Goal: Task Accomplishment & Management: Use online tool/utility

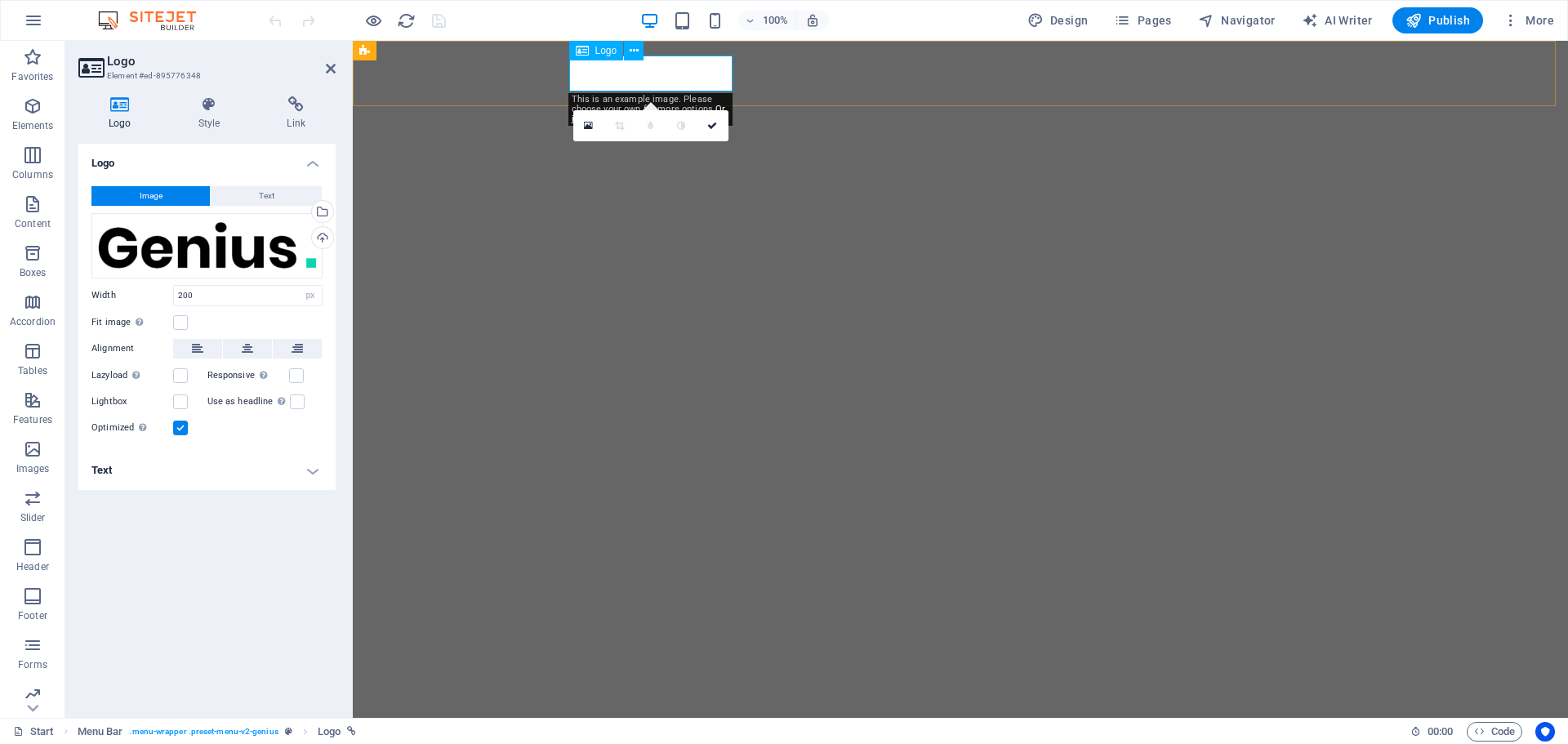
select select "px"
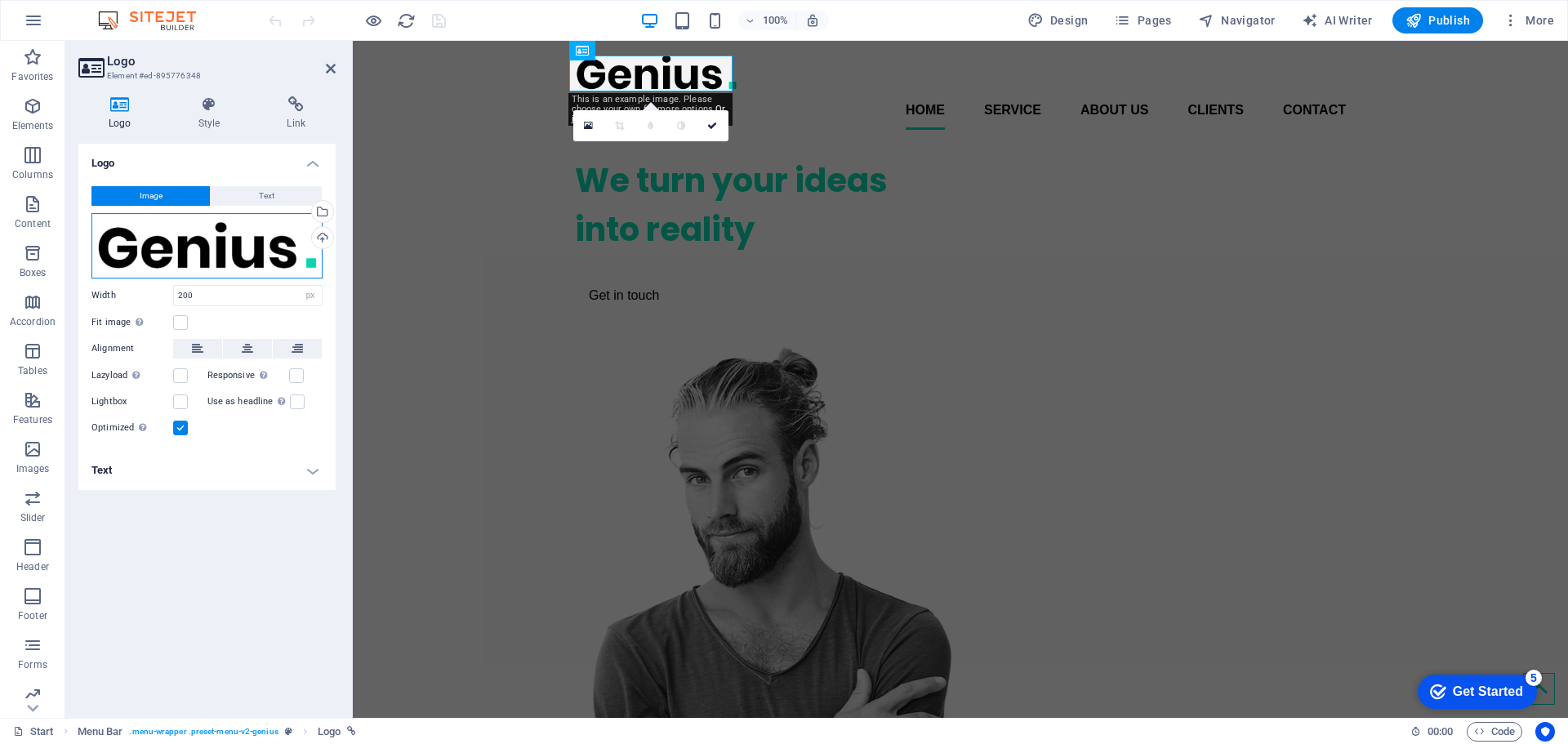
click at [289, 238] on div "Drag files here, click to choose files or select files from Files or our free s…" at bounding box center [208, 246] width 232 height 65
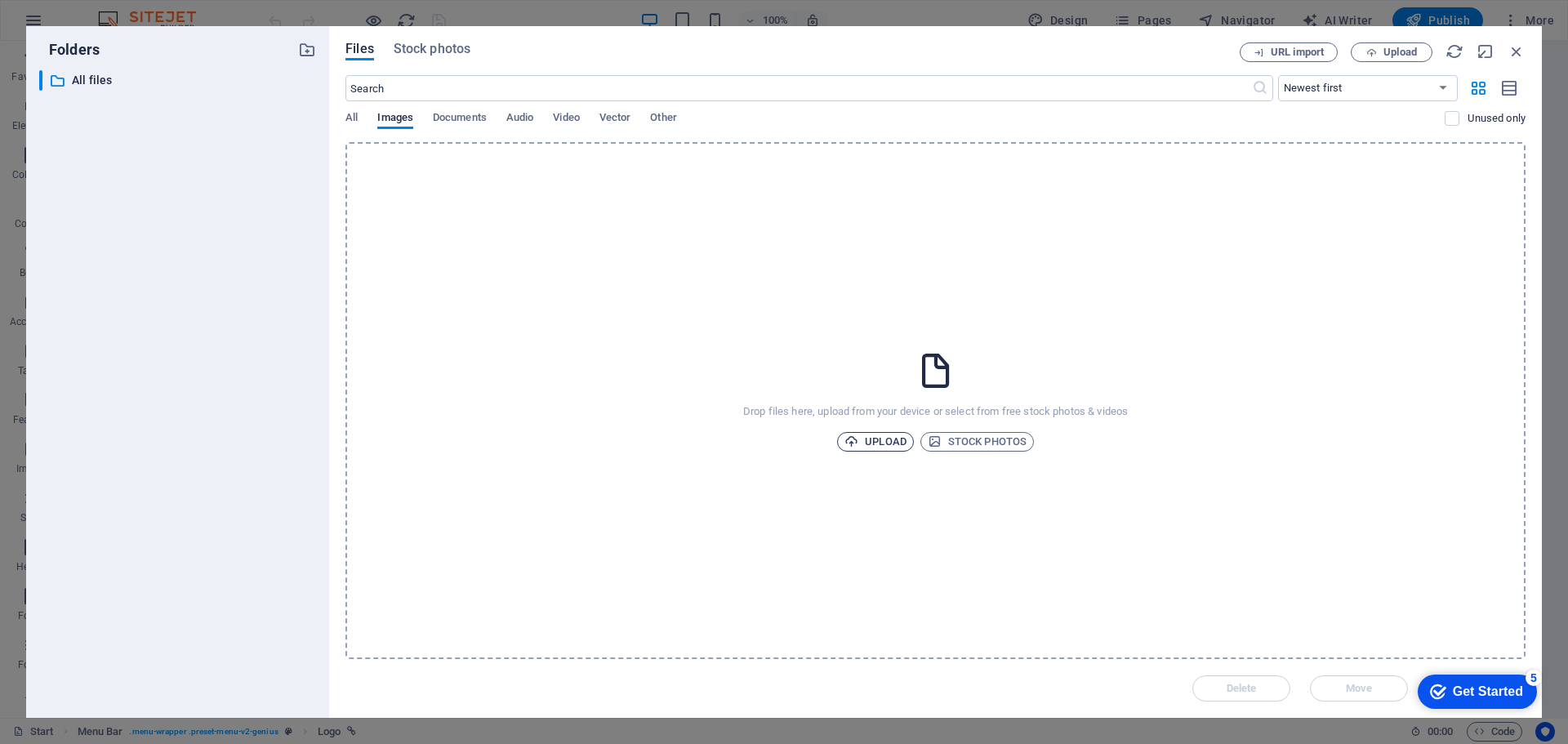
click at [889, 441] on span "Upload" at bounding box center [875, 442] width 62 height 20
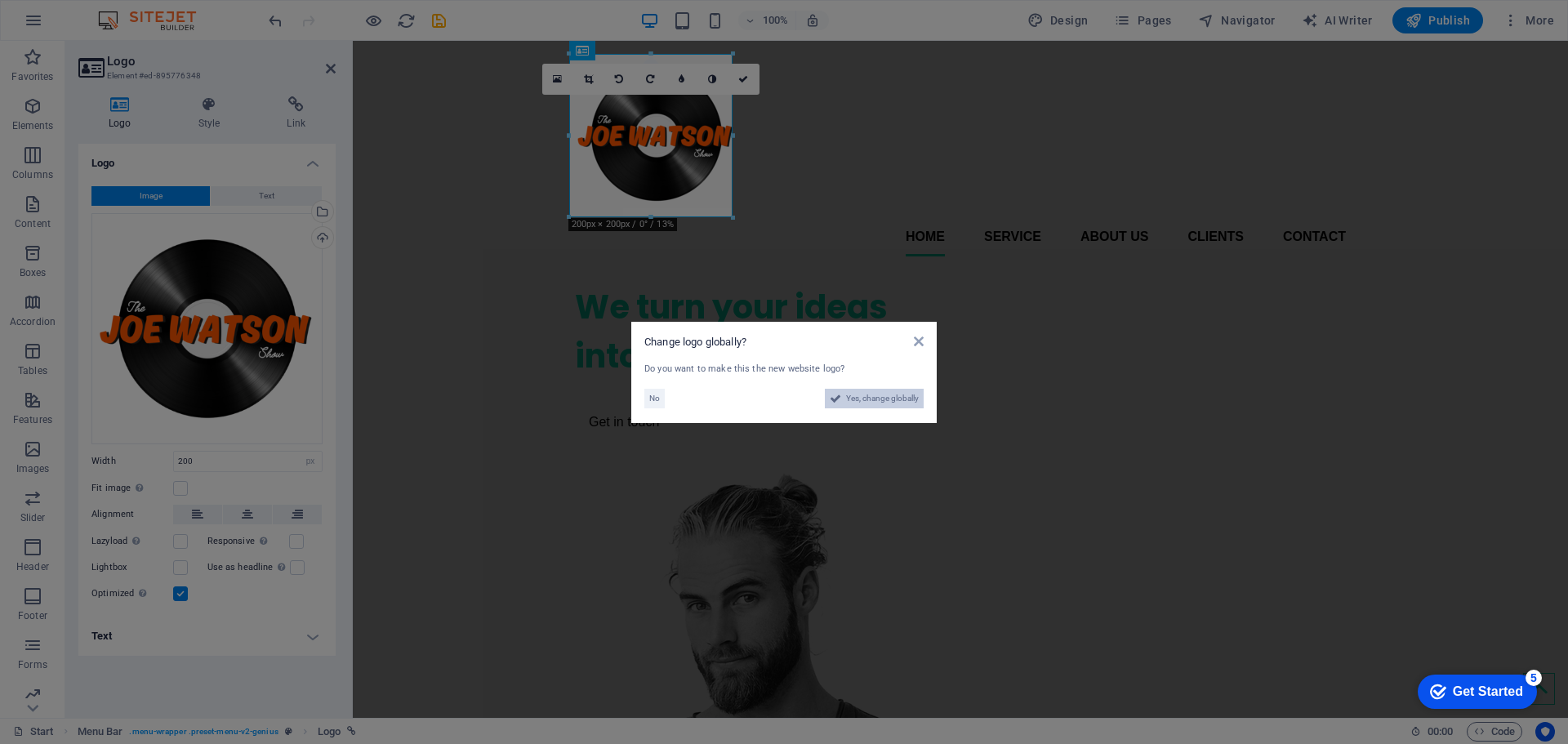
click at [866, 398] on span "Yes, change globally" at bounding box center [882, 398] width 73 height 20
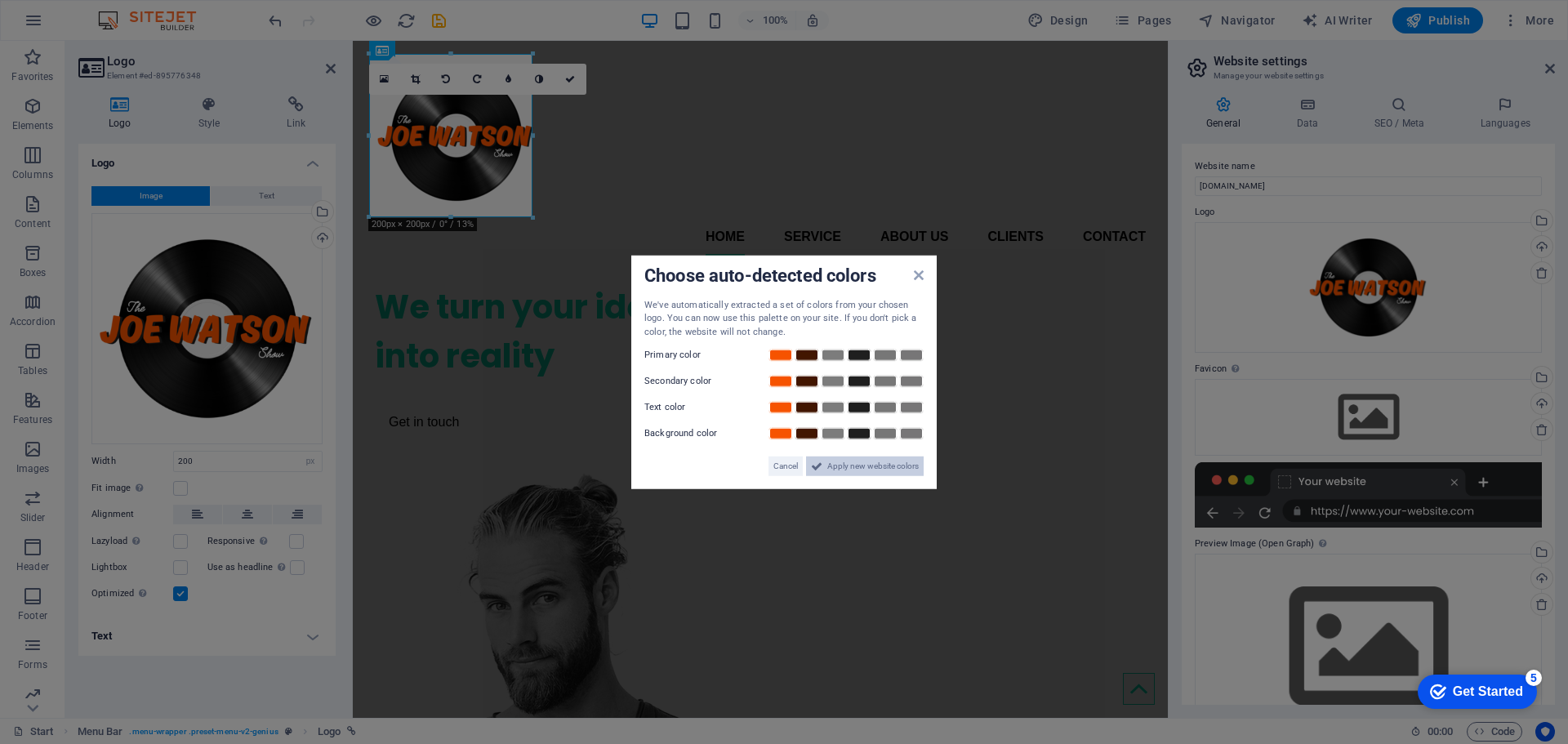
click at [847, 460] on span "Apply new website colors" at bounding box center [873, 466] width 92 height 20
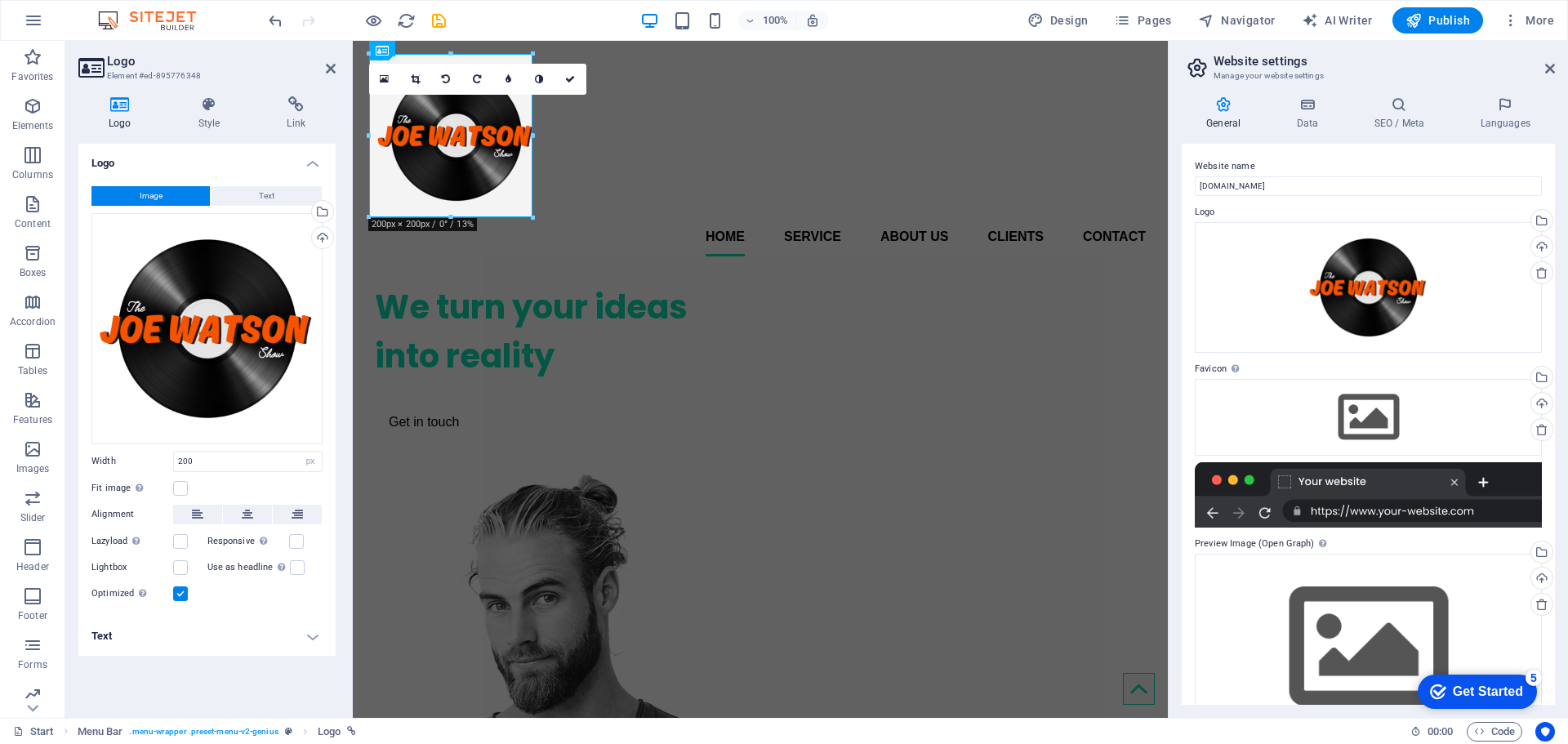
click at [1180, 204] on div "General Data SEO / Meta Languages Website name [DOMAIN_NAME] Logo Drag files he…" at bounding box center [1368, 400] width 399 height 635
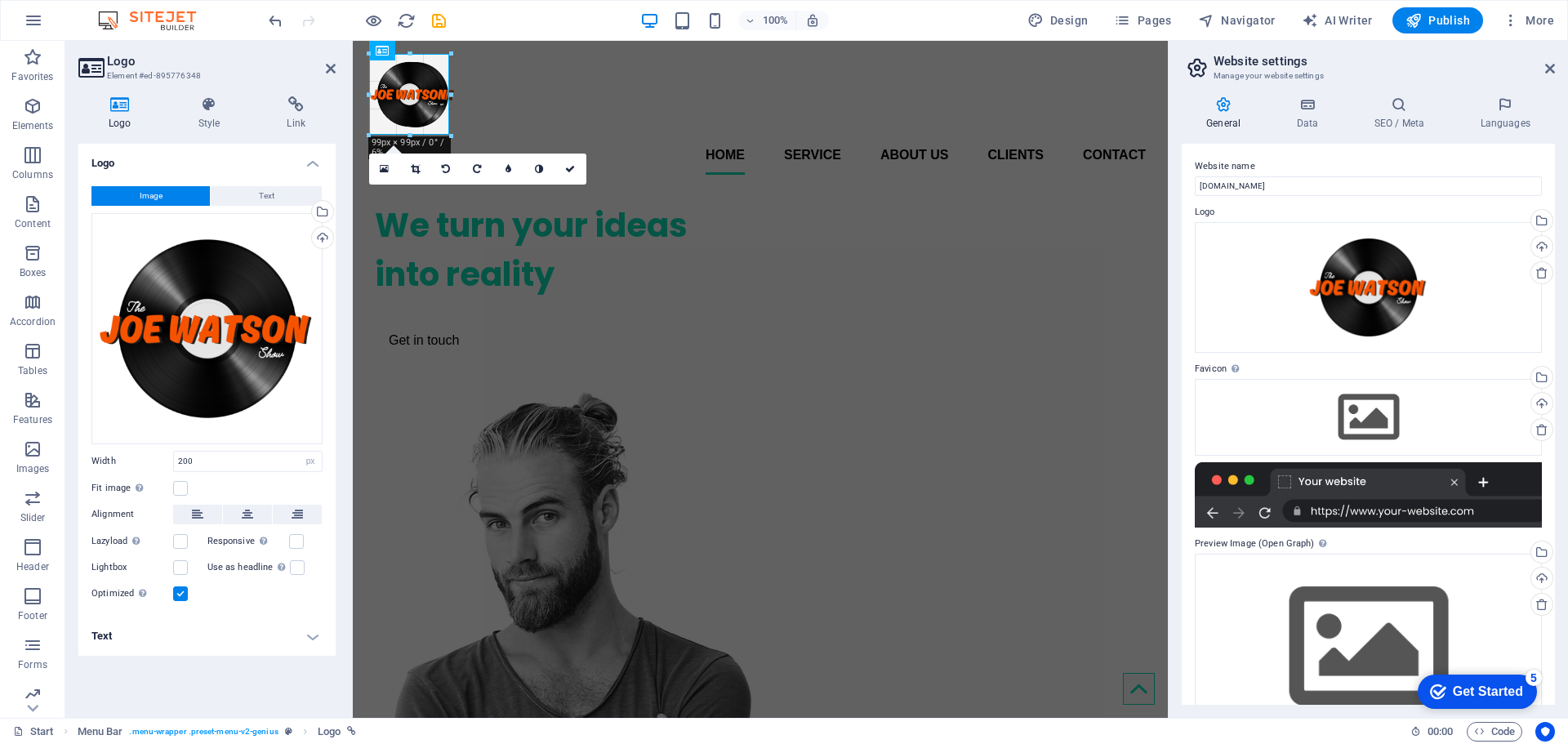
drag, startPoint x: 474, startPoint y: 165, endPoint x: 55, endPoint y: 90, distance: 425.7
type input "100"
click at [564, 135] on div "Home Service About us Clients Contact" at bounding box center [760, 114] width 815 height 147
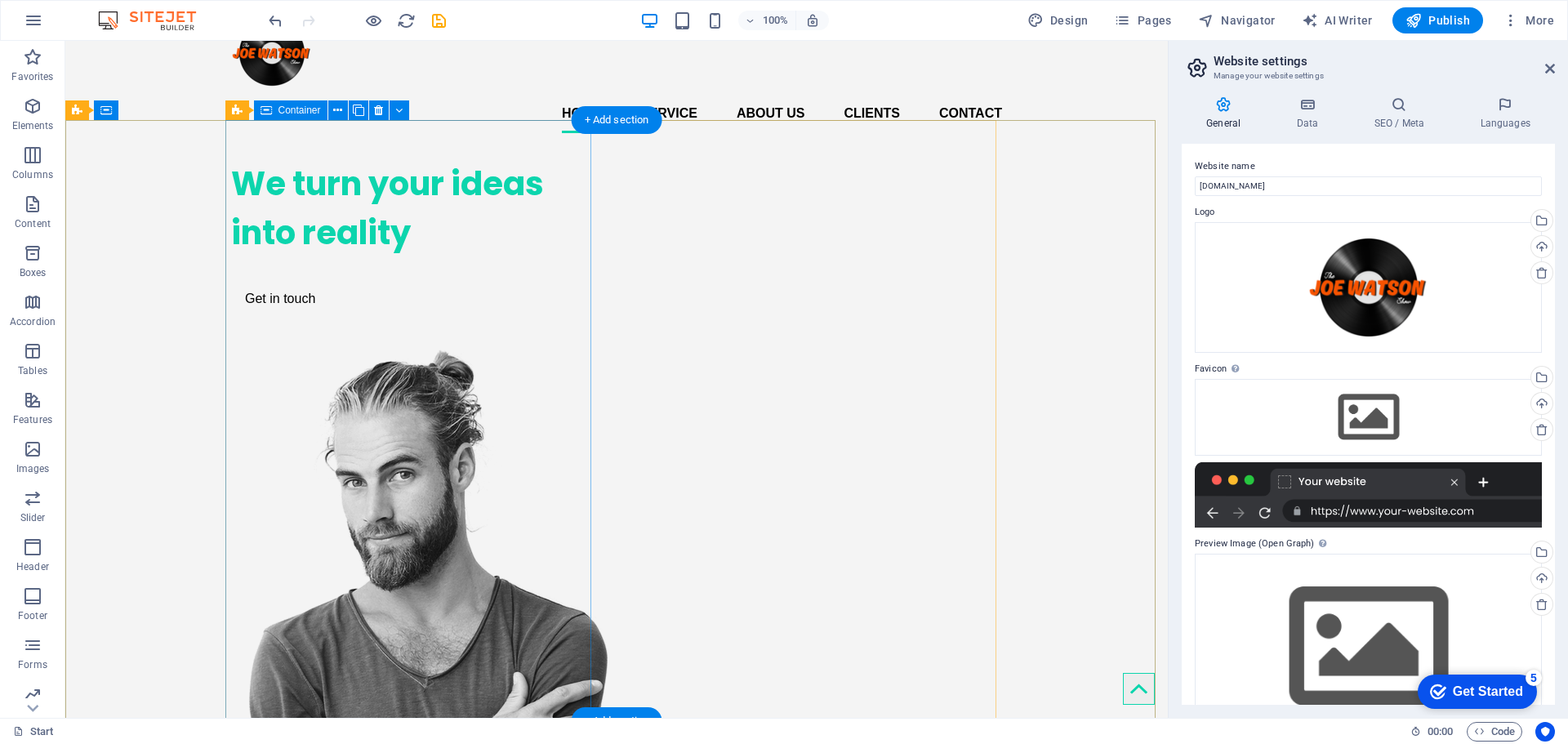
scroll to position [27, 0]
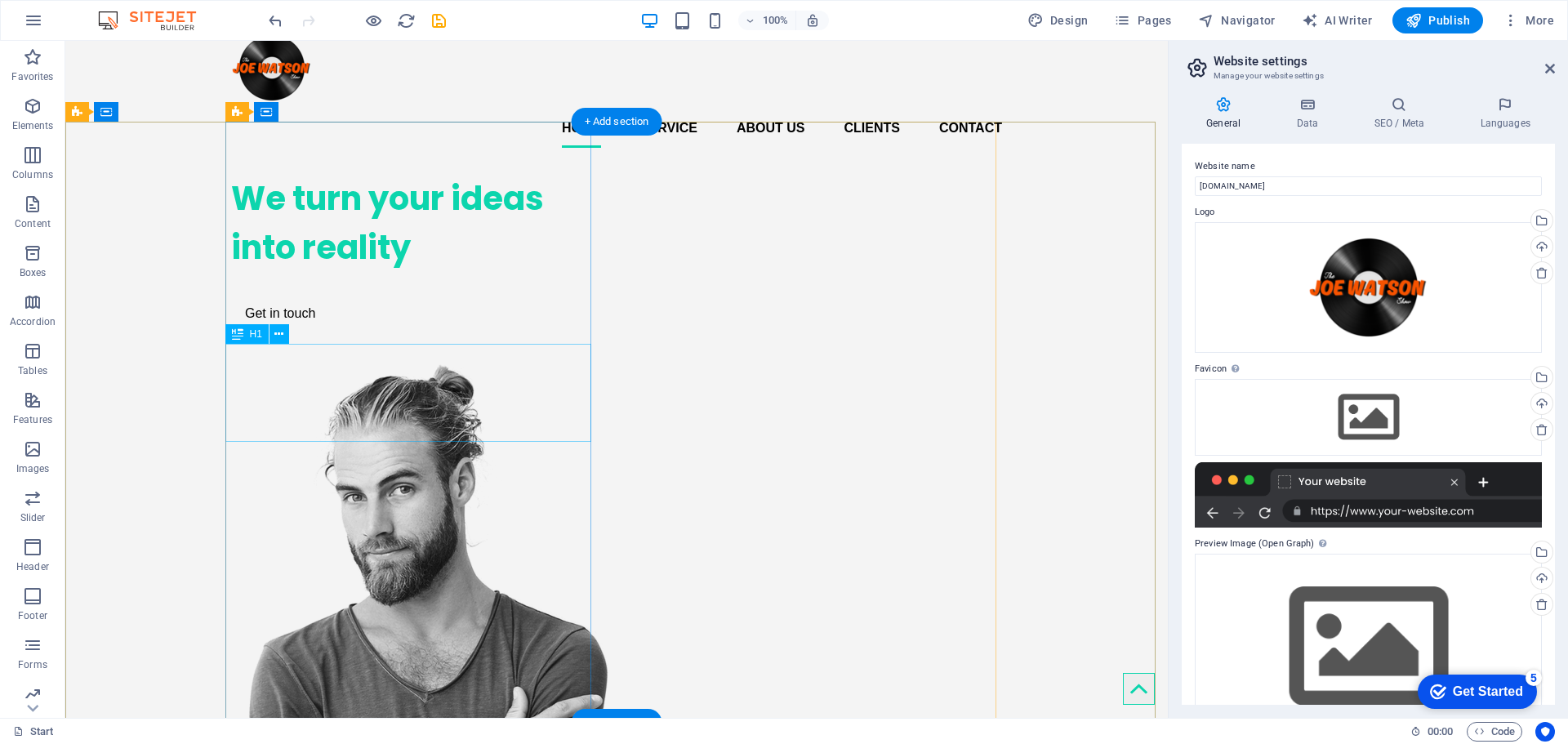
click at [415, 272] on div "We turn your ideas into reality" at bounding box center [414, 223] width 366 height 98
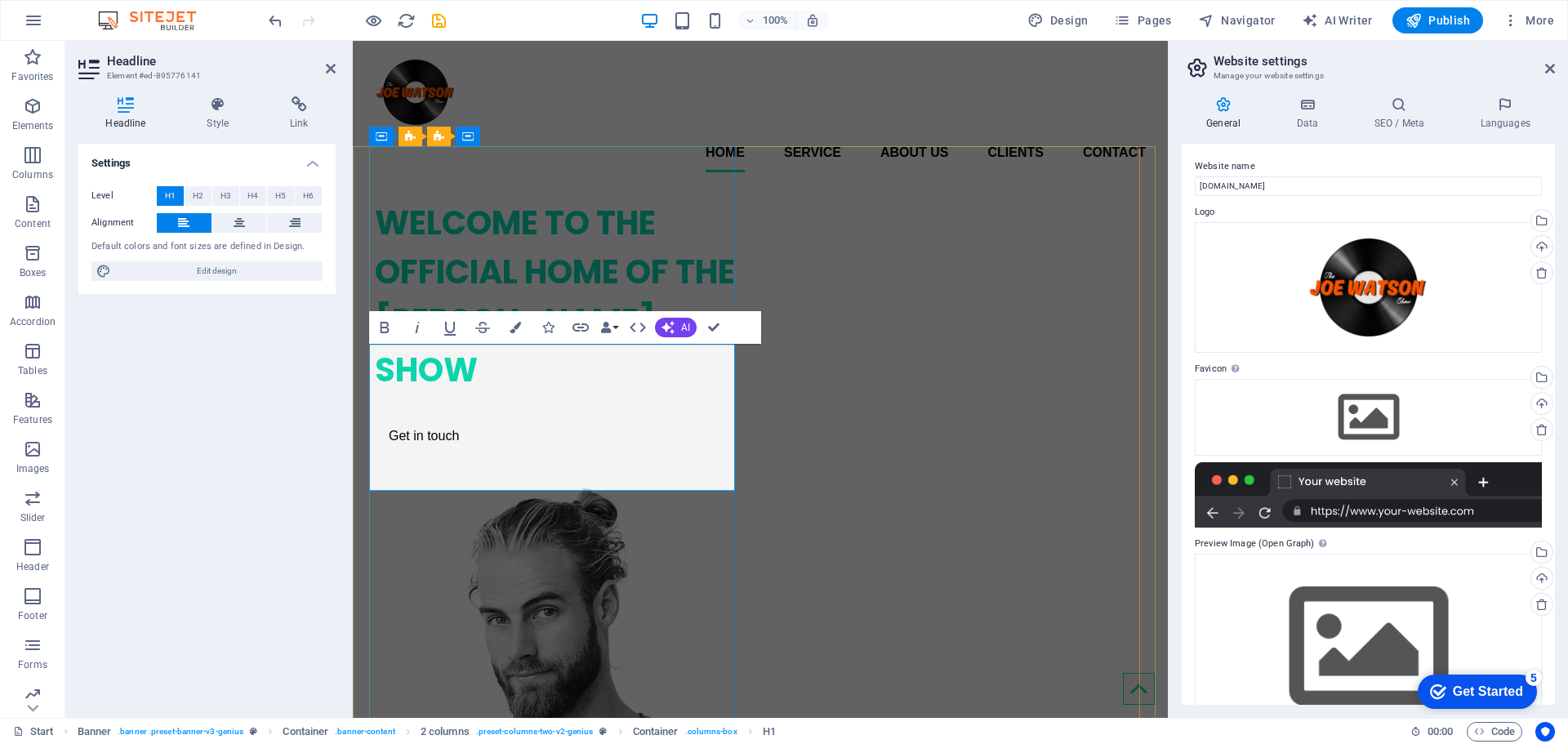
scroll to position [0, 0]
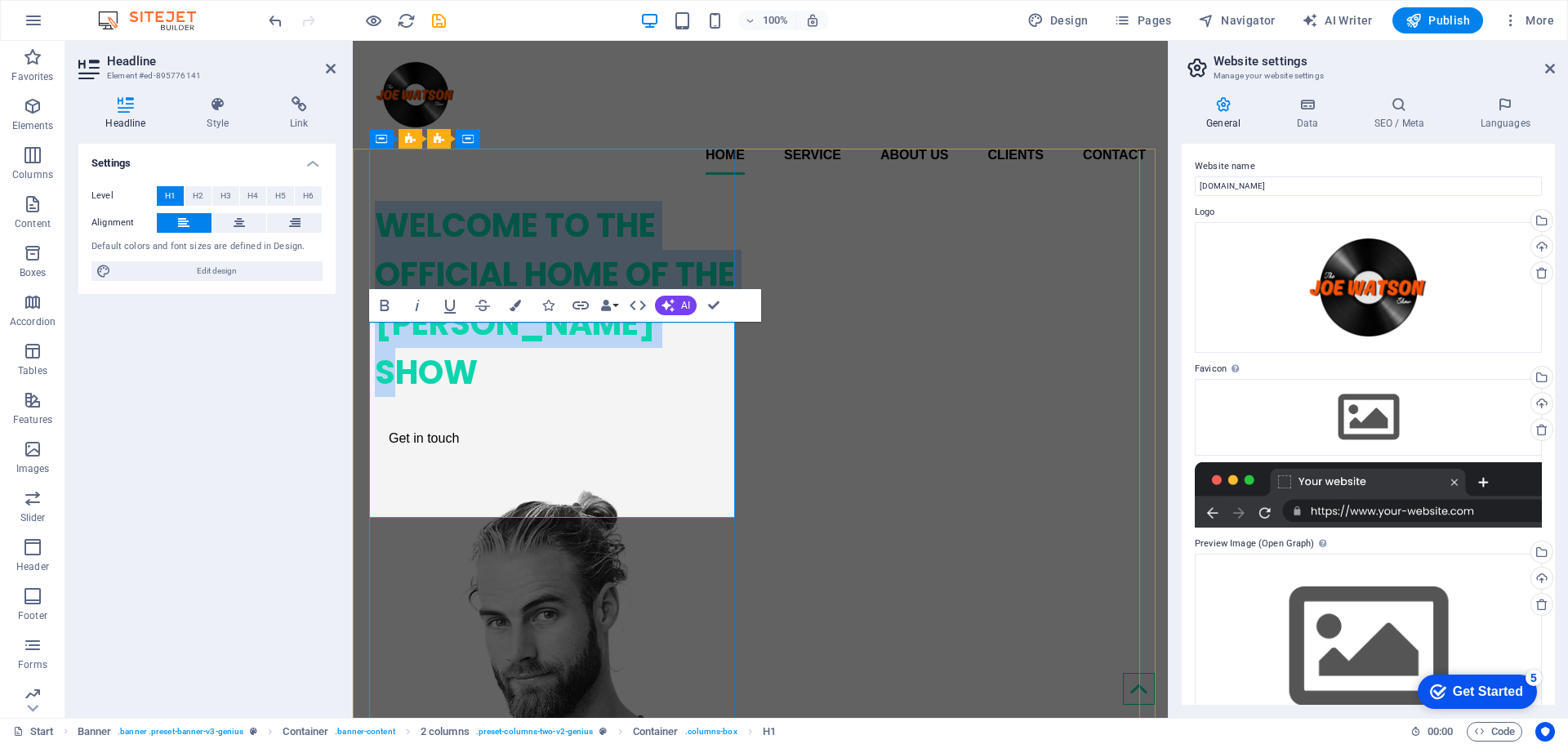
drag, startPoint x: 453, startPoint y: 472, endPoint x: 409, endPoint y: 390, distance: 93.1
click at [375, 359] on h1 "WELCOME TO THE OFFICIAL HOME OF THE [PERSON_NAME] SHOW" at bounding box center [558, 299] width 366 height 196
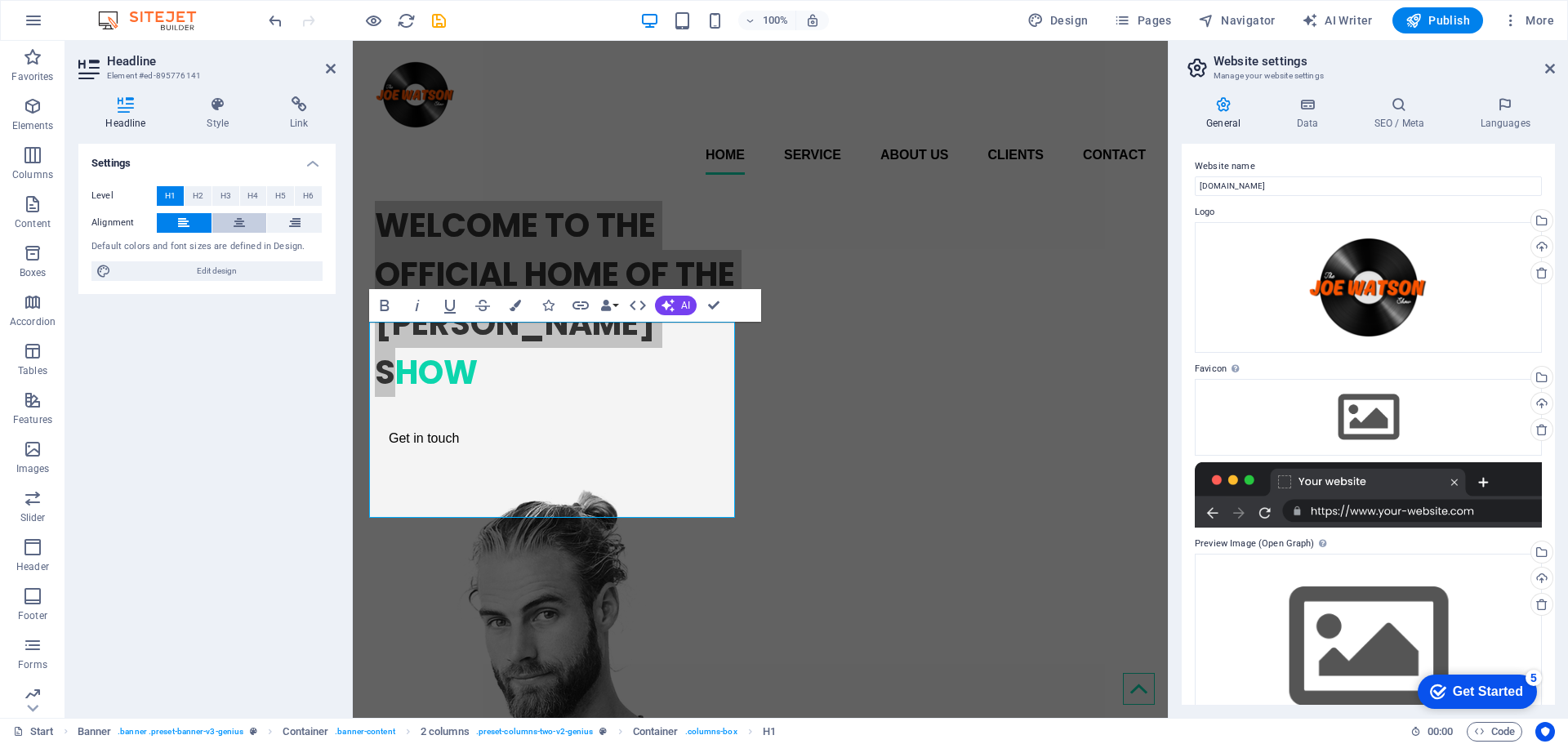
click at [246, 227] on button at bounding box center [240, 224] width 55 height 20
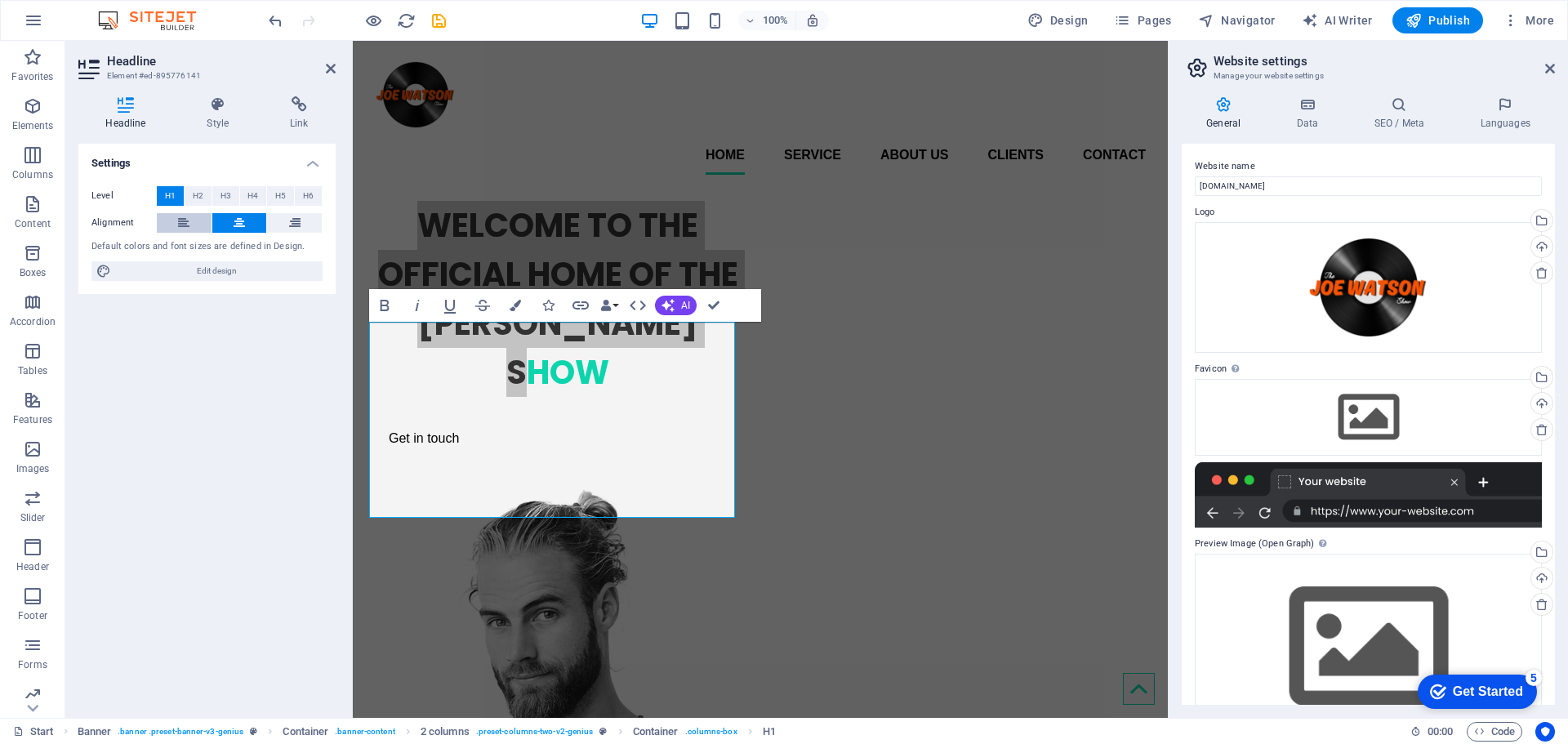
click at [191, 221] on button at bounding box center [184, 224] width 55 height 20
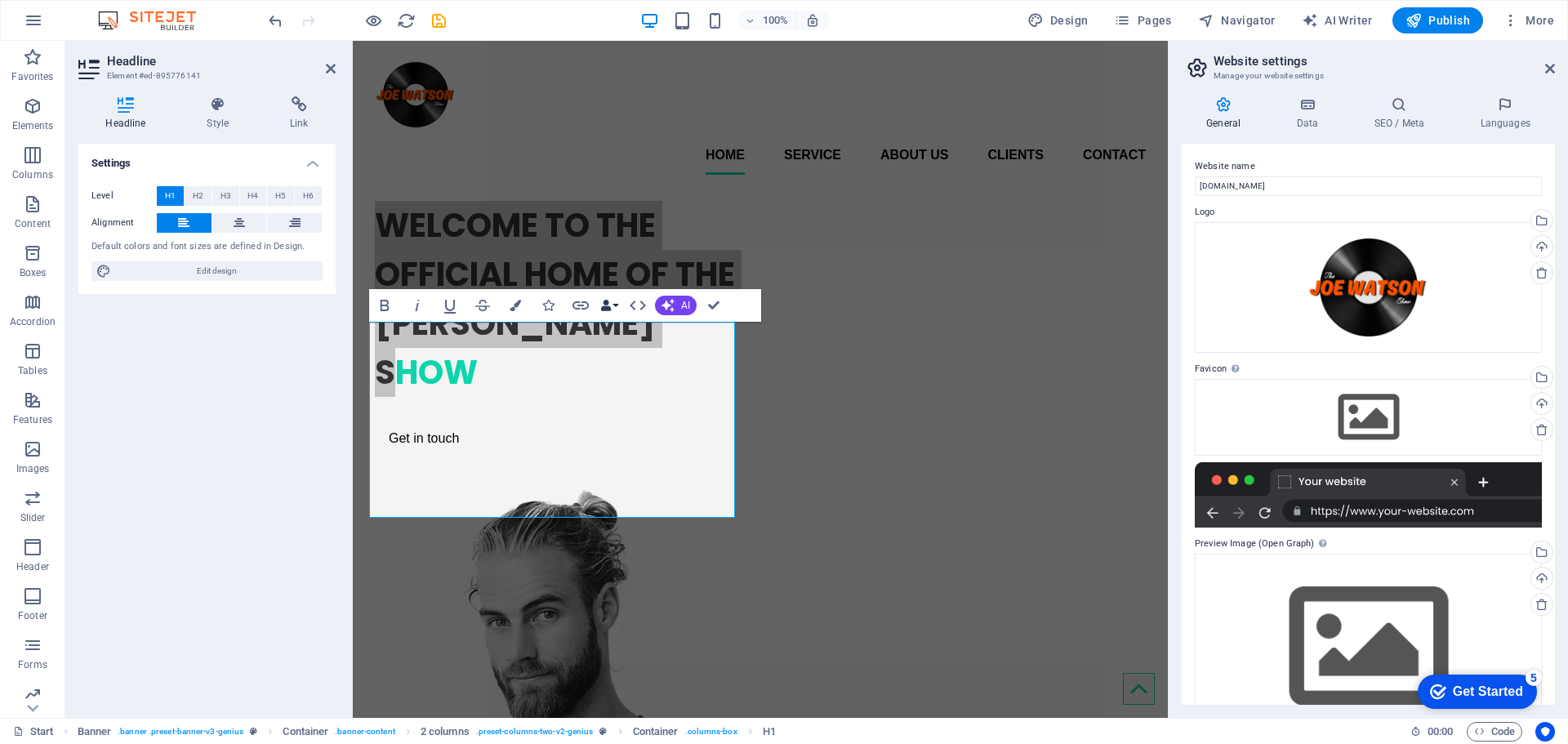
click at [610, 311] on icon "button" at bounding box center [605, 305] width 11 height 11
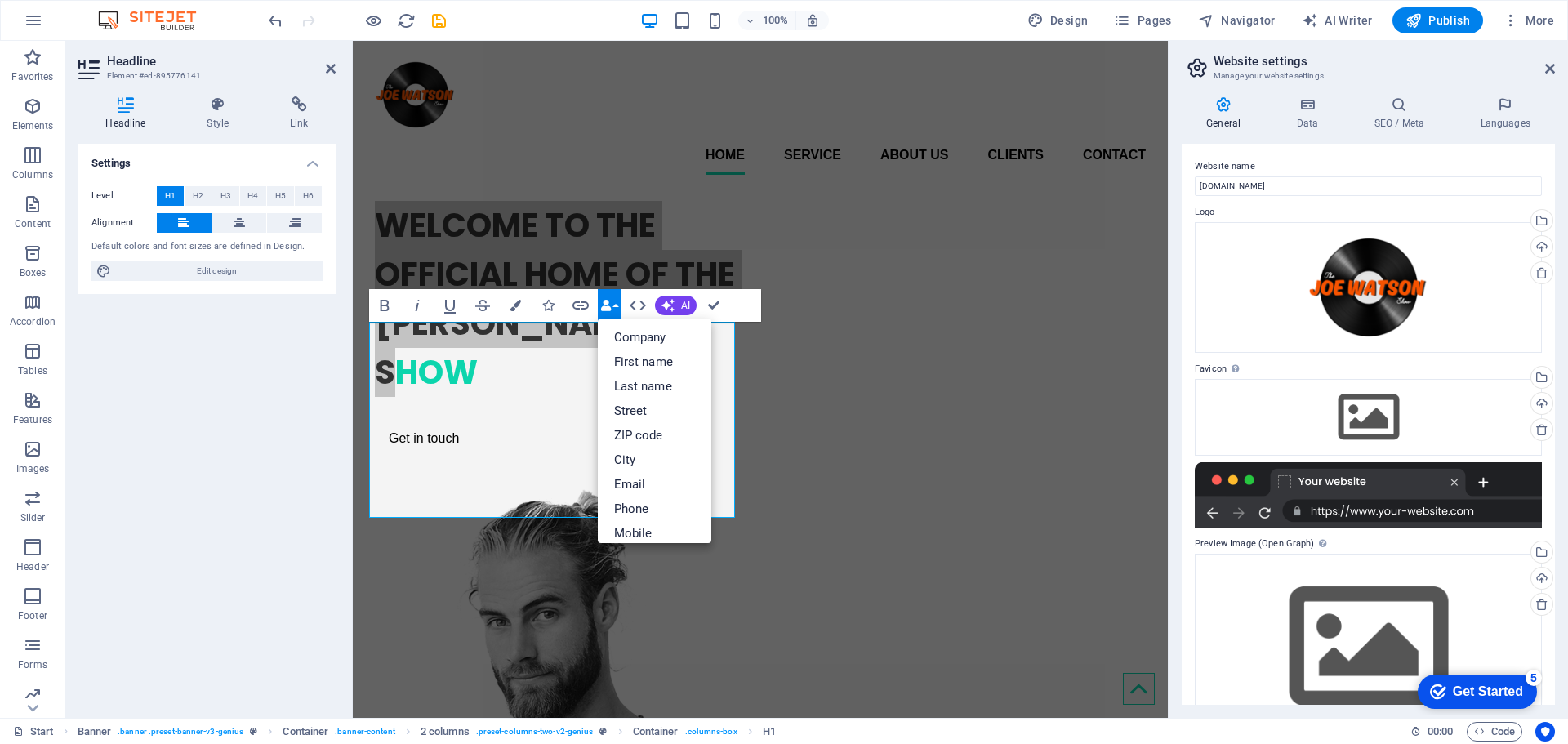
click at [610, 311] on icon "button" at bounding box center [605, 305] width 11 height 11
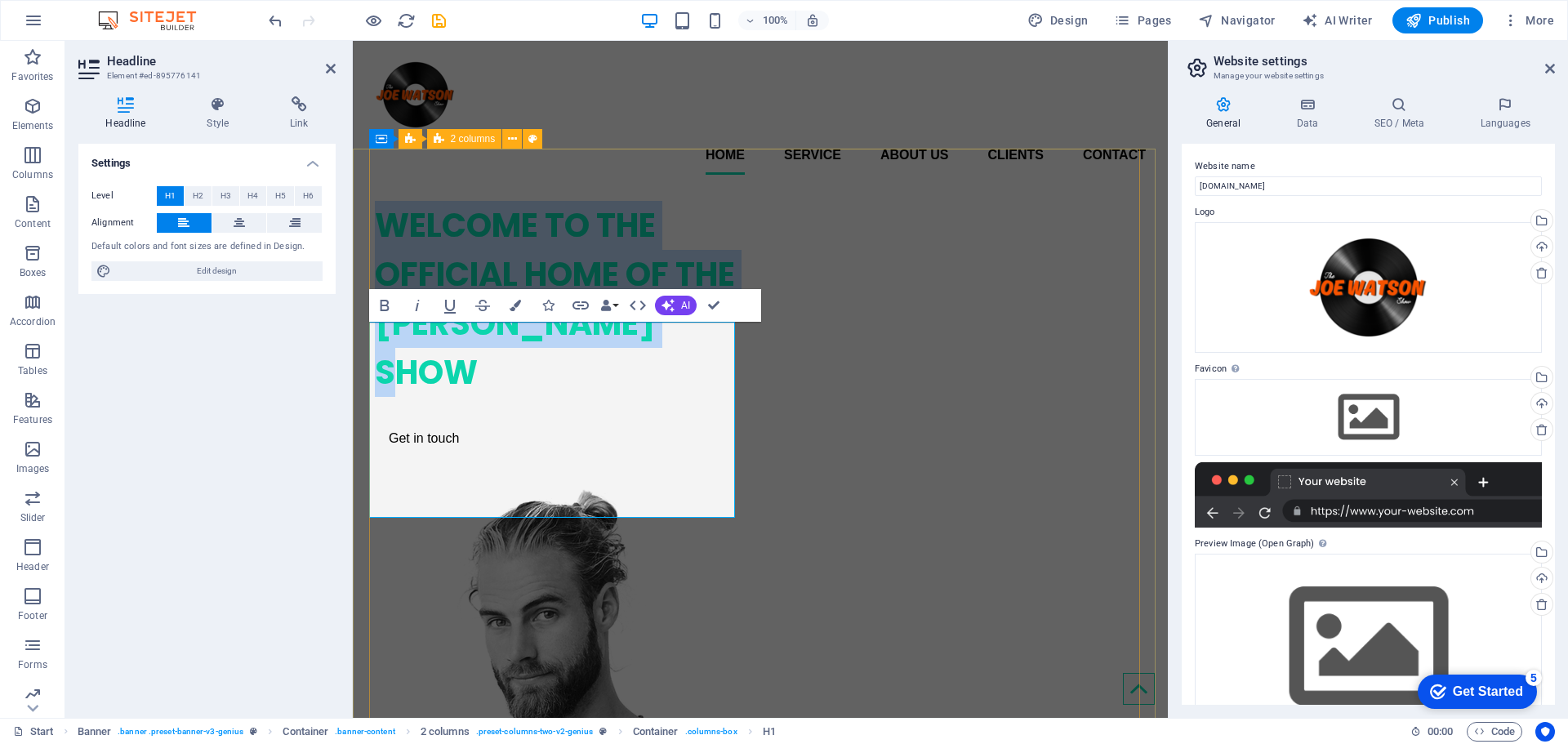
click at [1042, 488] on div "WELCOME TO THE OFFICIAL HOME OF THE [PERSON_NAME] SHOW Get in touch" at bounding box center [761, 649] width 771 height 923
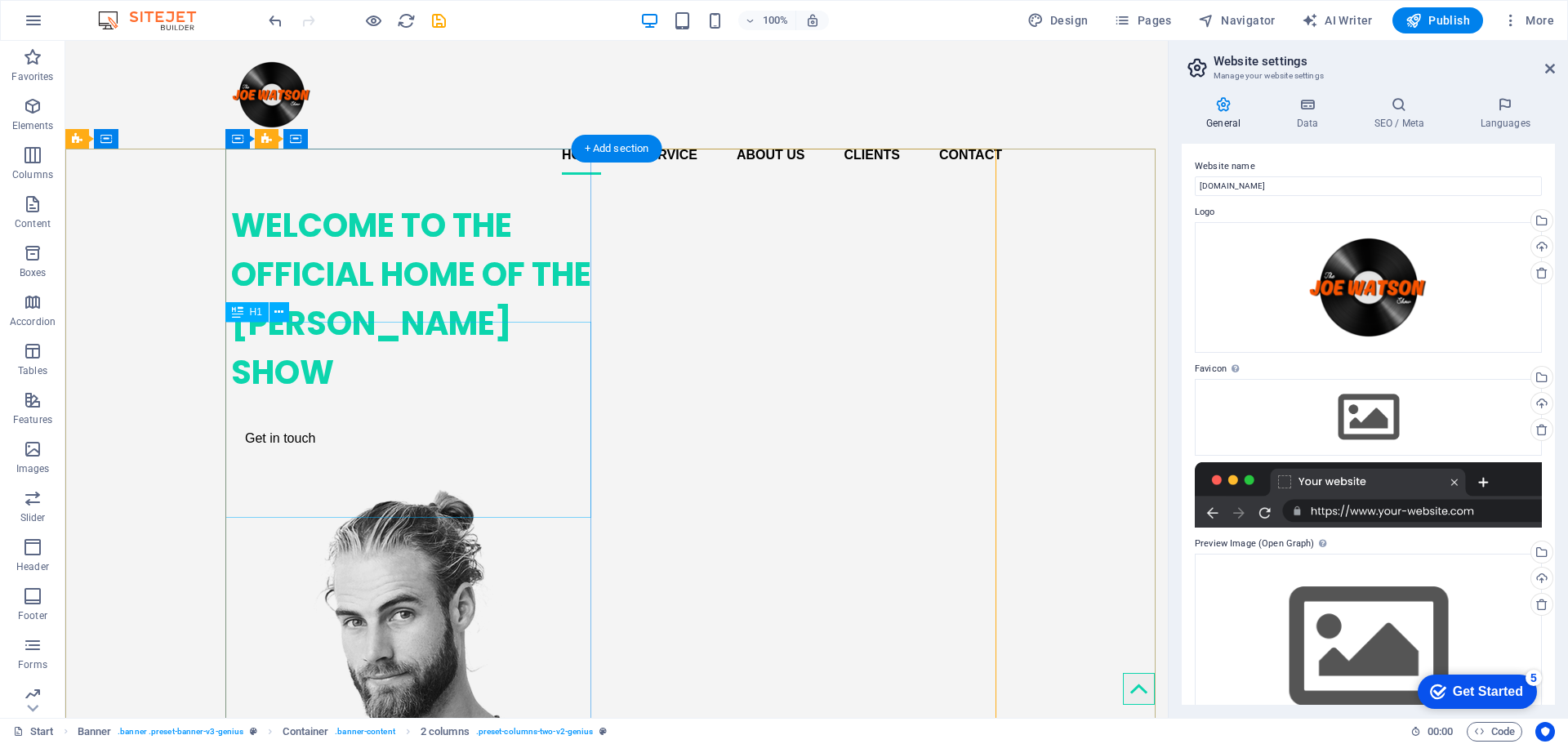
click at [419, 397] on div "WELCOME TO THE OFFICIAL HOME OF THE [PERSON_NAME] SHOW" at bounding box center [414, 299] width 366 height 196
click at [526, 397] on div "WELCOME TO THE OFFICIAL HOME OF THE [PERSON_NAME] SHOW" at bounding box center [414, 299] width 366 height 196
click at [395, 393] on div "WELCOME TO THE OFFICIAL HOME OF THE [PERSON_NAME] SHOW" at bounding box center [414, 299] width 366 height 196
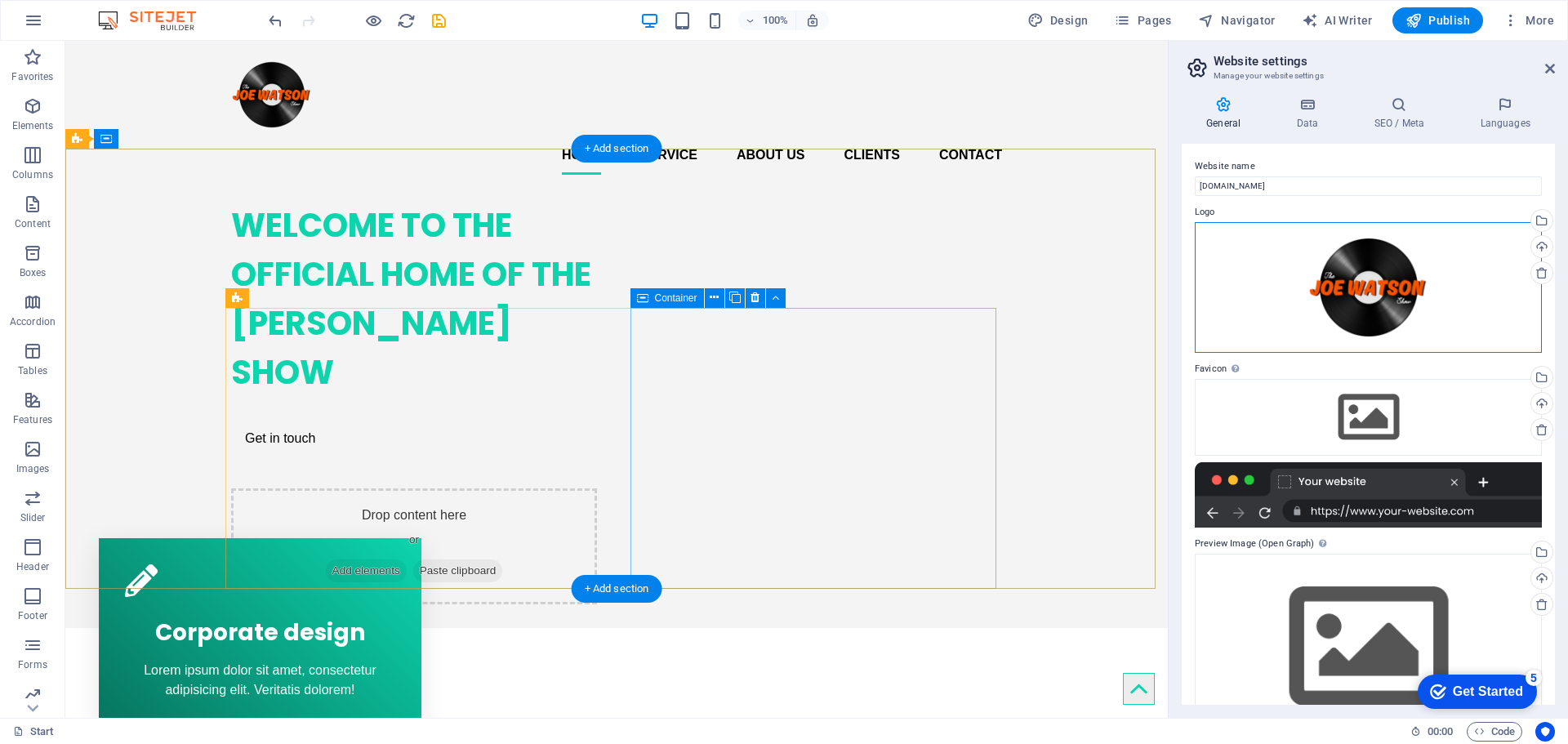
drag, startPoint x: 1414, startPoint y: 326, endPoint x: 883, endPoint y: 389, distance: 534.7
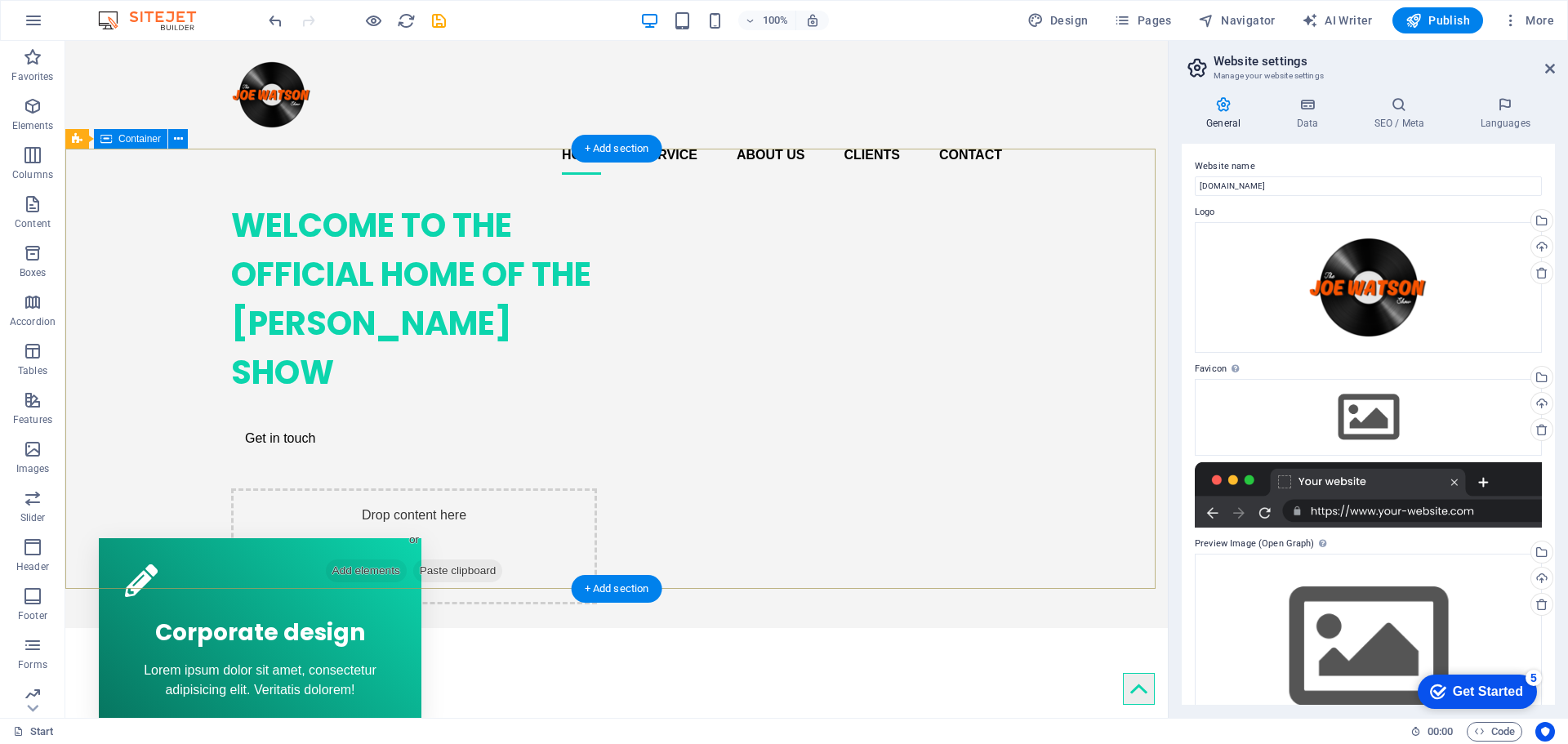
click at [1126, 243] on div "WELCOME TO THE OFFICIAL HOME OF THE [PERSON_NAME] SHOW Get in touch Drop conten…" at bounding box center [616, 395] width 1103 height 416
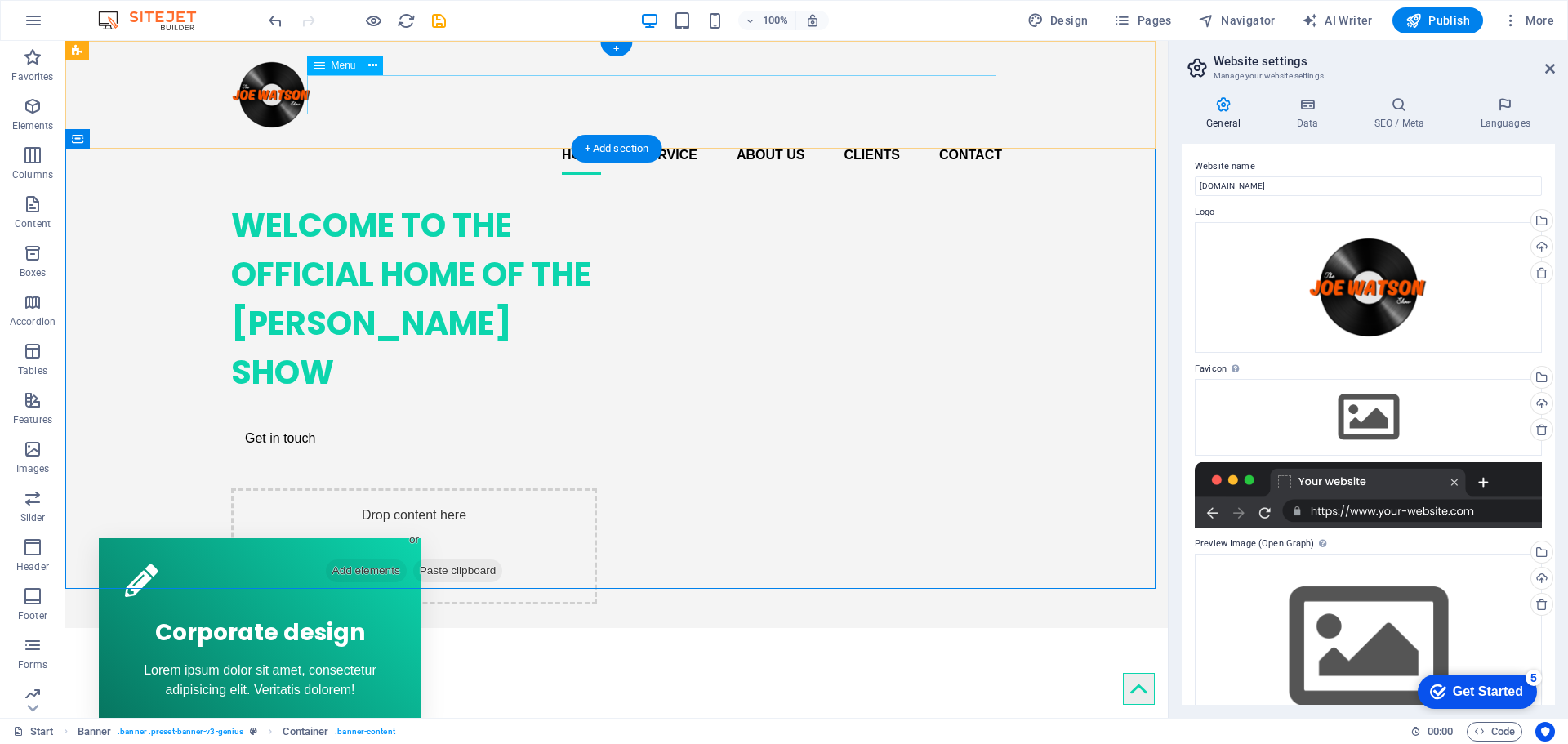
click at [630, 136] on nav "Home Service About us Clients Contact" at bounding box center [617, 155] width 771 height 39
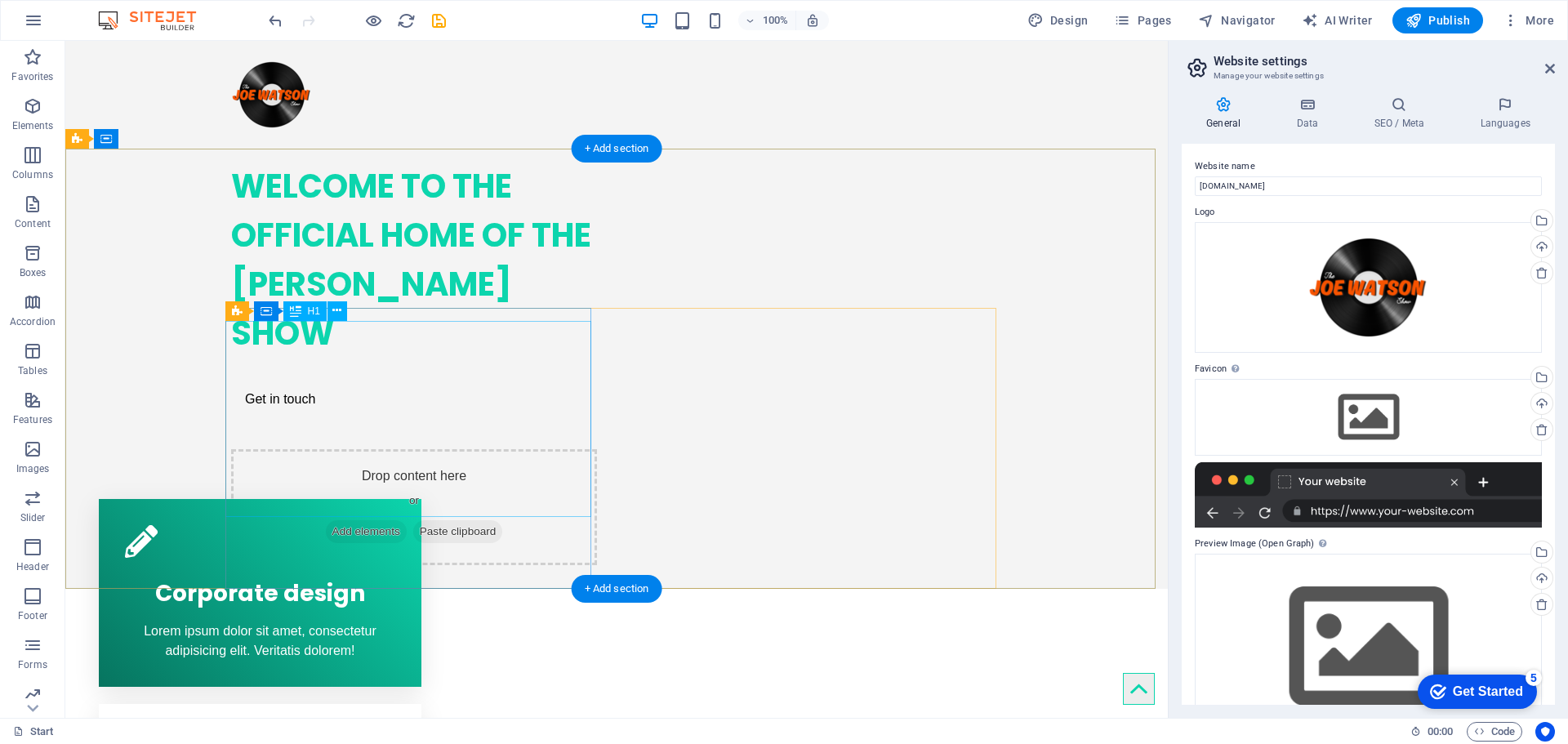
click at [298, 358] on div "WELCOME TO THE OFFICIAL HOME OF THE [PERSON_NAME] SHOW" at bounding box center [414, 260] width 366 height 196
click at [484, 358] on div "WELCOME TO THE OFFICIAL HOME OF THE [PERSON_NAME] SHOW" at bounding box center [414, 260] width 366 height 196
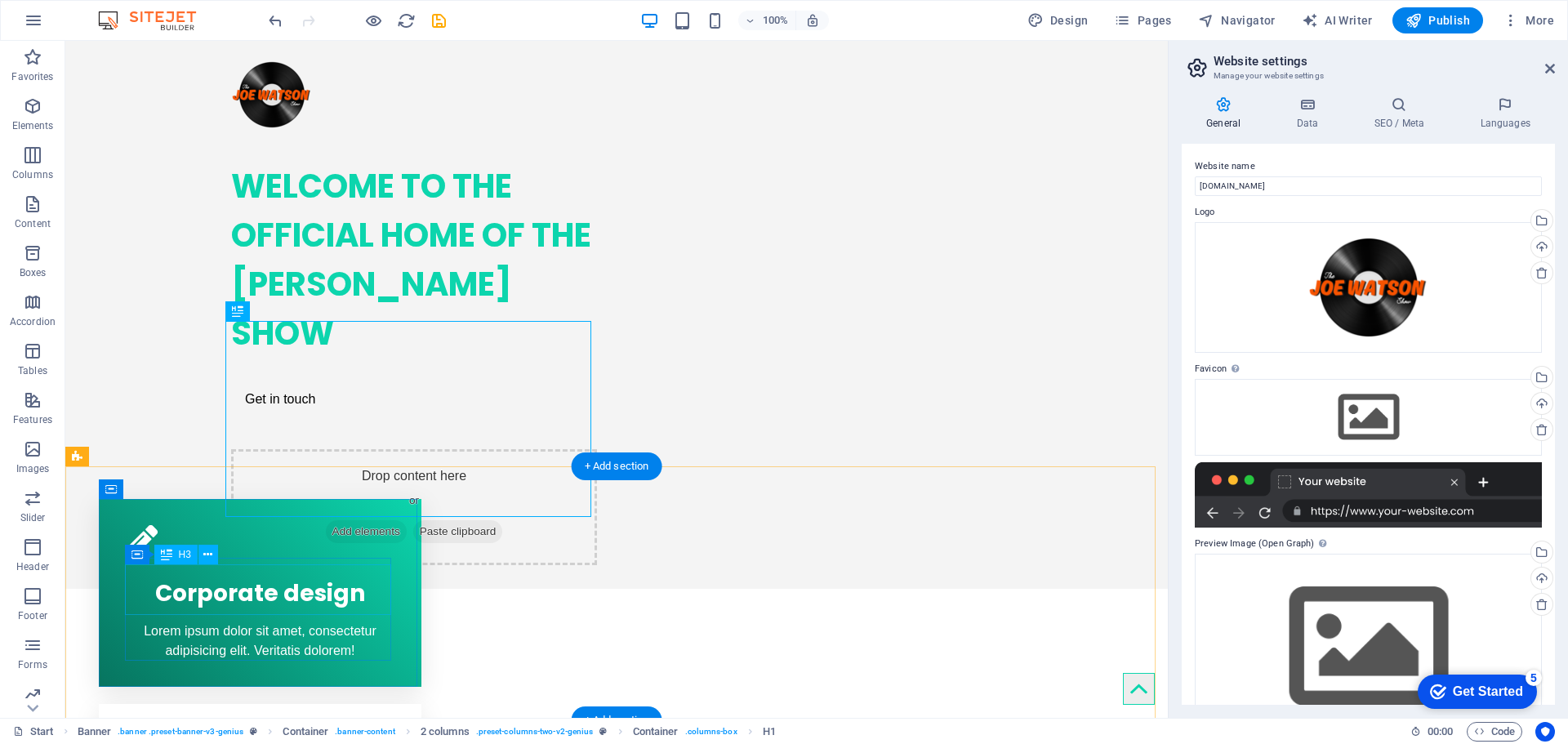
click at [357, 576] on div "Corporate design" at bounding box center [261, 589] width 271 height 51
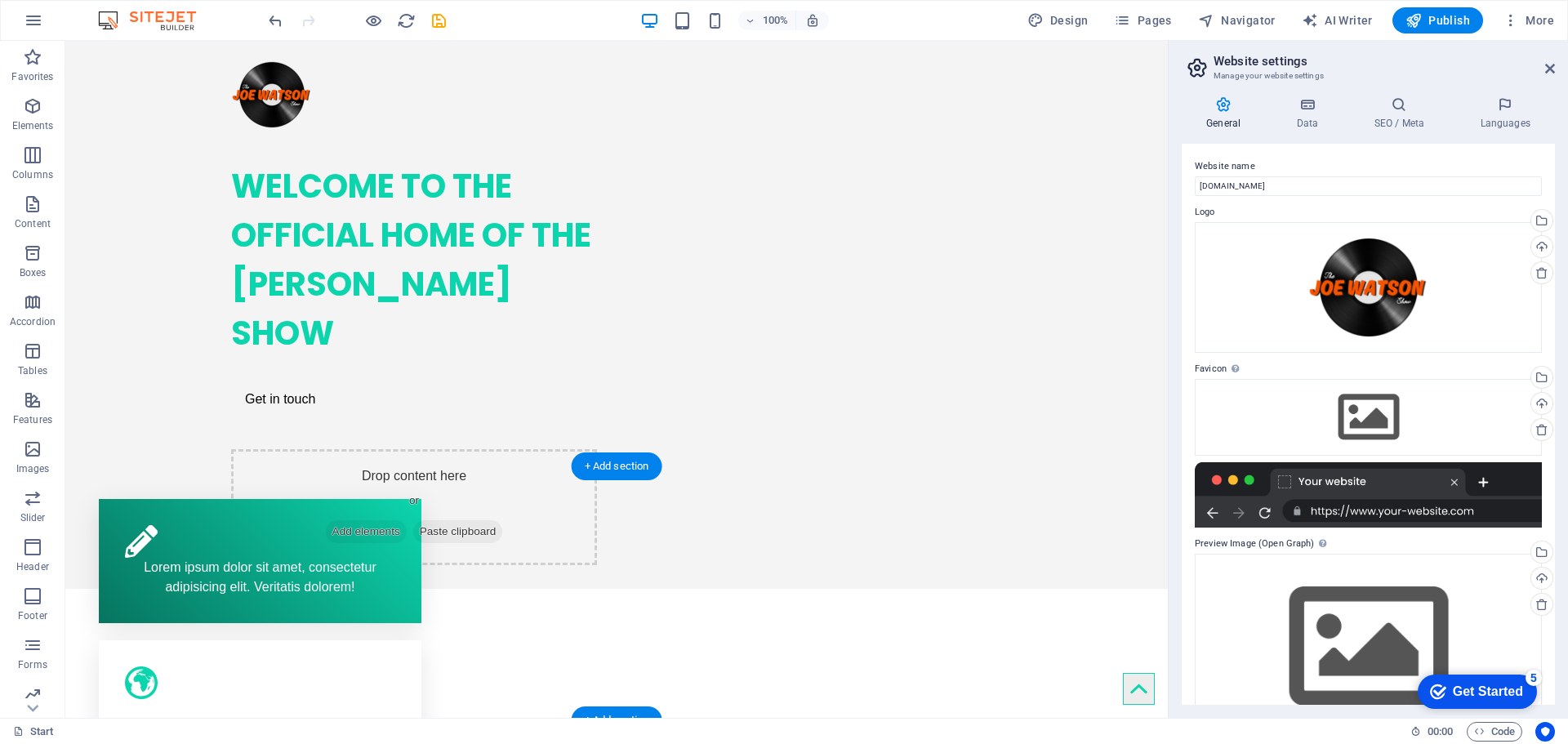
drag, startPoint x: 334, startPoint y: 560, endPoint x: 330, endPoint y: 569, distance: 9.8
click at [333, 563] on div "Lorem ipsum dolor sit amet, consectetur adipisicing elit. Veritatis dolorem!" at bounding box center [261, 577] width 271 height 39
click at [324, 577] on div "Lorem ipsum dolor sit amet, consectetur adipisicing elit. Veritatis dolorem!" at bounding box center [261, 577] width 271 height 39
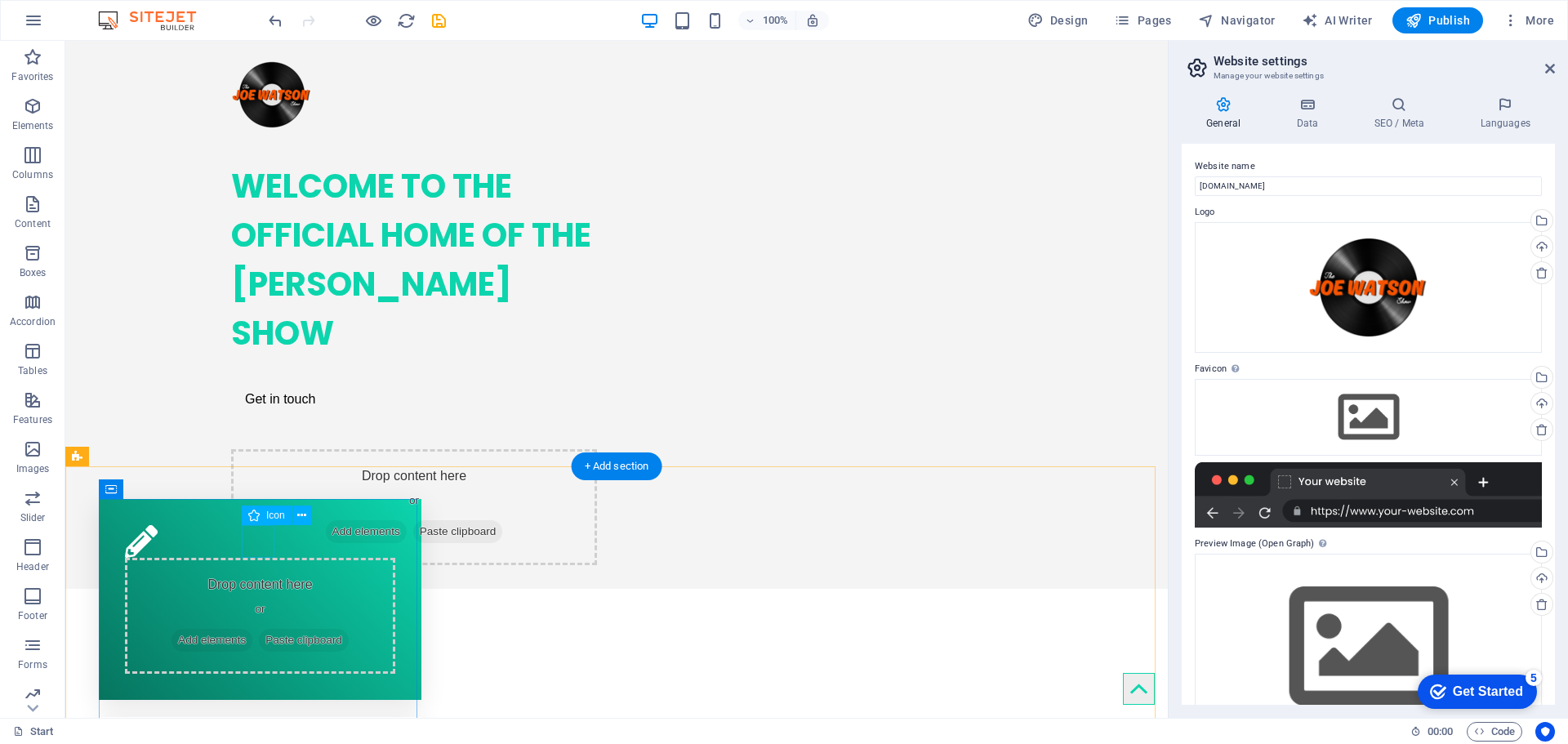
click at [262, 542] on figure at bounding box center [261, 541] width 271 height 33
click at [291, 602] on div "Drop content here or Add elements Paste clipboard" at bounding box center [261, 616] width 271 height 116
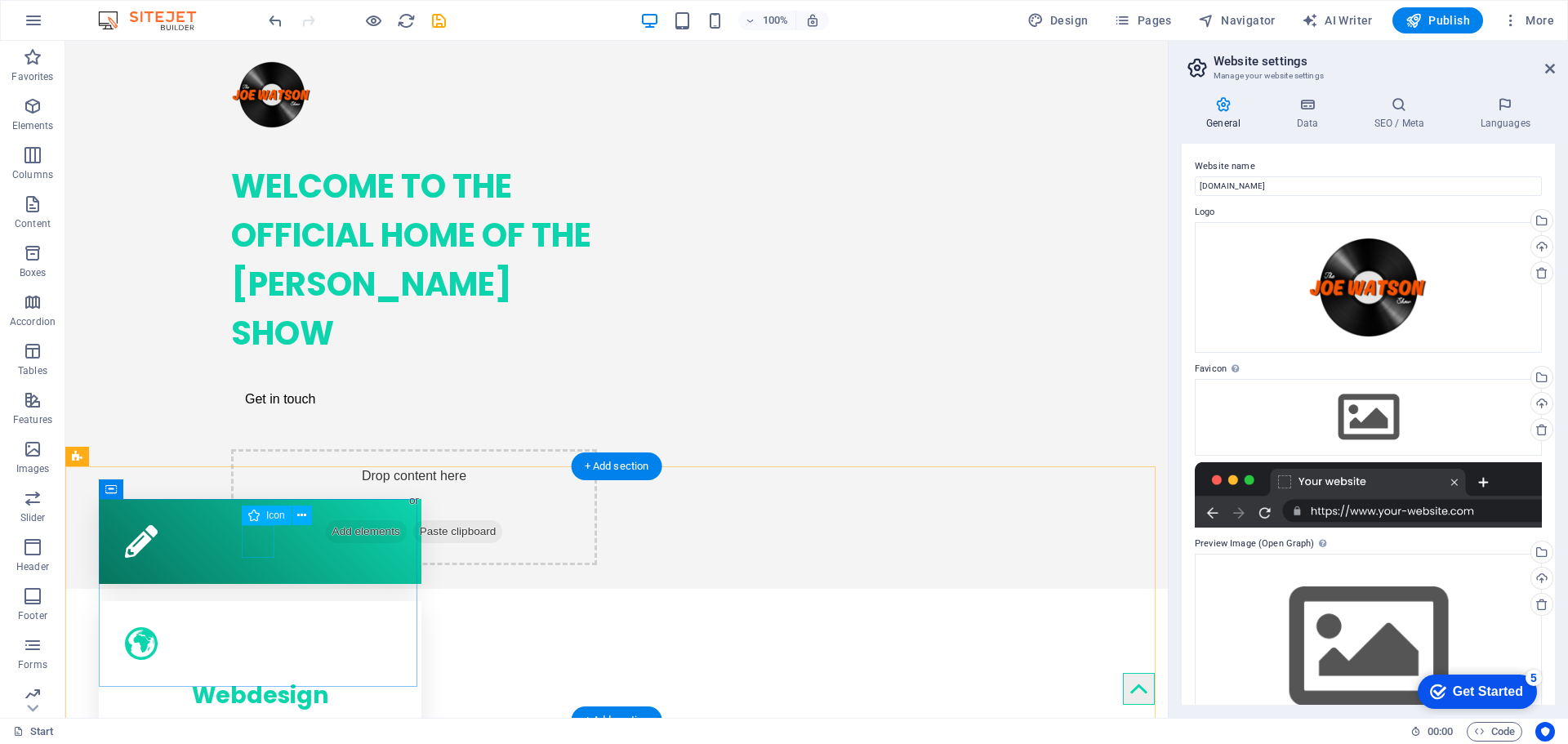
click at [250, 534] on figure at bounding box center [261, 541] width 271 height 33
click at [262, 547] on figure at bounding box center [261, 541] width 271 height 33
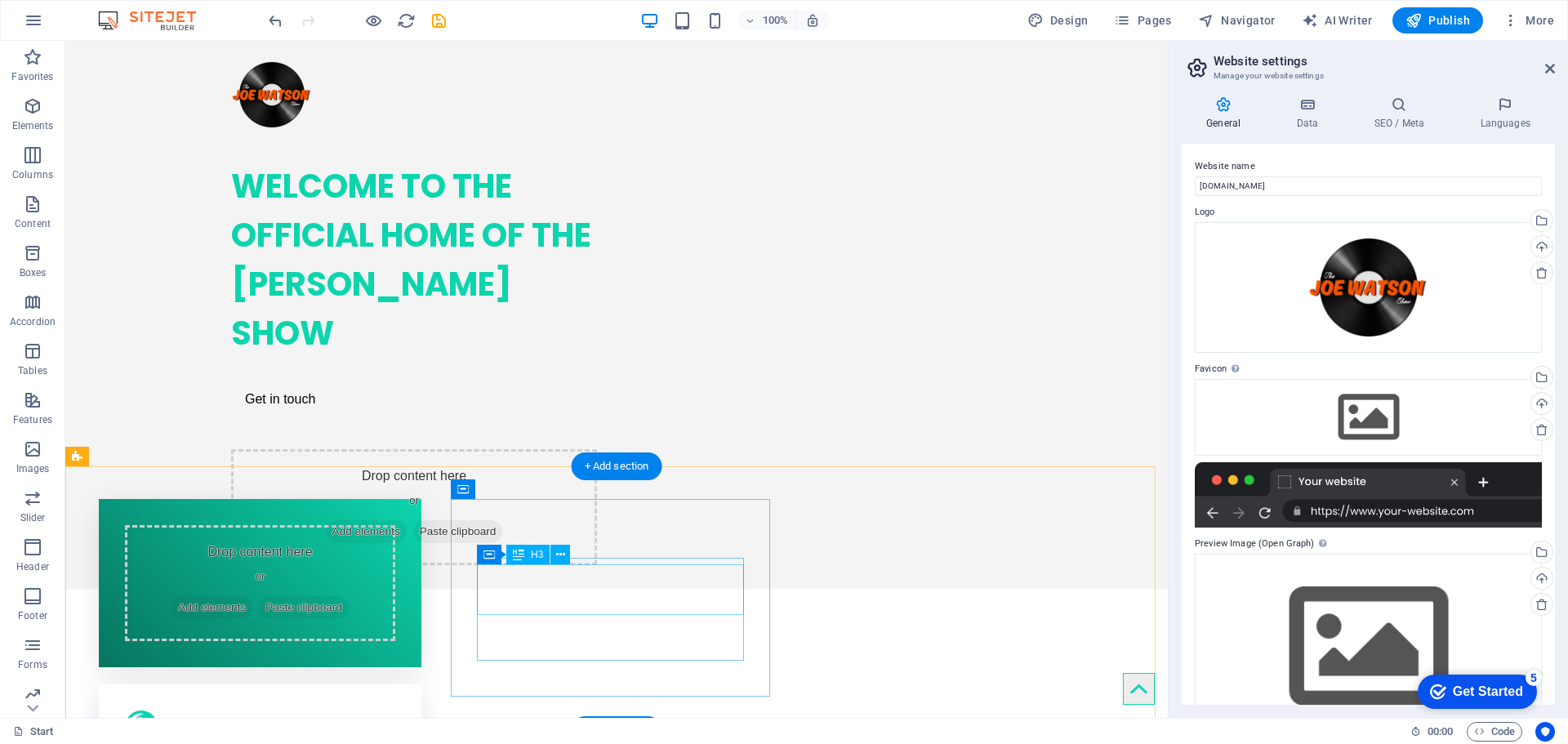
click at [396, 711] on figure at bounding box center [261, 727] width 271 height 33
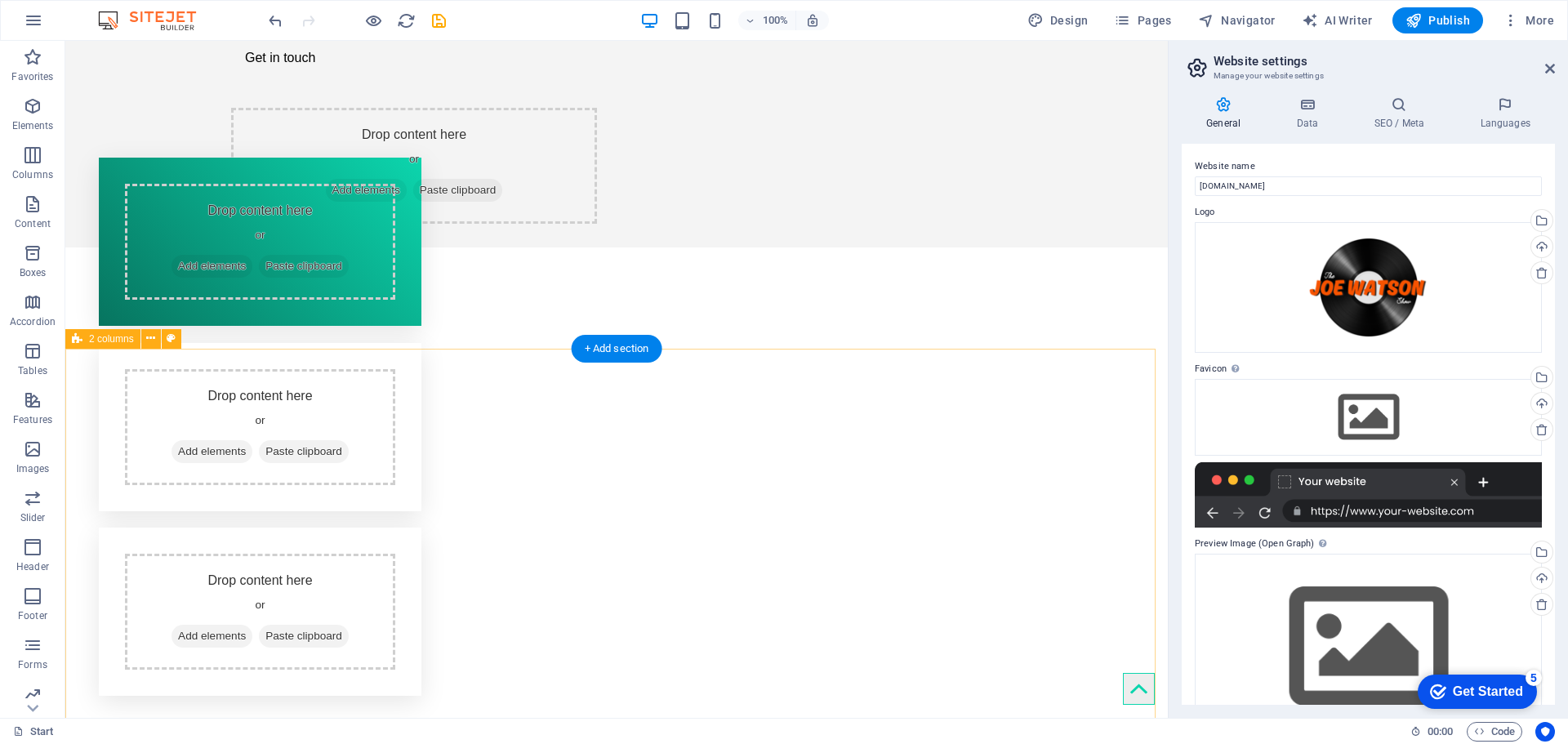
scroll to position [381, 0]
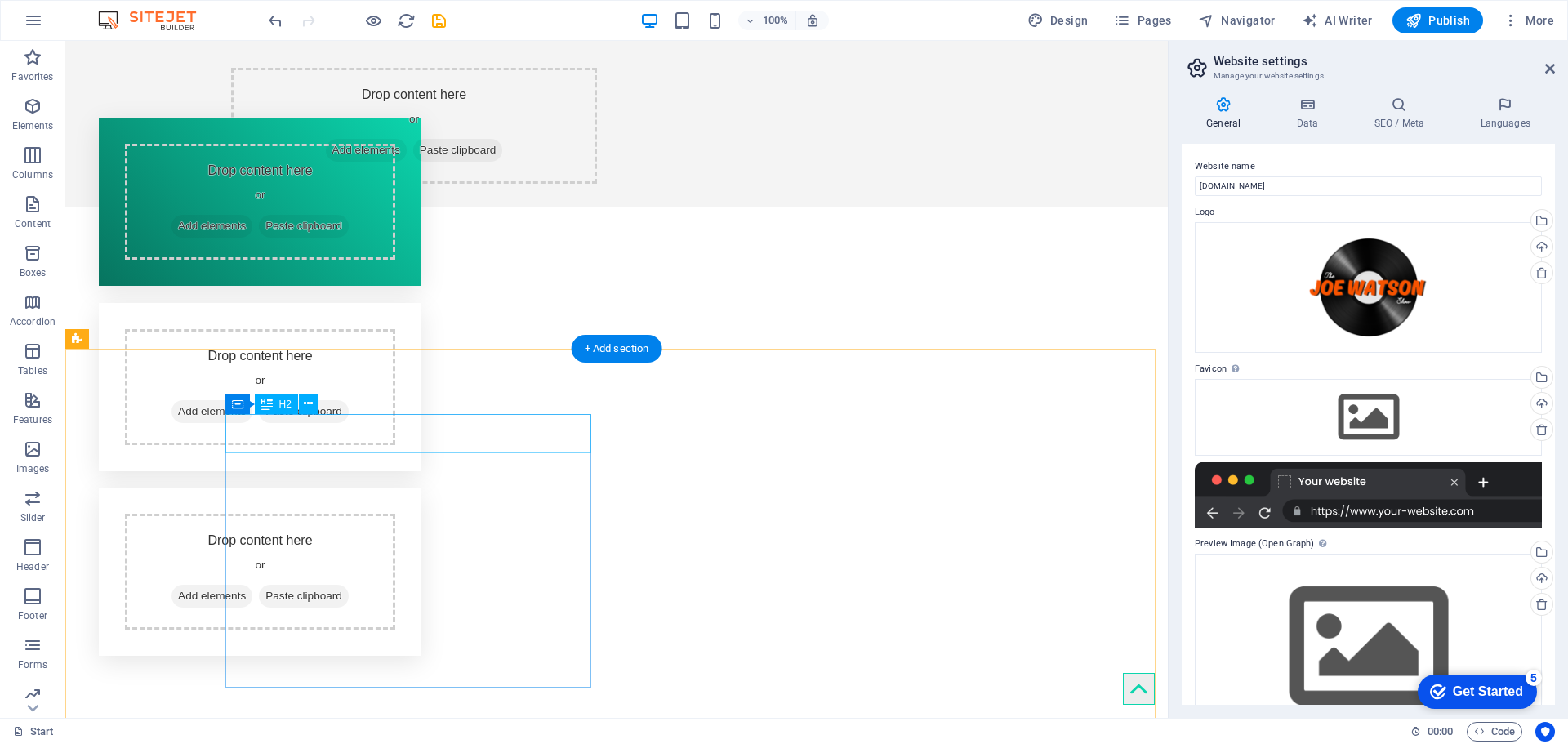
click at [156, 339] on button at bounding box center [152, 340] width 20 height 20
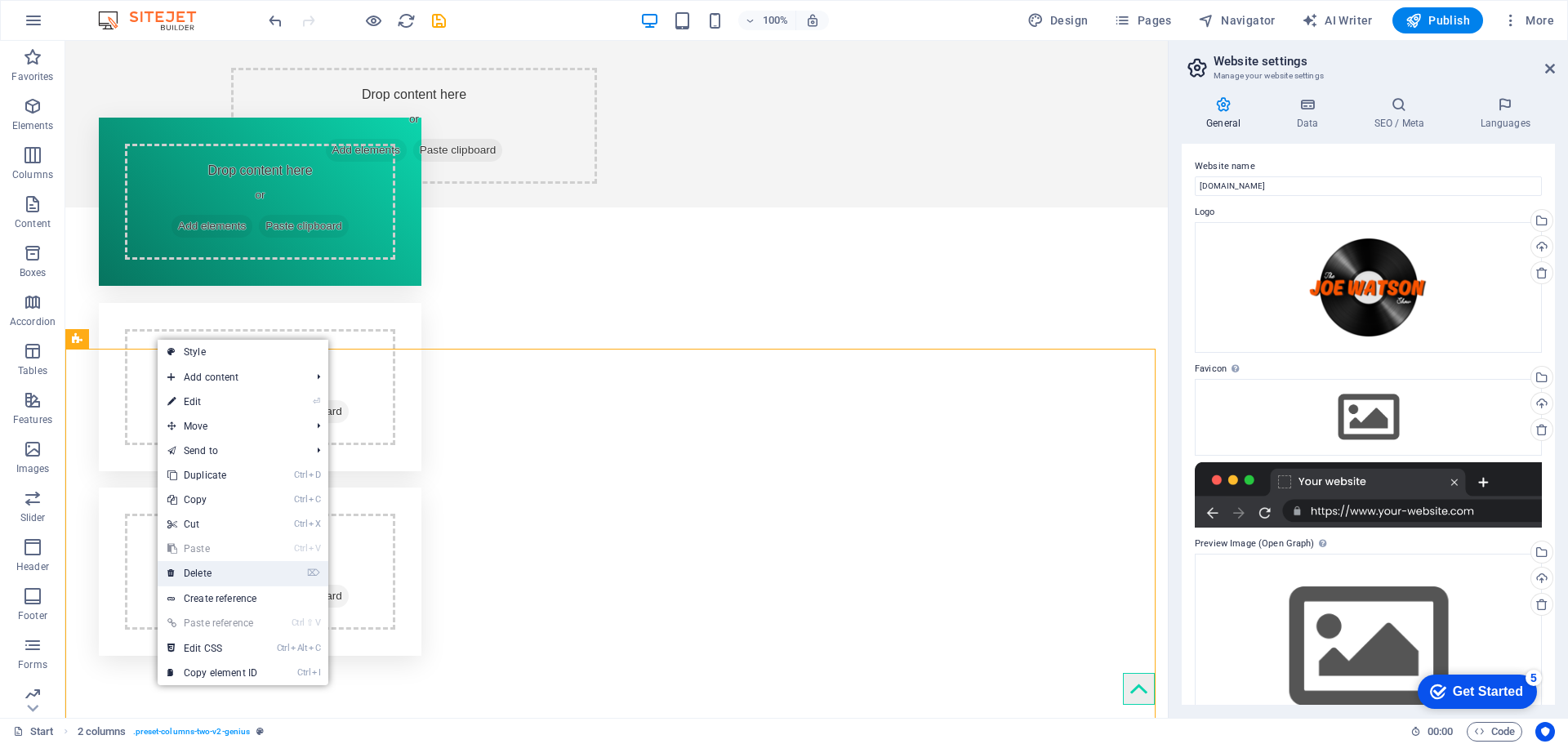
click at [256, 579] on link "⌦ Delete" at bounding box center [213, 573] width 110 height 25
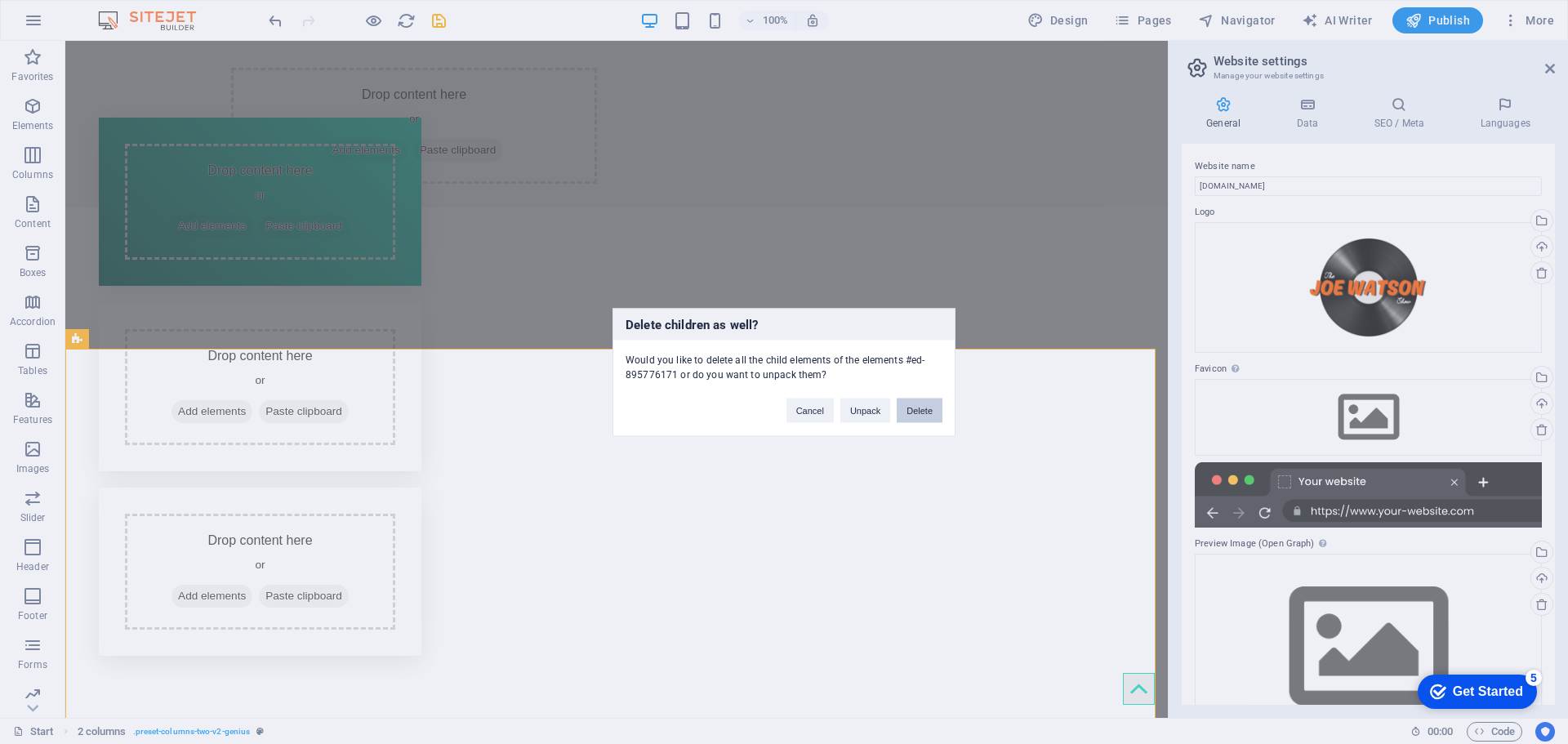
click at [928, 414] on button "Delete" at bounding box center [919, 409] width 46 height 25
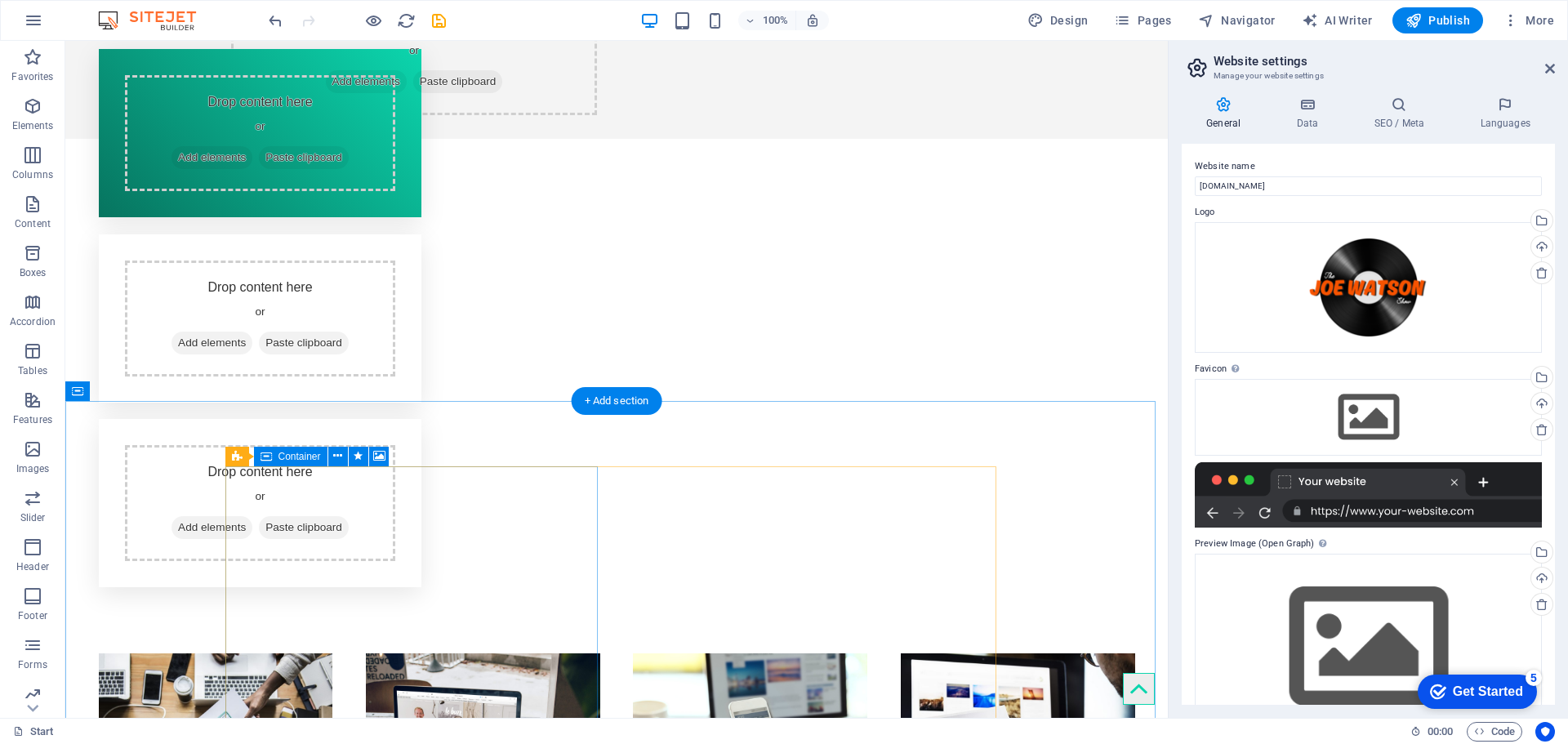
scroll to position [463, 0]
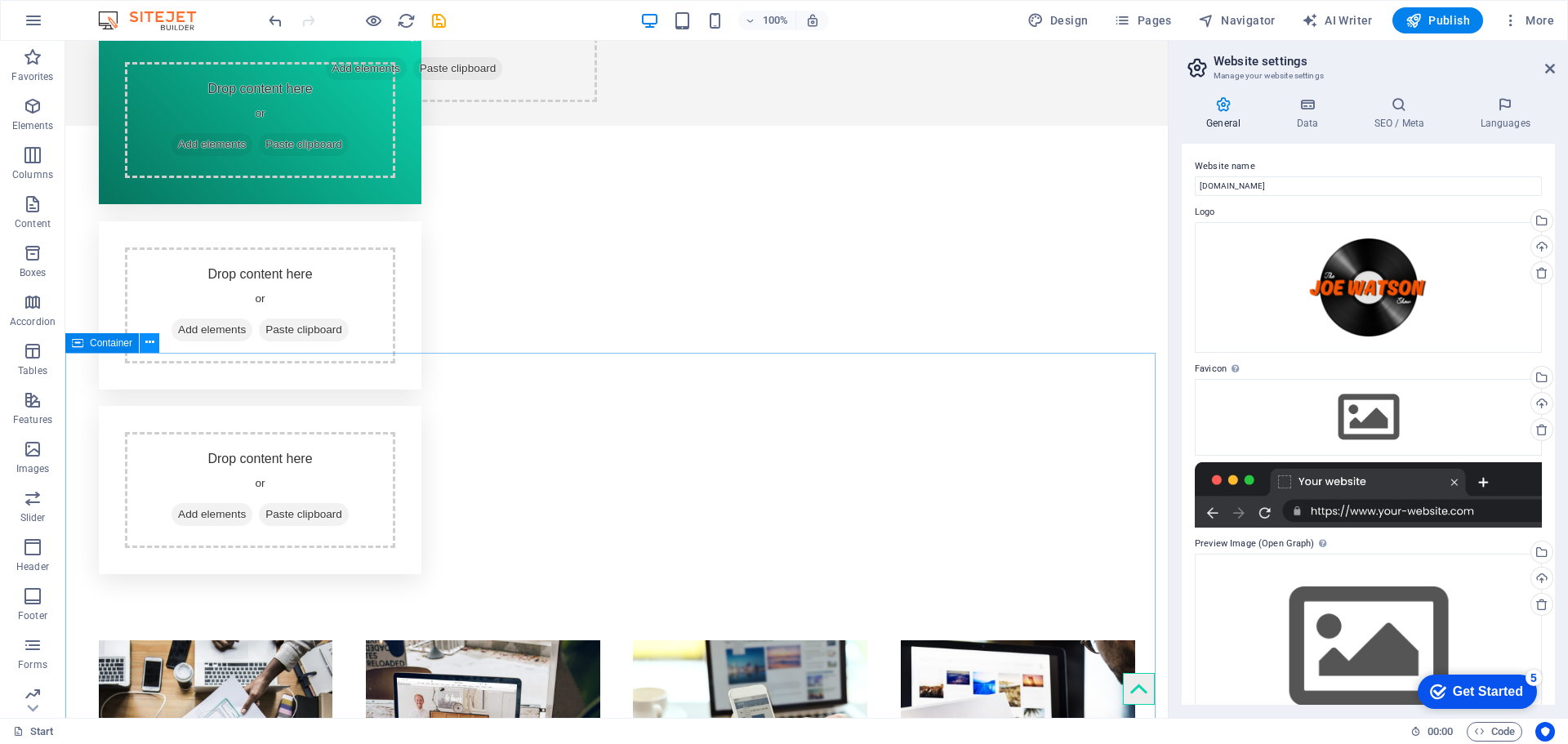
click at [149, 346] on icon at bounding box center [150, 343] width 9 height 17
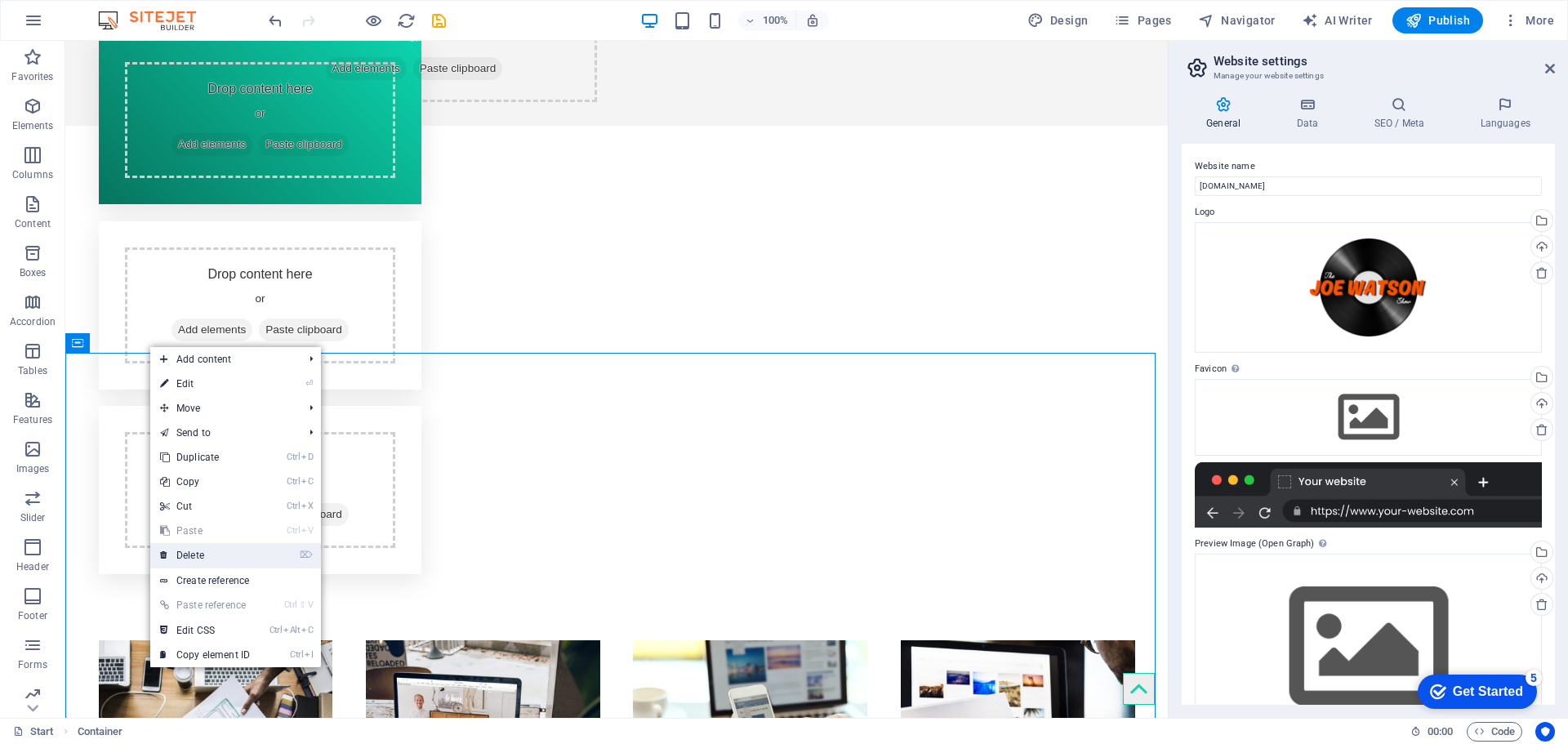
click at [225, 560] on link "⌦ Delete" at bounding box center [206, 555] width 110 height 25
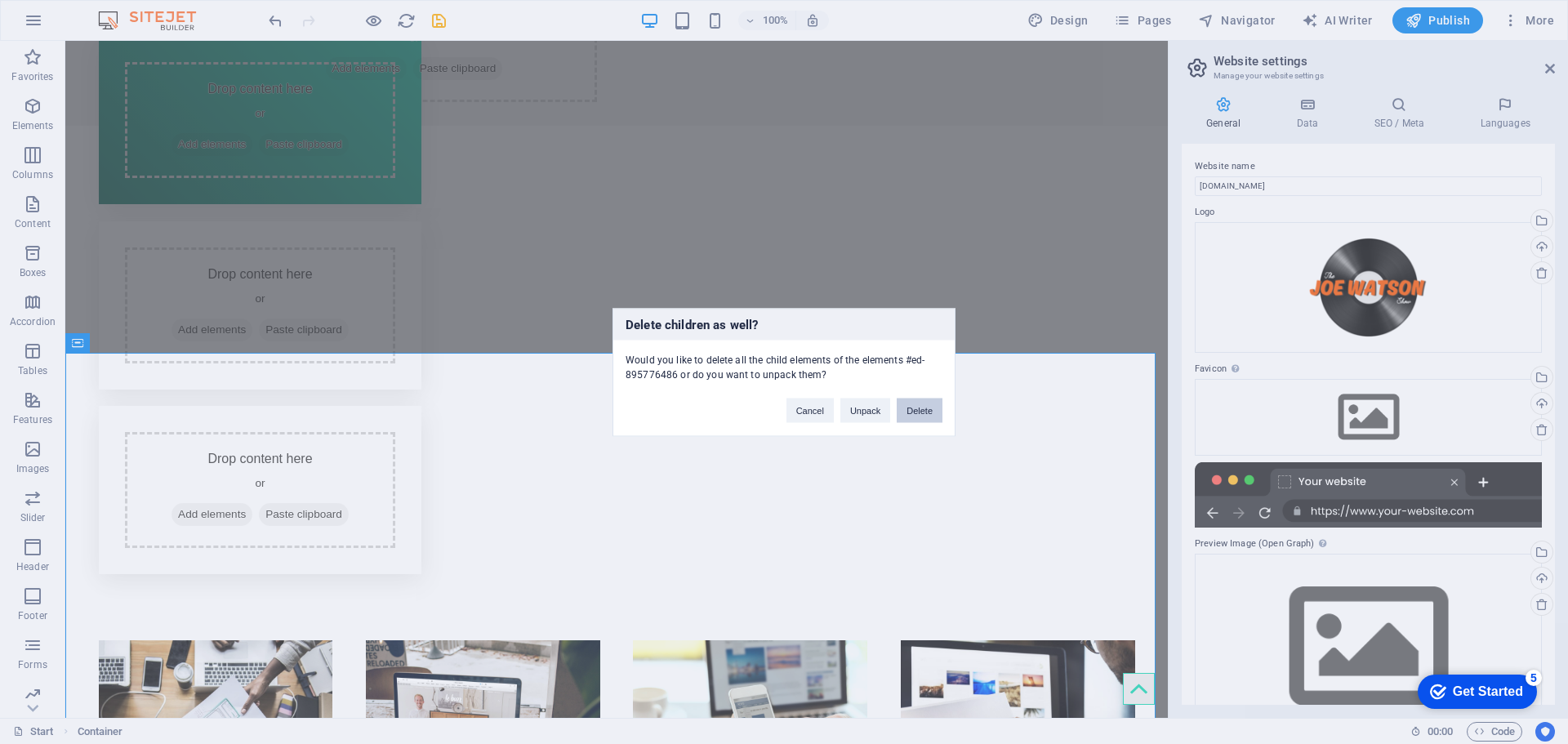
click at [916, 408] on button "Delete" at bounding box center [919, 409] width 46 height 25
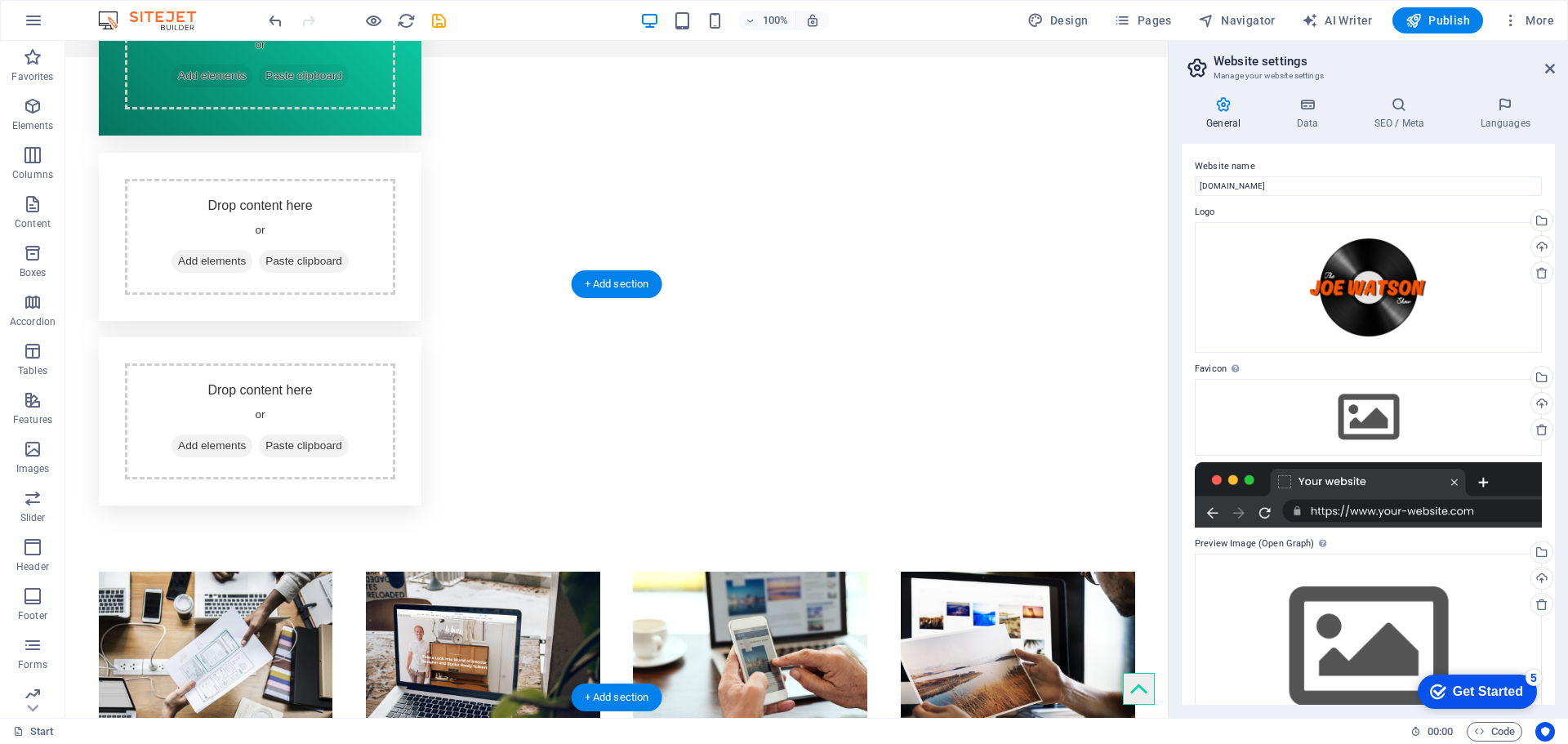
scroll to position [572, 0]
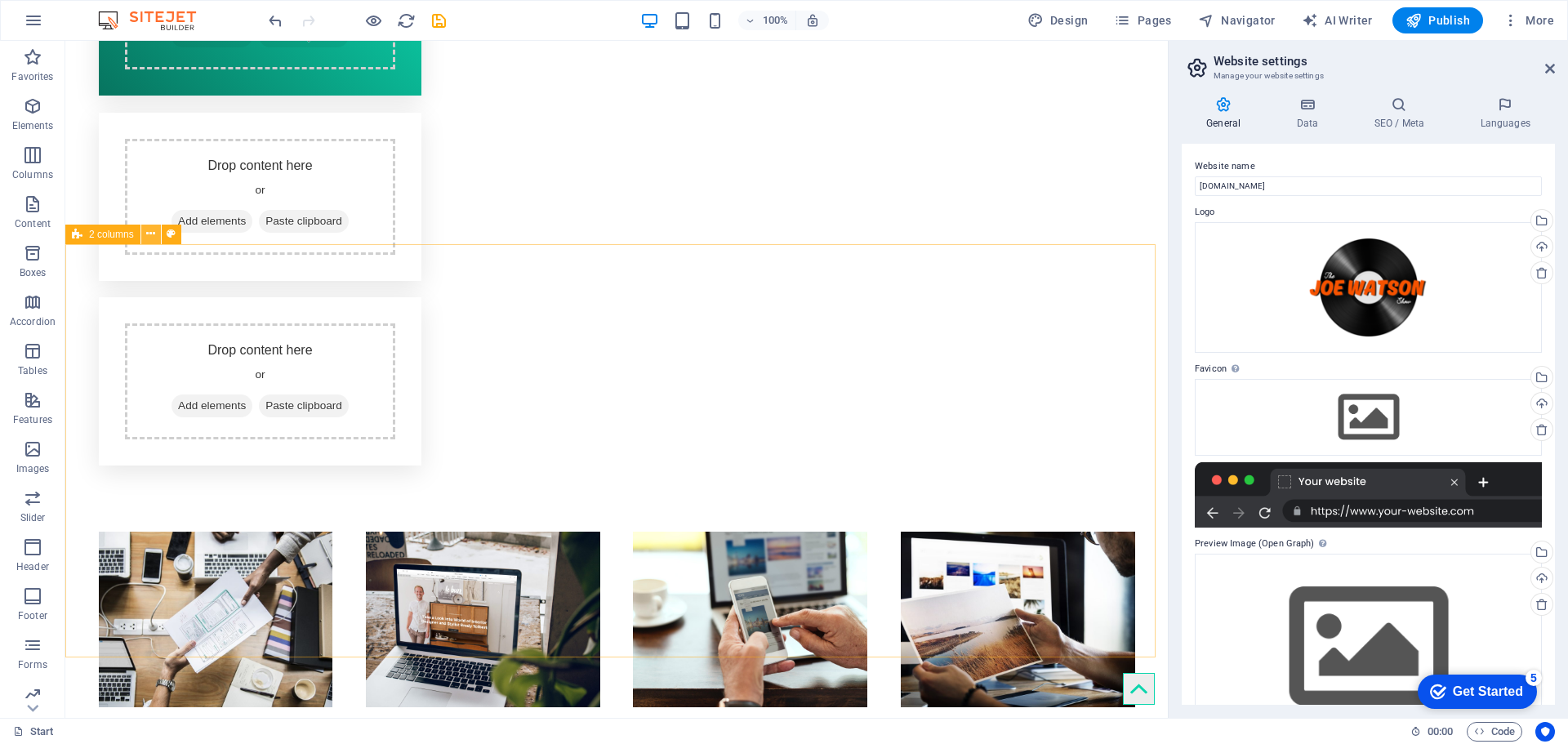
click at [151, 234] on icon at bounding box center [150, 234] width 9 height 17
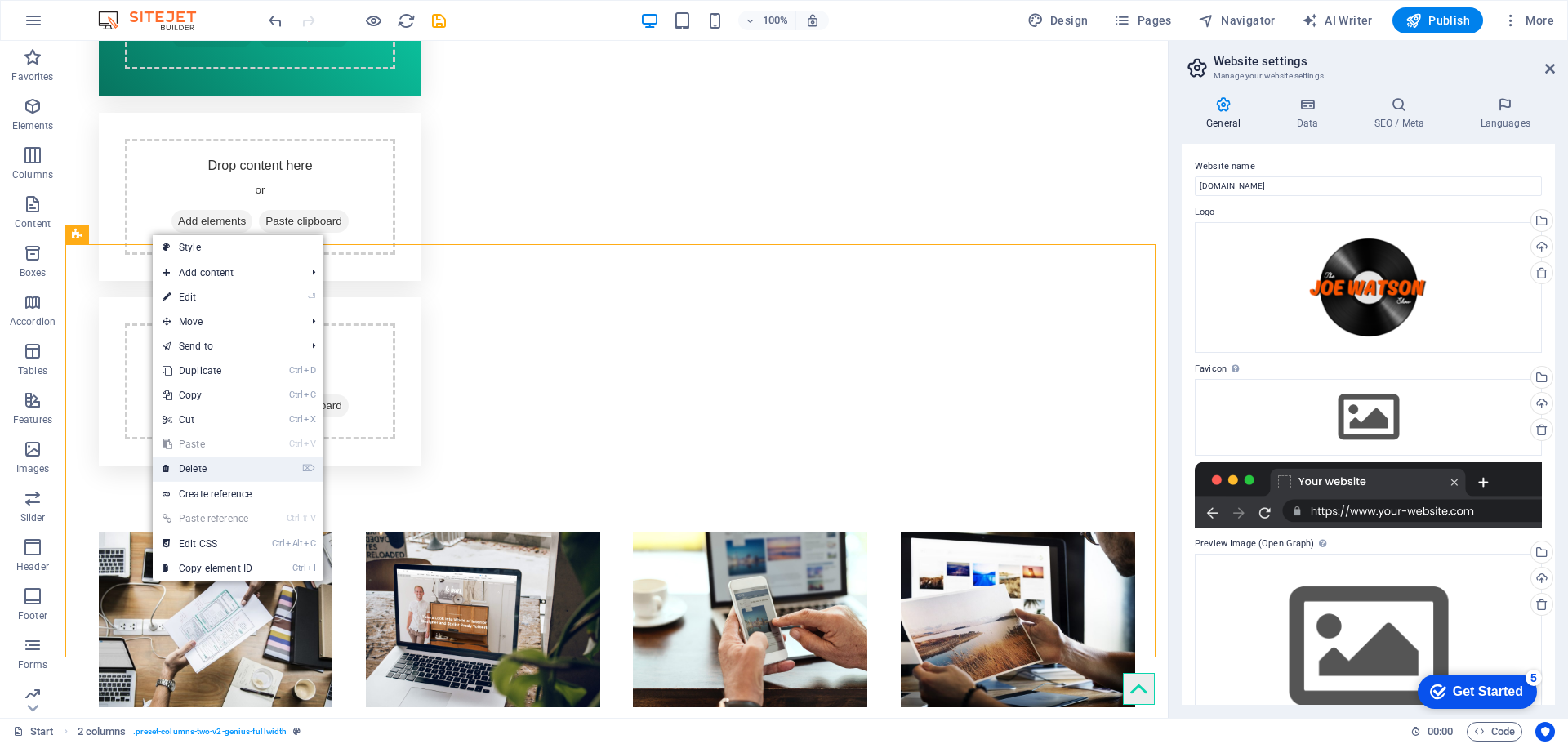
click at [229, 467] on link "⌦ Delete" at bounding box center [208, 468] width 110 height 25
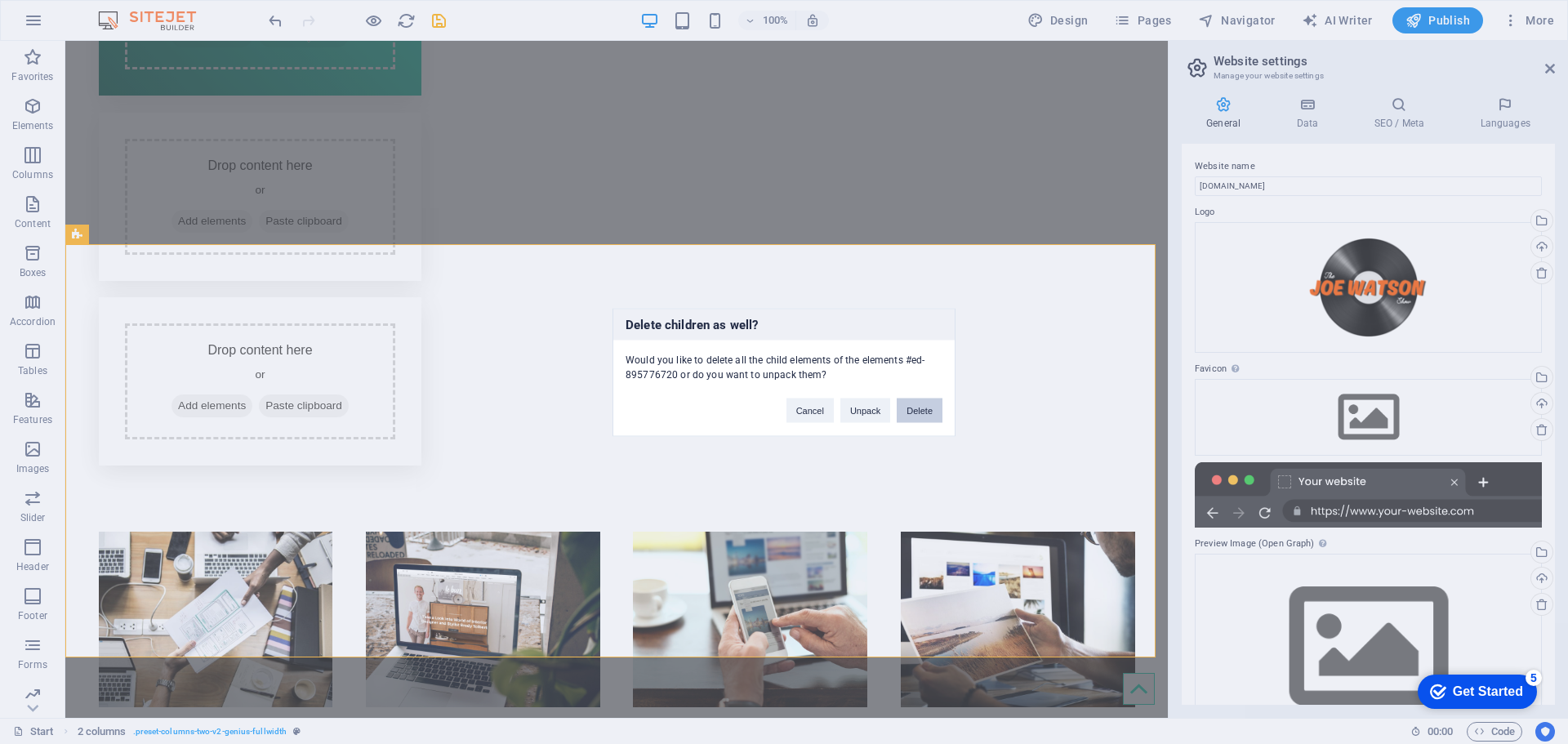
click at [918, 404] on button "Delete" at bounding box center [919, 409] width 46 height 25
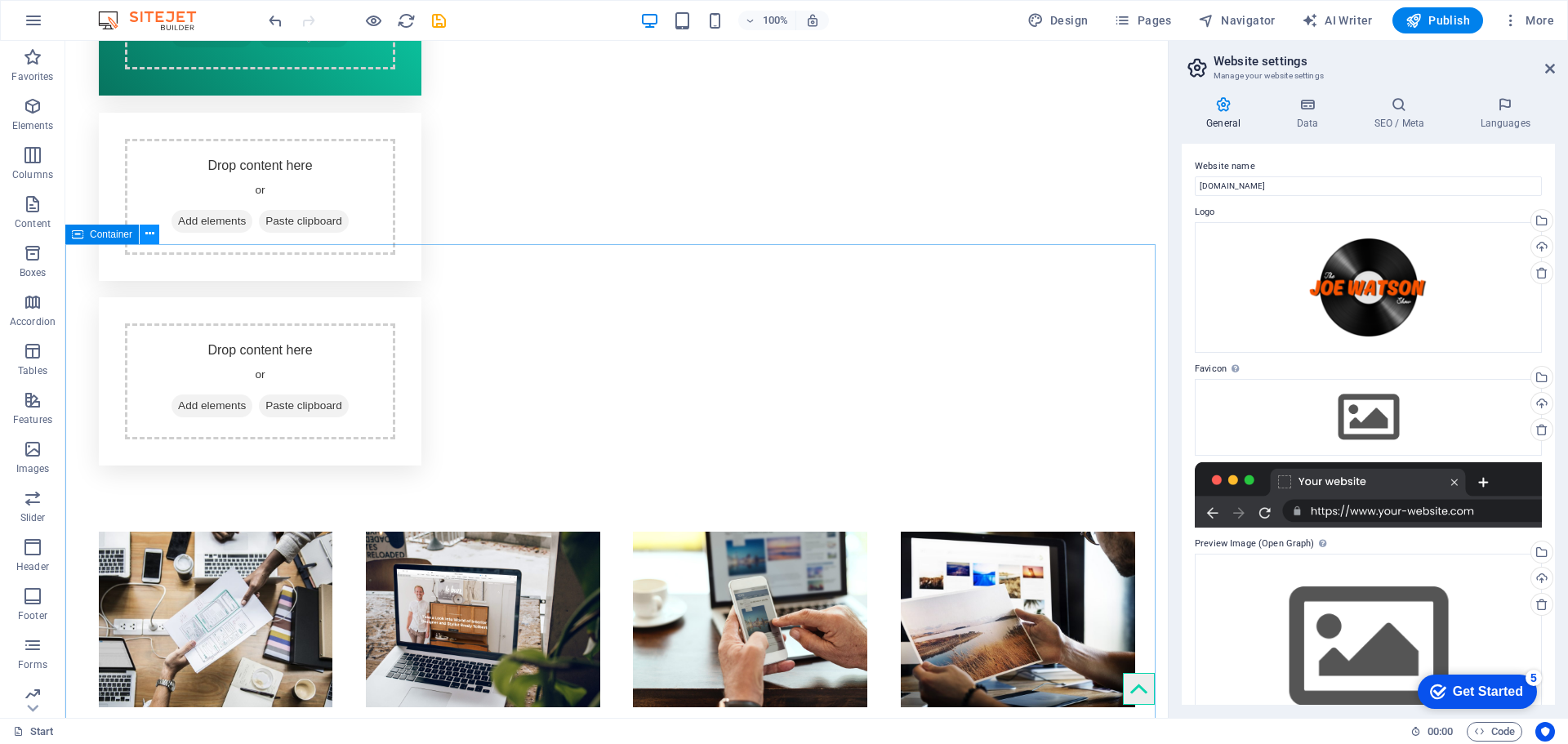
click at [151, 244] on button at bounding box center [150, 235] width 20 height 20
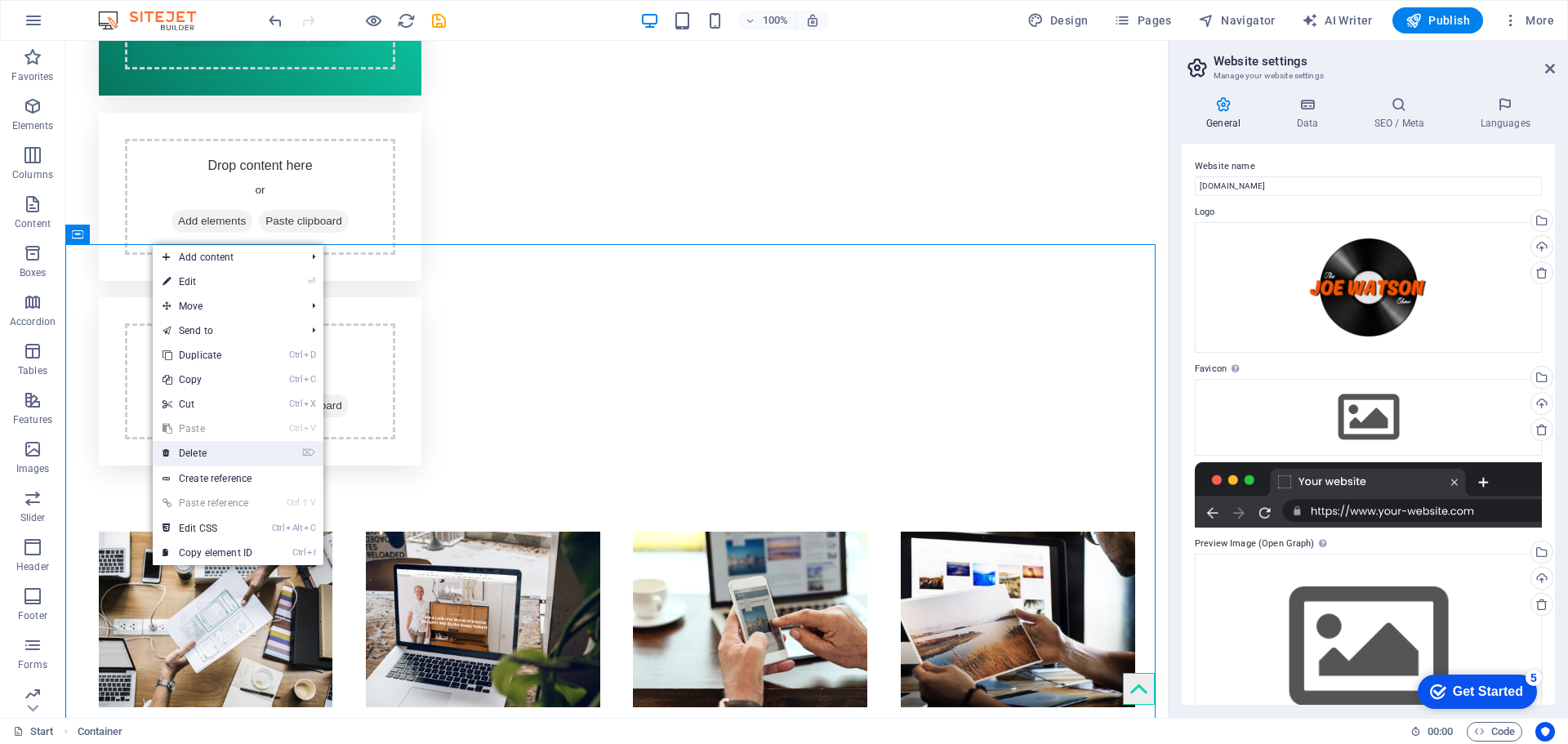
click at [209, 455] on link "⌦ Delete" at bounding box center [208, 453] width 110 height 25
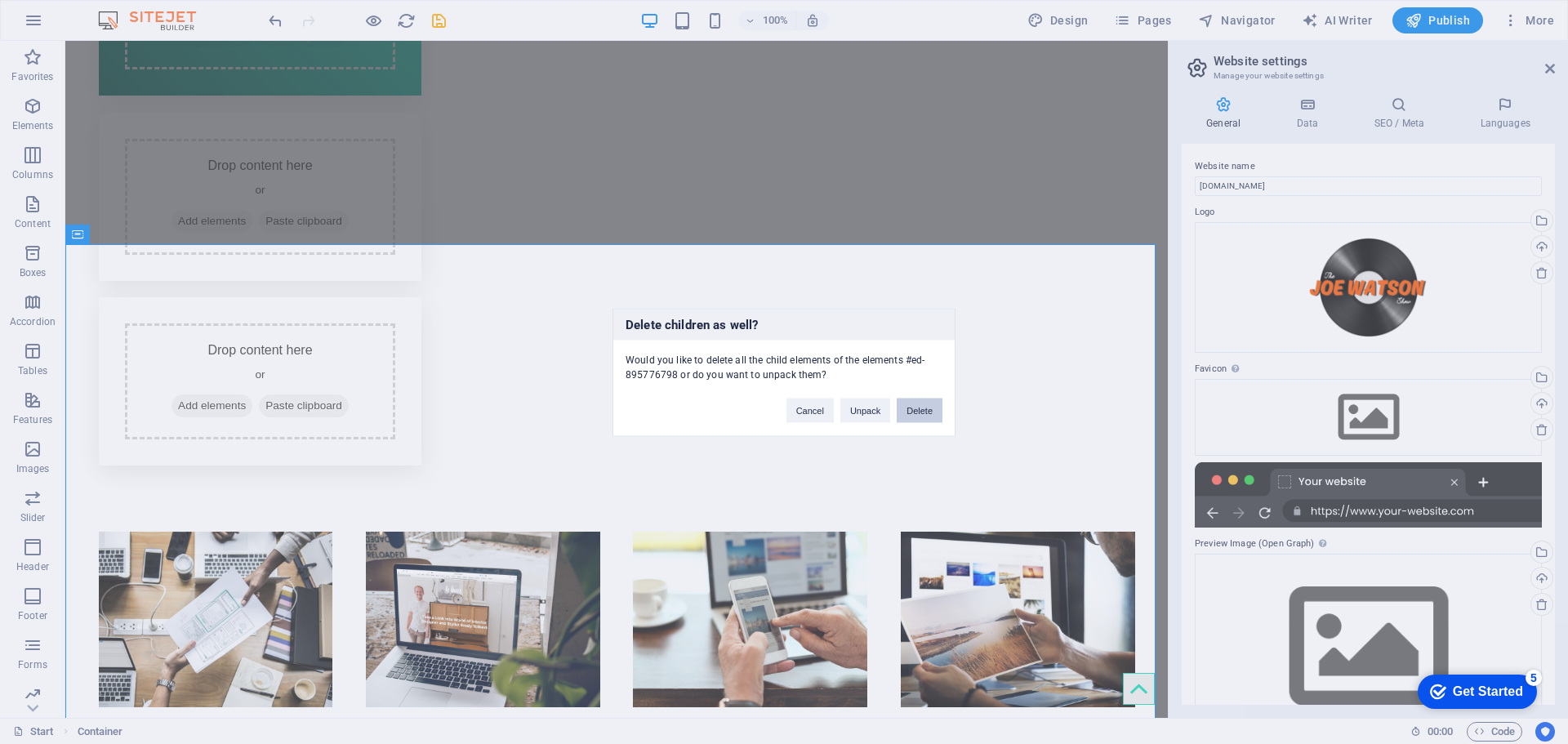
click at [919, 412] on button "Delete" at bounding box center [919, 409] width 46 height 25
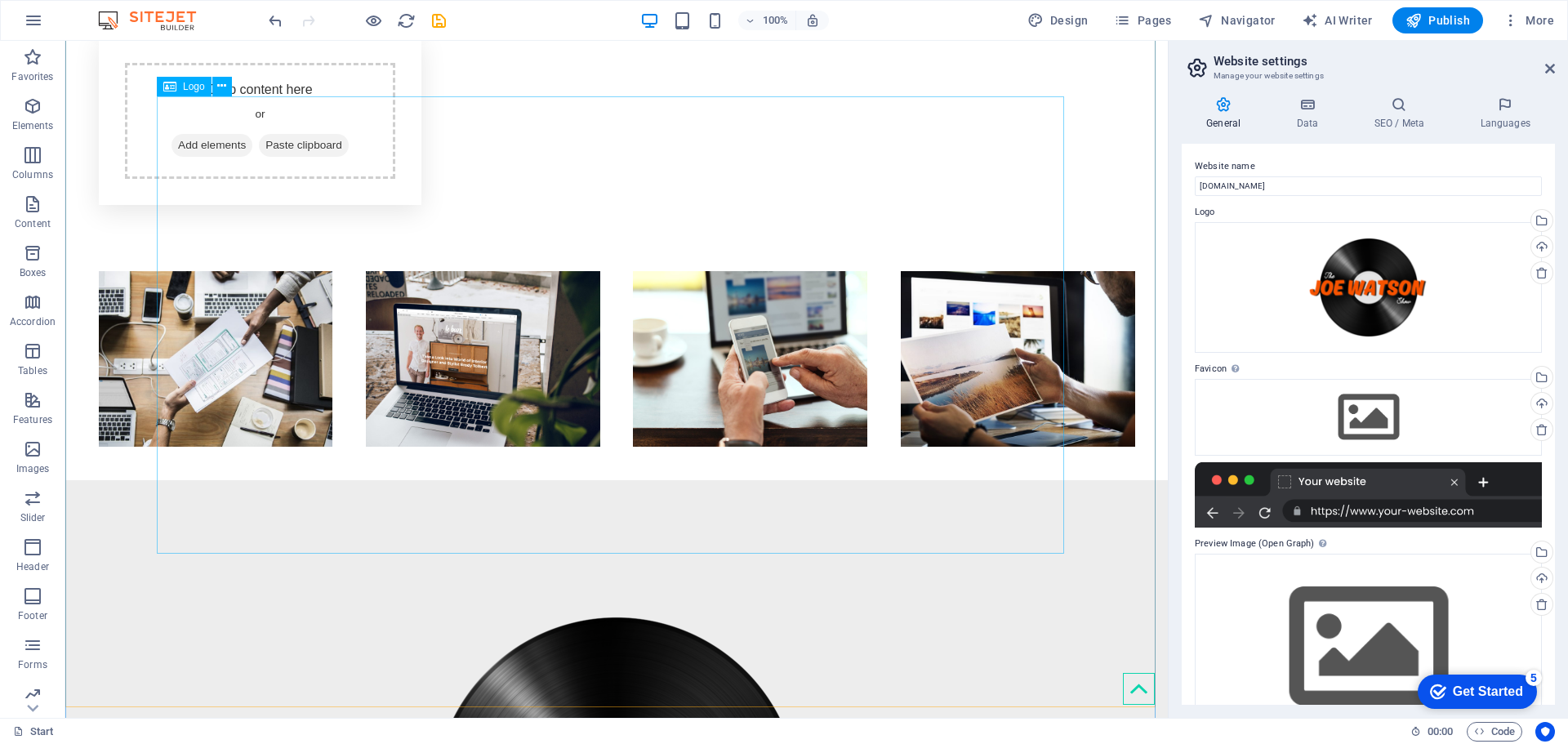
scroll to position [837, 0]
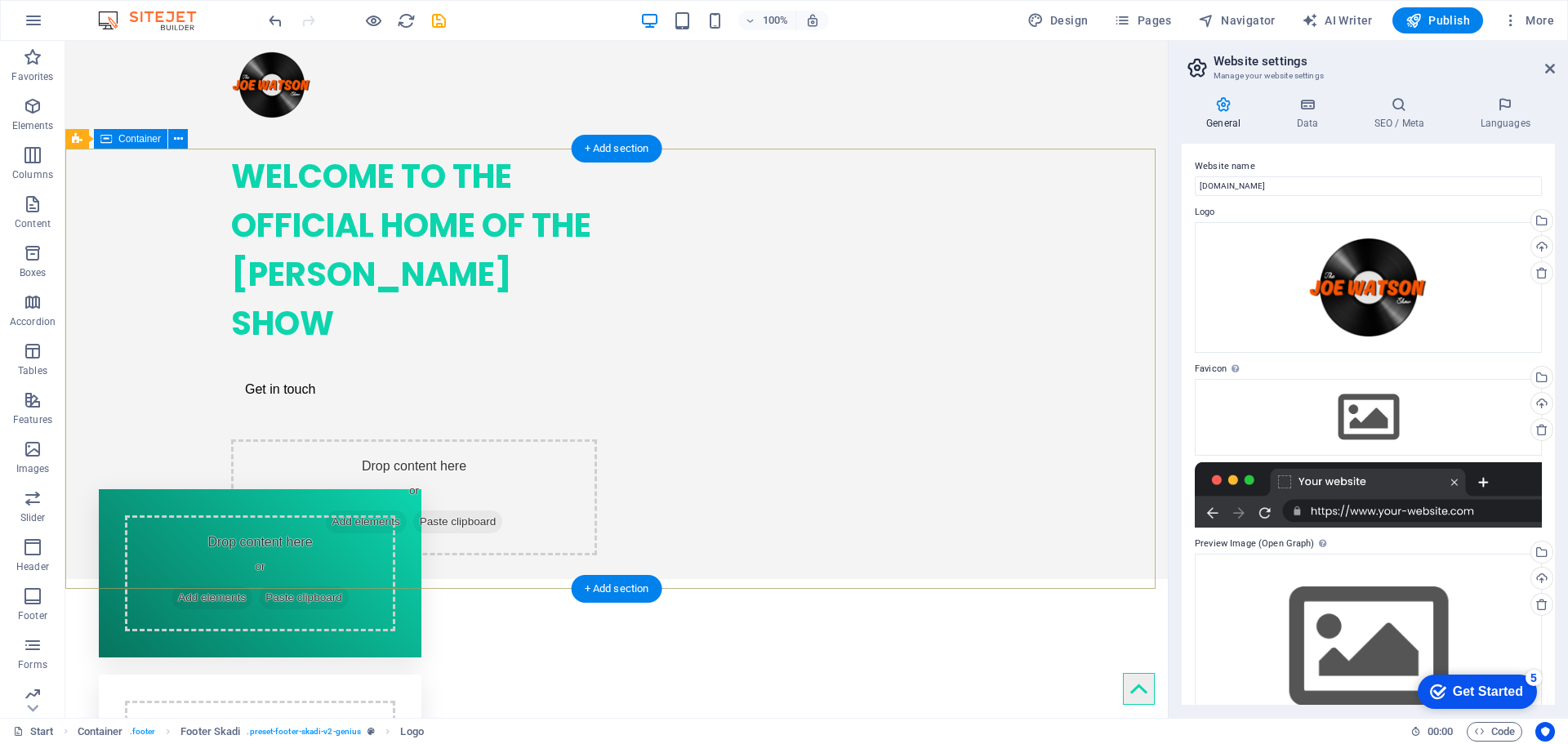
scroll to position [0, 0]
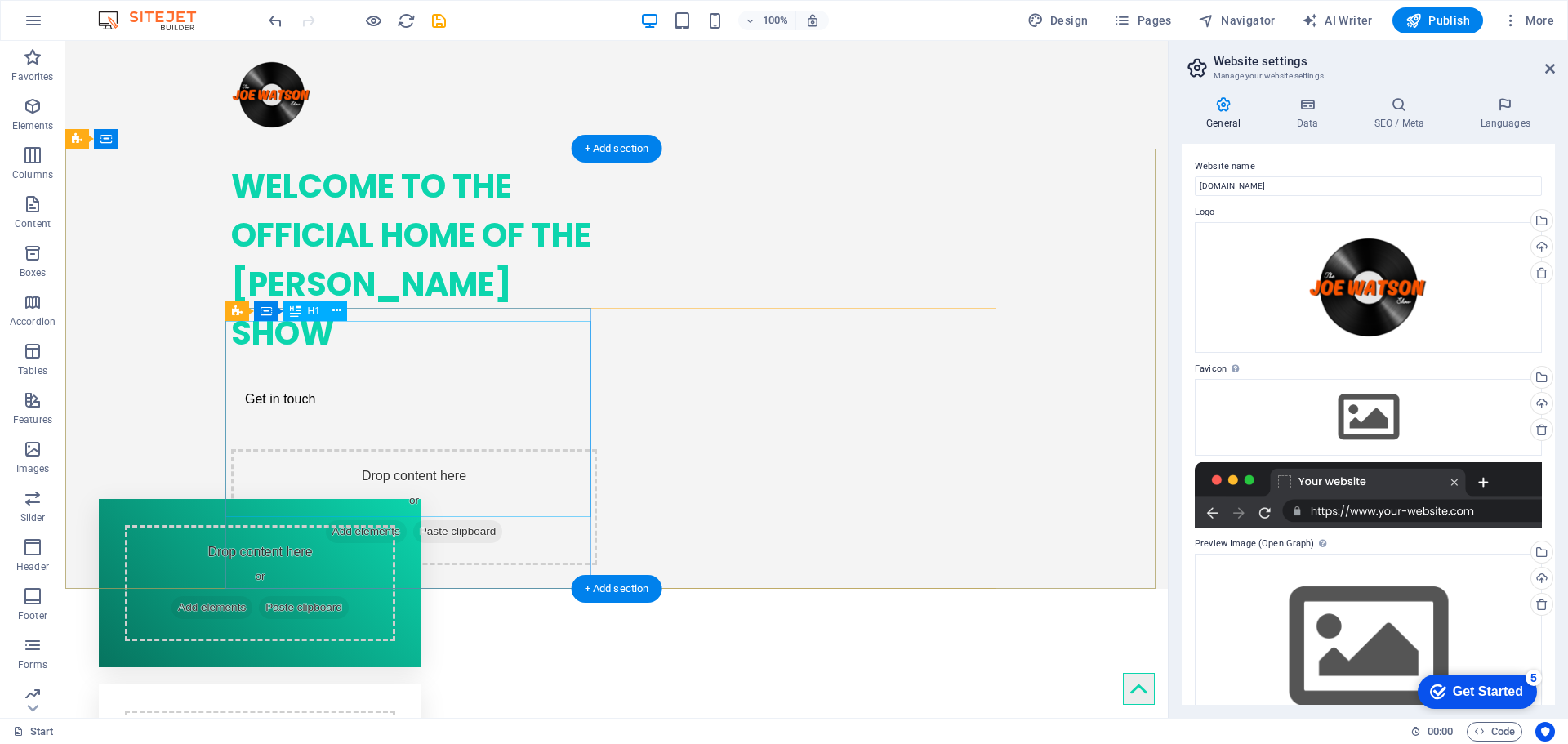
click at [431, 358] on div "WELCOME TO THE OFFICIAL HOME OF THE [PERSON_NAME] SHOW" at bounding box center [414, 260] width 366 height 196
drag, startPoint x: 342, startPoint y: 388, endPoint x: 307, endPoint y: 360, distance: 44.8
click at [308, 358] on div "WELCOME TO THE OFFICIAL HOME OF THE [PERSON_NAME] SHOW" at bounding box center [414, 260] width 366 height 196
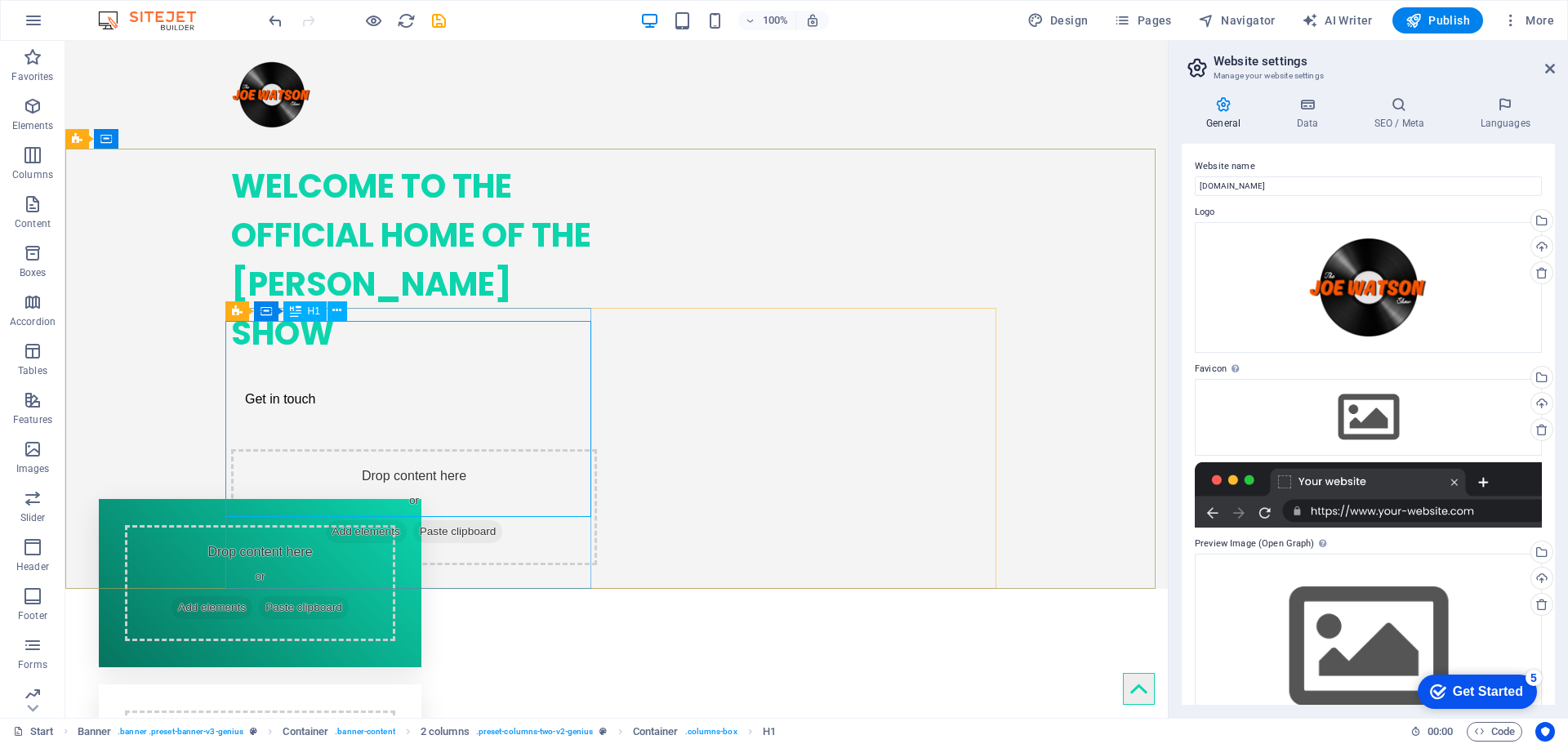
click at [304, 306] on div "H1" at bounding box center [304, 312] width 43 height 20
click at [307, 314] on span "H1" at bounding box center [313, 312] width 12 height 10
click at [339, 313] on icon at bounding box center [336, 311] width 9 height 17
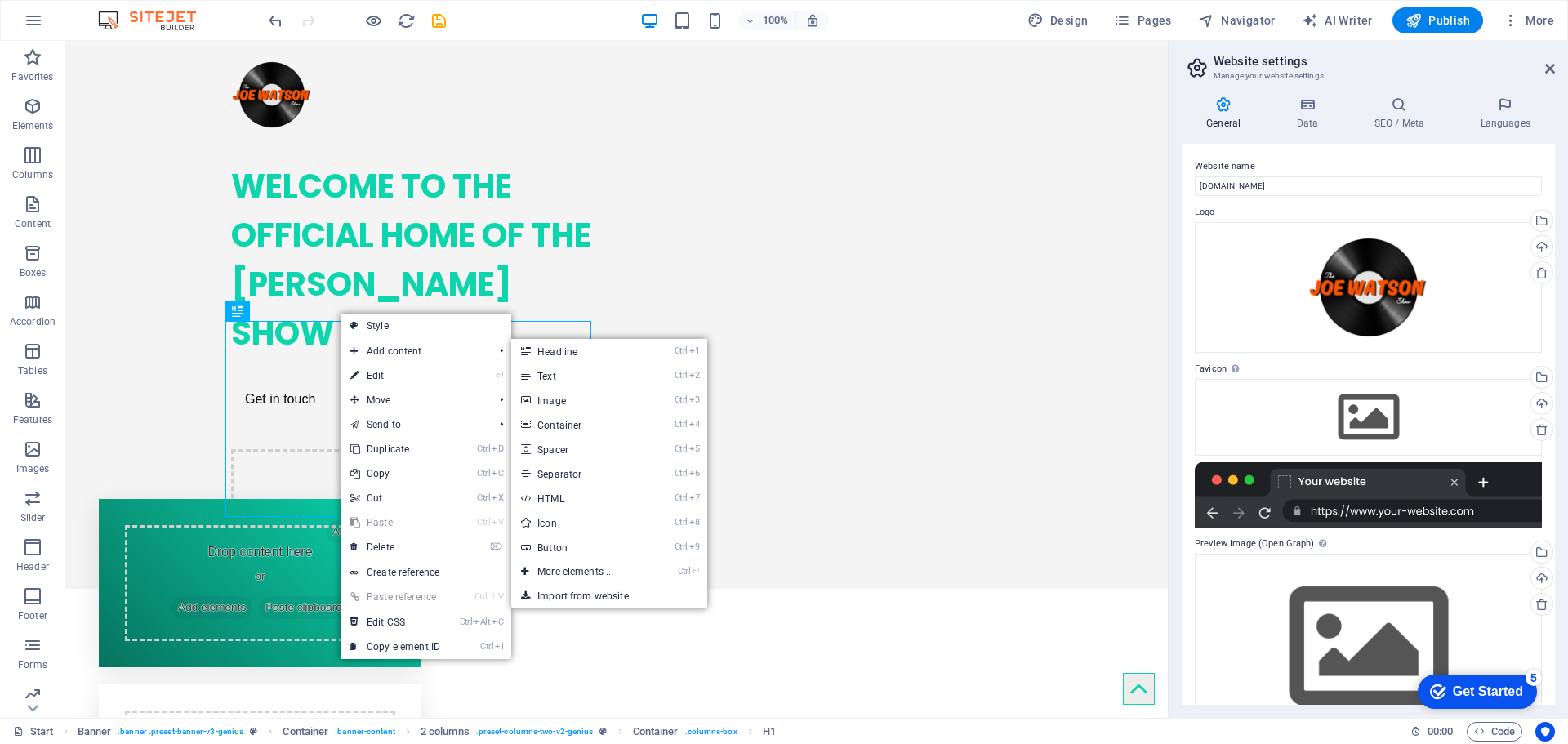
click at [326, 358] on div "WELCOME TO THE OFFICIAL HOME OF THE [PERSON_NAME] SHOW" at bounding box center [414, 260] width 366 height 196
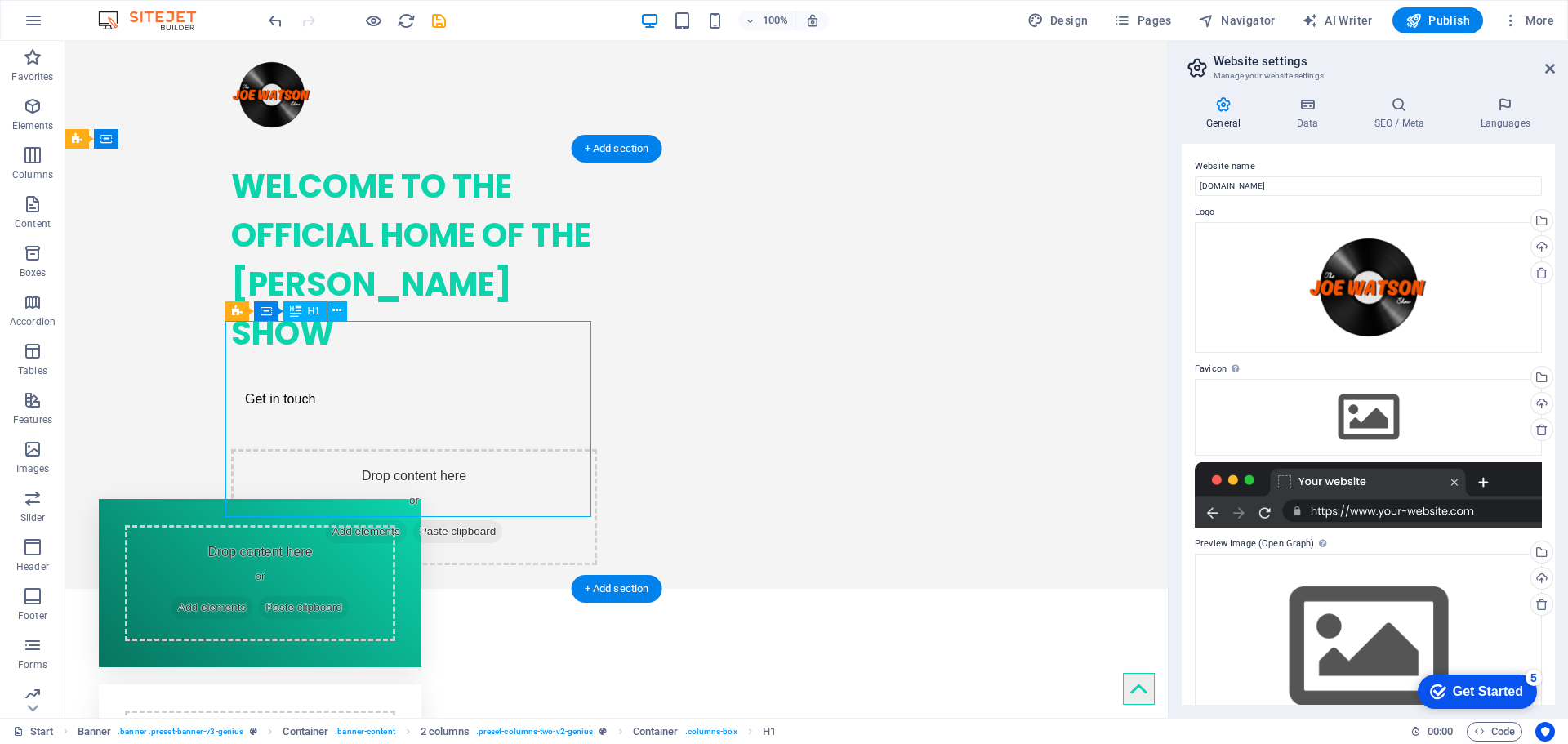
click at [324, 358] on div "WELCOME TO THE OFFICIAL HOME OF THE [PERSON_NAME] SHOW" at bounding box center [414, 260] width 366 height 196
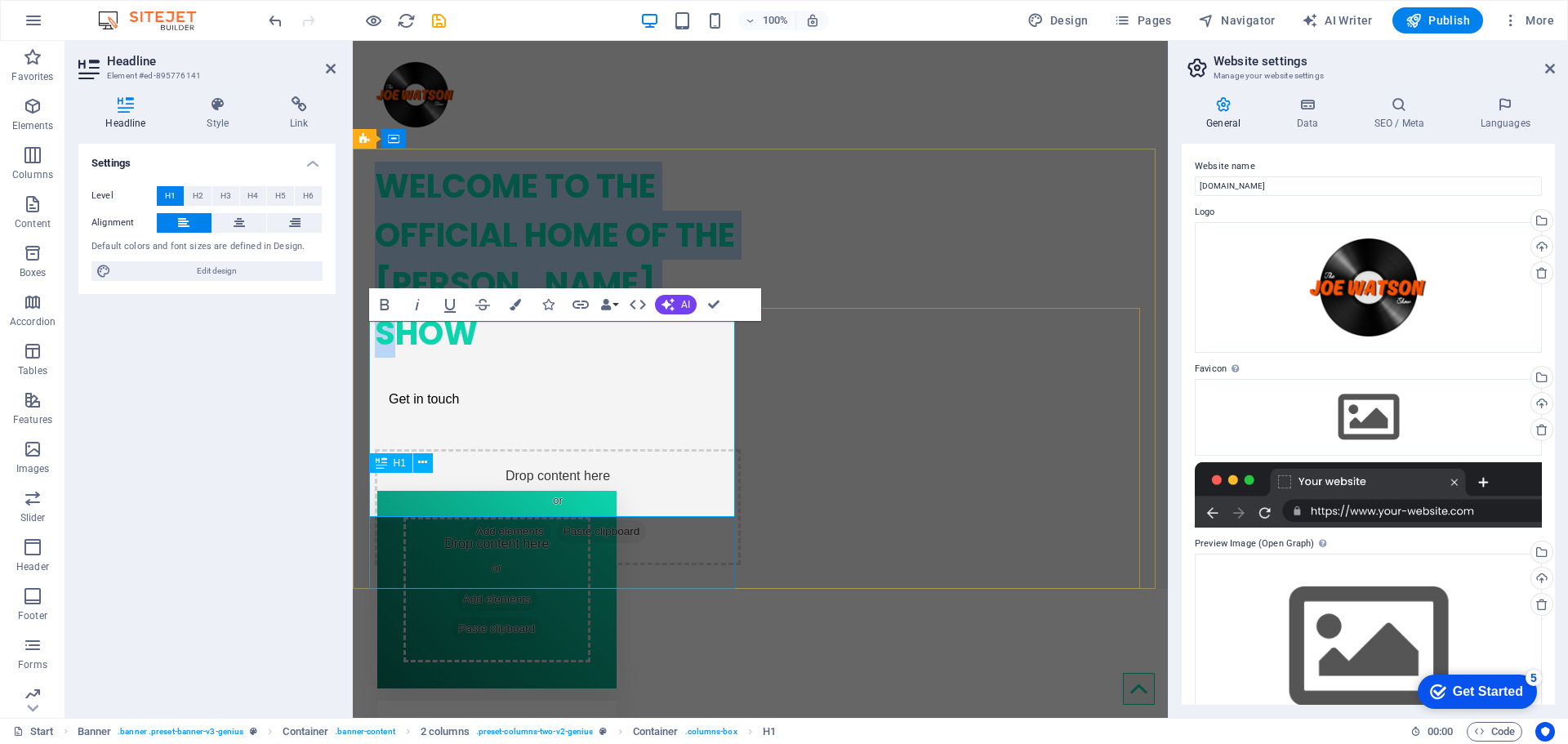
click at [591, 358] on h1 "WELCOME TO THE OFFICIAL HOME OF THE [PERSON_NAME] SHOW" at bounding box center [558, 260] width 366 height 196
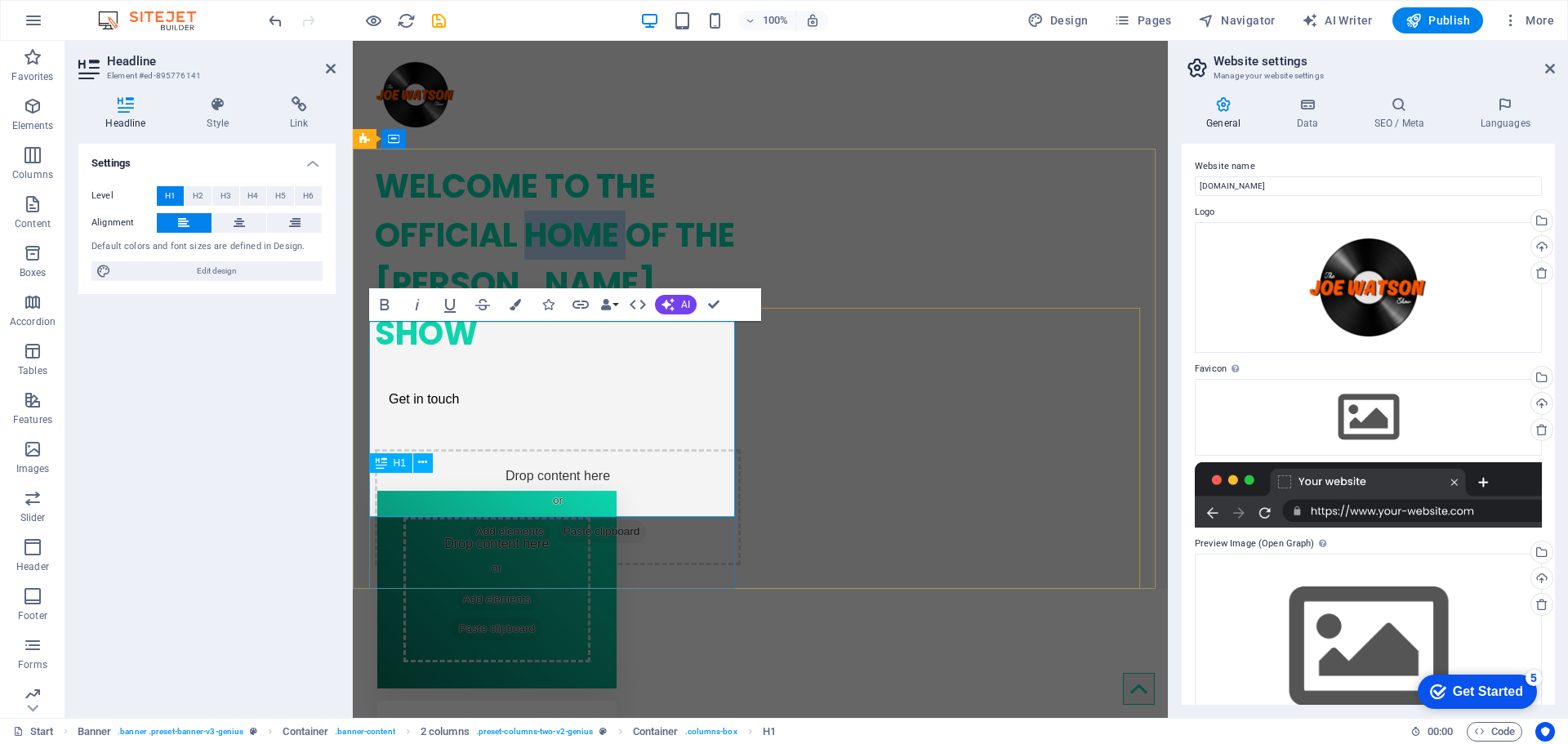
click at [591, 358] on h1 "WELCOME TO THE OFFICIAL HOME OF THE [PERSON_NAME] SHOW" at bounding box center [558, 260] width 366 height 196
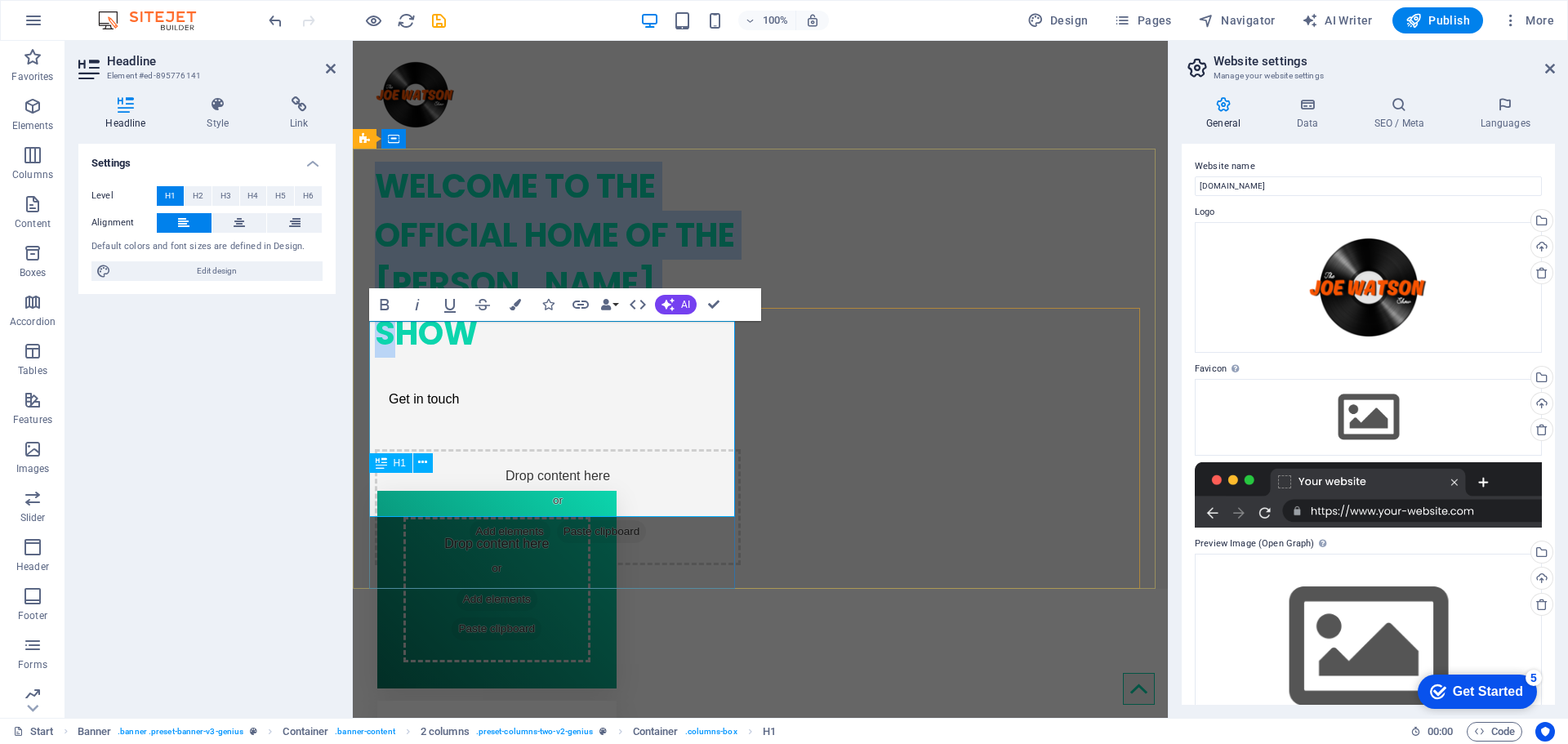
click at [589, 358] on h1 "WELCOME TO THE OFFICIAL HOME OF THE [PERSON_NAME] SHOW" at bounding box center [558, 260] width 366 height 196
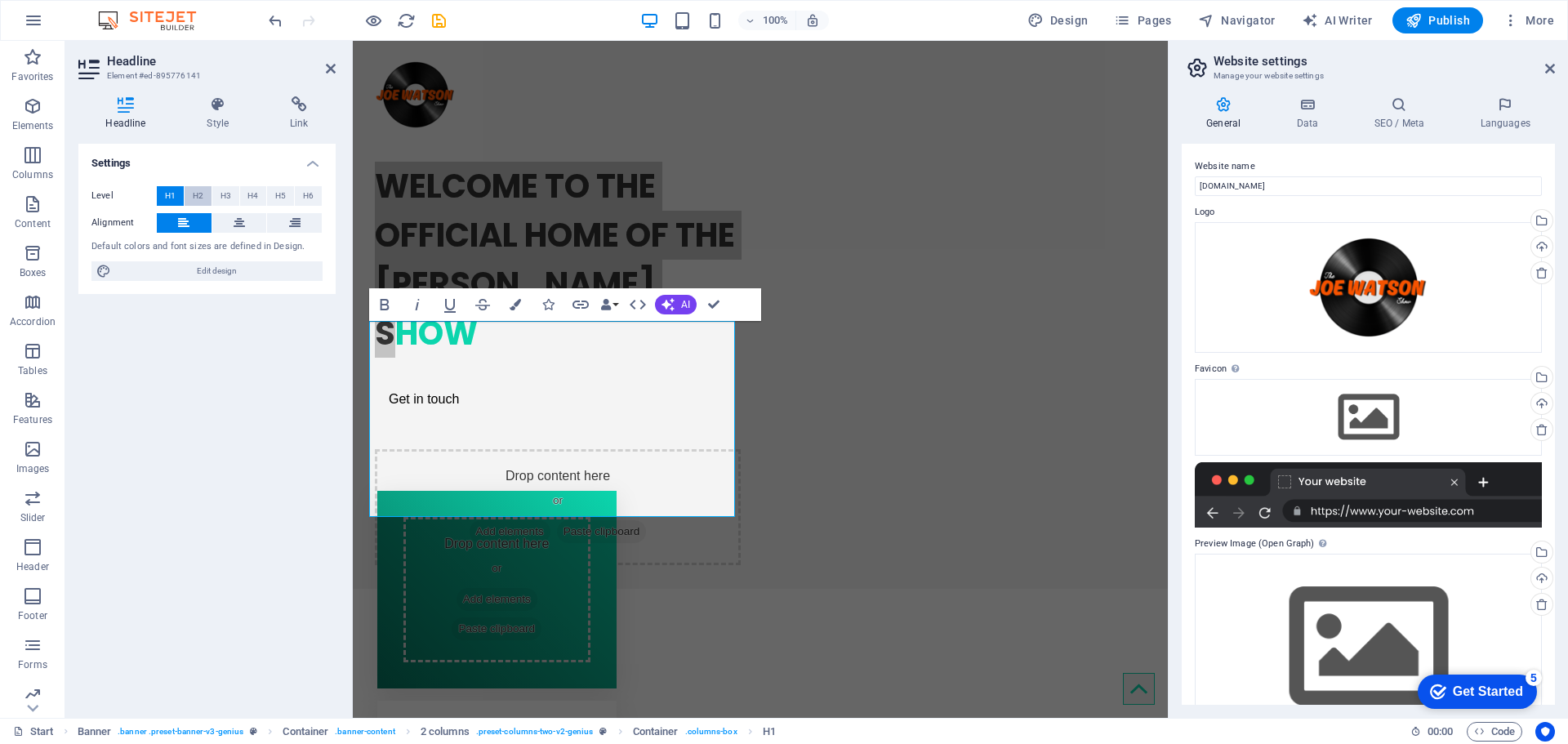
click at [201, 191] on span "H2" at bounding box center [198, 197] width 11 height 20
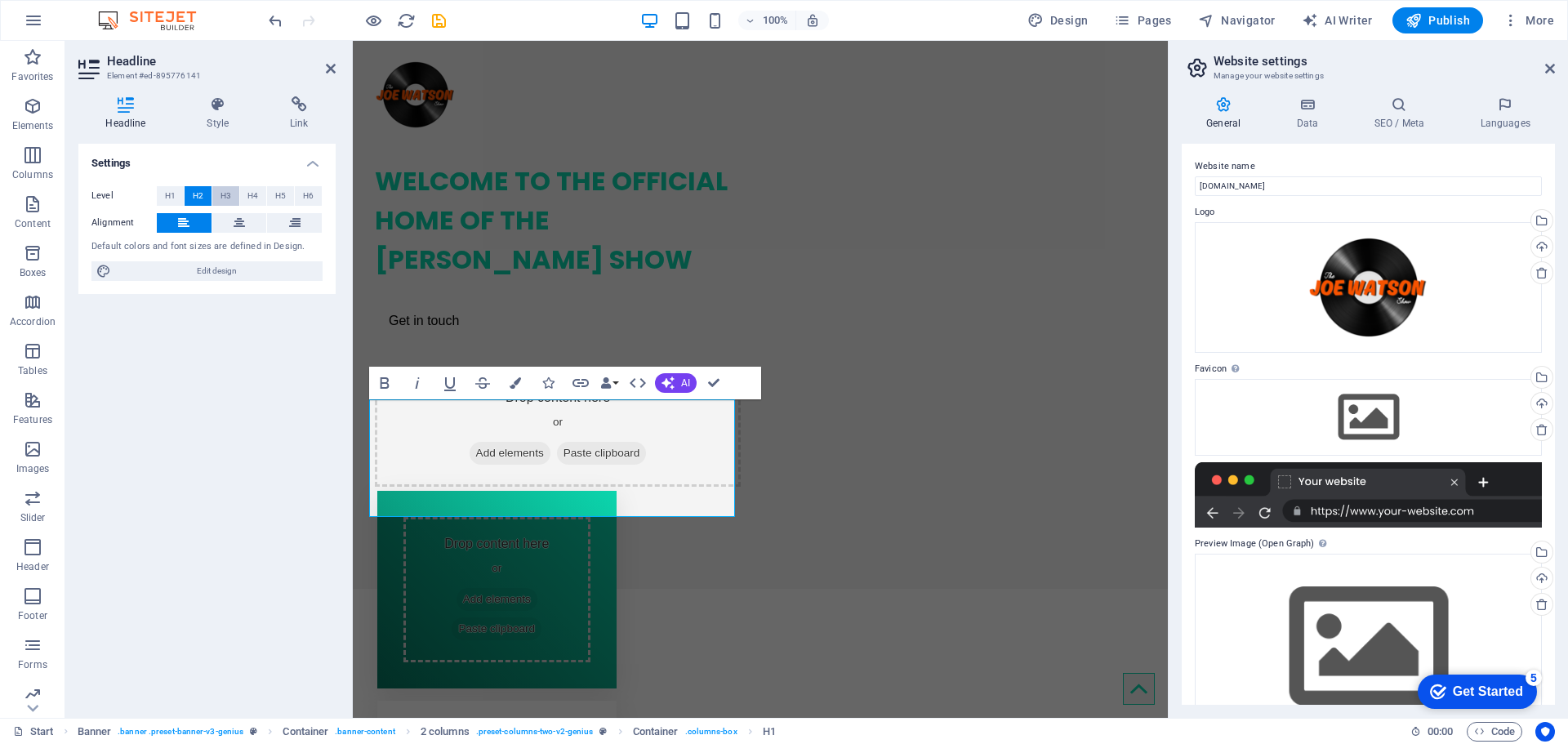
click at [232, 199] on button "H3" at bounding box center [226, 197] width 27 height 20
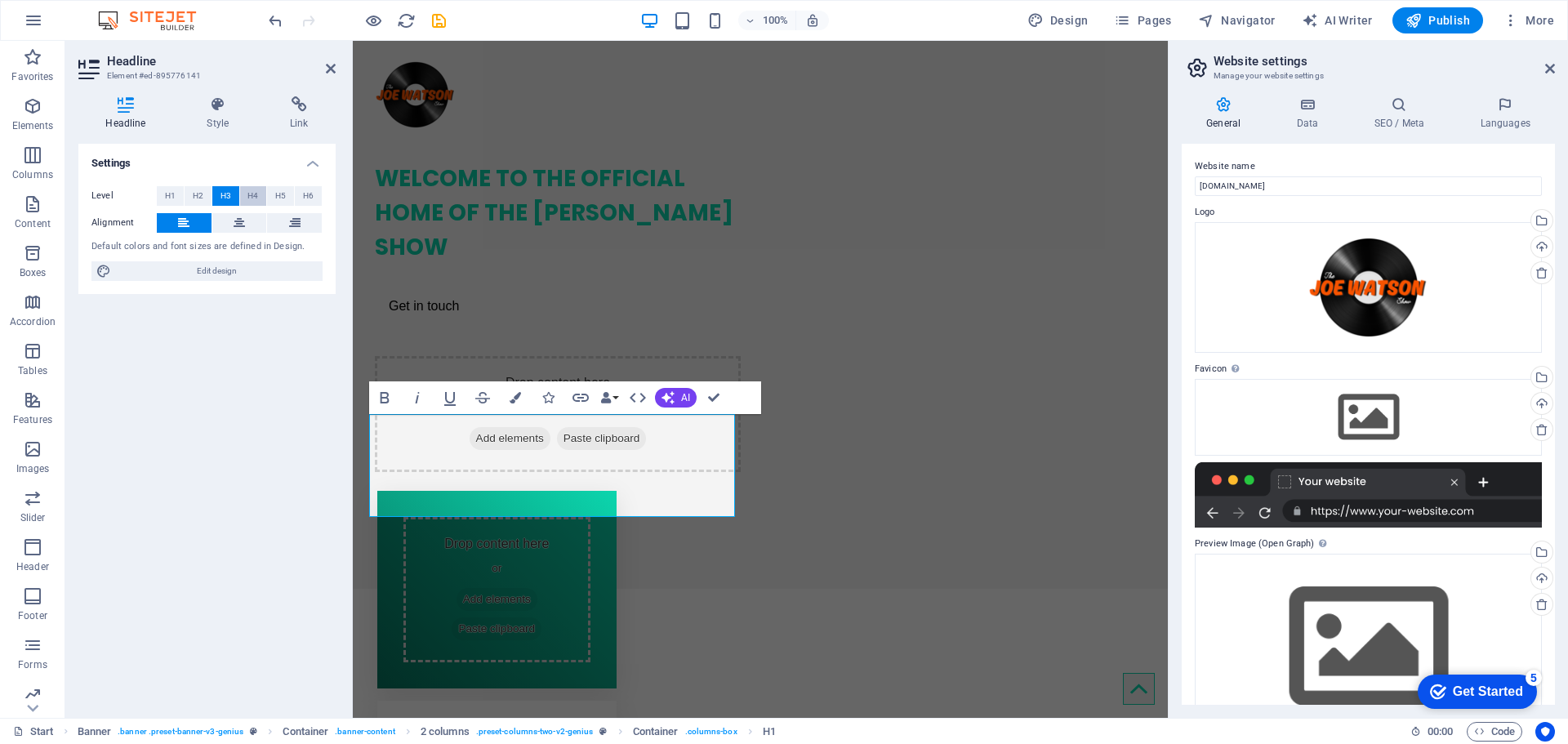
click at [252, 200] on span "H4" at bounding box center [253, 197] width 11 height 20
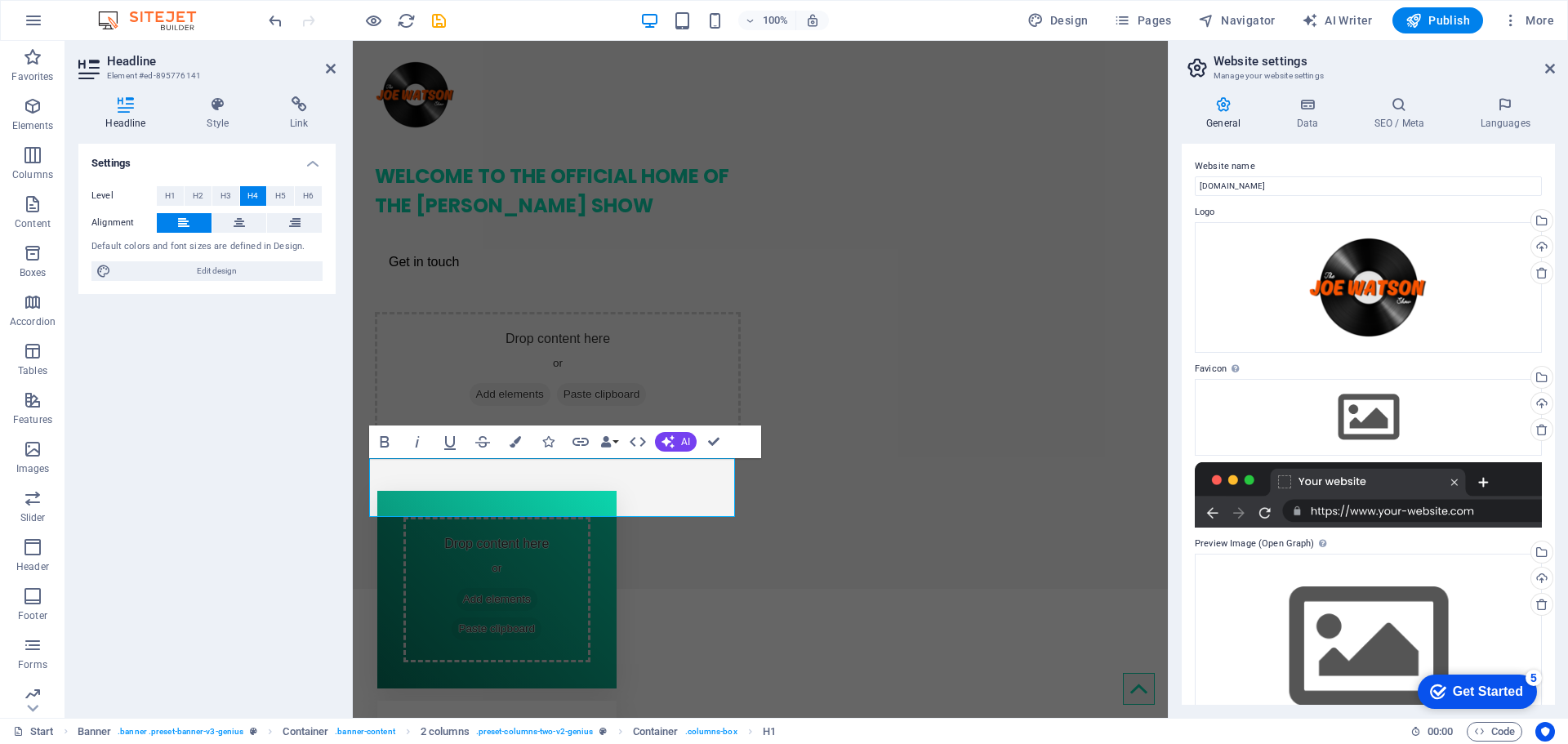
click at [217, 461] on div "Settings Level H1 H2 H3 H4 H5 H6 Alignment Default colors and font sizes are de…" at bounding box center [208, 424] width 258 height 561
click at [753, 372] on div "WELCOME TO THE OFFICIAL HOME OF THE [PERSON_NAME] SHOW Get in touch Drop conten…" at bounding box center [760, 289] width 815 height 280
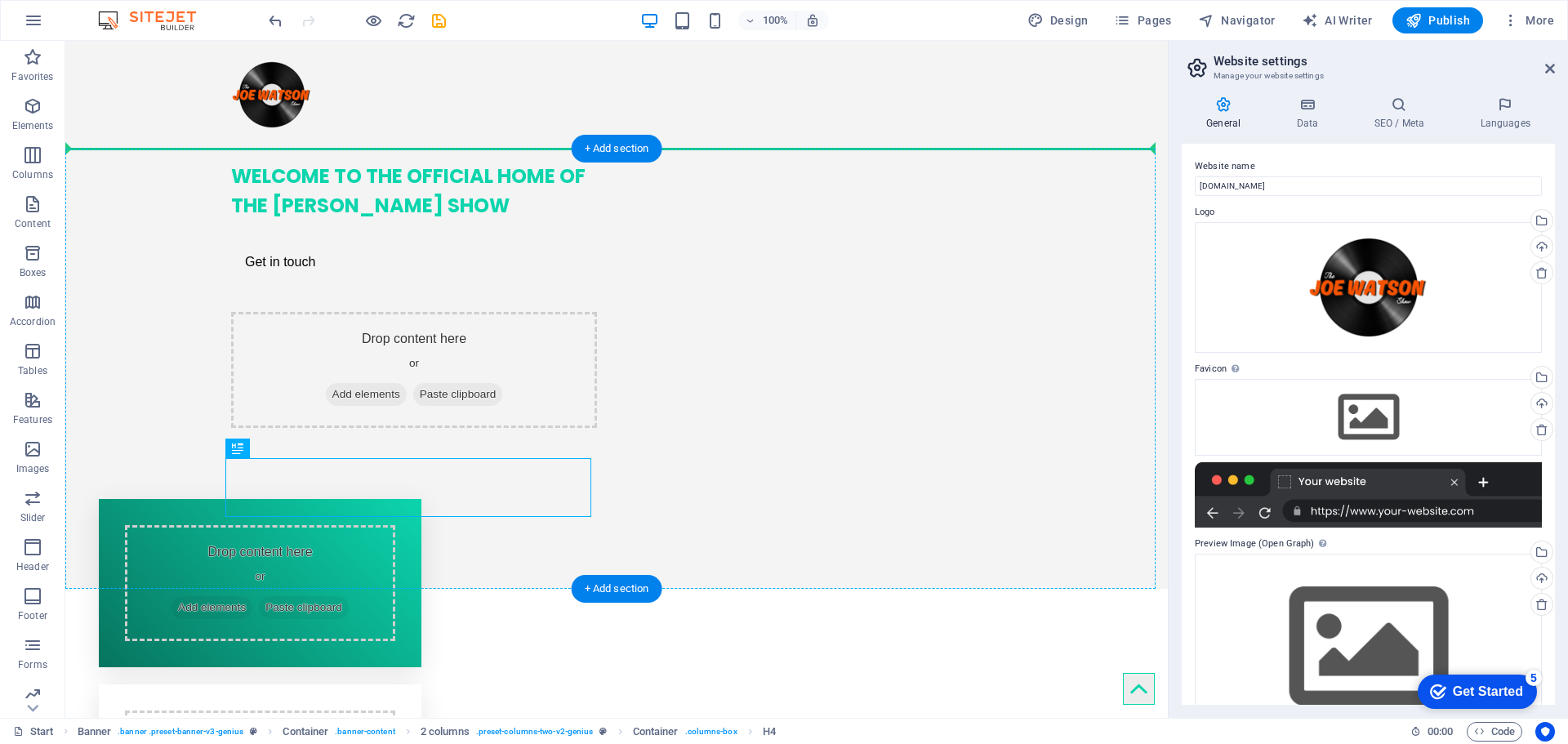
drag, startPoint x: 440, startPoint y: 462, endPoint x: 429, endPoint y: 363, distance: 99.6
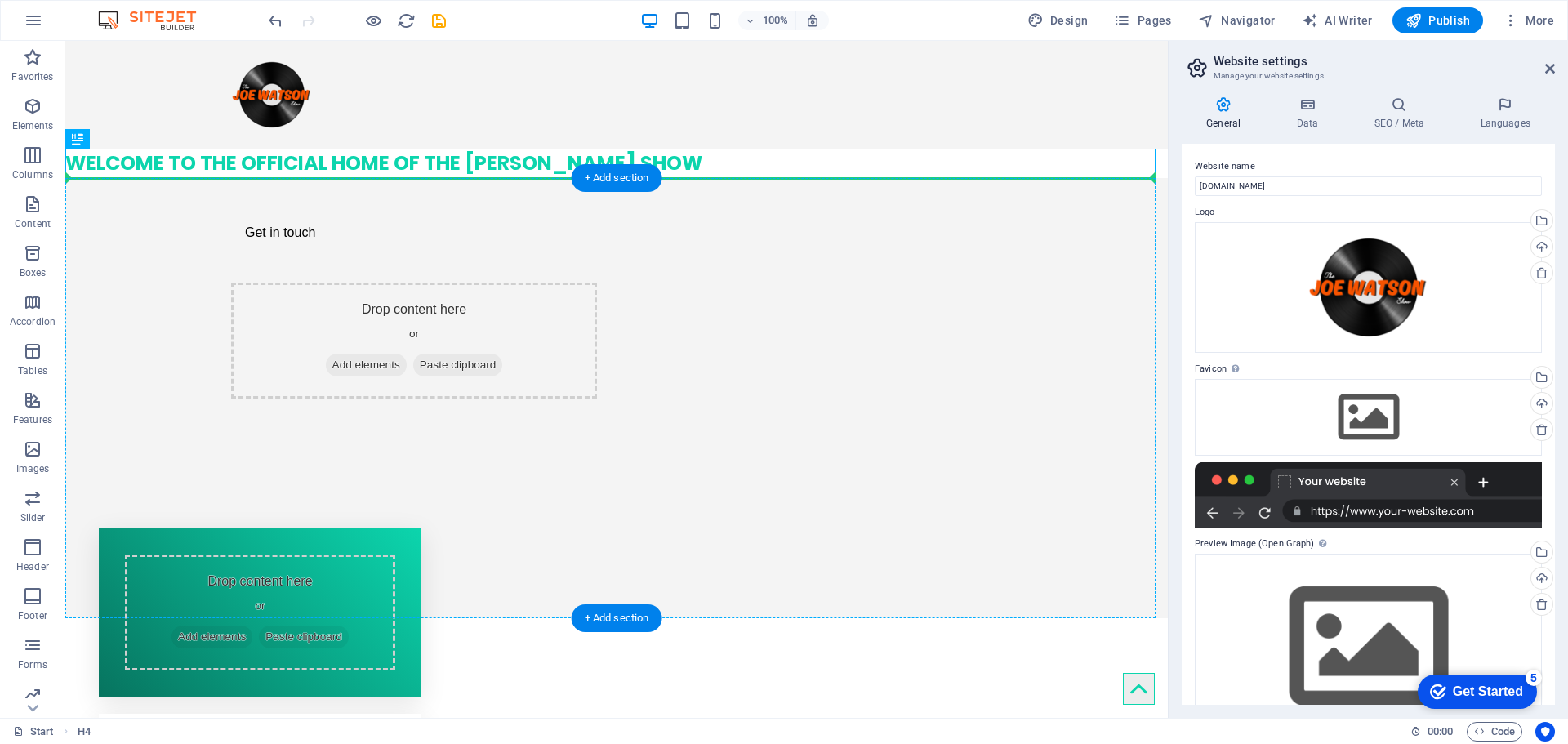
drag, startPoint x: 379, startPoint y: 164, endPoint x: 393, endPoint y: 281, distance: 117.8
drag, startPoint x: 461, startPoint y: 164, endPoint x: 459, endPoint y: 313, distance: 149.0
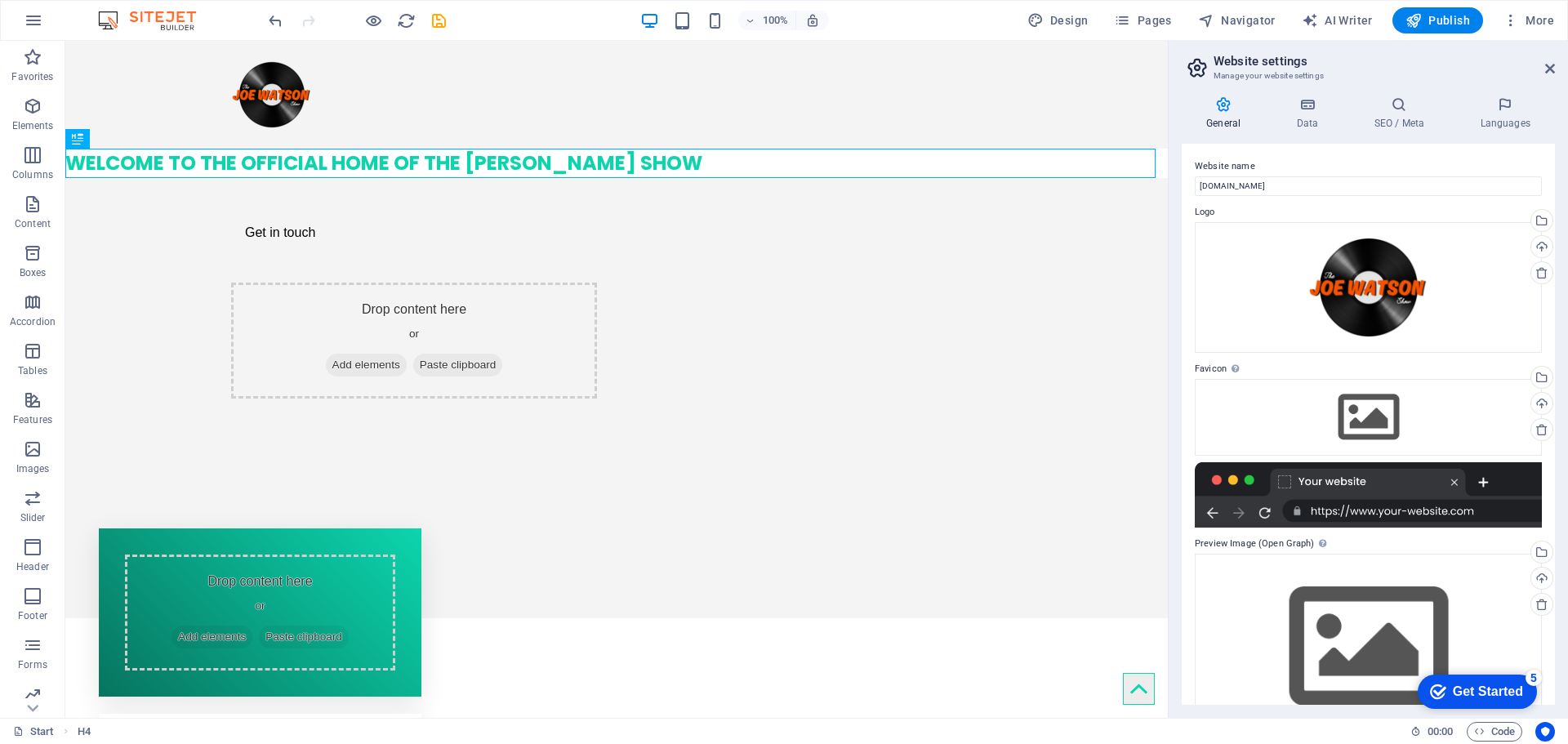
click at [264, 12] on div "100% Design Pages Navigator AI Writer Publish More" at bounding box center [784, 20] width 1566 height 39
click at [267, 15] on icon "undo" at bounding box center [275, 20] width 19 height 19
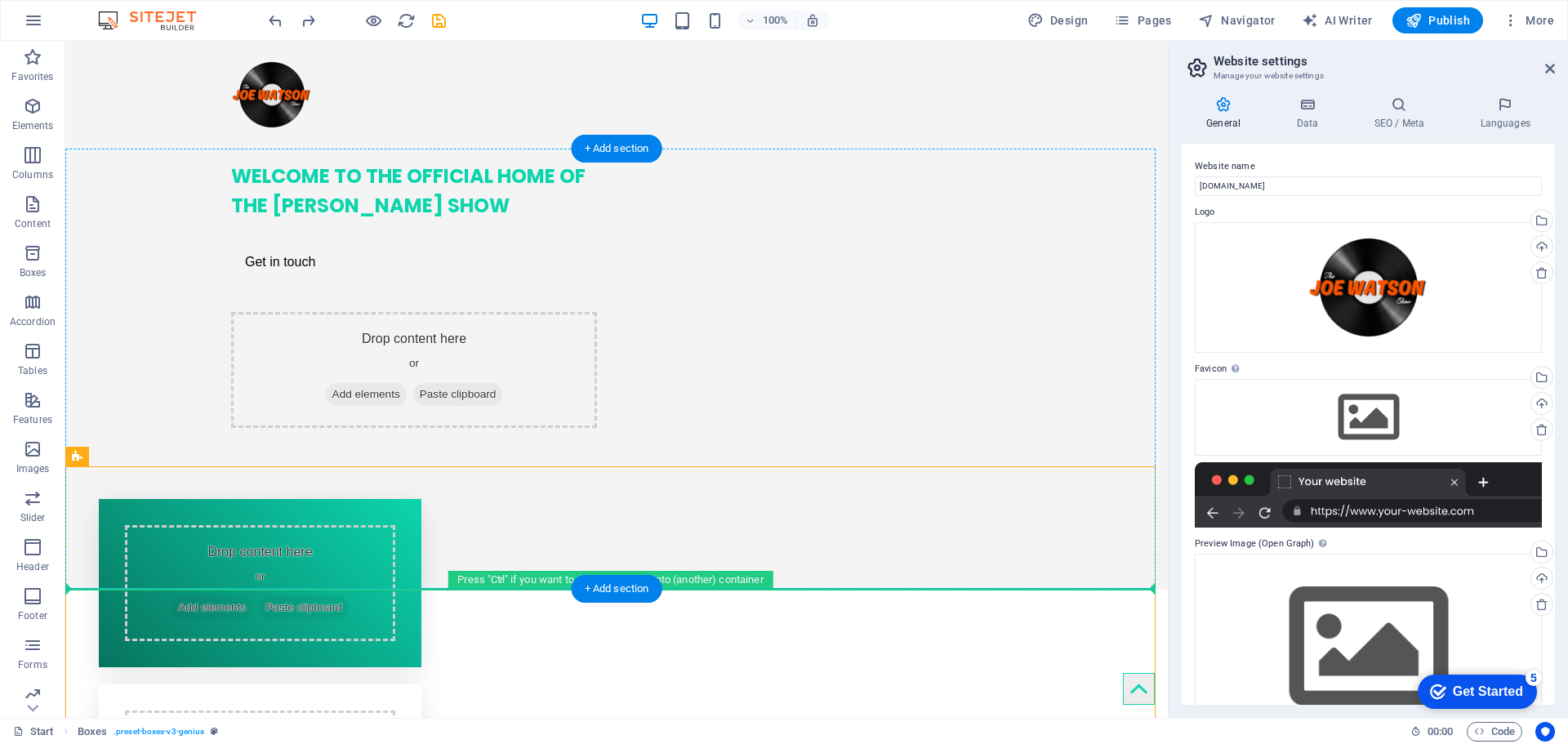
drag, startPoint x: 402, startPoint y: 473, endPoint x: 384, endPoint y: 428, distance: 48.5
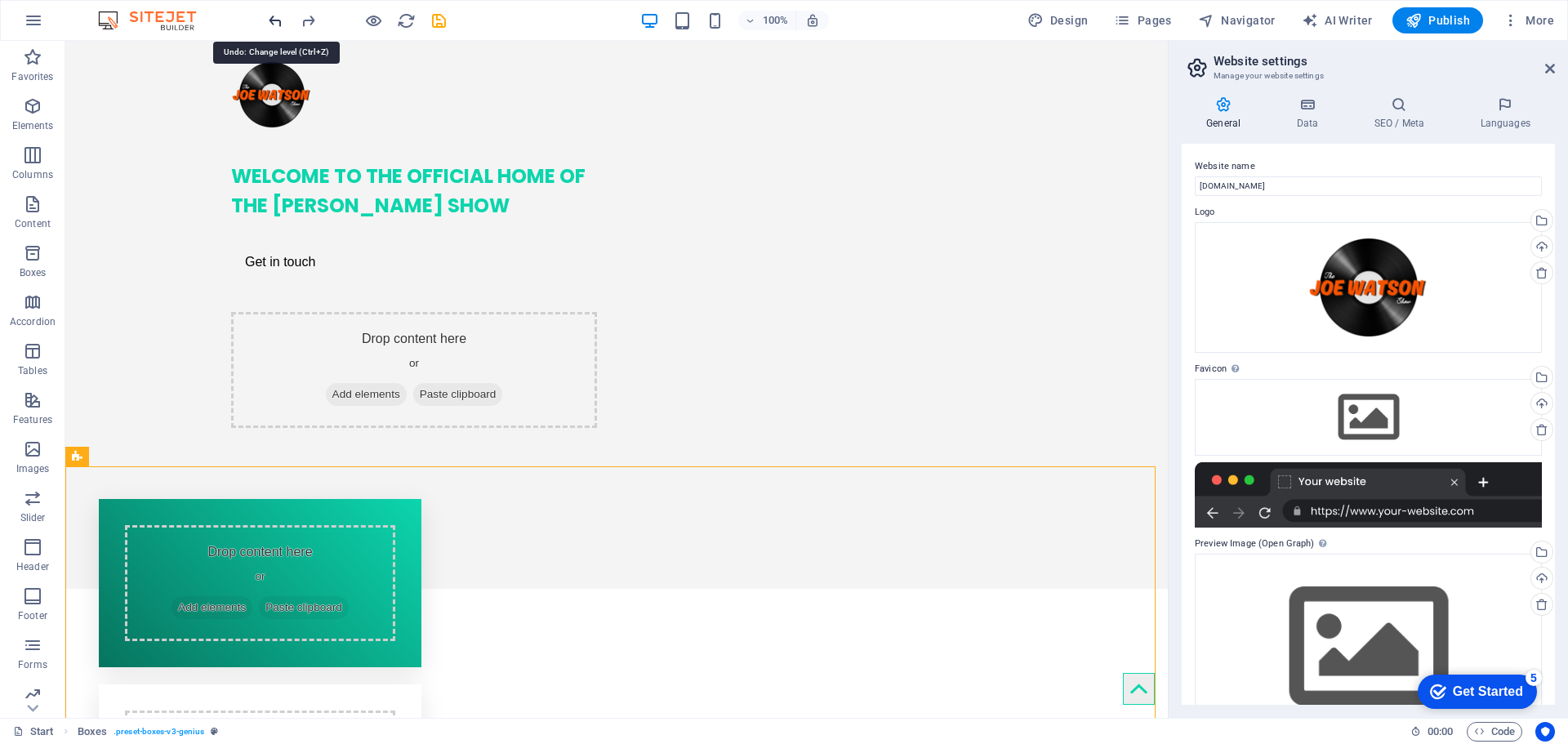
click at [271, 16] on icon "undo" at bounding box center [275, 20] width 19 height 19
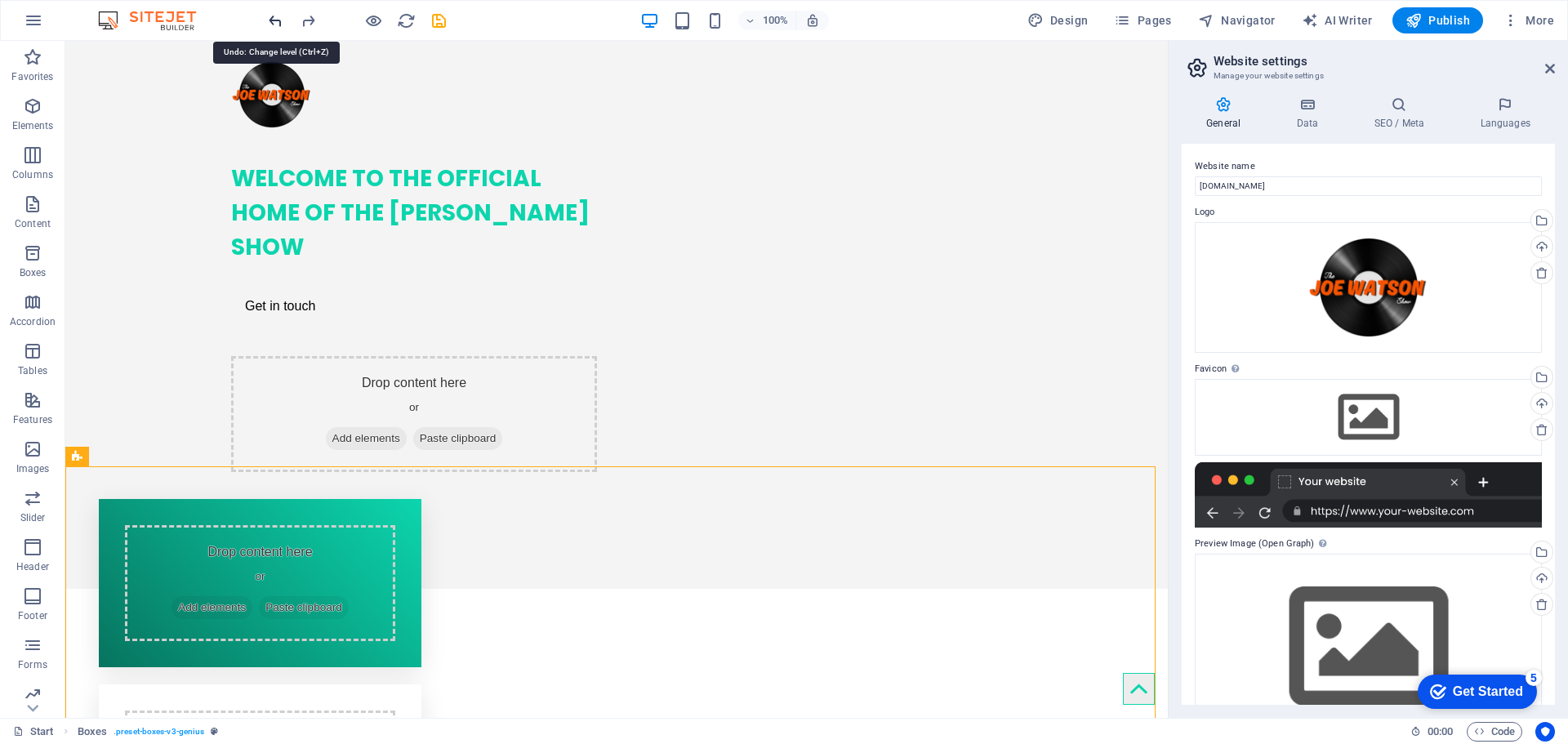
click at [272, 16] on icon "undo" at bounding box center [275, 20] width 19 height 19
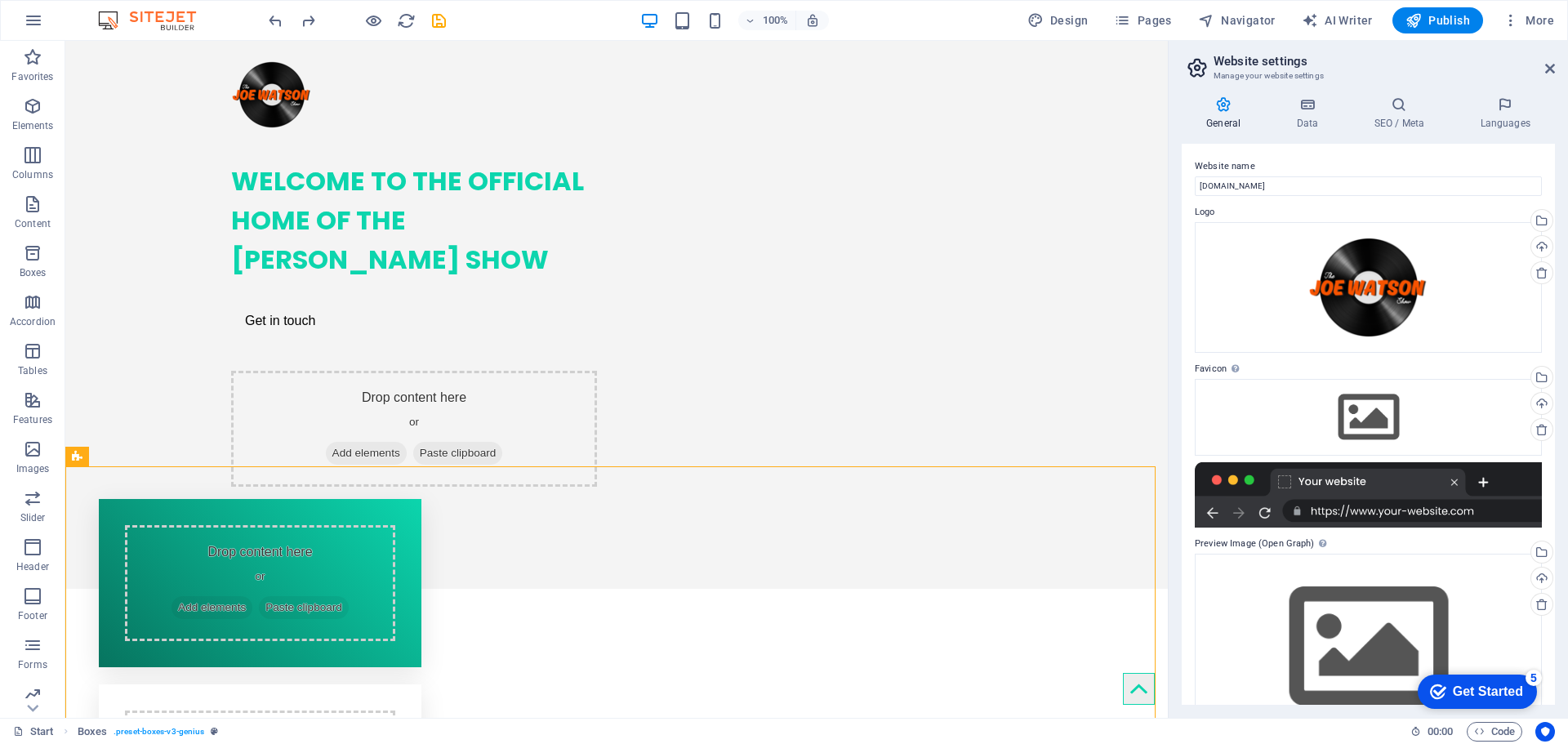
click at [270, 10] on div at bounding box center [356, 20] width 183 height 26
click at [137, 455] on icon at bounding box center [133, 455] width 9 height 17
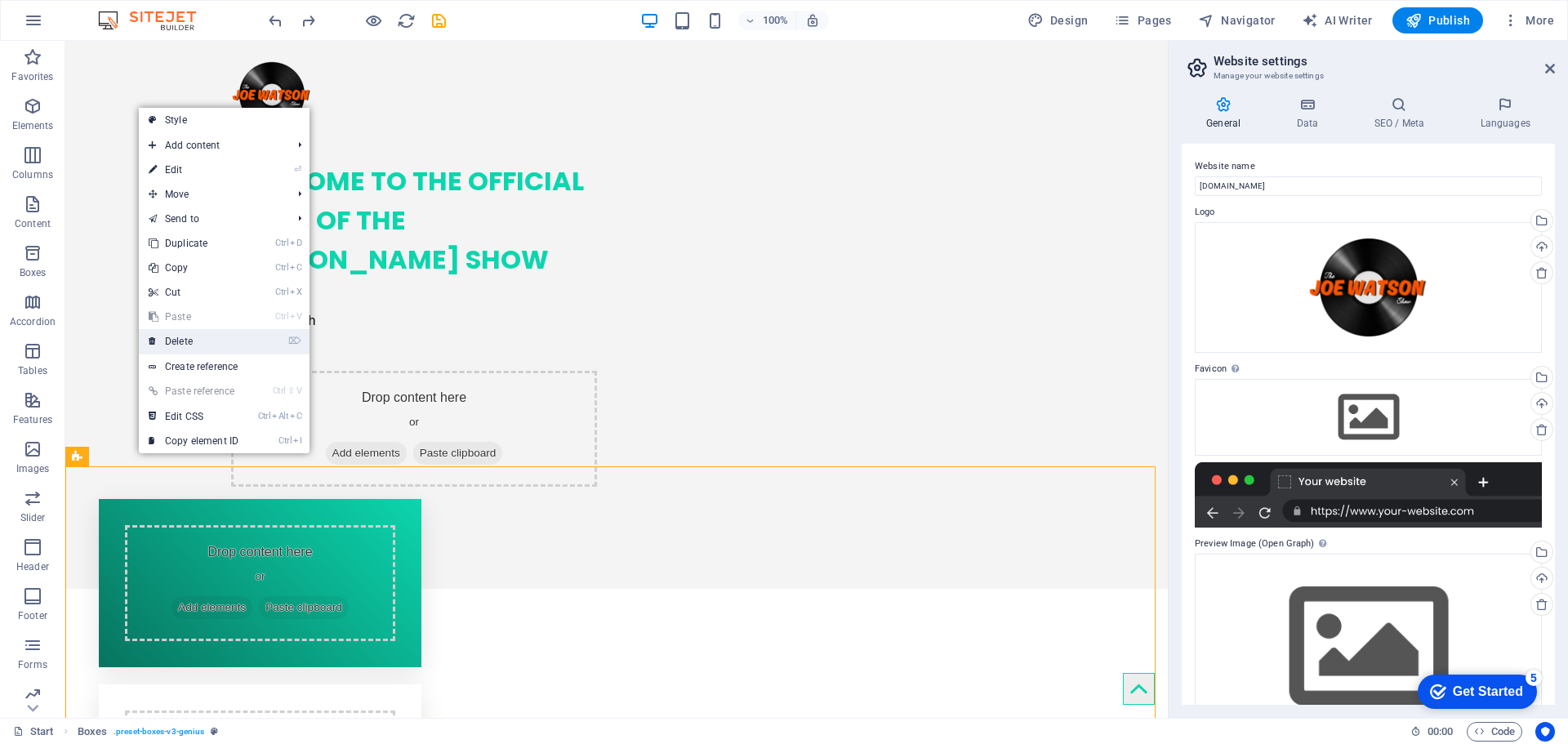
click at [209, 345] on link "⌦ Delete" at bounding box center [194, 342] width 110 height 25
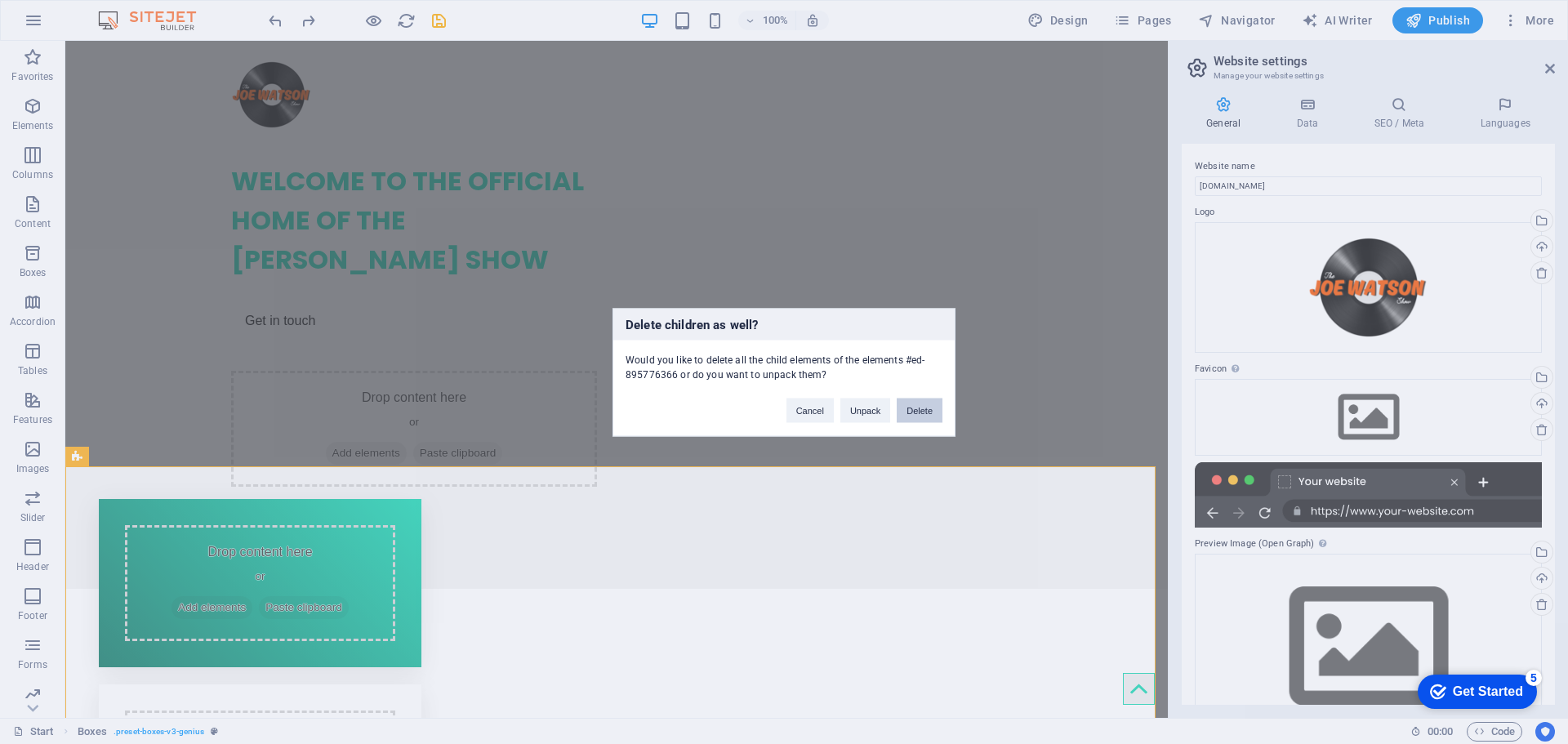
click at [903, 410] on button "Delete" at bounding box center [919, 409] width 46 height 25
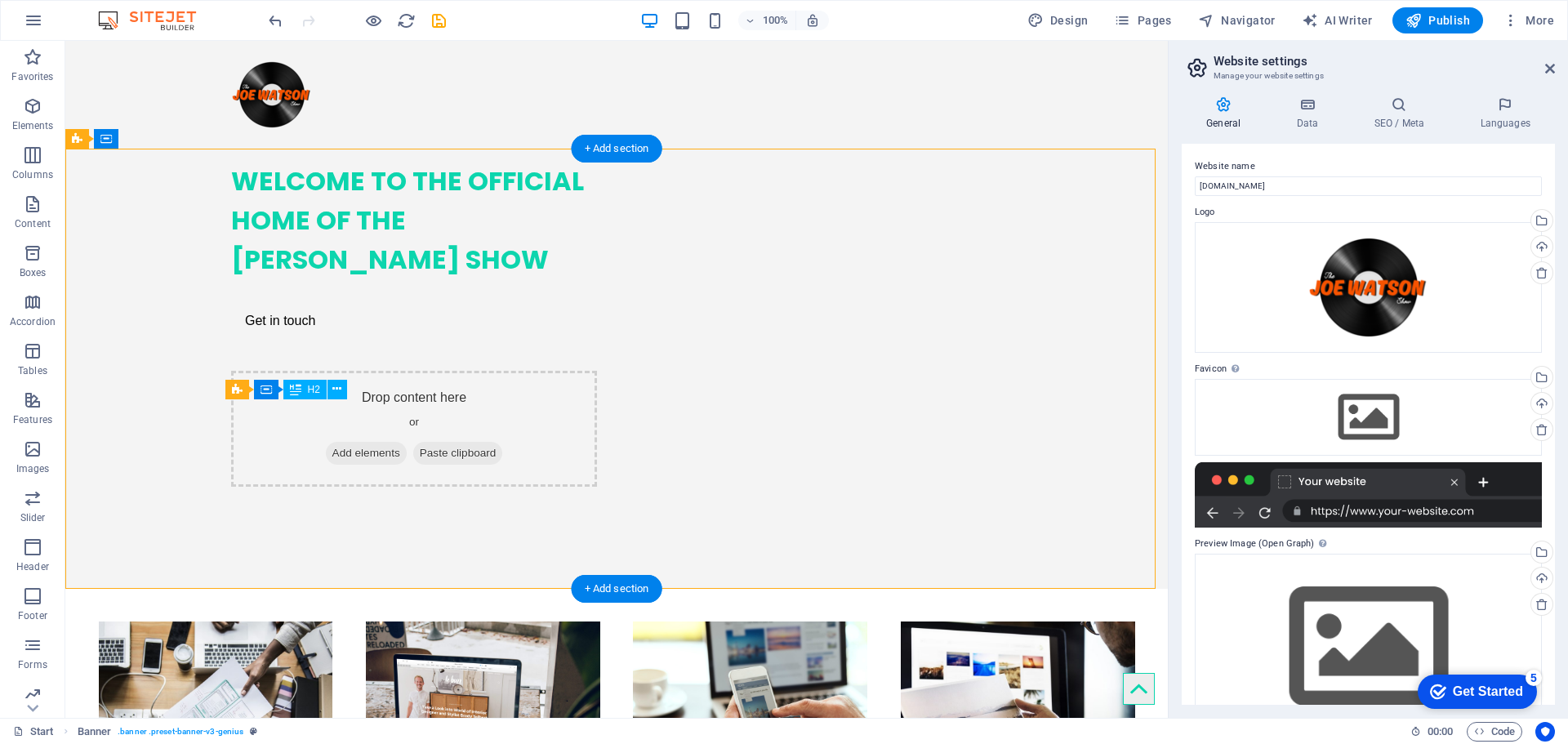
drag, startPoint x: 376, startPoint y: 487, endPoint x: 326, endPoint y: 376, distance: 121.7
click at [326, 376] on div "WELCOME TO THE OFFICIAL HOME OF THE [PERSON_NAME] SHOW Get in touch Drop conten…" at bounding box center [616, 318] width 1103 height 339
click at [339, 280] on div "WELCOME TO THE OFFICIAL HOME OF THE [PERSON_NAME] SHOW" at bounding box center [414, 221] width 366 height 118
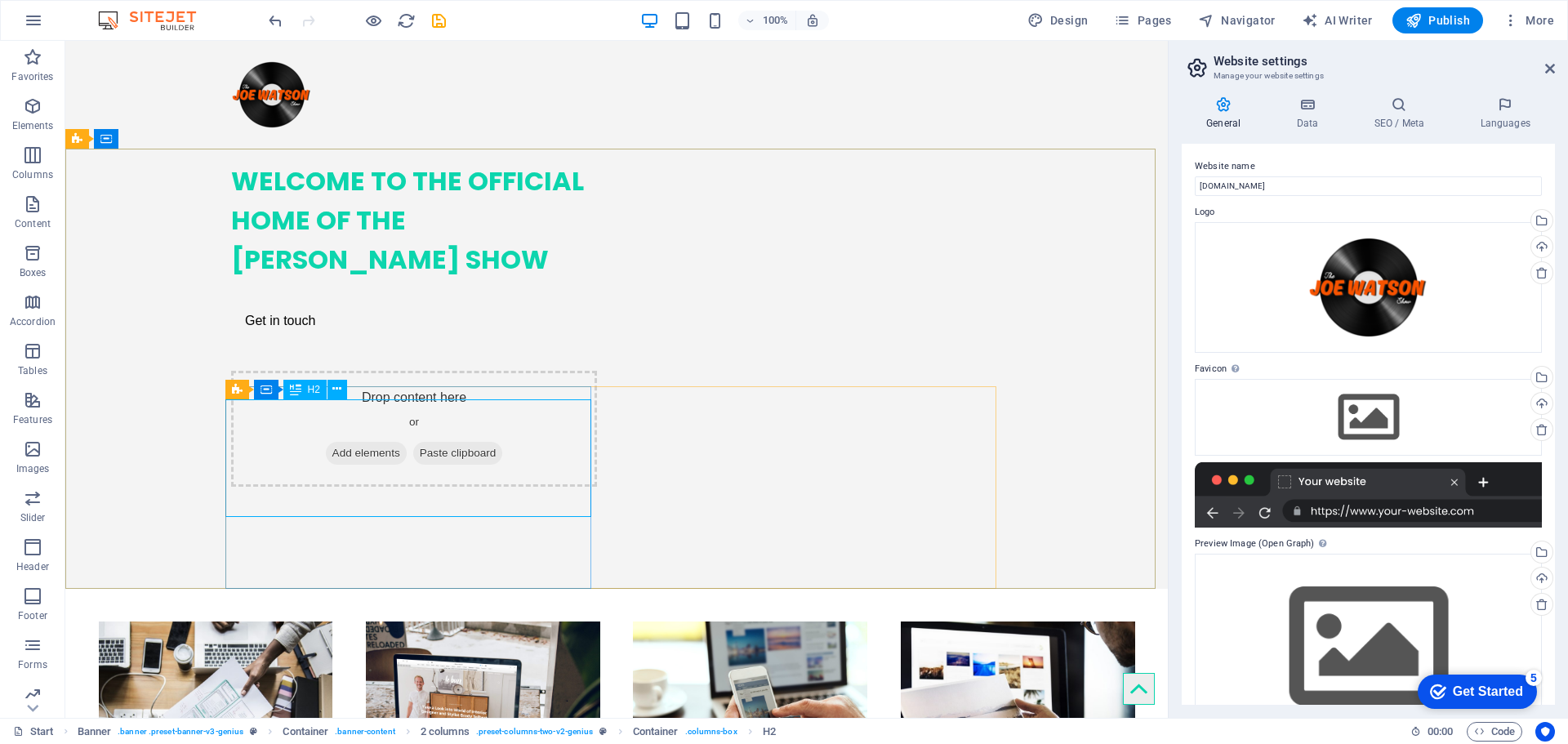
click at [310, 388] on span "H2" at bounding box center [313, 389] width 12 height 10
click at [334, 388] on icon at bounding box center [336, 388] width 9 height 17
click at [297, 280] on div "WELCOME TO THE OFFICIAL HOME OF THE [PERSON_NAME] SHOW" at bounding box center [414, 221] width 366 height 118
click at [298, 280] on div "WELCOME TO THE OFFICIAL HOME OF THE [PERSON_NAME] SHOW" at bounding box center [414, 221] width 366 height 118
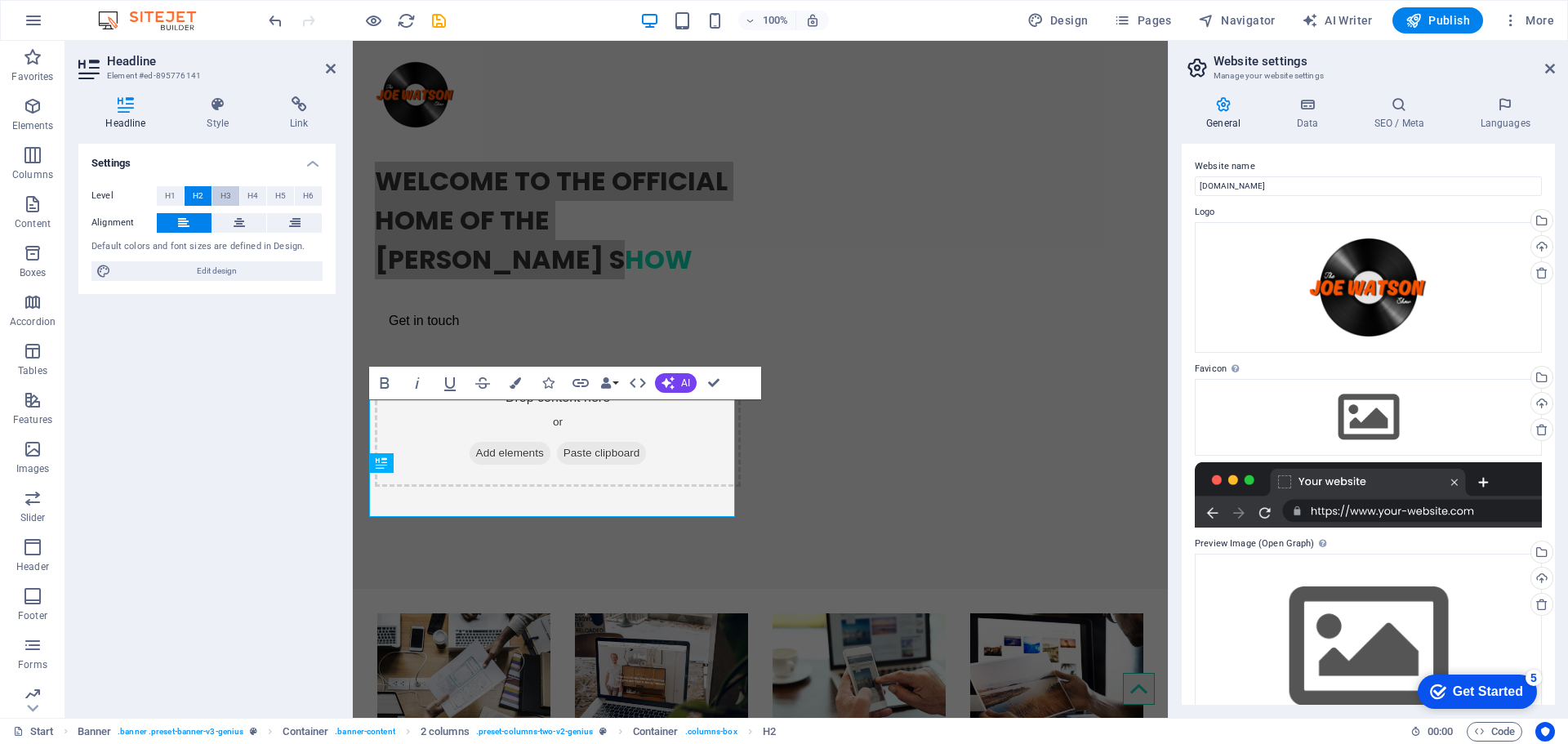
click at [234, 200] on button "H3" at bounding box center [226, 197] width 27 height 20
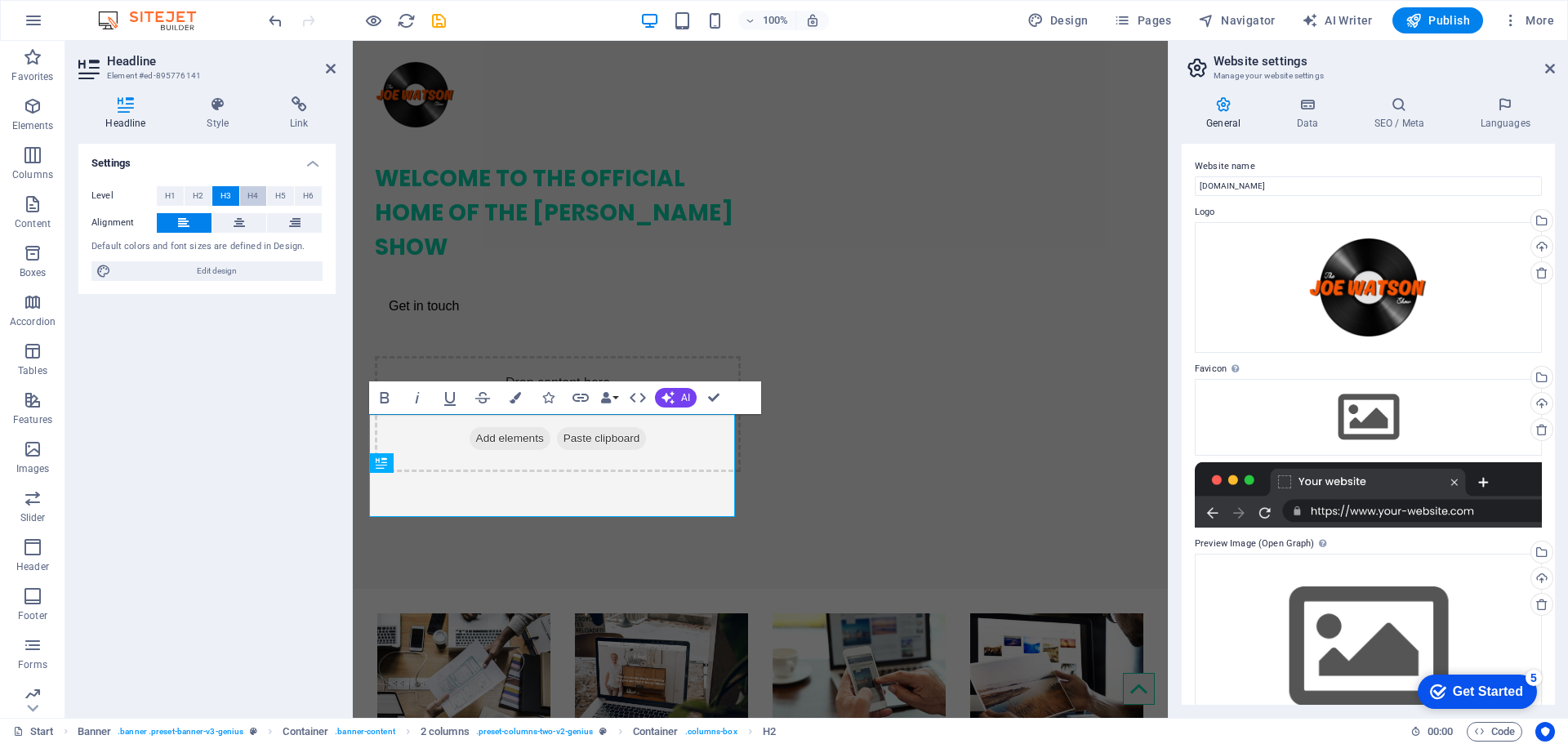
click at [254, 199] on span "H4" at bounding box center [253, 197] width 11 height 20
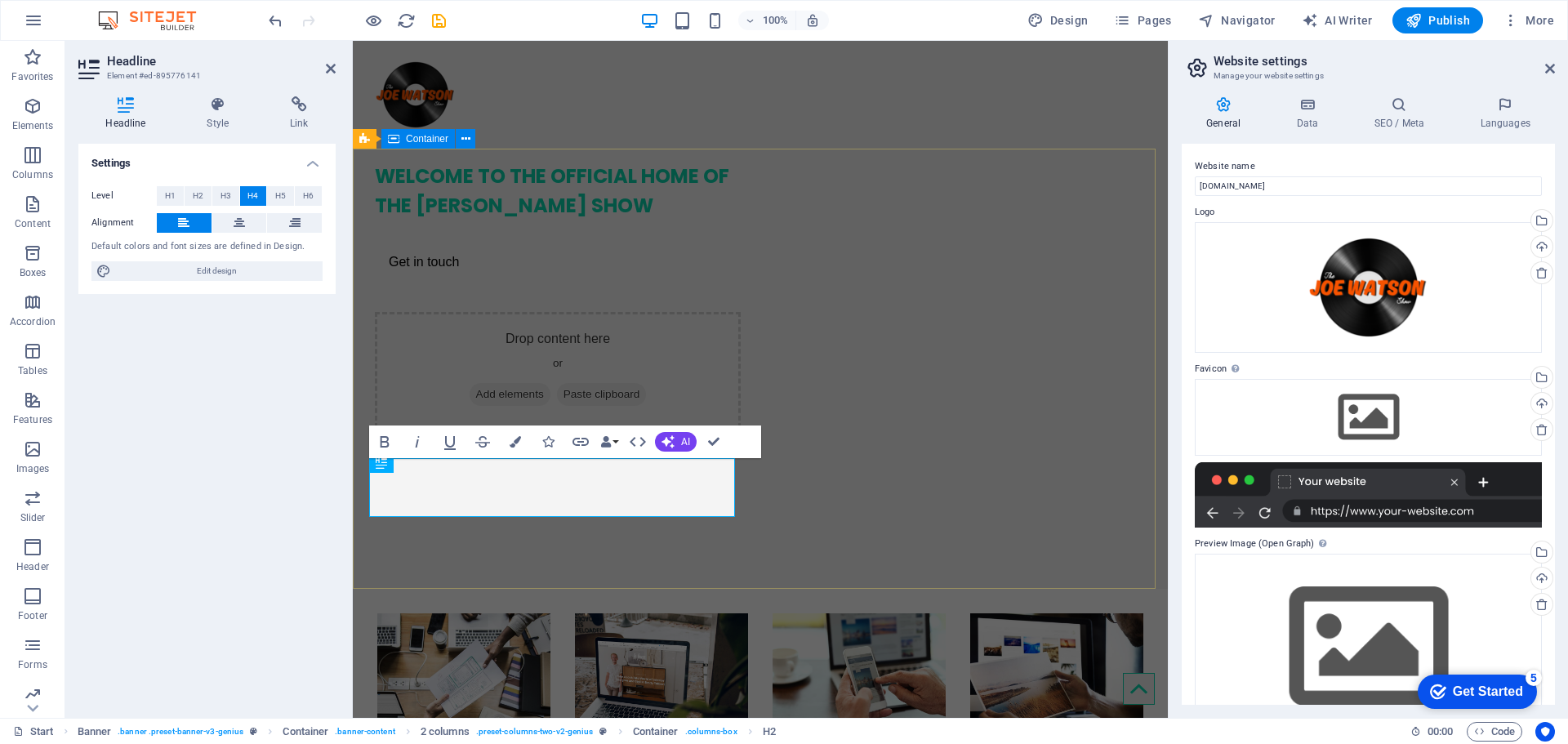
click at [794, 284] on div "WELCOME TO THE OFFICIAL HOME OF THE [PERSON_NAME] SHOW Get in touch Drop conten…" at bounding box center [760, 289] width 815 height 280
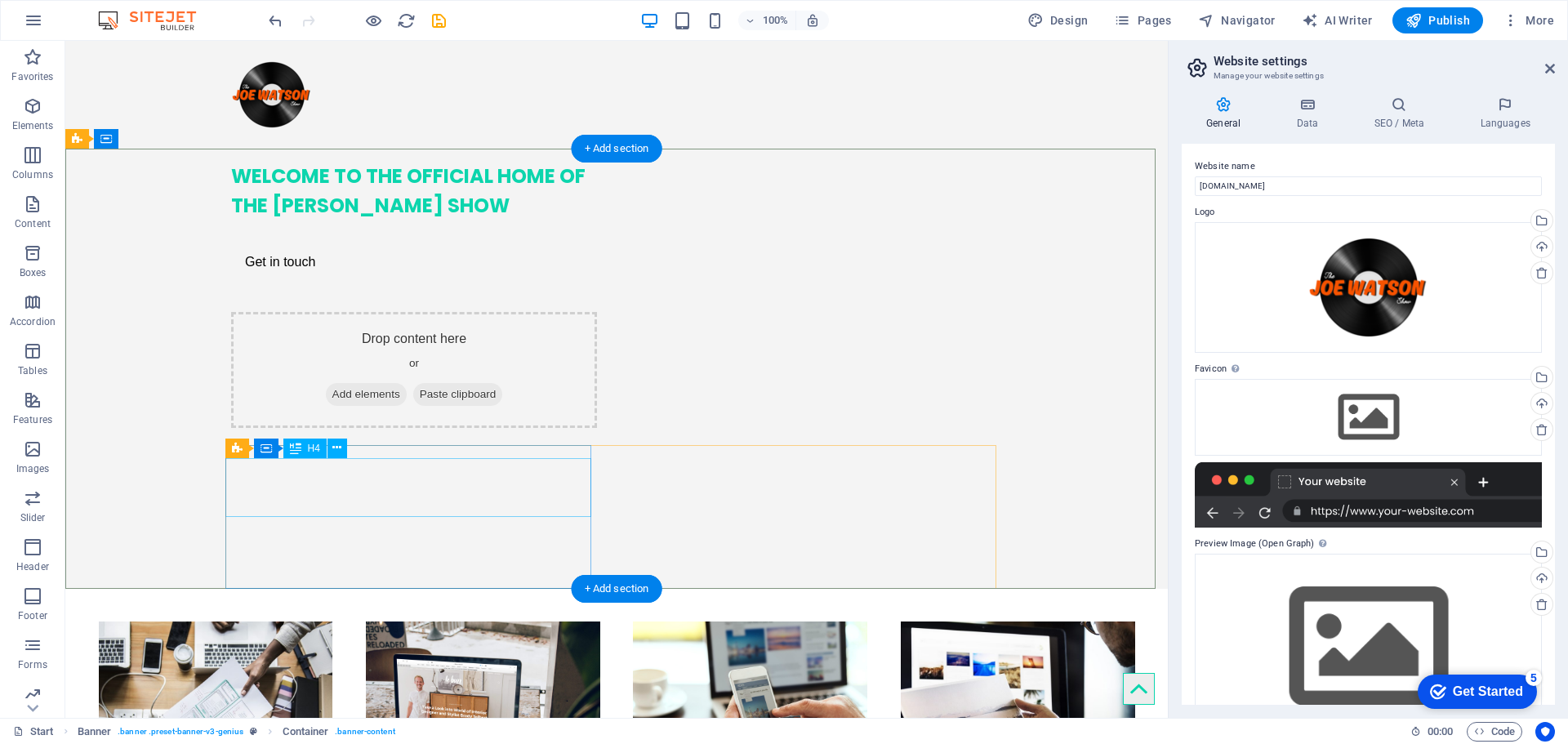
click at [479, 221] on div "WELCOME TO THE OFFICIAL HOME OF THE [PERSON_NAME] SHOW" at bounding box center [414, 191] width 366 height 59
click at [468, 221] on div "WELCOME TO THE OFFICIAL HOME OF THE [PERSON_NAME] SHOW" at bounding box center [414, 191] width 366 height 59
click at [330, 221] on div "WELCOME TO THE OFFICIAL HOME OF THE [PERSON_NAME] SHOW" at bounding box center [414, 191] width 366 height 59
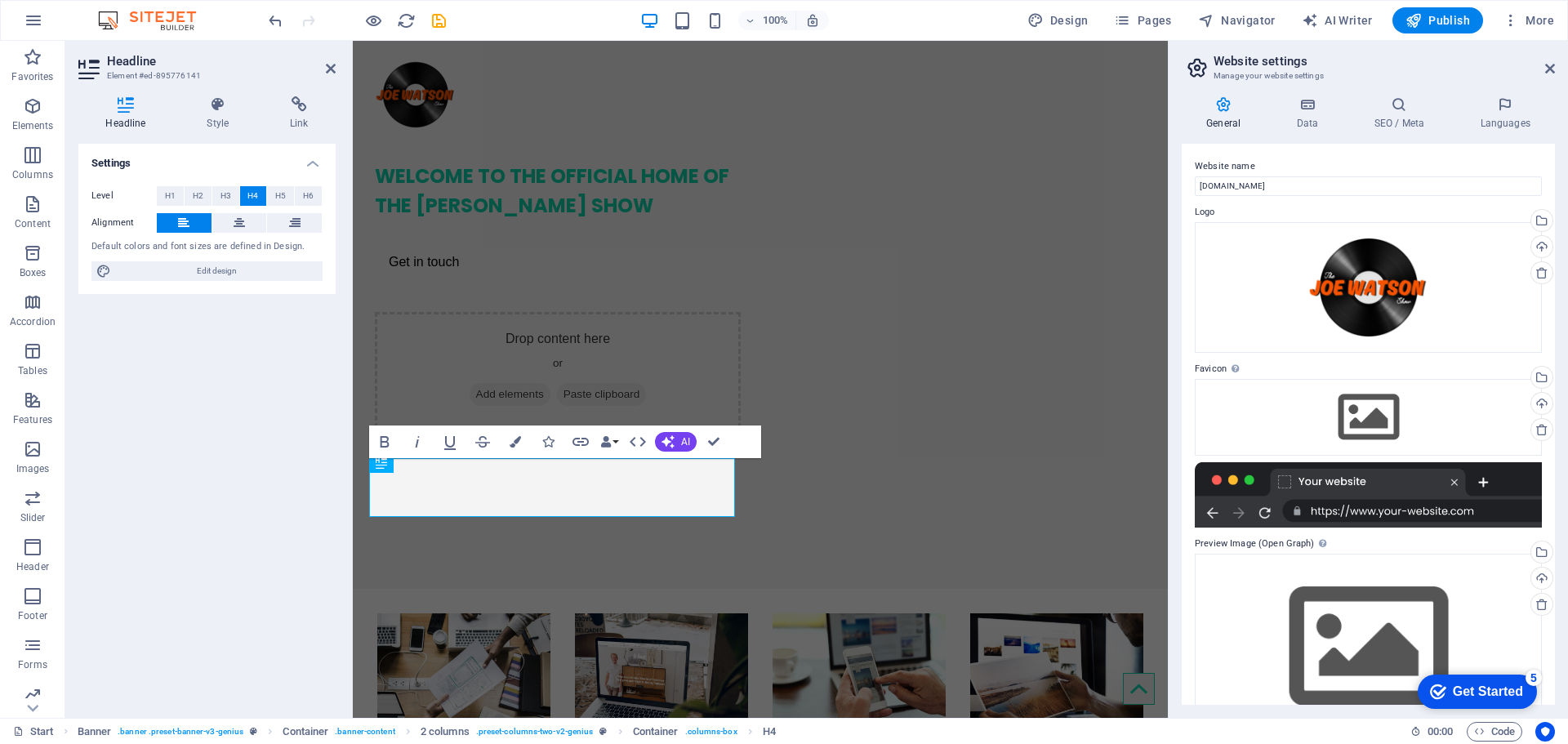
click at [330, 486] on div "Settings Level H1 H2 H3 H4 H5 H6 Alignment Default colors and font sizes are de…" at bounding box center [208, 424] width 258 height 561
click at [228, 227] on button at bounding box center [240, 224] width 55 height 20
click at [525, 450] on button "Colors" at bounding box center [515, 441] width 31 height 33
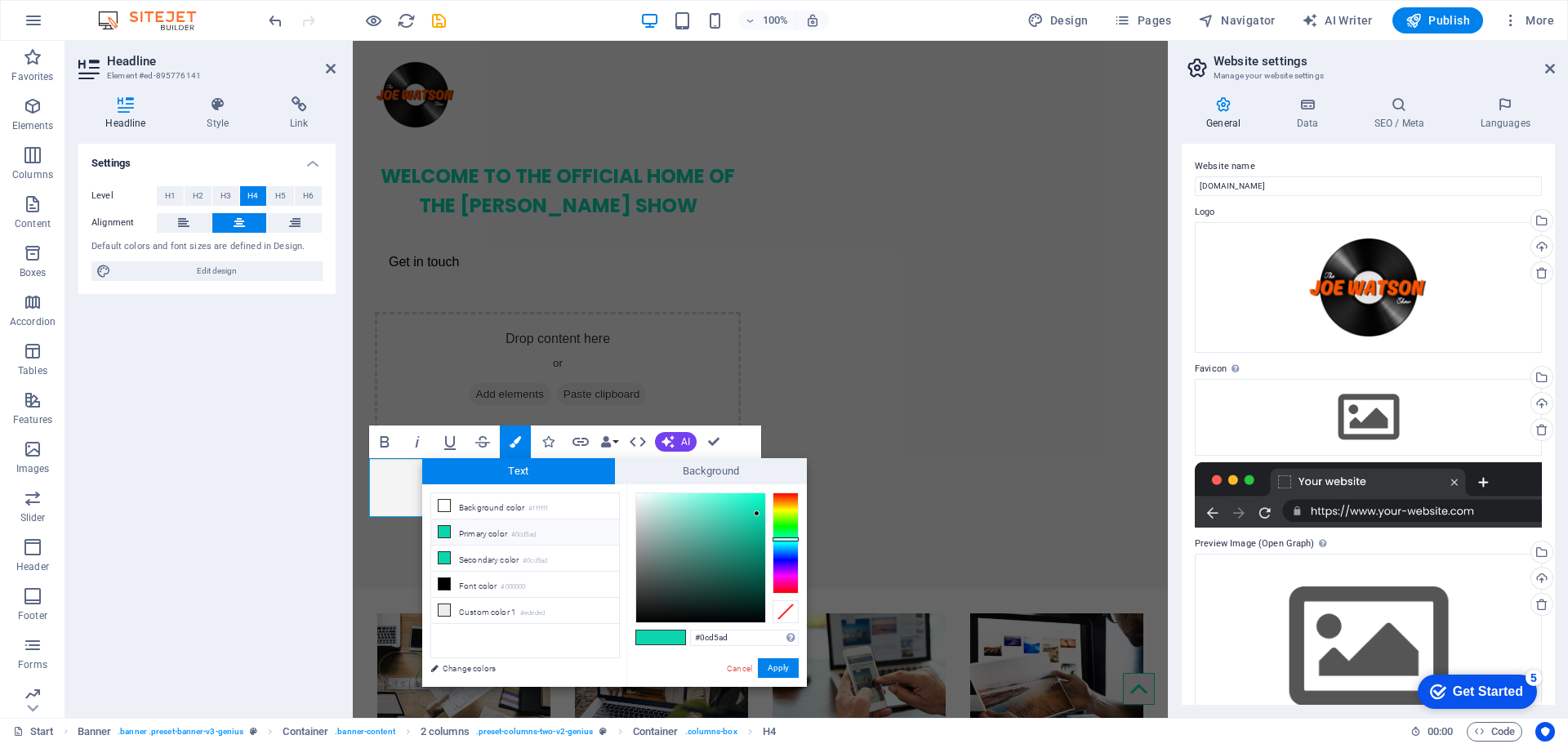
click at [437, 524] on li "Primary color #0cd5ad" at bounding box center [525, 532] width 188 height 26
click at [778, 616] on div at bounding box center [785, 611] width 26 height 23
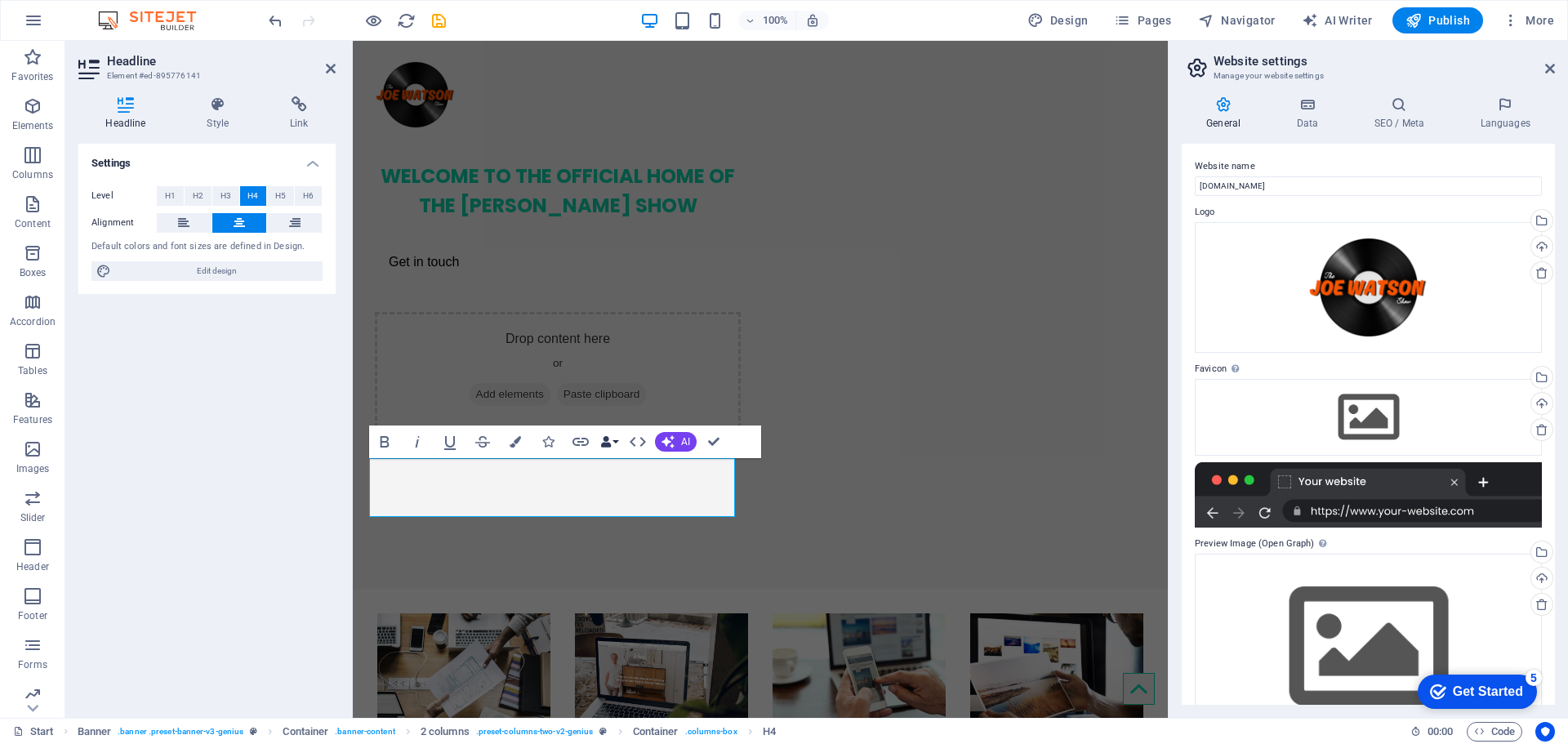
click at [614, 442] on button "Data Bindings" at bounding box center [609, 441] width 23 height 33
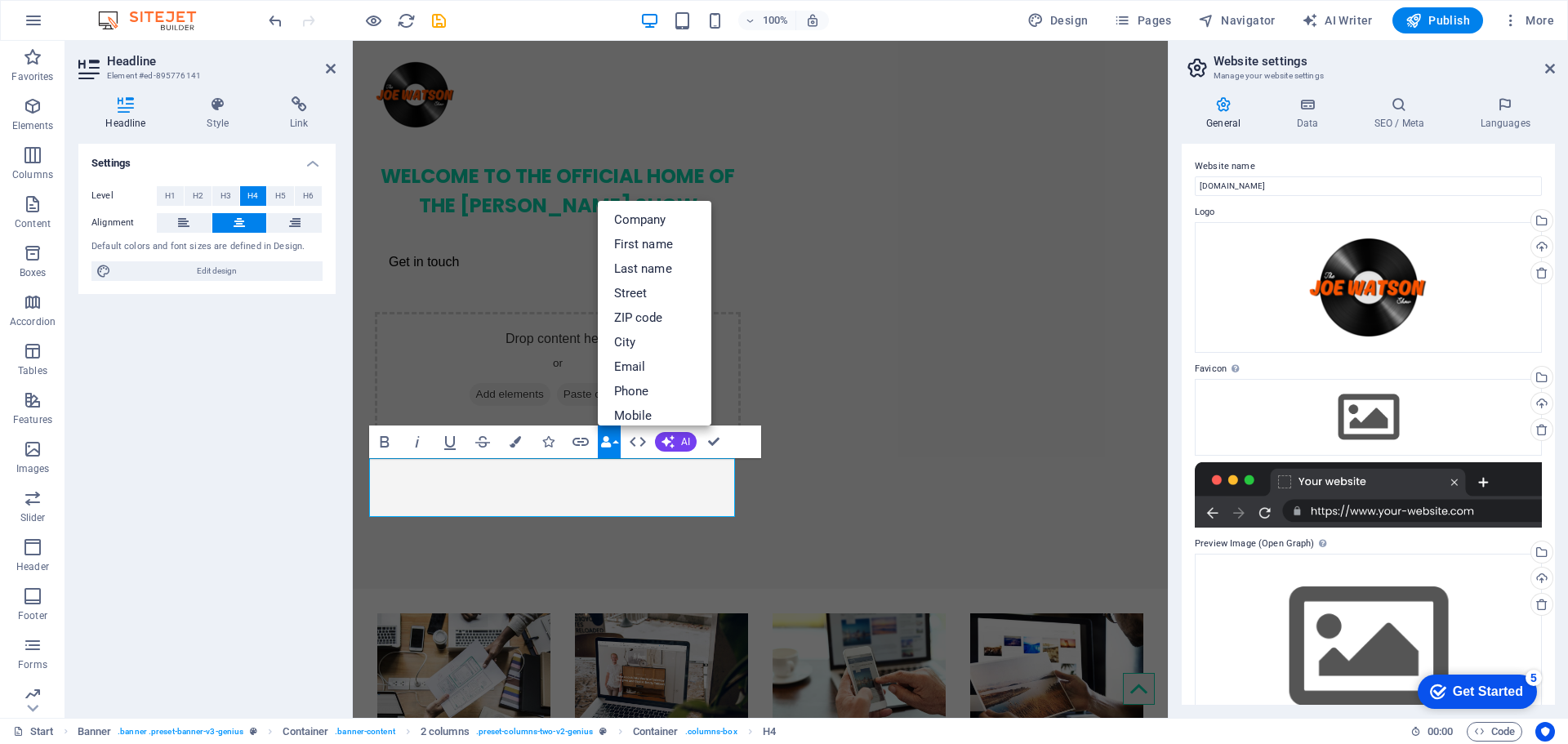
click at [614, 443] on button "Data Bindings" at bounding box center [609, 441] width 23 height 33
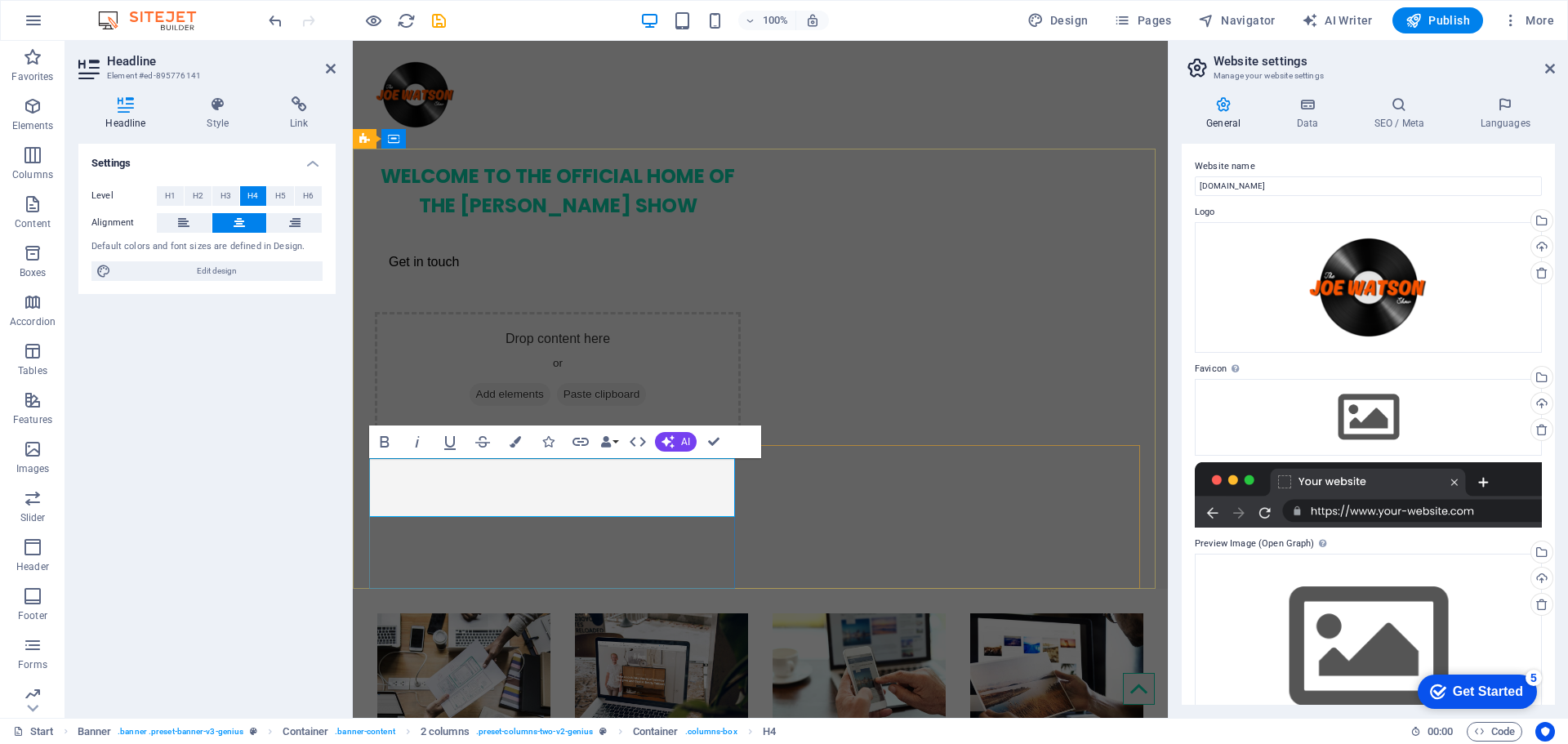
click at [614, 221] on h4 "WELCOME TO THE OFFICIAL HOME OF THE [PERSON_NAME] SHOW" at bounding box center [558, 191] width 366 height 59
click at [605, 221] on h4 "WELCOME TO THE OFFICIAL HOME OF THE [PERSON_NAME] SHOW" at bounding box center [558, 191] width 366 height 59
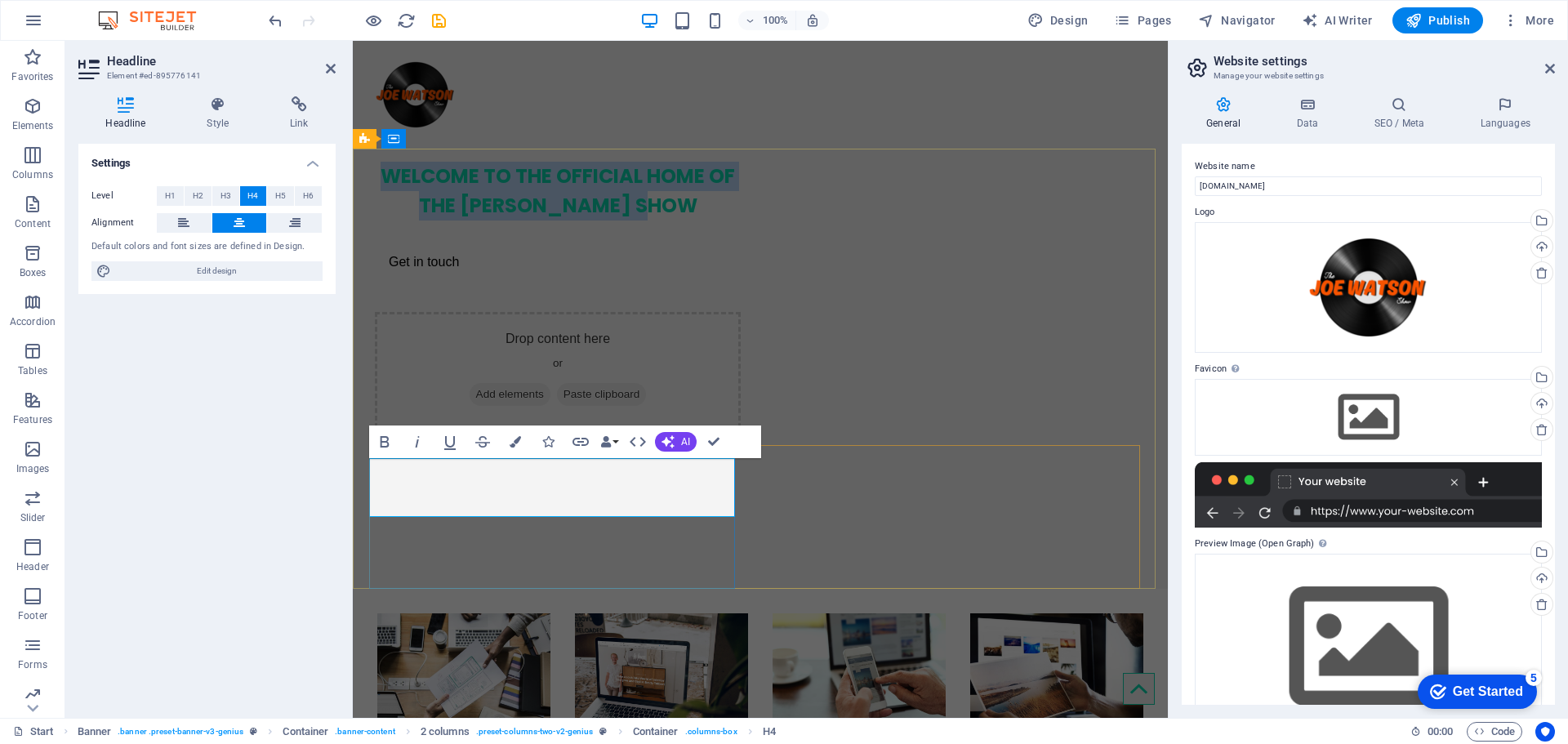
click at [604, 221] on h4 "WELCOME TO THE OFFICIAL HOME OF THE [PERSON_NAME] SHOW" at bounding box center [558, 191] width 366 height 59
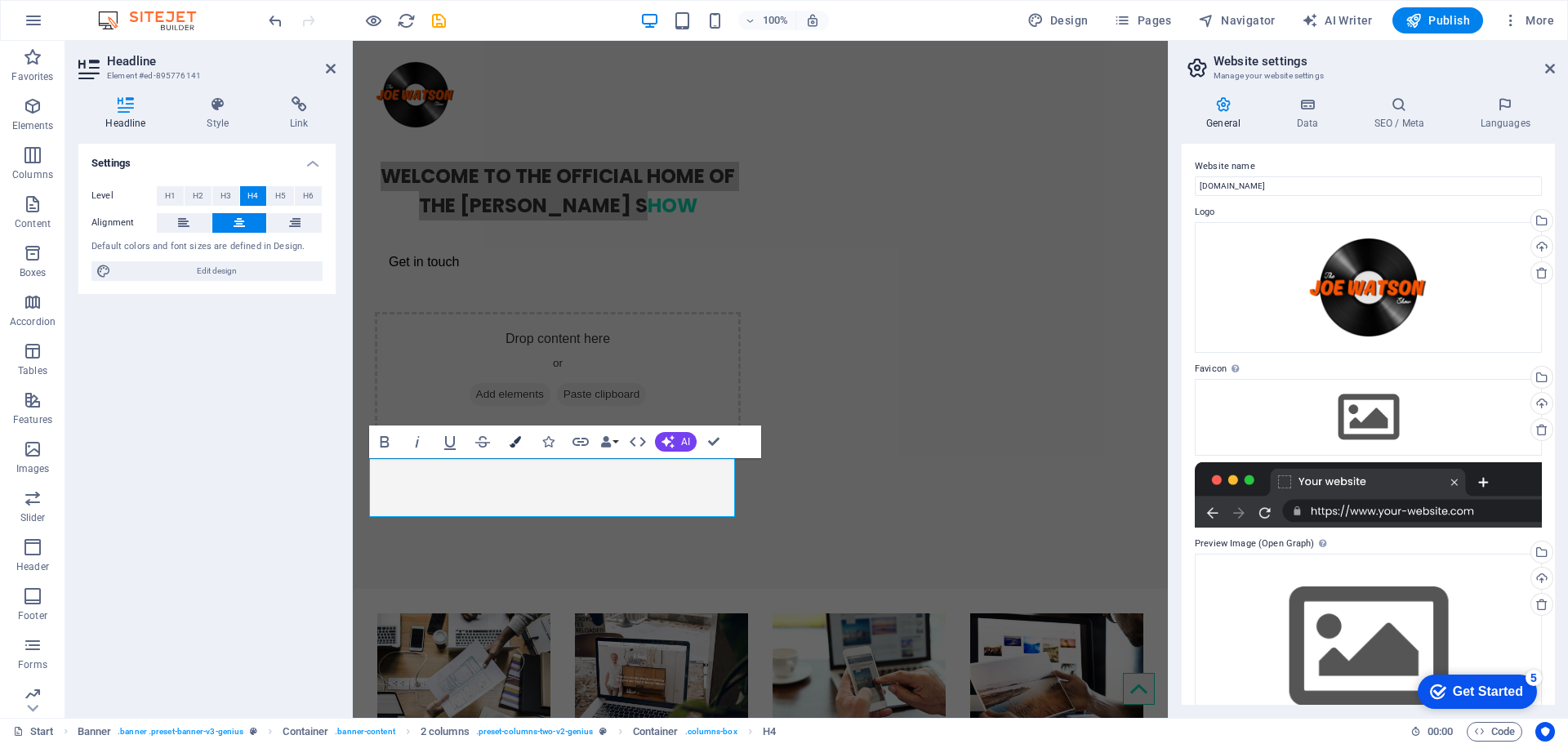
click at [503, 444] on button "Colors" at bounding box center [515, 441] width 31 height 33
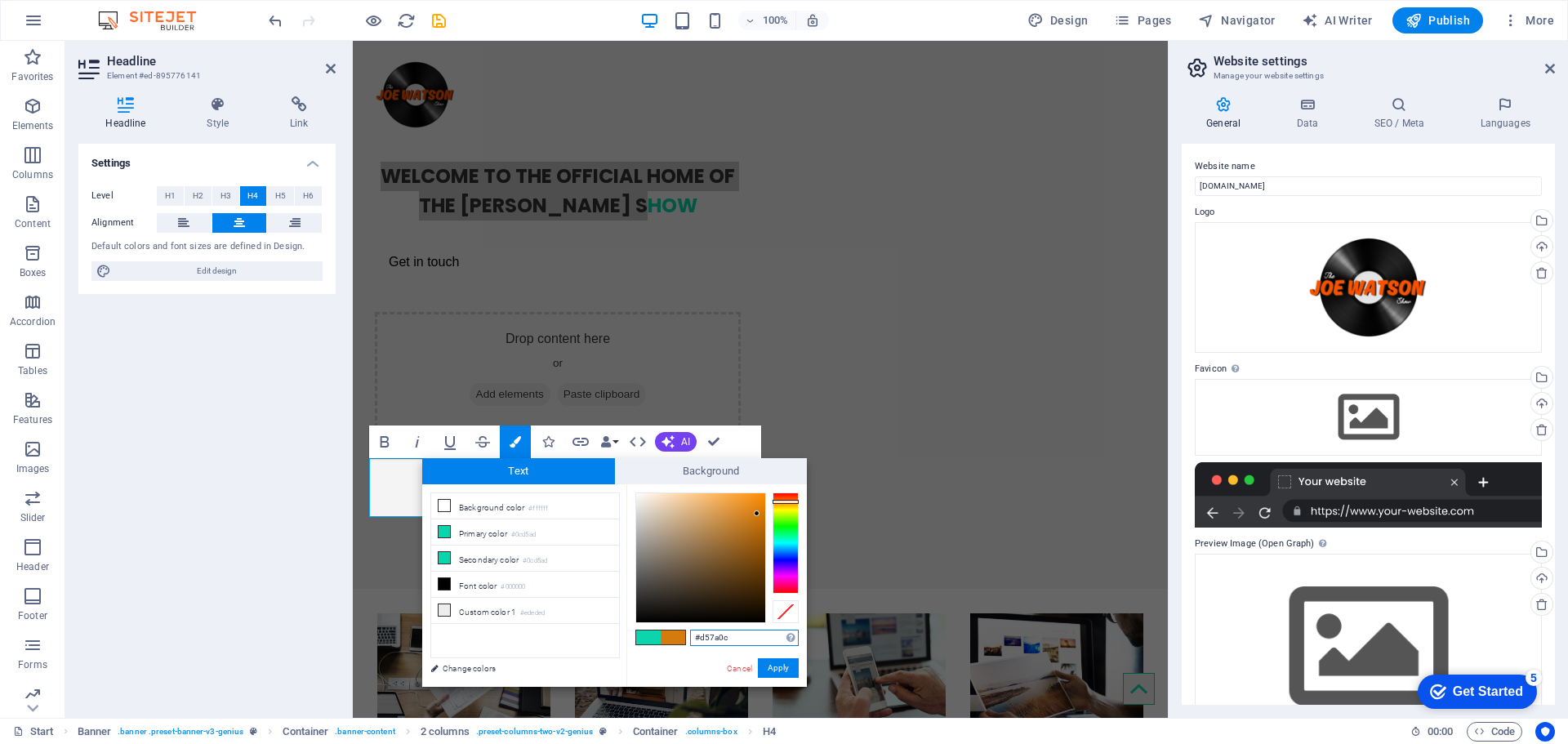
click at [785, 501] on div at bounding box center [785, 542] width 26 height 101
drag, startPoint x: 753, startPoint y: 507, endPoint x: 775, endPoint y: 477, distance: 37.2
click at [775, 477] on div "Text Background less Background color #ffffff Primary color #0cd5ad Secondary c…" at bounding box center [614, 572] width 384 height 229
drag, startPoint x: 762, startPoint y: 497, endPoint x: 770, endPoint y: 489, distance: 11.3
click at [770, 489] on div "#ff8c00 Supported formats #0852ed rgb(8, 82, 237) rgba(8, 82, 237, 90%) hsv(221…" at bounding box center [717, 704] width 181 height 439
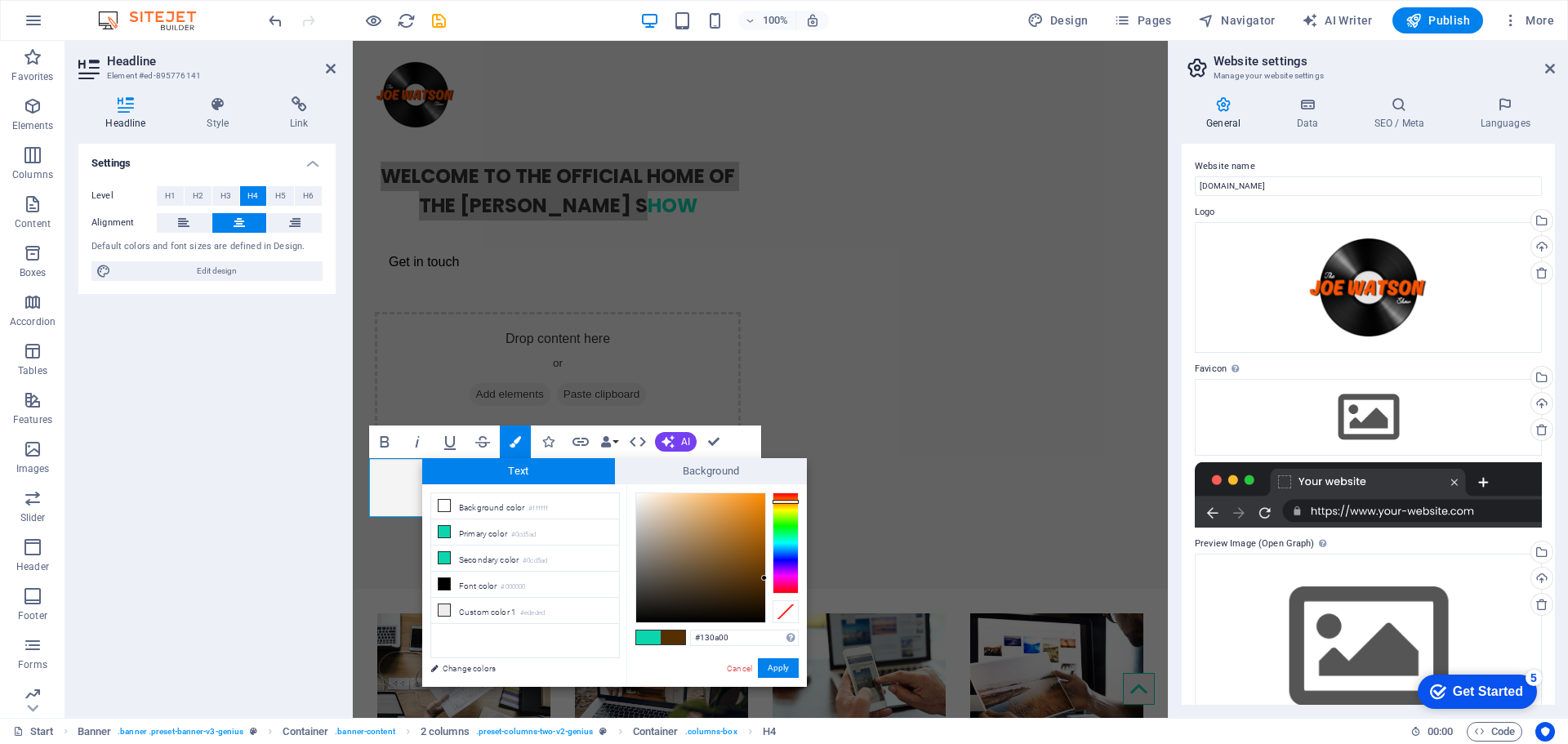
type input "#000000"
click at [785, 668] on button "Apply" at bounding box center [778, 669] width 41 height 20
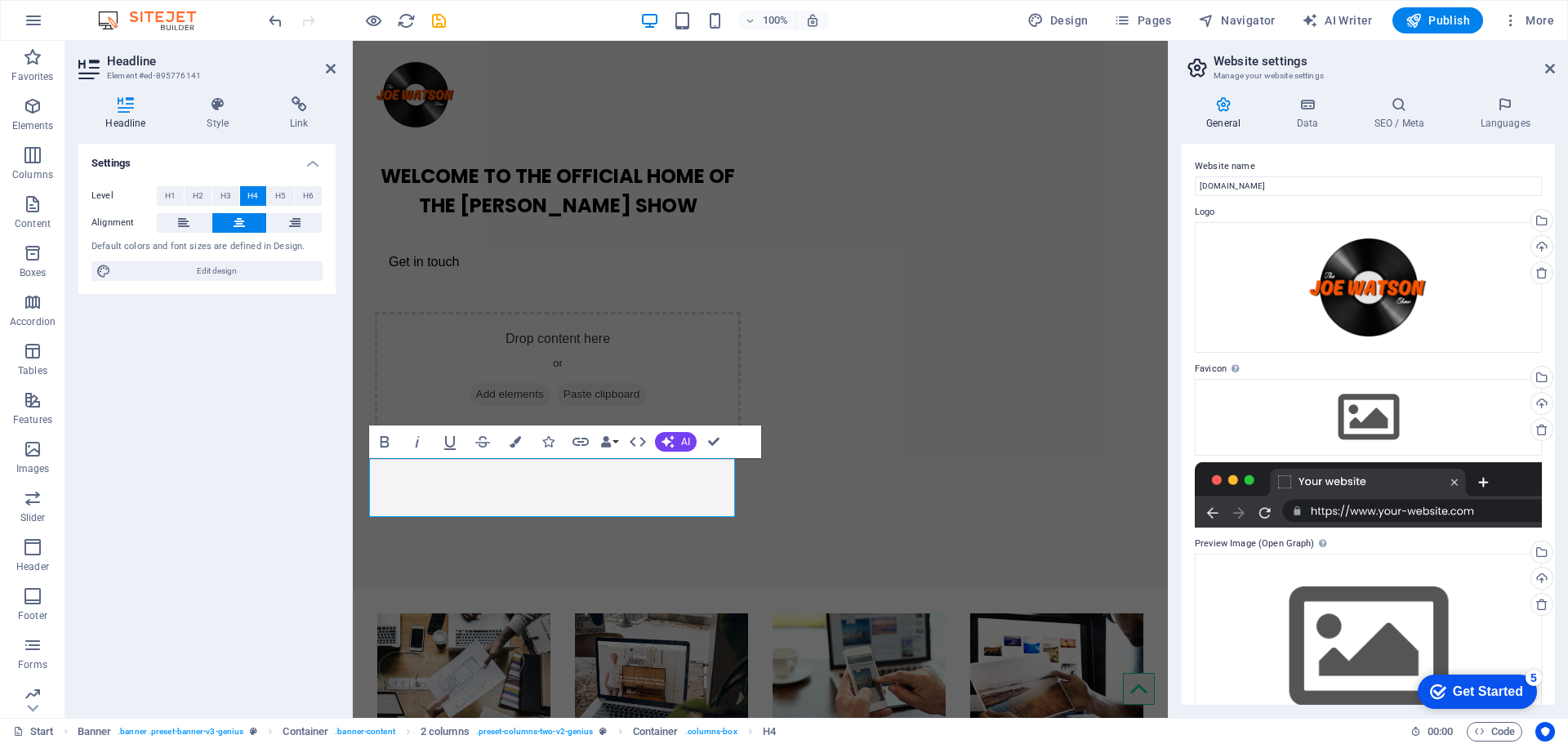
click at [652, 580] on div "2 columns Container H4 Banner Banner Container 2 columns 2 columns Container Im…" at bounding box center [760, 379] width 815 height 677
drag, startPoint x: 824, startPoint y: 405, endPoint x: 1143, endPoint y: 385, distance: 319.6
click at [1114, 403] on div "WELCOME TO THE OFFICIAL HOME OF THE [PERSON_NAME] SHOW Get in touch Drop conten…" at bounding box center [760, 289] width 815 height 280
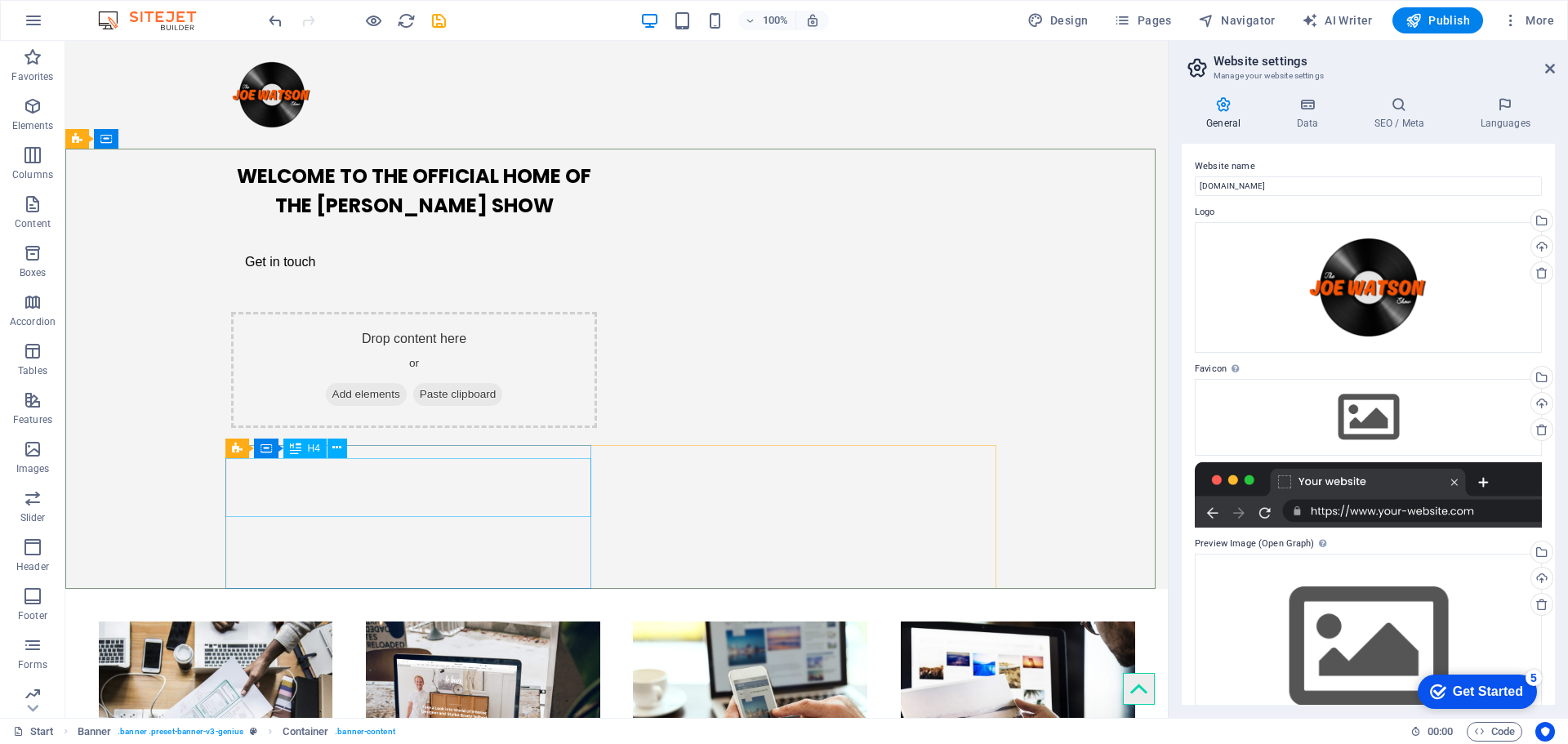
click at [356, 221] on div "WELCOME TO THE OFFICIAL HOME OF THE [PERSON_NAME] SHOW" at bounding box center [414, 191] width 366 height 59
click at [357, 221] on div "WELCOME TO THE OFFICIAL HOME OF THE [PERSON_NAME] SHOW" at bounding box center [414, 191] width 366 height 59
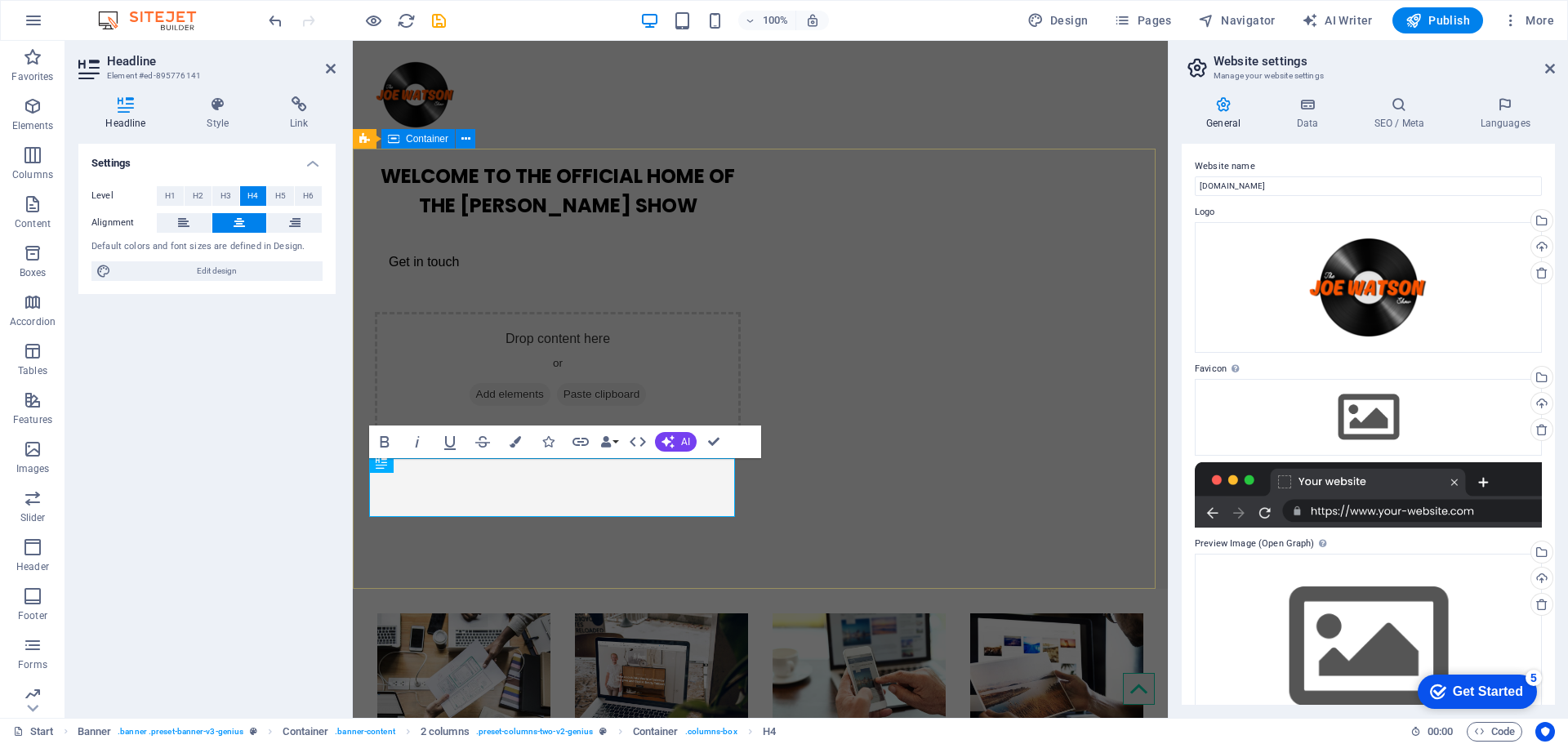
click at [366, 428] on div "WELCOME TO THE OFFICIAL HOME OF THE [PERSON_NAME] SHOW Get in touch Drop conten…" at bounding box center [760, 289] width 815 height 280
click at [426, 221] on div "WELCOME TO THE OFFICIAL HOME OF THE [PERSON_NAME] SHOW" at bounding box center [558, 191] width 366 height 59
click at [234, 108] on icon at bounding box center [218, 105] width 77 height 16
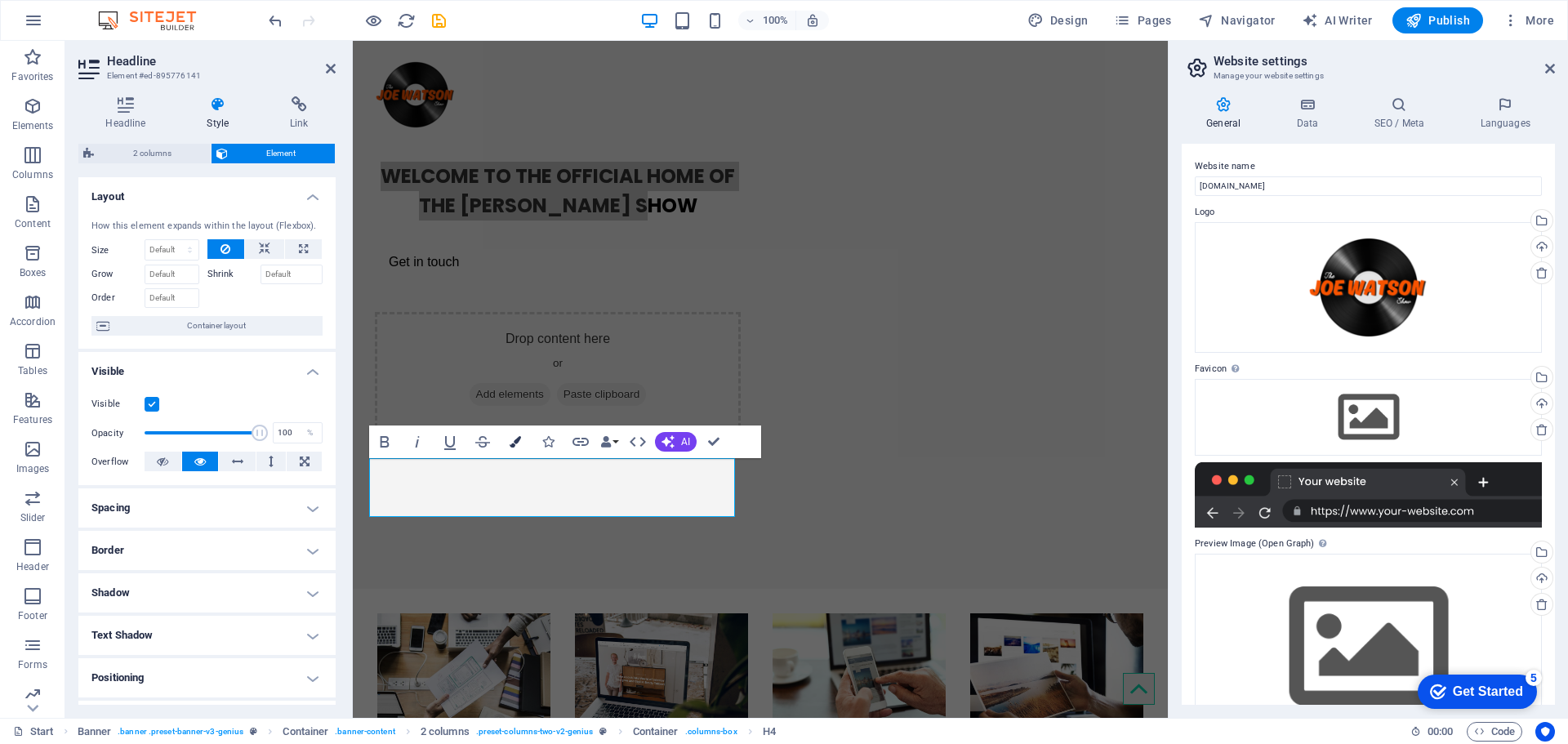
click at [508, 439] on button "Colors" at bounding box center [515, 441] width 31 height 33
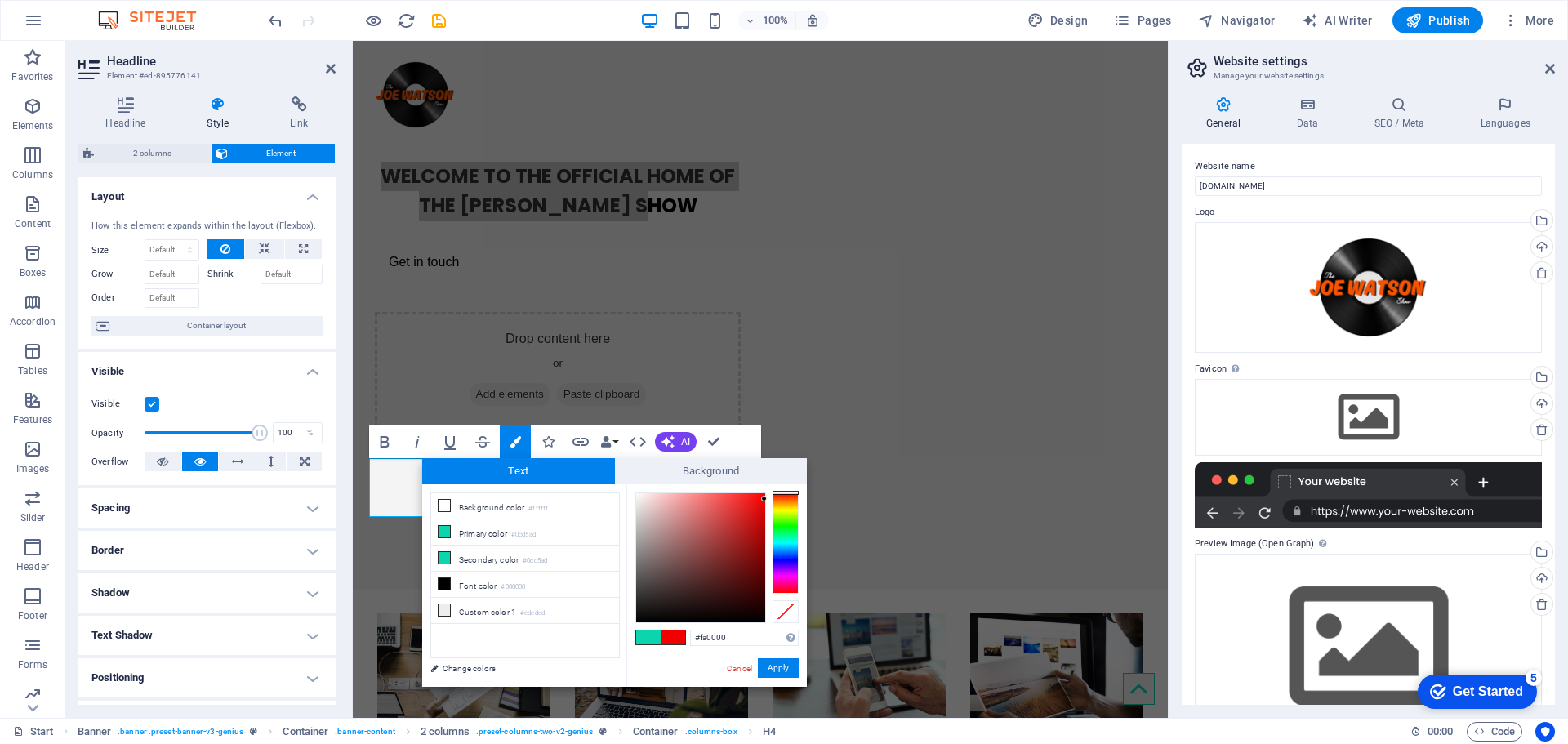
drag, startPoint x: 744, startPoint y: 541, endPoint x: 783, endPoint y: 492, distance: 62.6
click at [782, 494] on div at bounding box center [718, 557] width 164 height 131
click at [802, 499] on div "#fc0000 Supported formats #0852ed rgb(8, 82, 237) rgba(8, 82, 237, 90%) hsv(221…" at bounding box center [717, 704] width 181 height 439
click at [800, 501] on div "#fc0000 Supported formats #0852ed rgb(8, 82, 237) rgba(8, 82, 237, 90%) hsv(221…" at bounding box center [717, 704] width 181 height 439
type input "#fc7100"
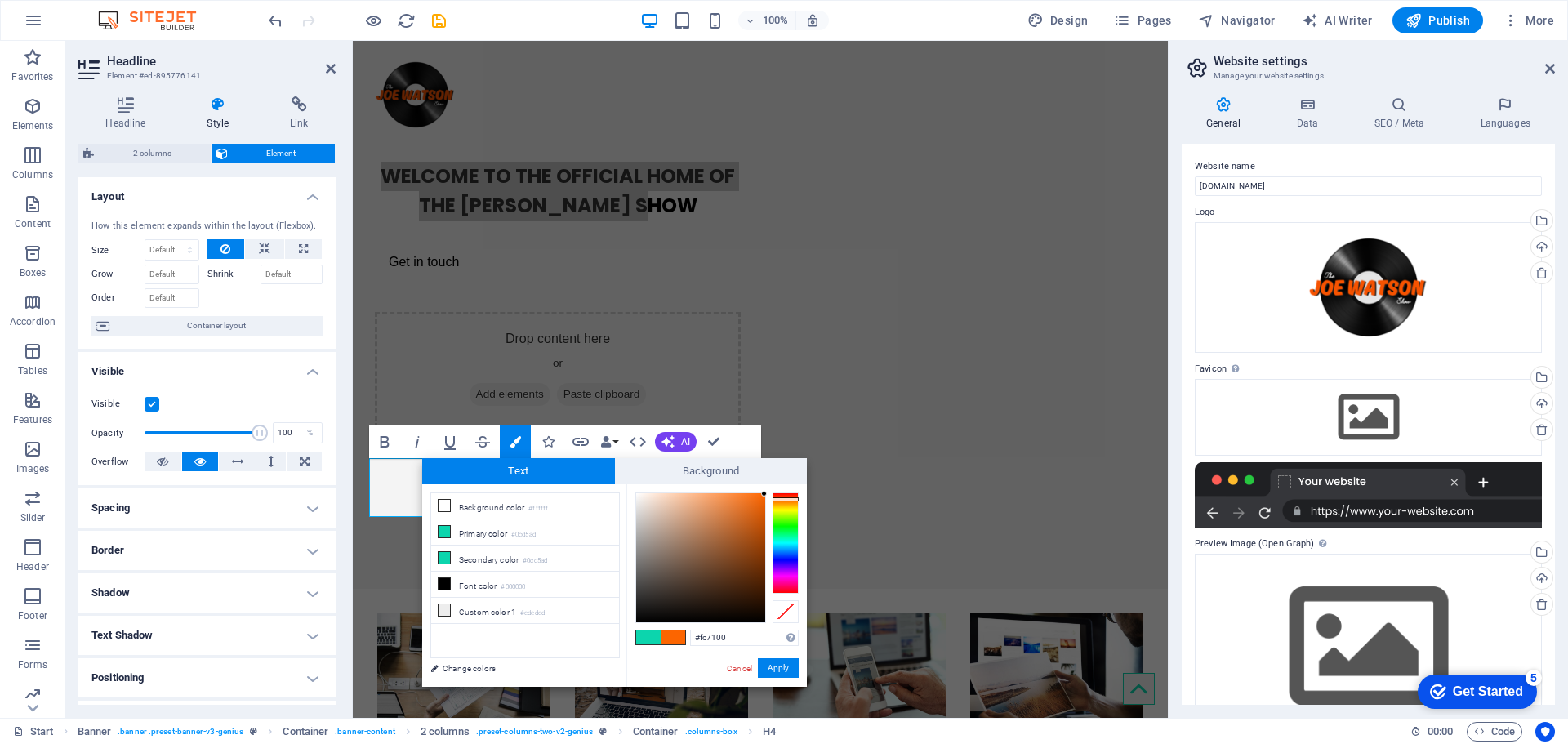
drag, startPoint x: 792, startPoint y: 497, endPoint x: 790, endPoint y: 519, distance: 22.1
click at [789, 500] on div at bounding box center [785, 542] width 26 height 101
click at [784, 663] on button "Apply" at bounding box center [778, 669] width 41 height 20
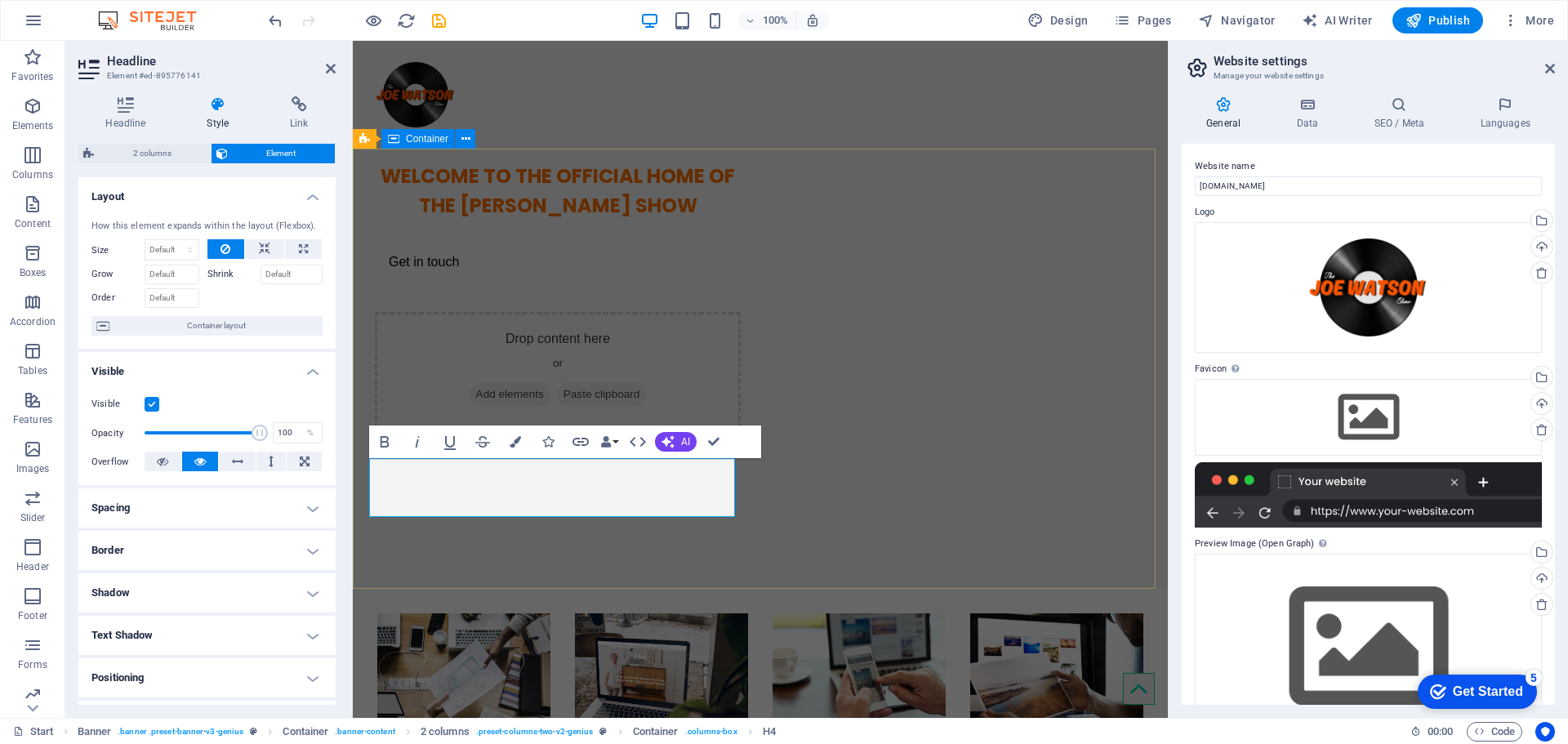
click at [887, 348] on div "WELCOME TO THE OFFICIAL HOME OF THE [PERSON_NAME] SHOW Get in touch Drop conten…" at bounding box center [760, 289] width 815 height 280
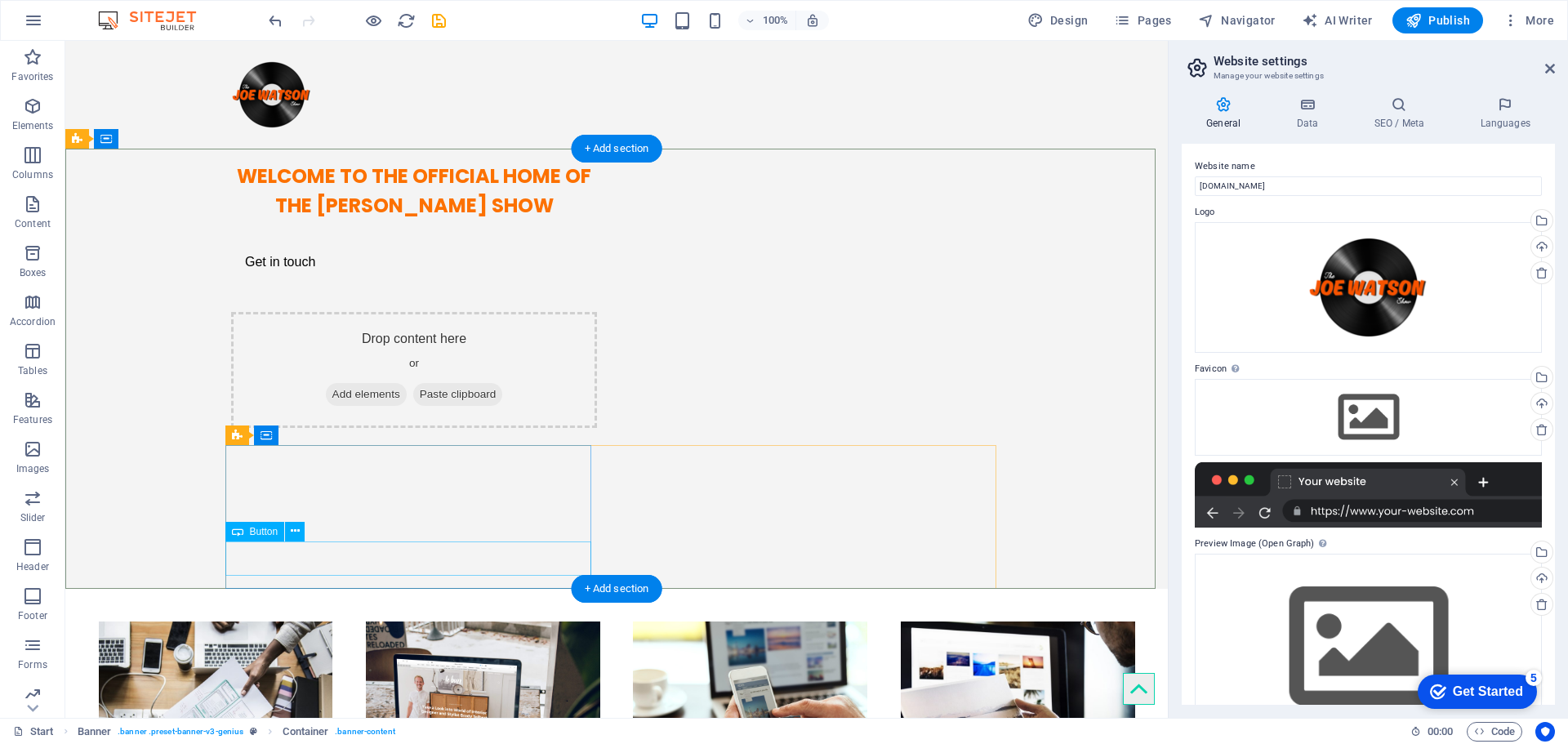
click at [283, 280] on div "Get in touch" at bounding box center [414, 262] width 366 height 34
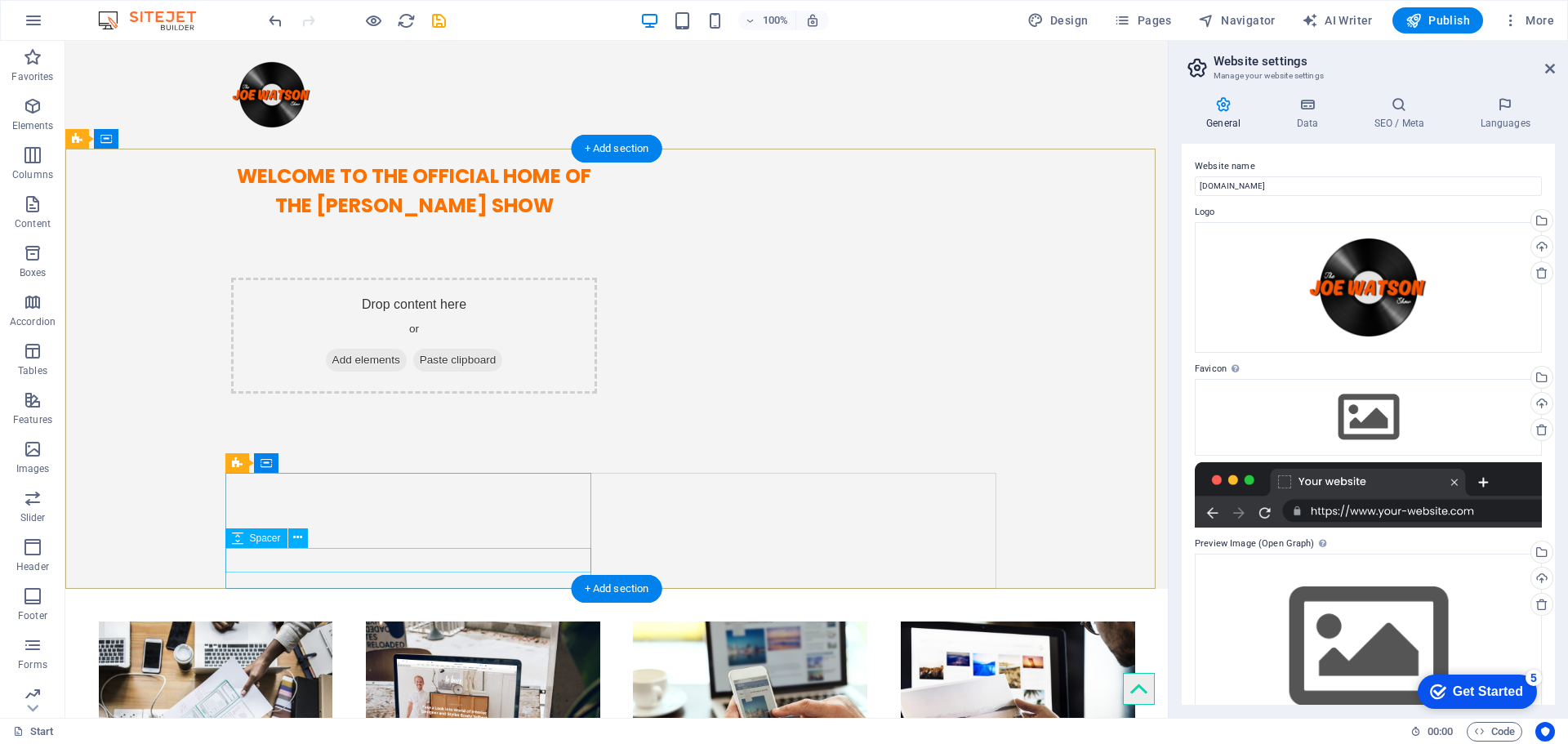
click at [418, 245] on div at bounding box center [414, 233] width 366 height 25
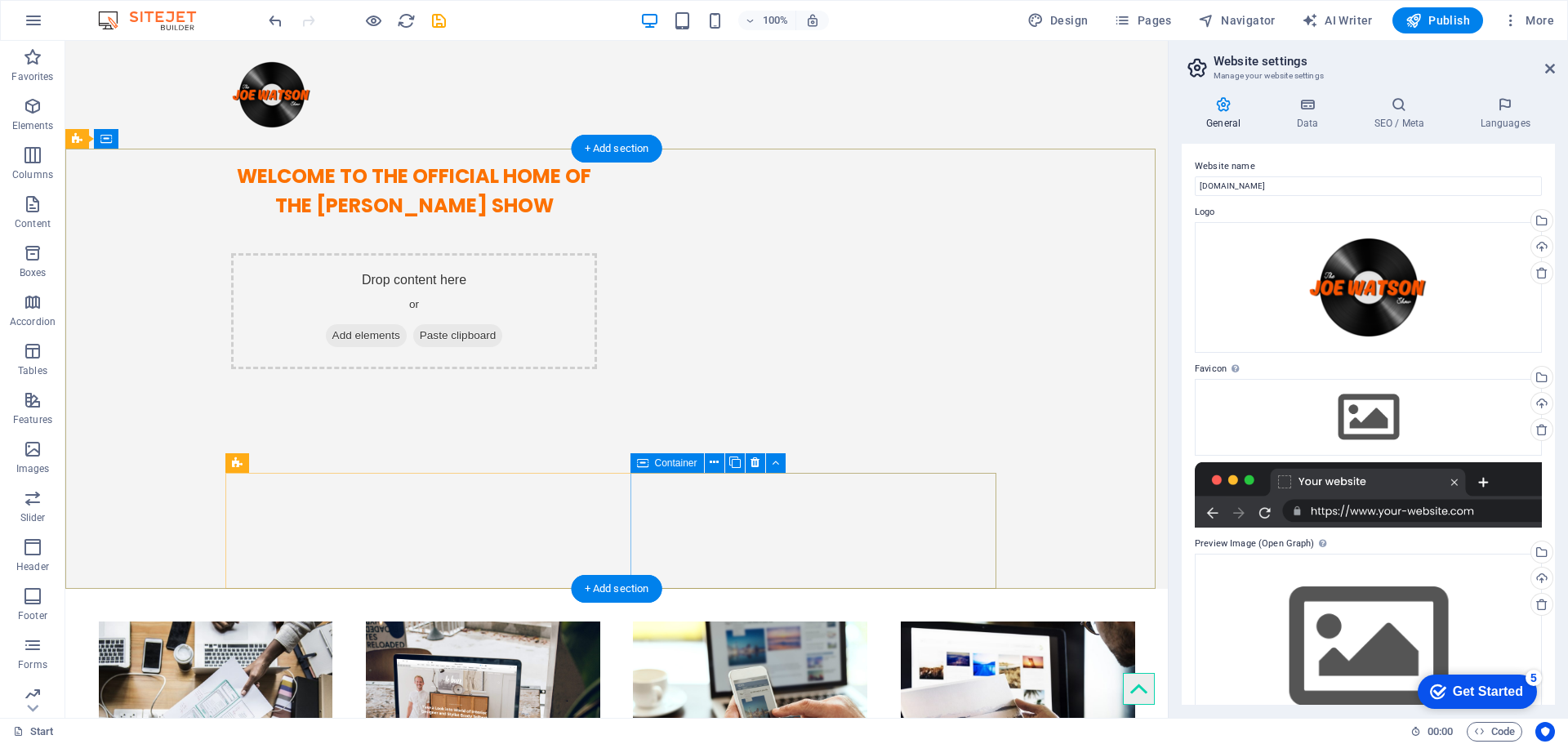
click at [597, 370] on div "Drop content here or Add elements Paste clipboard" at bounding box center [414, 312] width 366 height 116
click at [723, 453] on button at bounding box center [715, 463] width 20 height 20
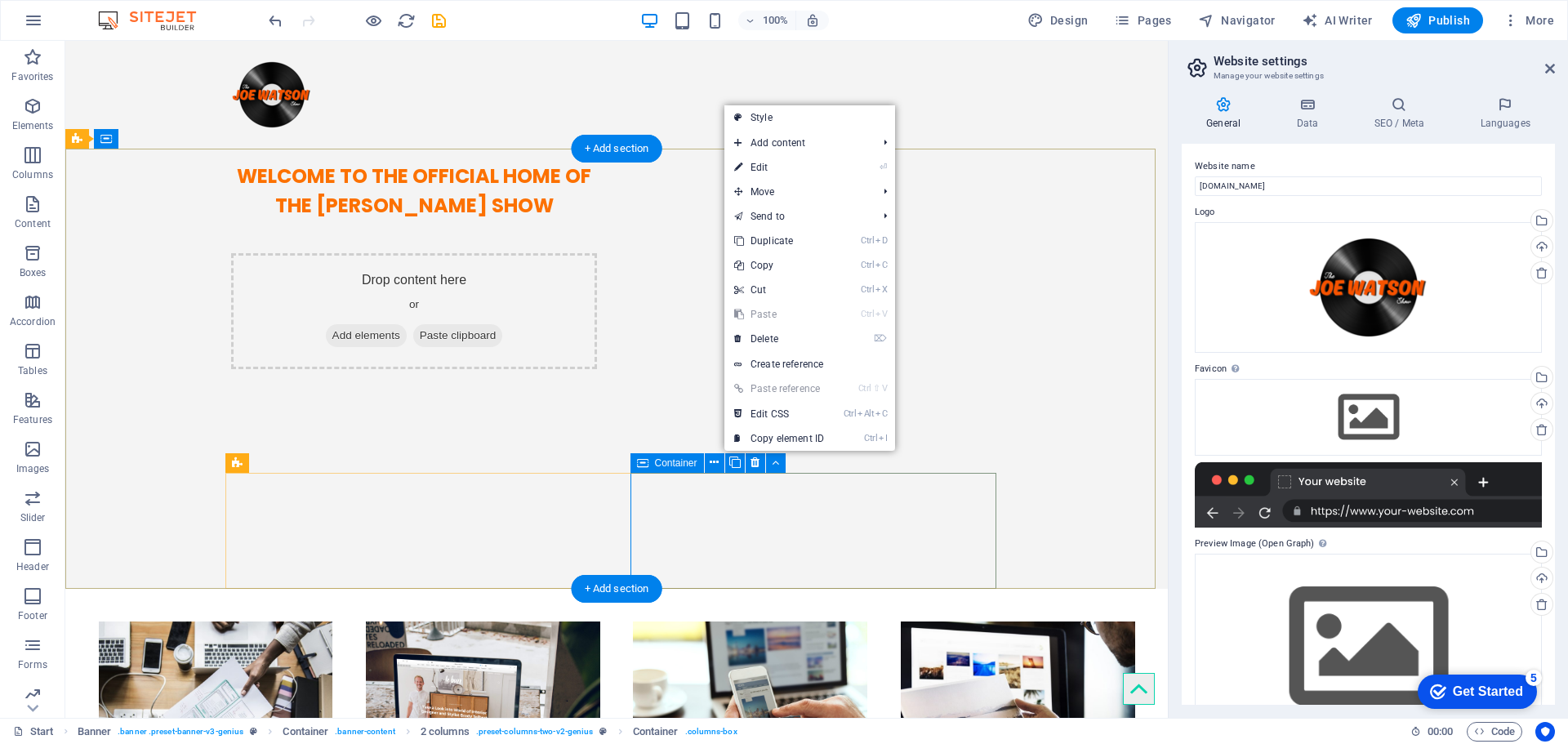
click at [406, 348] on span "Add elements" at bounding box center [365, 336] width 81 height 23
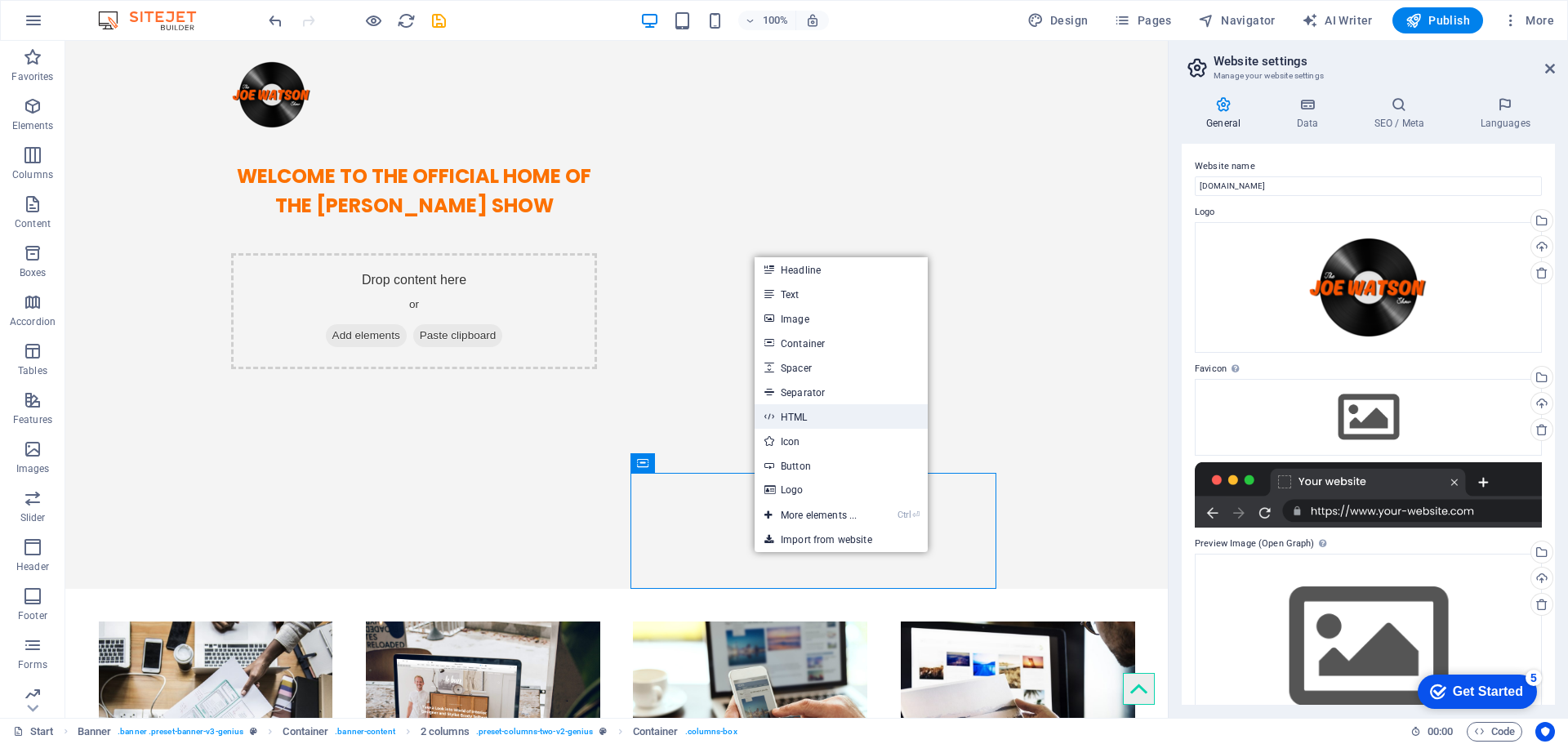
drag, startPoint x: 851, startPoint y: 416, endPoint x: 491, endPoint y: 391, distance: 360.9
click at [851, 416] on link "HTML" at bounding box center [840, 416] width 173 height 25
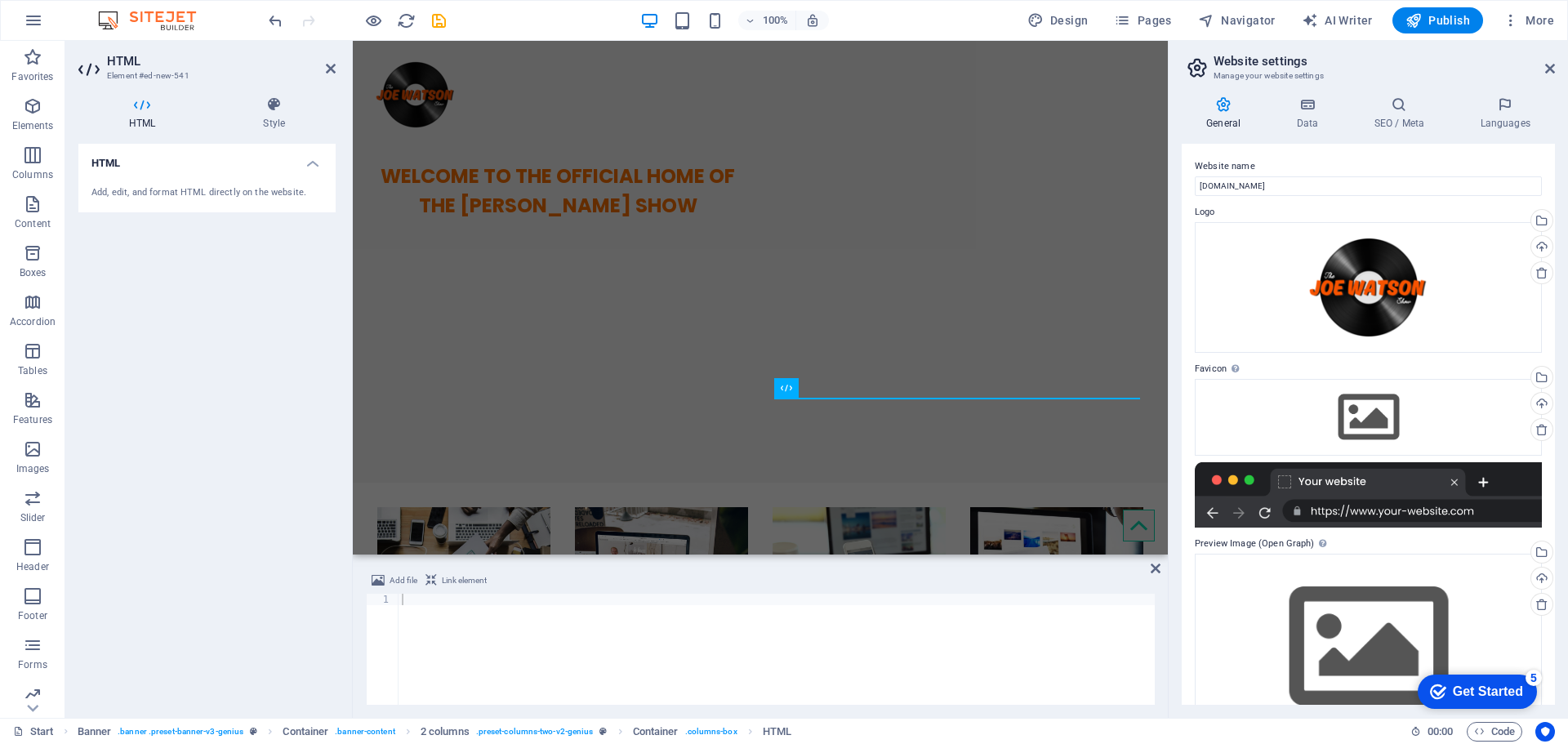
drag, startPoint x: 200, startPoint y: 295, endPoint x: 213, endPoint y: 309, distance: 19.1
click at [202, 297] on div "HTML Add, edit, and format HTML directly on the website." at bounding box center [208, 424] width 258 height 561
click at [259, 266] on div "HTML Add, edit, and format HTML directly on the website." at bounding box center [208, 424] width 258 height 561
click at [609, 234] on div "WELCOME TO THE OFFICIAL HOME OF THE [PERSON_NAME] SHOW" at bounding box center [760, 191] width 815 height 85
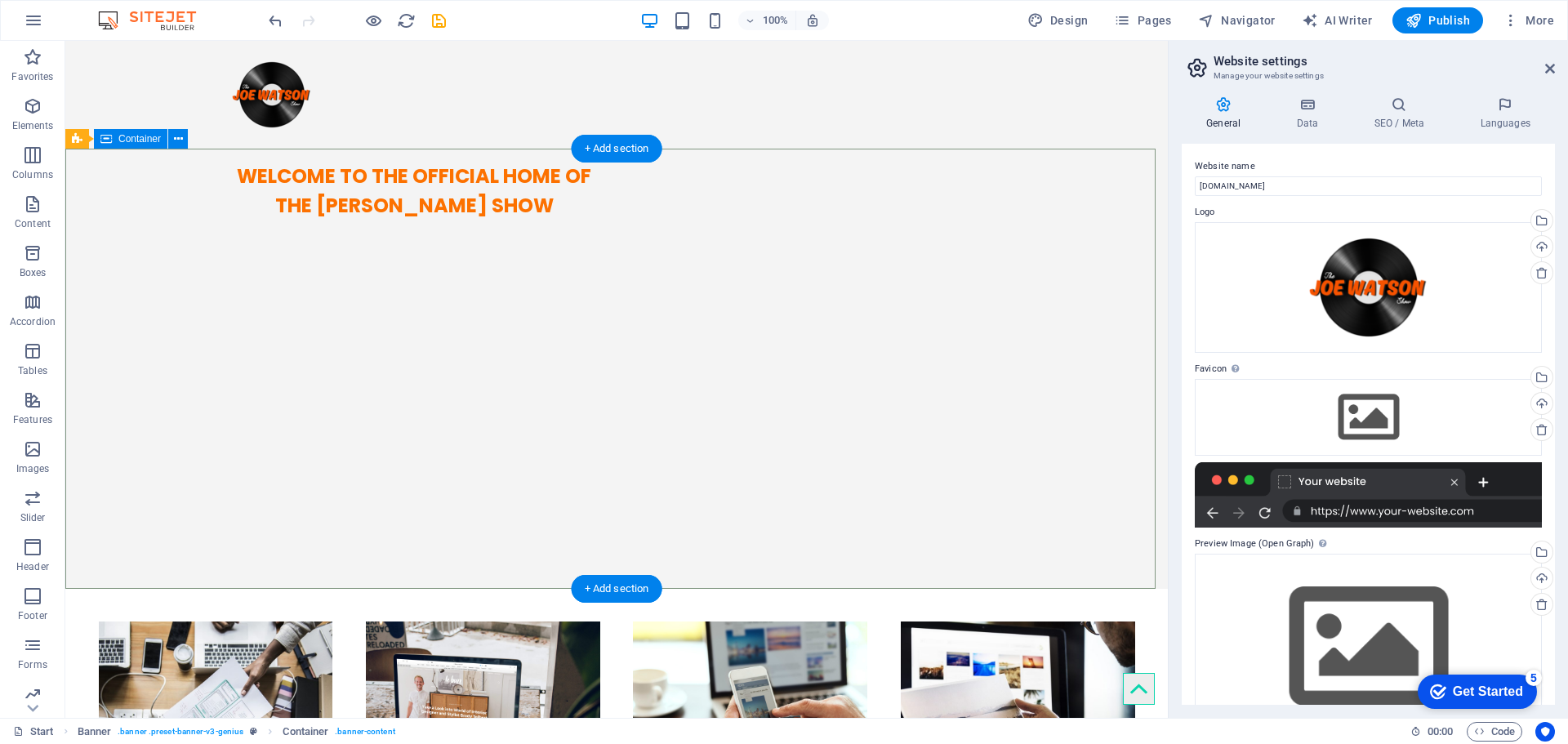
click at [160, 234] on div "WELCOME TO THE OFFICIAL HOME OF THE [PERSON_NAME] SHOW" at bounding box center [616, 191] width 1103 height 85
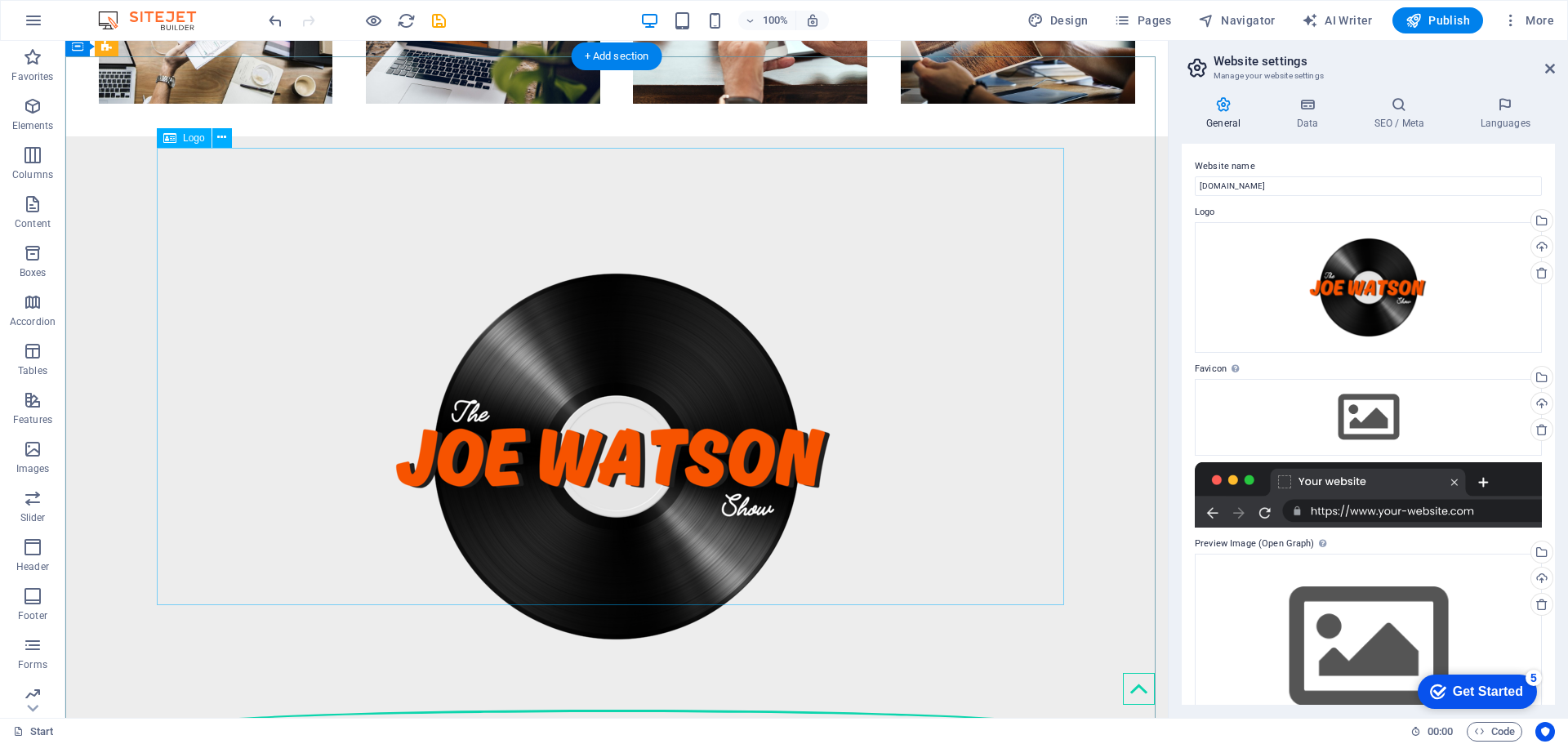
scroll to position [695, 0]
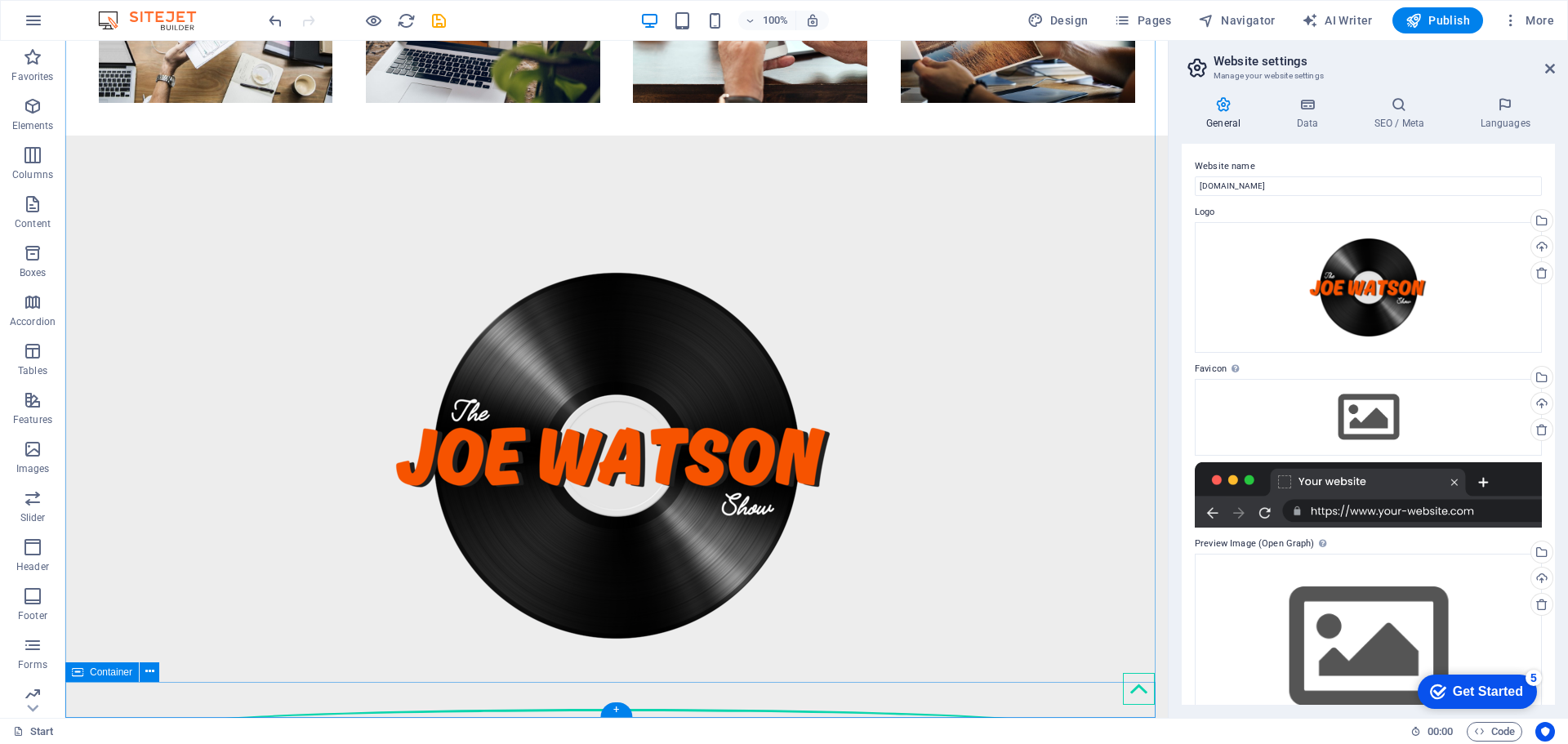
click at [149, 671] on icon at bounding box center [150, 671] width 9 height 17
click at [155, 675] on button at bounding box center [150, 673] width 20 height 20
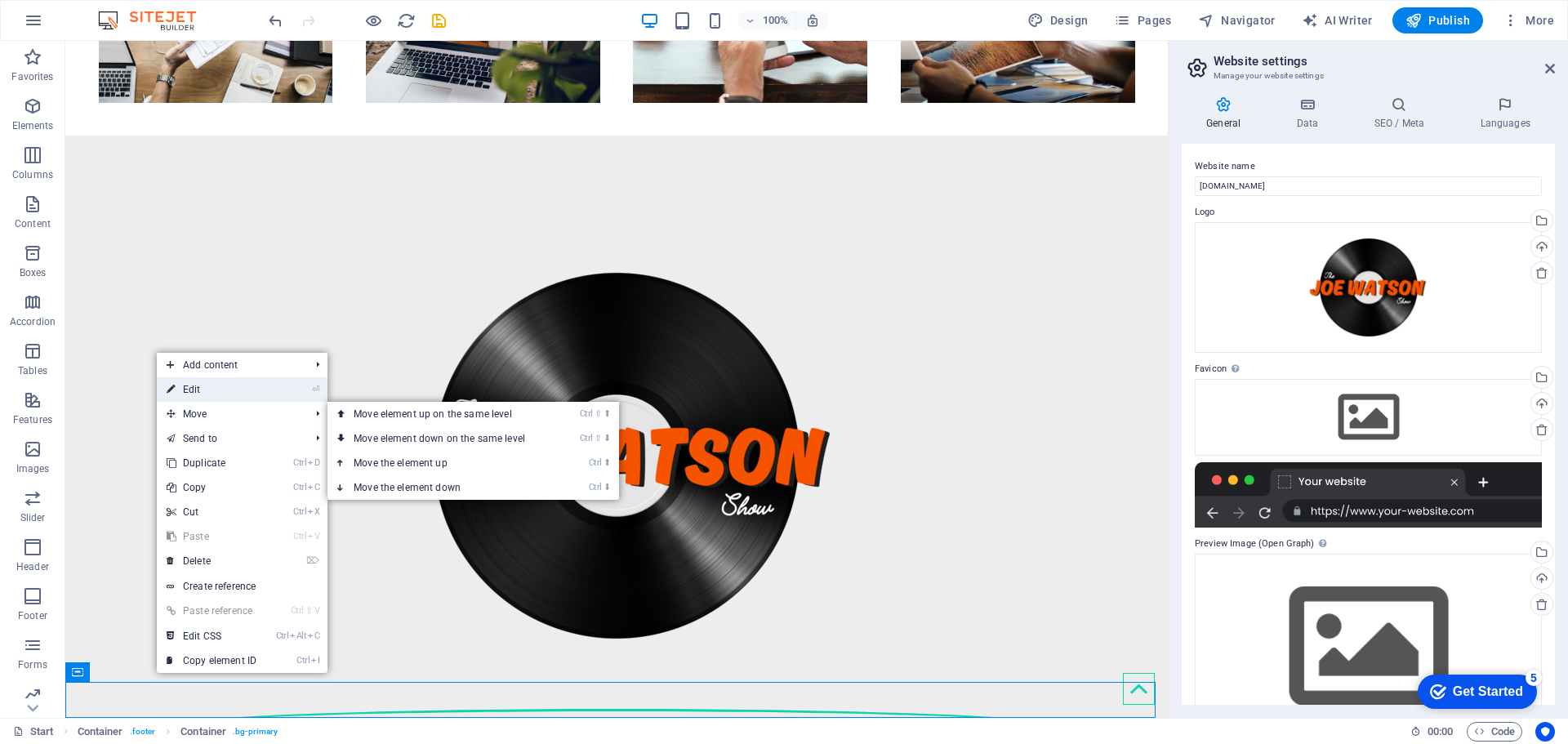
click at [190, 390] on link "⏎ Edit" at bounding box center [212, 389] width 110 height 25
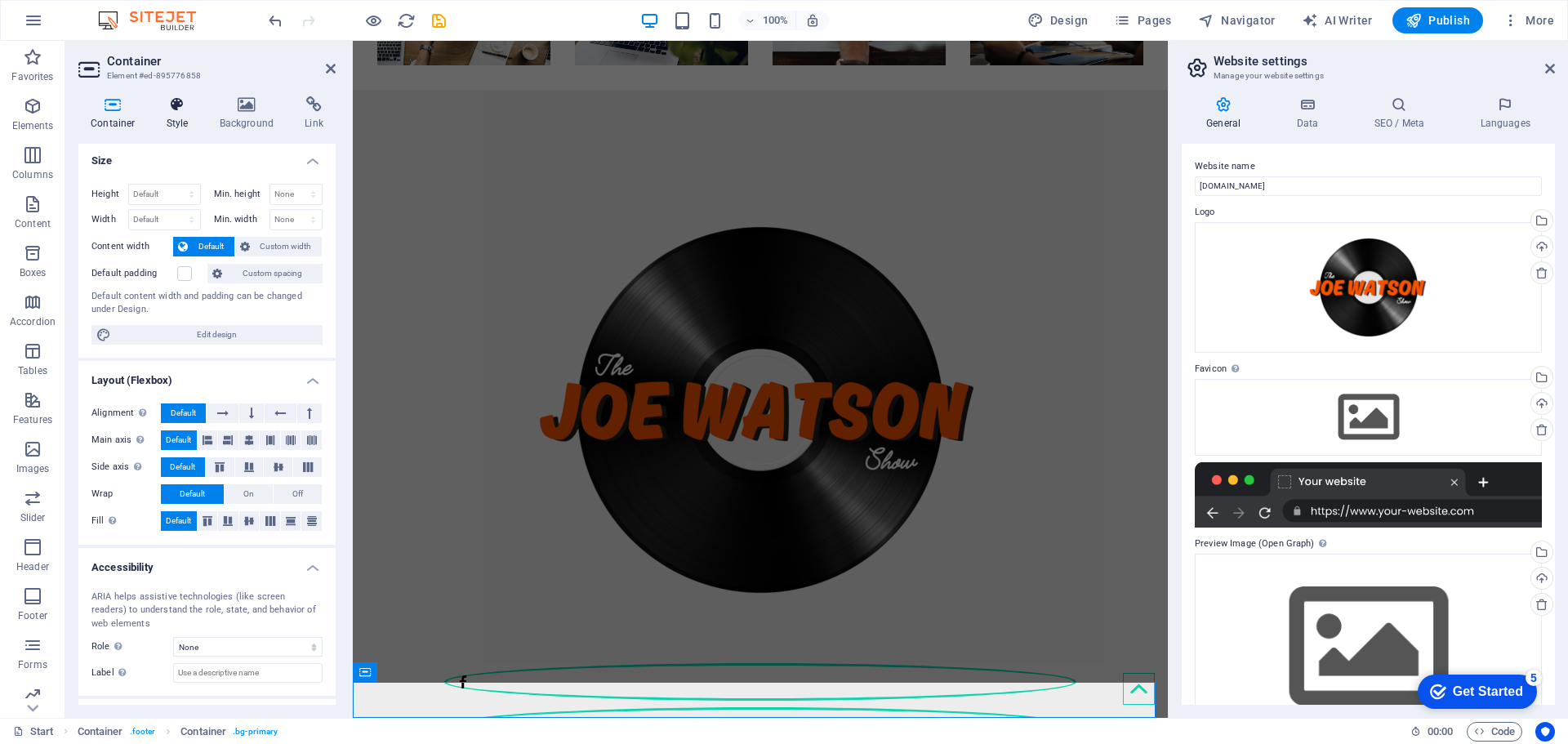
scroll to position [0, 0]
click at [168, 93] on div "Container Style Background Link Size Height Default px rem % vh vw Min. height …" at bounding box center [207, 400] width 283 height 635
click at [171, 106] on icon at bounding box center [178, 105] width 47 height 16
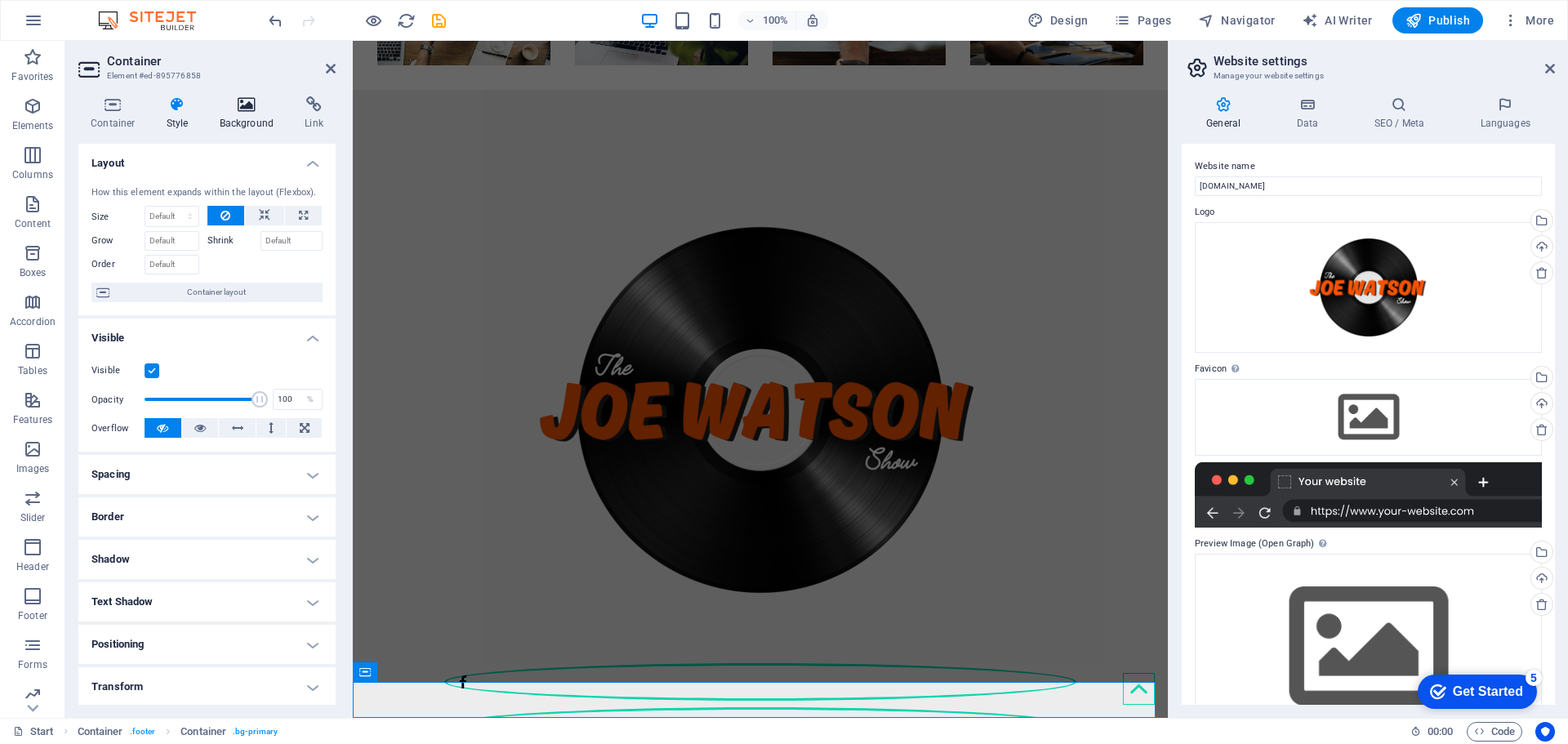
click at [263, 108] on icon at bounding box center [247, 105] width 79 height 16
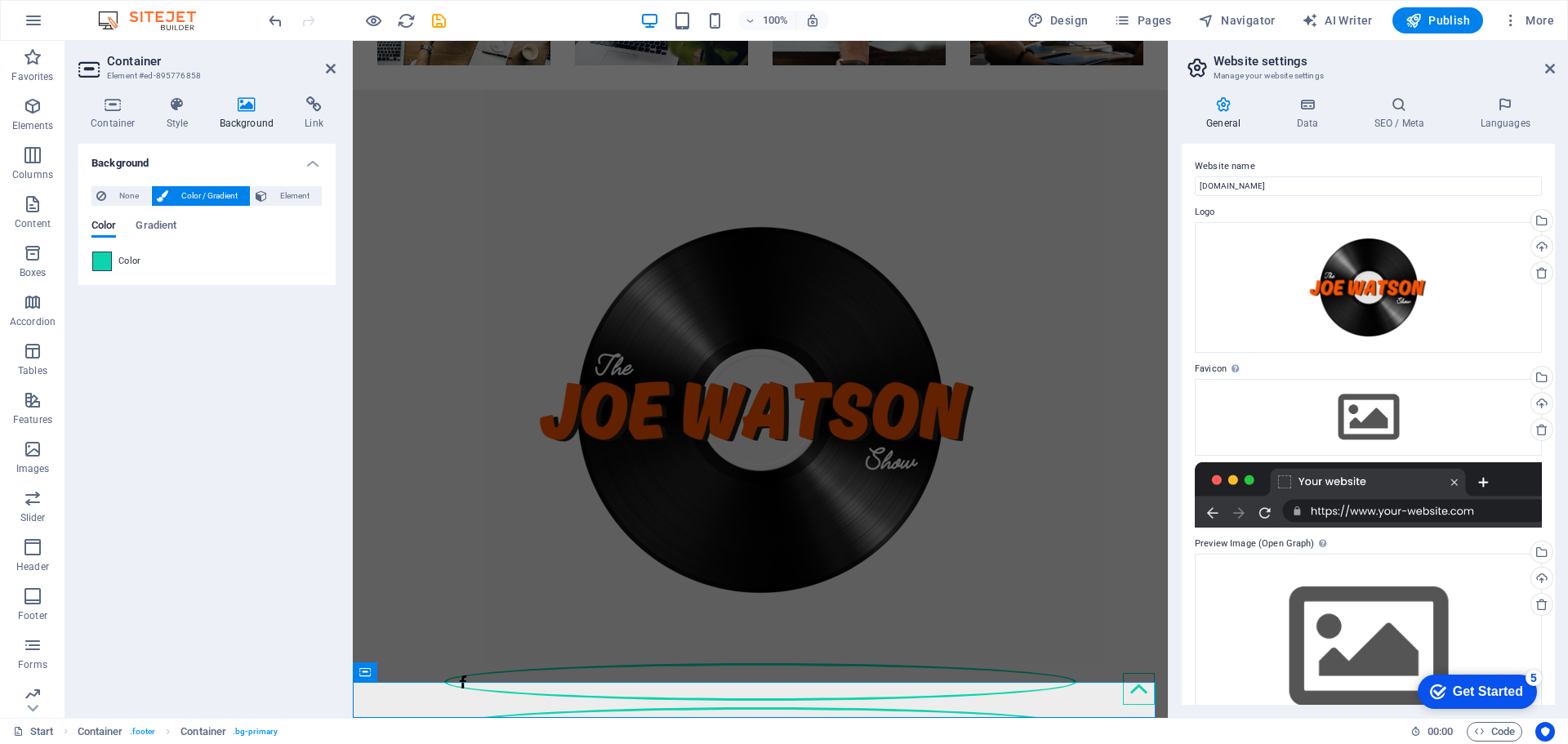
click at [103, 255] on span at bounding box center [102, 262] width 18 height 18
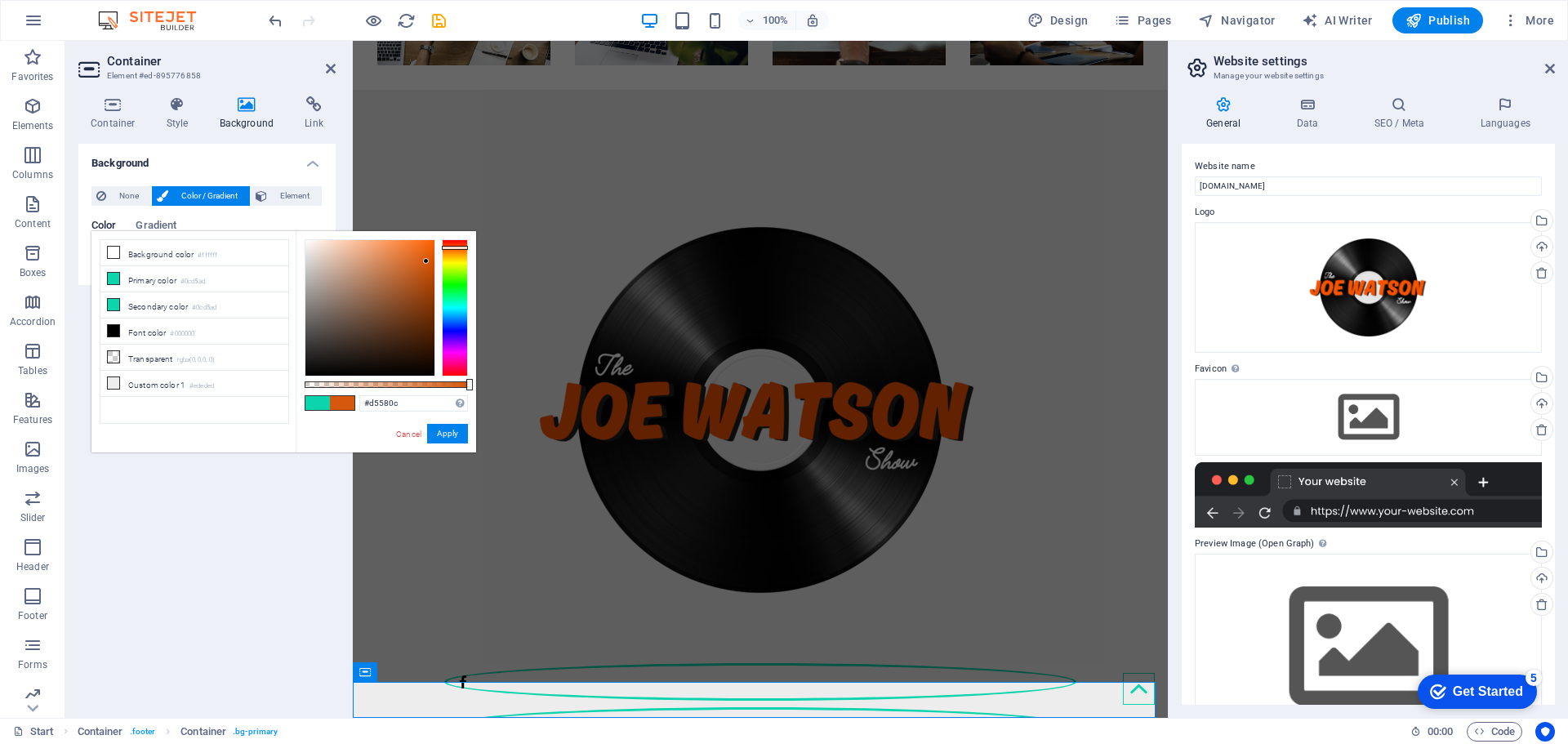
click at [457, 248] on div at bounding box center [455, 308] width 26 height 137
type input "#ff6000"
drag, startPoint x: 425, startPoint y: 256, endPoint x: 437, endPoint y: 226, distance: 32.3
click at [437, 226] on body "[DOMAIN_NAME] Start Favorites Elements Columns Content Boxes Accordion Tables F…" at bounding box center [784, 372] width 1568 height 744
click at [456, 441] on button "Apply" at bounding box center [447, 434] width 41 height 20
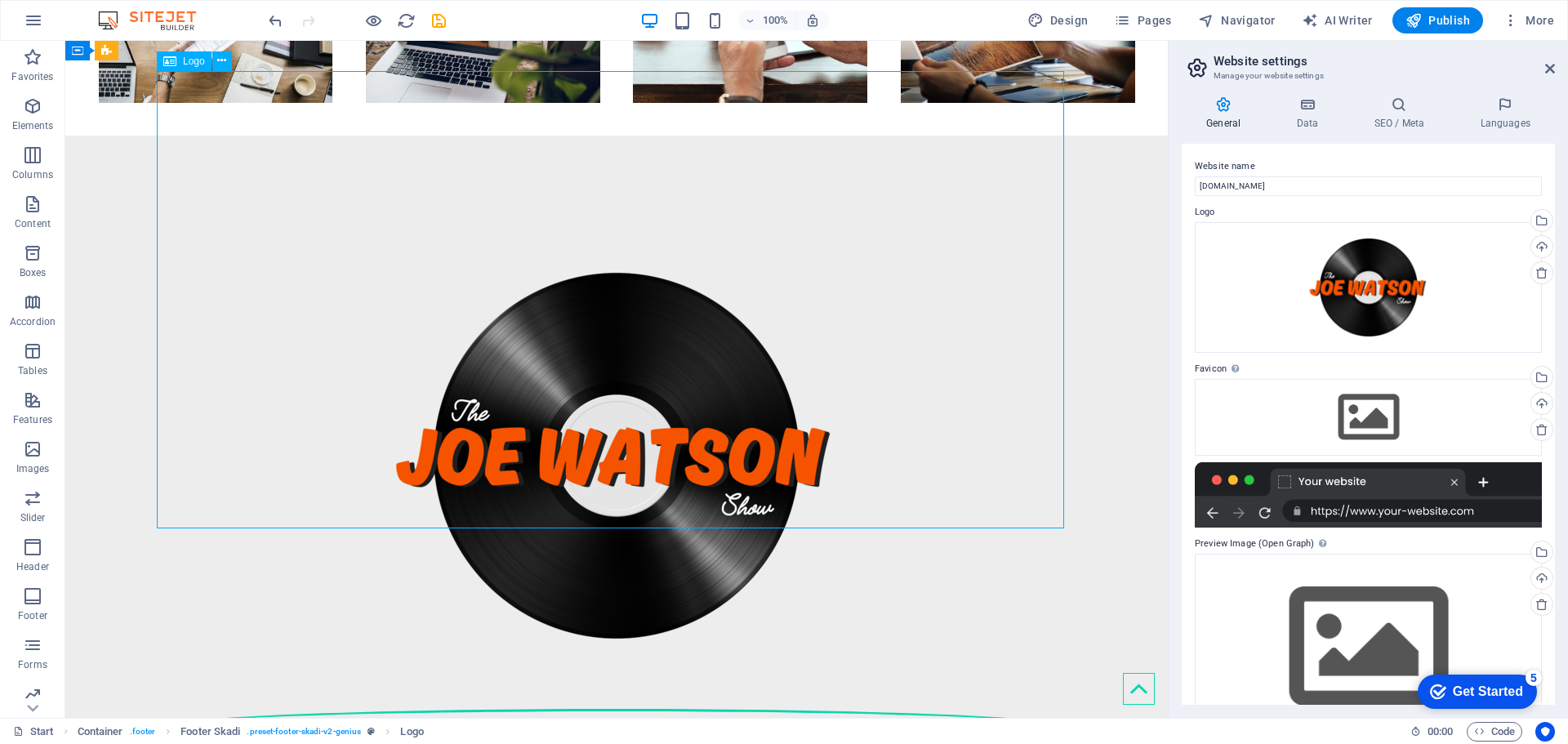
drag, startPoint x: 521, startPoint y: 482, endPoint x: 289, endPoint y: 452, distance: 233.9
click at [289, 452] on div at bounding box center [616, 455] width 919 height 457
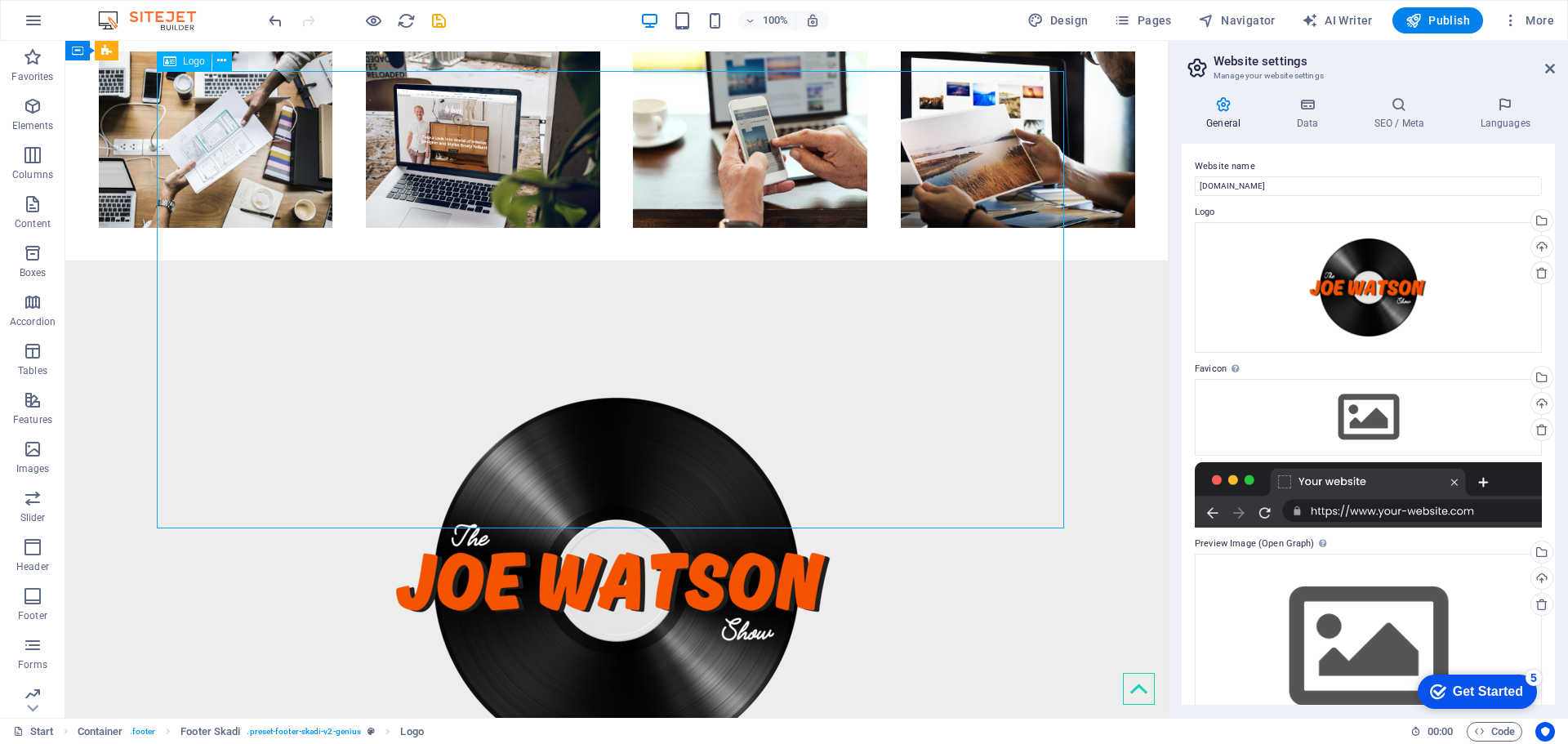
select select "px"
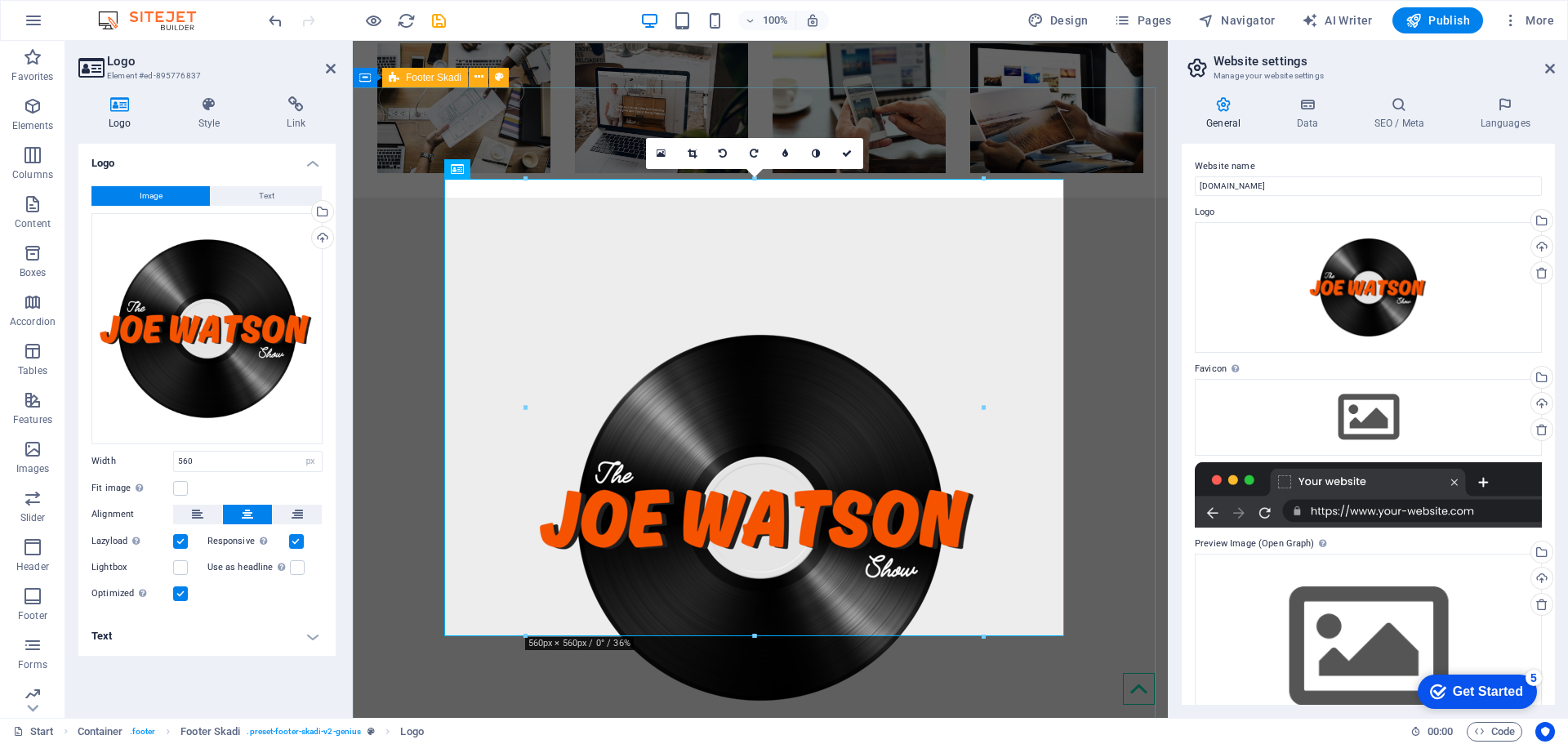
click at [370, 507] on div at bounding box center [760, 615] width 815 height 835
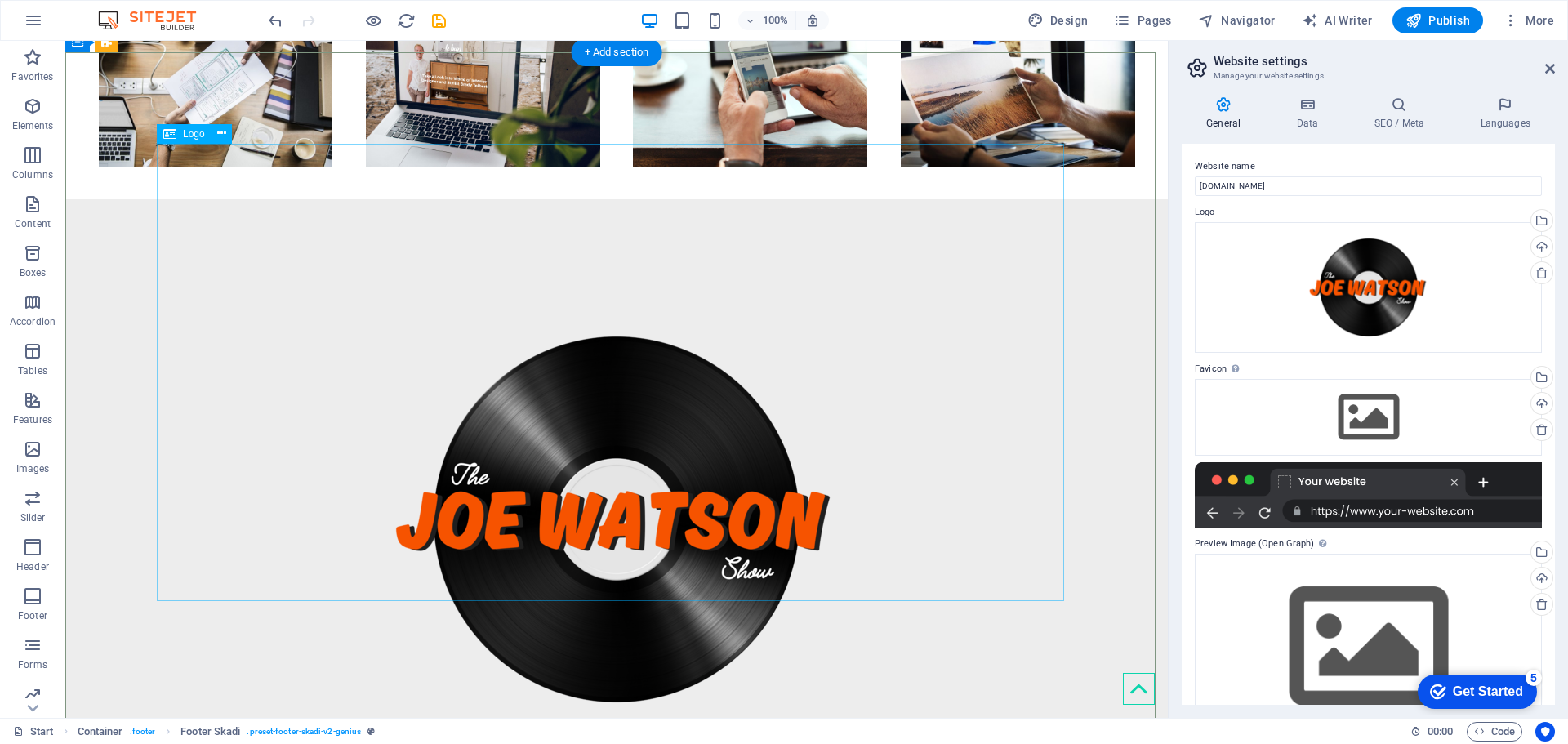
scroll to position [695, 0]
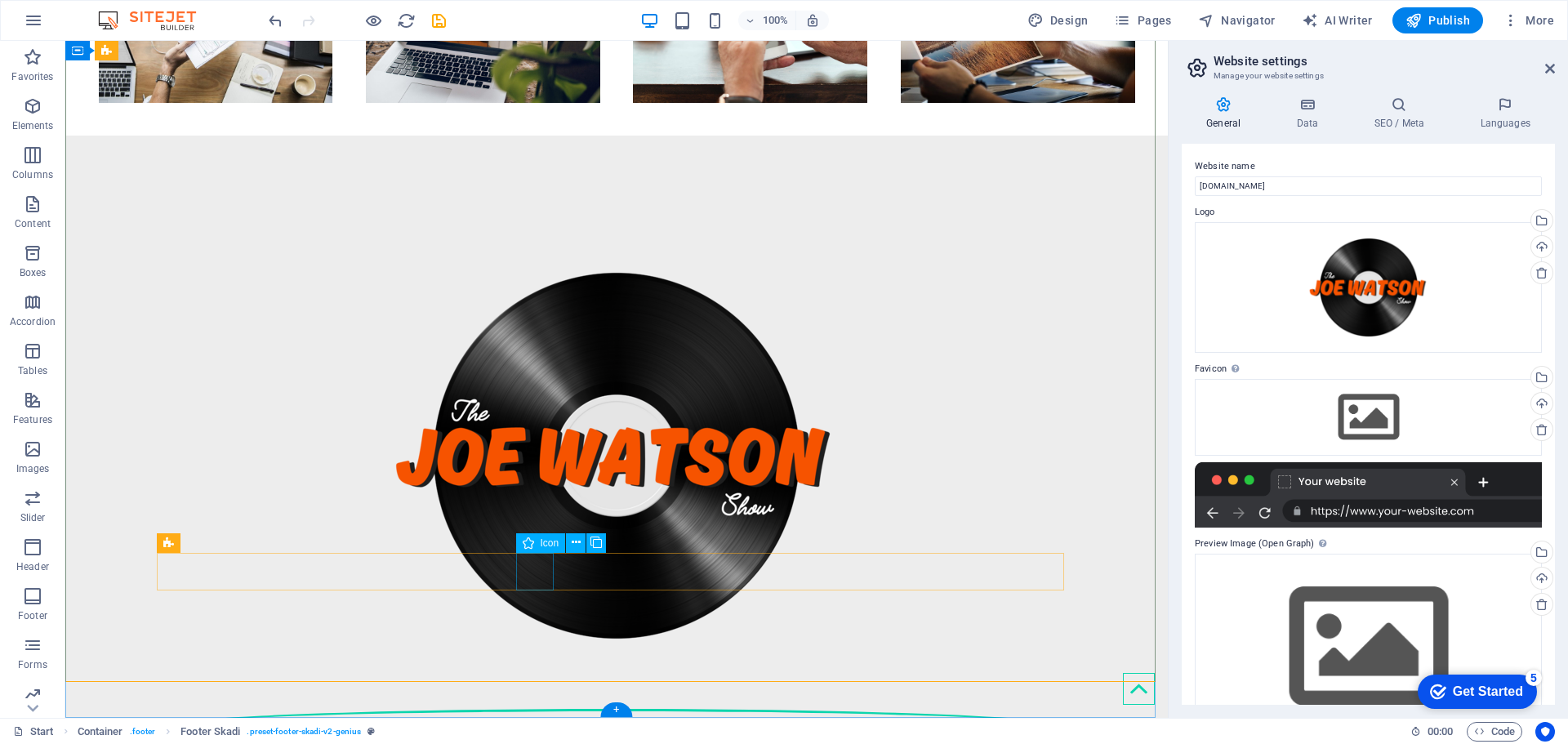
click at [546, 709] on figure at bounding box center [616, 728] width 919 height 38
click at [572, 541] on icon at bounding box center [576, 542] width 9 height 17
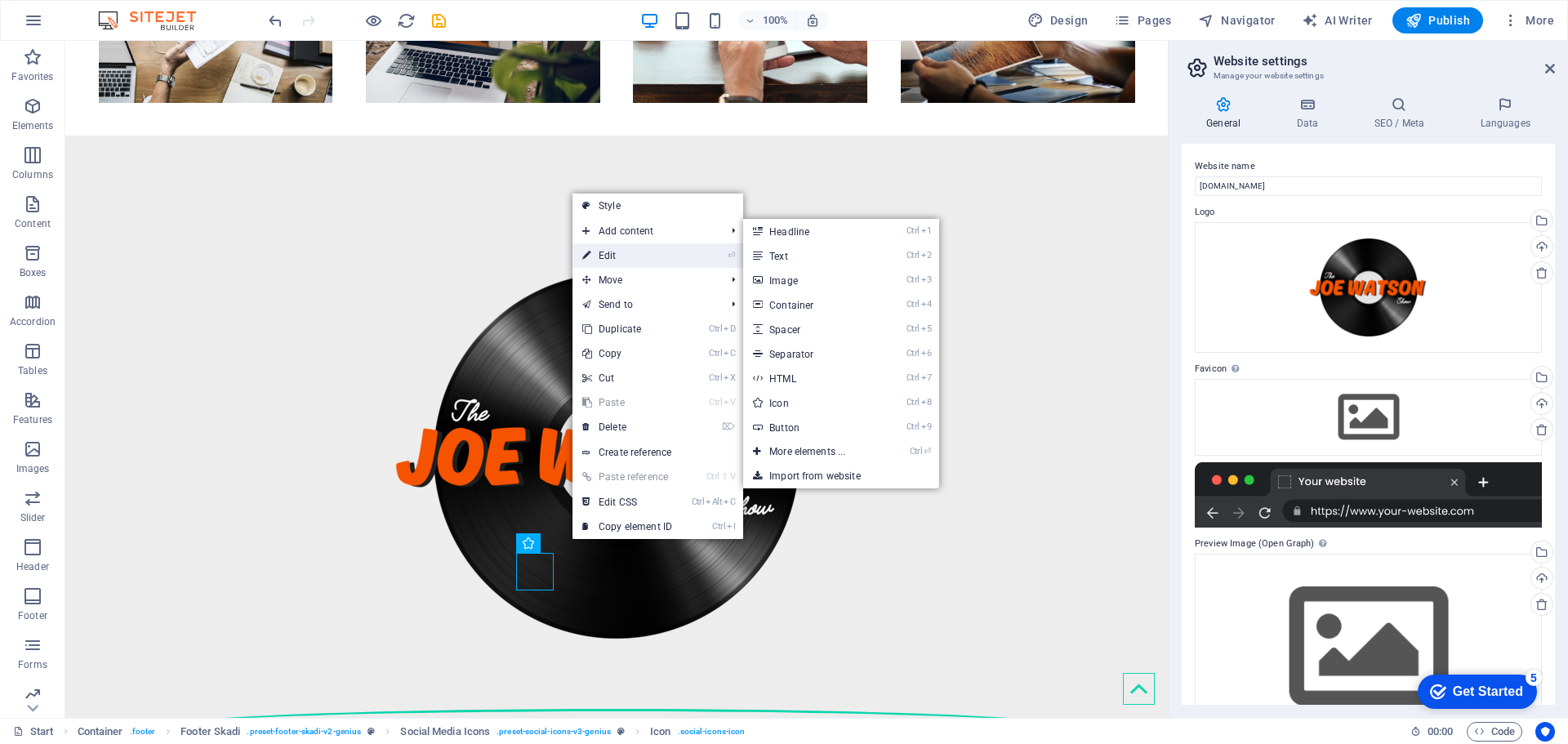
click at [668, 257] on link "⏎ Edit" at bounding box center [628, 256] width 110 height 25
select select "xMidYMid"
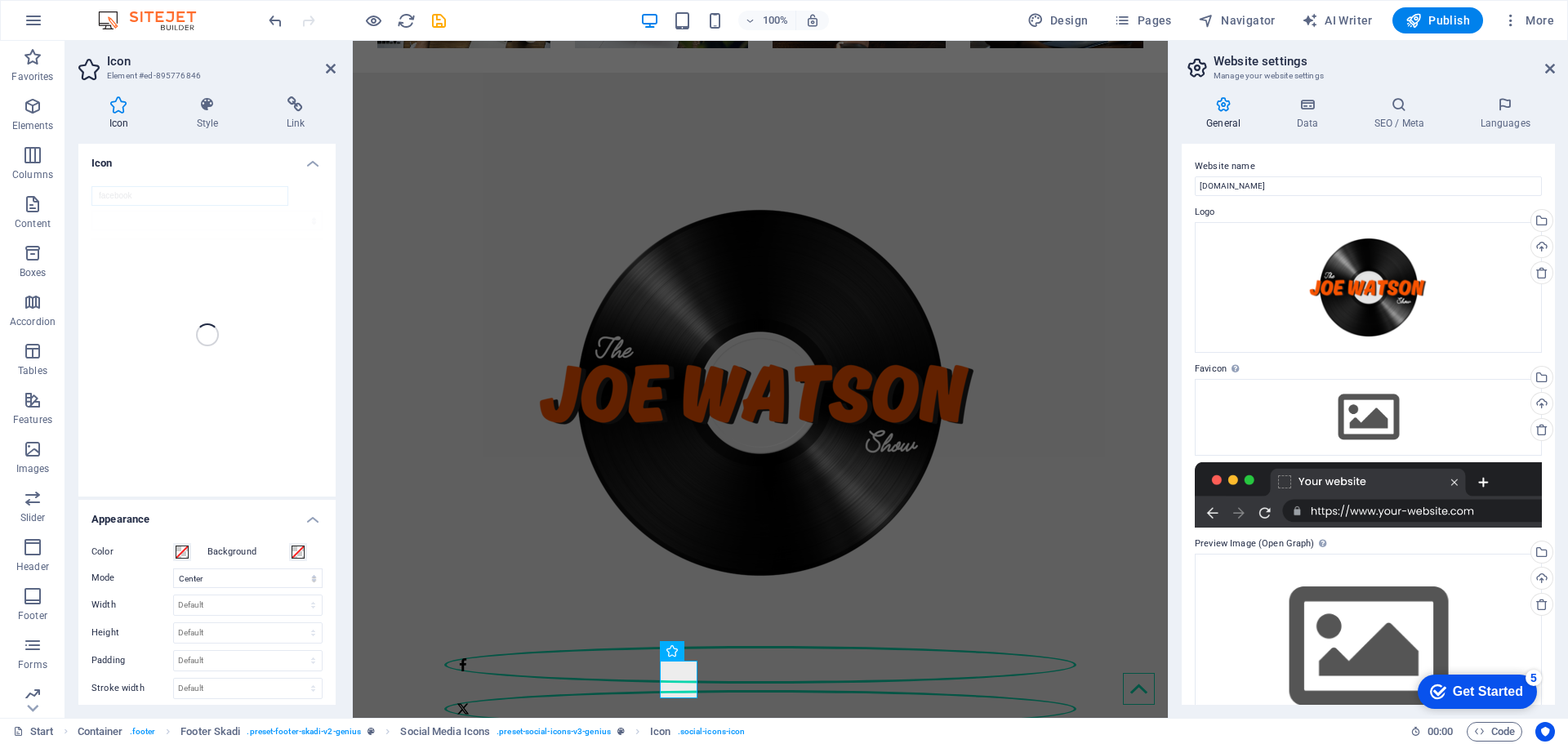
scroll to position [570, 0]
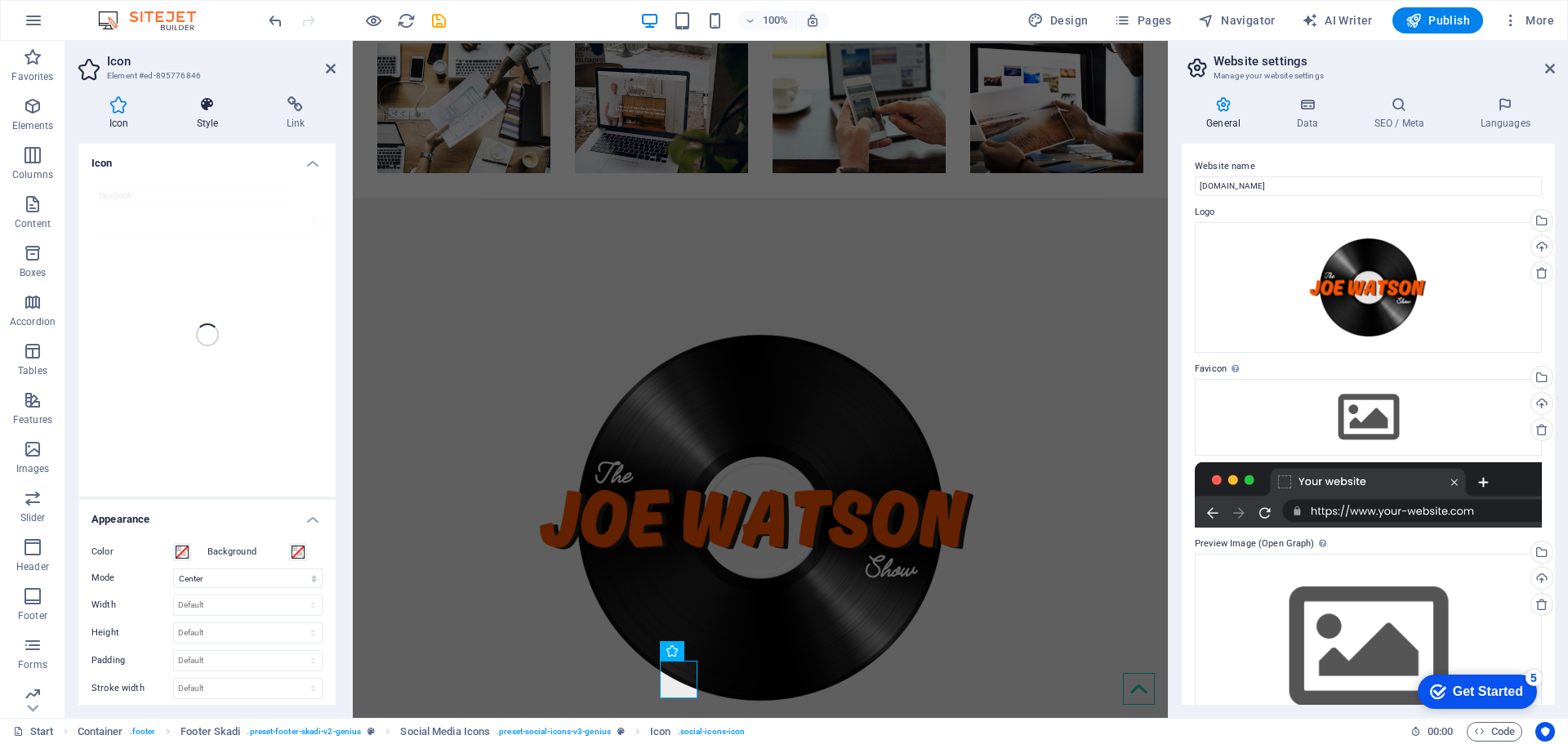
click at [211, 115] on h4 "Style" at bounding box center [211, 114] width 90 height 34
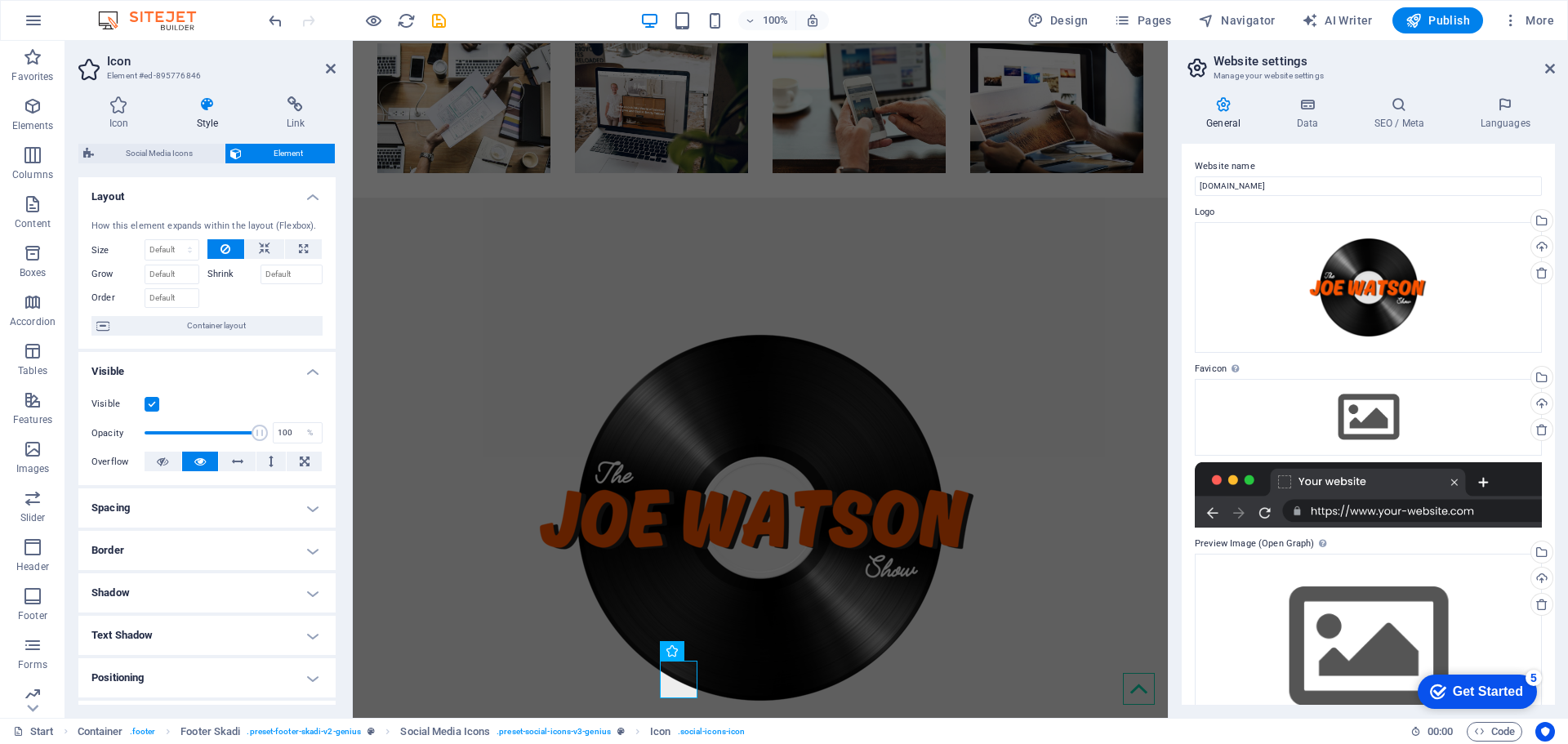
click at [275, 156] on span "Element" at bounding box center [287, 154] width 83 height 20
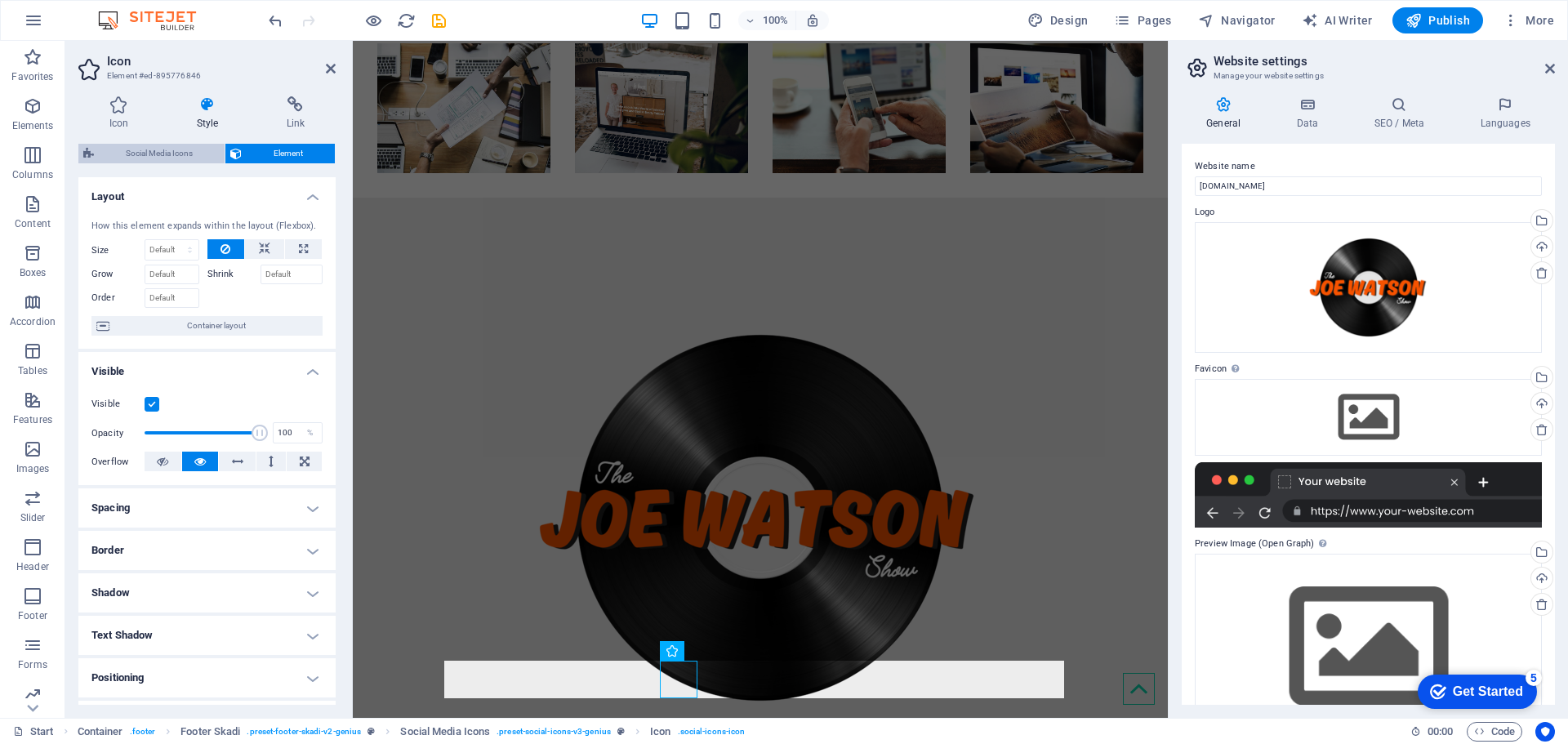
click at [200, 154] on span "Social Media Icons" at bounding box center [159, 154] width 121 height 20
select select "rem"
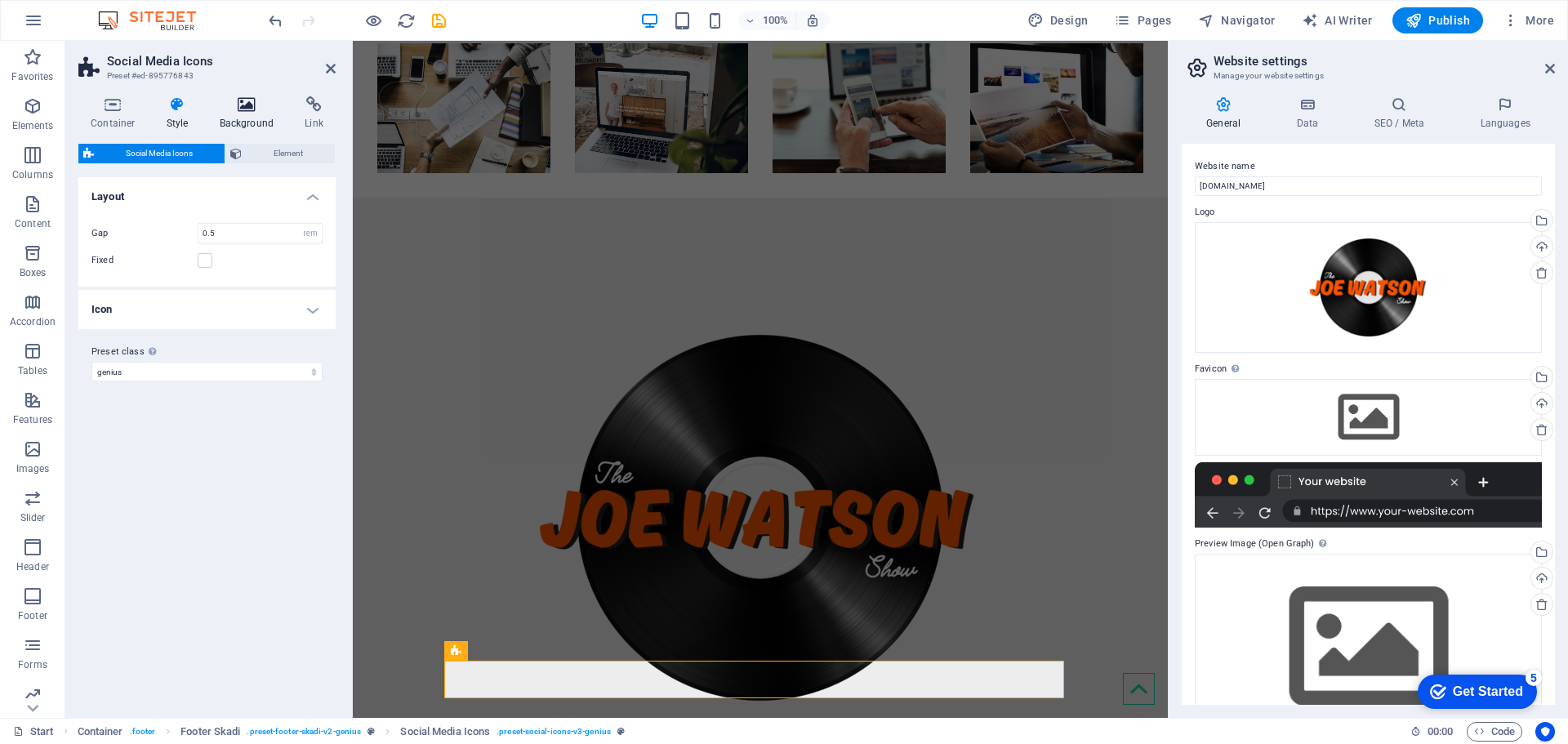
click at [241, 128] on h4 "Background" at bounding box center [251, 114] width 86 height 34
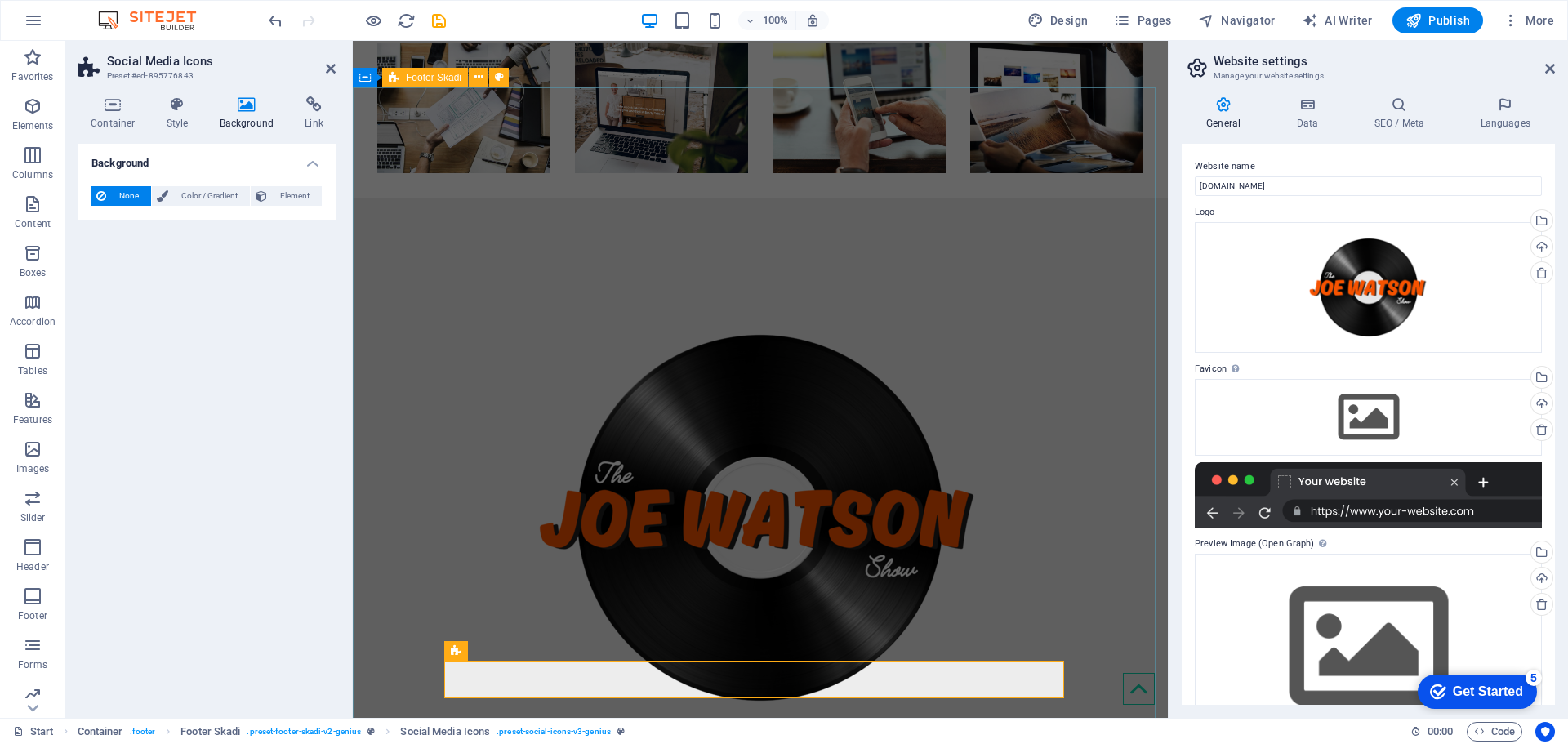
click at [352, 198] on div at bounding box center [760, 615] width 815 height 835
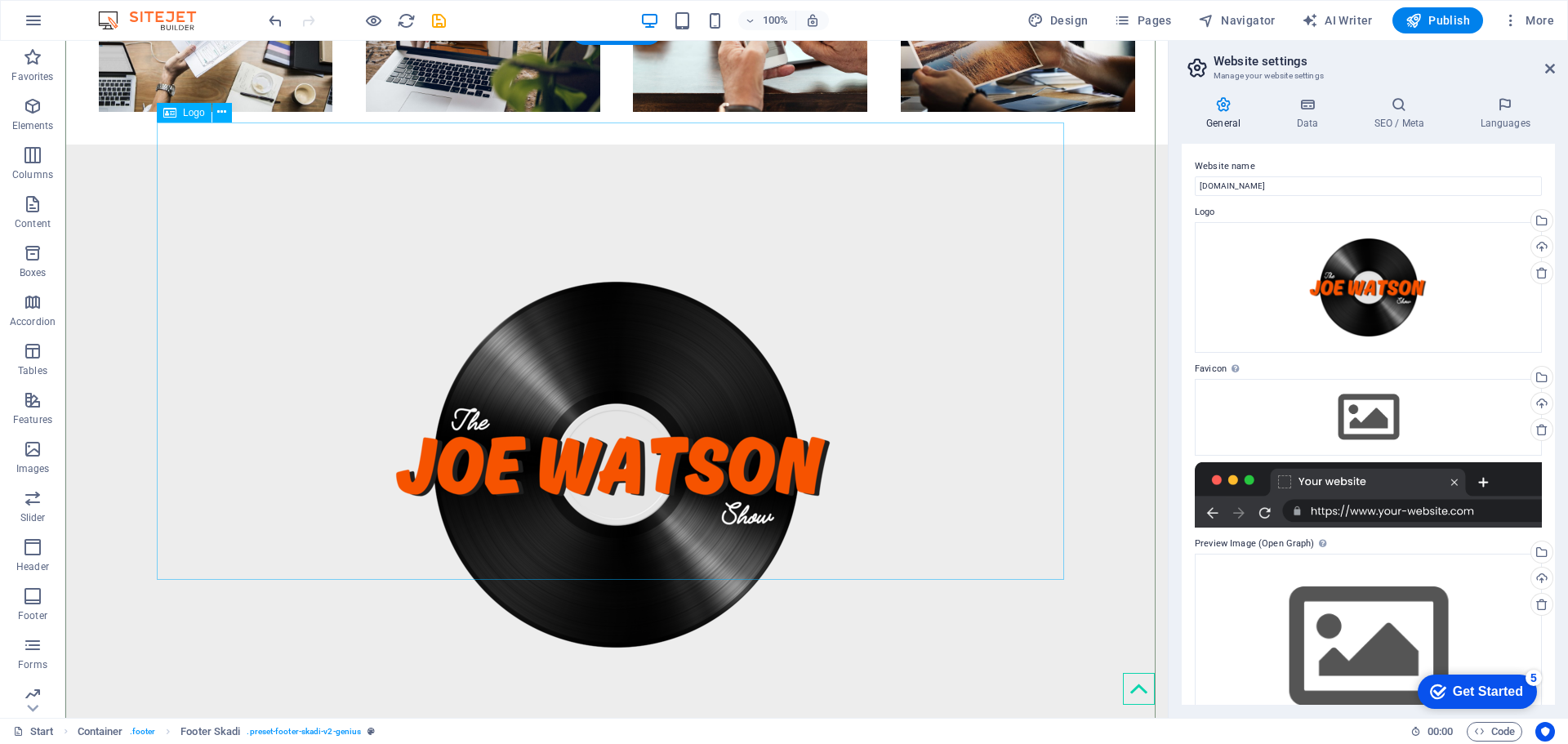
scroll to position [695, 0]
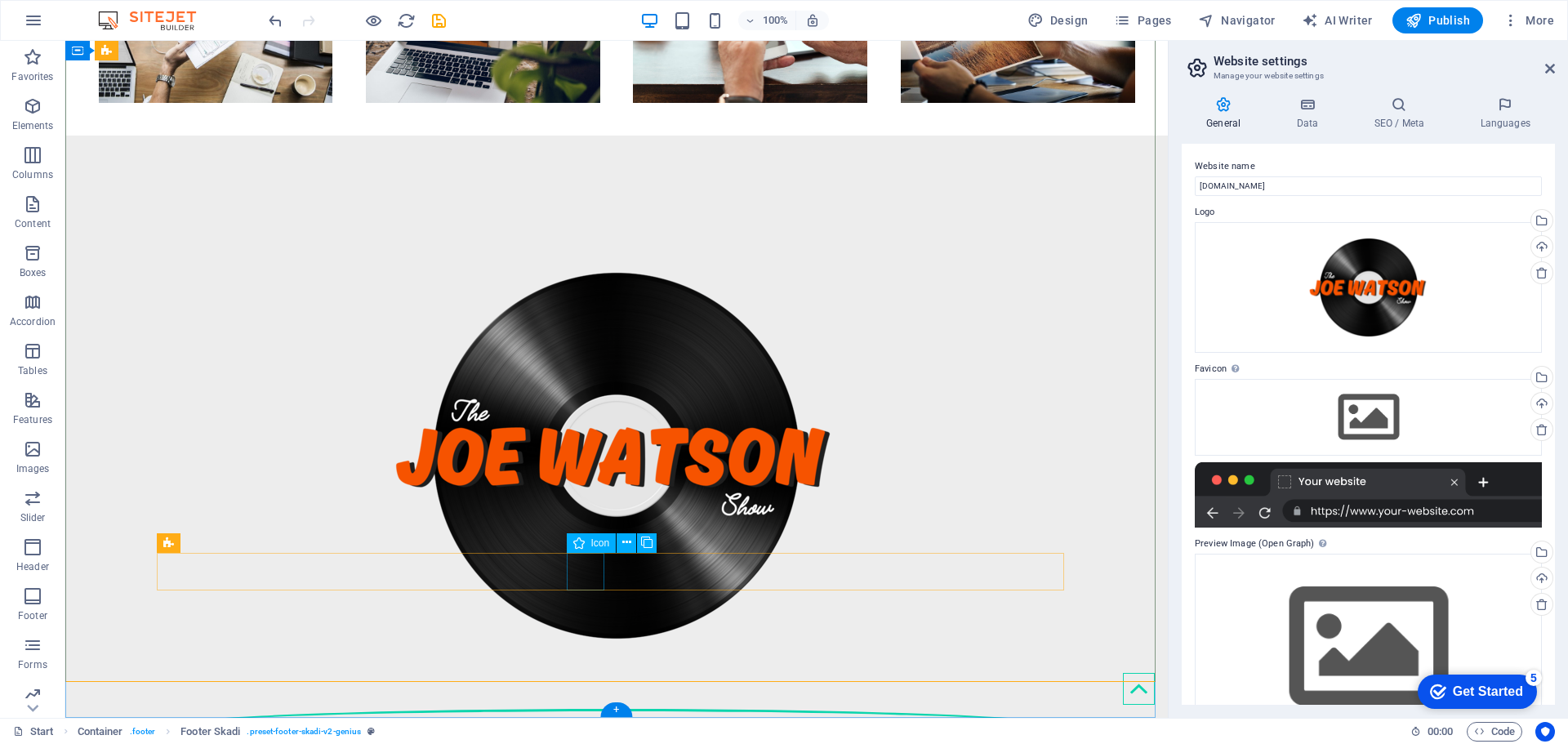
click at [678, 537] on icon at bounding box center [677, 542] width 9 height 17
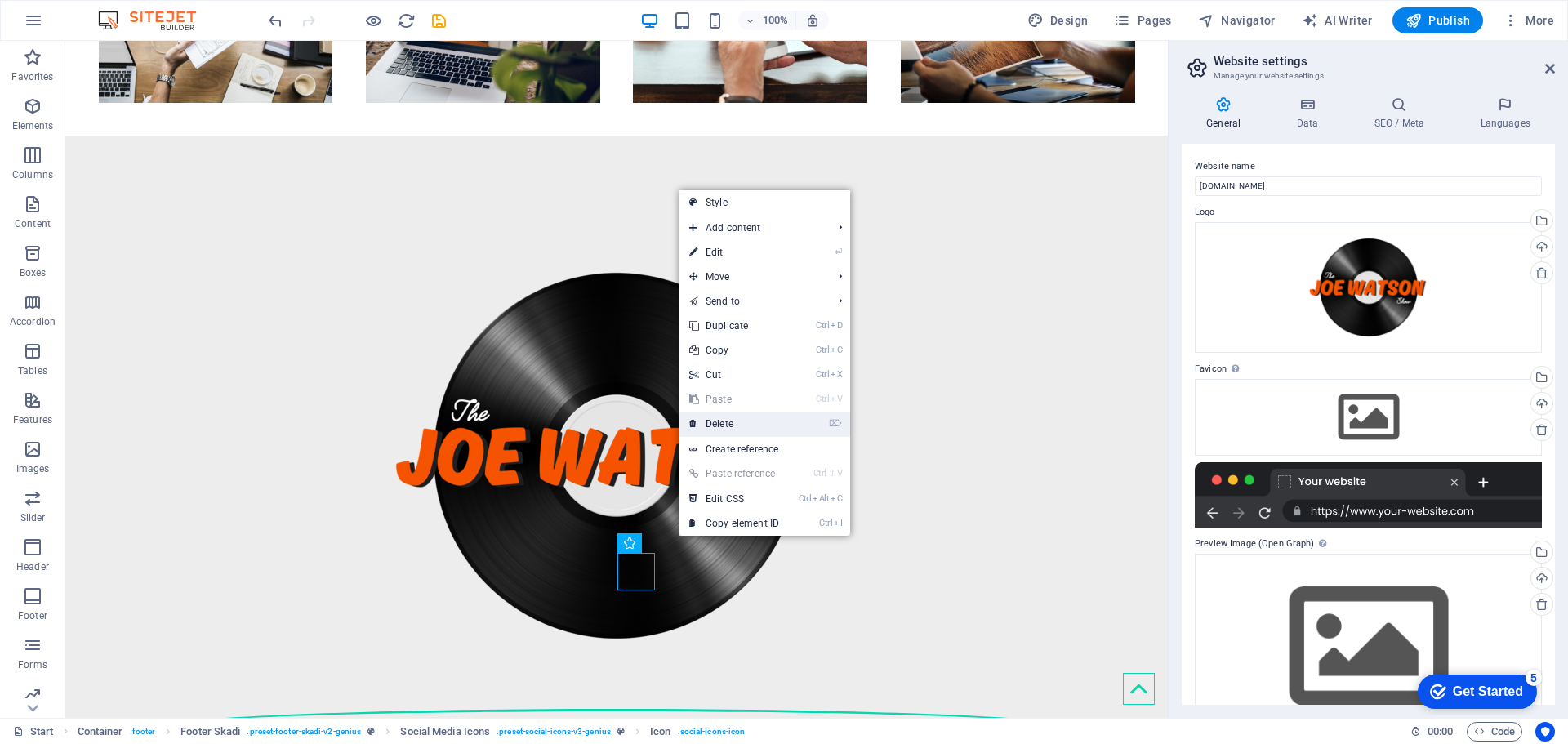
click at [738, 424] on link "⌦ Delete" at bounding box center [735, 423] width 110 height 25
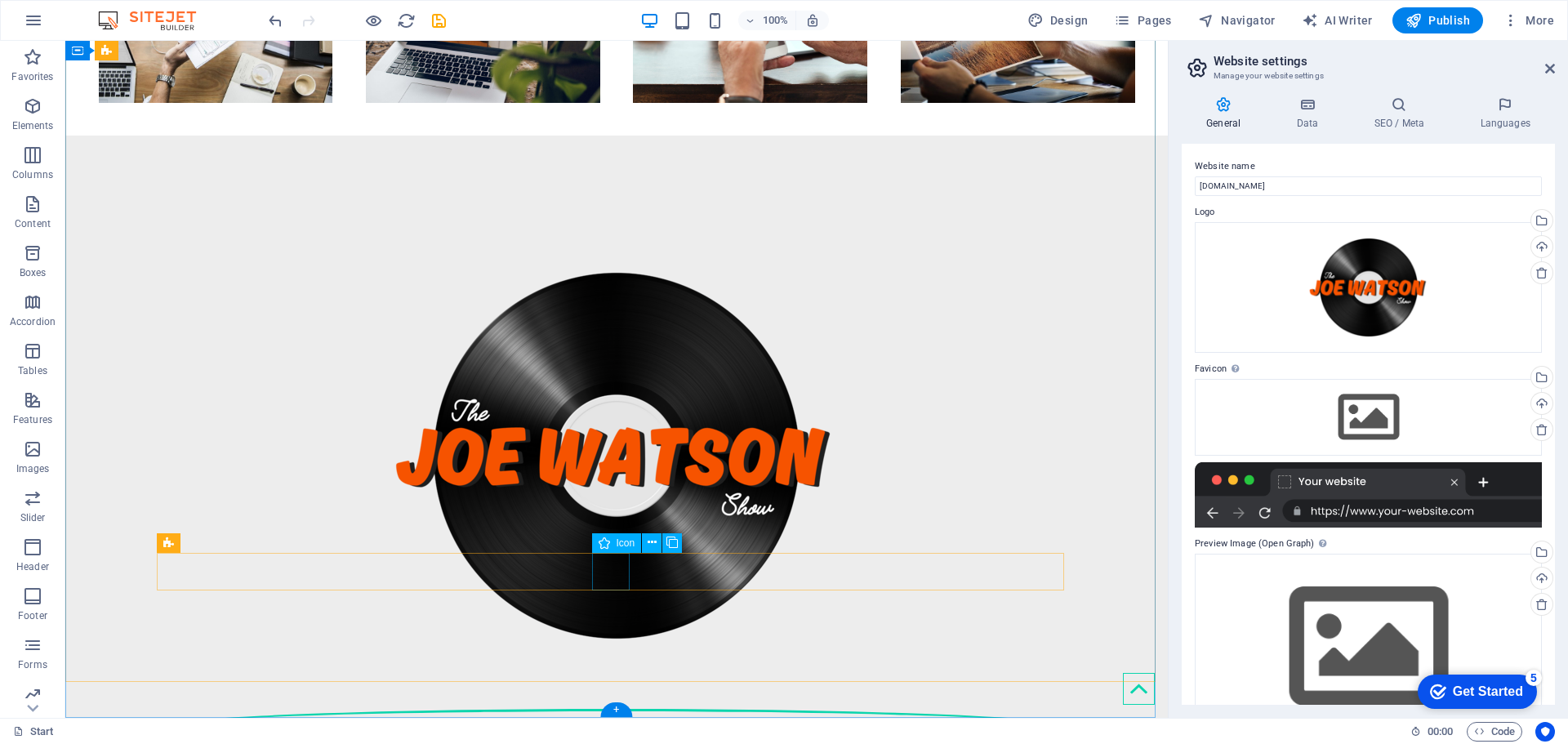
click at [648, 546] on icon at bounding box center [652, 542] width 9 height 17
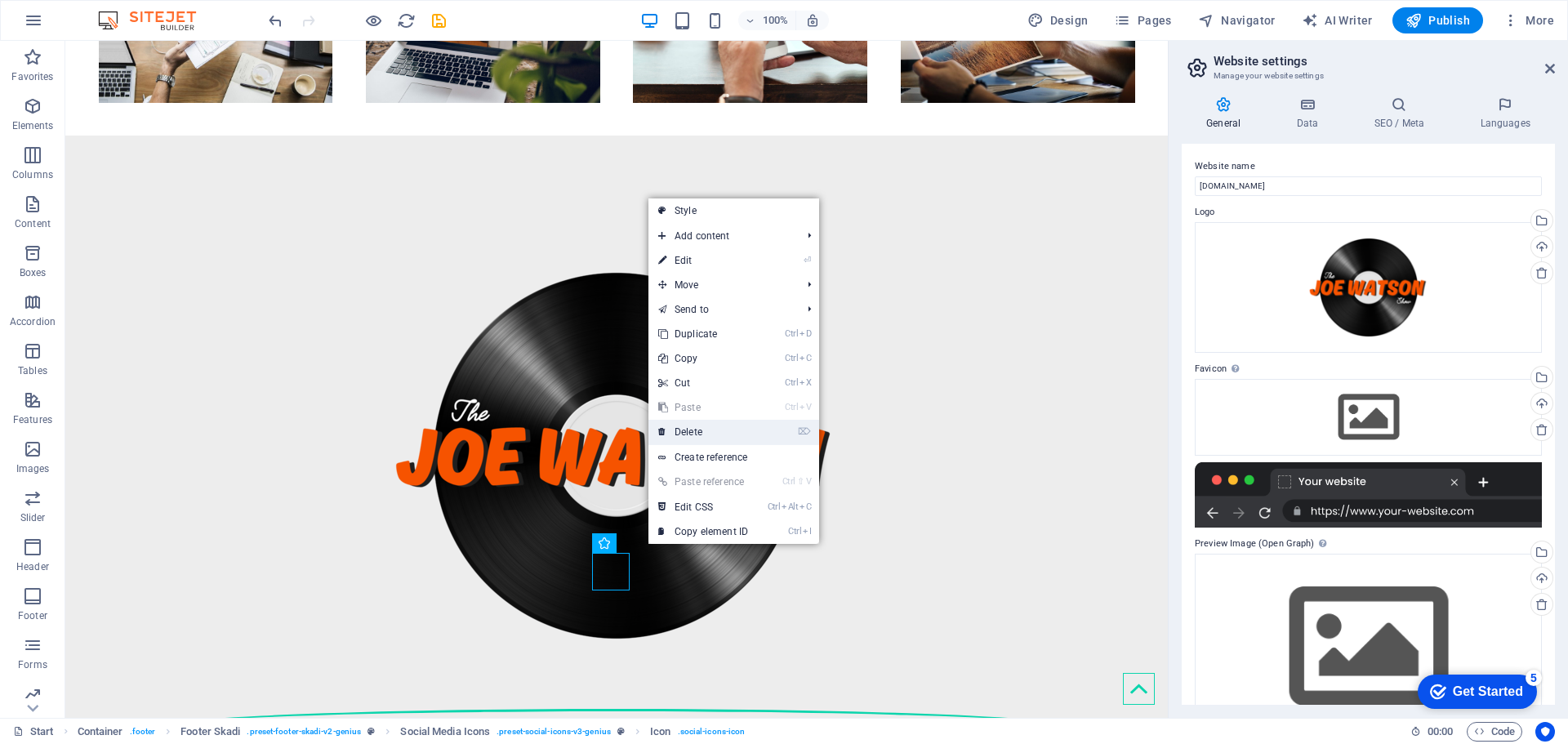
click at [697, 420] on link "⌦ Delete" at bounding box center [704, 432] width 110 height 25
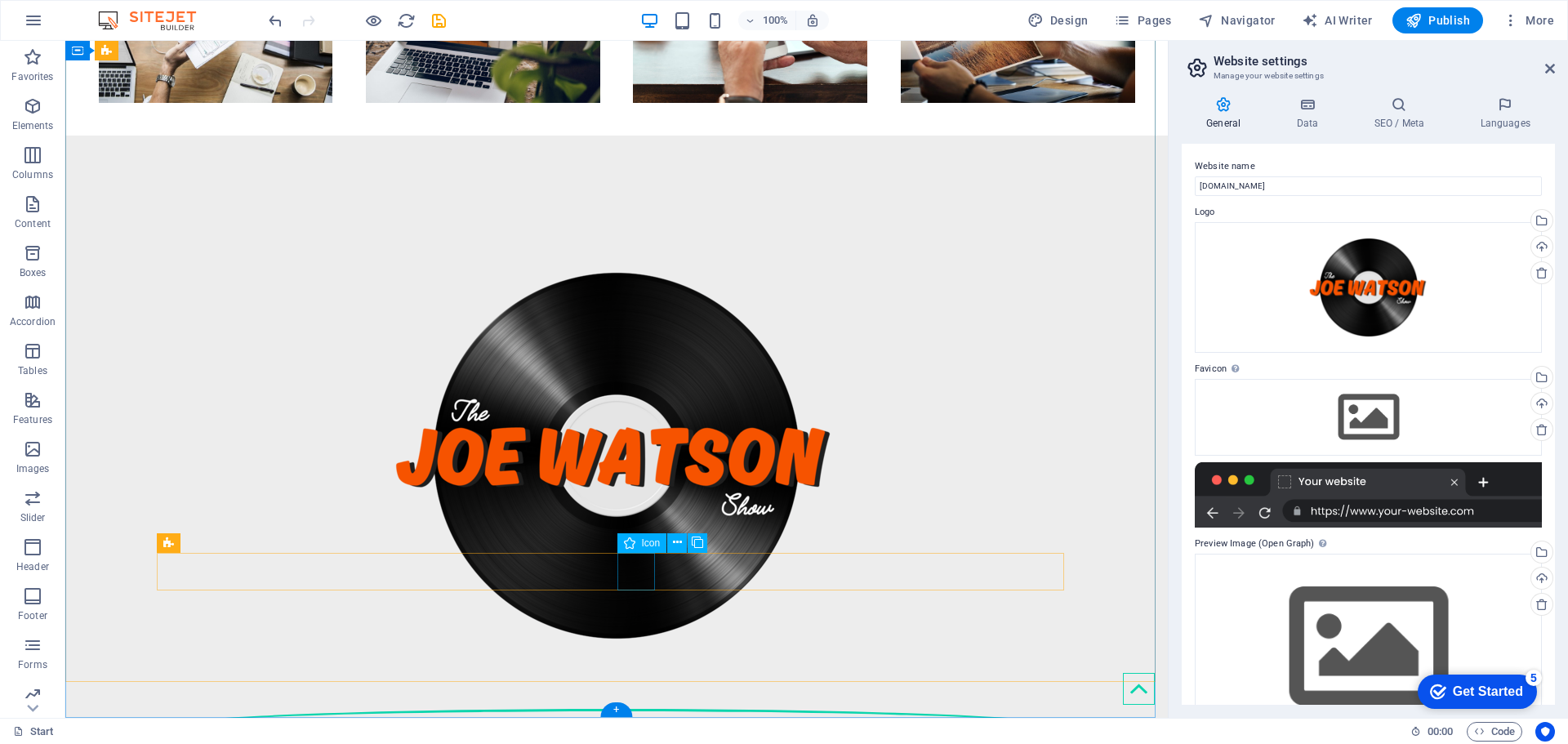
click at [672, 542] on button at bounding box center [678, 543] width 20 height 20
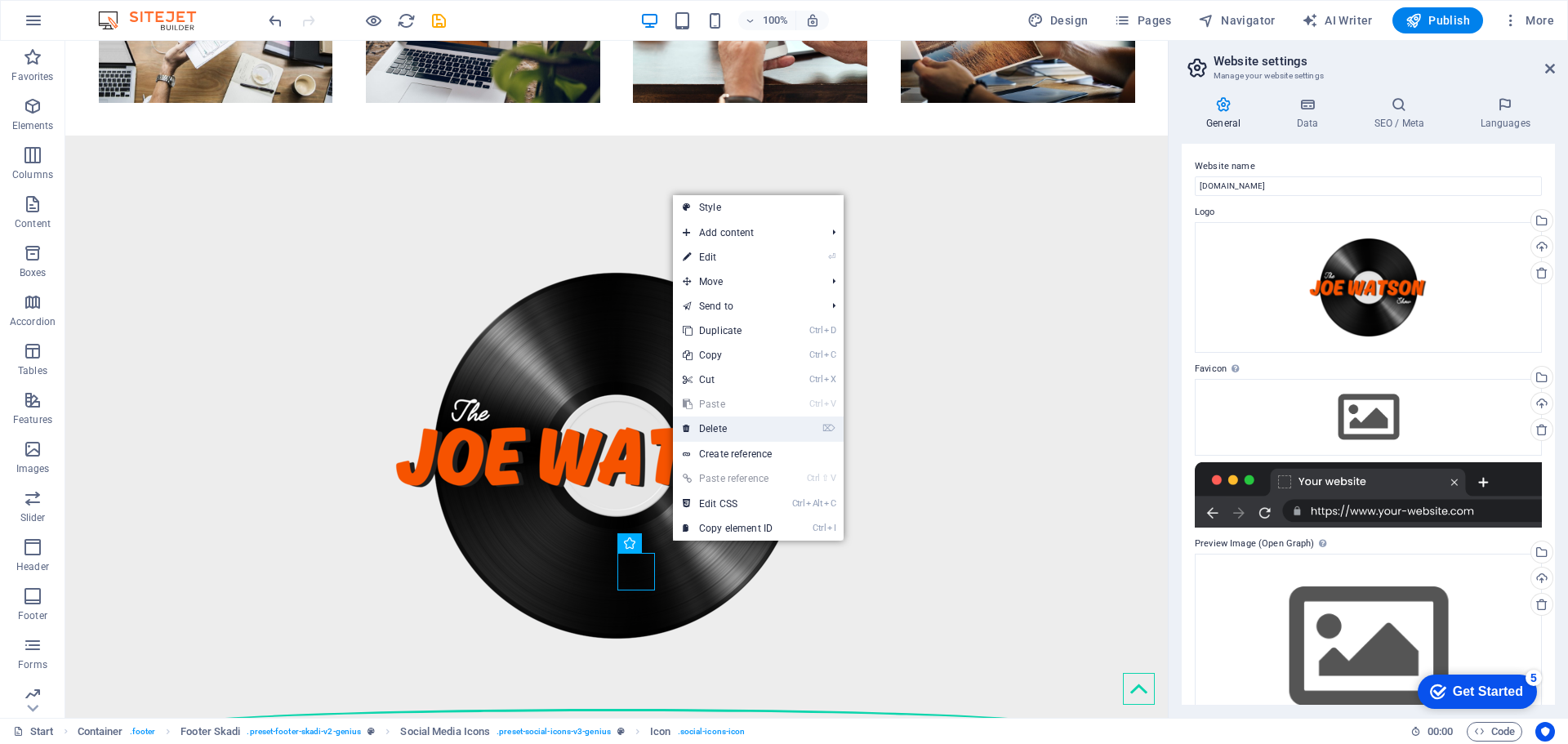
click at [726, 424] on link "⌦ Delete" at bounding box center [728, 428] width 110 height 25
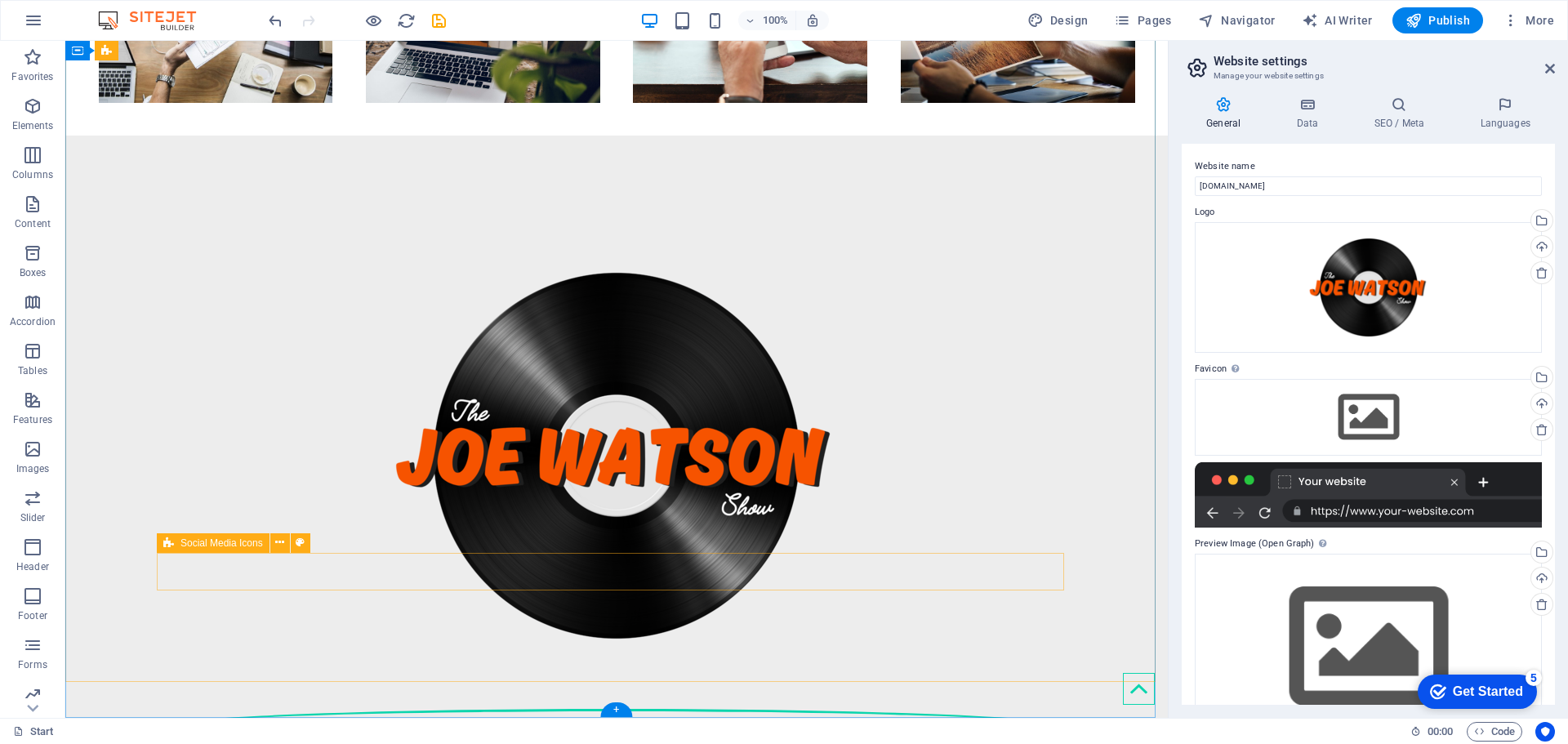
click at [672, 703] on div at bounding box center [616, 728] width 919 height 51
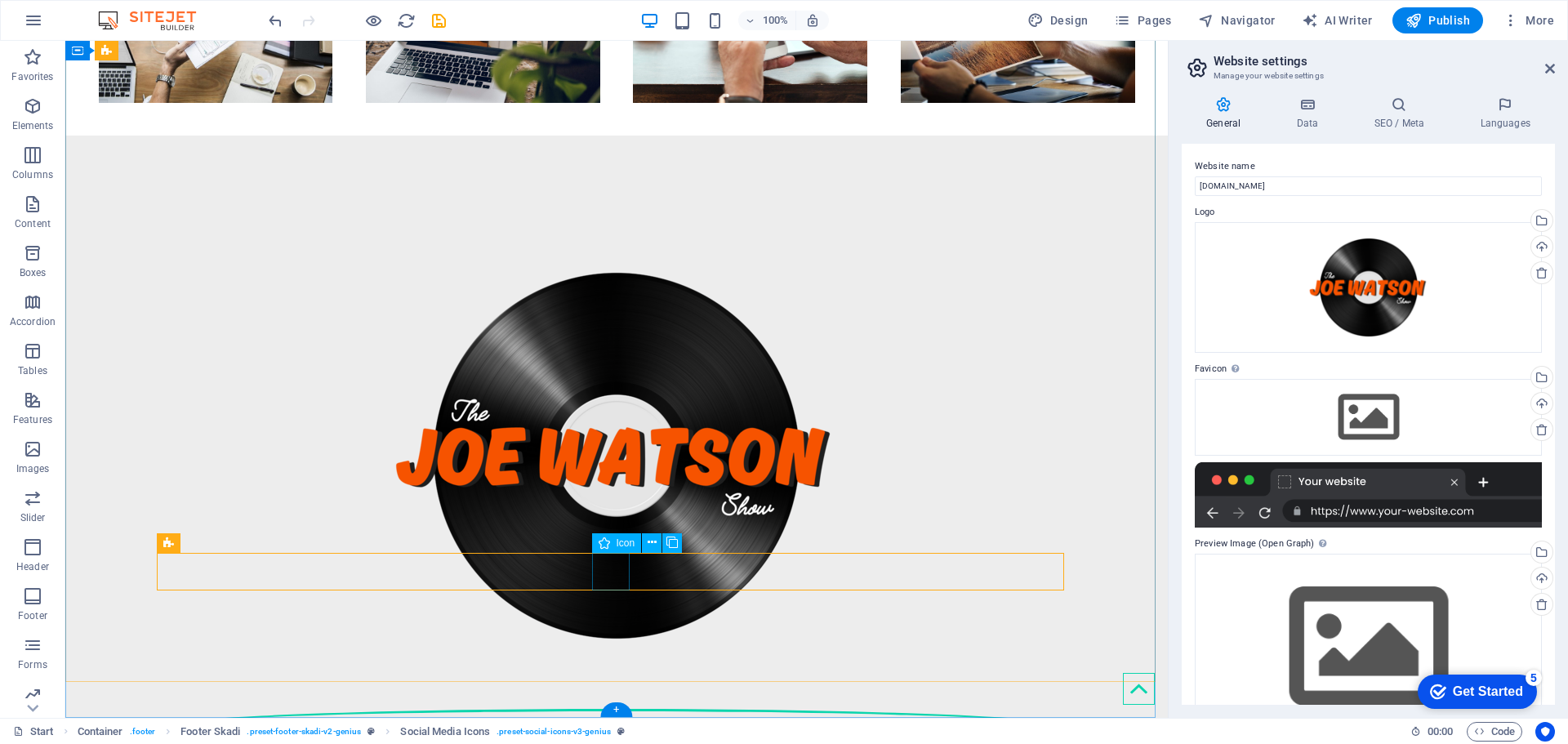
click at [617, 709] on figure at bounding box center [616, 728] width 919 height 38
click at [649, 540] on icon at bounding box center [652, 542] width 9 height 17
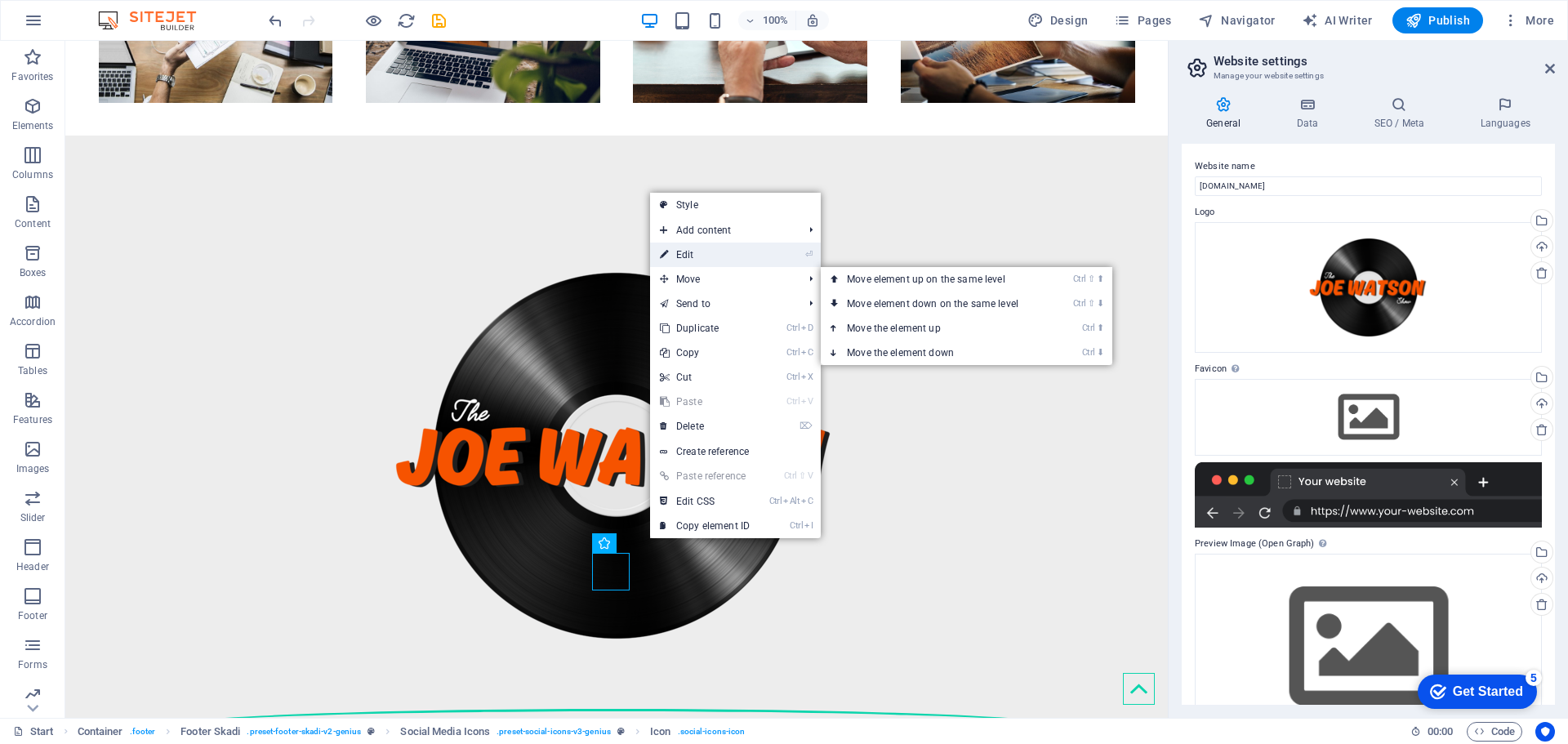
click at [692, 255] on link "⏎ Edit" at bounding box center [705, 255] width 110 height 25
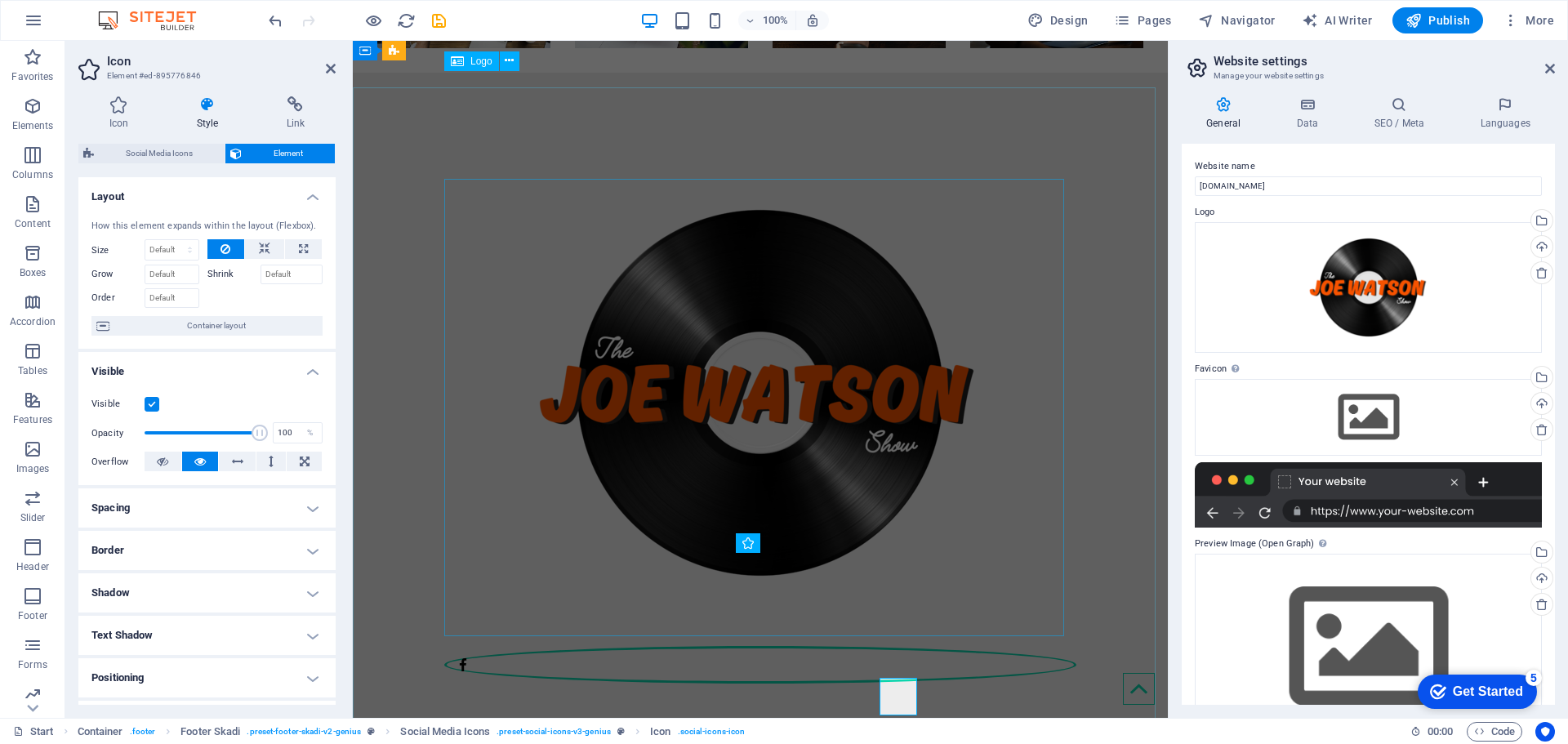
scroll to position [570, 0]
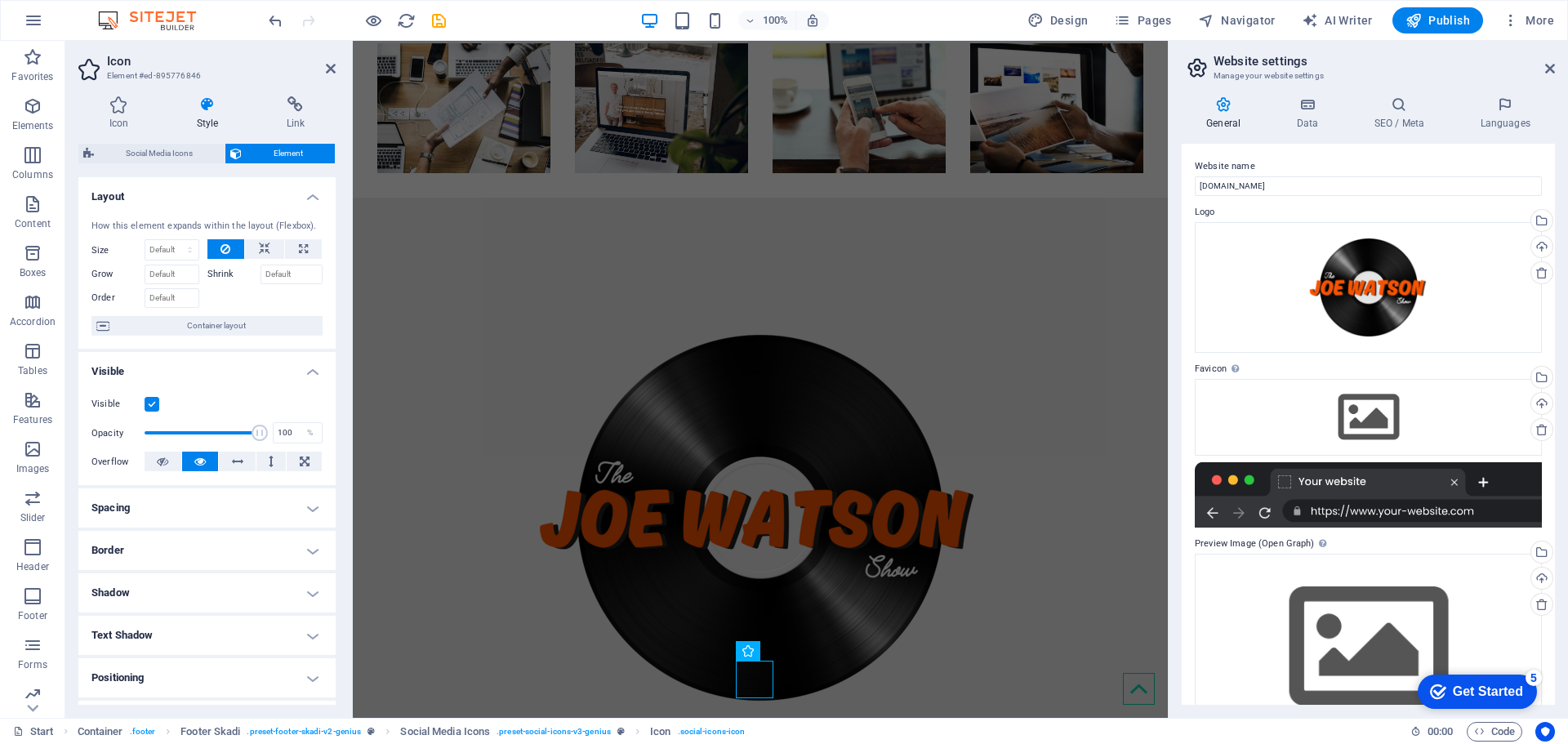
click at [198, 112] on icon at bounding box center [207, 105] width 83 height 16
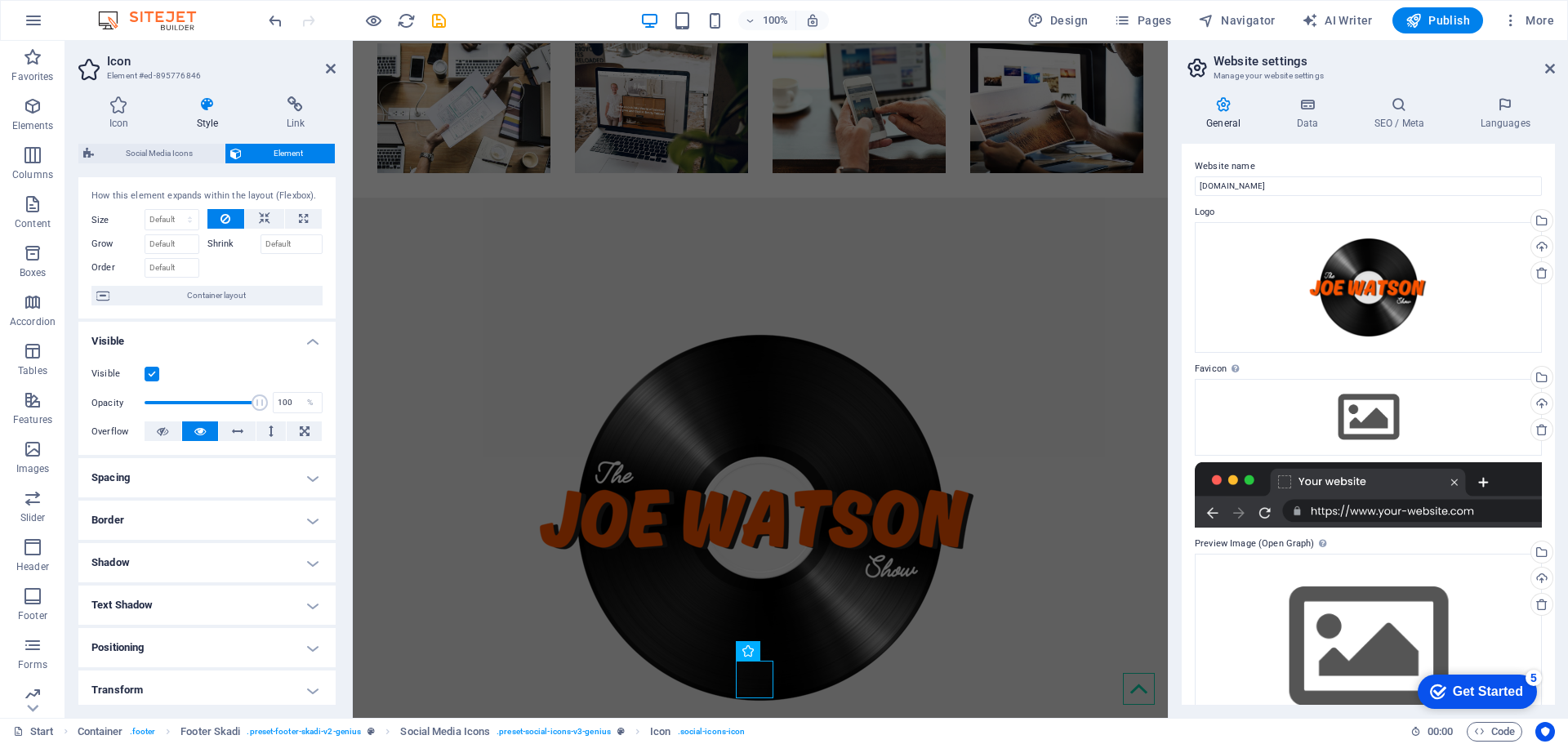
scroll to position [163, 0]
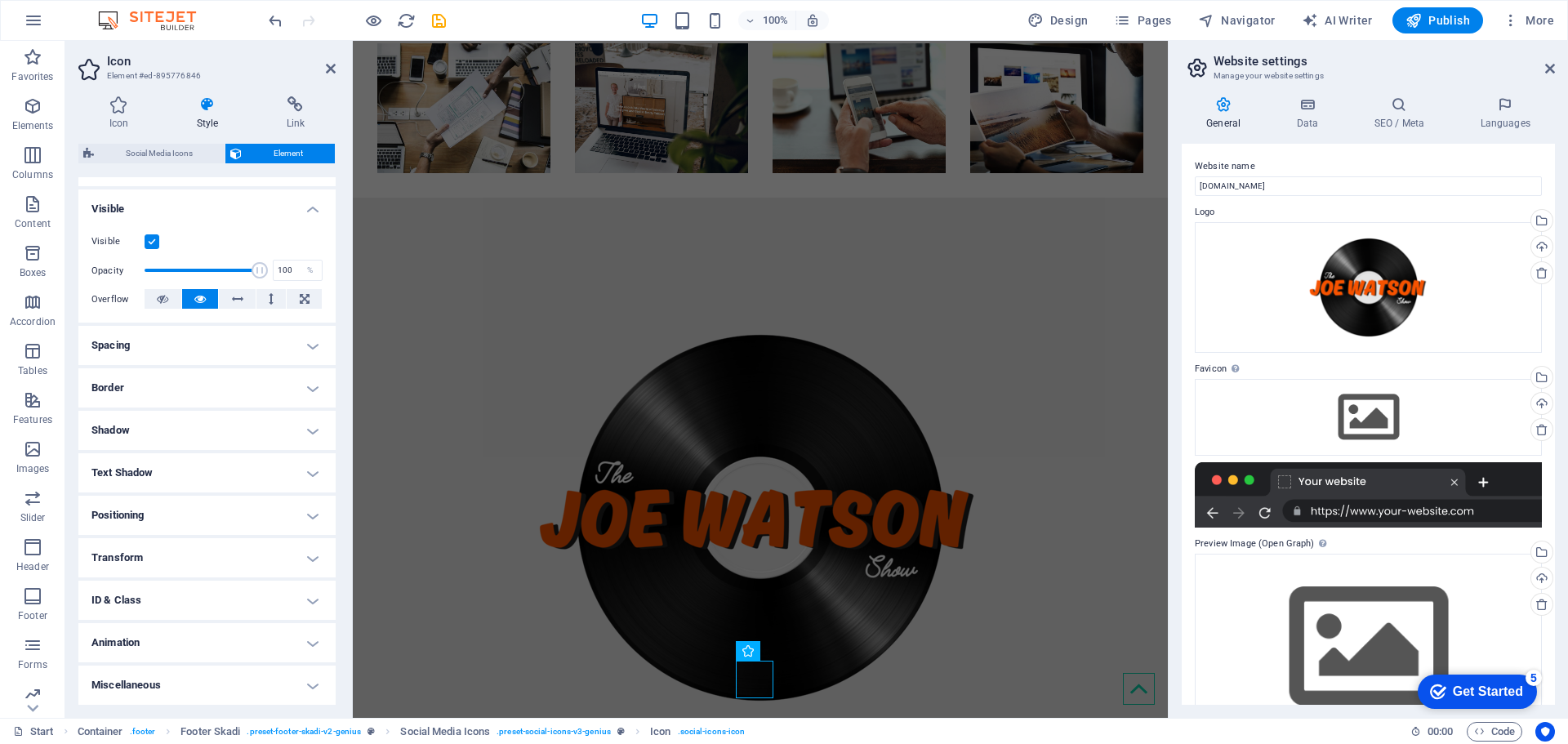
click at [195, 433] on h4 "Shadow" at bounding box center [208, 430] width 258 height 39
click at [195, 433] on h4 "Shadow" at bounding box center [208, 425] width 258 height 29
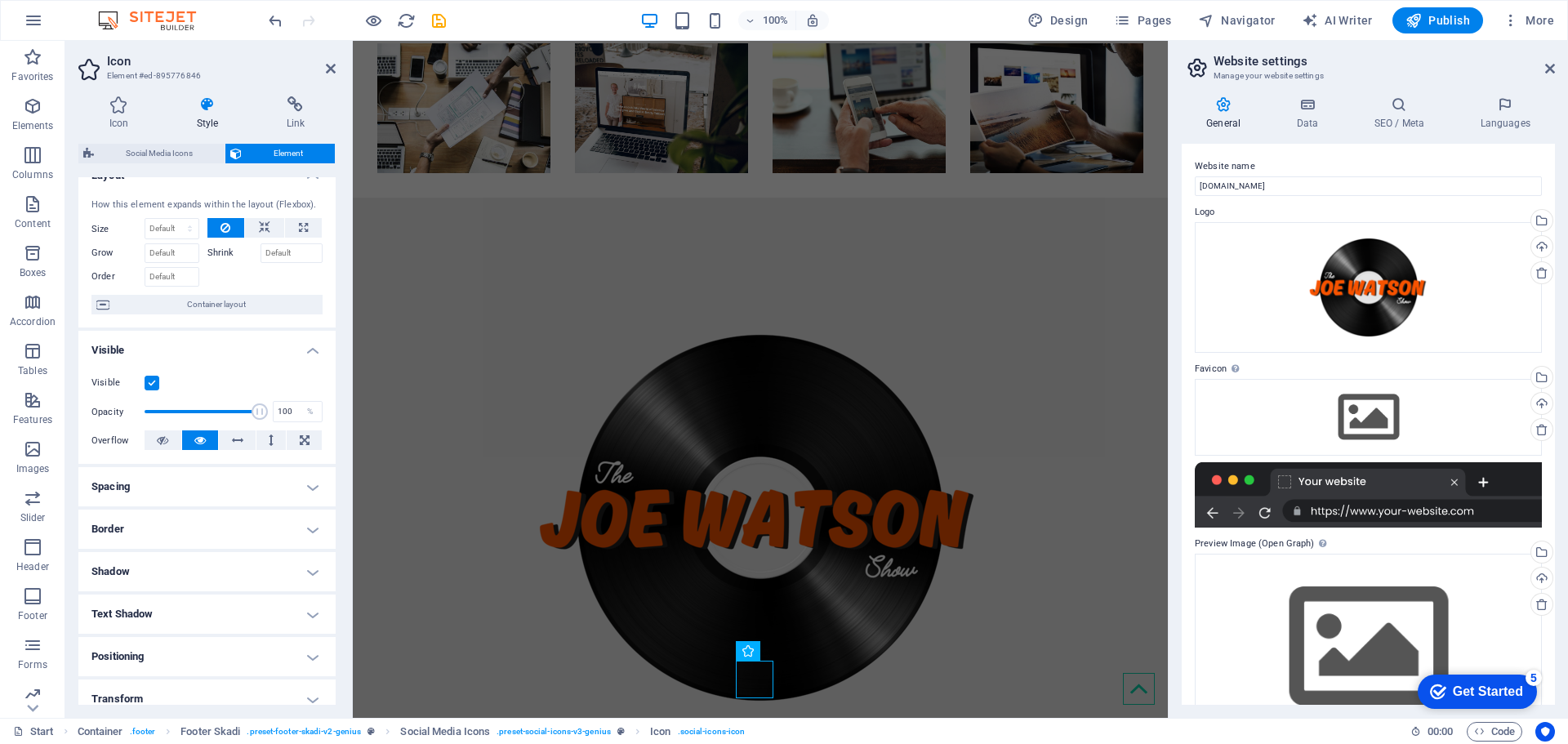
scroll to position [0, 0]
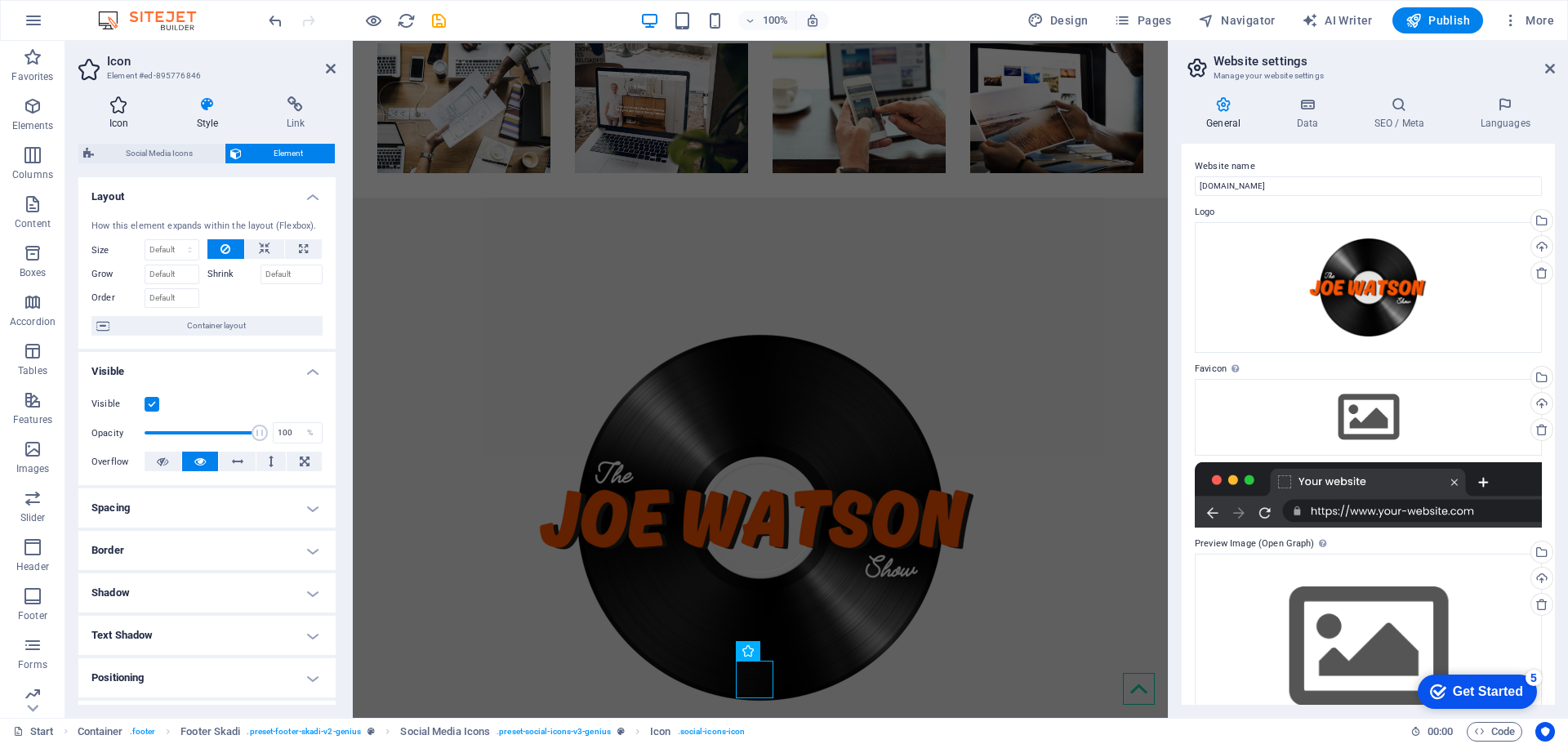
click at [130, 107] on icon at bounding box center [119, 105] width 81 height 16
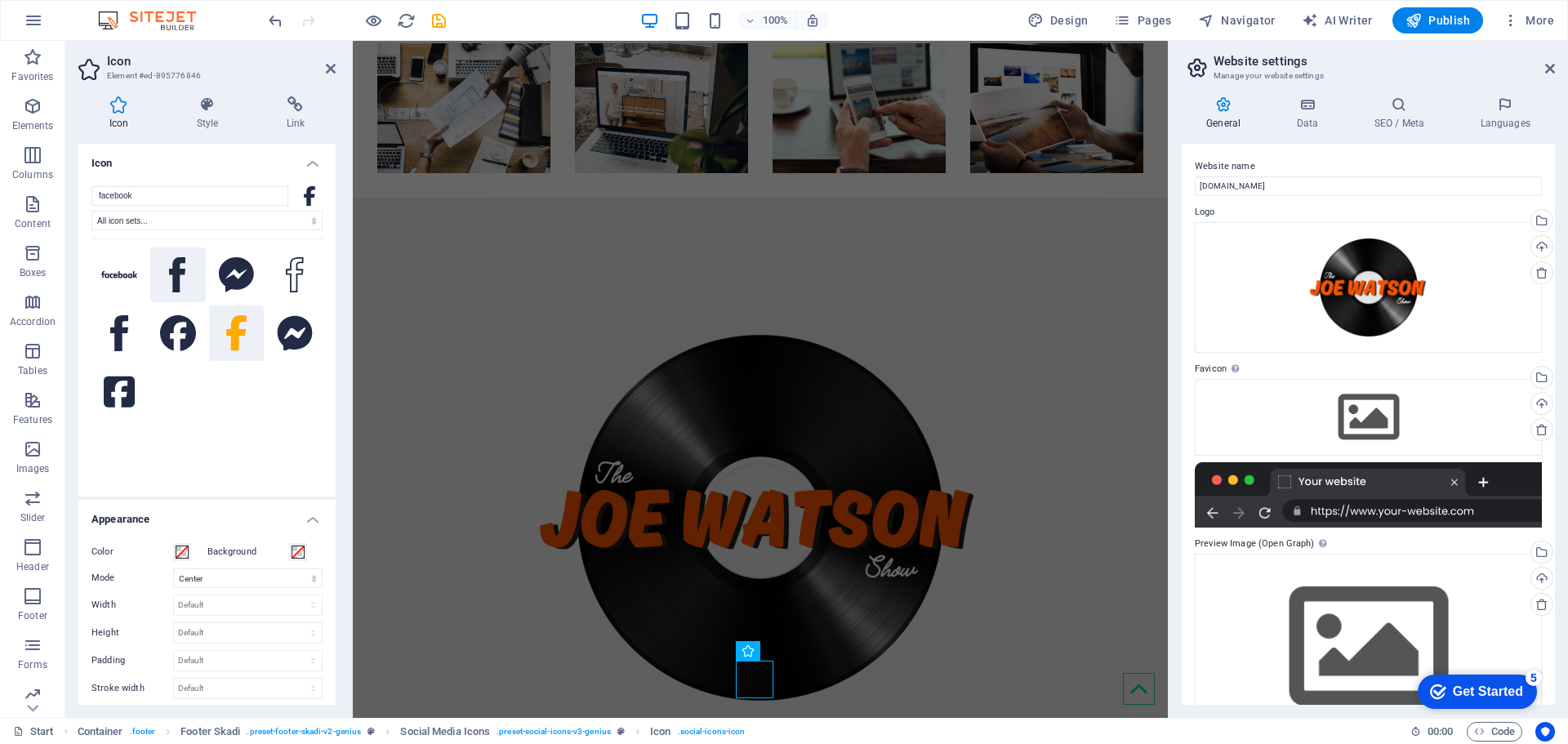
click at [169, 281] on icon at bounding box center [177, 276] width 16 height 36
click at [243, 353] on button at bounding box center [237, 334] width 56 height 56
click at [129, 396] on icon at bounding box center [119, 391] width 31 height 31
click at [227, 332] on icon at bounding box center [237, 334] width 20 height 36
click at [217, 122] on h4 "Style" at bounding box center [211, 114] width 90 height 34
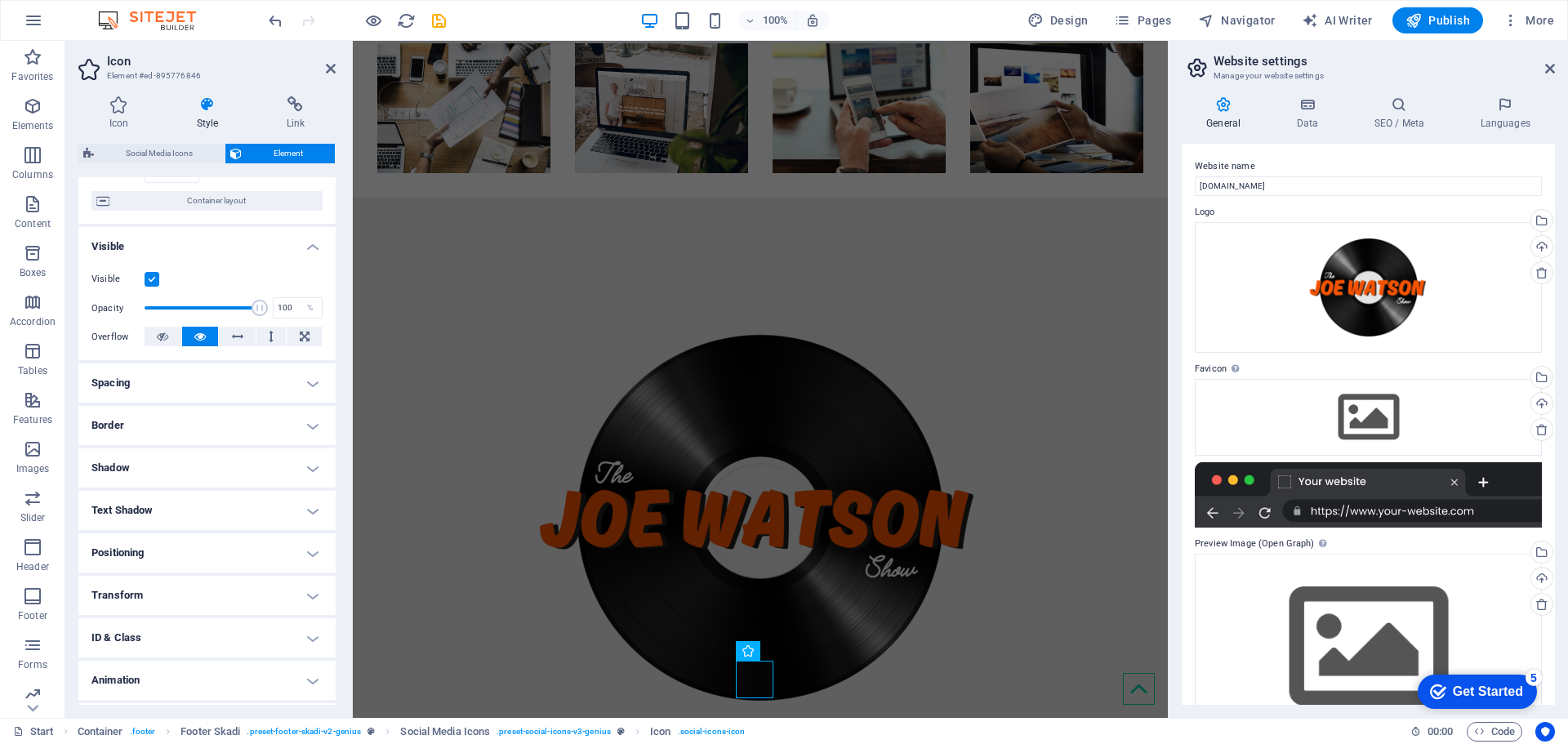
scroll to position [163, 0]
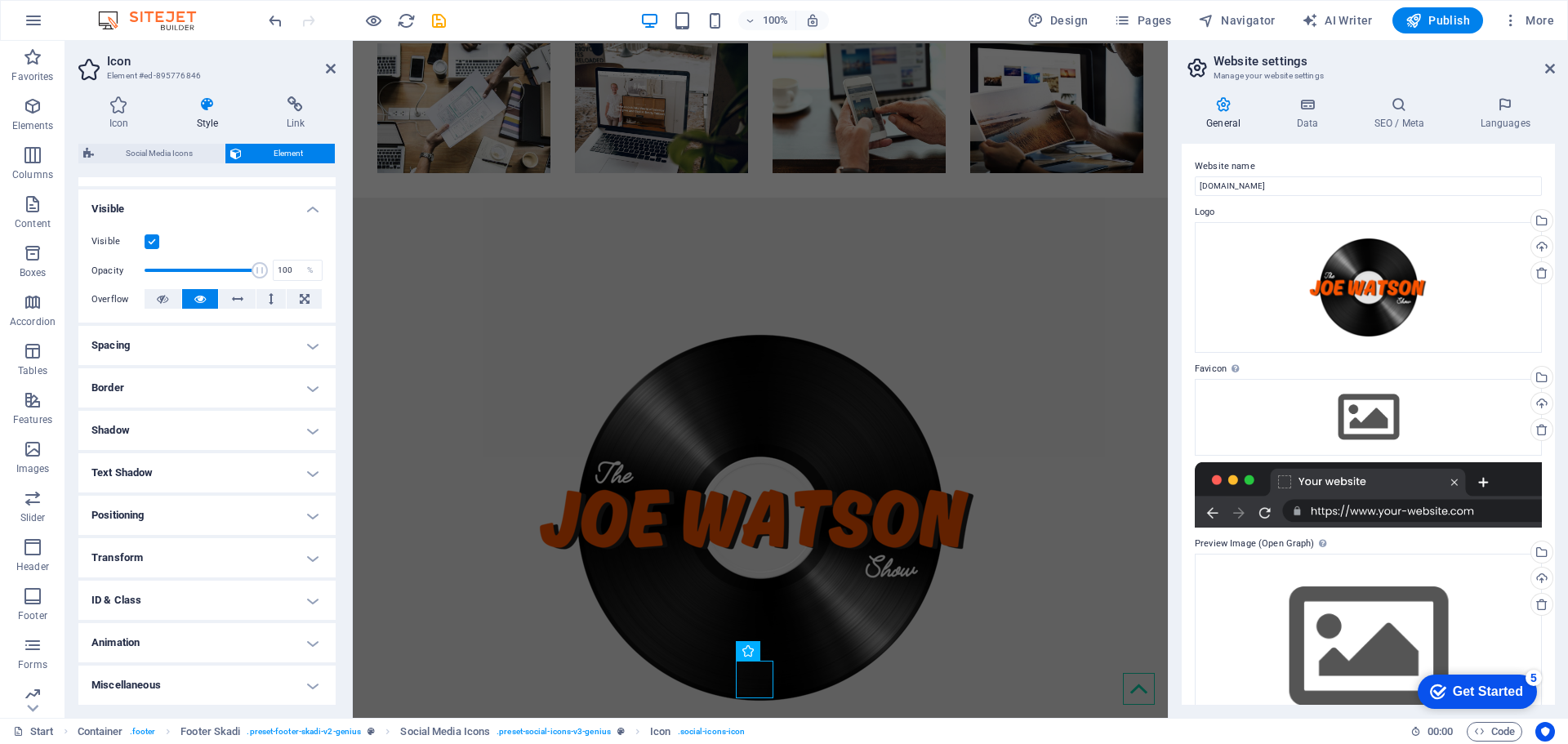
click at [213, 686] on h4 "Miscellaneous" at bounding box center [208, 685] width 258 height 39
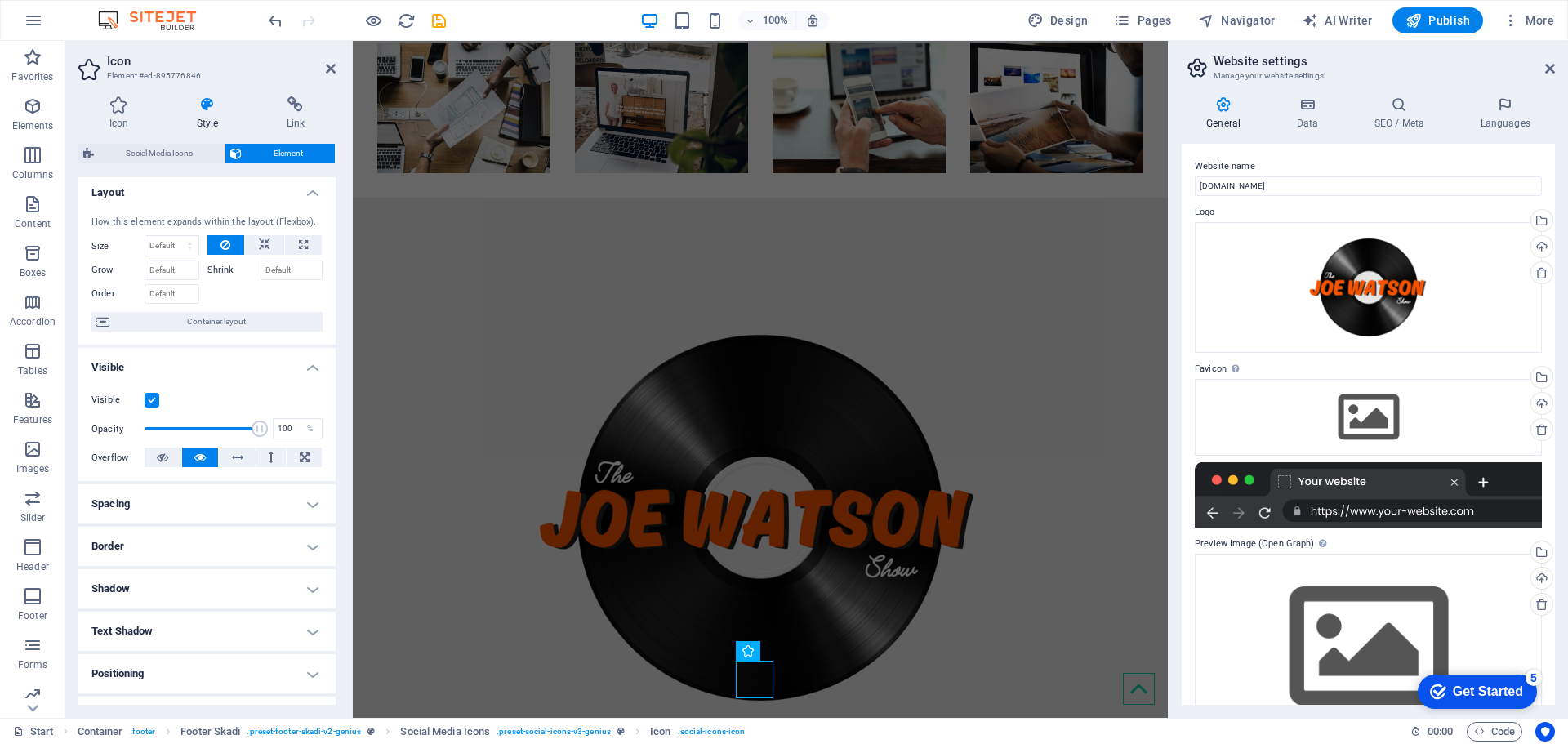
scroll to position [0, 0]
click at [305, 112] on icon at bounding box center [295, 105] width 80 height 16
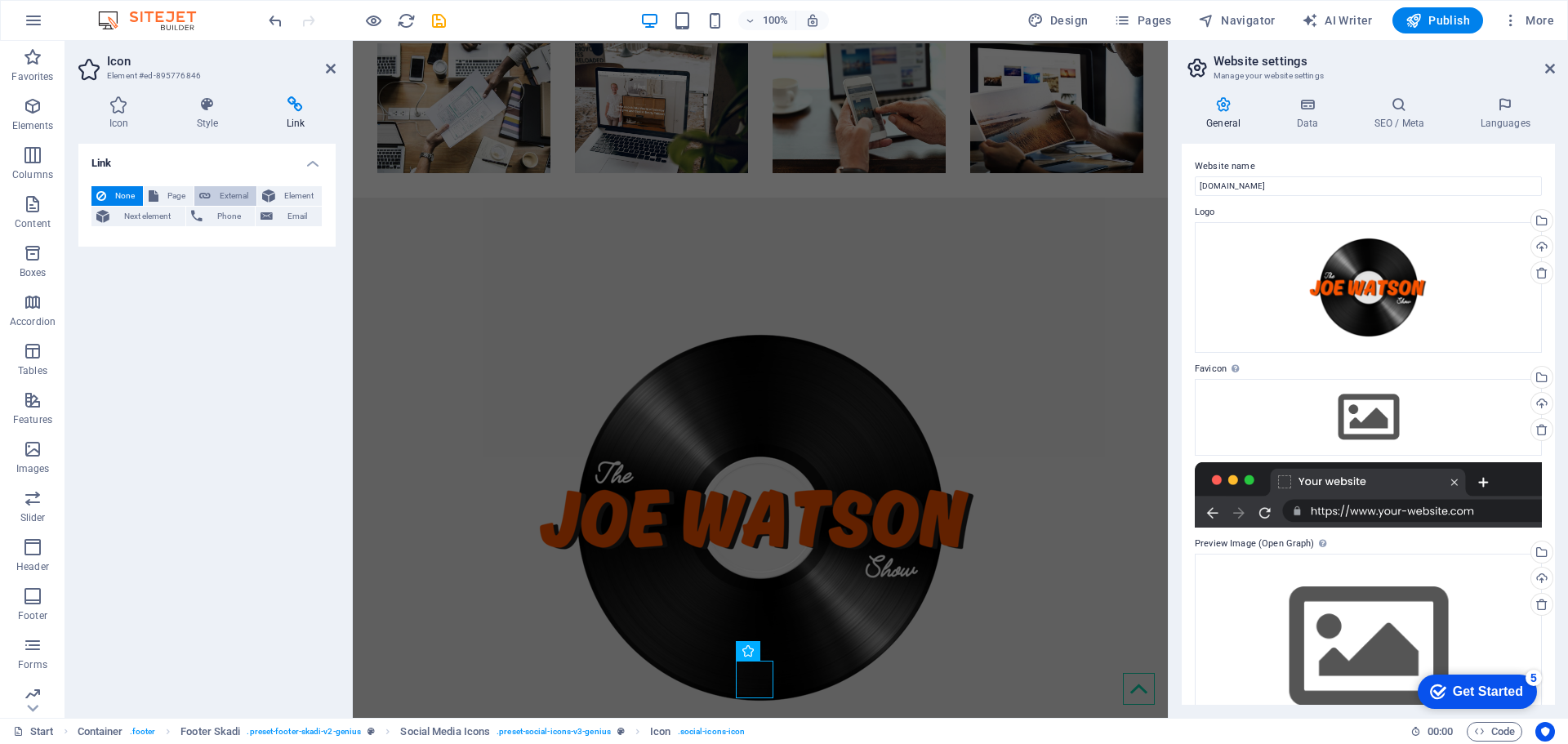
click at [223, 198] on span "External" at bounding box center [234, 197] width 36 height 20
select select "blank"
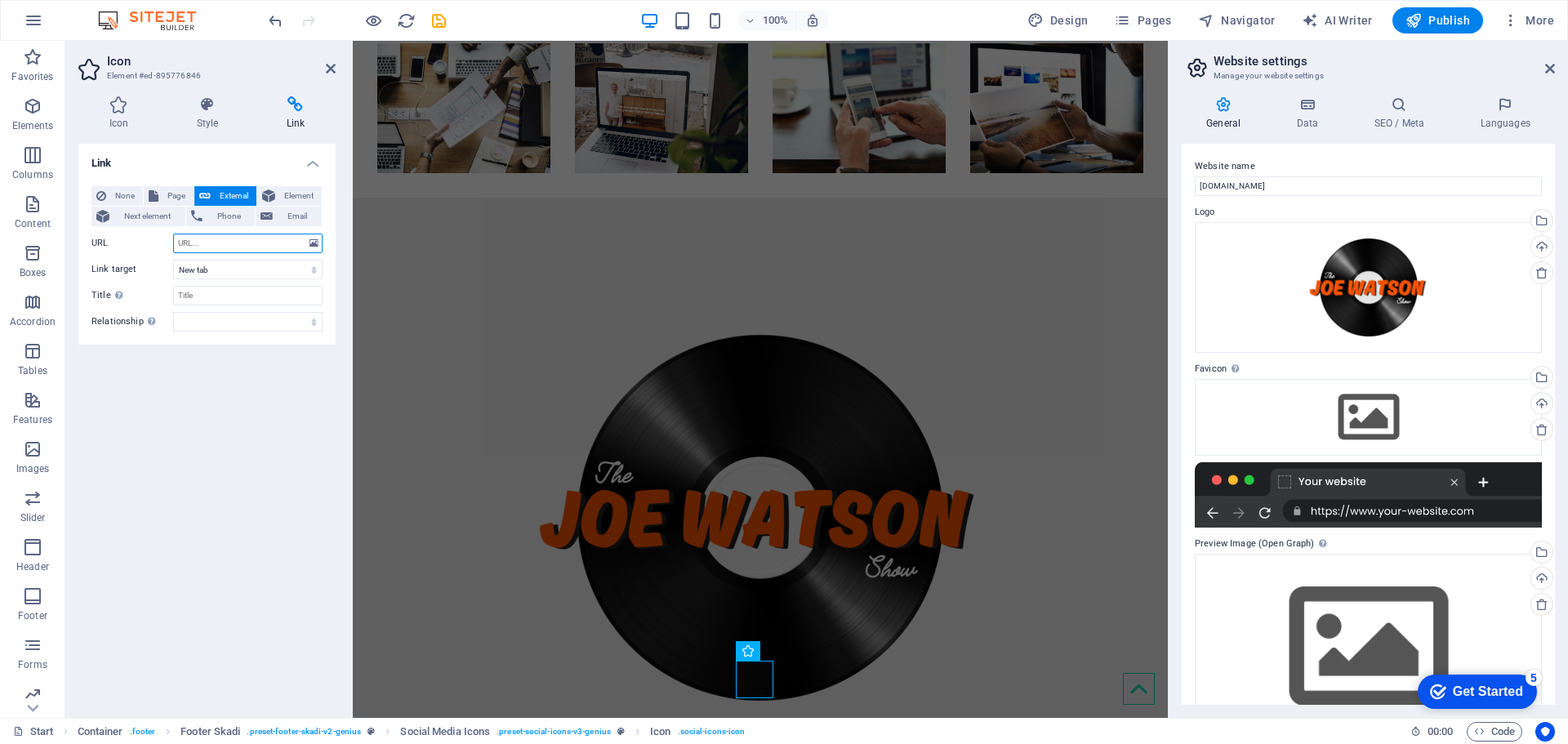
drag, startPoint x: 175, startPoint y: 246, endPoint x: 187, endPoint y: 241, distance: 13.0
click at [187, 241] on input "URL" at bounding box center [248, 244] width 150 height 20
paste input "[URL][DOMAIN_NAME]"
type input "[URL][DOMAIN_NAME]"
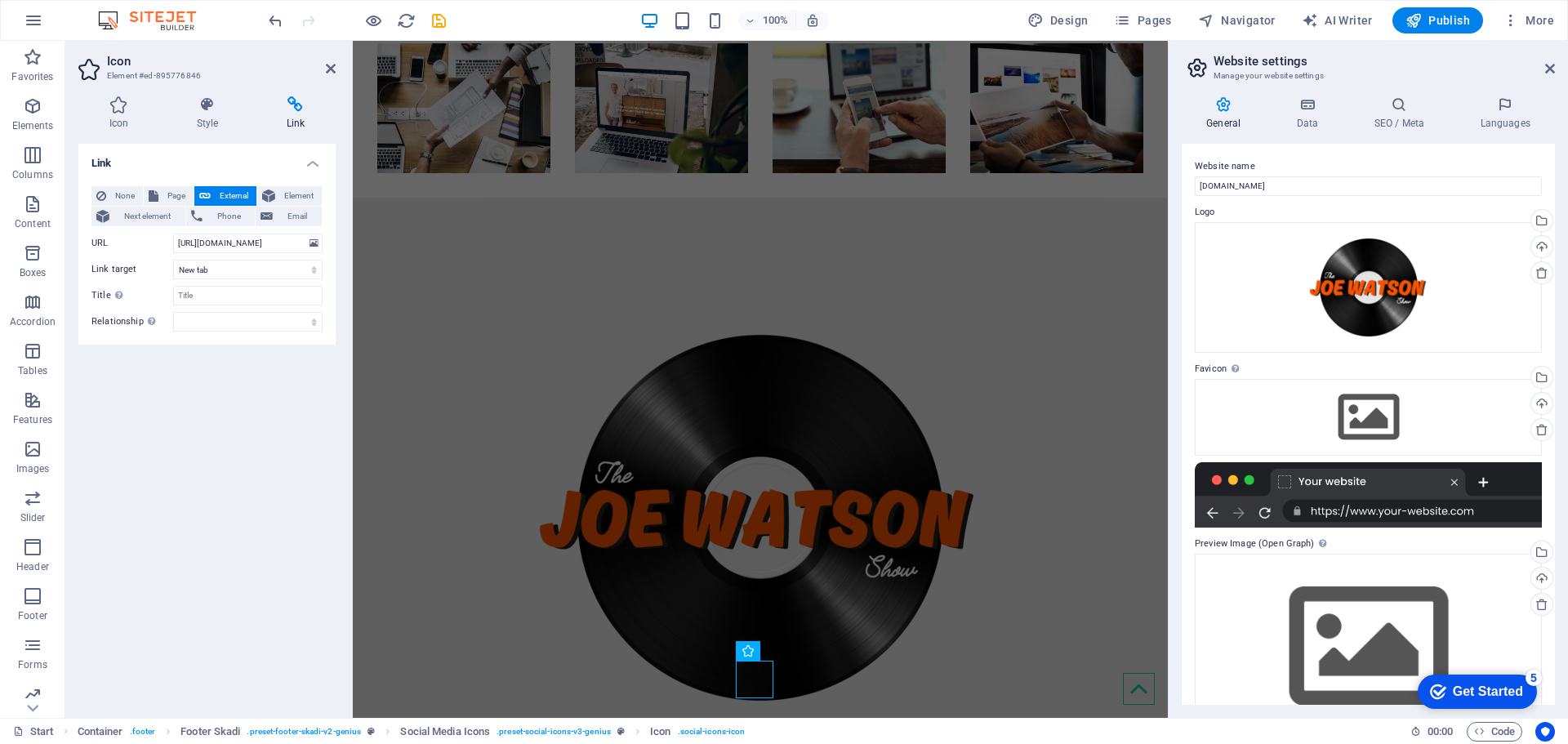
click at [215, 379] on div "Link None Page External Element Next element Phone Email Page Start Subpage Leg…" at bounding box center [208, 424] width 258 height 561
click at [320, 161] on h4 "Link" at bounding box center [208, 158] width 258 height 29
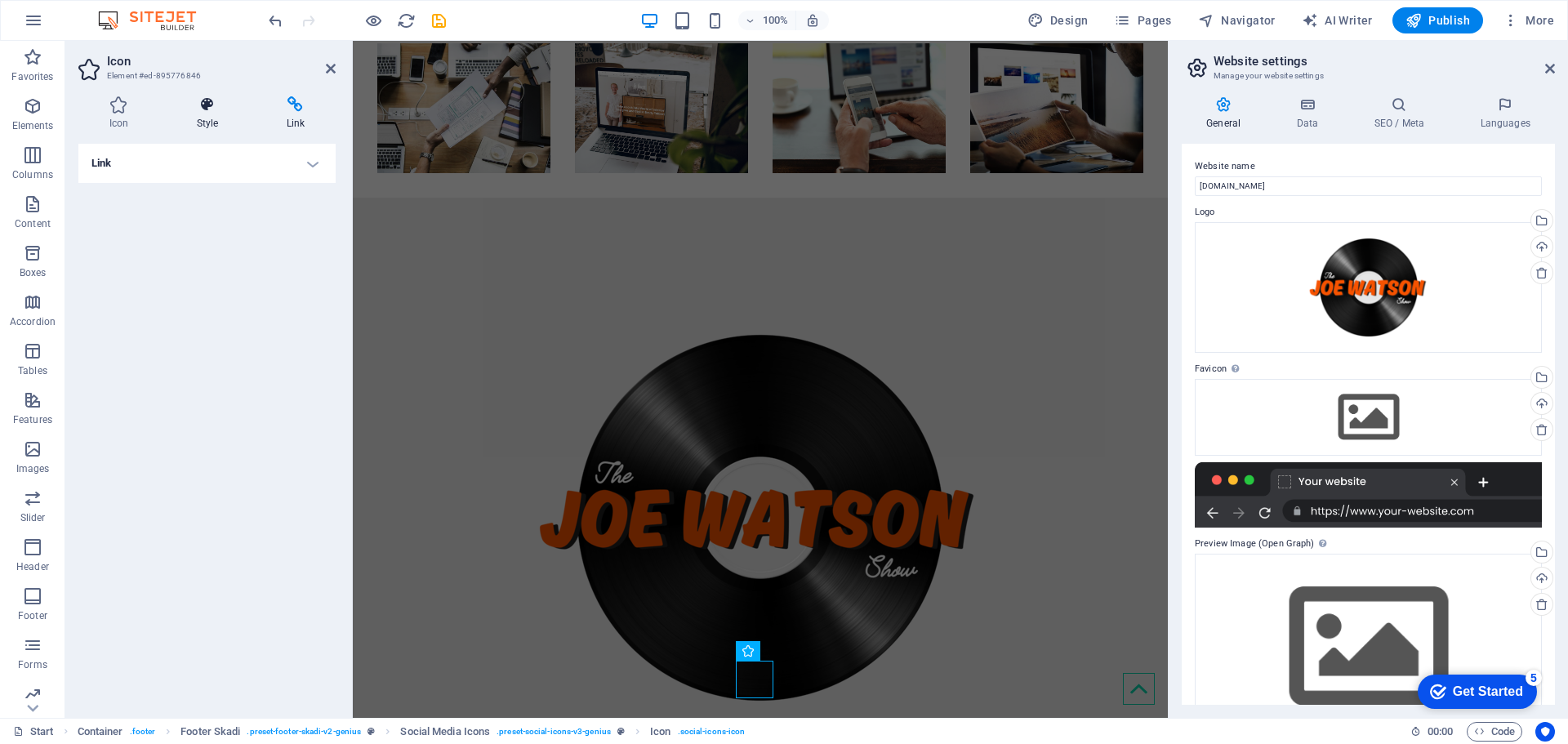
click at [209, 113] on h4 "Style" at bounding box center [211, 114] width 90 height 34
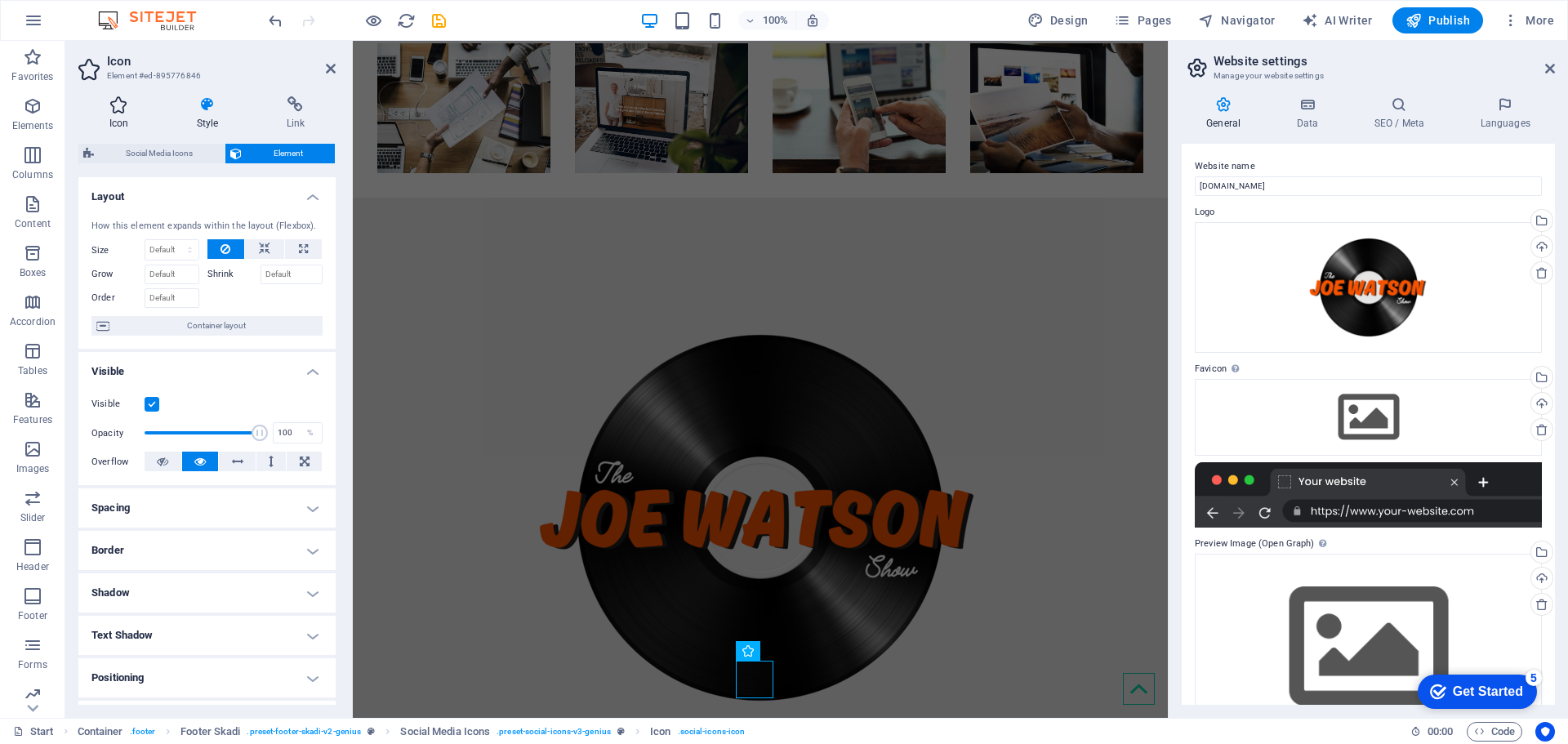
click at [114, 110] on icon at bounding box center [119, 105] width 81 height 16
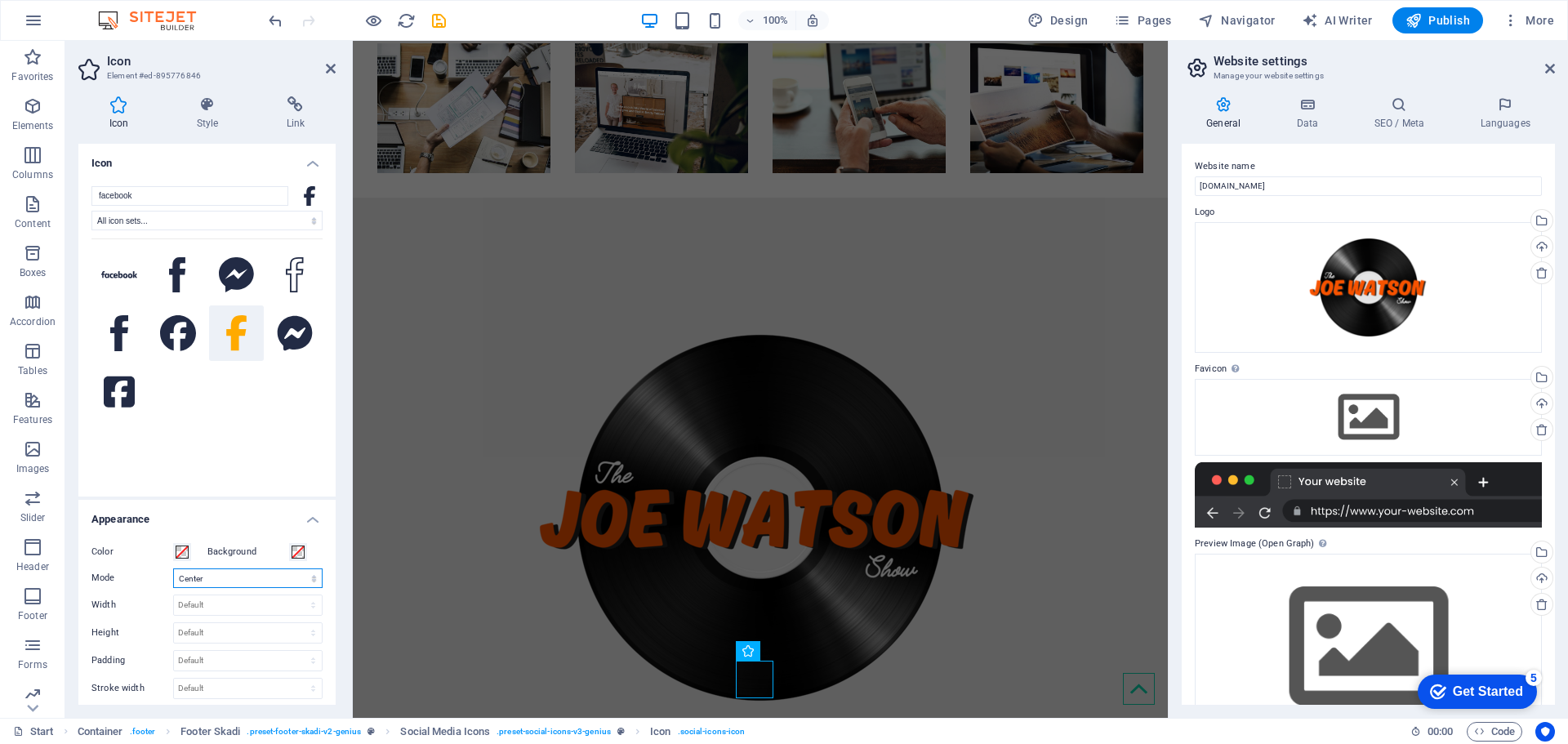
click at [205, 579] on select "Scale Left Center Right" at bounding box center [248, 579] width 150 height 20
drag, startPoint x: 150, startPoint y: 560, endPoint x: 193, endPoint y: 547, distance: 44.9
click at [153, 560] on label "Color" at bounding box center [133, 552] width 82 height 20
click at [173, 560] on button "Color" at bounding box center [182, 552] width 18 height 18
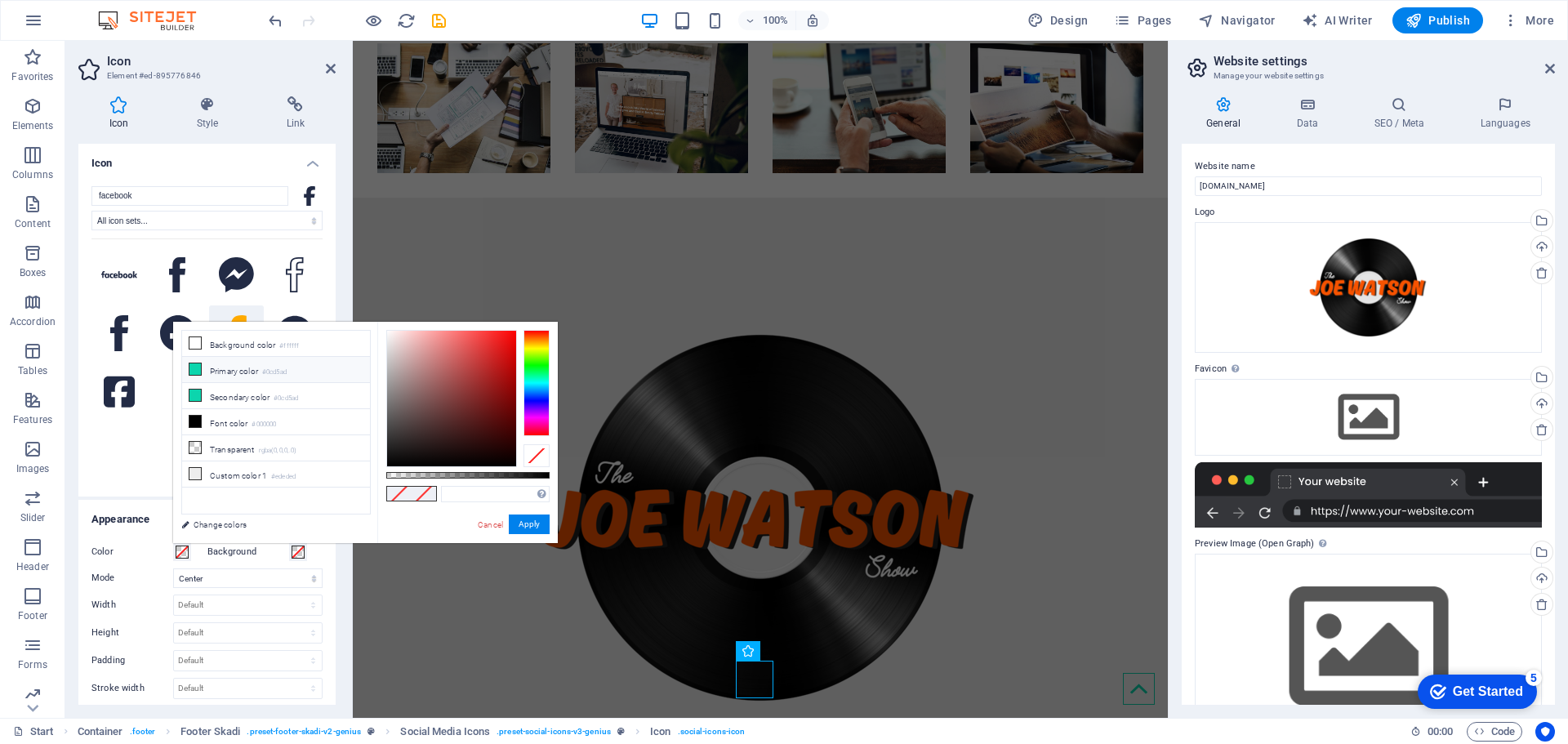
click at [196, 370] on icon at bounding box center [195, 369] width 11 height 11
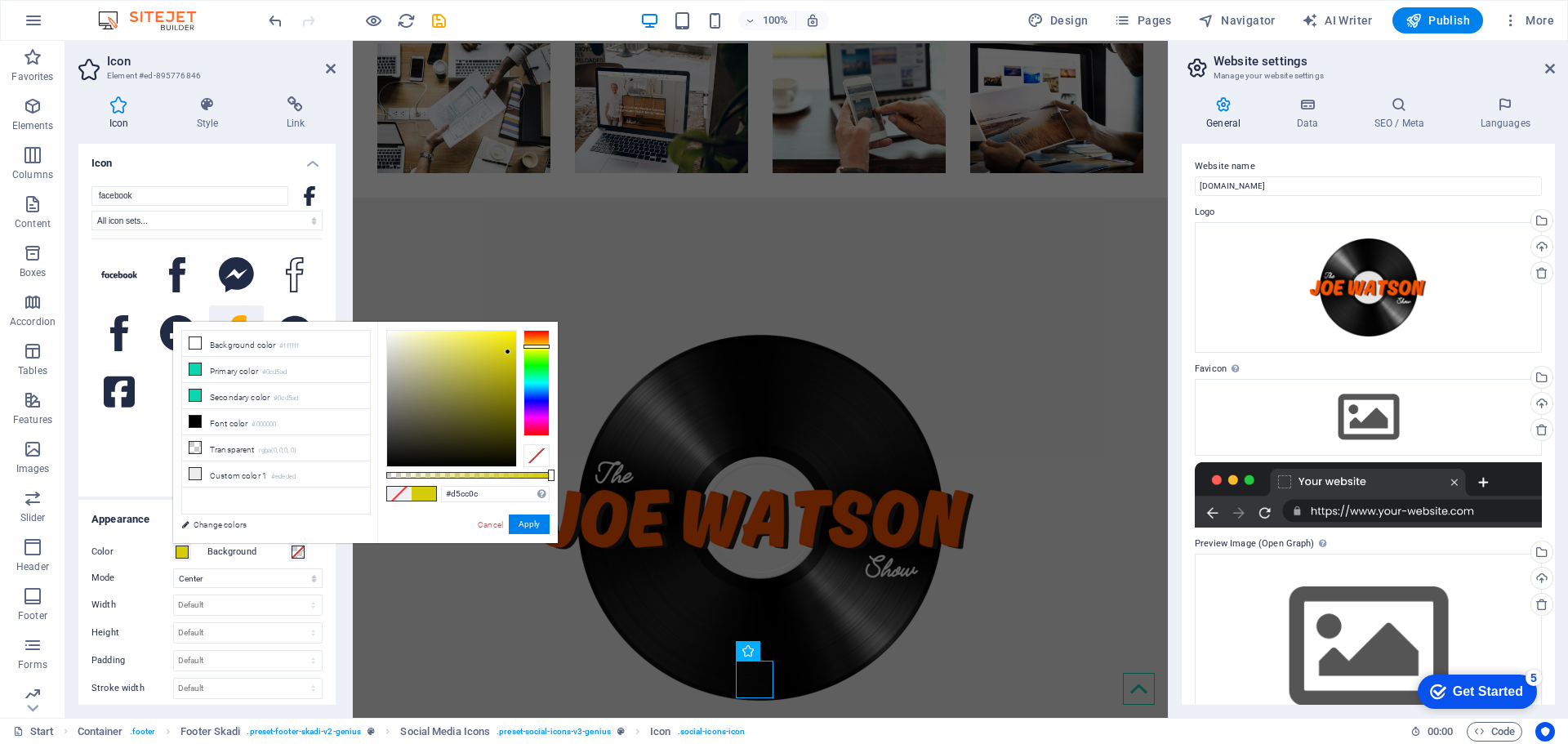
drag, startPoint x: 542, startPoint y: 361, endPoint x: 540, endPoint y: 340, distance: 21.1
click at [540, 346] on div at bounding box center [537, 383] width 26 height 106
click at [540, 338] on div at bounding box center [537, 383] width 26 height 106
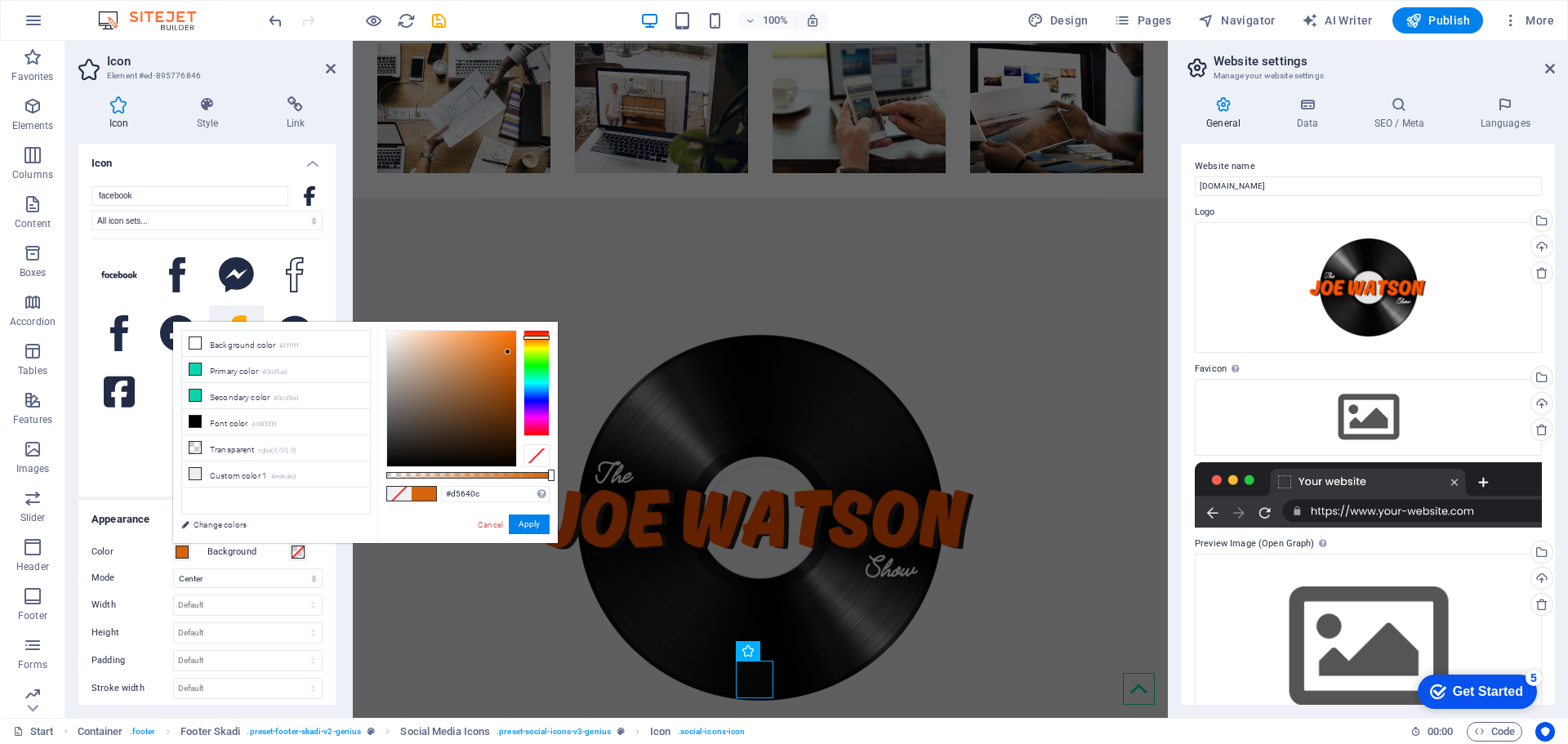
click at [540, 338] on div at bounding box center [537, 338] width 26 height 4
drag, startPoint x: 498, startPoint y: 344, endPoint x: 521, endPoint y: 295, distance: 54.1
click at [521, 295] on body "[DOMAIN_NAME] Start Favorites Elements Columns Content Boxes Accordion Tables F…" at bounding box center [784, 372] width 1568 height 744
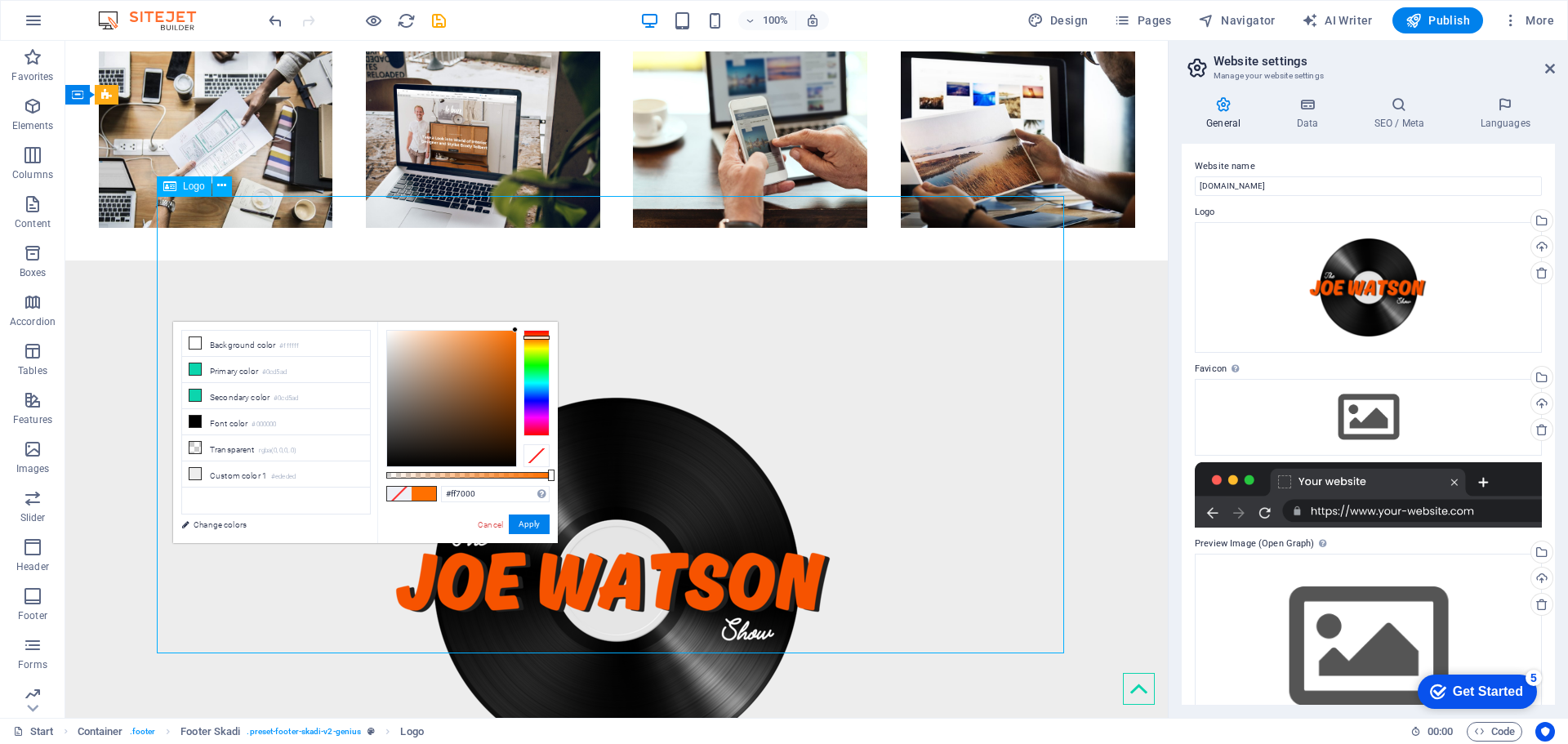
drag, startPoint x: 234, startPoint y: 295, endPoint x: 518, endPoint y: 457, distance: 327.0
click at [518, 457] on div at bounding box center [616, 581] width 919 height 457
drag, startPoint x: 497, startPoint y: 455, endPoint x: 559, endPoint y: 483, distance: 68.0
click at [559, 483] on body "[DOMAIN_NAME] Start Favorites Elements Columns Content Boxes Accordion Tables F…" at bounding box center [784, 372] width 1568 height 744
click at [199, 395] on li "Secondary color #0cd5ad" at bounding box center [275, 396] width 188 height 26
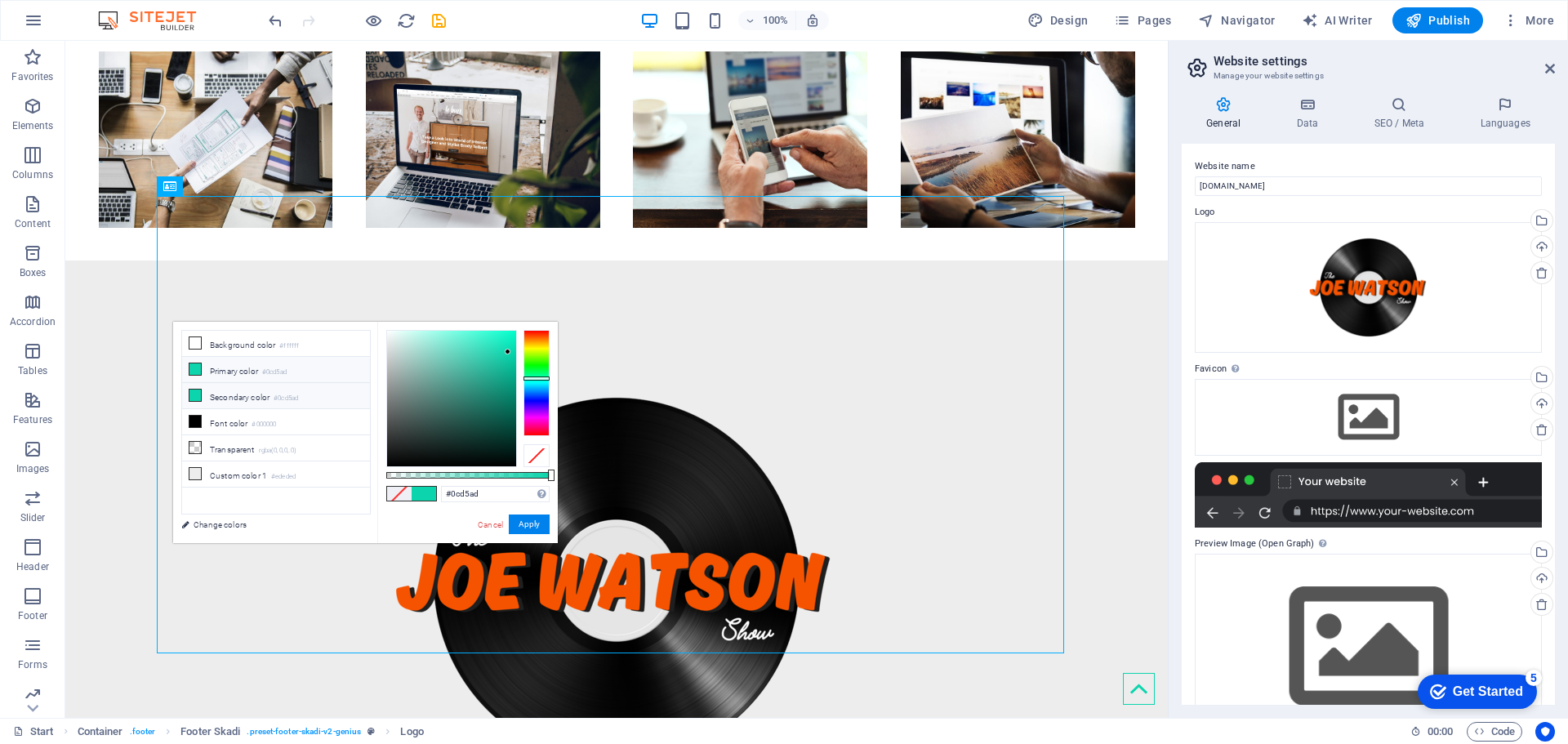
click at [193, 392] on icon at bounding box center [195, 394] width 11 height 11
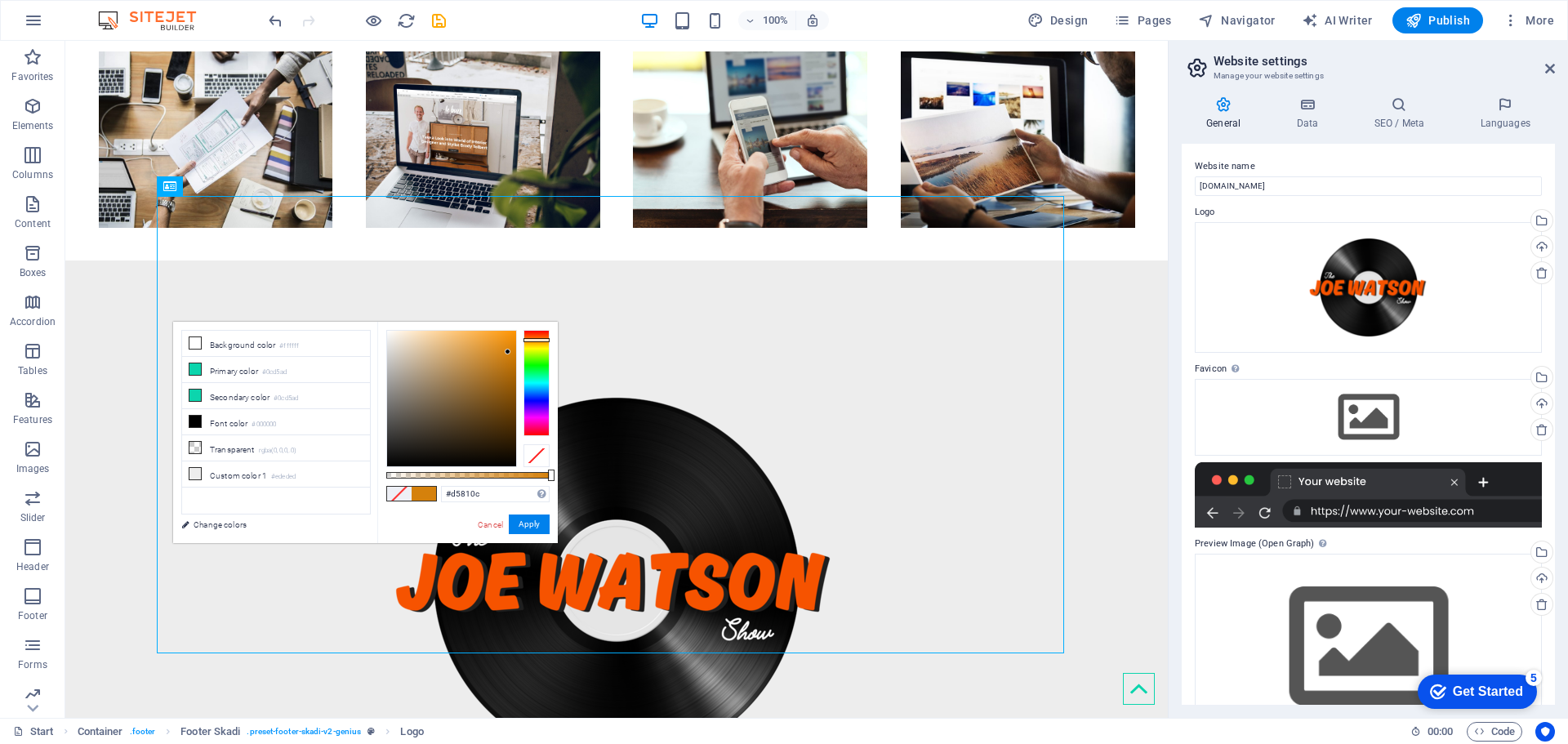
click at [538, 340] on div at bounding box center [537, 383] width 26 height 106
type input "#ff9400"
drag, startPoint x: 506, startPoint y: 344, endPoint x: 540, endPoint y: 304, distance: 52.5
click at [540, 304] on body "[DOMAIN_NAME] Start Favorites Elements Columns Content Boxes Accordion Tables F…" at bounding box center [784, 372] width 1568 height 744
click at [413, 497] on span at bounding box center [423, 494] width 25 height 14
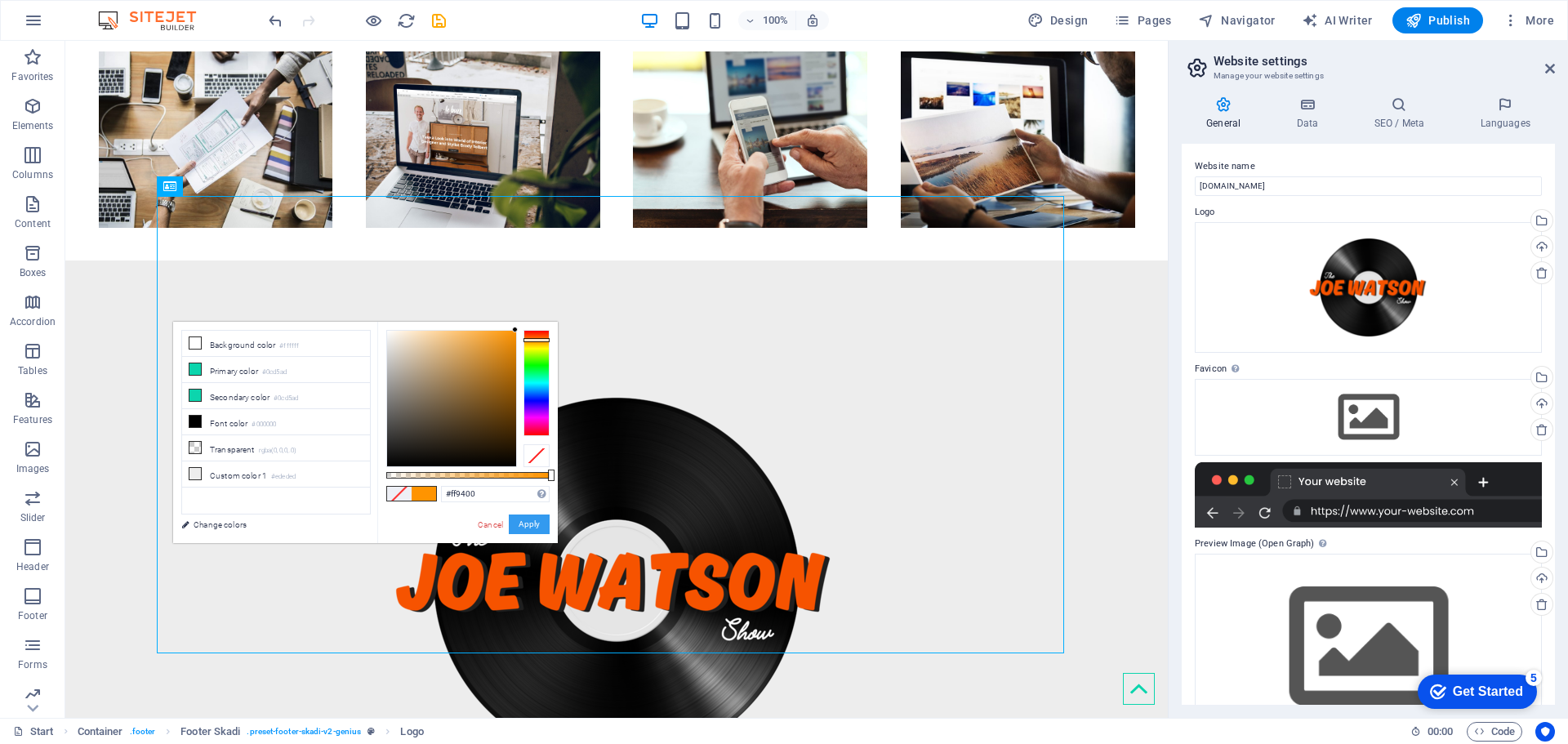
click at [535, 523] on button "Apply" at bounding box center [529, 525] width 41 height 20
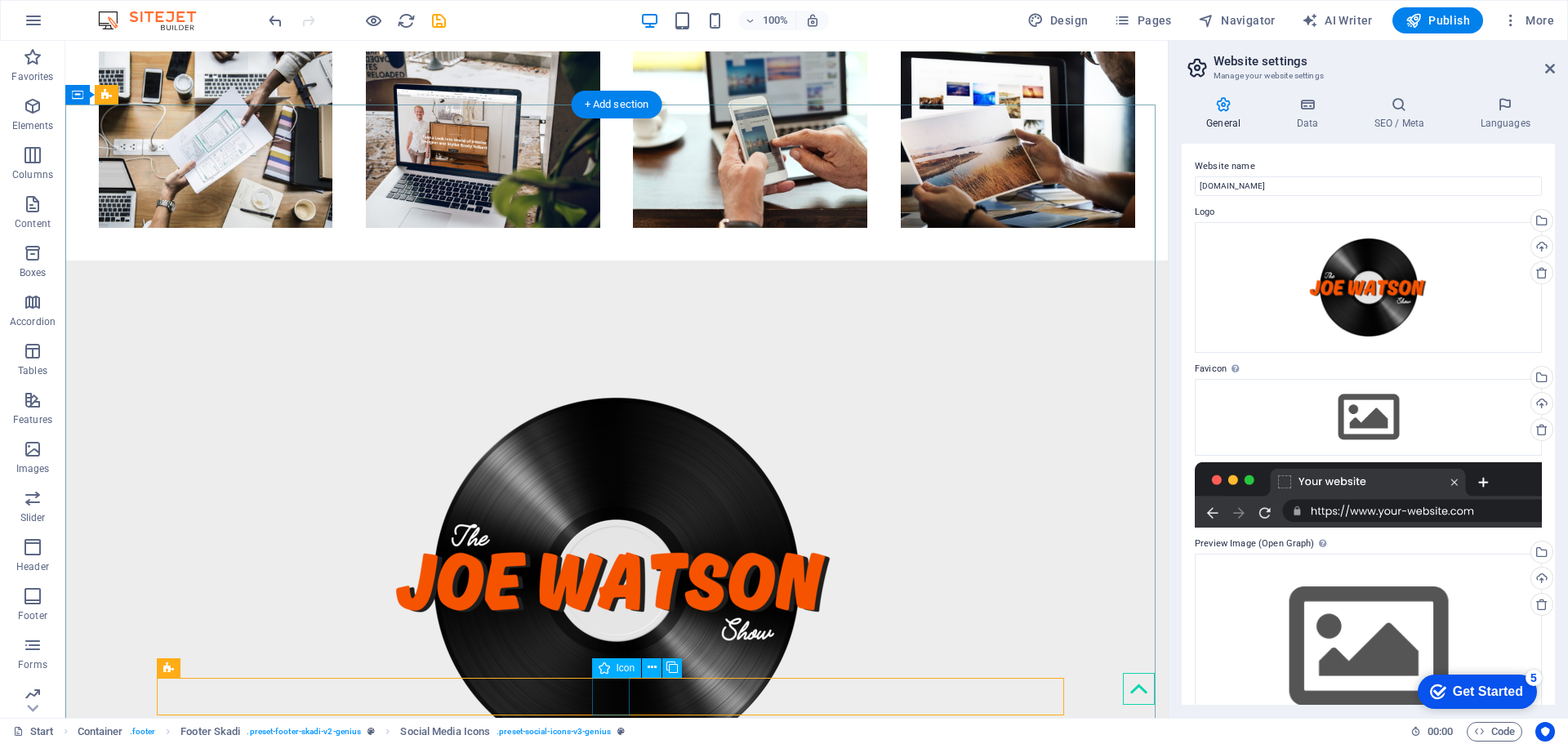
click at [650, 669] on icon at bounding box center [652, 667] width 9 height 17
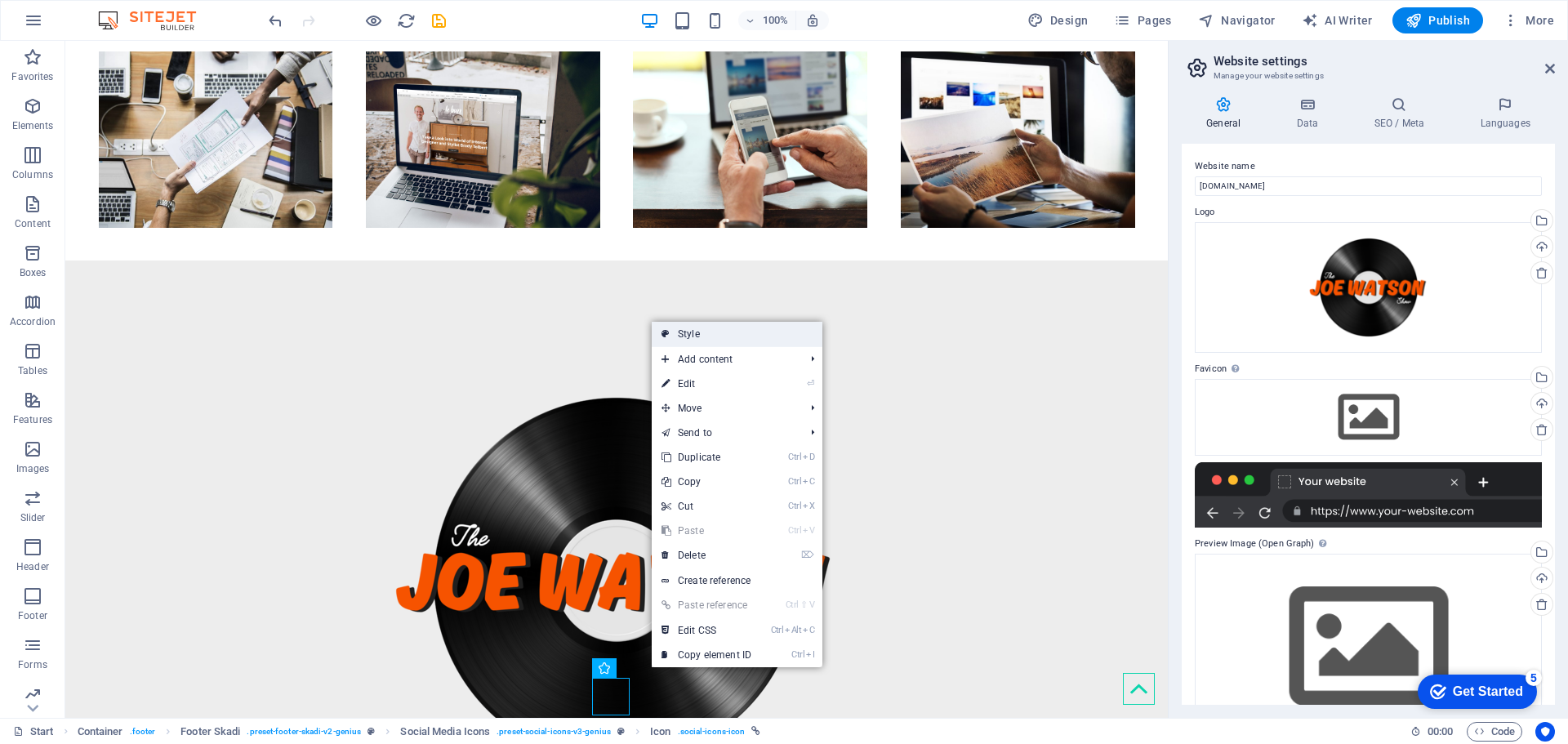
click at [689, 339] on link "Style" at bounding box center [737, 334] width 171 height 25
select select "rem"
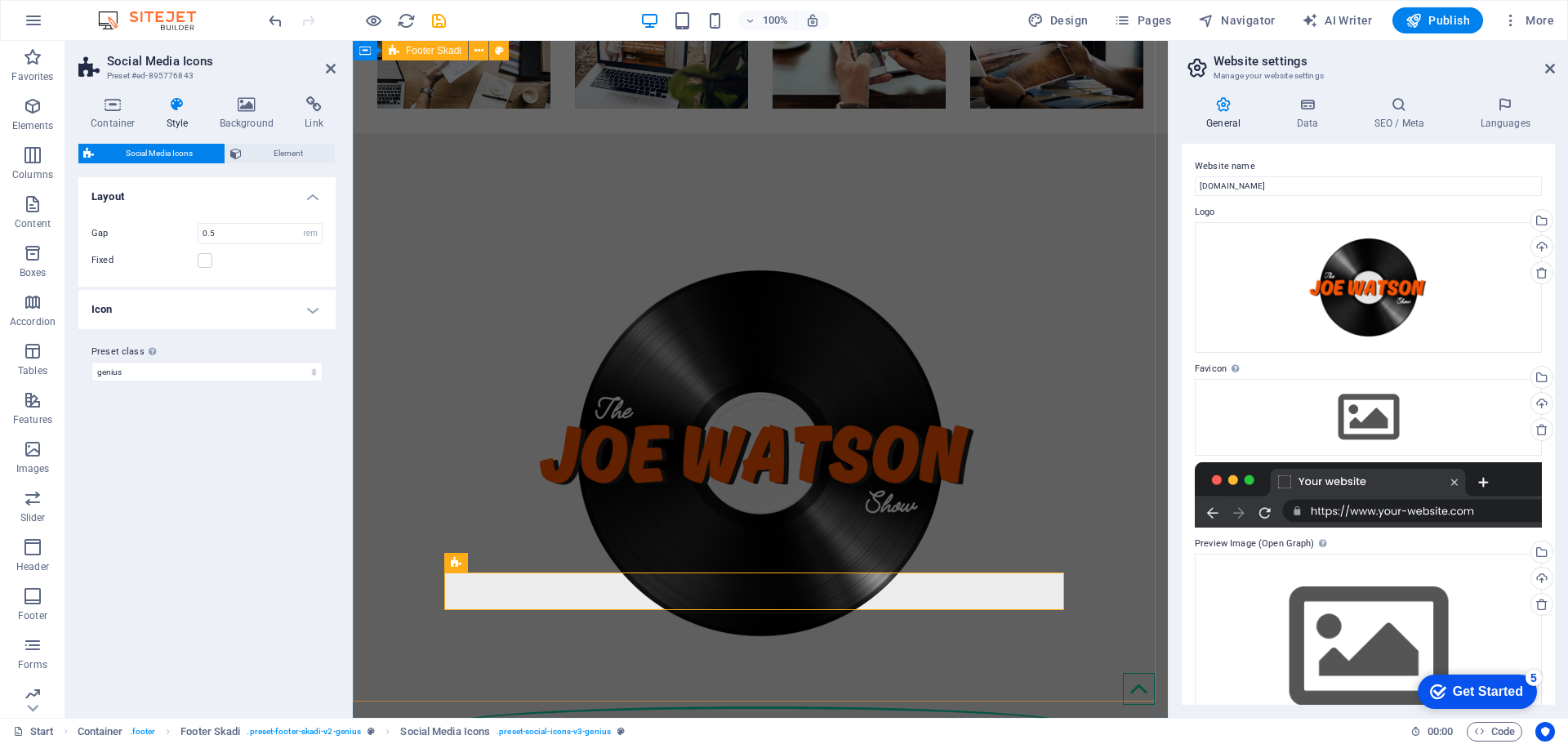
scroll to position [678, 0]
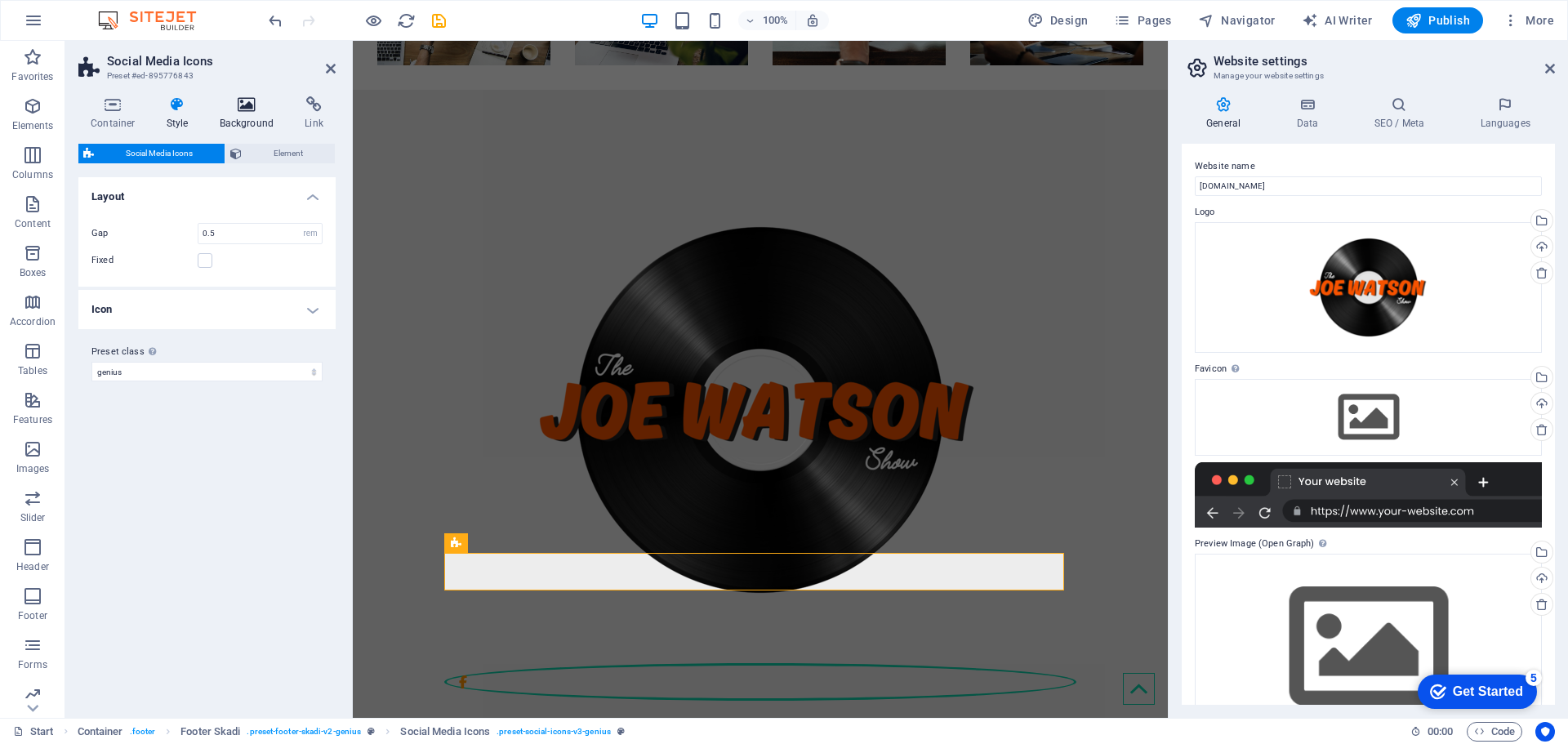
click at [247, 115] on h4 "Background" at bounding box center [251, 114] width 86 height 34
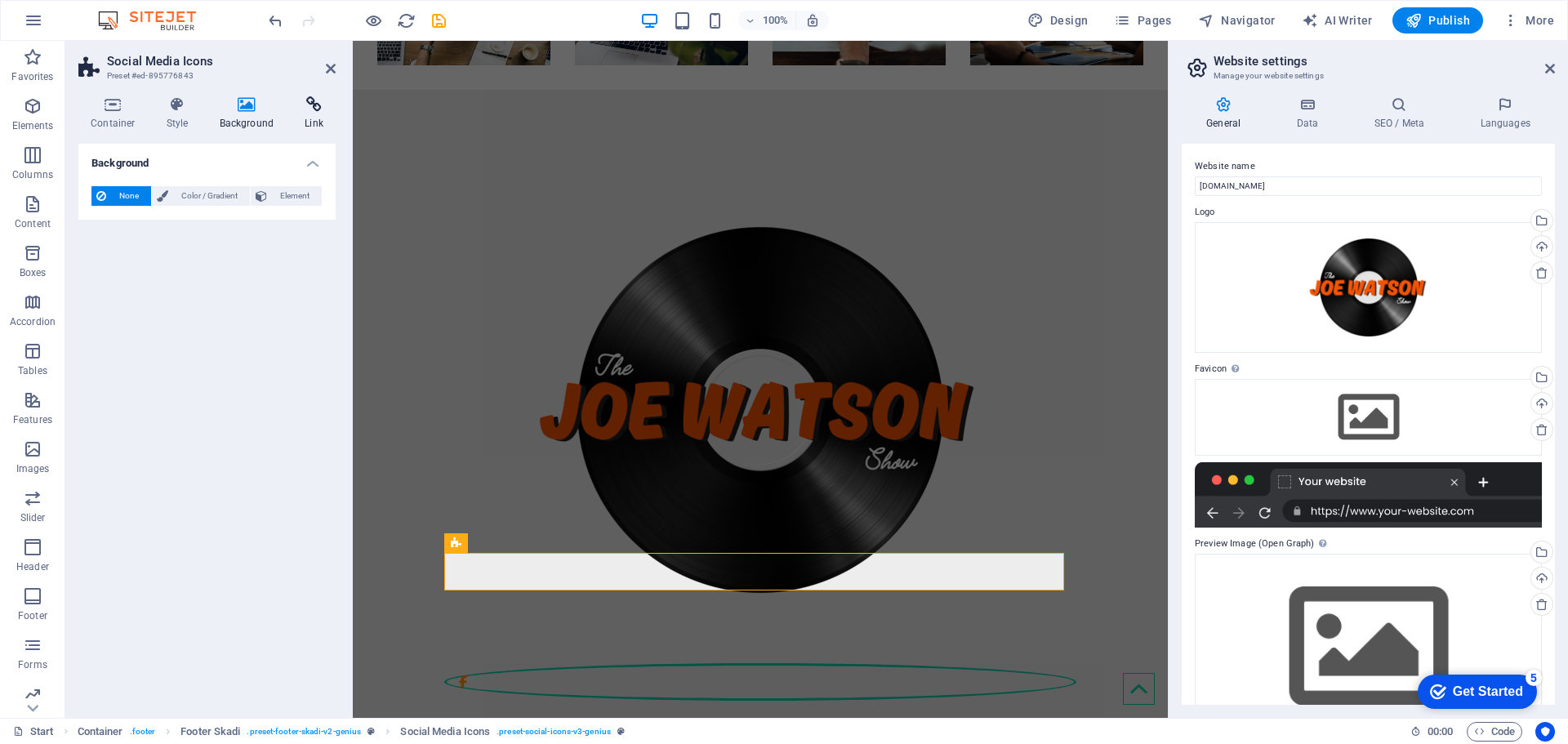
click at [302, 115] on h4 "Link" at bounding box center [313, 114] width 43 height 34
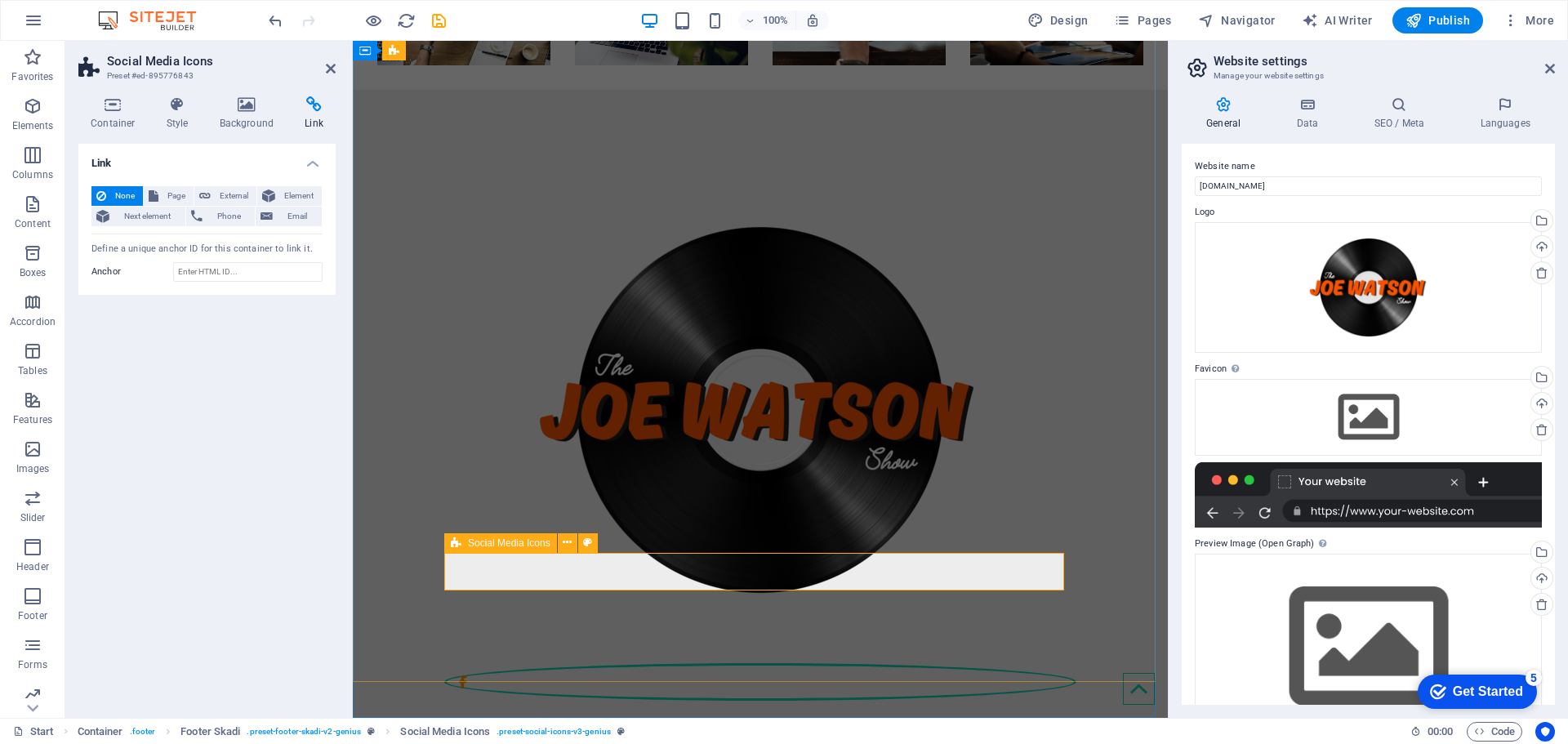
click at [666, 591] on div at bounding box center [760, 441] width 815 height 703
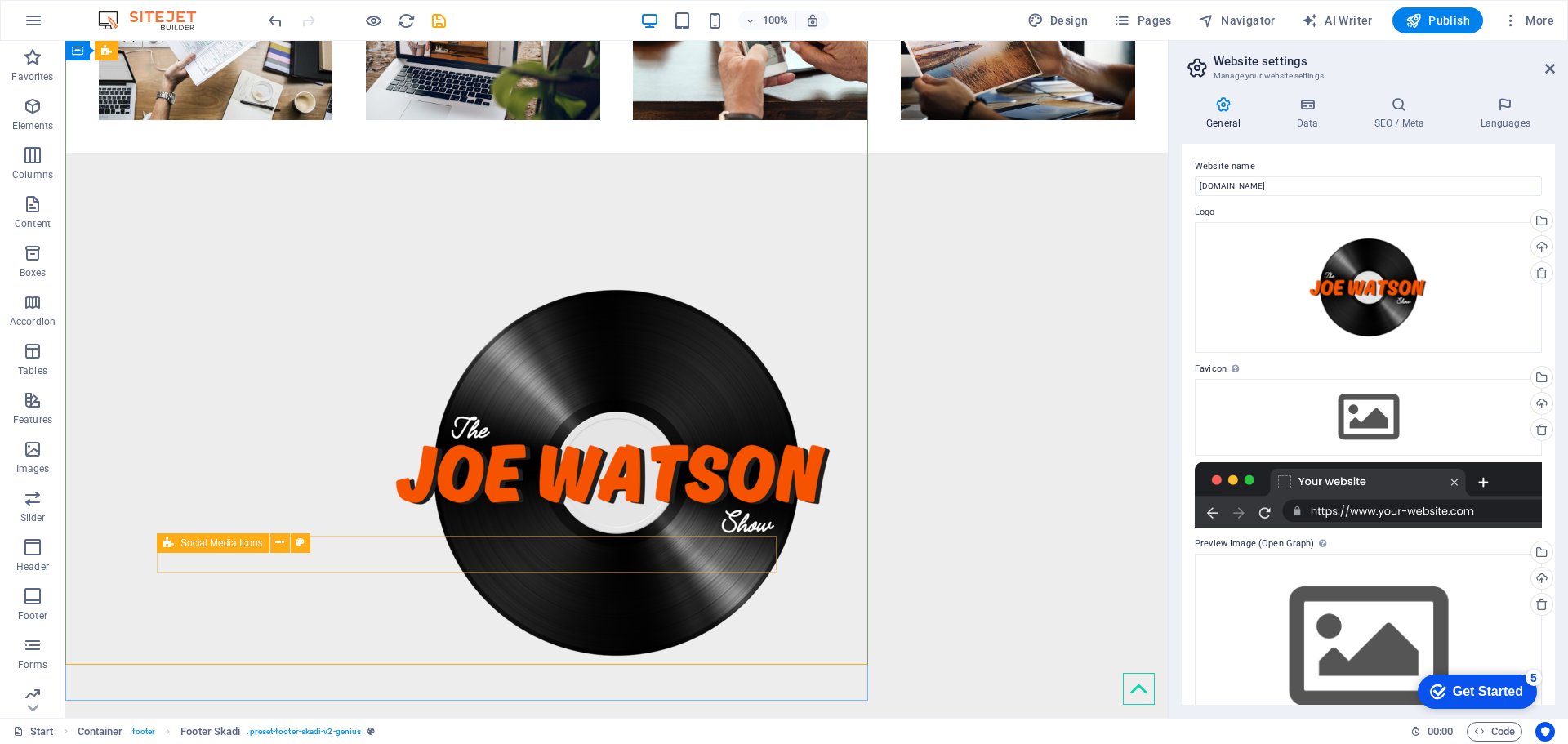
scroll to position [695, 0]
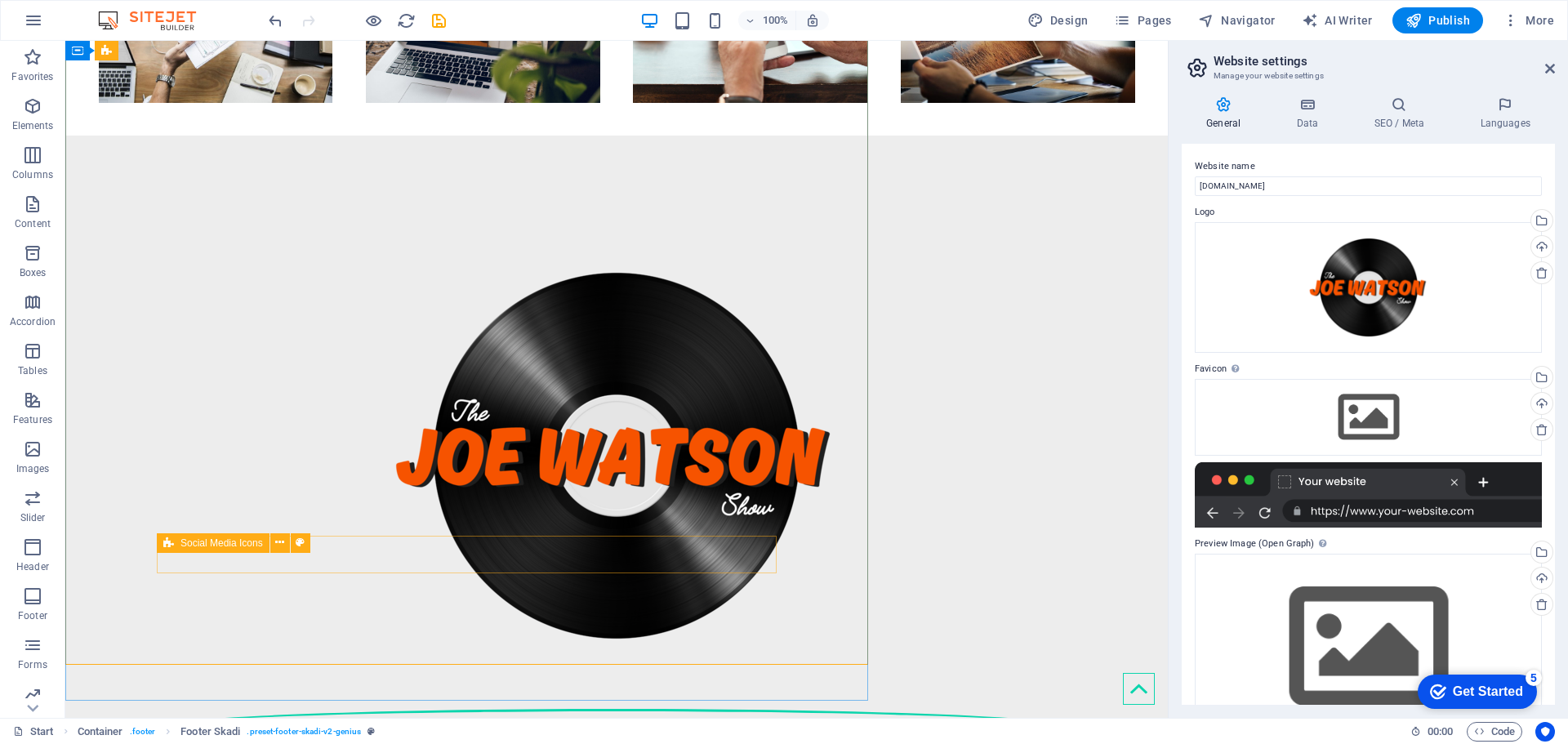
click at [735, 703] on div at bounding box center [616, 728] width 919 height 51
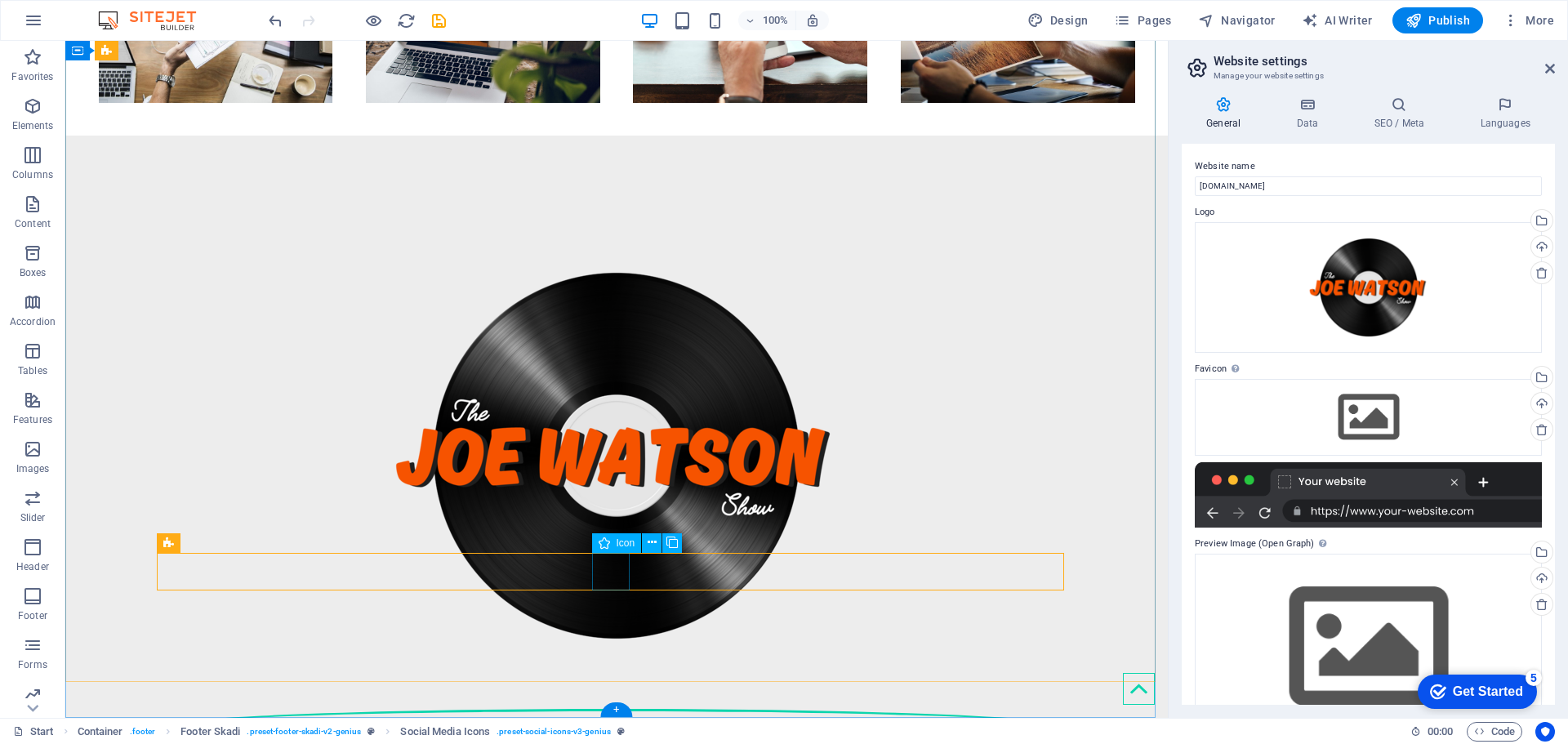
click at [623, 709] on figure at bounding box center [616, 728] width 919 height 38
click at [651, 537] on icon at bounding box center [652, 542] width 9 height 17
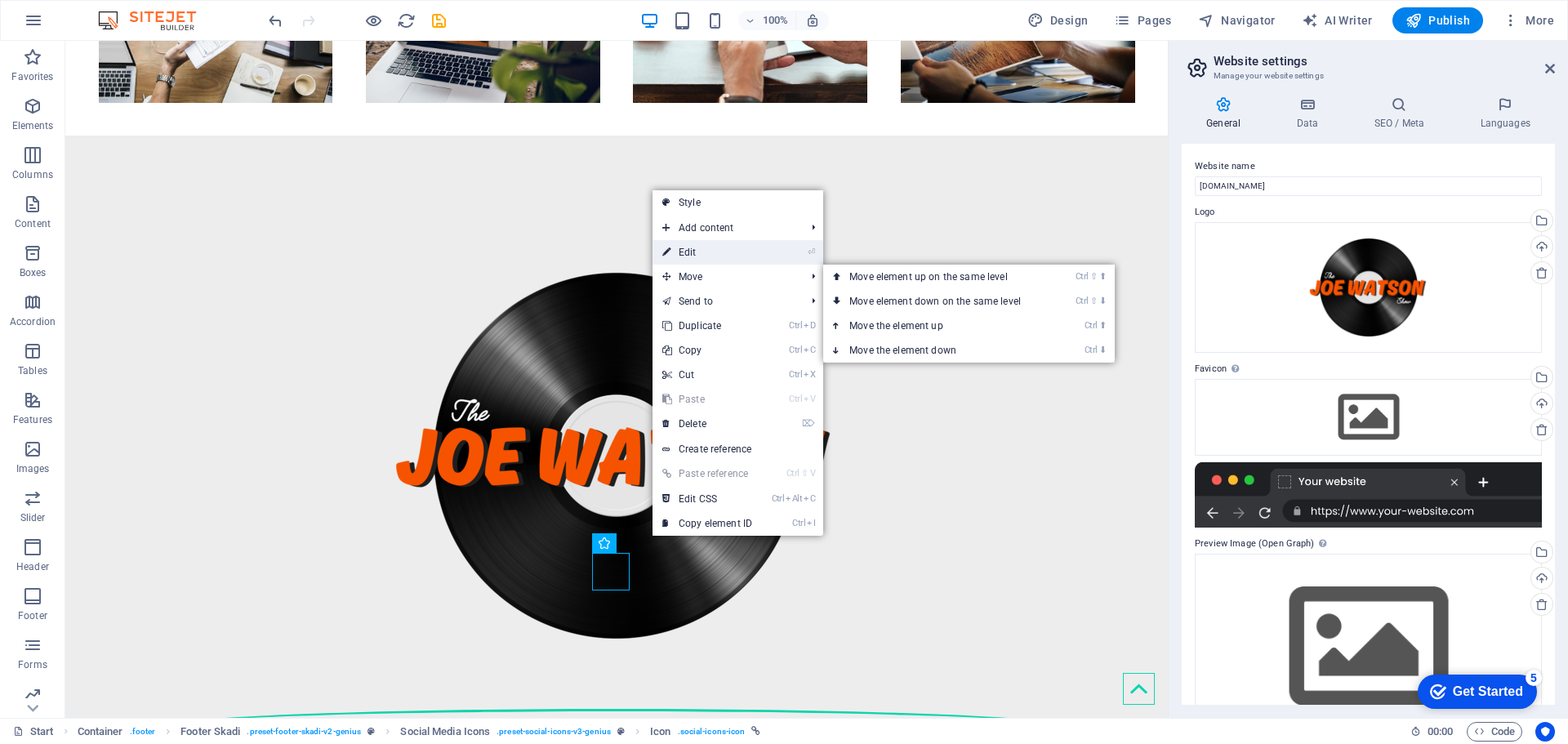
click at [722, 257] on link "⏎ Edit" at bounding box center [708, 253] width 110 height 25
select select "xMidYMid"
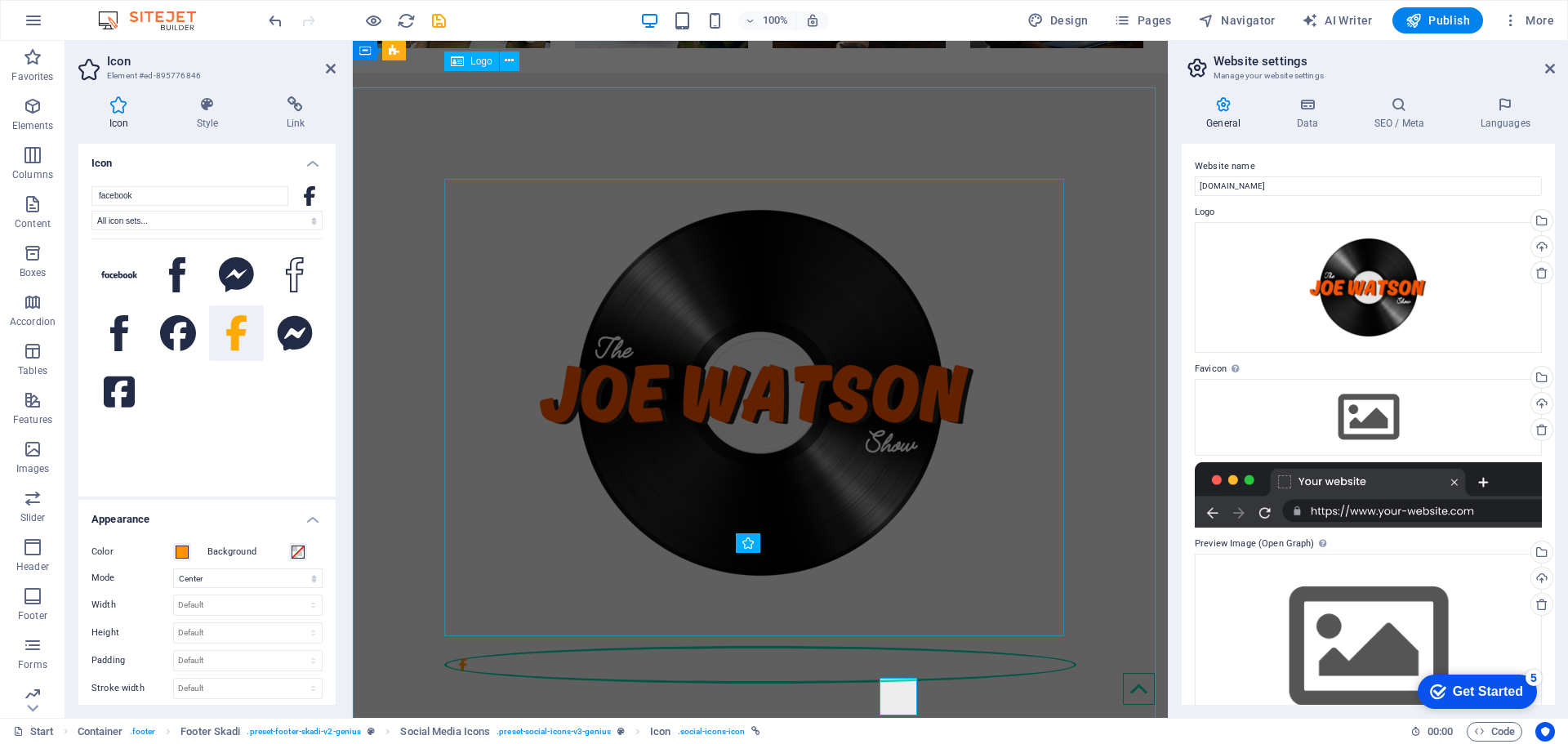
scroll to position [570, 0]
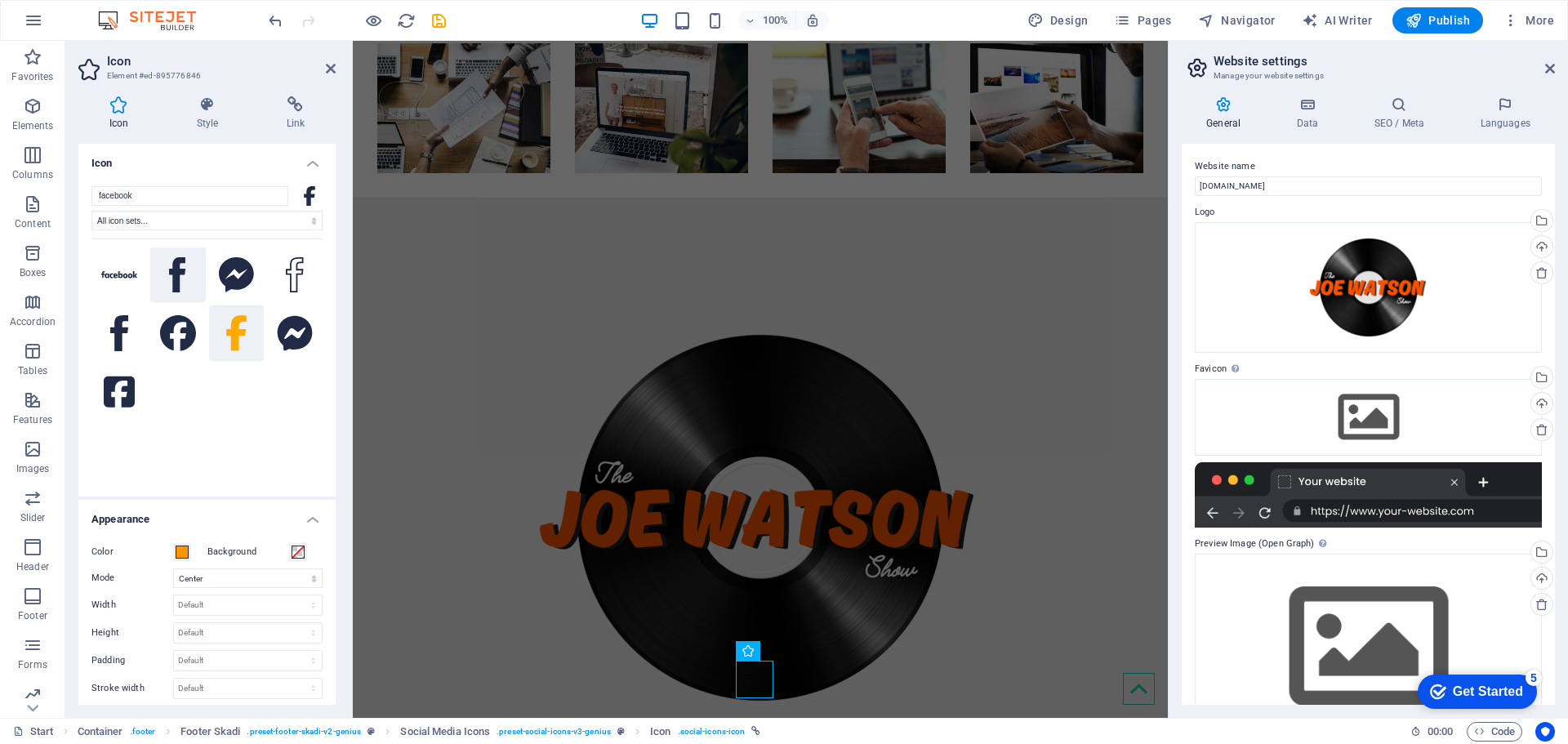
click at [174, 286] on icon at bounding box center [178, 276] width 16 height 36
click at [181, 553] on span at bounding box center [182, 552] width 13 height 13
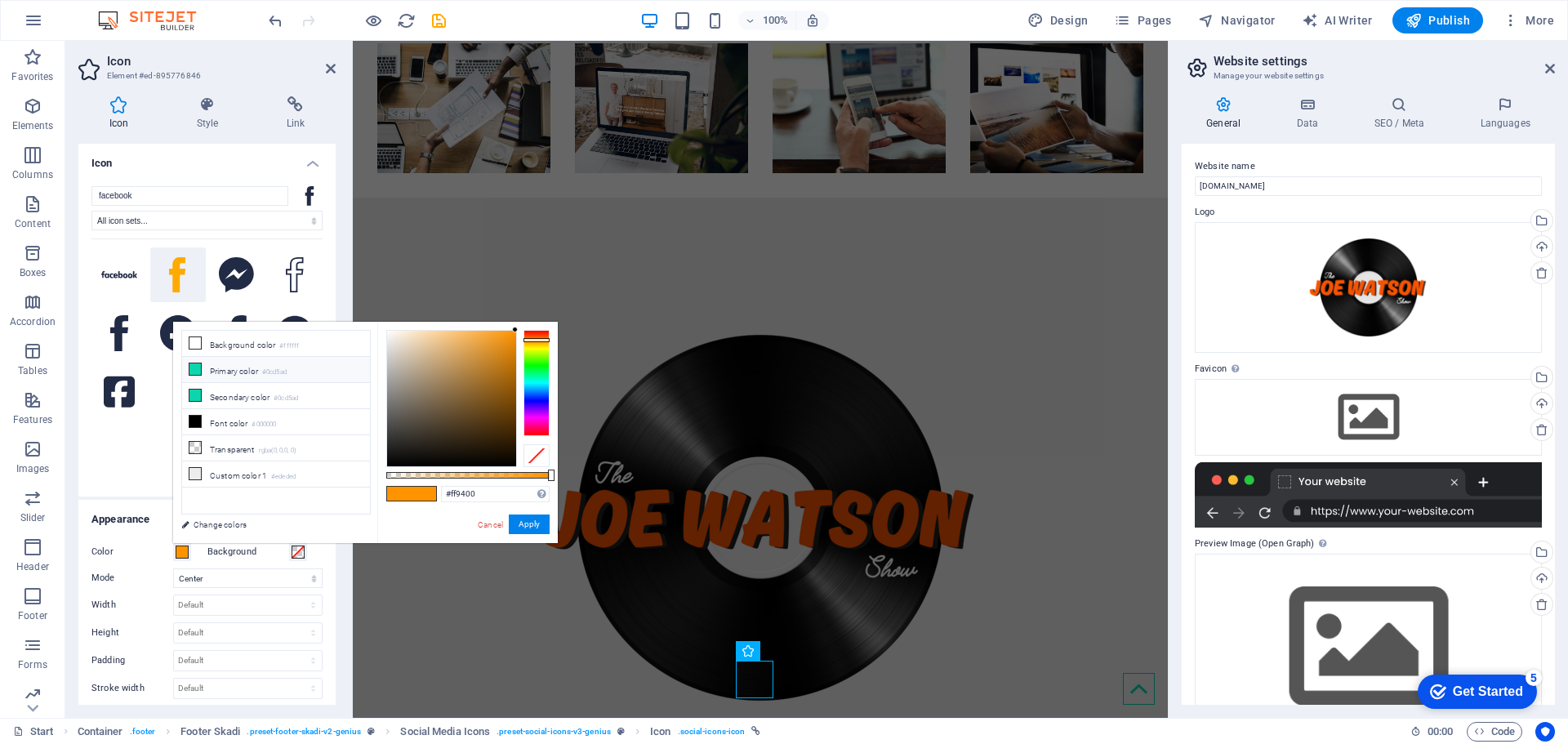
click at [232, 369] on li "Primary color #0cd5ad" at bounding box center [275, 371] width 188 height 26
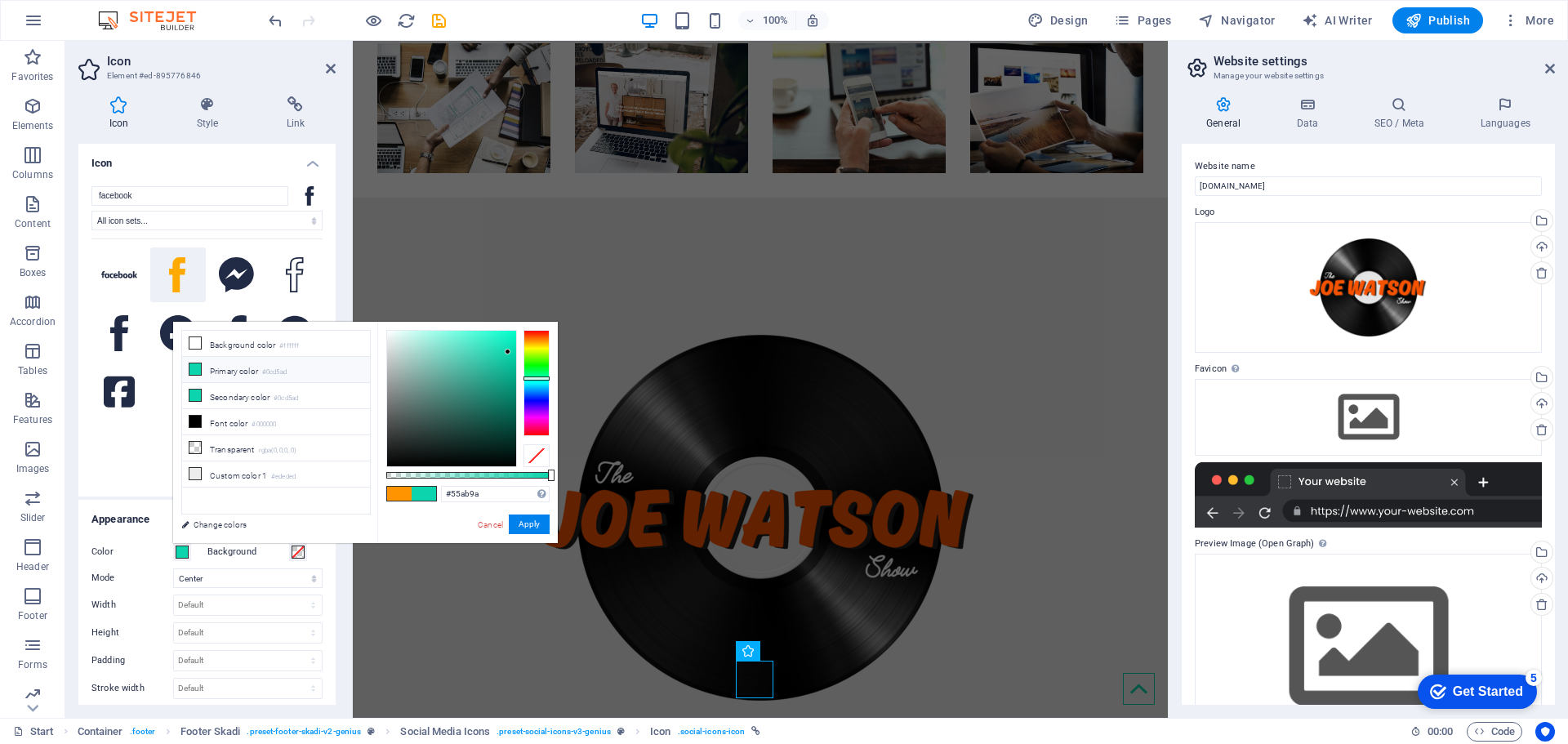
drag, startPoint x: 232, startPoint y: 369, endPoint x: 459, endPoint y: 379, distance: 227.2
click at [452, 374] on div at bounding box center [451, 398] width 129 height 136
click at [405, 488] on span at bounding box center [399, 494] width 25 height 14
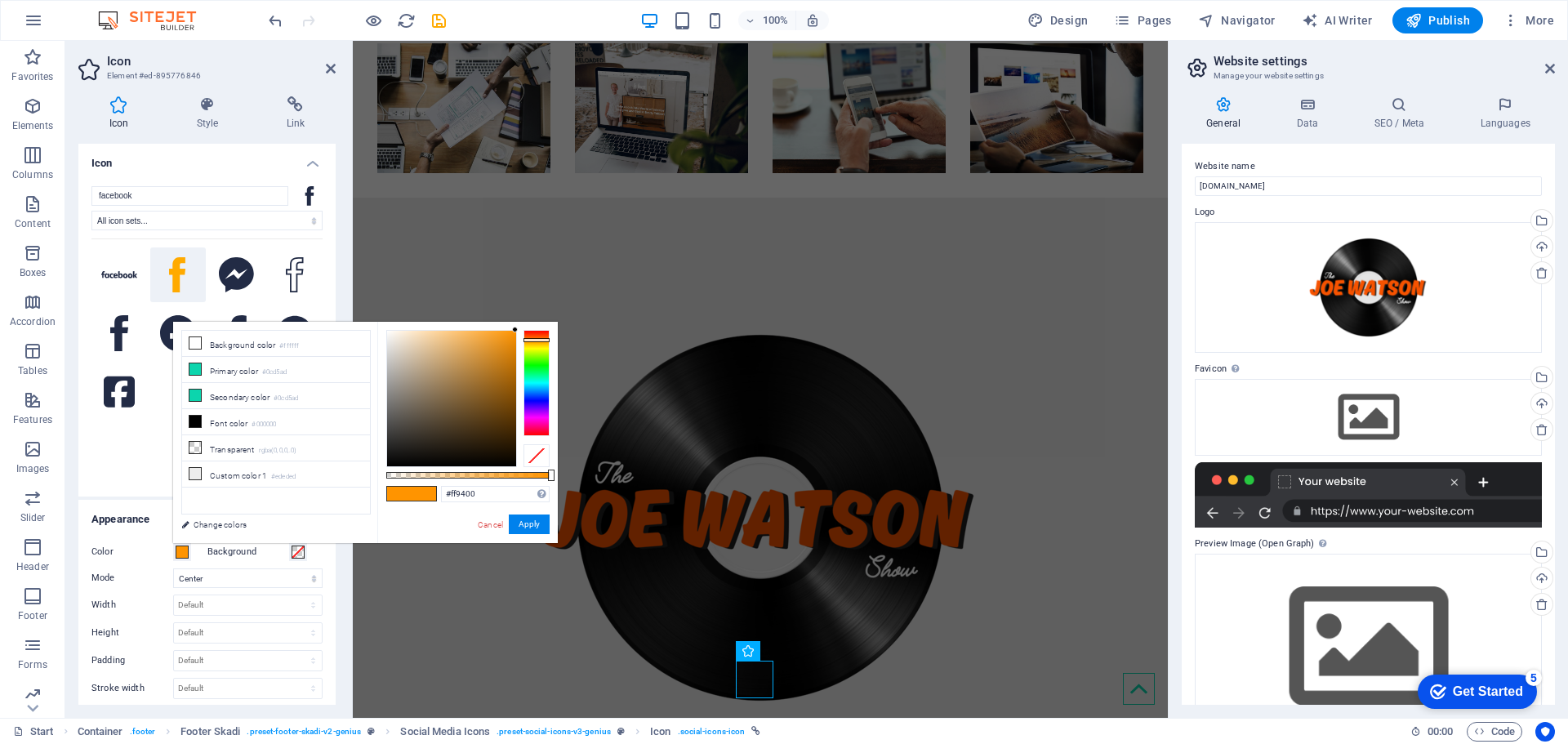
drag, startPoint x: 514, startPoint y: 347, endPoint x: 546, endPoint y: 308, distance: 50.4
click at [546, 308] on body "[DOMAIN_NAME] Start Favorites Elements Columns Content Boxes Accordion Tables F…" at bounding box center [784, 372] width 1568 height 744
type input "#ff6400"
click at [540, 337] on div at bounding box center [537, 337] width 26 height 4
click at [534, 524] on button "Apply" at bounding box center [529, 525] width 41 height 20
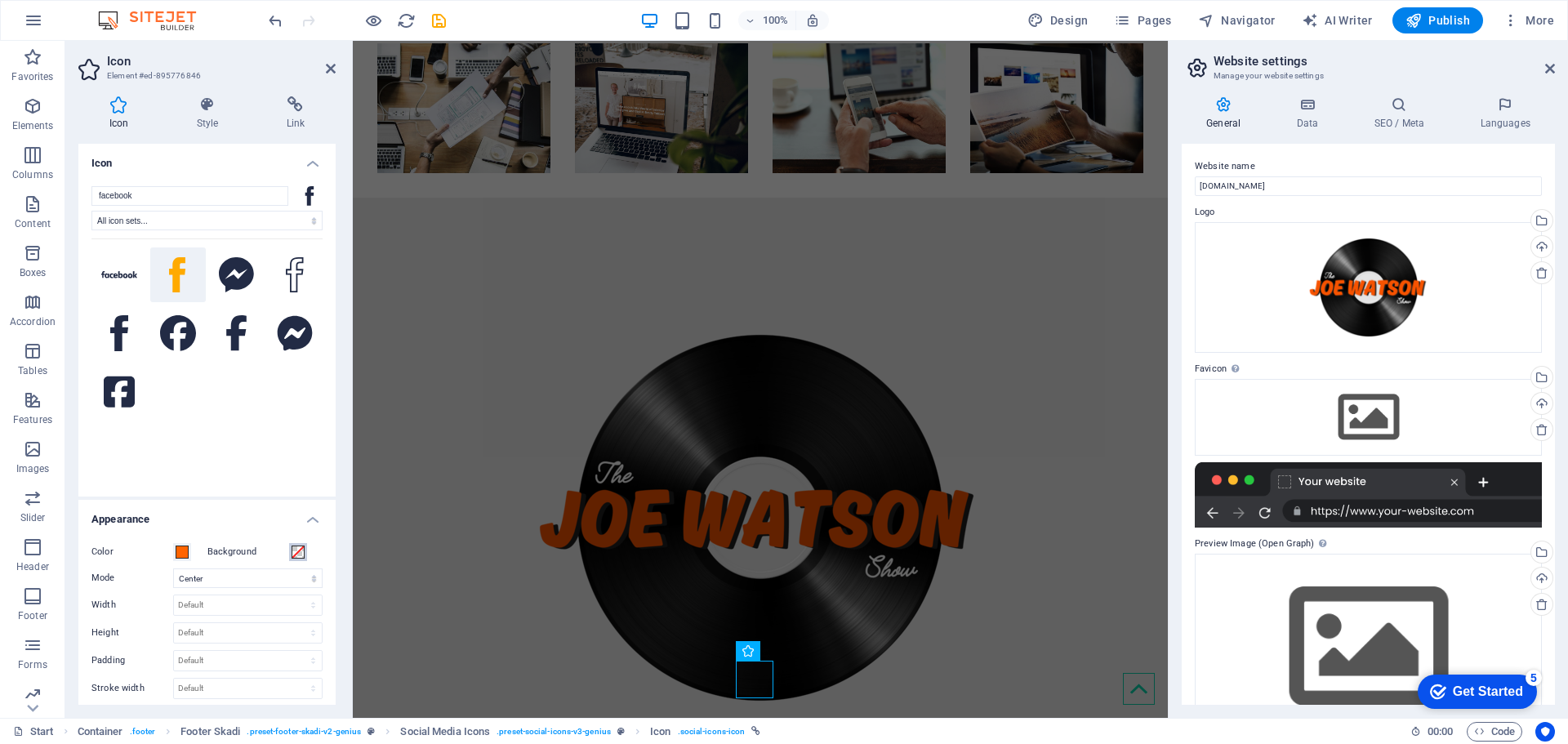
click at [291, 555] on span at bounding box center [297, 552] width 13 height 13
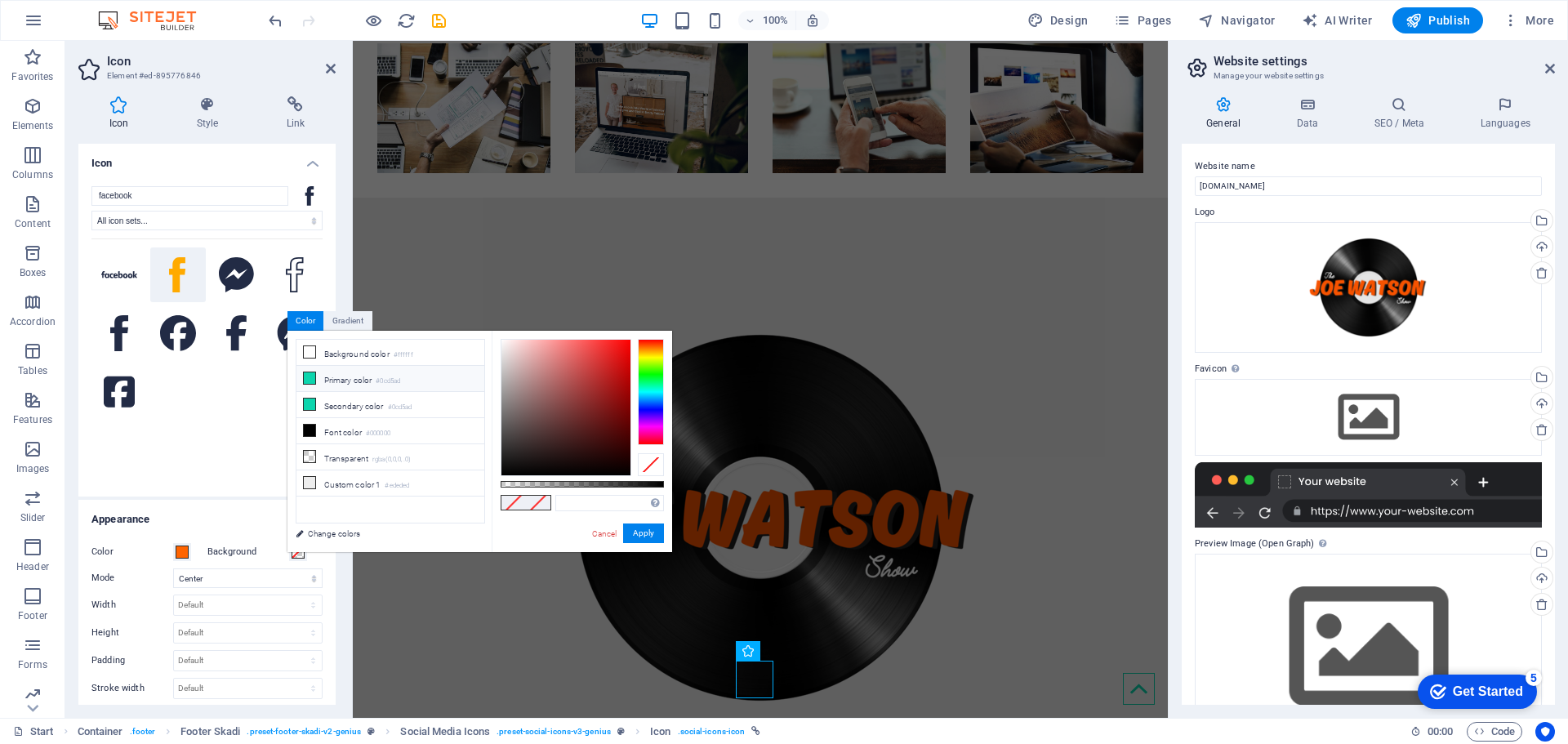
click at [305, 386] on li "Primary color #0cd5ad" at bounding box center [390, 379] width 188 height 26
type input "#0cd5ad"
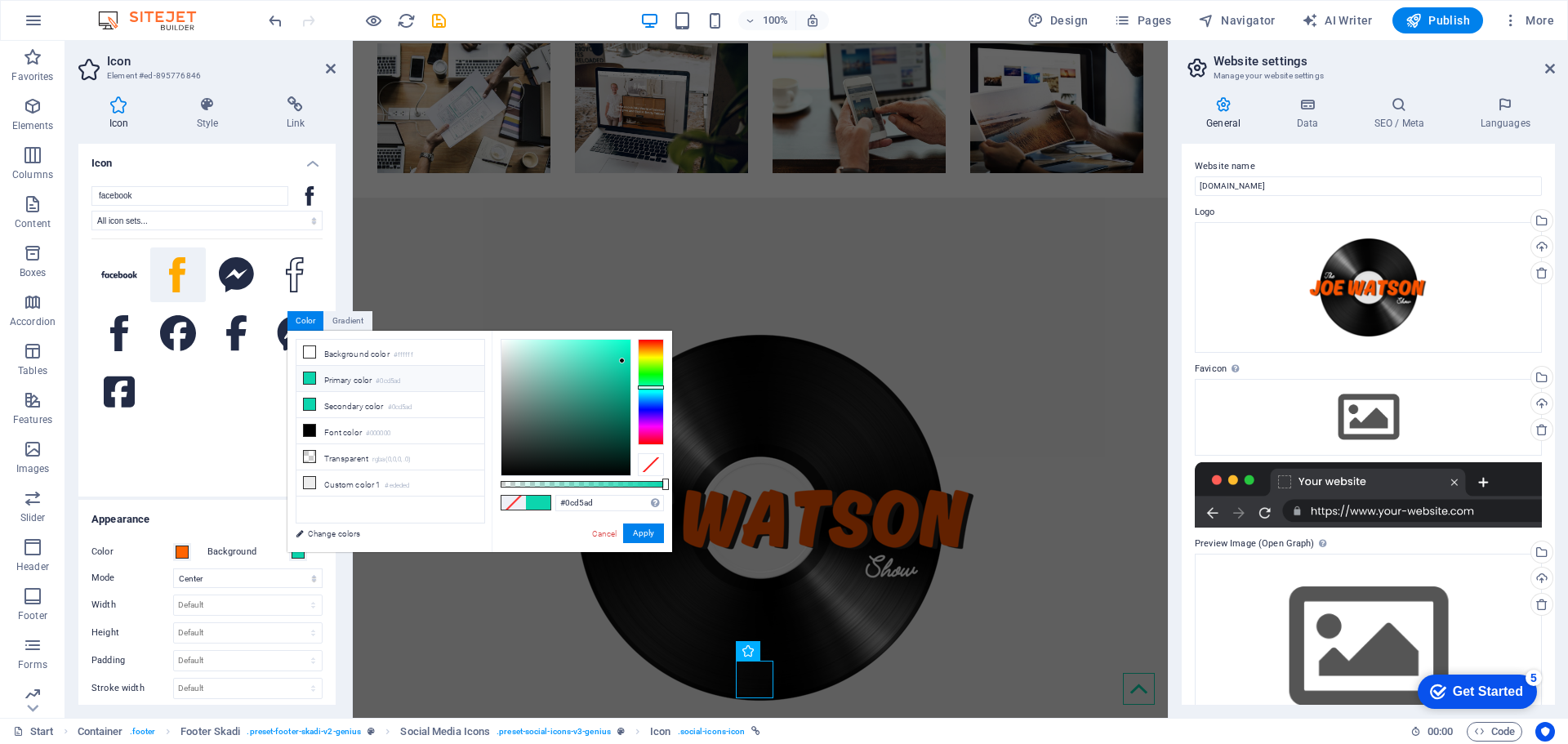
drag, startPoint x: 311, startPoint y: 385, endPoint x: 646, endPoint y: 456, distance: 342.4
click at [647, 456] on div at bounding box center [651, 464] width 26 height 23
click at [645, 534] on button "Apply" at bounding box center [643, 534] width 41 height 20
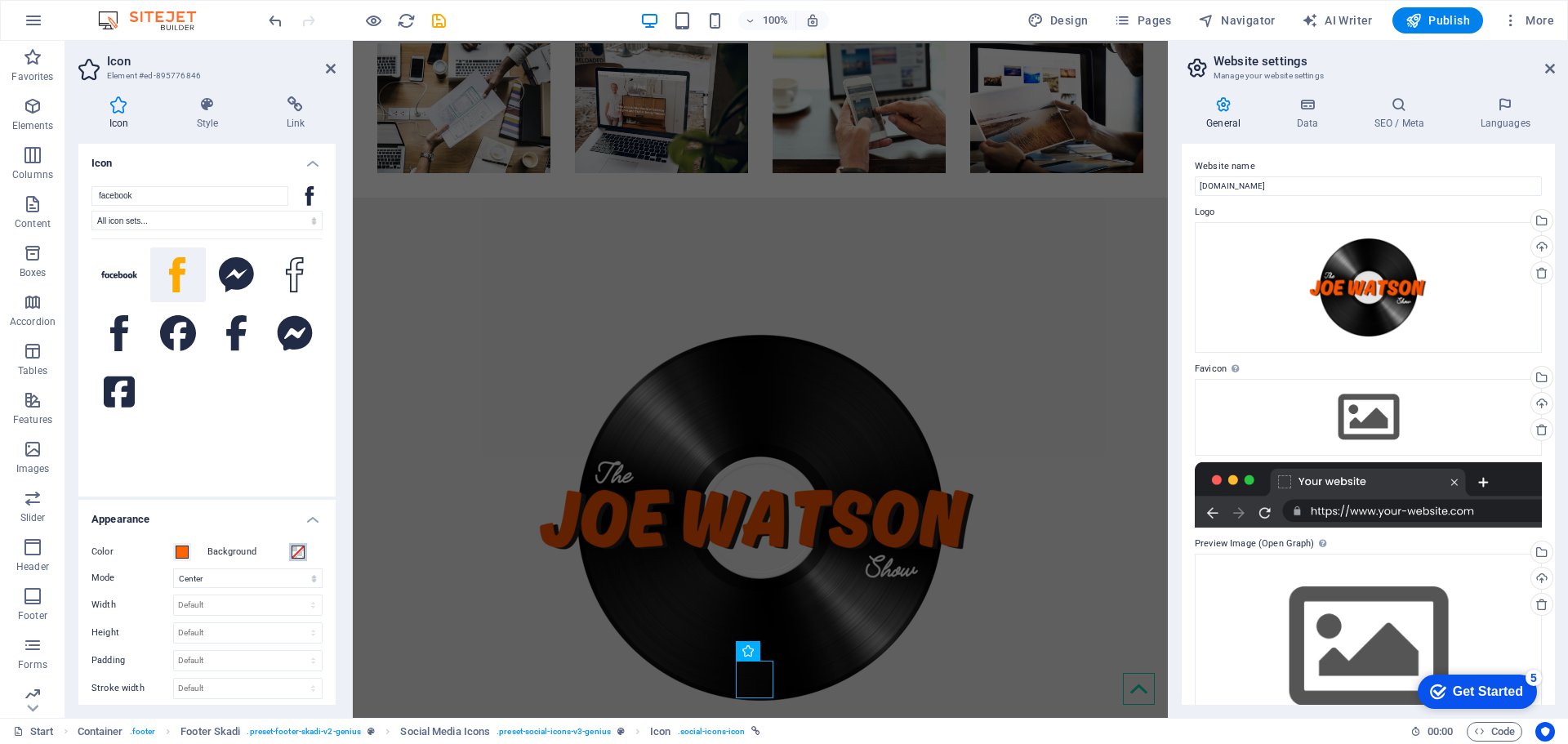
click at [299, 549] on span at bounding box center [297, 552] width 13 height 13
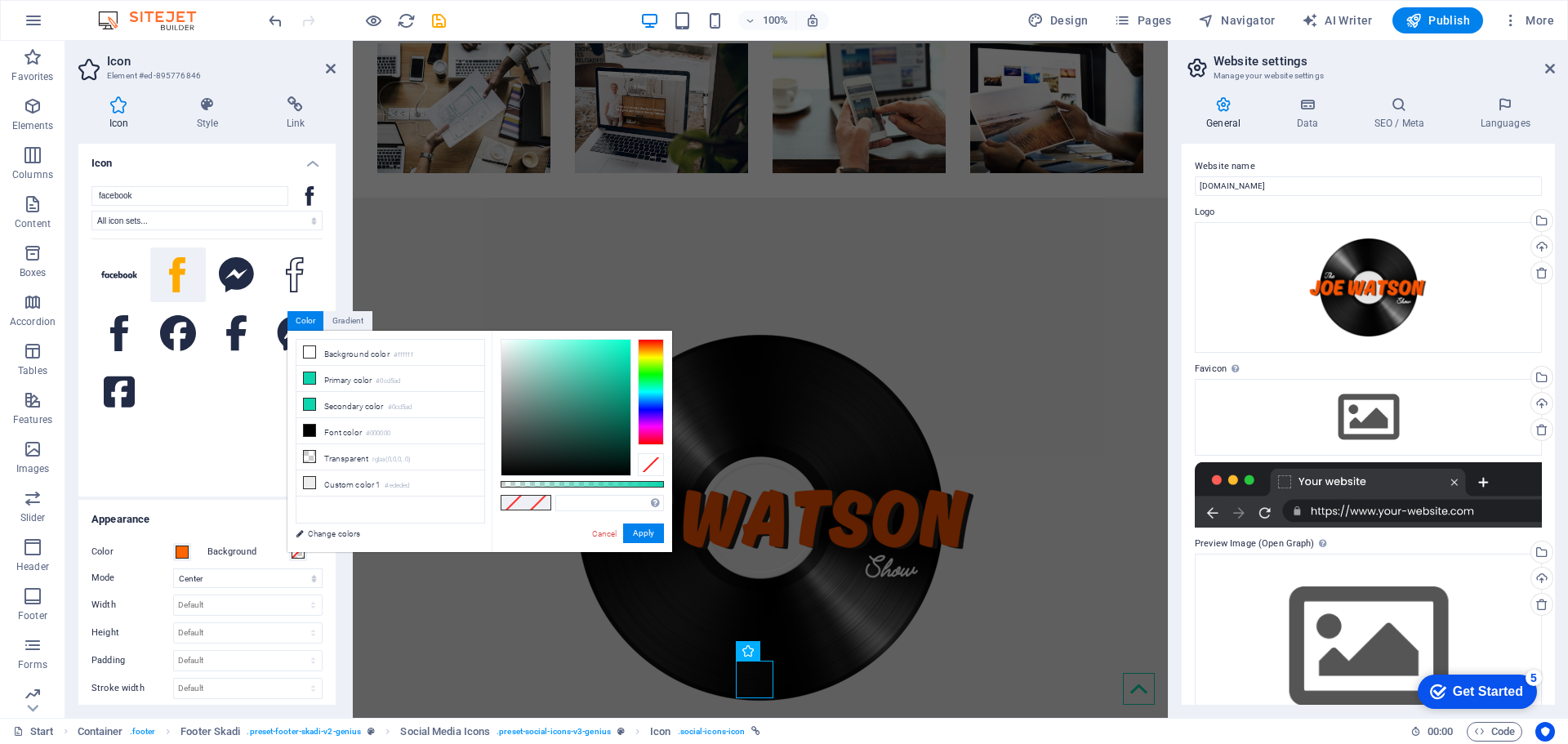
click at [209, 542] on label "Background" at bounding box center [249, 552] width 82 height 20
click at [289, 543] on button "Background" at bounding box center [298, 552] width 18 height 18
click at [186, 548] on span at bounding box center [182, 552] width 13 height 13
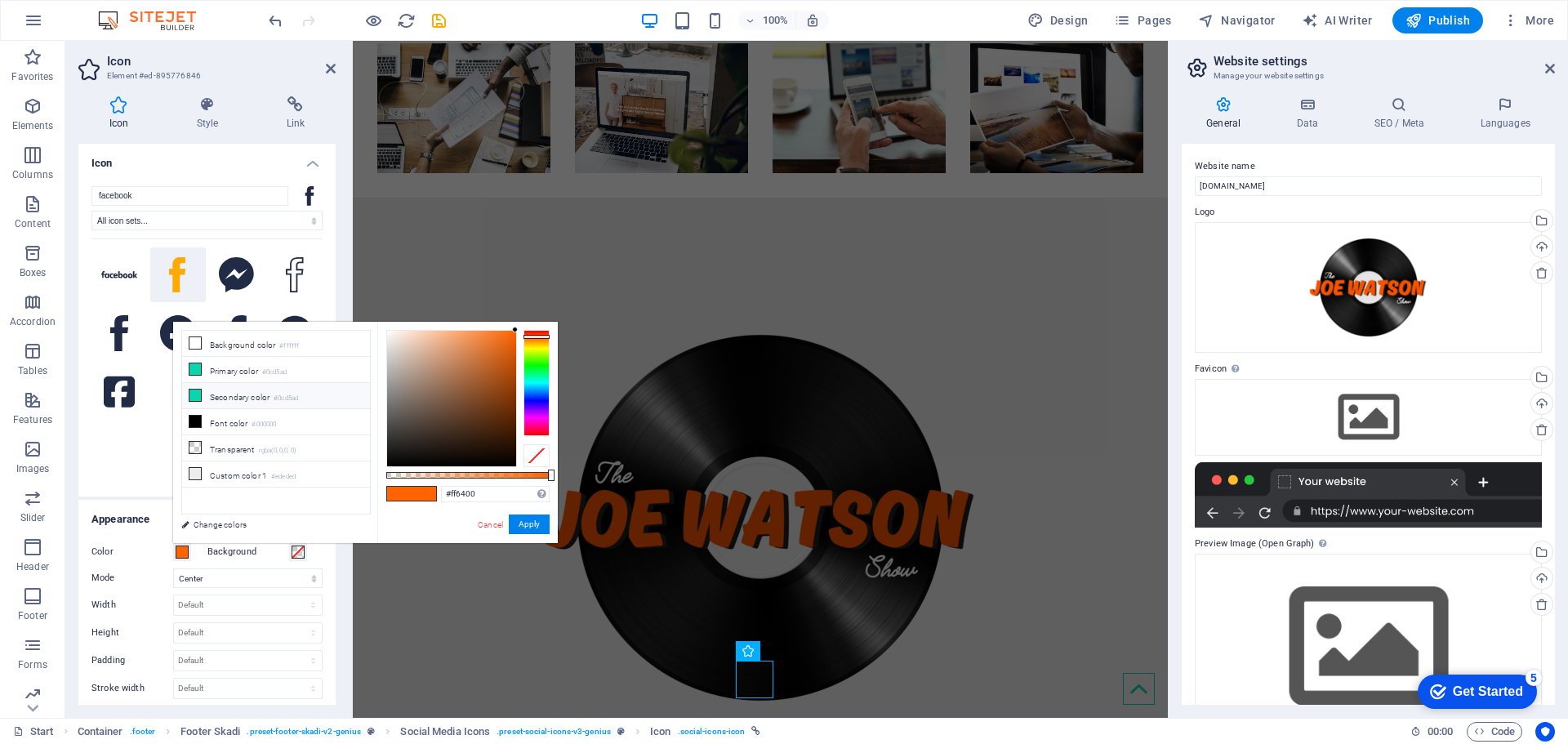
click at [223, 402] on li "Secondary color #0cd5ad" at bounding box center [275, 396] width 188 height 26
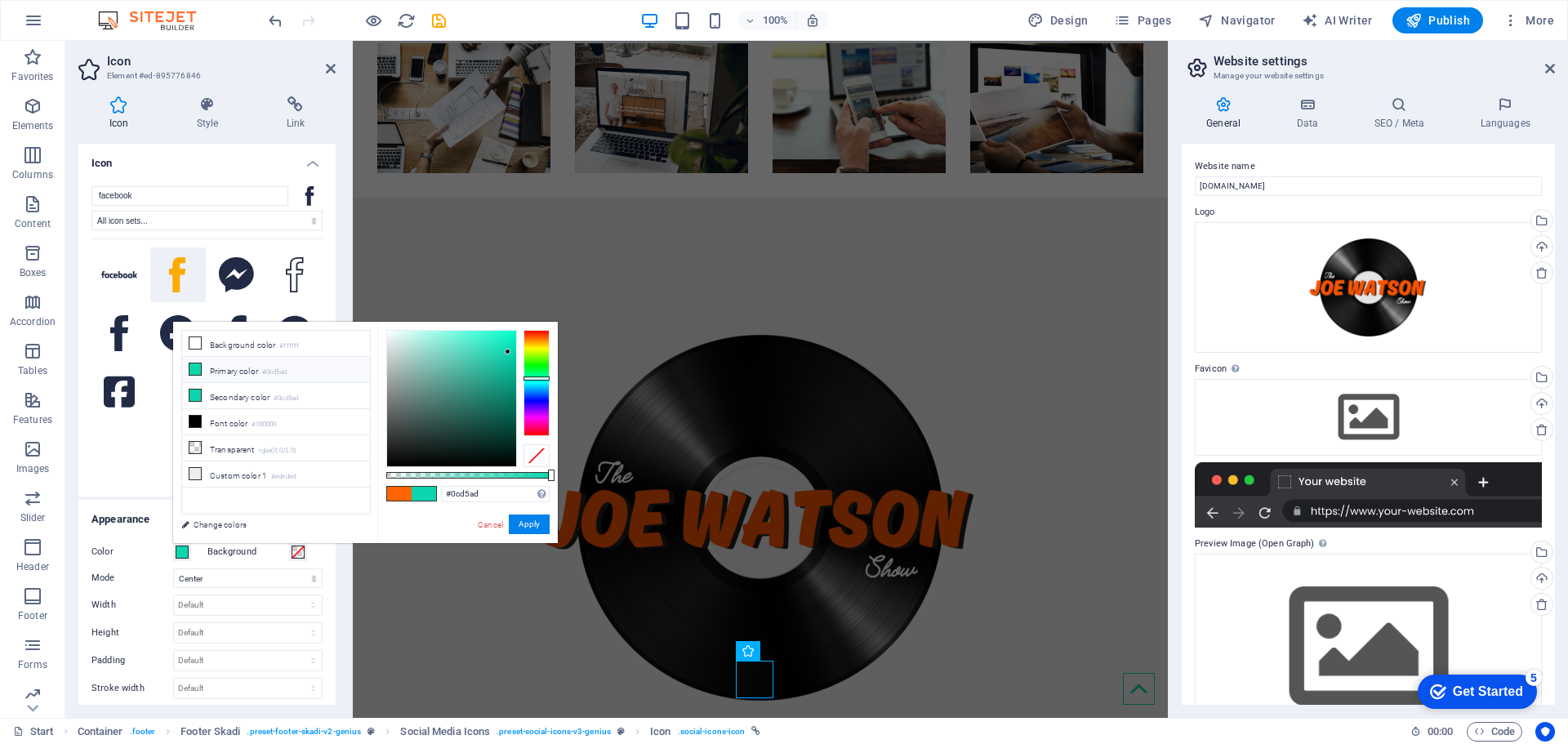
click at [402, 491] on span at bounding box center [399, 494] width 25 height 14
type input "#ff6400"
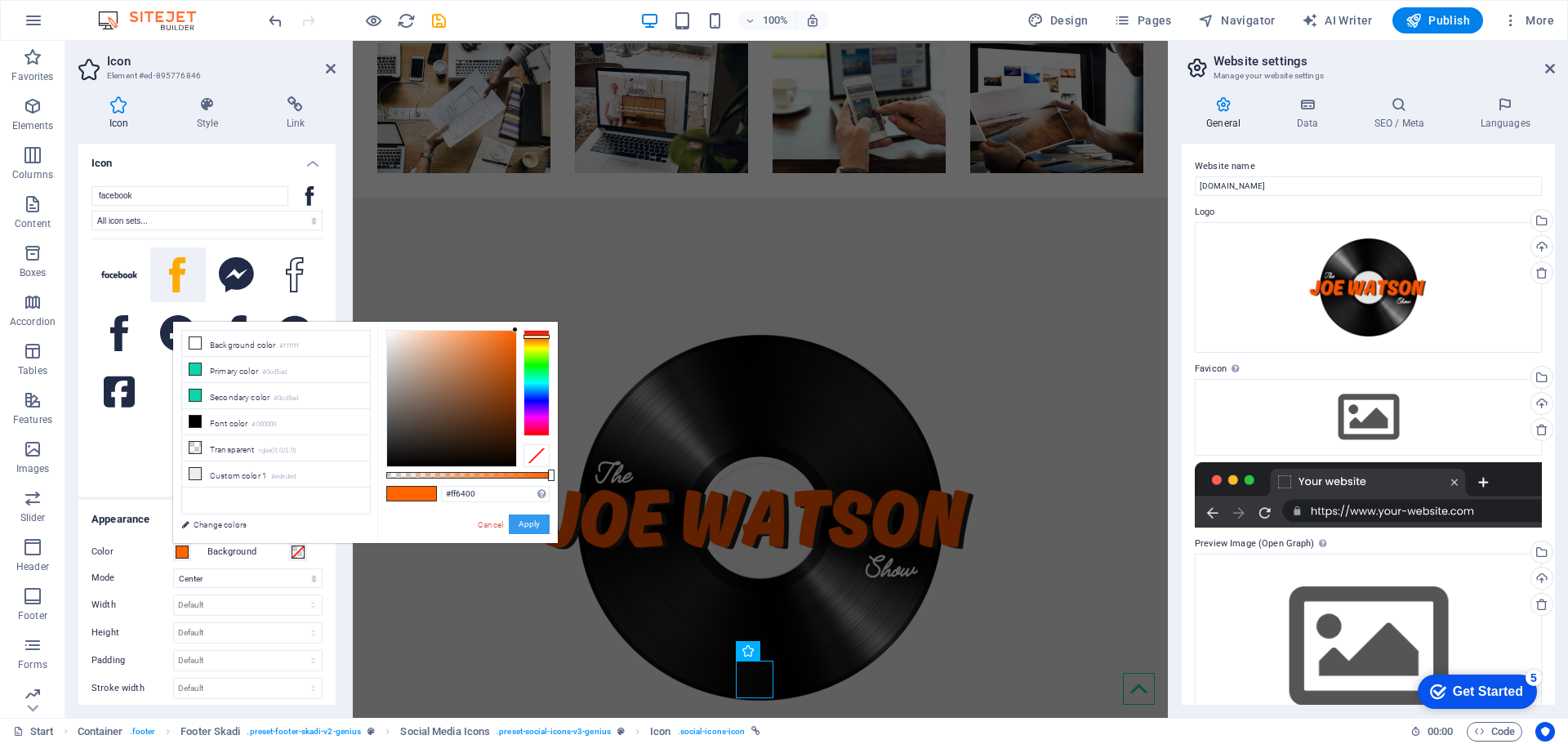
click at [520, 522] on button "Apply" at bounding box center [529, 525] width 41 height 20
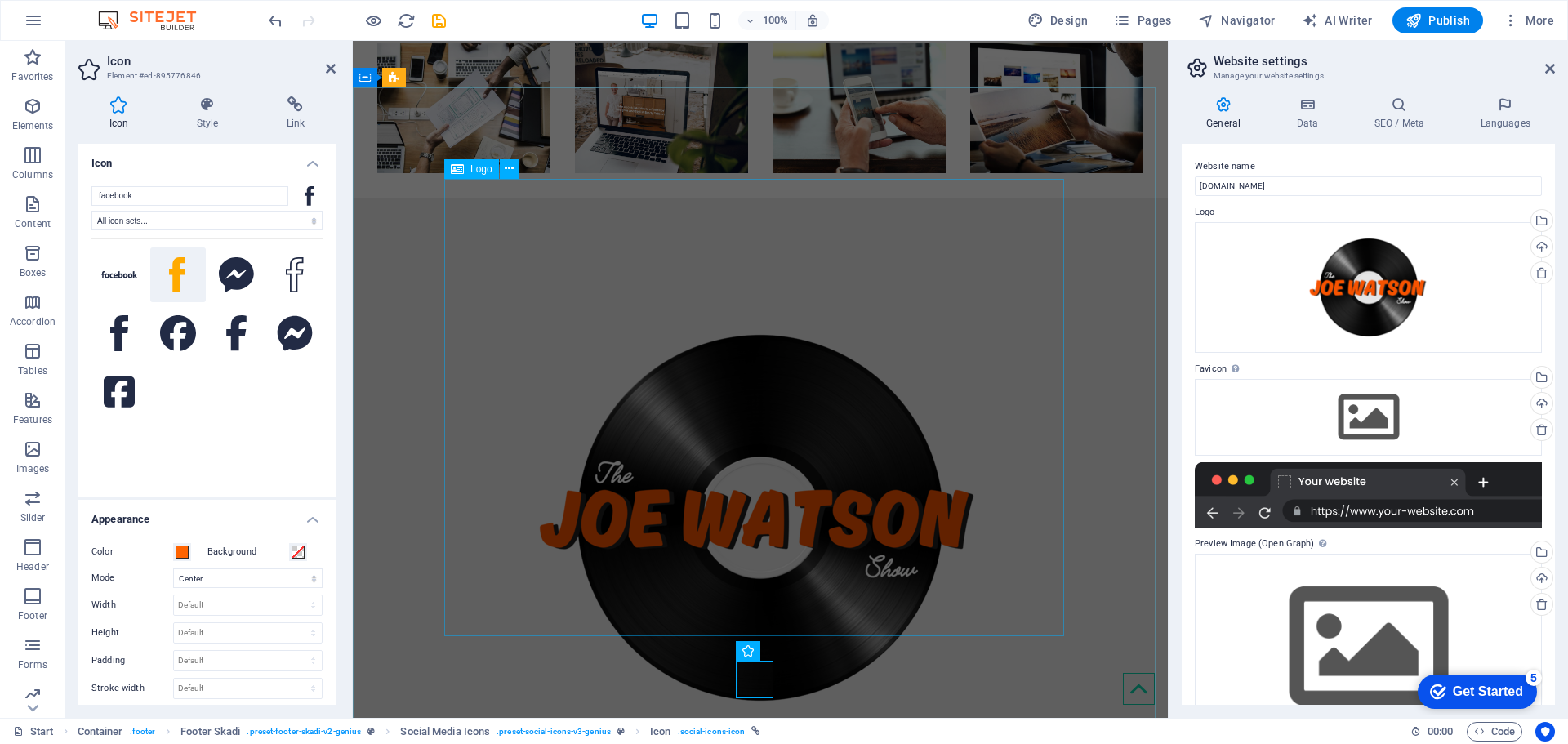
click at [849, 636] on div at bounding box center [760, 518] width 632 height 457
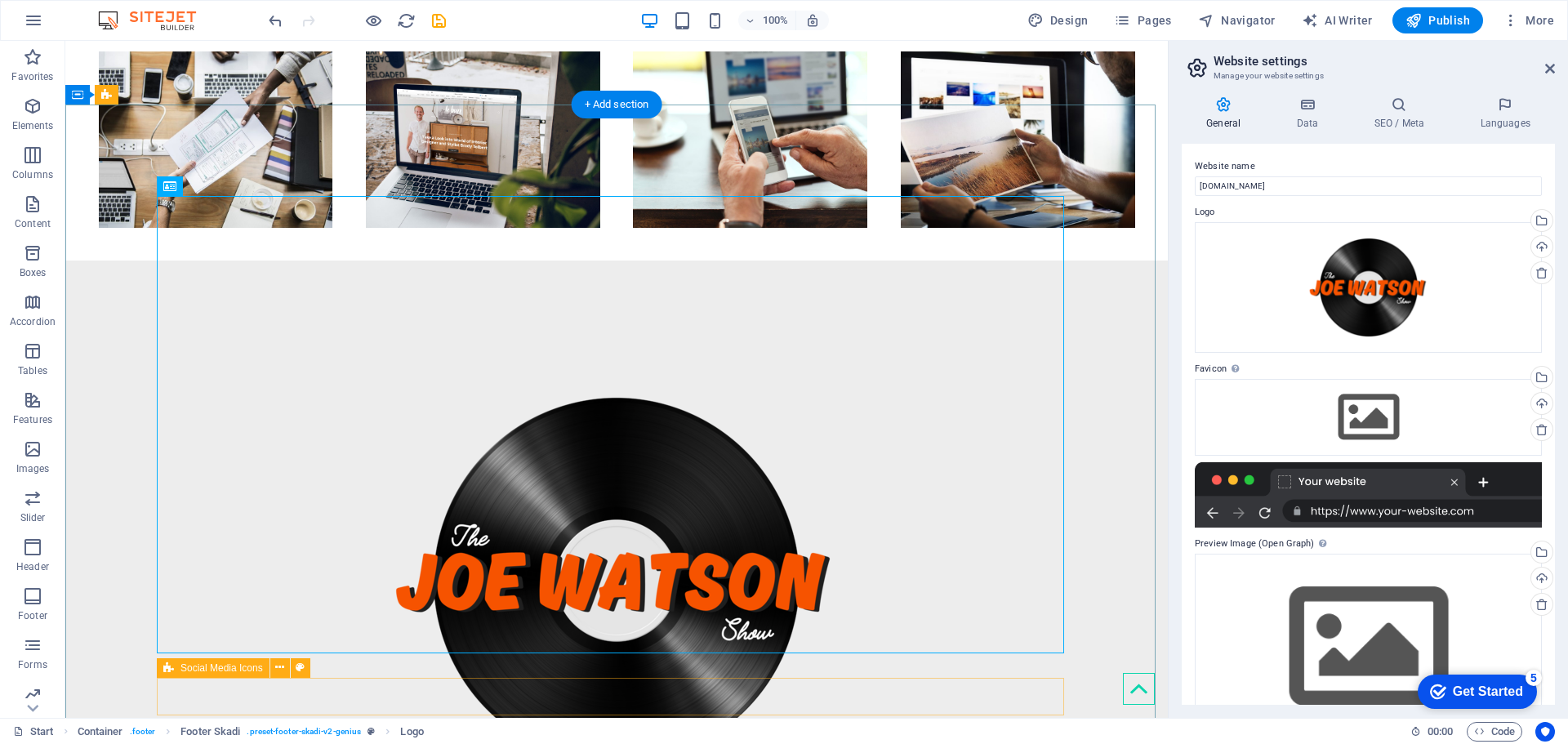
click at [280, 578] on div at bounding box center [616, 581] width 919 height 457
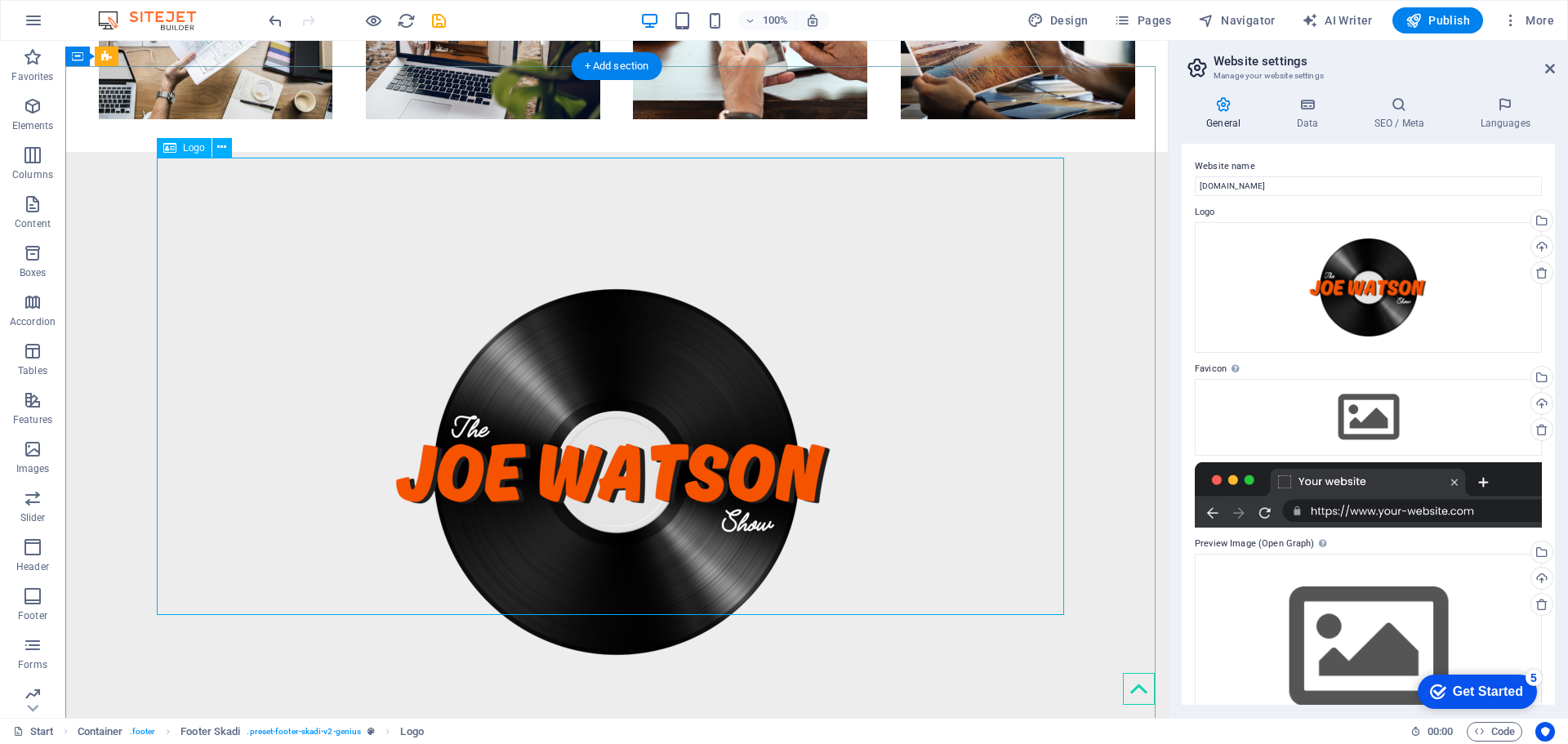
scroll to position [695, 0]
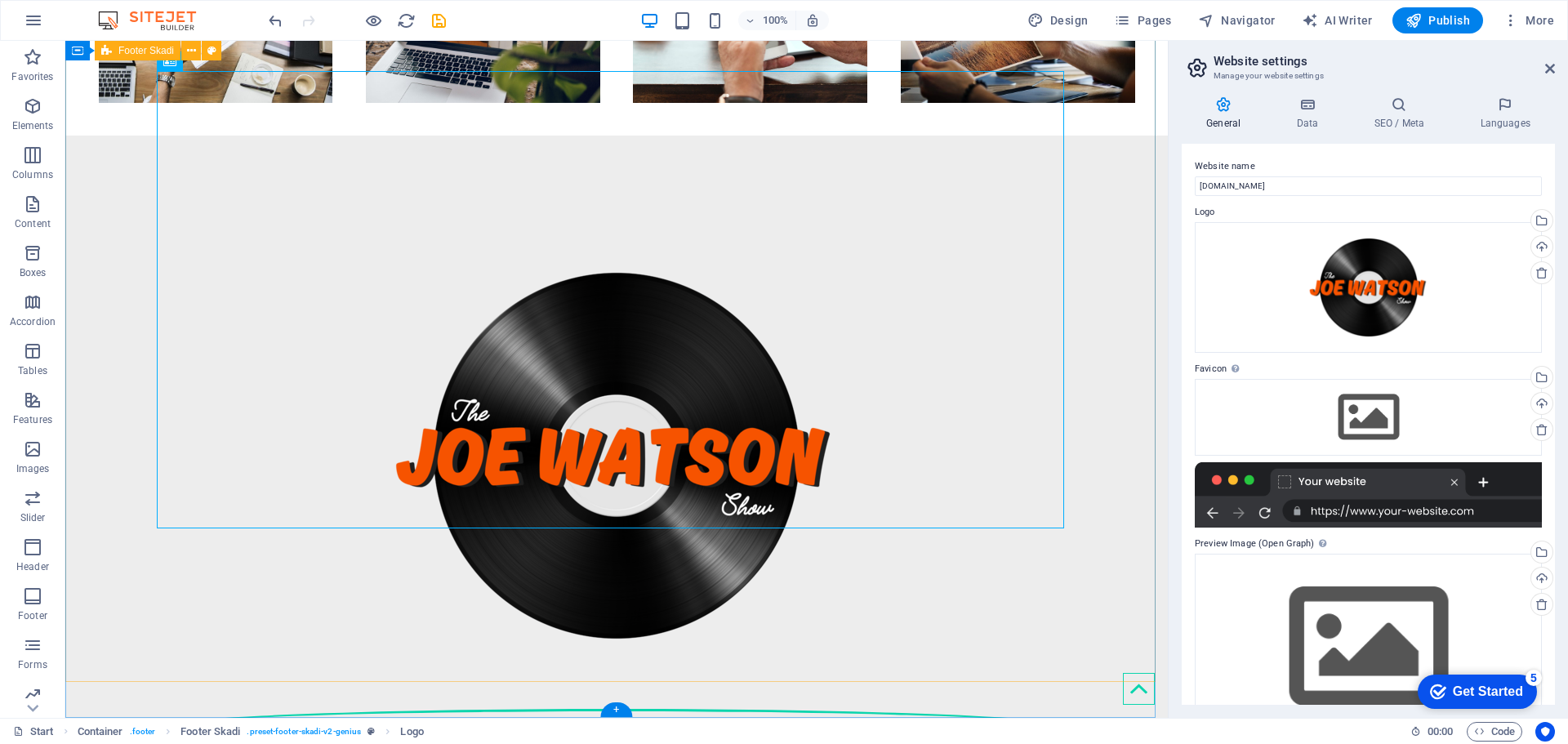
click at [75, 588] on div at bounding box center [616, 487] width 1103 height 703
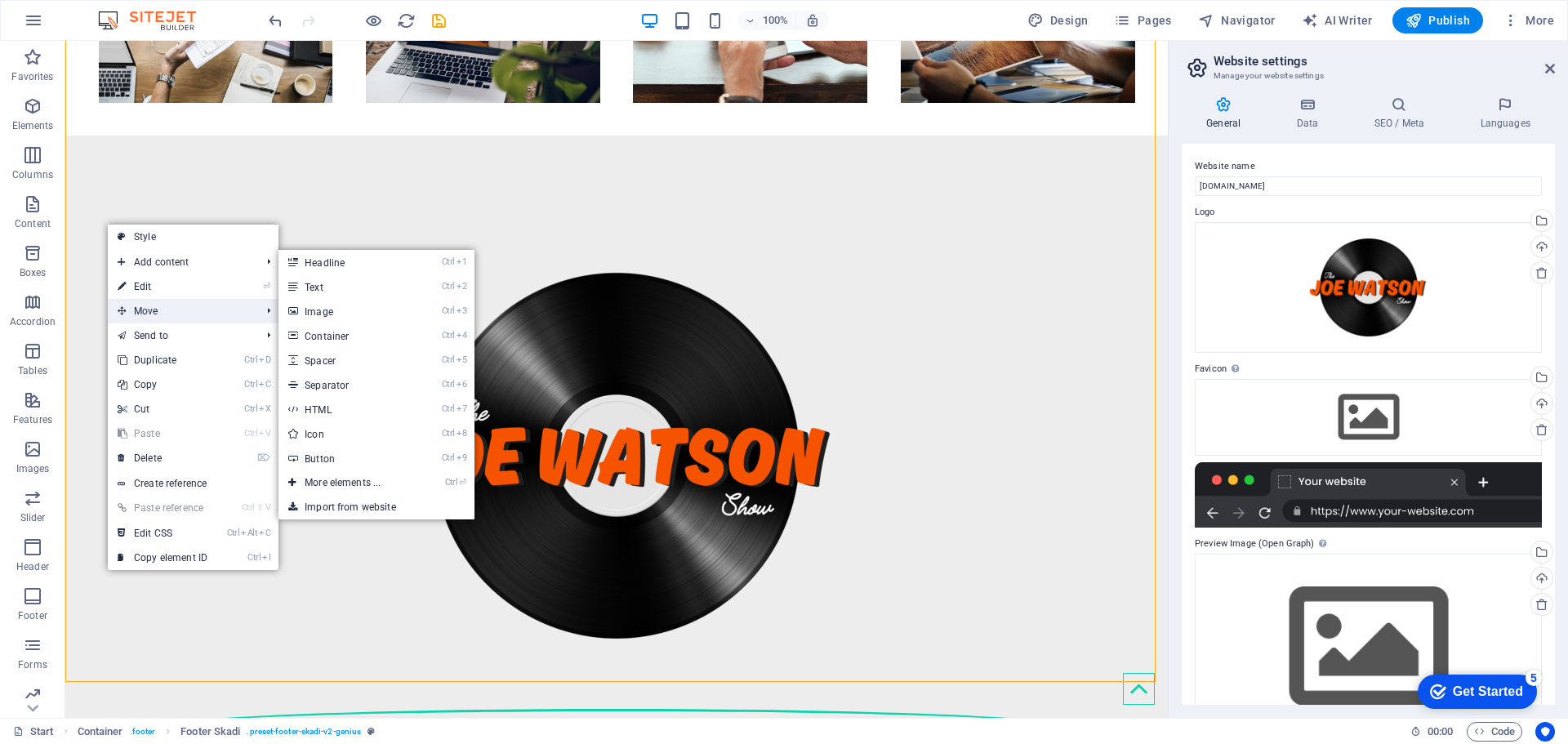
click at [244, 299] on span "Move" at bounding box center [181, 311] width 146 height 25
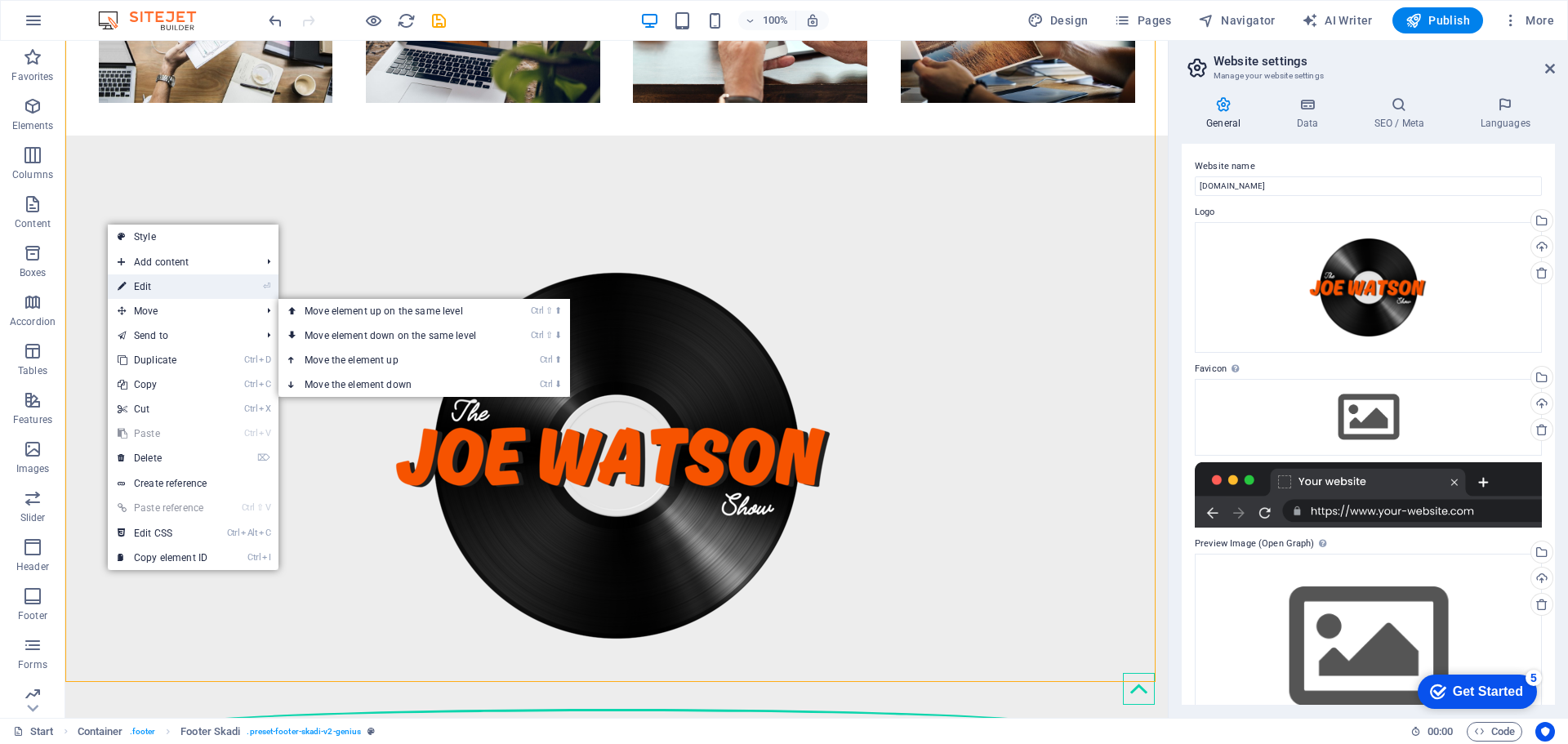
click at [243, 287] on li "⏎ Edit" at bounding box center [193, 287] width 171 height 25
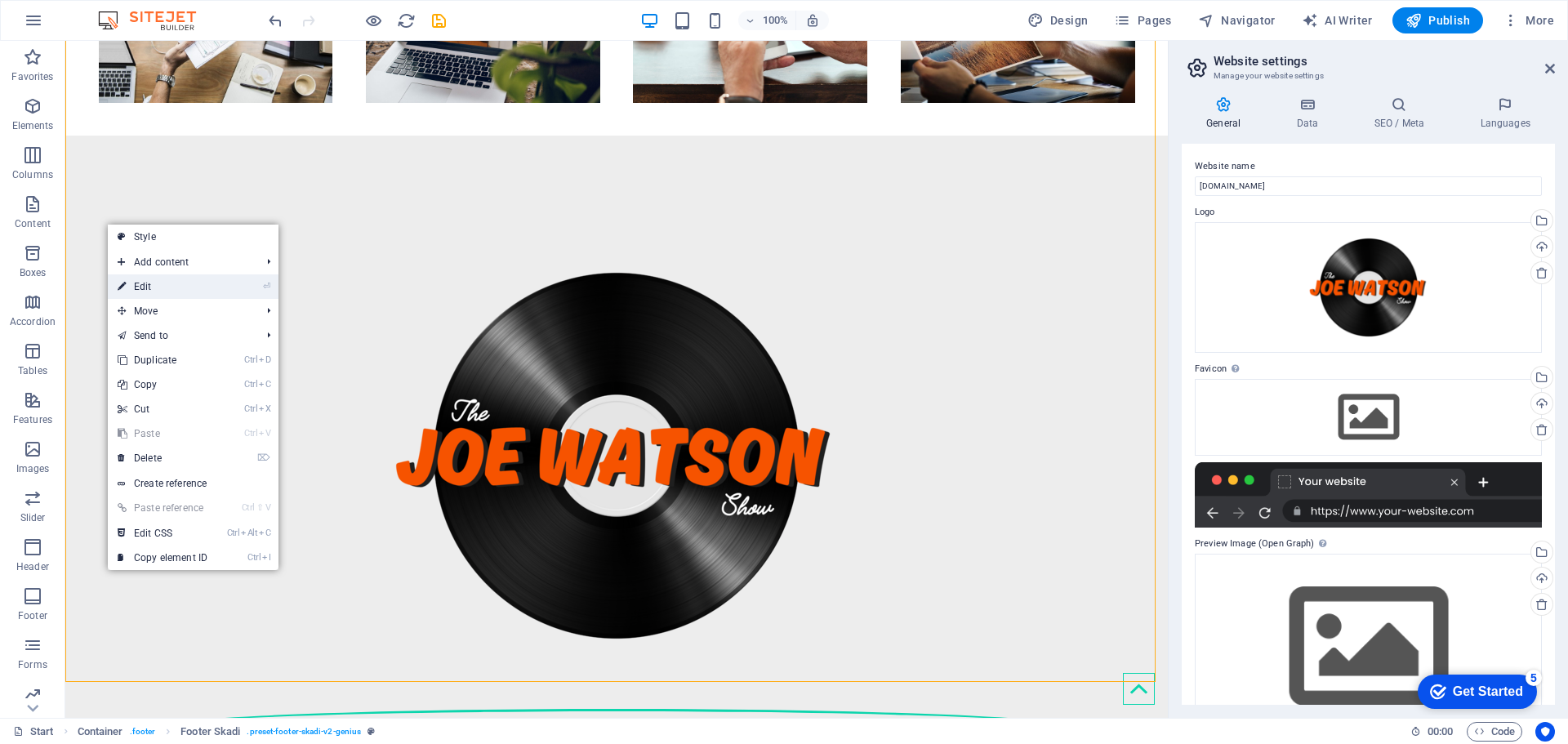
click at [250, 292] on li "⏎ Edit" at bounding box center [193, 287] width 171 height 25
click at [250, 290] on li "⏎ Edit" at bounding box center [193, 287] width 171 height 25
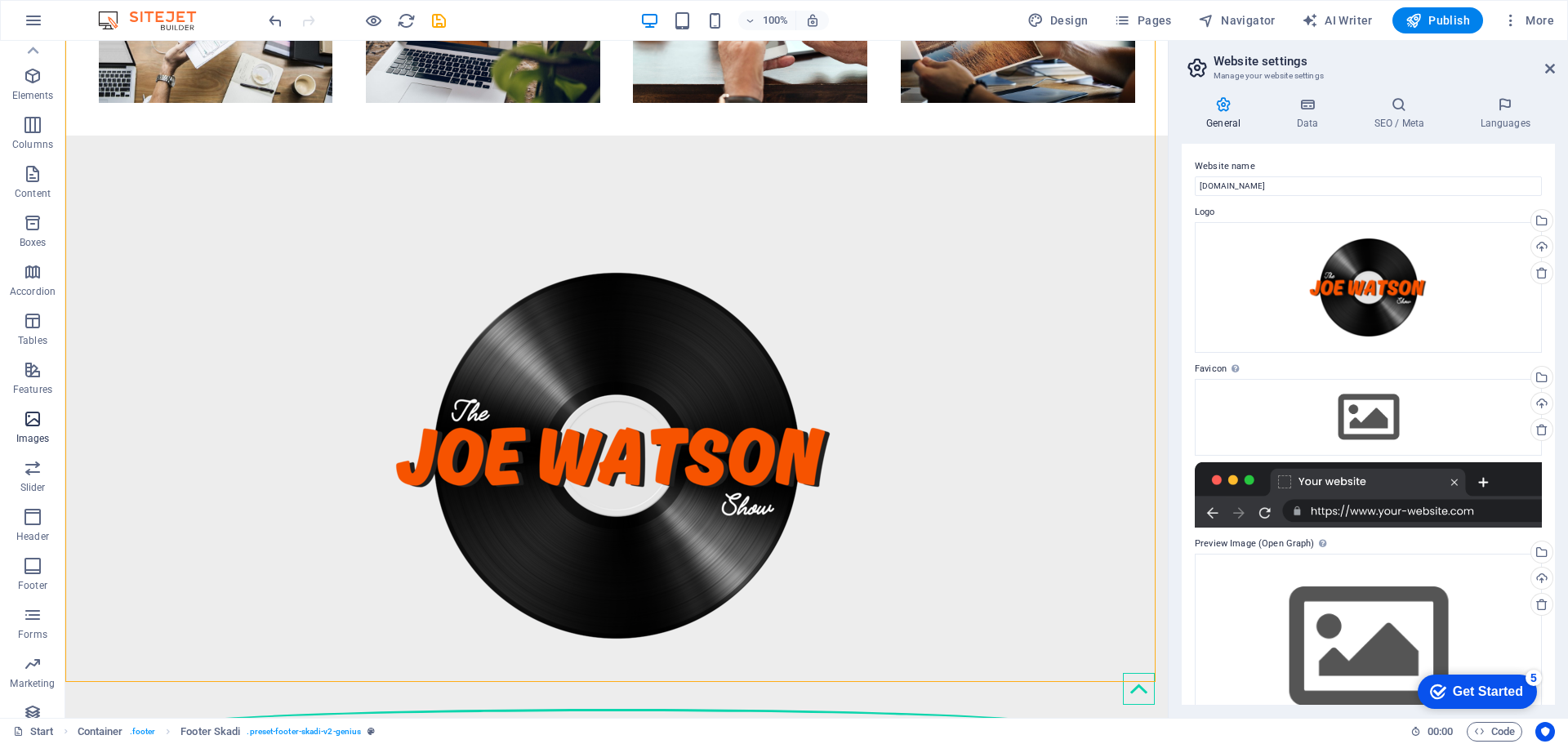
scroll to position [0, 0]
click at [46, 128] on p "Elements" at bounding box center [33, 125] width 42 height 13
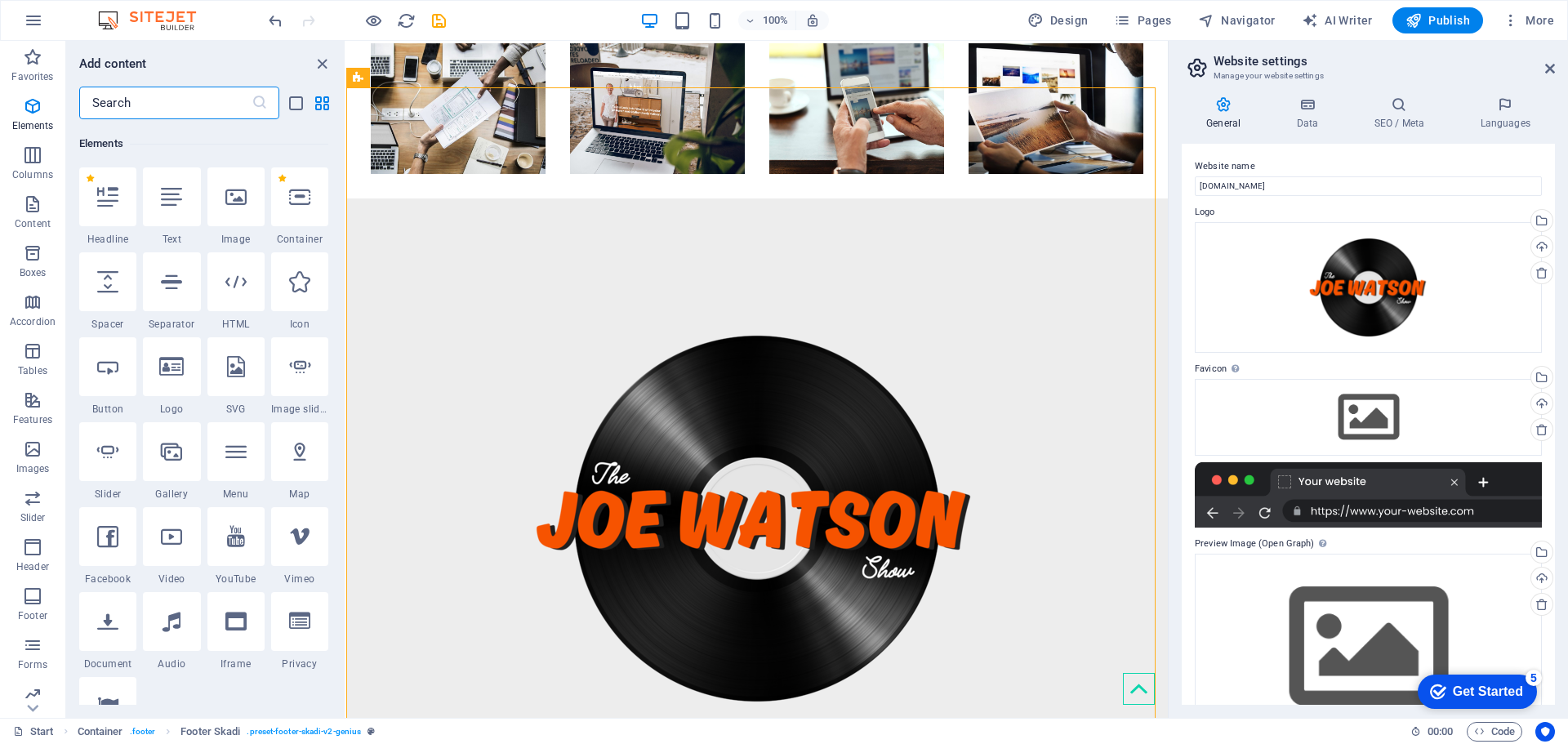
scroll to position [174, 0]
click at [742, 706] on div at bounding box center [757, 550] width 821 height 703
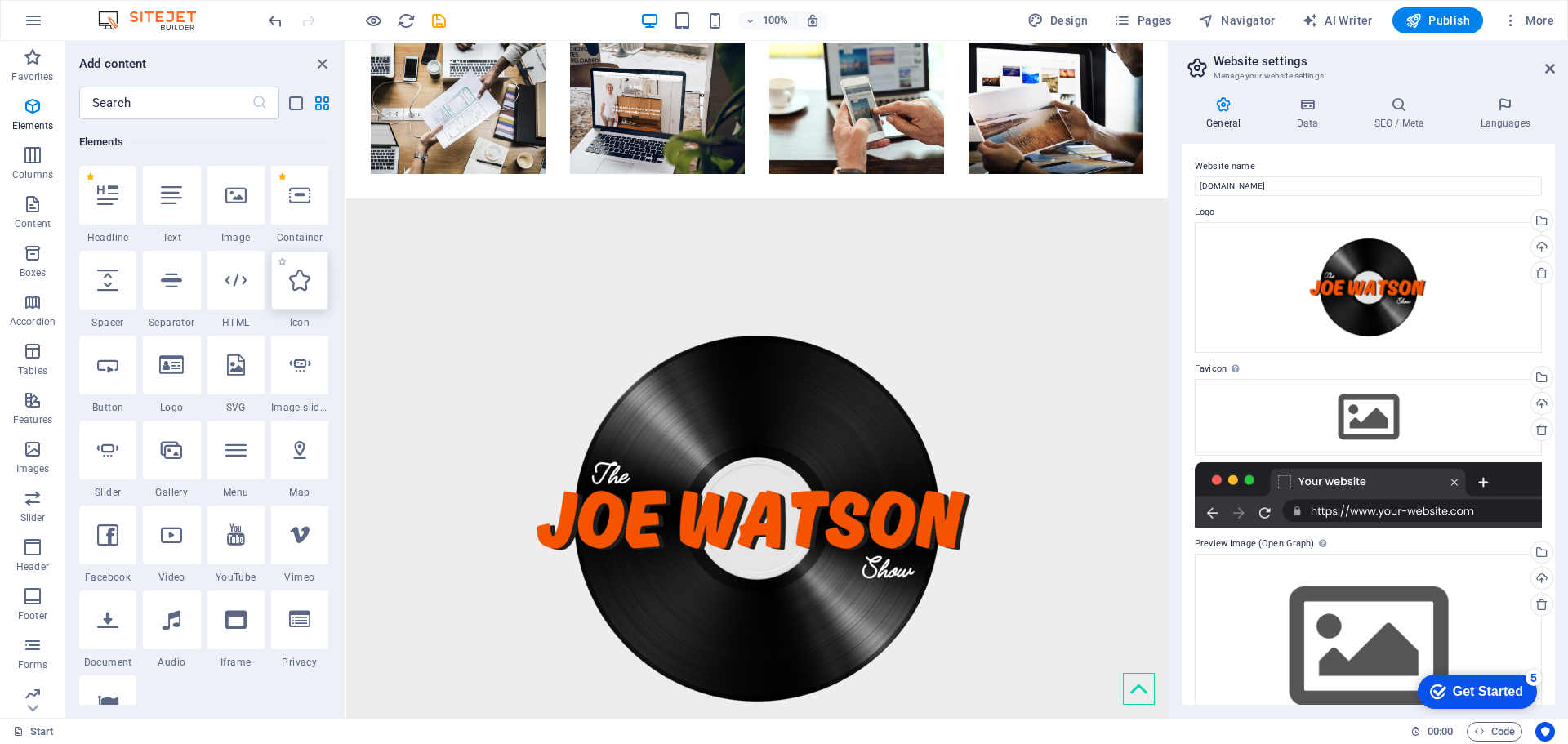
click at [304, 292] on div at bounding box center [299, 280] width 57 height 59
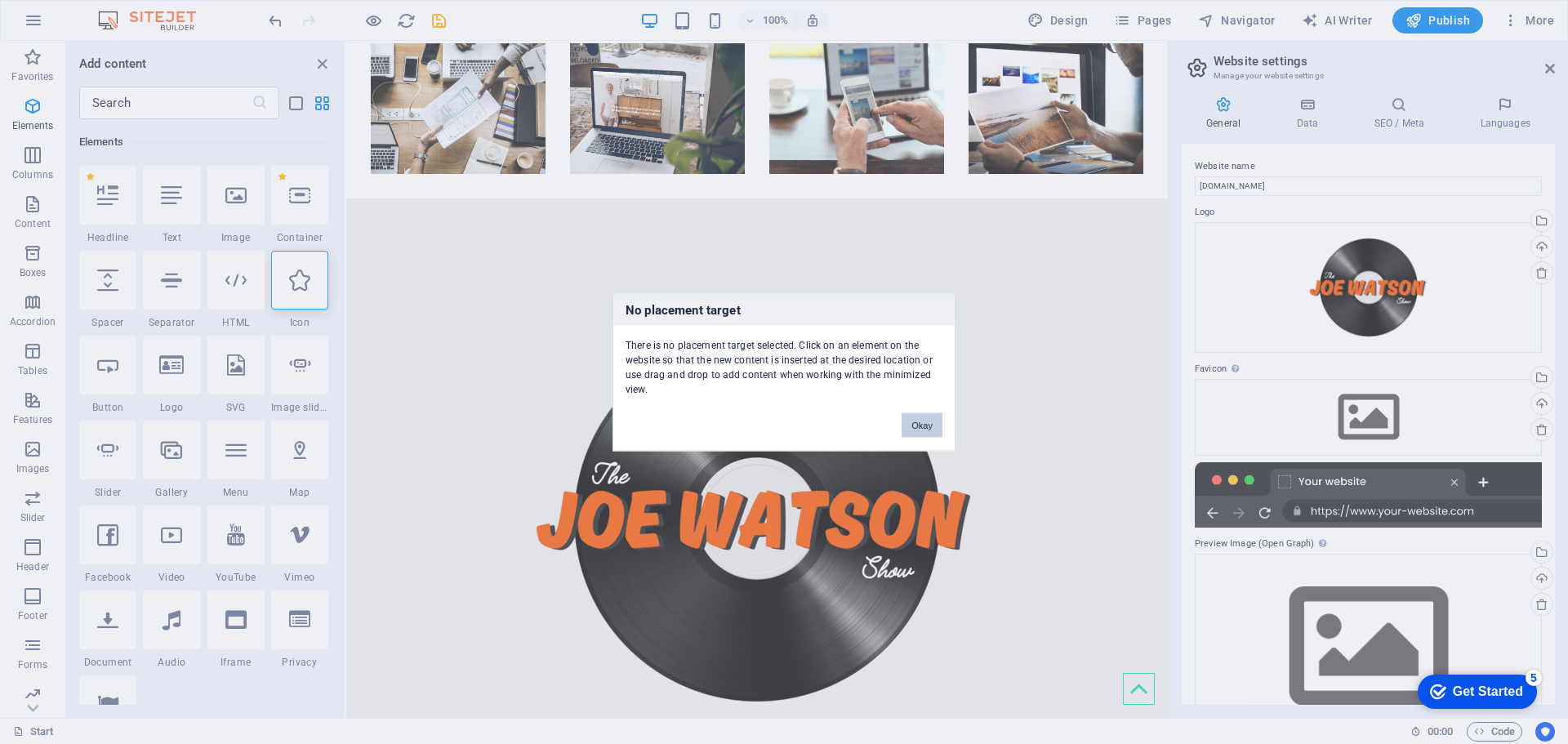
click at [932, 435] on button "Okay" at bounding box center [921, 424] width 41 height 25
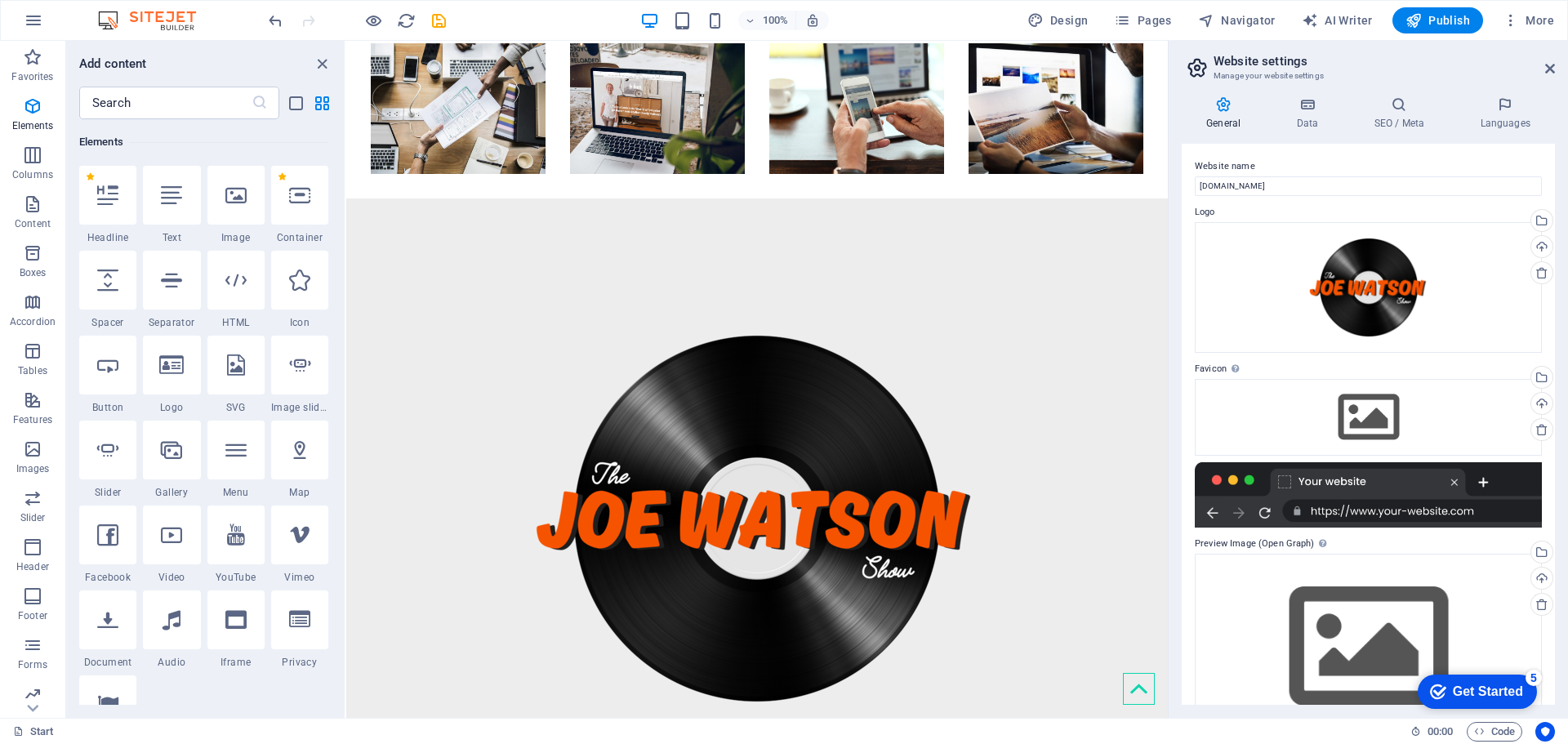
select select "xMidYMid"
select select "px"
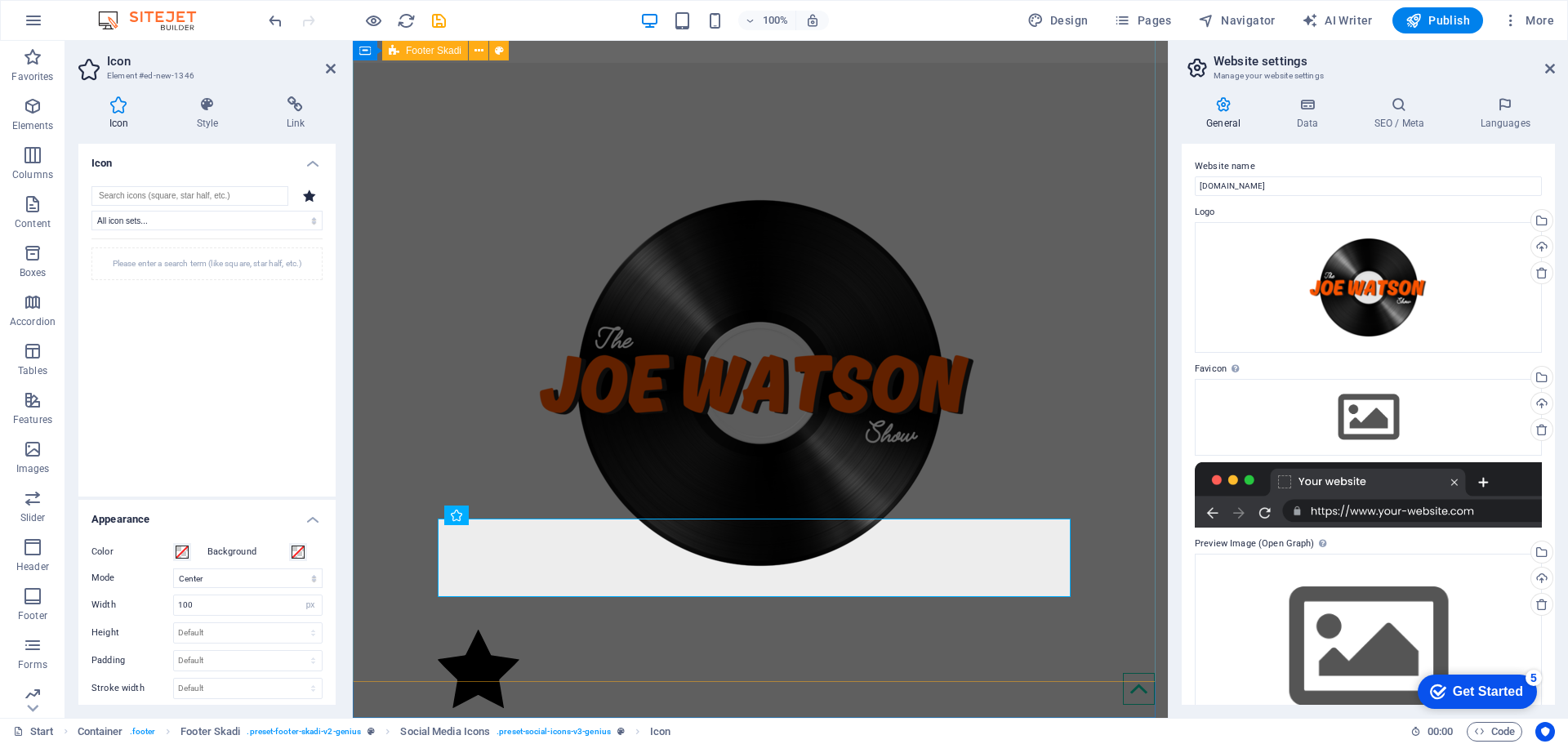
scroll to position [706, 0]
click at [489, 629] on figure at bounding box center [761, 671] width 645 height 84
click at [214, 110] on icon at bounding box center [207, 105] width 83 height 16
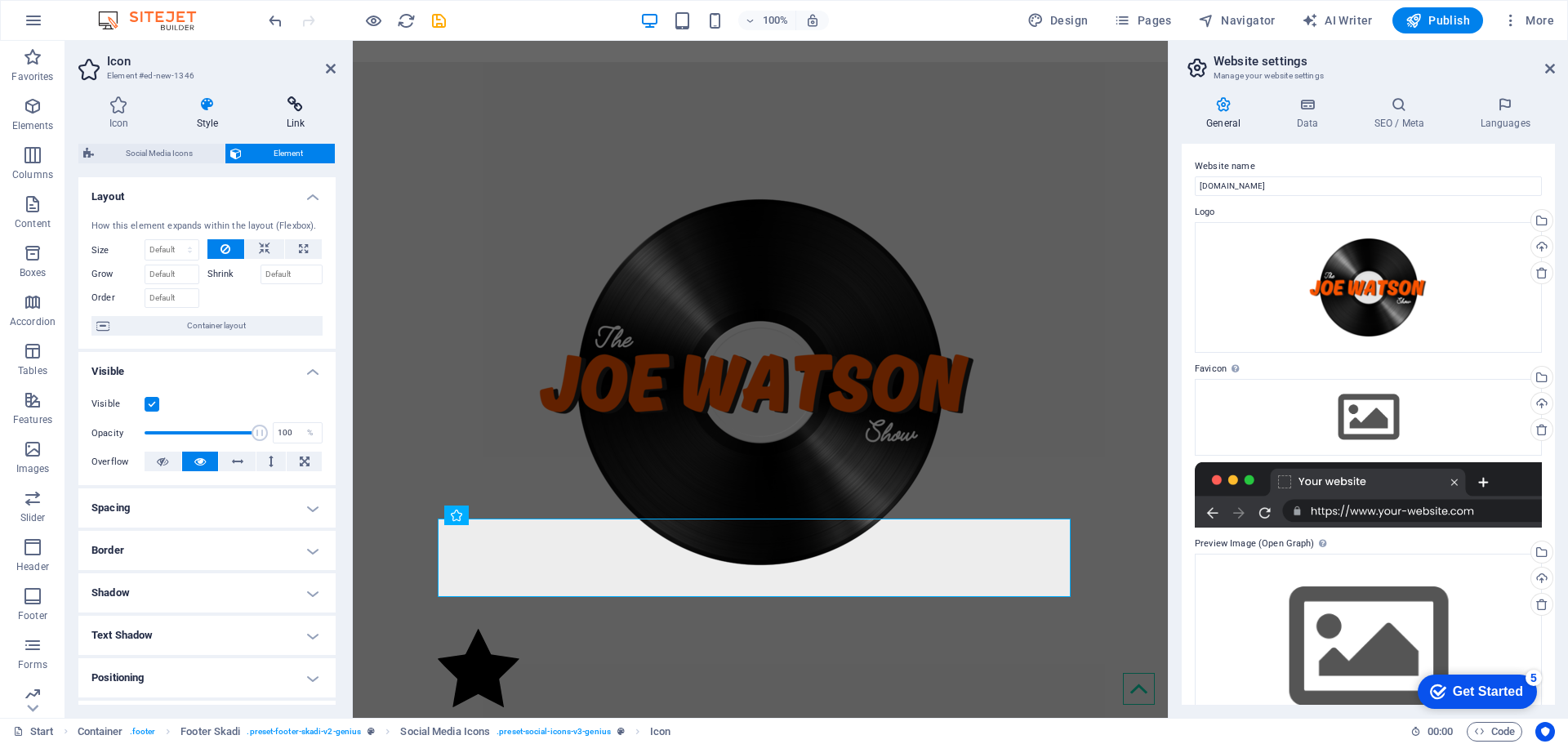
click at [294, 124] on h4 "Link" at bounding box center [295, 114] width 80 height 34
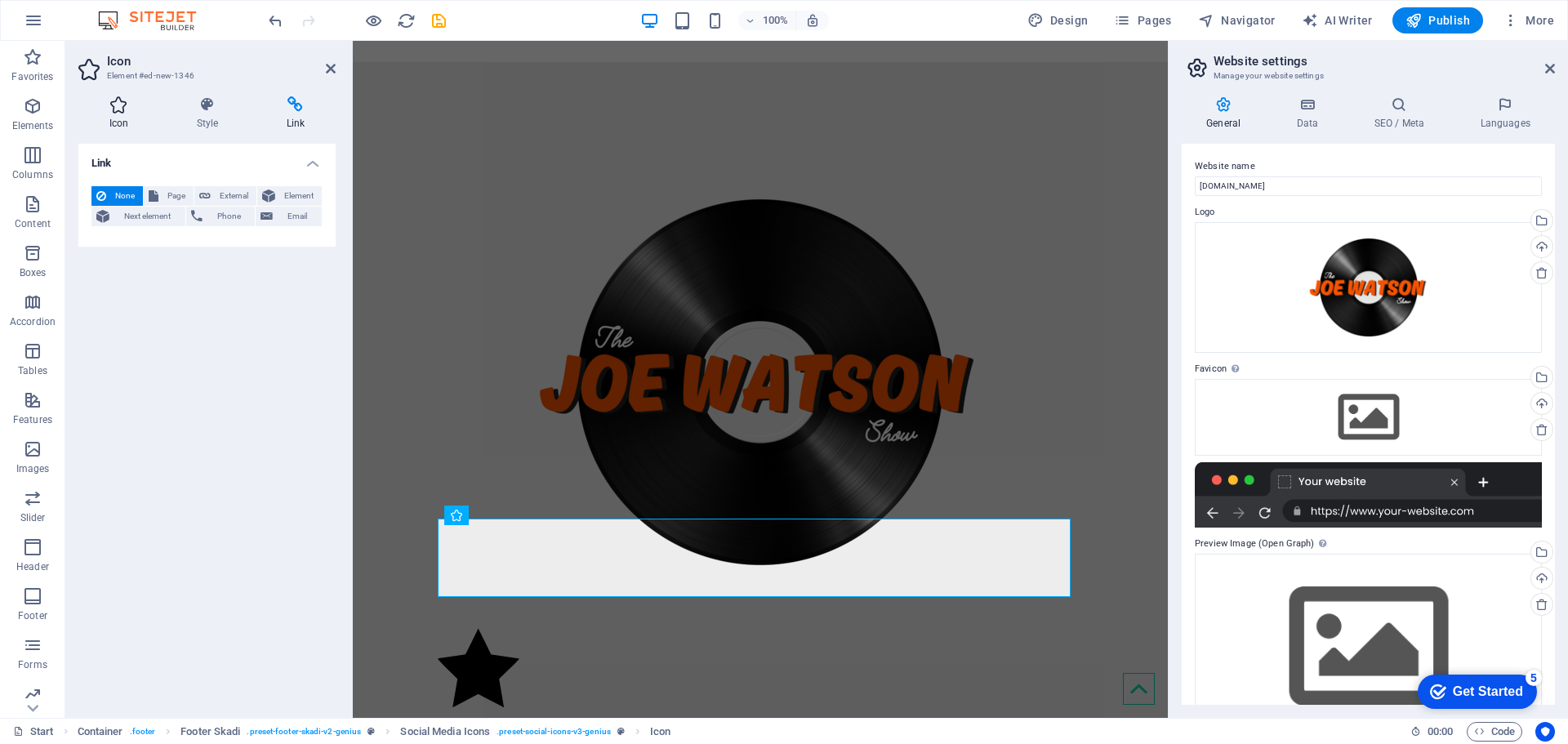
click at [112, 124] on h4 "Icon" at bounding box center [123, 114] width 88 height 34
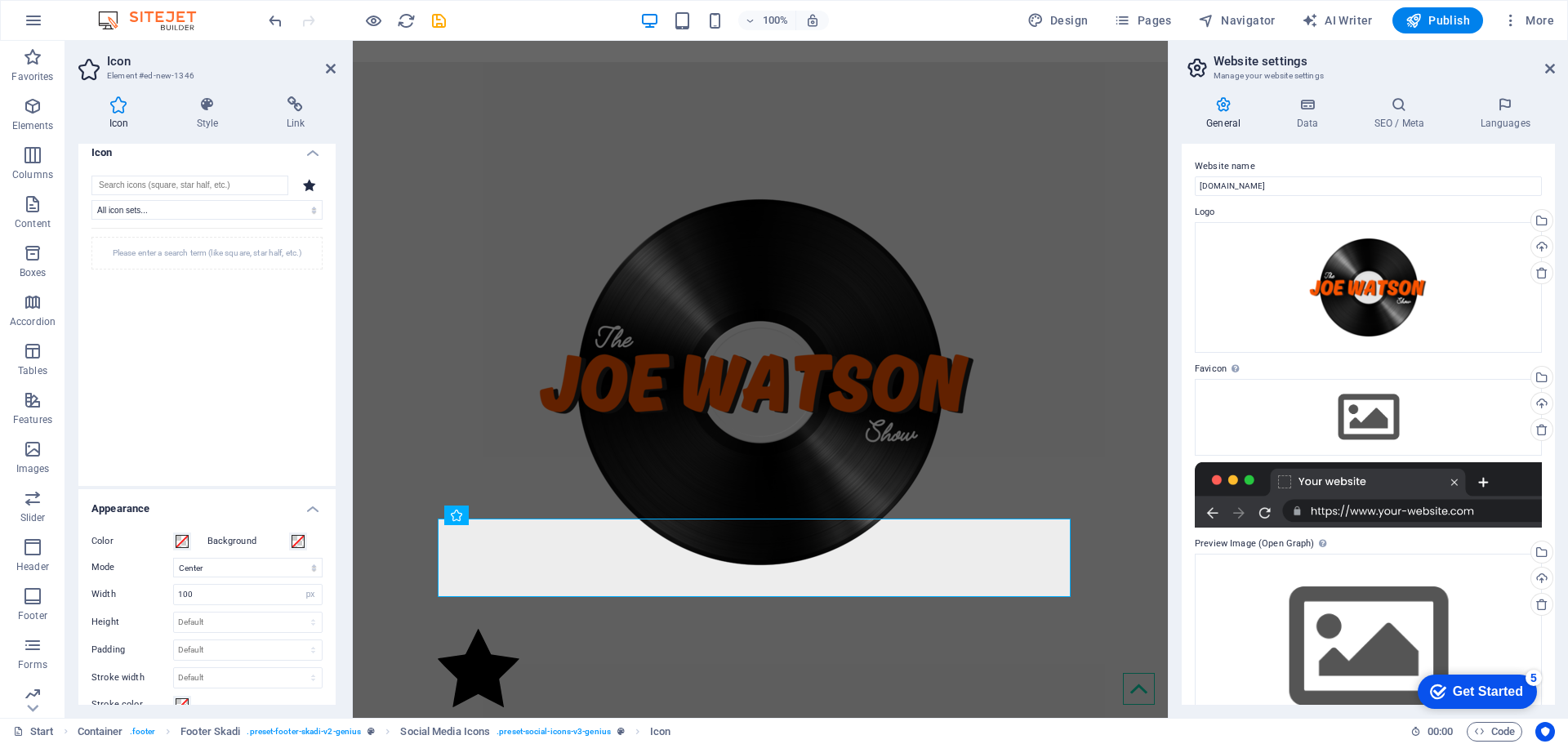
scroll to position [0, 0]
click at [209, 196] on input "search" at bounding box center [190, 197] width 197 height 20
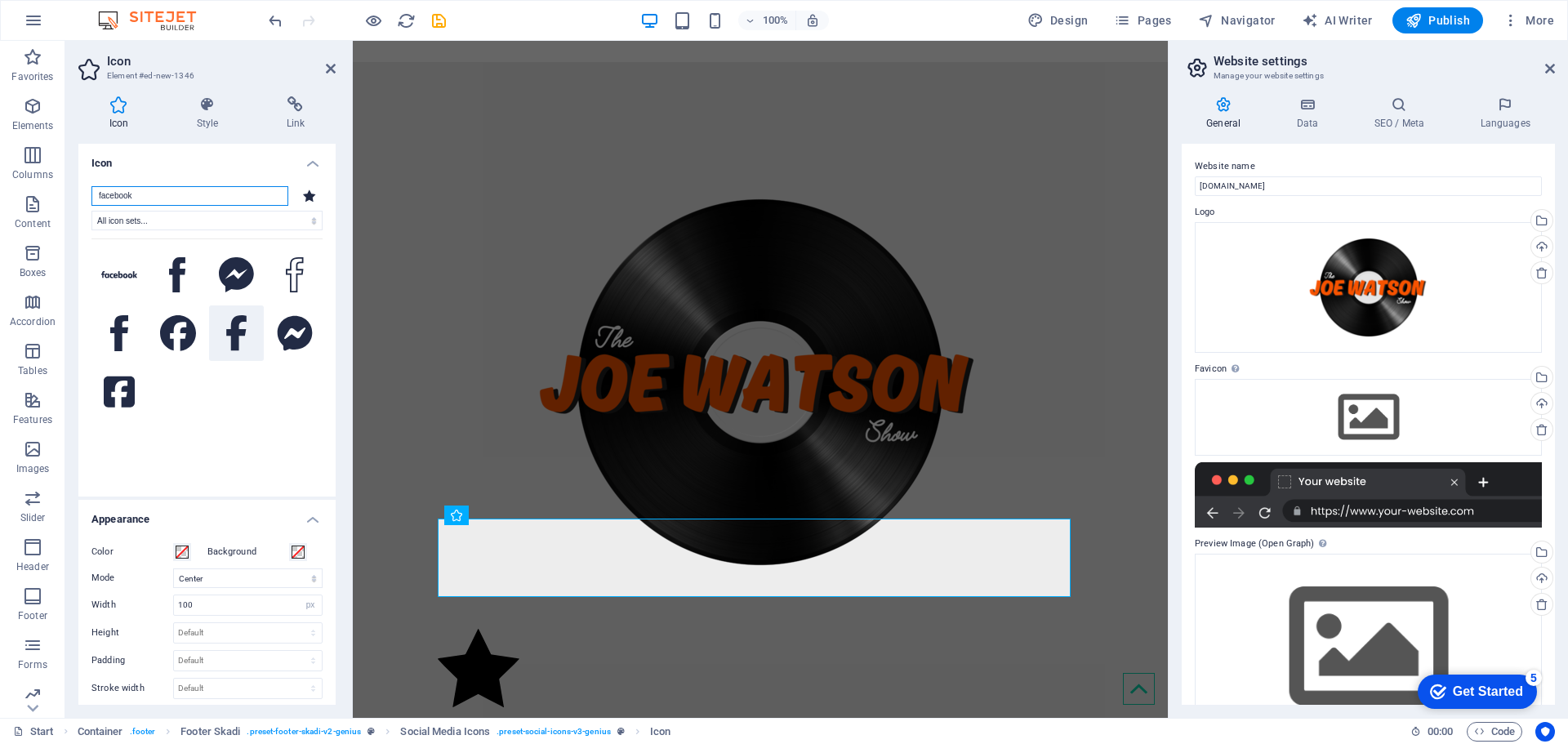
type input "facebook"
click at [233, 333] on icon at bounding box center [237, 334] width 20 height 36
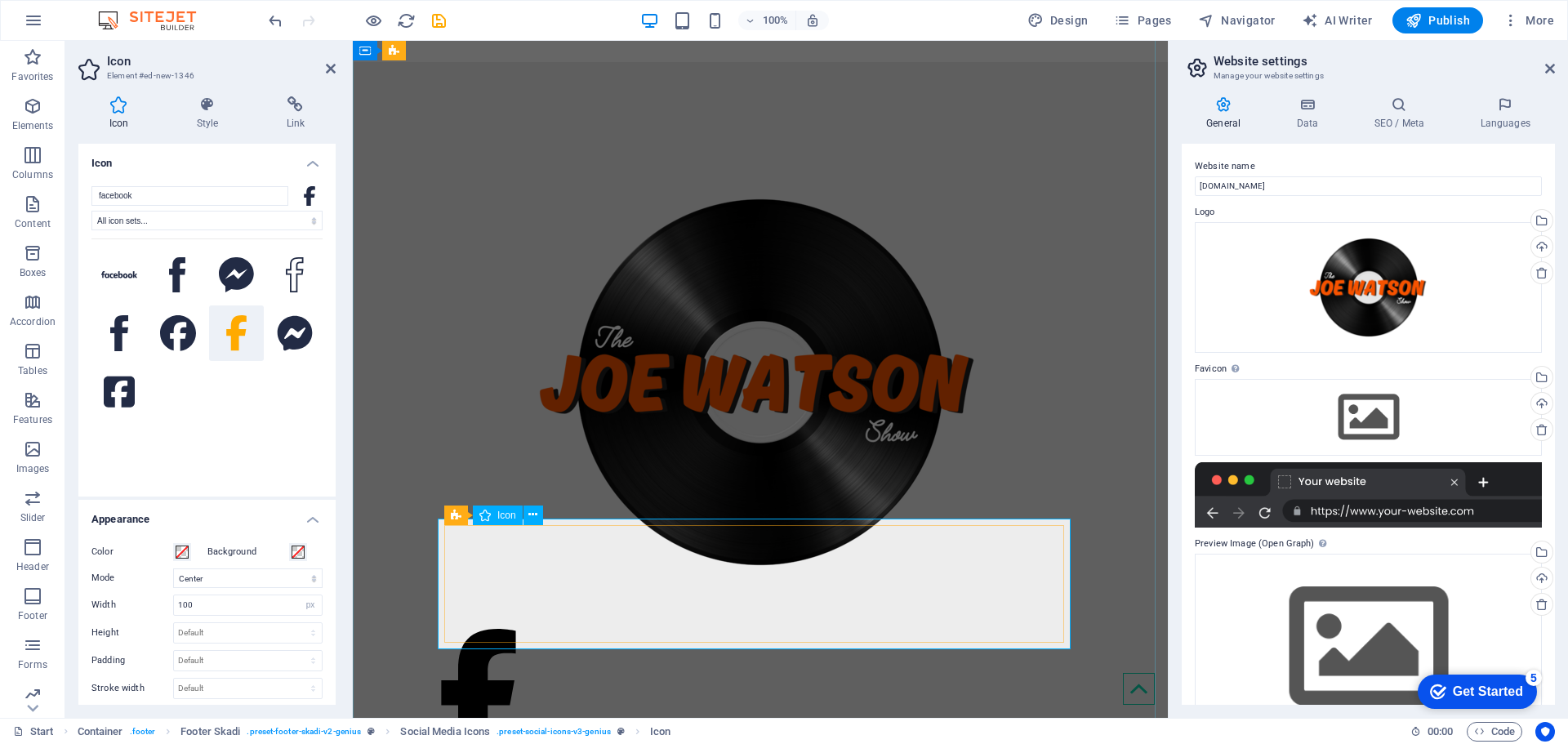
click at [473, 629] on figure at bounding box center [761, 697] width 645 height 137
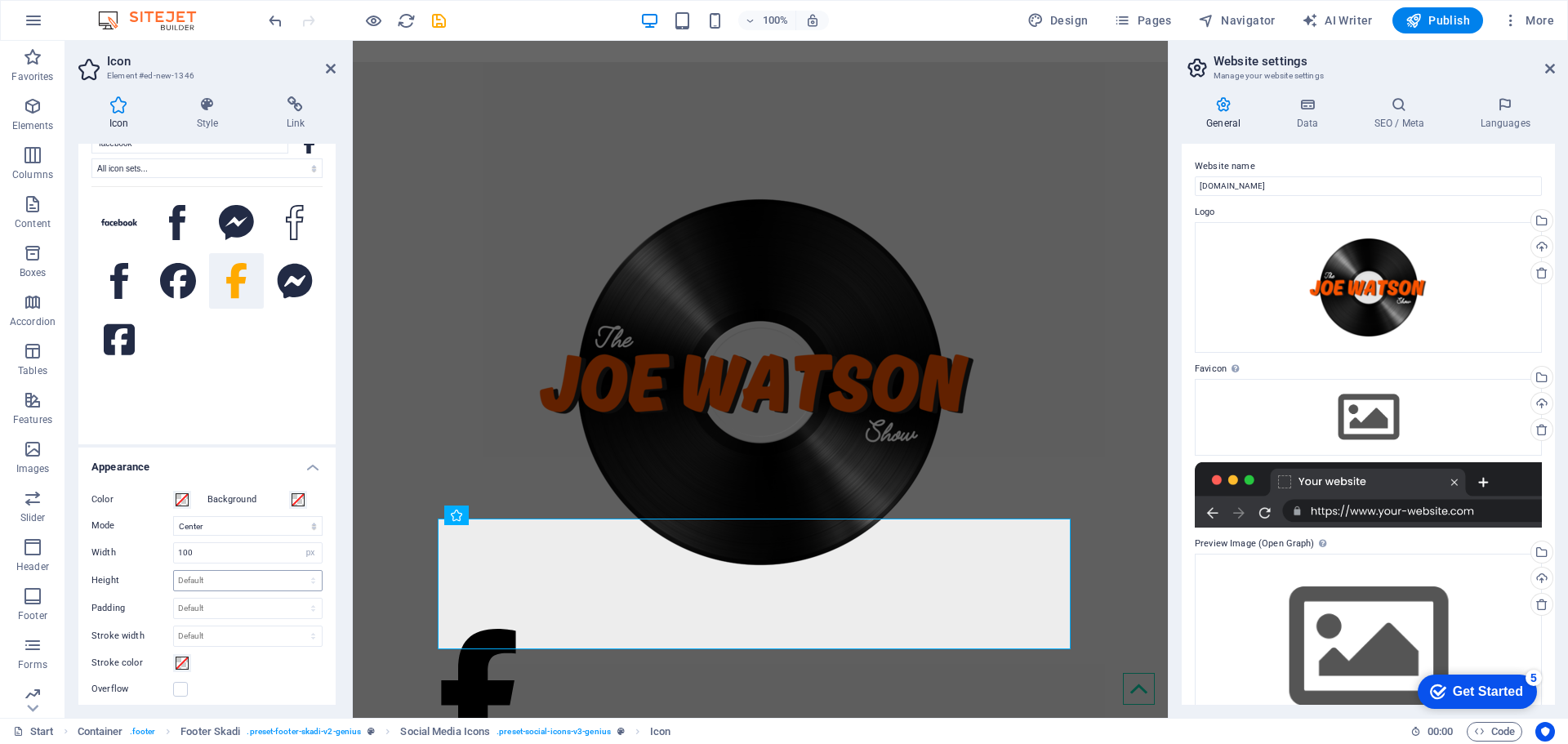
scroll to position [82, 0]
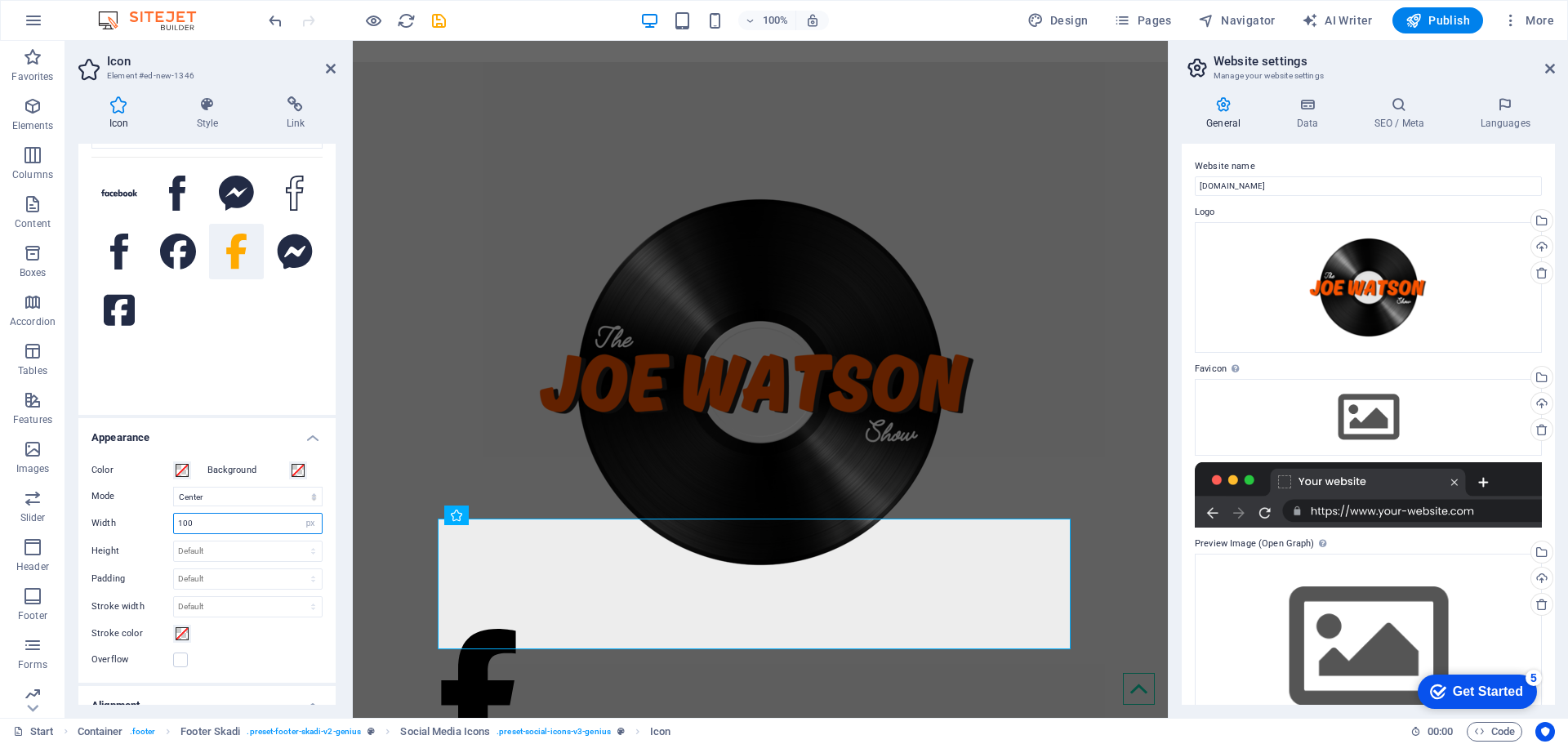
click at [284, 526] on input "100" at bounding box center [248, 524] width 148 height 20
type input "1"
type input "50"
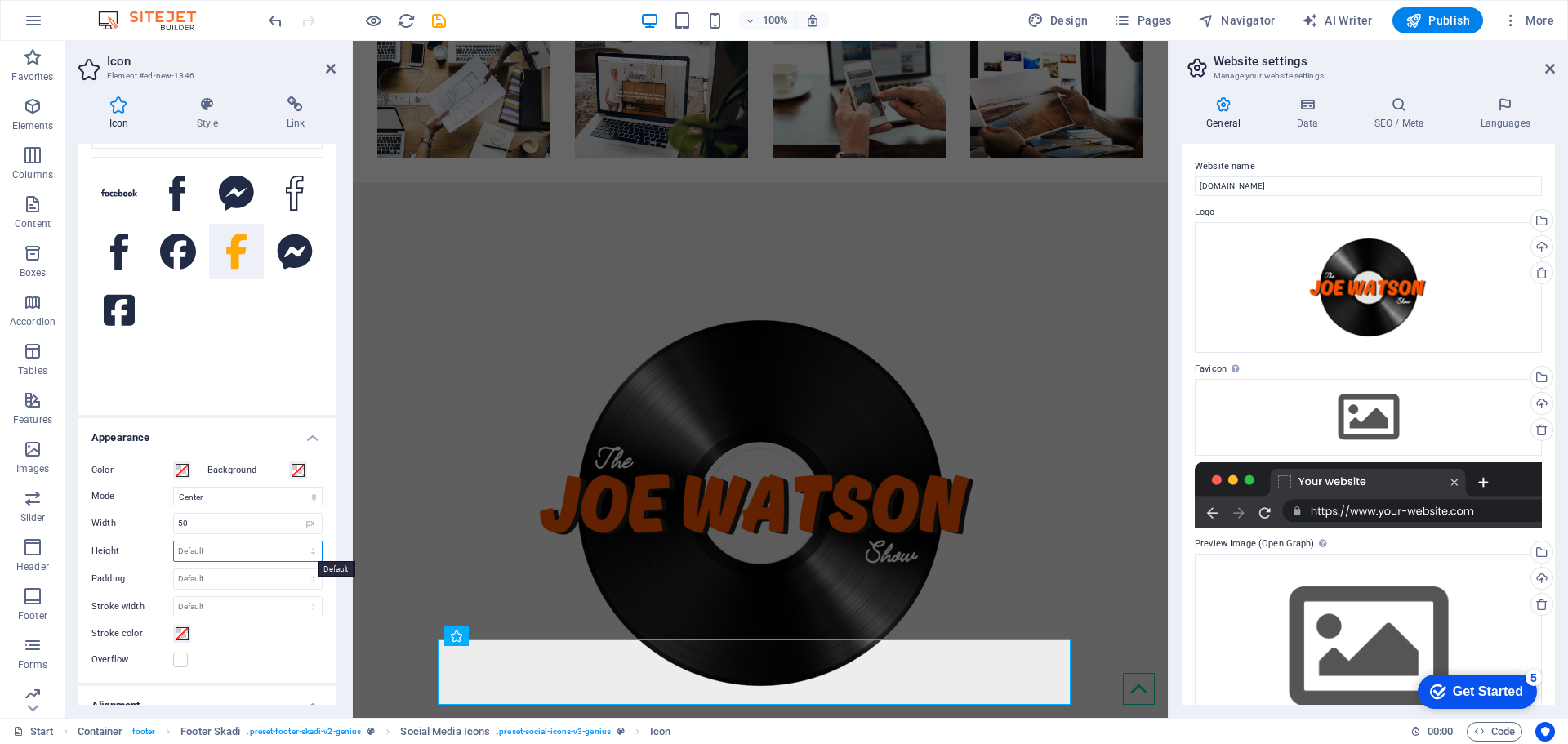
click at [262, 549] on select "Default auto px rem em vh vw" at bounding box center [248, 552] width 148 height 20
click at [494, 544] on div at bounding box center [760, 503] width 632 height 457
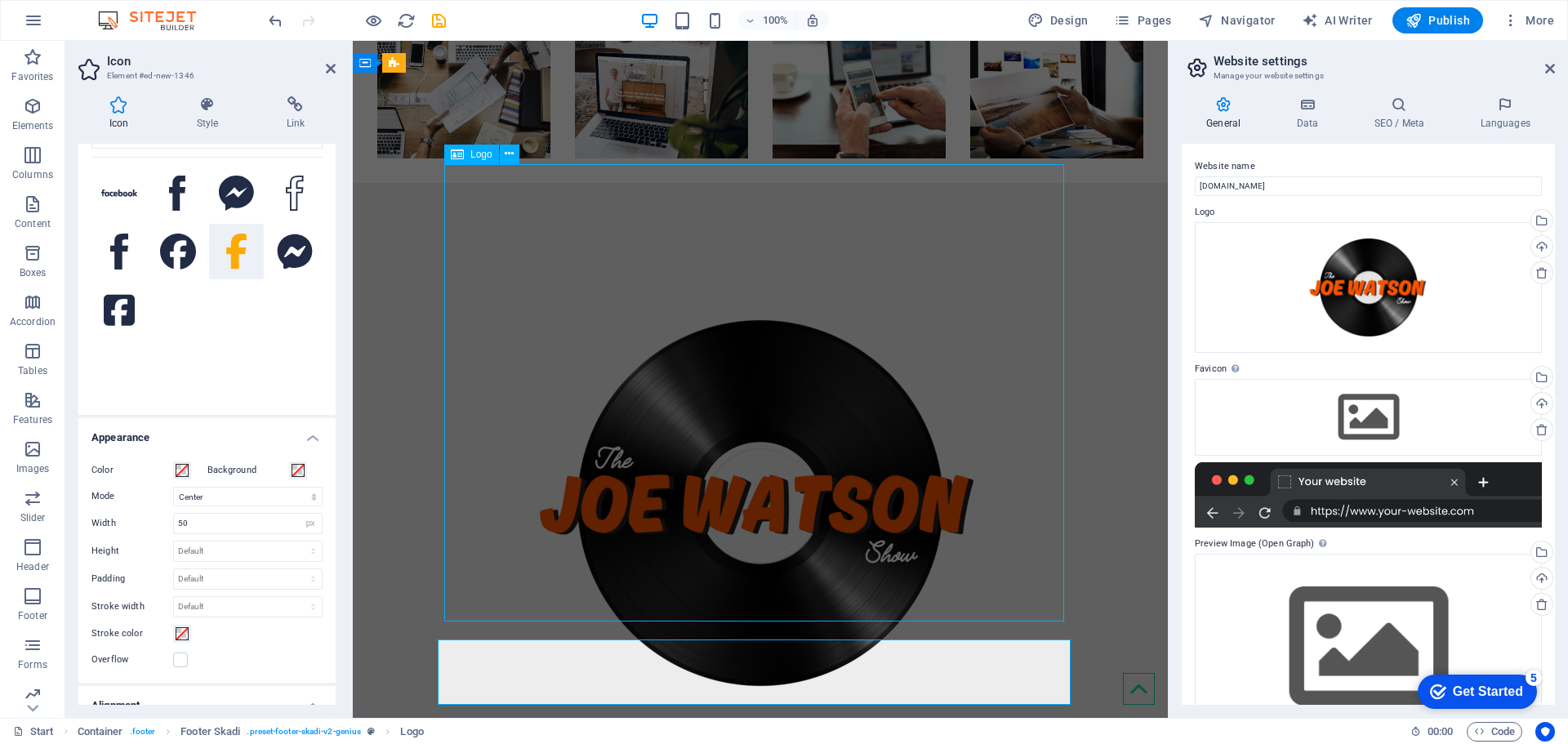
click at [765, 542] on div at bounding box center [760, 503] width 632 height 457
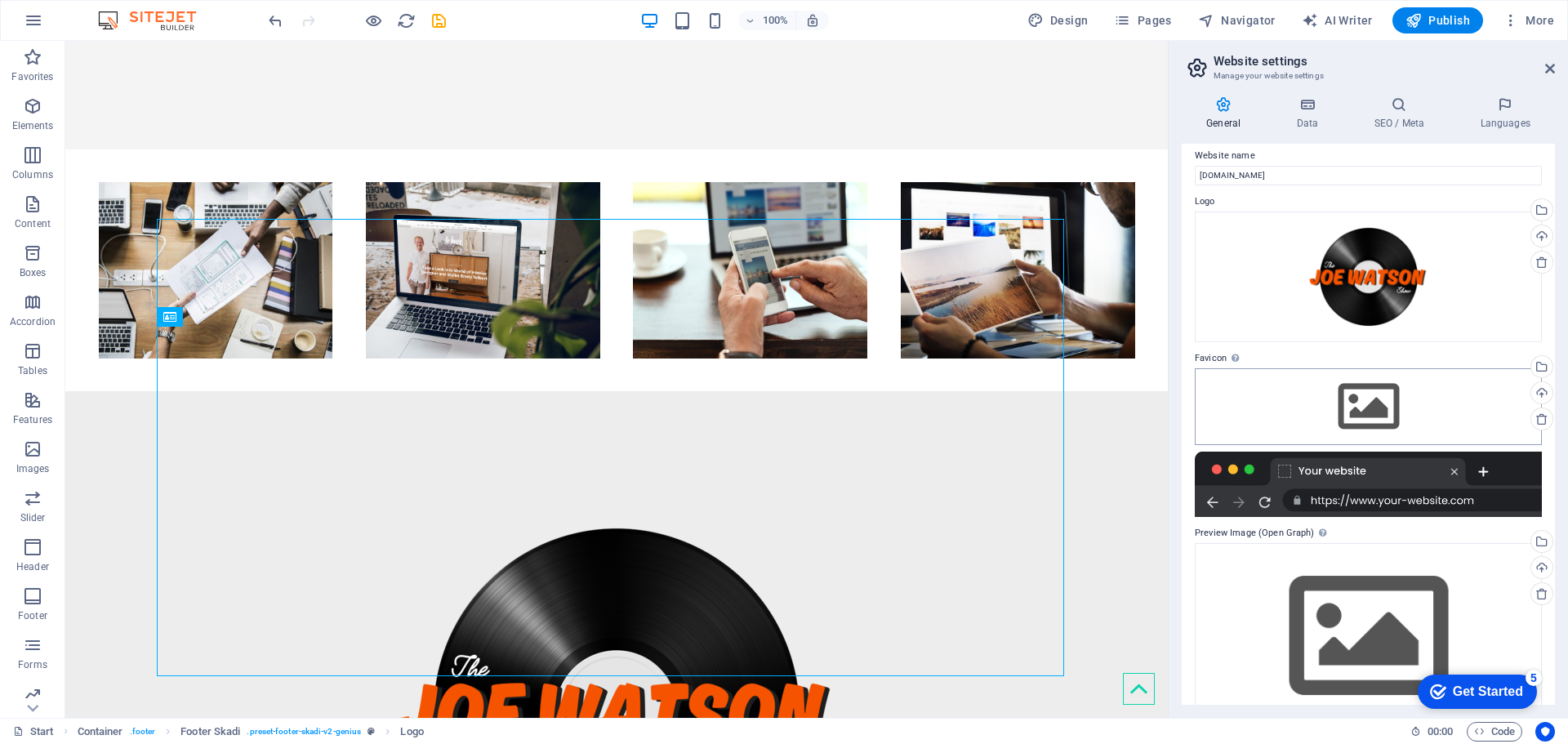
scroll to position [49, 0]
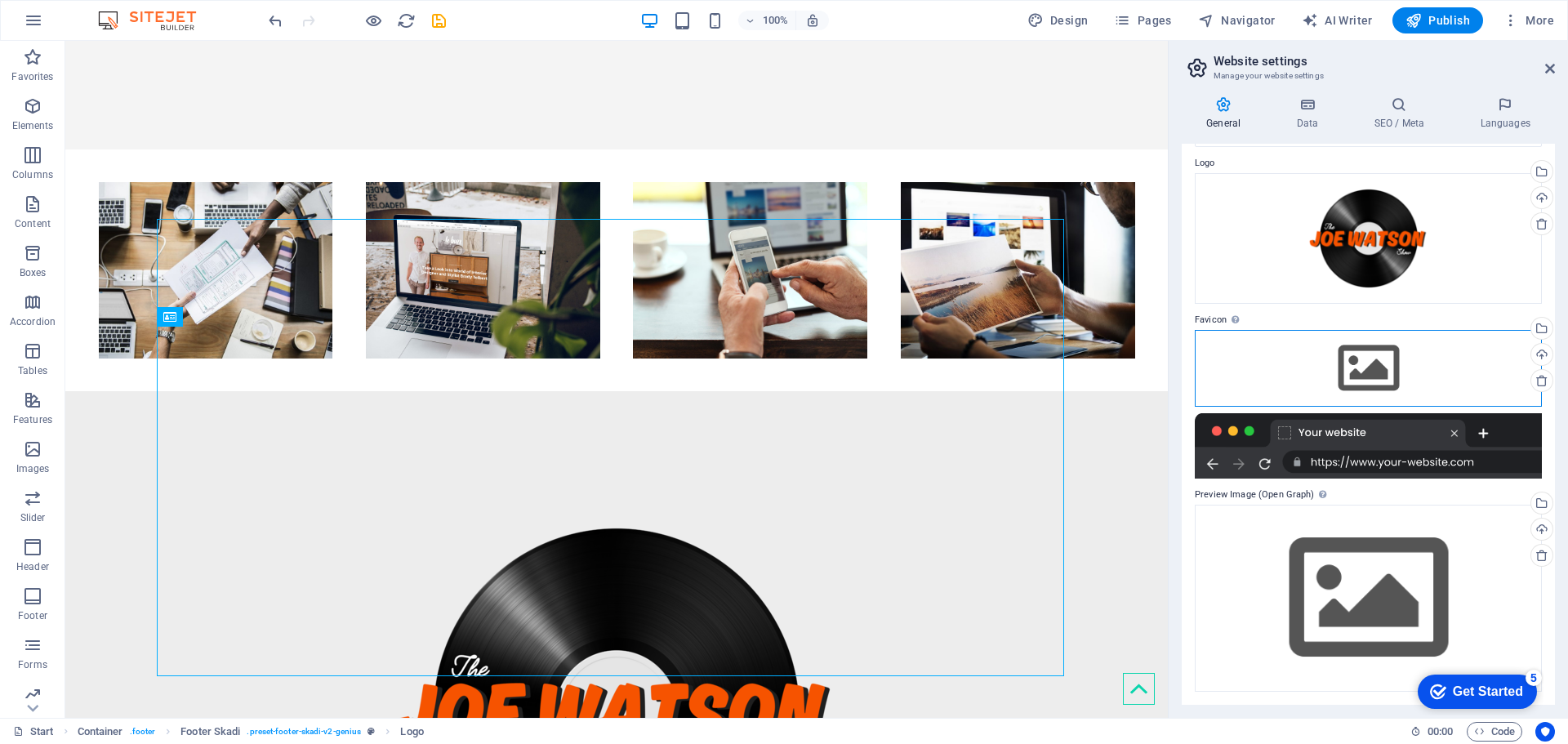
click at [1368, 350] on div "Drag files here, click to choose files or select files from Files or our free s…" at bounding box center [1368, 369] width 347 height 77
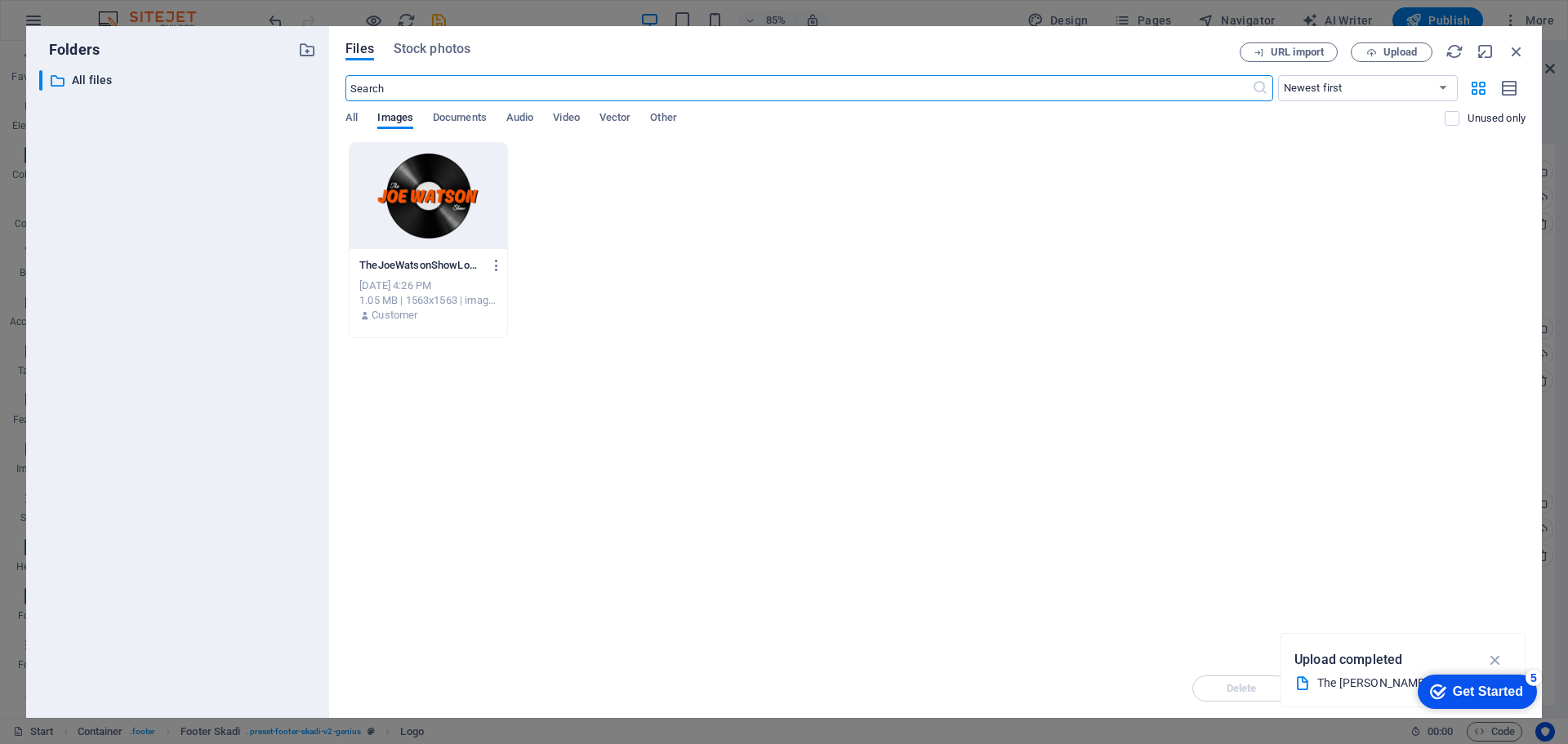
click at [419, 196] on div at bounding box center [428, 196] width 158 height 106
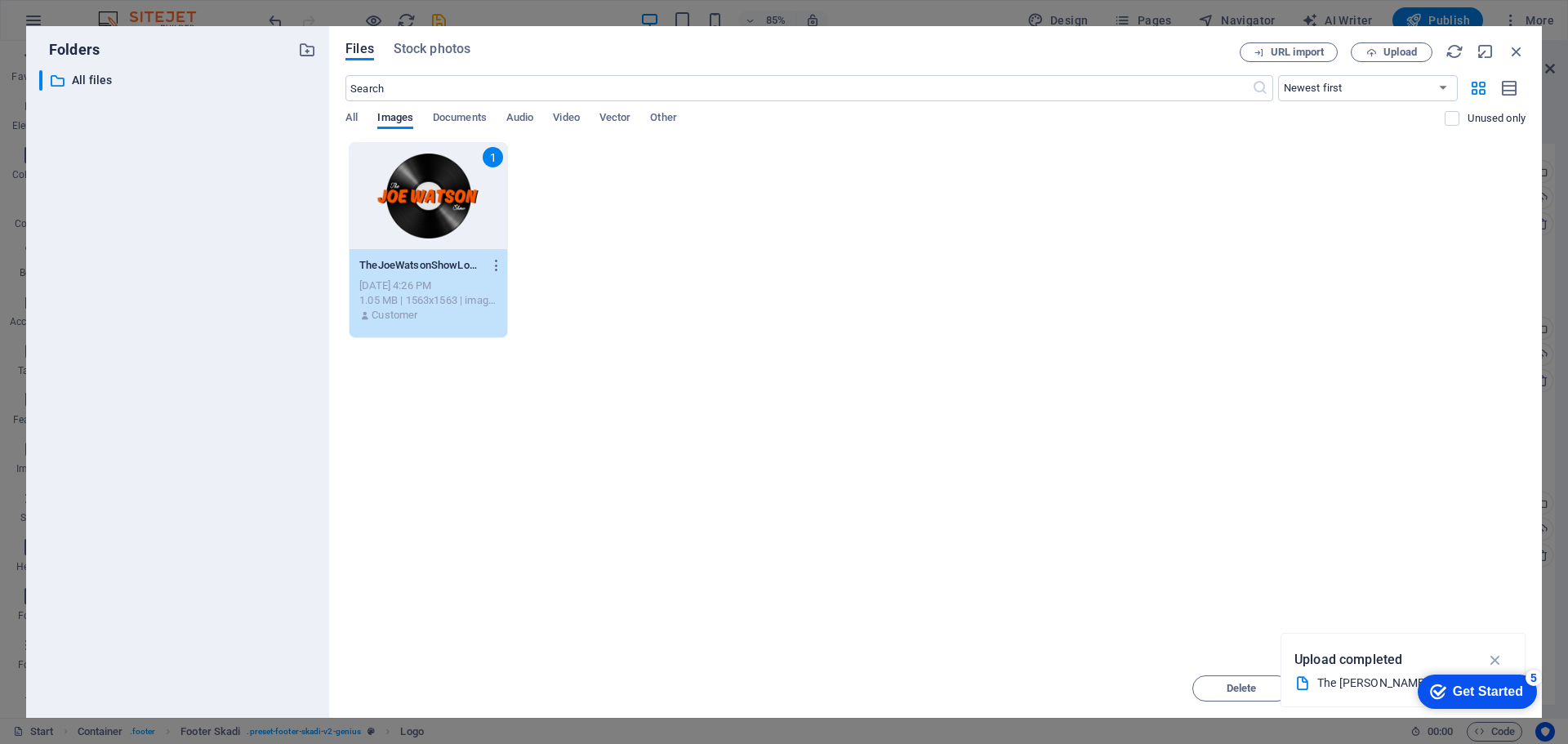
click at [417, 221] on div "1" at bounding box center [428, 196] width 158 height 106
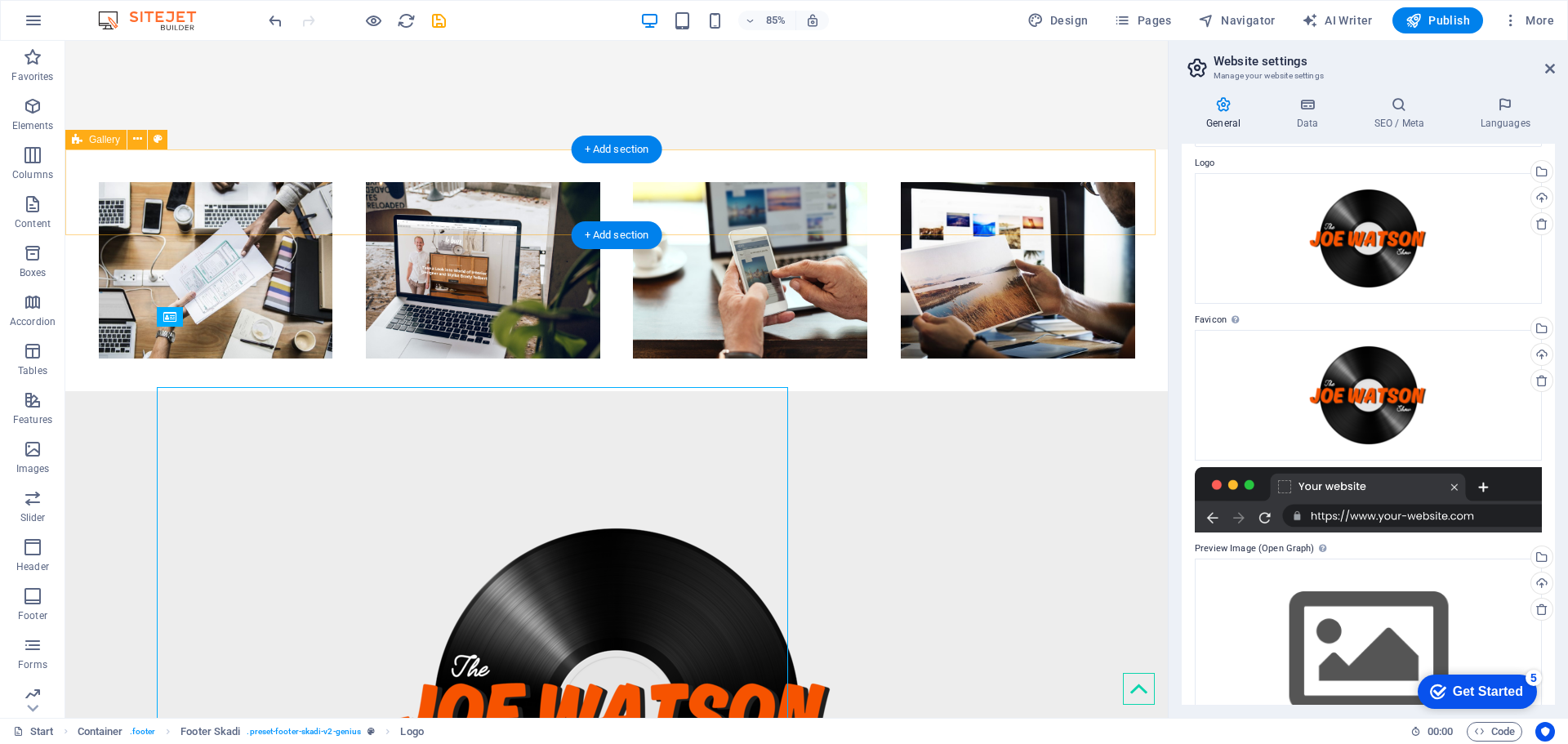
drag, startPoint x: 483, startPoint y: 262, endPoint x: 416, endPoint y: 220, distance: 79.1
click at [417, 220] on div at bounding box center [616, 271] width 1103 height 242
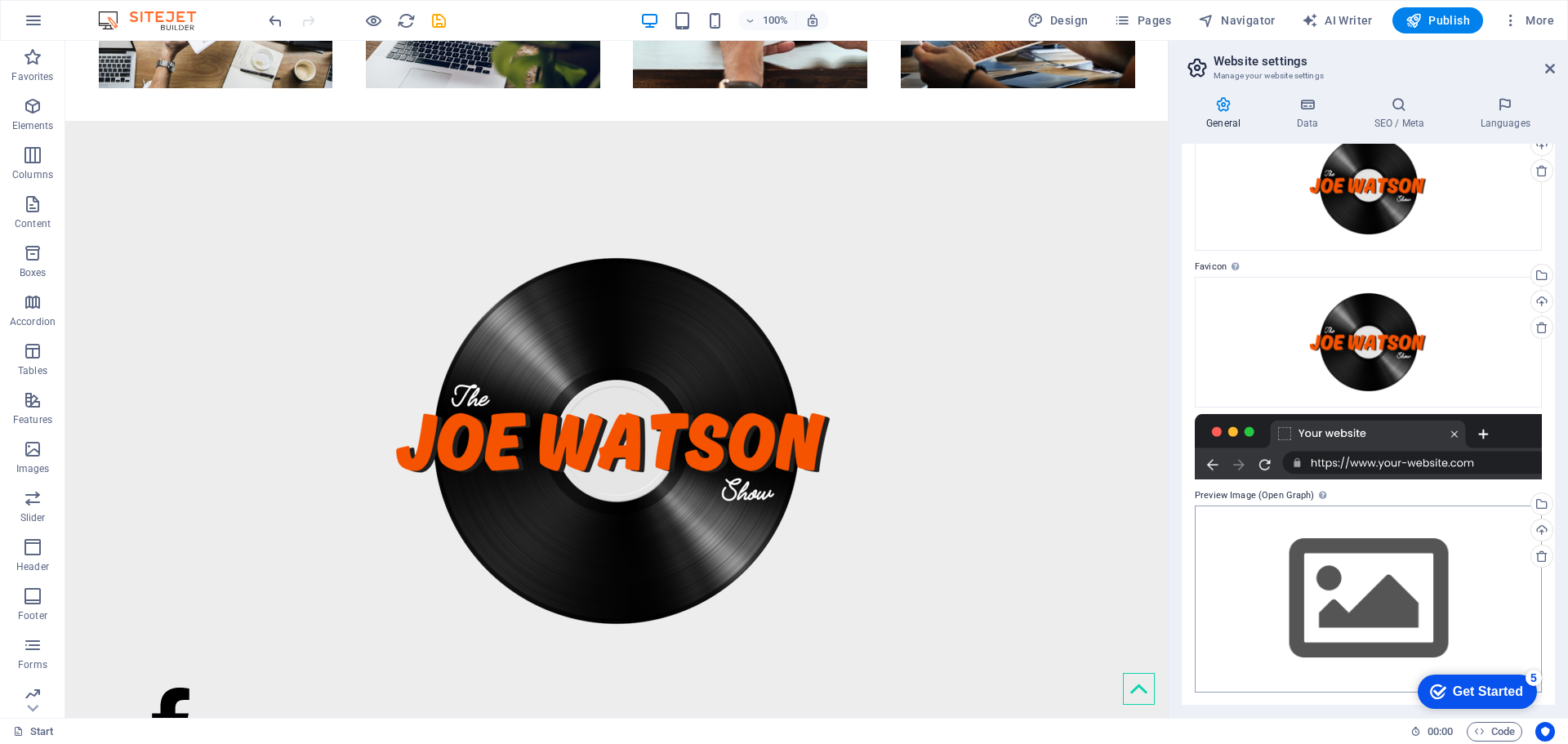
scroll to position [103, 0]
click at [1334, 521] on div "Drag files here, click to choose files or select files from Files or our free s…" at bounding box center [1368, 598] width 347 height 187
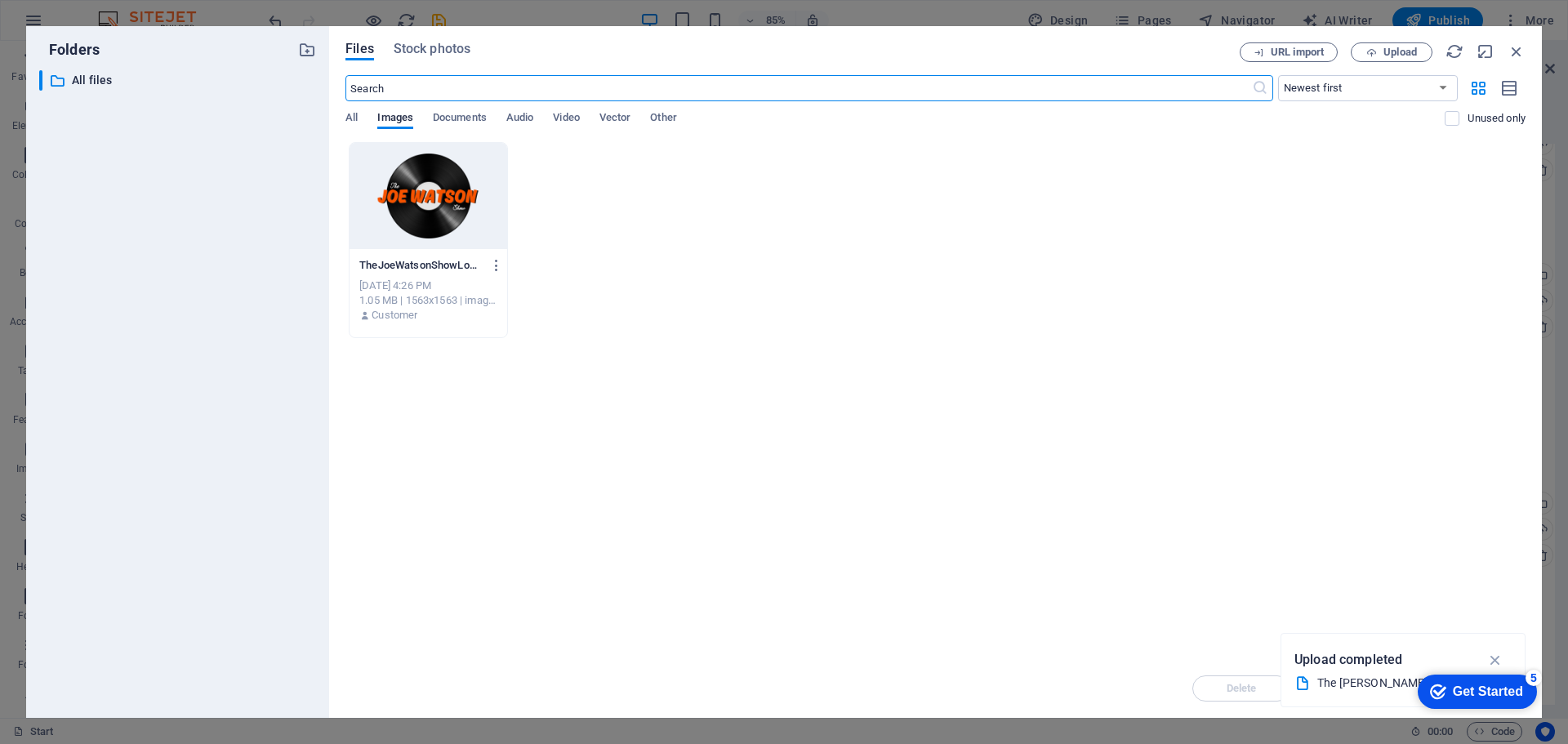
scroll to position [543, 0]
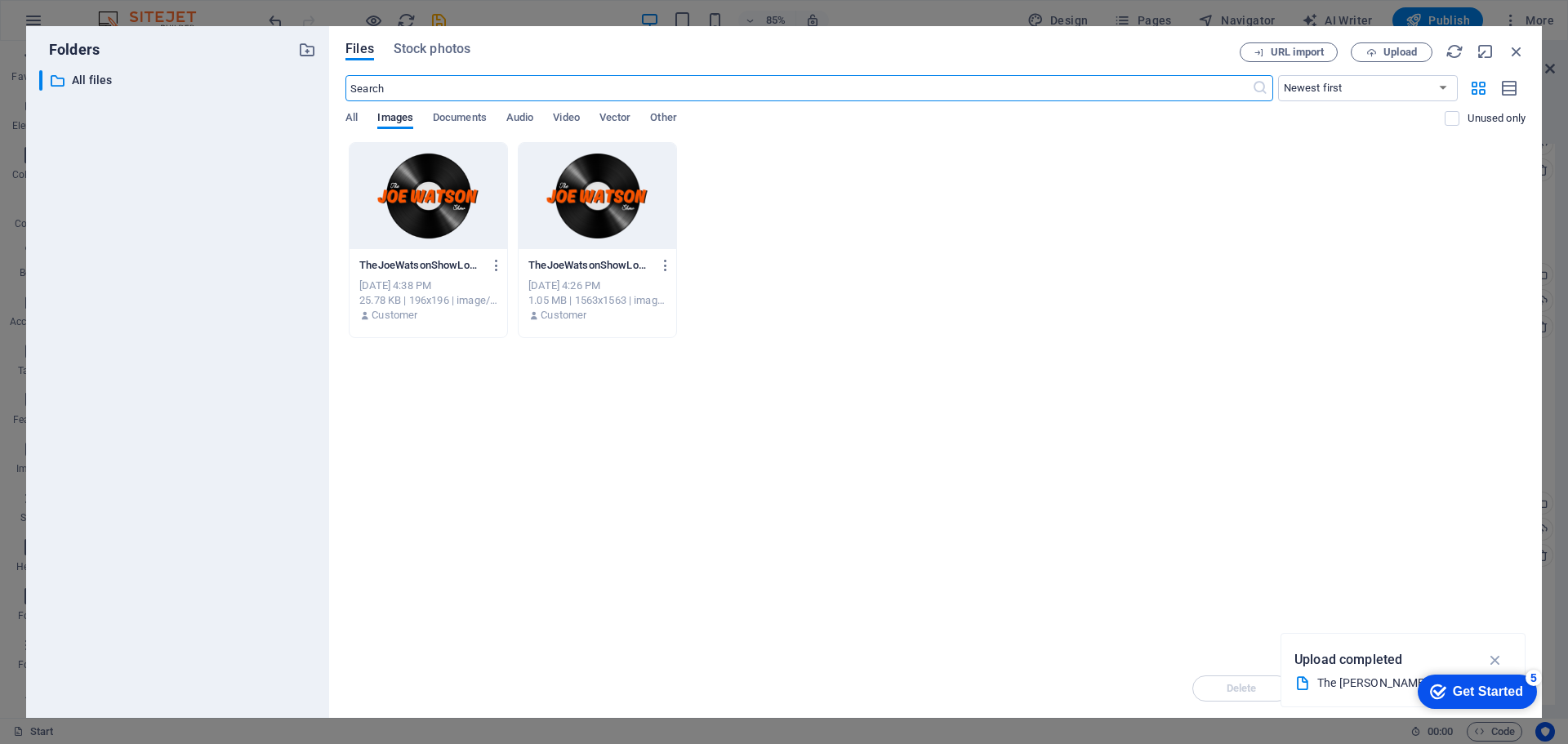
click at [427, 187] on div at bounding box center [428, 196] width 158 height 106
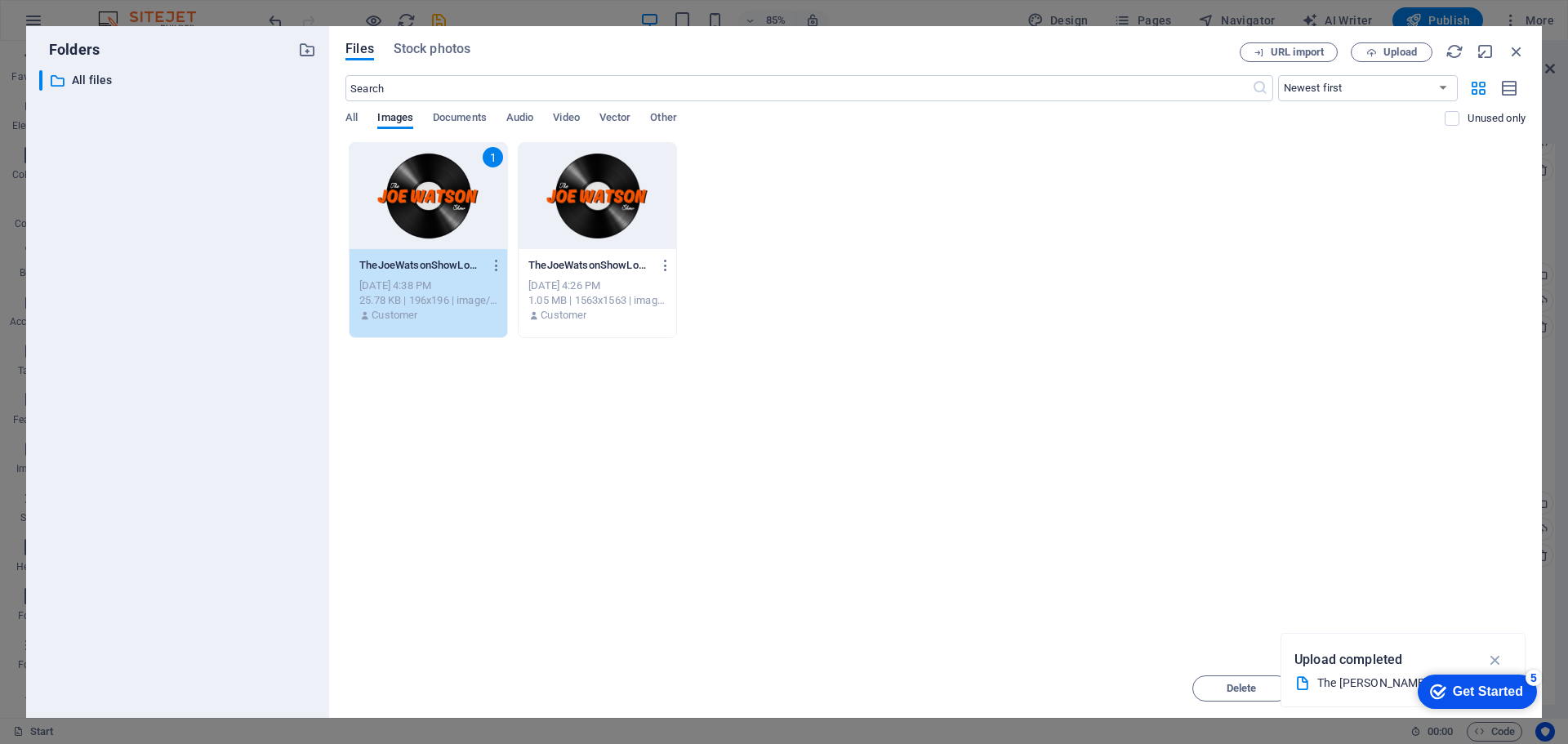
click at [427, 187] on div "1" at bounding box center [428, 196] width 158 height 106
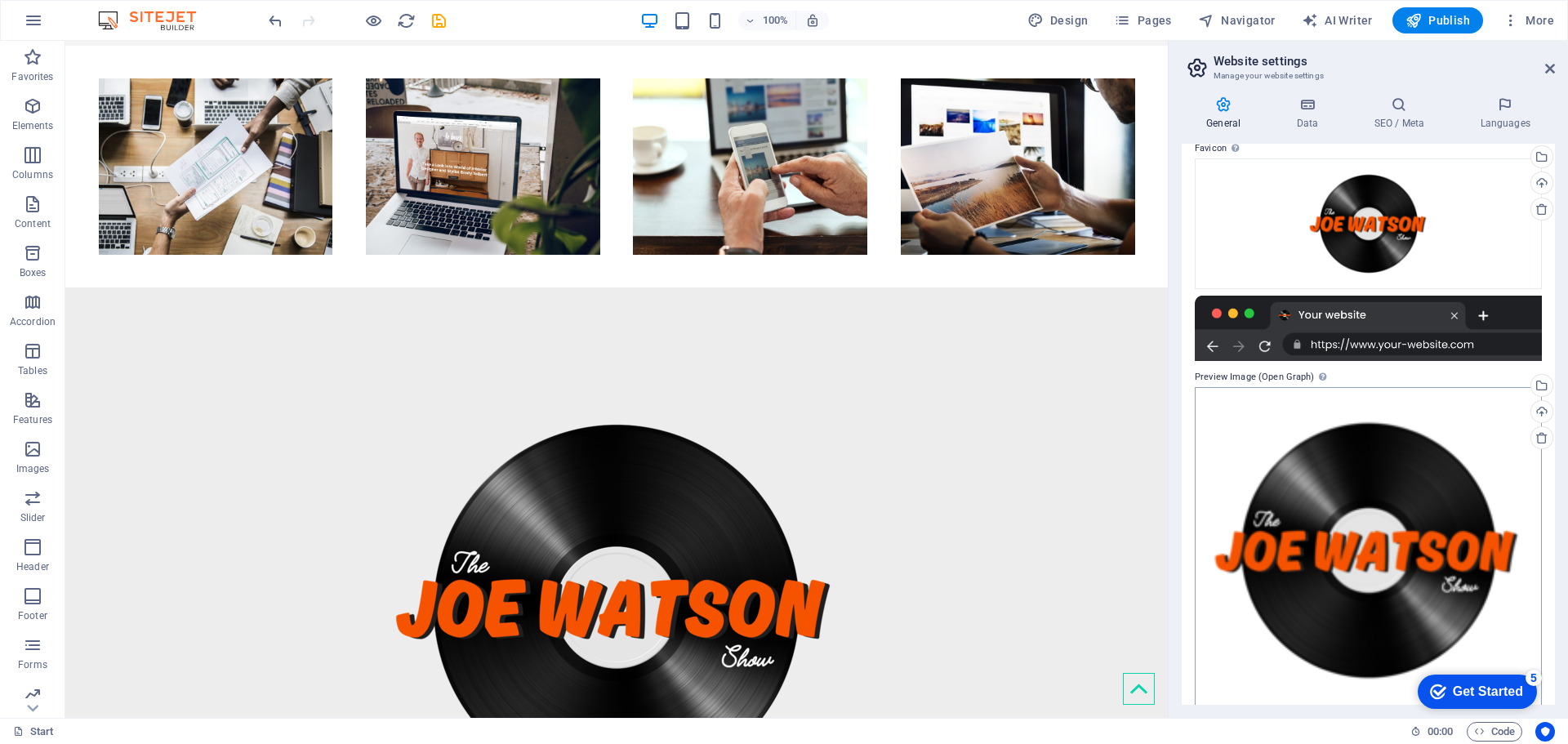
scroll to position [243, 0]
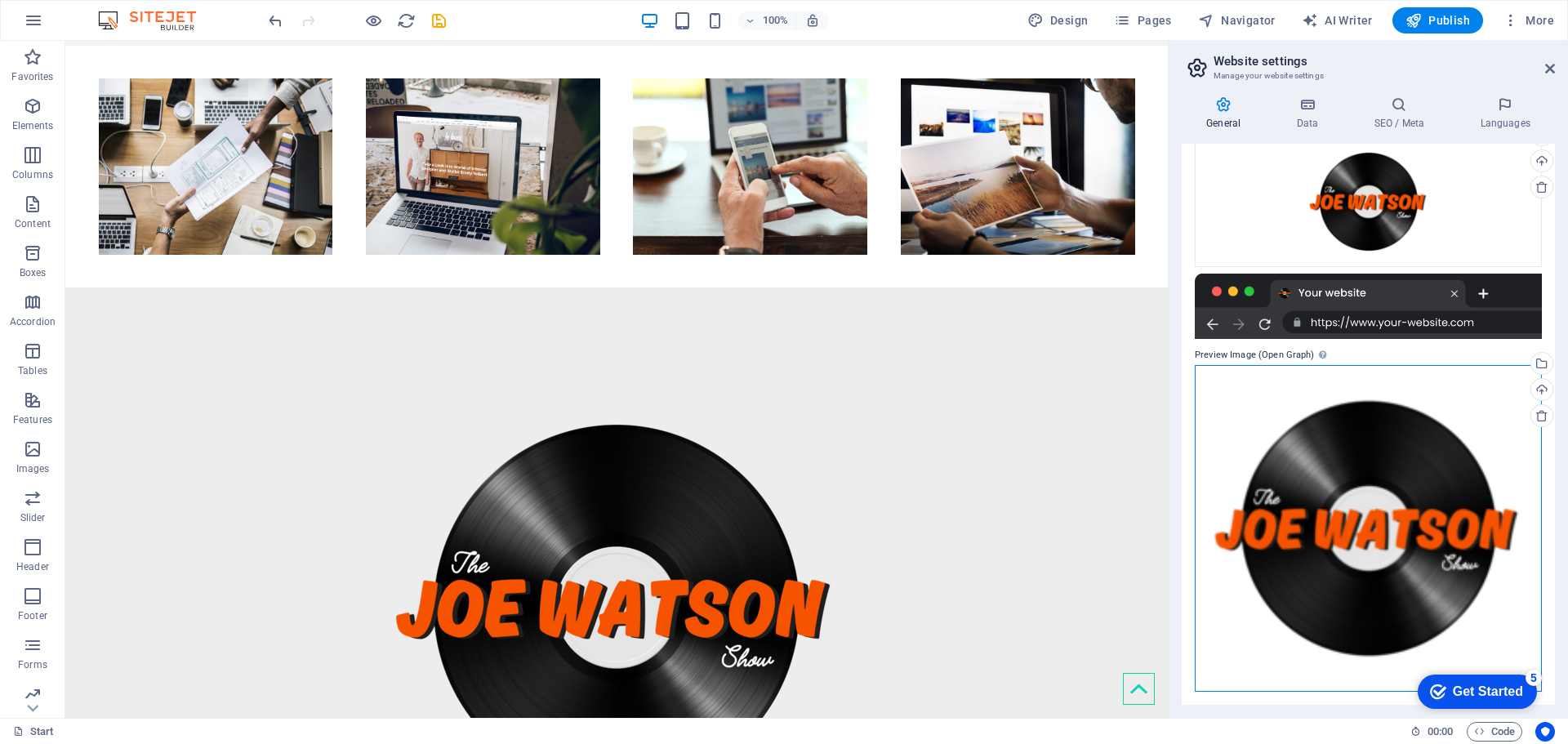
click at [1404, 488] on div "Drag files here, click to choose files or select files from Files or our free s…" at bounding box center [1368, 528] width 347 height 327
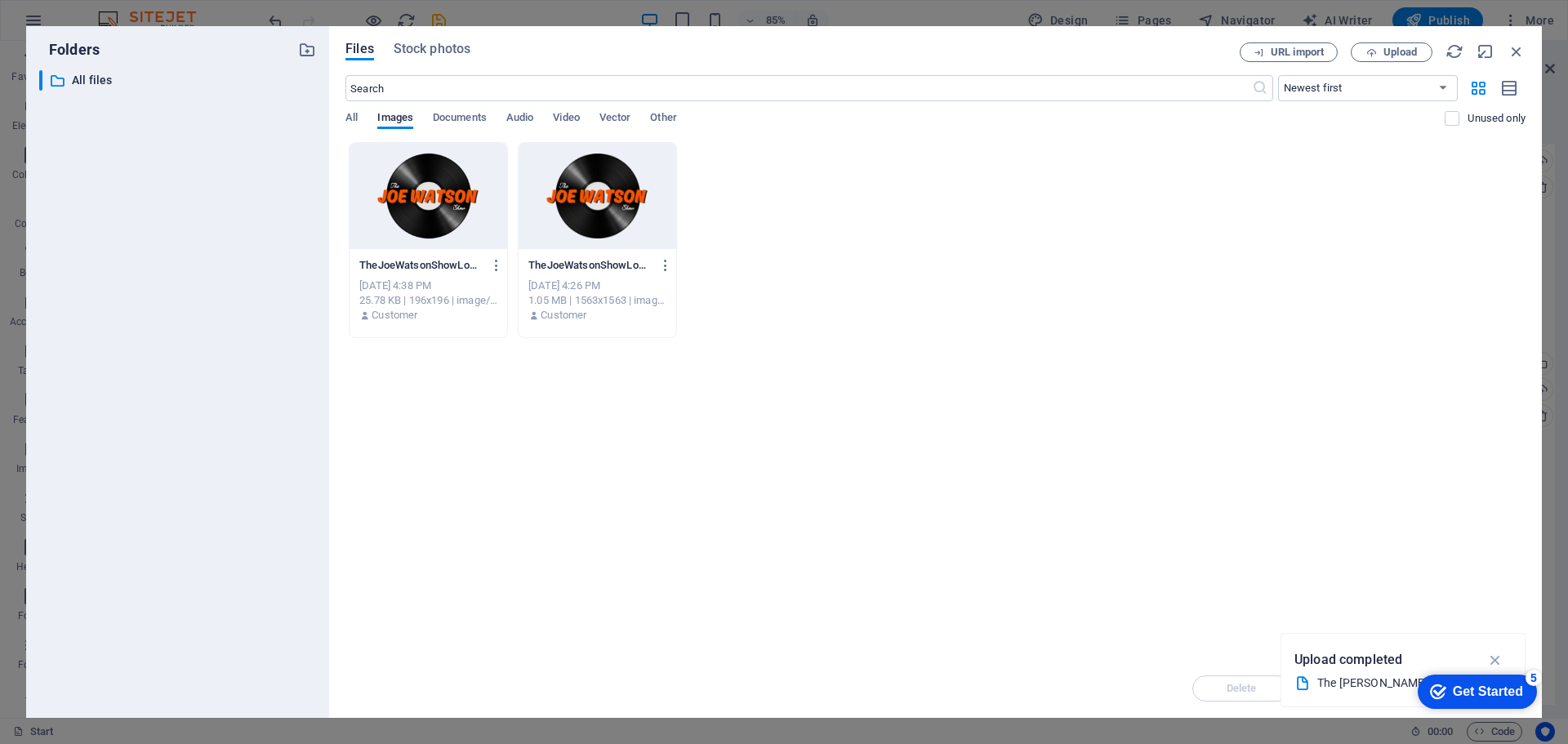
click at [617, 216] on div at bounding box center [598, 196] width 158 height 106
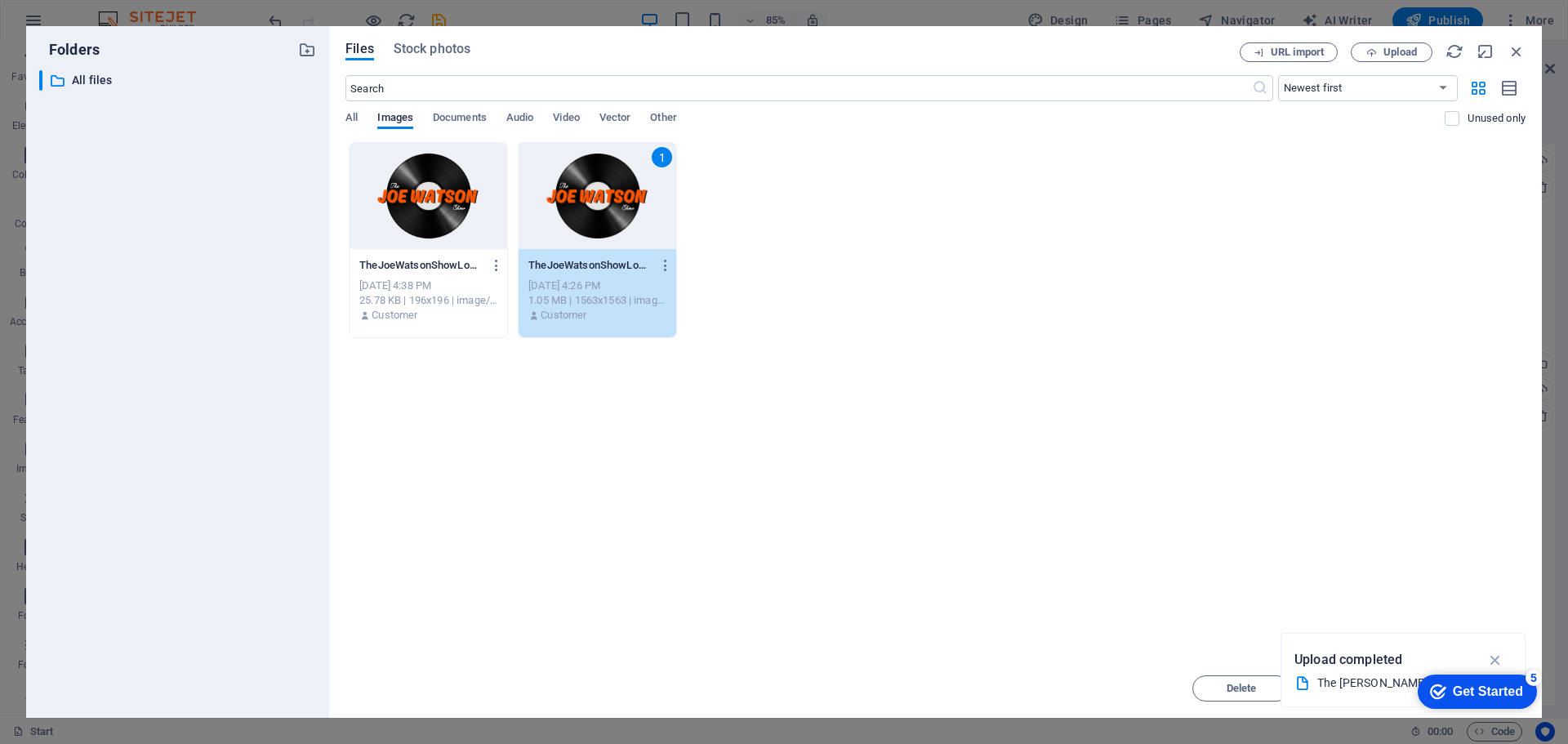
click at [616, 216] on div "1" at bounding box center [598, 196] width 158 height 106
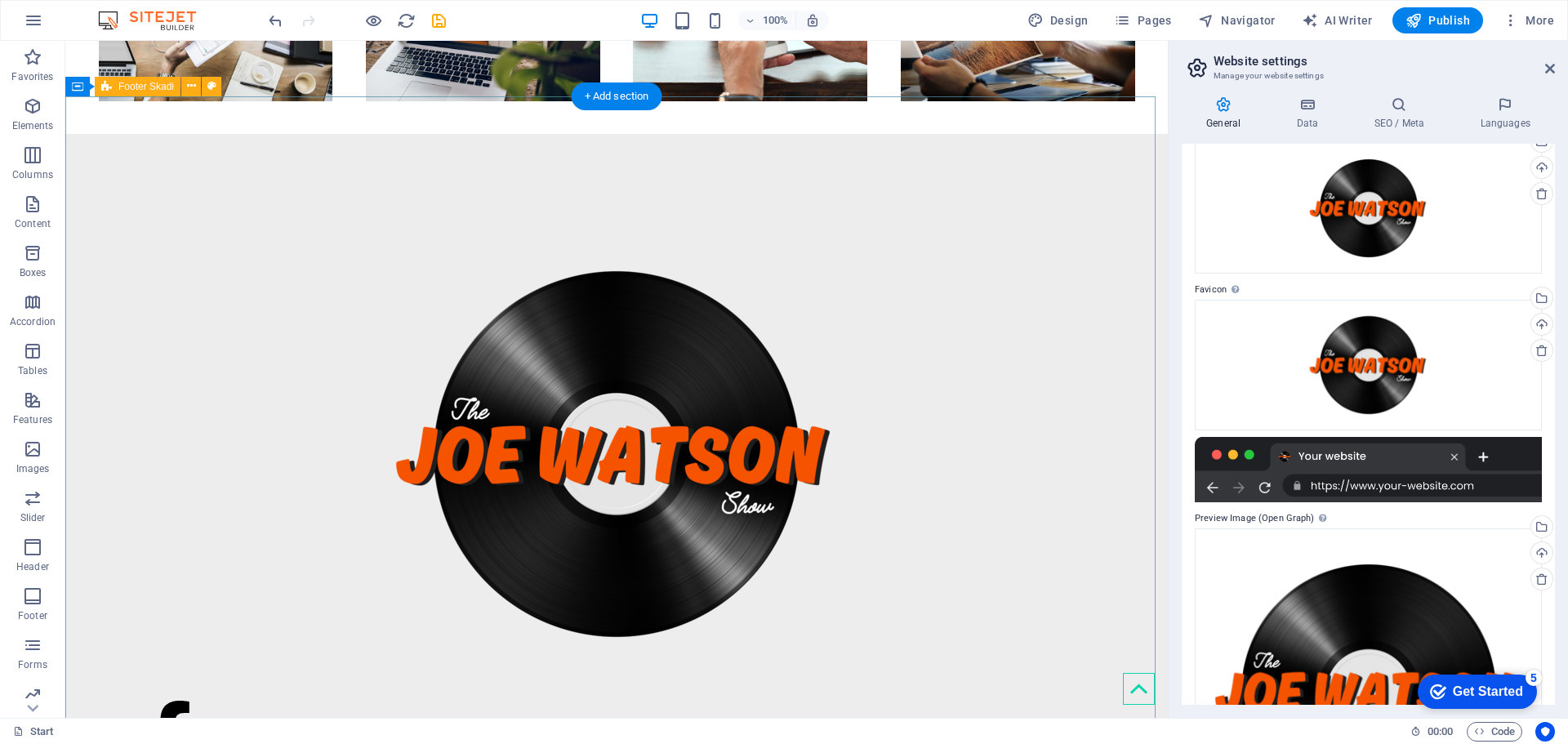
scroll to position [710, 0]
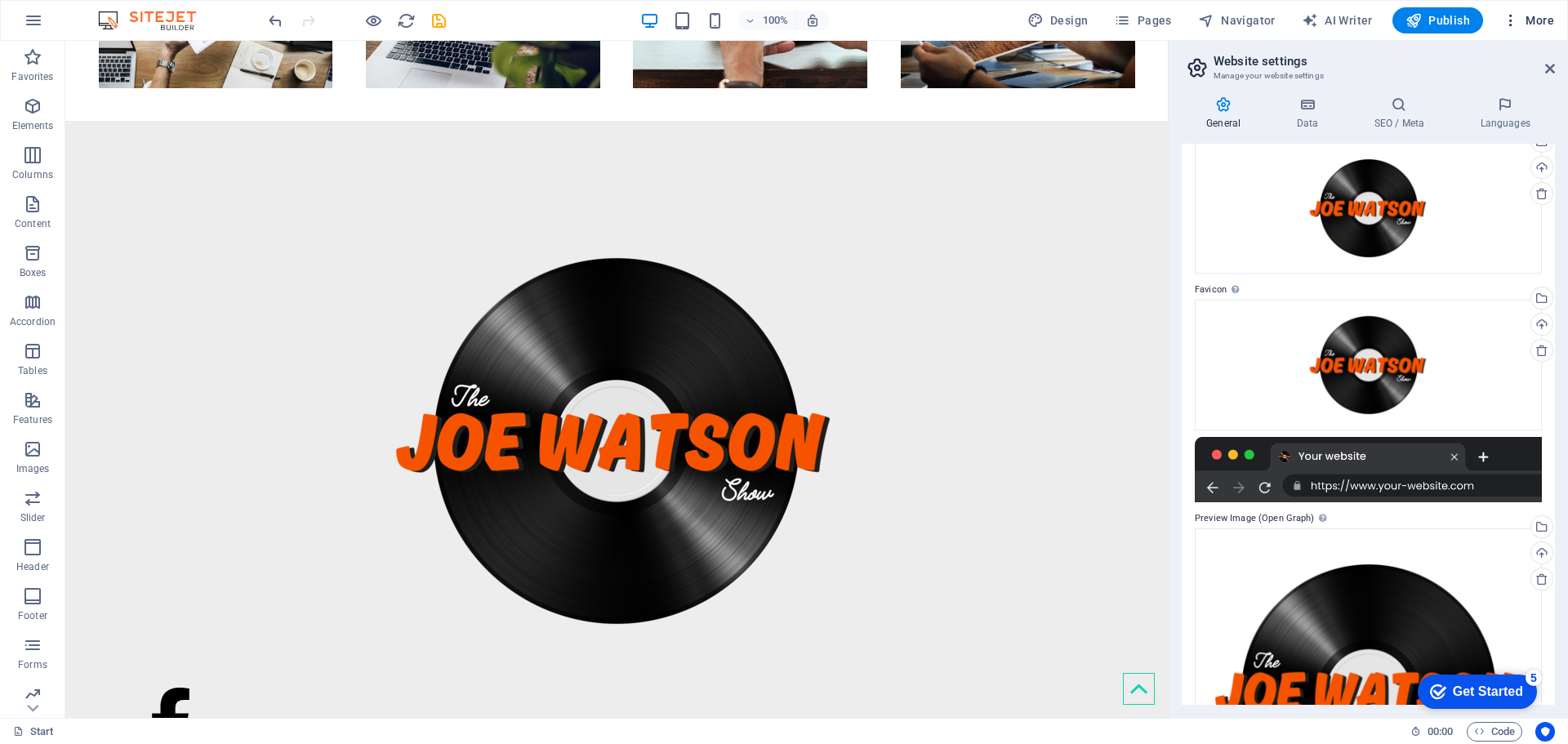
click at [1529, 16] on span "More" at bounding box center [1529, 20] width 52 height 16
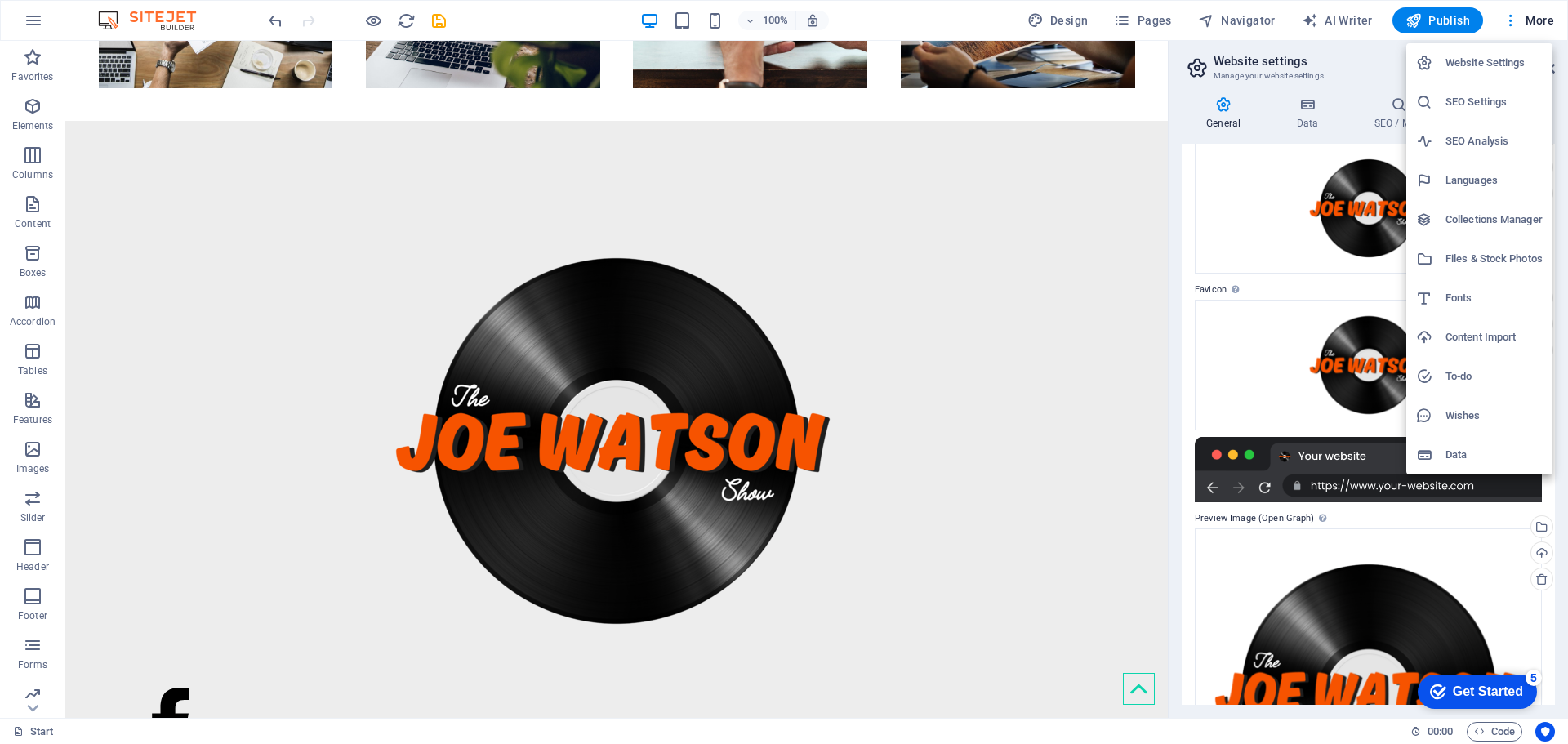
click at [1528, 16] on div at bounding box center [784, 372] width 1568 height 744
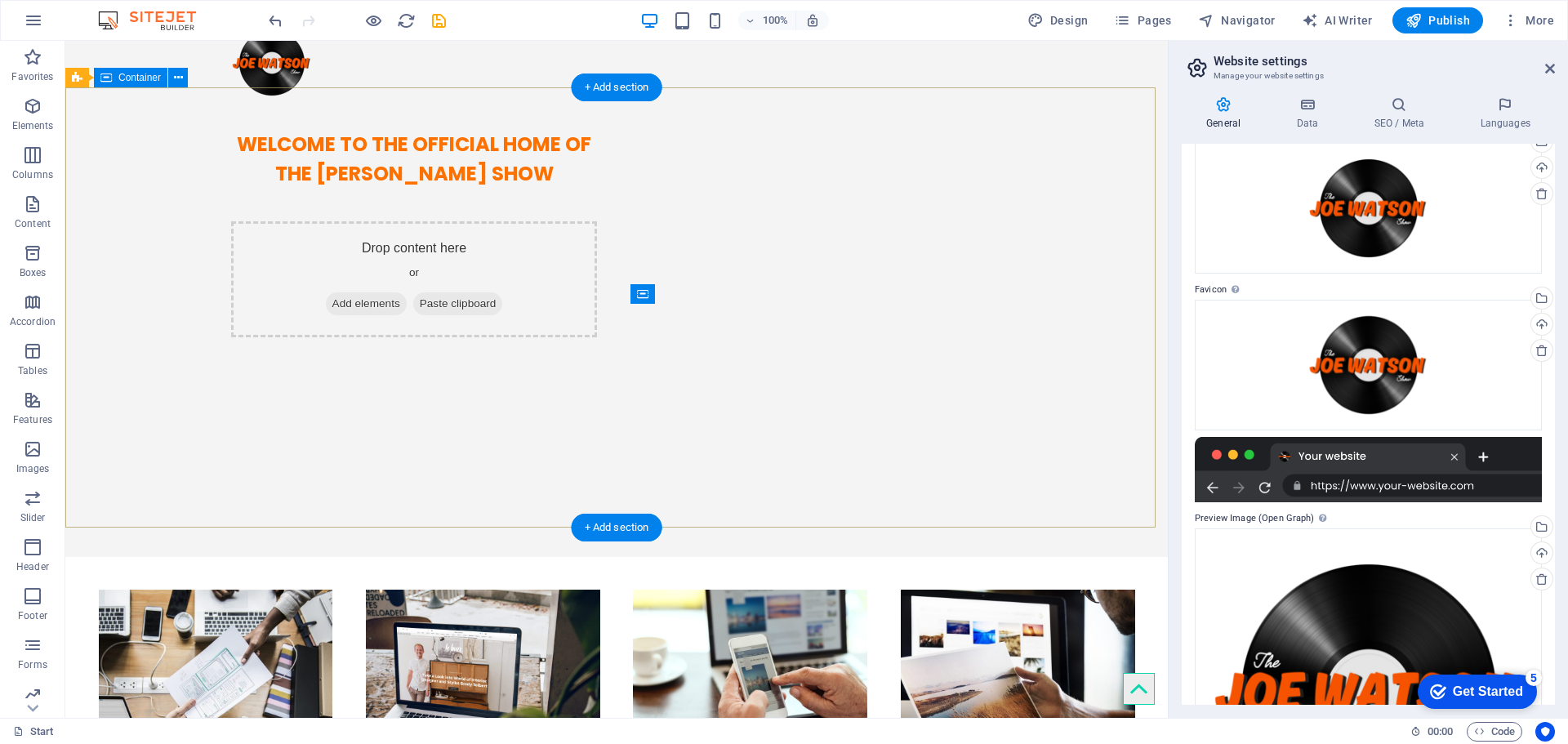
scroll to position [0, 0]
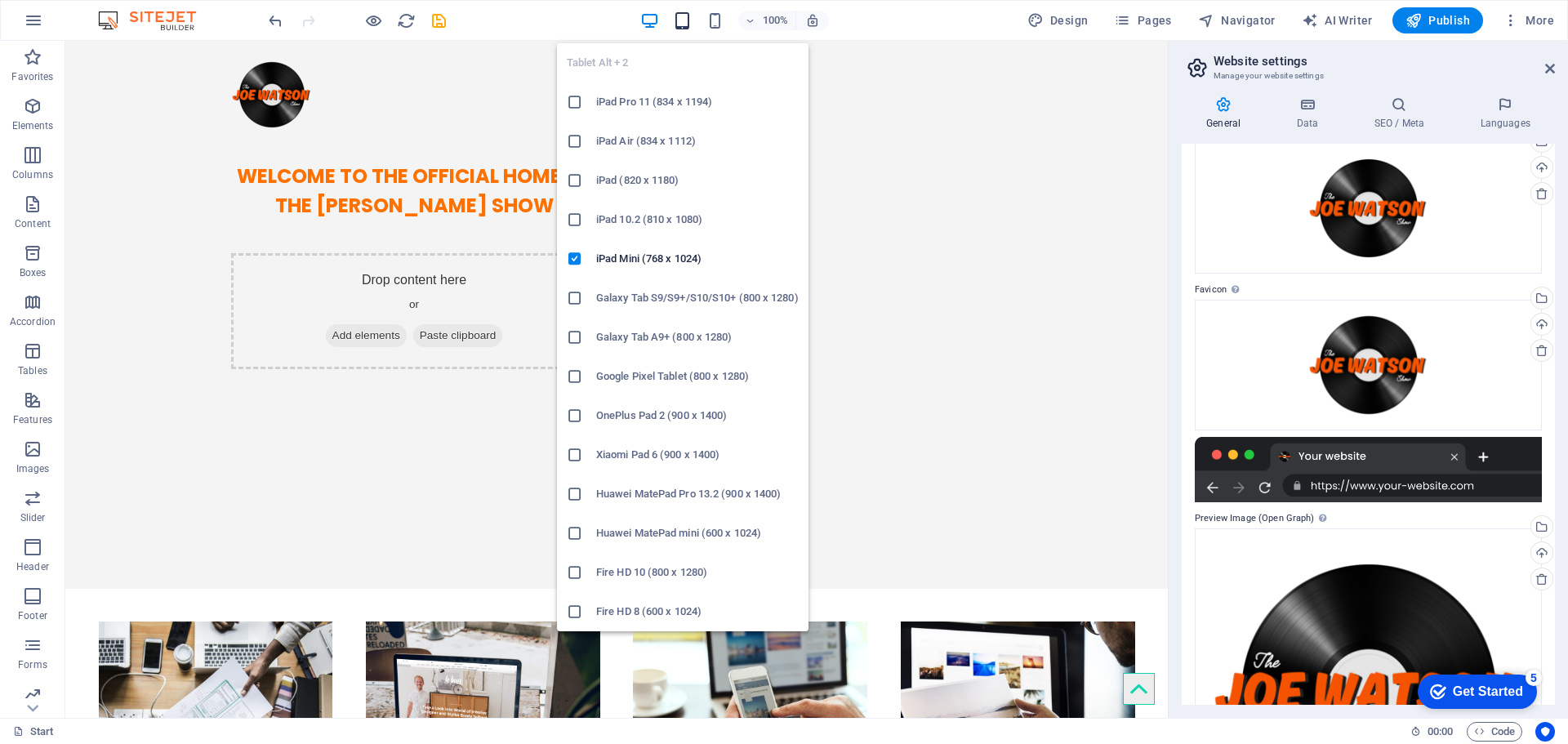
click at [692, 22] on icon "button" at bounding box center [682, 20] width 19 height 19
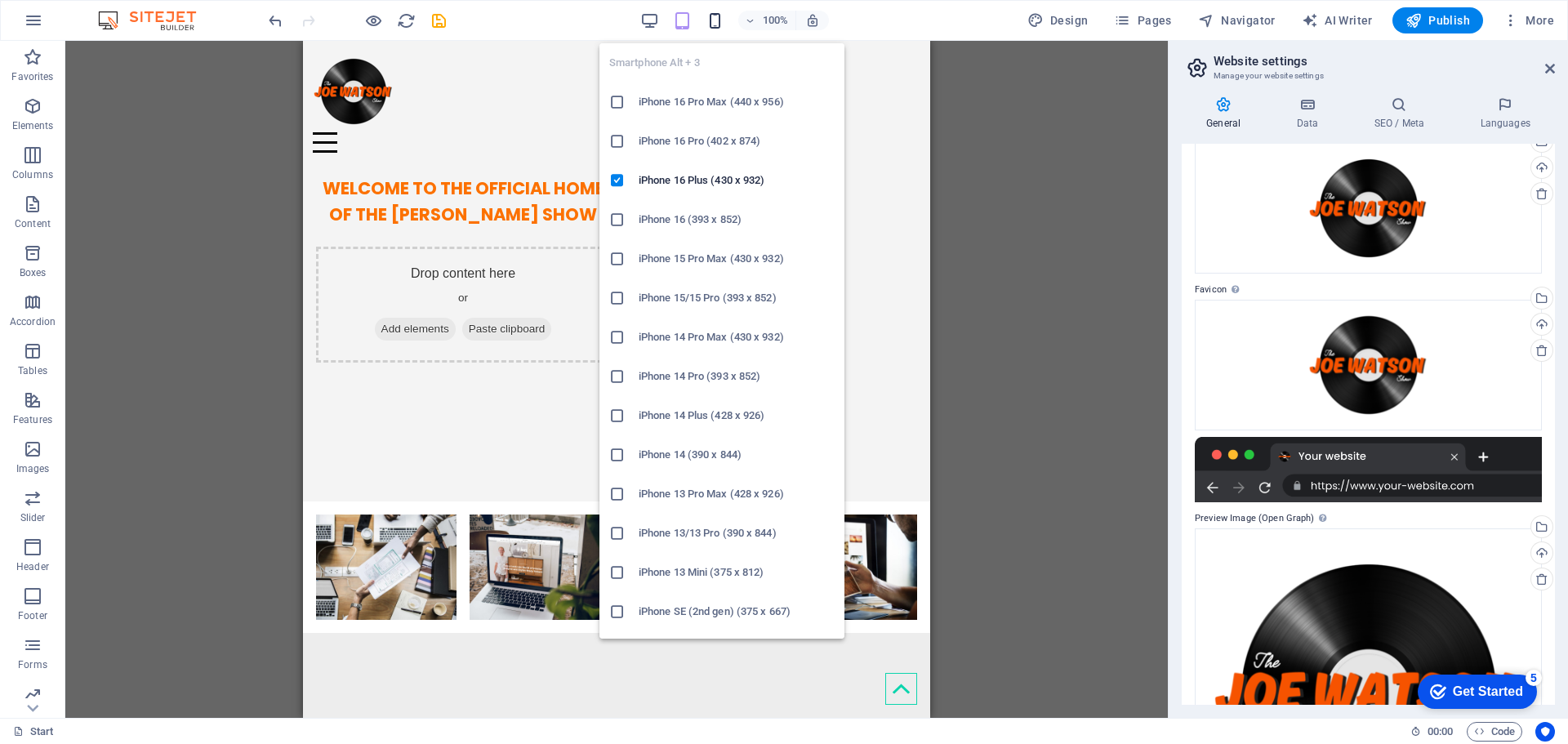
click at [722, 22] on icon "button" at bounding box center [715, 20] width 19 height 19
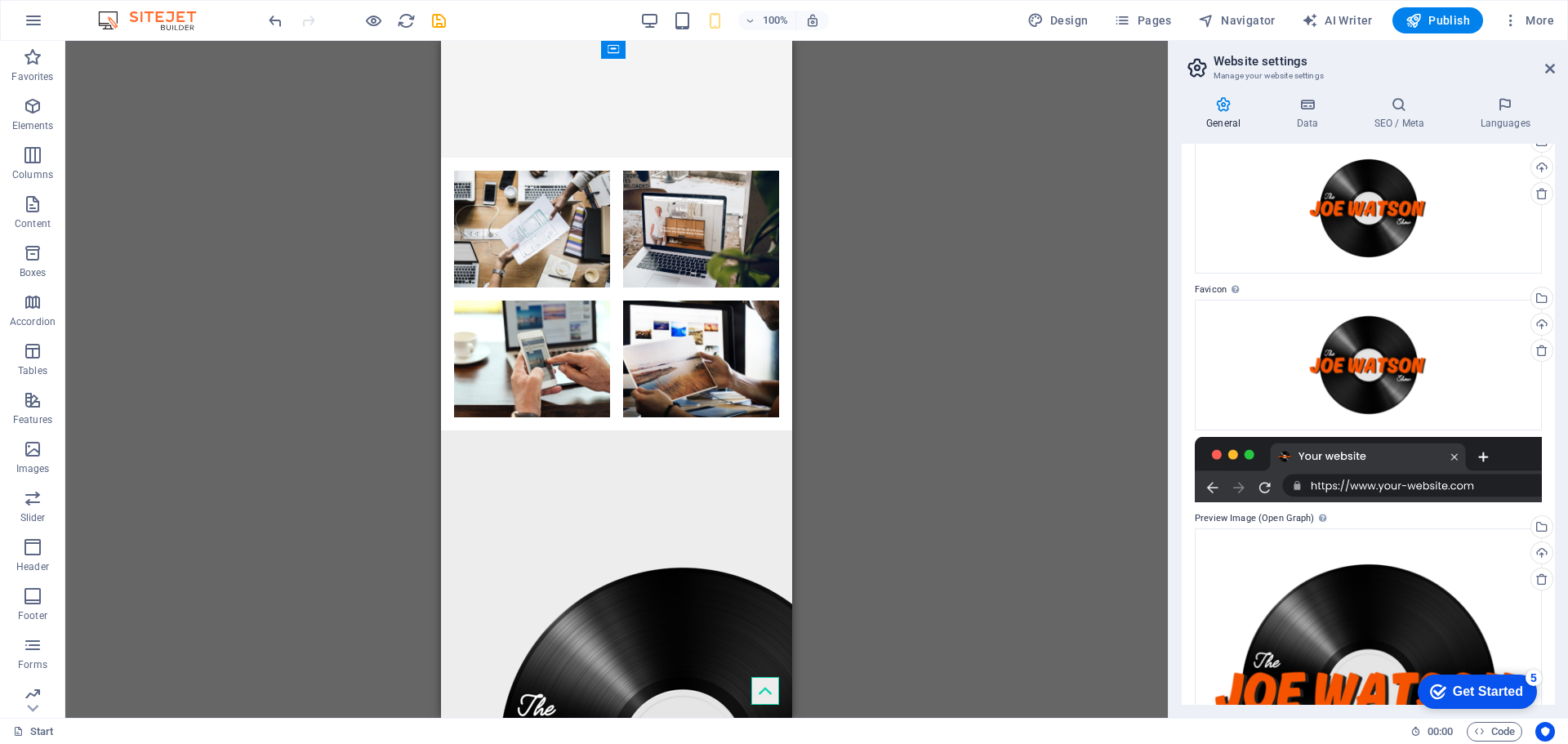
scroll to position [463, 0]
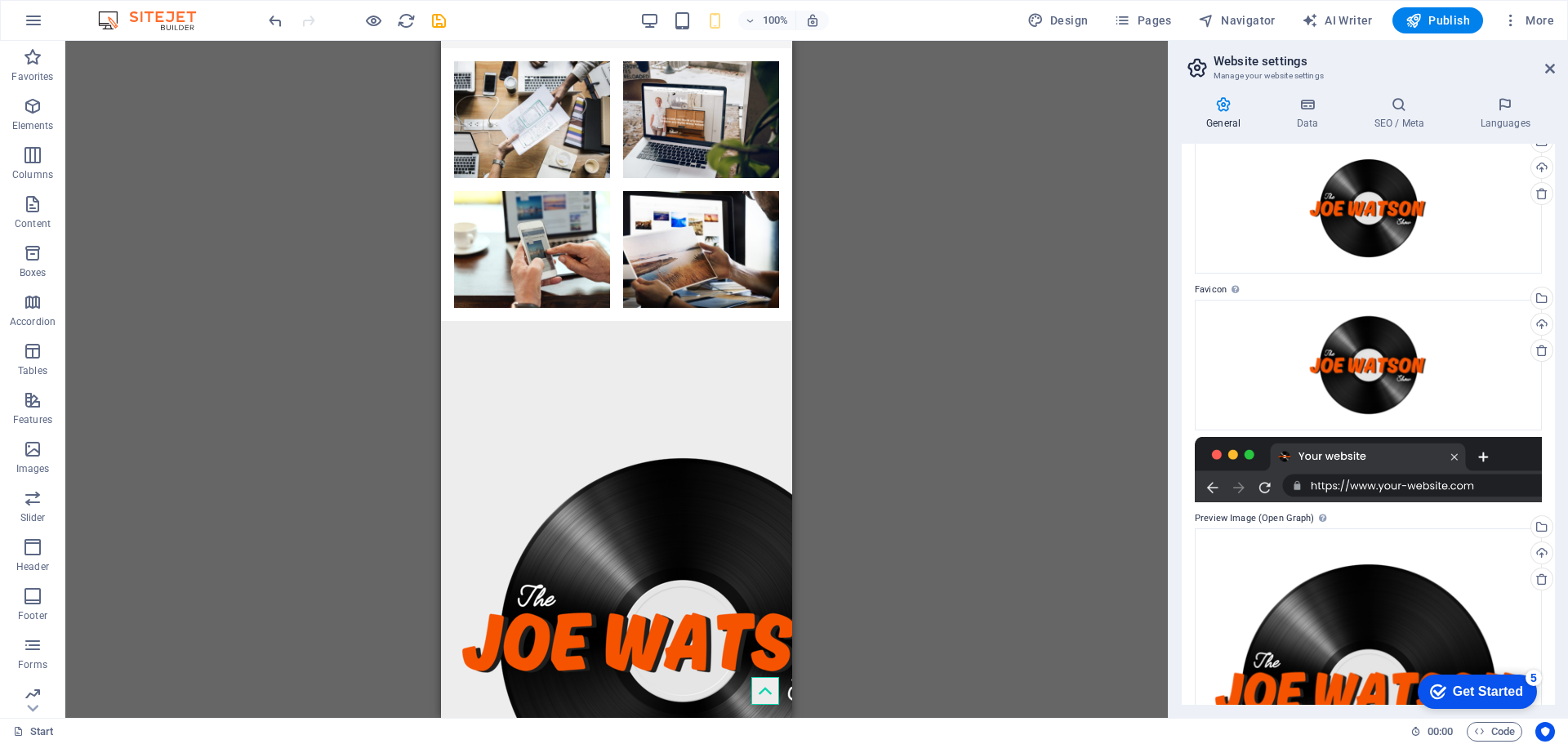
drag, startPoint x: 788, startPoint y: 200, endPoint x: 1271, endPoint y: 658, distance: 665.6
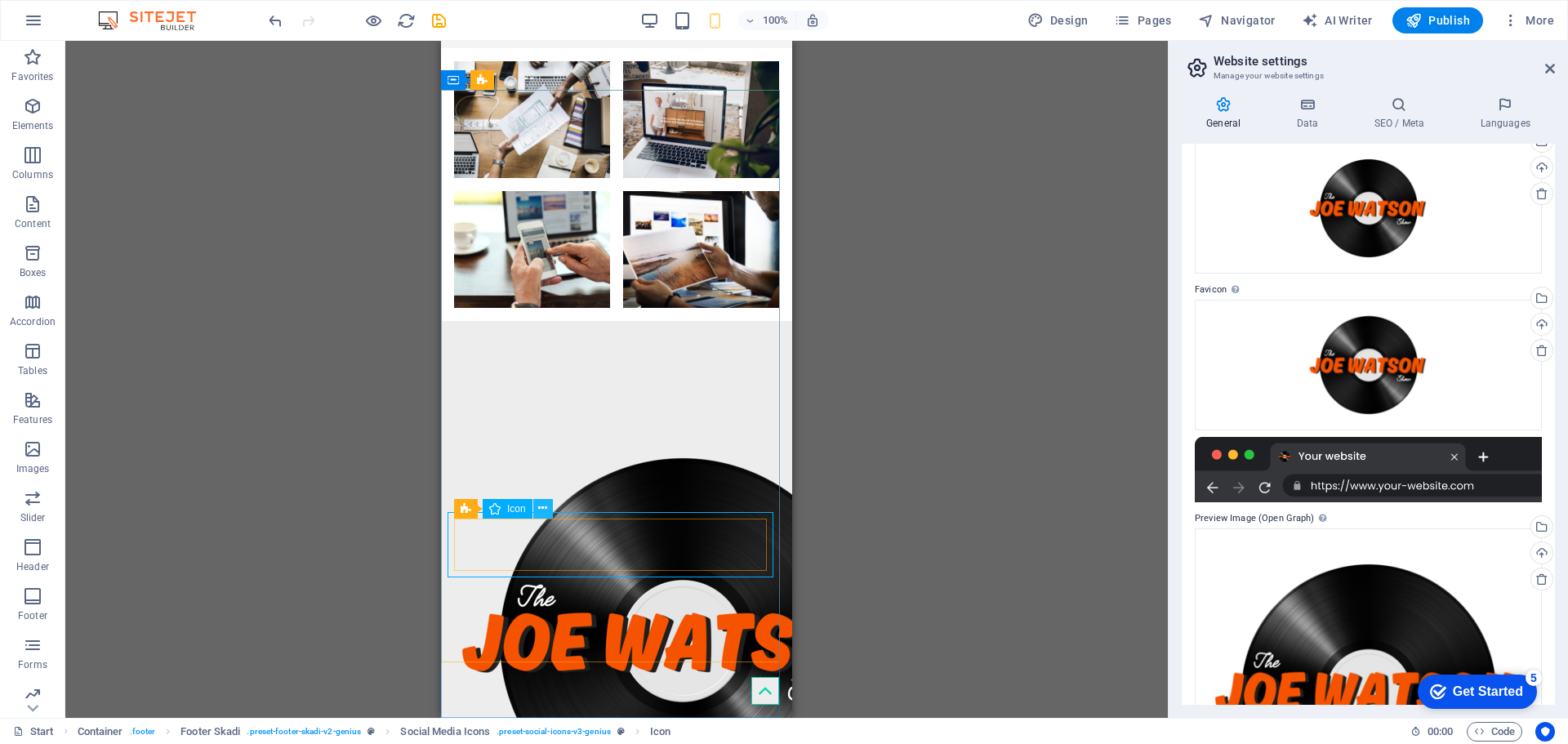
click at [549, 507] on button at bounding box center [543, 509] width 20 height 20
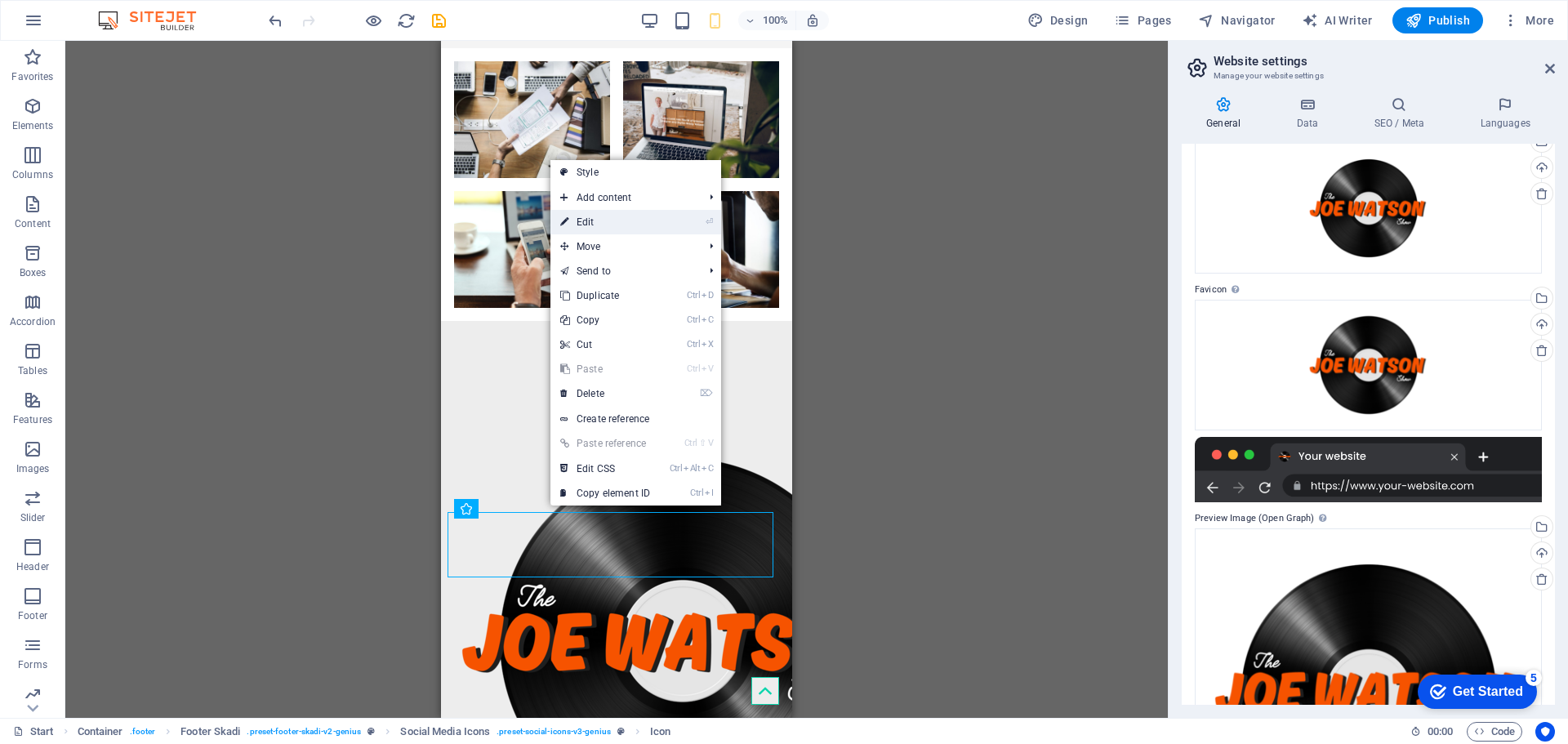
click at [627, 221] on link "⏎ Edit" at bounding box center [606, 222] width 110 height 25
select select "xMidYMid"
select select "px"
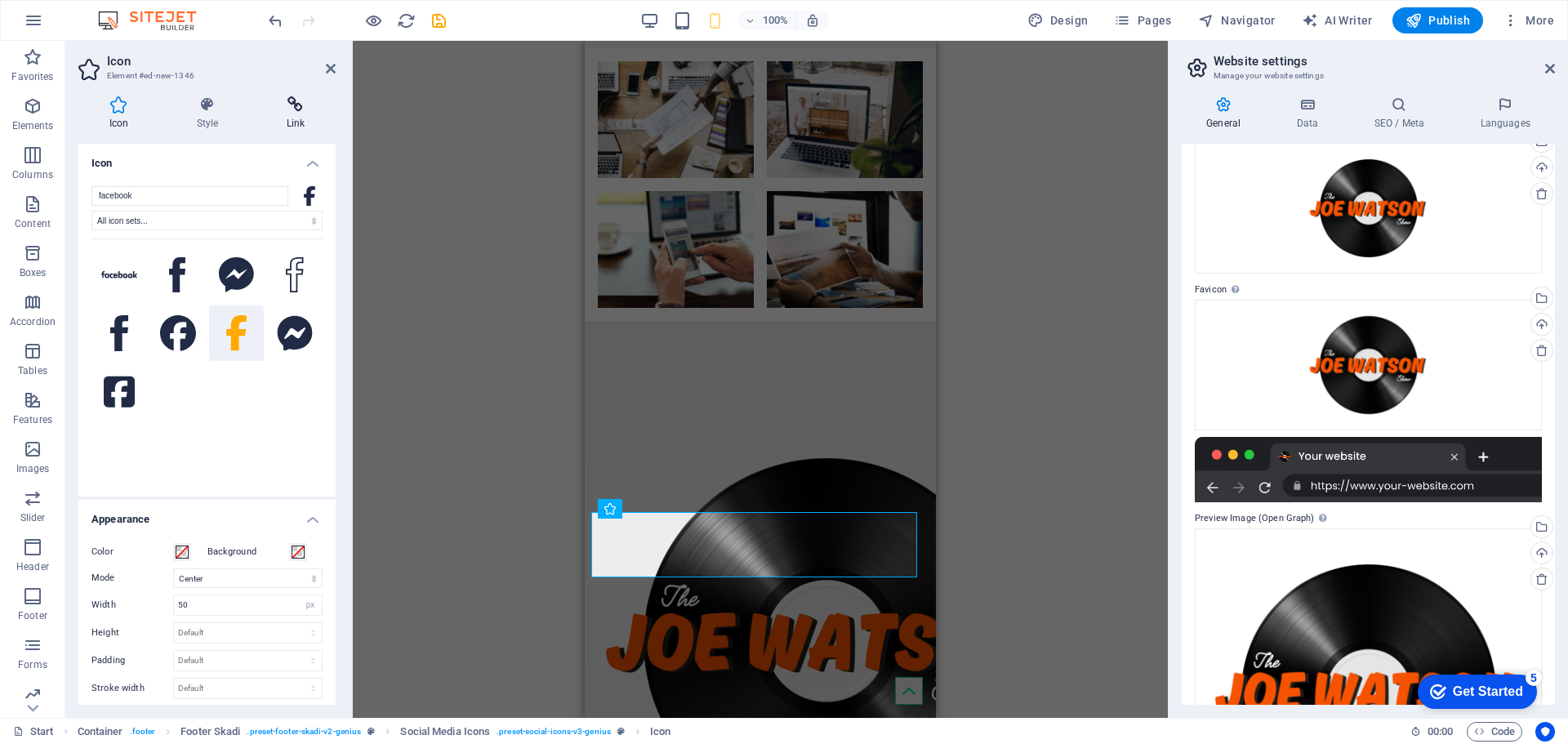
click at [299, 115] on h4 "Link" at bounding box center [295, 114] width 80 height 34
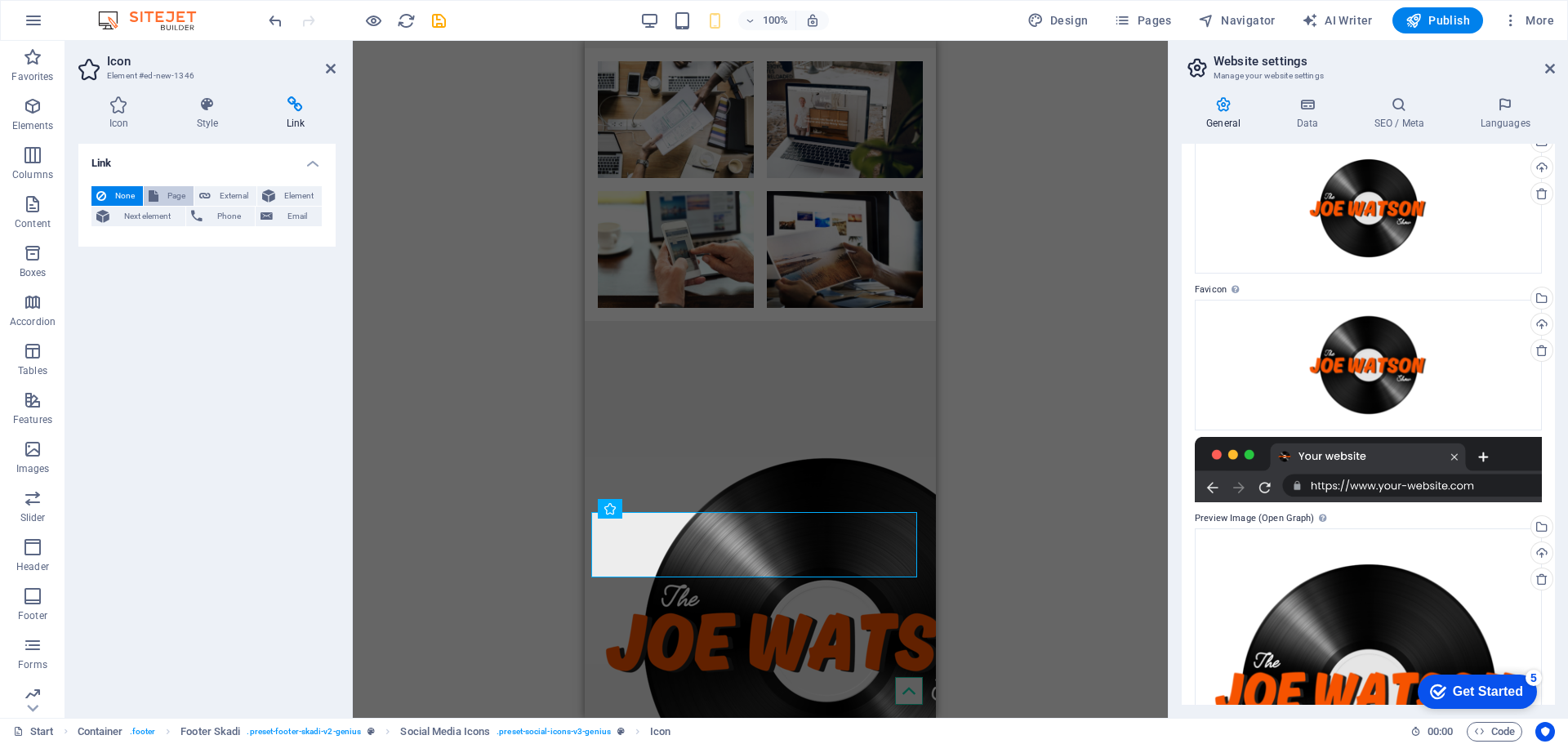
click at [176, 193] on span "Page" at bounding box center [176, 197] width 25 height 20
select select
click at [176, 193] on span "Page" at bounding box center [176, 197] width 25 height 20
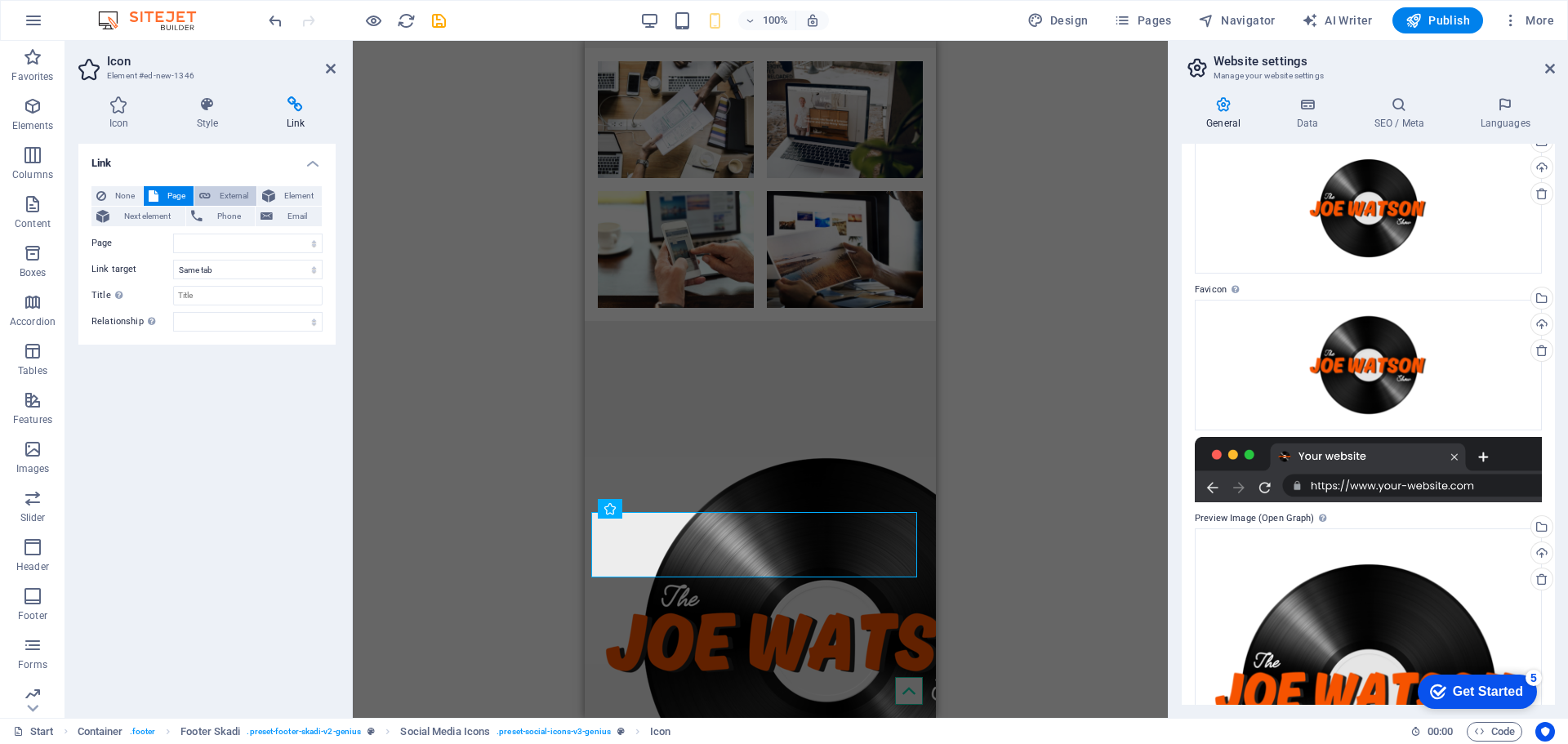
click at [208, 196] on icon at bounding box center [205, 197] width 11 height 20
select select "blank"
paste input "[URL][DOMAIN_NAME]"
type input "[URL][DOMAIN_NAME]"
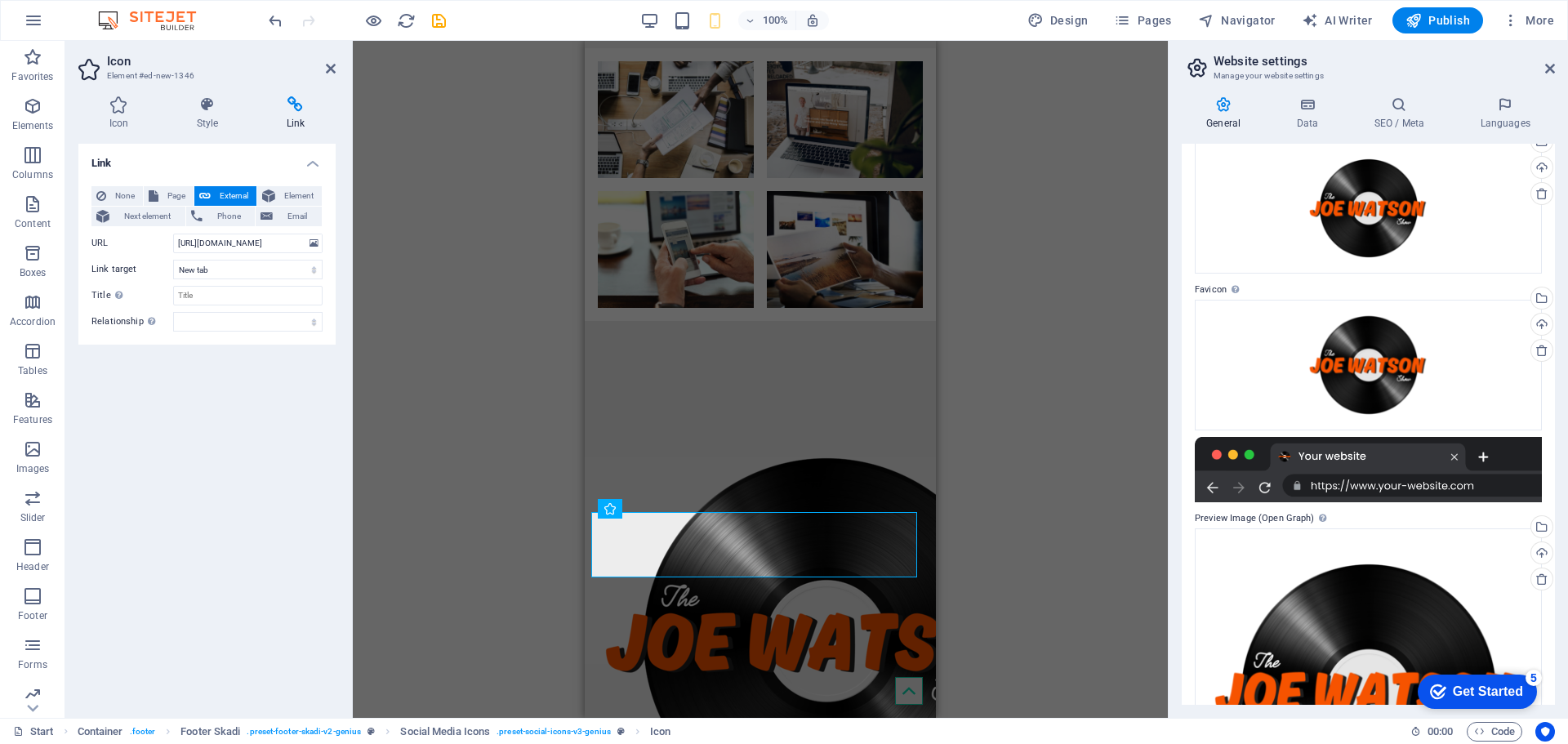
click at [319, 387] on div "Link None Page External Element Next element Phone Email Page Start Subpage Leg…" at bounding box center [208, 424] width 258 height 561
click at [285, 299] on input "Title Additional link description, should not be the same as the link text. The…" at bounding box center [248, 296] width 150 height 20
type input "H"
type input "t"
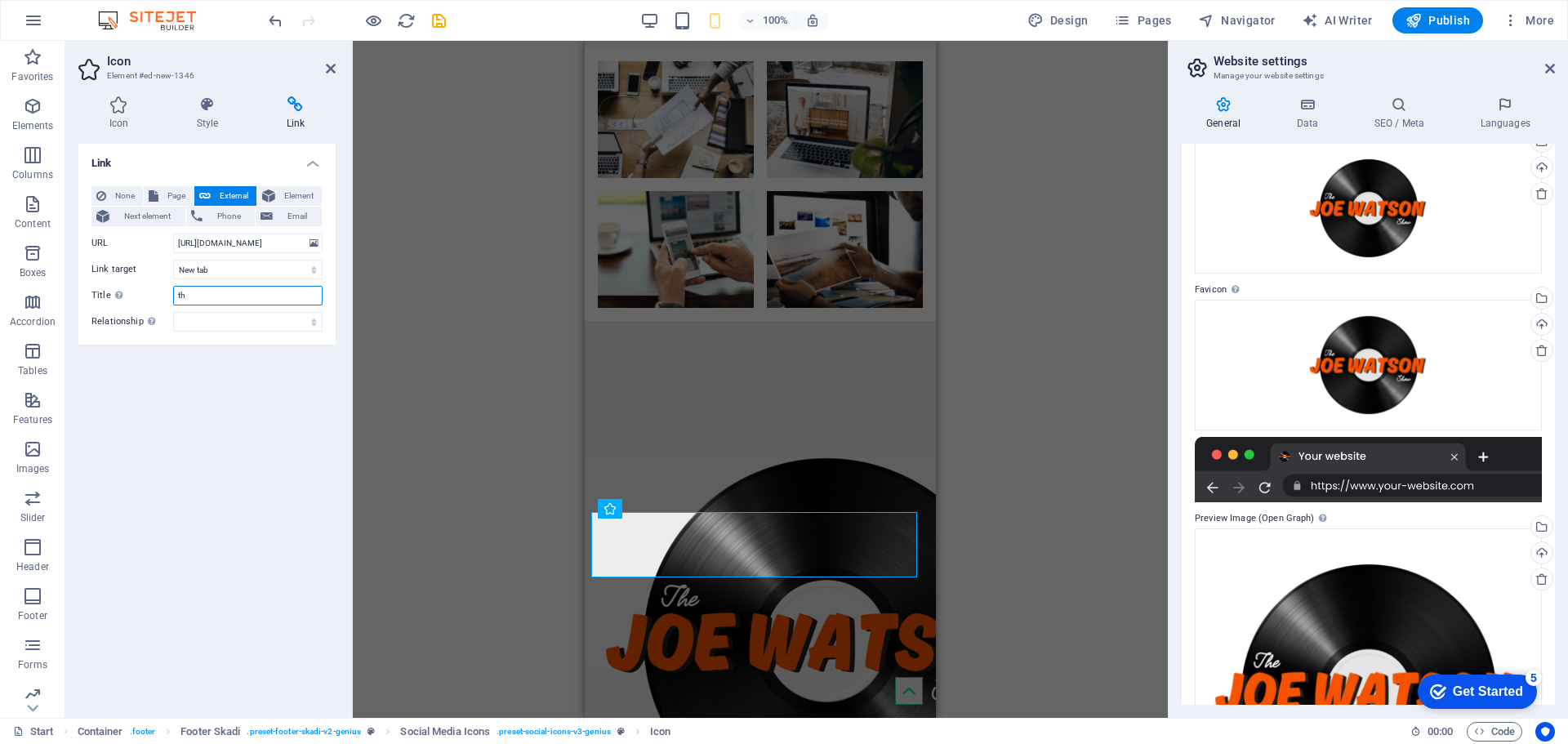
type input "t"
type input "The [PERSON_NAME] Show Facebook Page"
click at [352, 167] on aside "Icon Element #ed-new-1346 Icon Style Link Icon facebook All icon sets... IcoFon…" at bounding box center [209, 379] width 287 height 677
click at [110, 107] on icon at bounding box center [119, 105] width 81 height 16
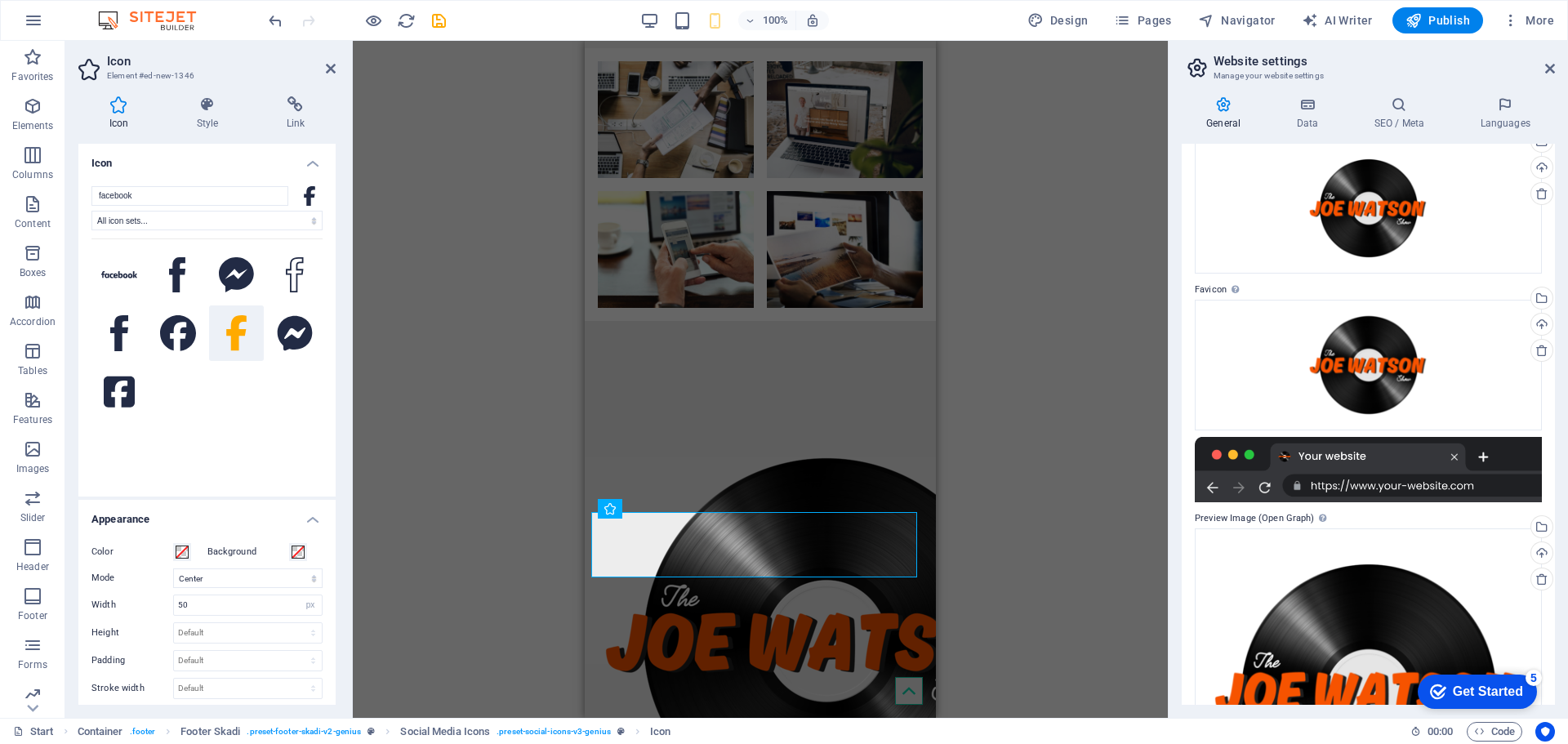
click at [379, 435] on div "H4 Banner Banner Container 2 columns 2 columns Container Image 2 columns Contai…" at bounding box center [760, 379] width 815 height 677
click at [1079, 458] on div "H4 Banner Banner Container 2 columns 2 columns Container Image 2 columns Contai…" at bounding box center [760, 379] width 815 height 677
click at [106, 272] on icon at bounding box center [119, 275] width 36 height 7
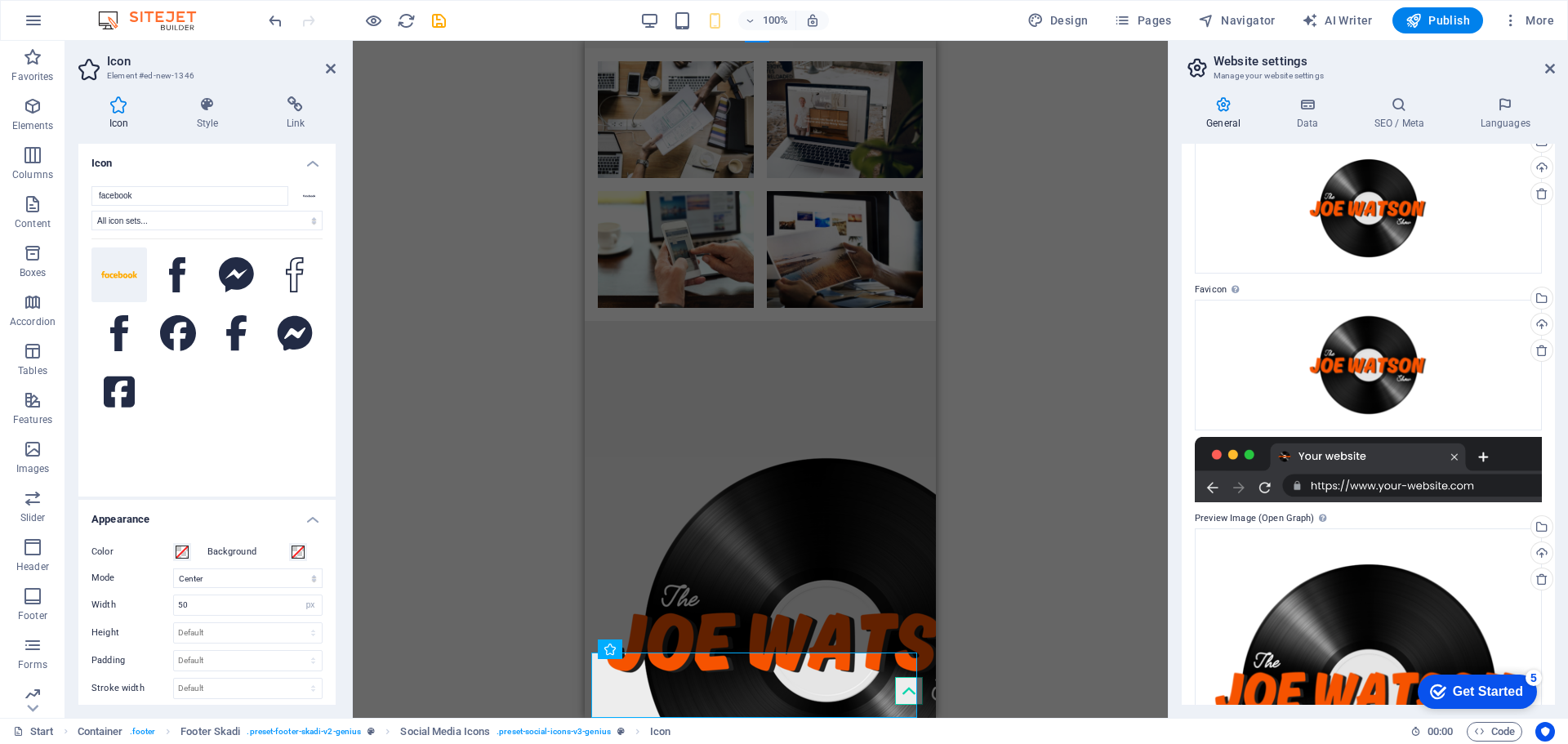
scroll to position [323, 0]
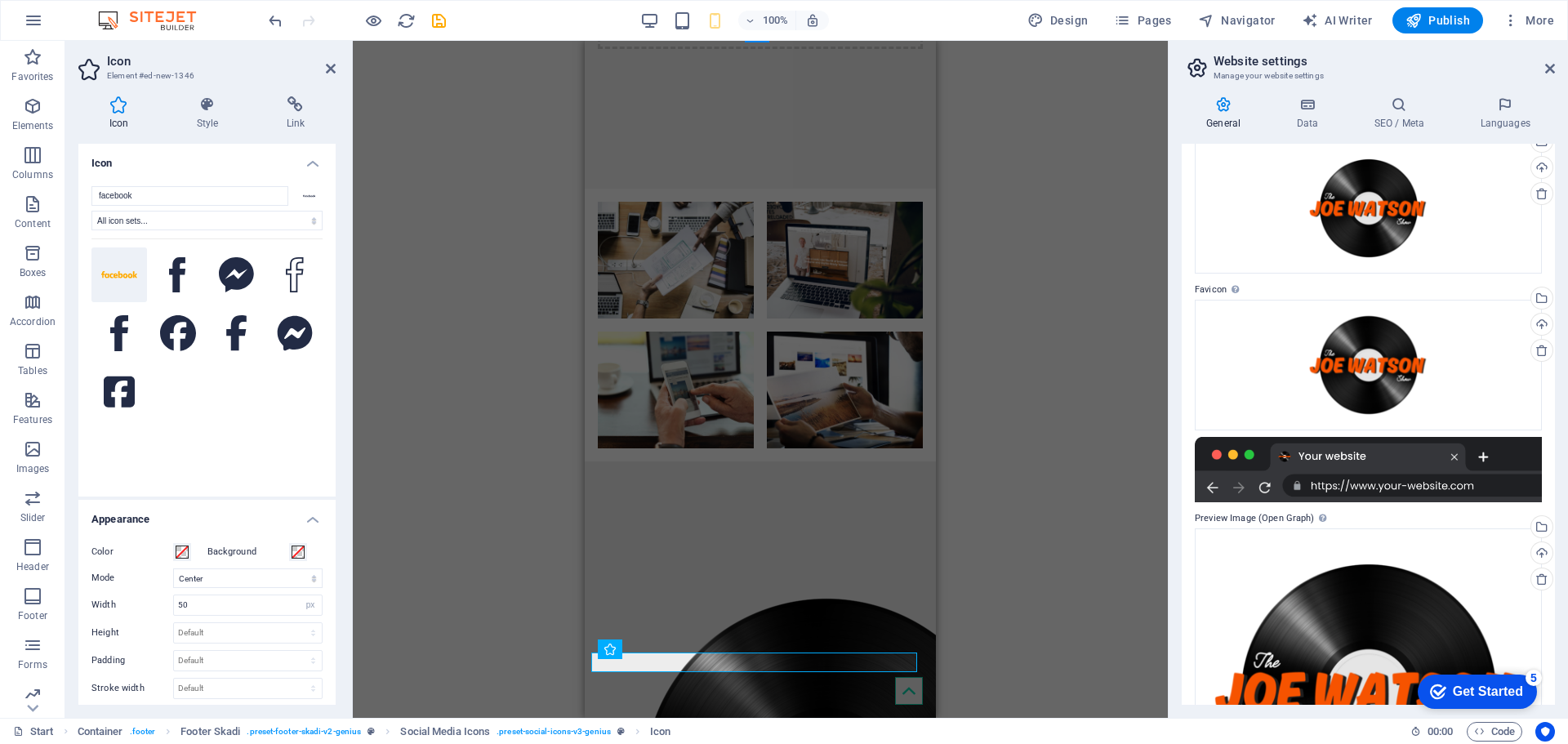
click at [397, 514] on div "H4 Banner Banner Container 2 columns 2 columns Container Image 2 columns Contai…" at bounding box center [760, 379] width 815 height 677
drag, startPoint x: 411, startPoint y: 292, endPoint x: 445, endPoint y: 245, distance: 58.0
click at [408, 288] on div "H4 Banner Banner Container 2 columns 2 columns Container Image 2 columns Contai…" at bounding box center [760, 379] width 815 height 677
click at [326, 68] on icon at bounding box center [330, 68] width 10 height 13
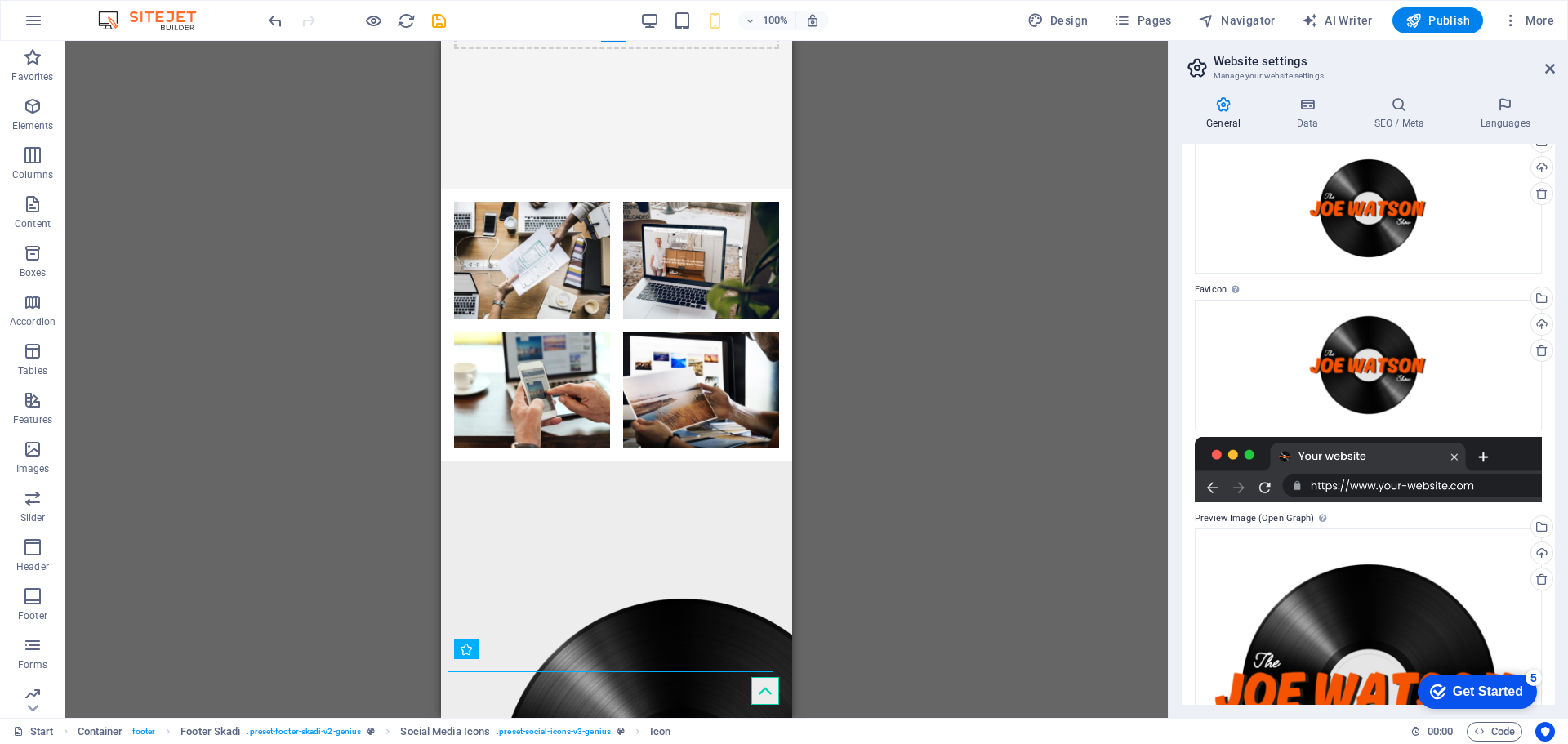
click at [341, 84] on div "H4 Banner Banner Container 2 columns 2 columns Container Image 2 columns Contai…" at bounding box center [616, 379] width 1103 height 677
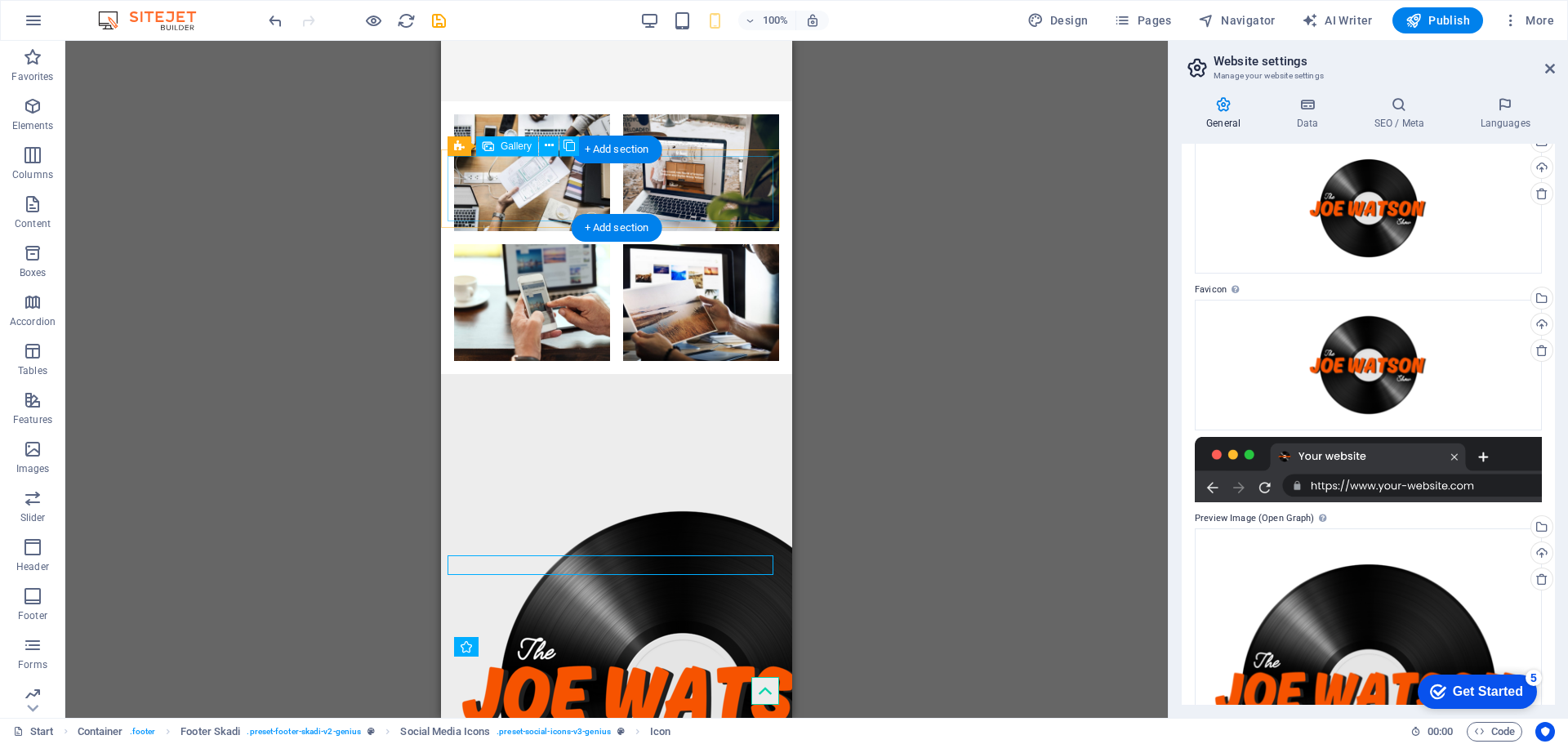
scroll to position [417, 0]
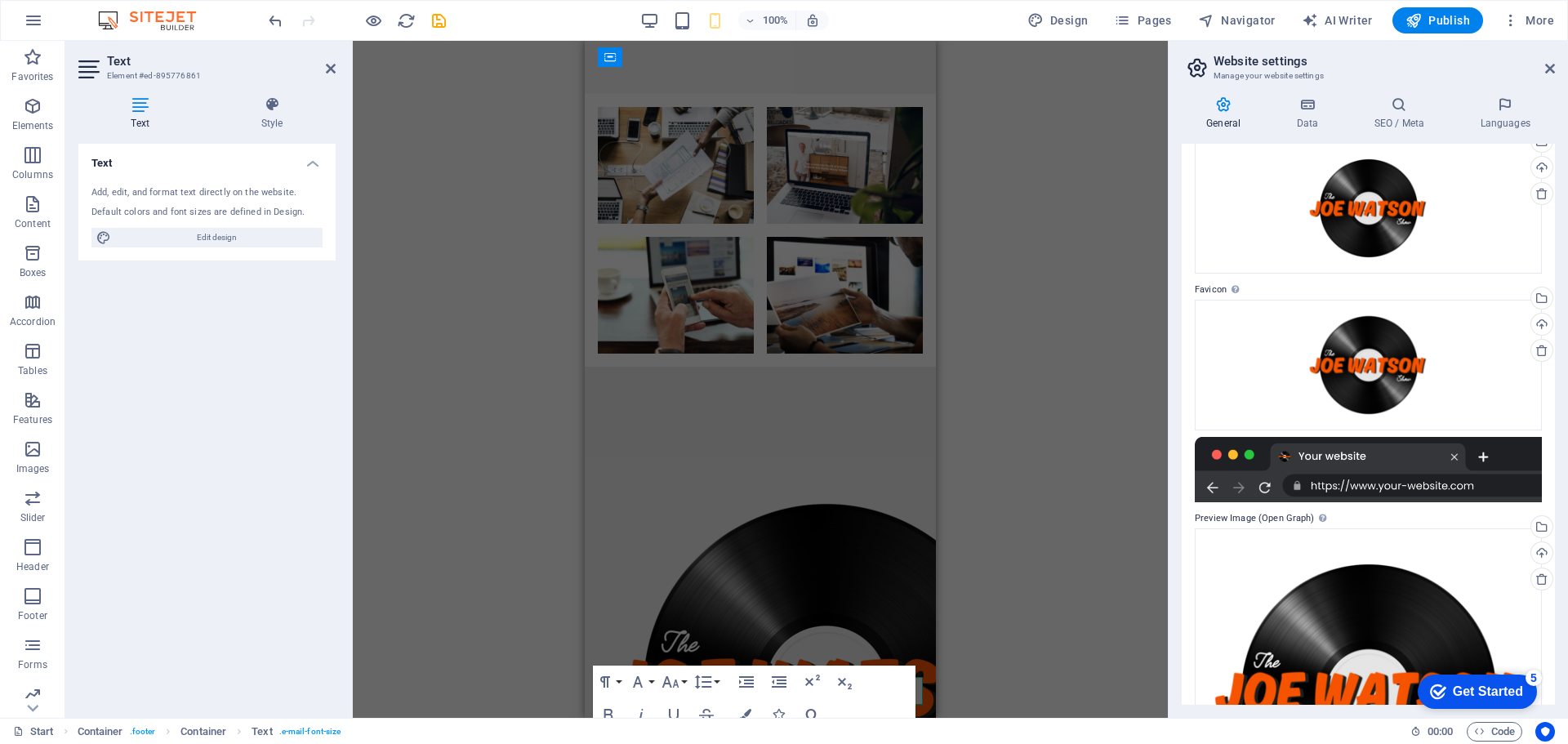
scroll to position [292, 0]
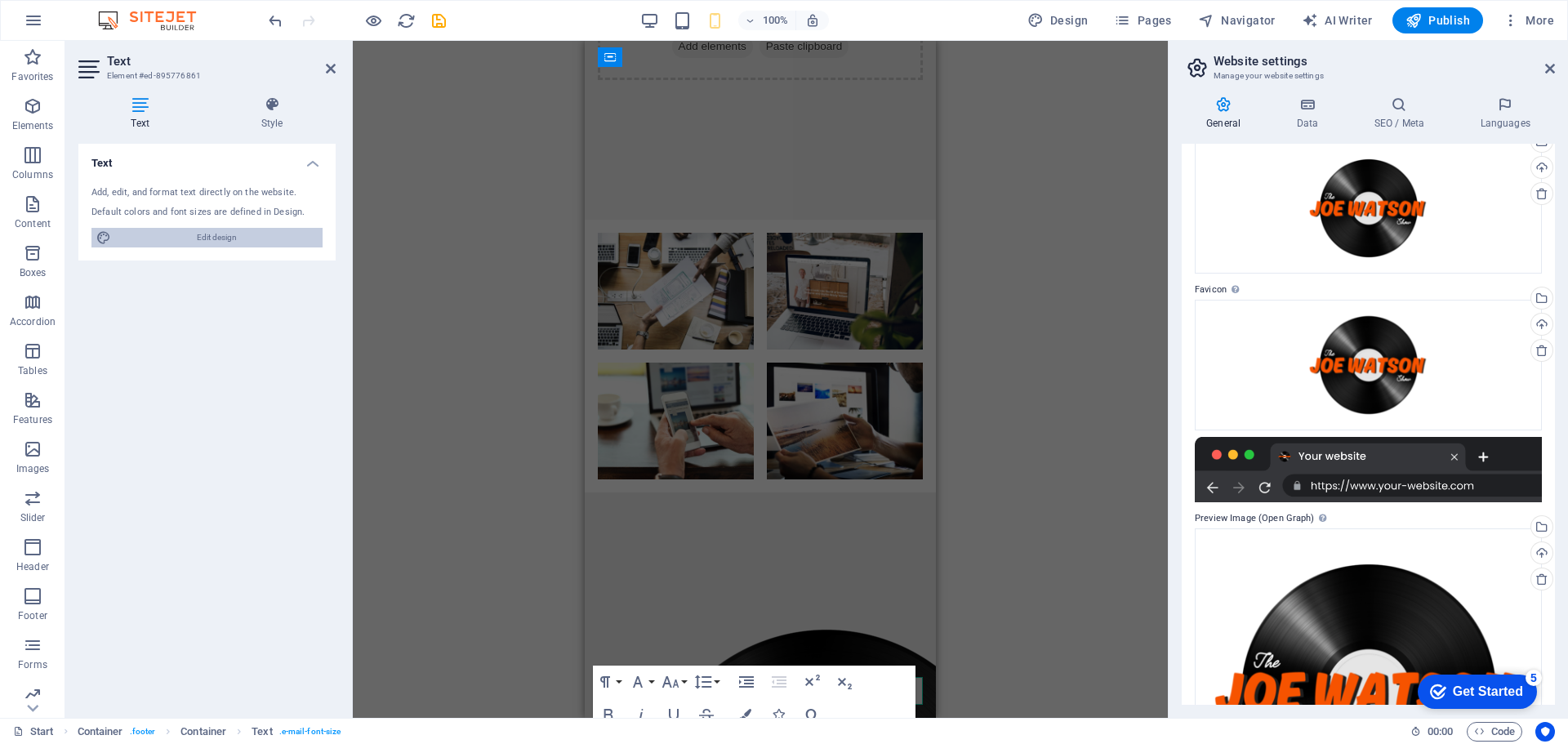
click at [210, 234] on span "Edit design" at bounding box center [217, 238] width 202 height 20
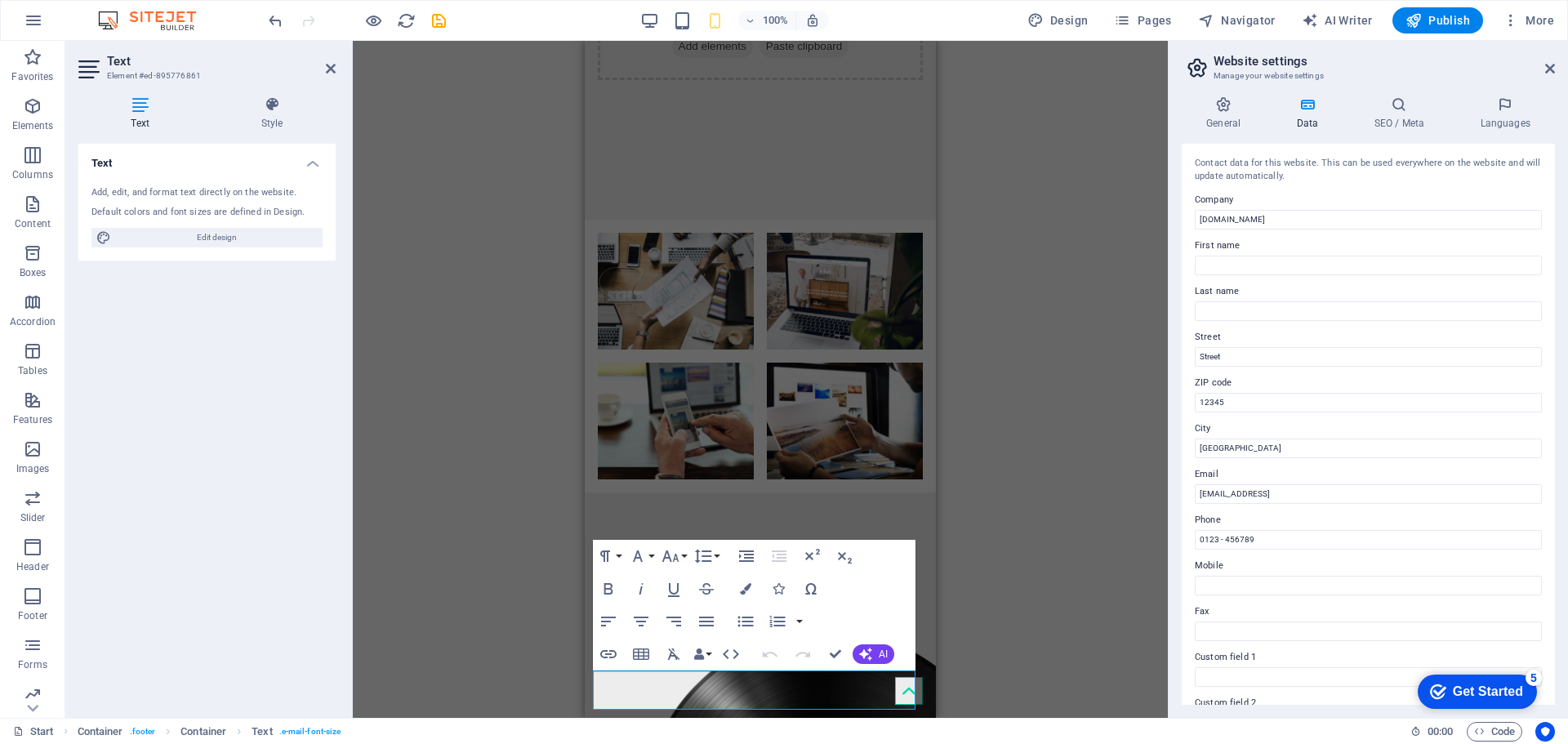
scroll to position [417, 0]
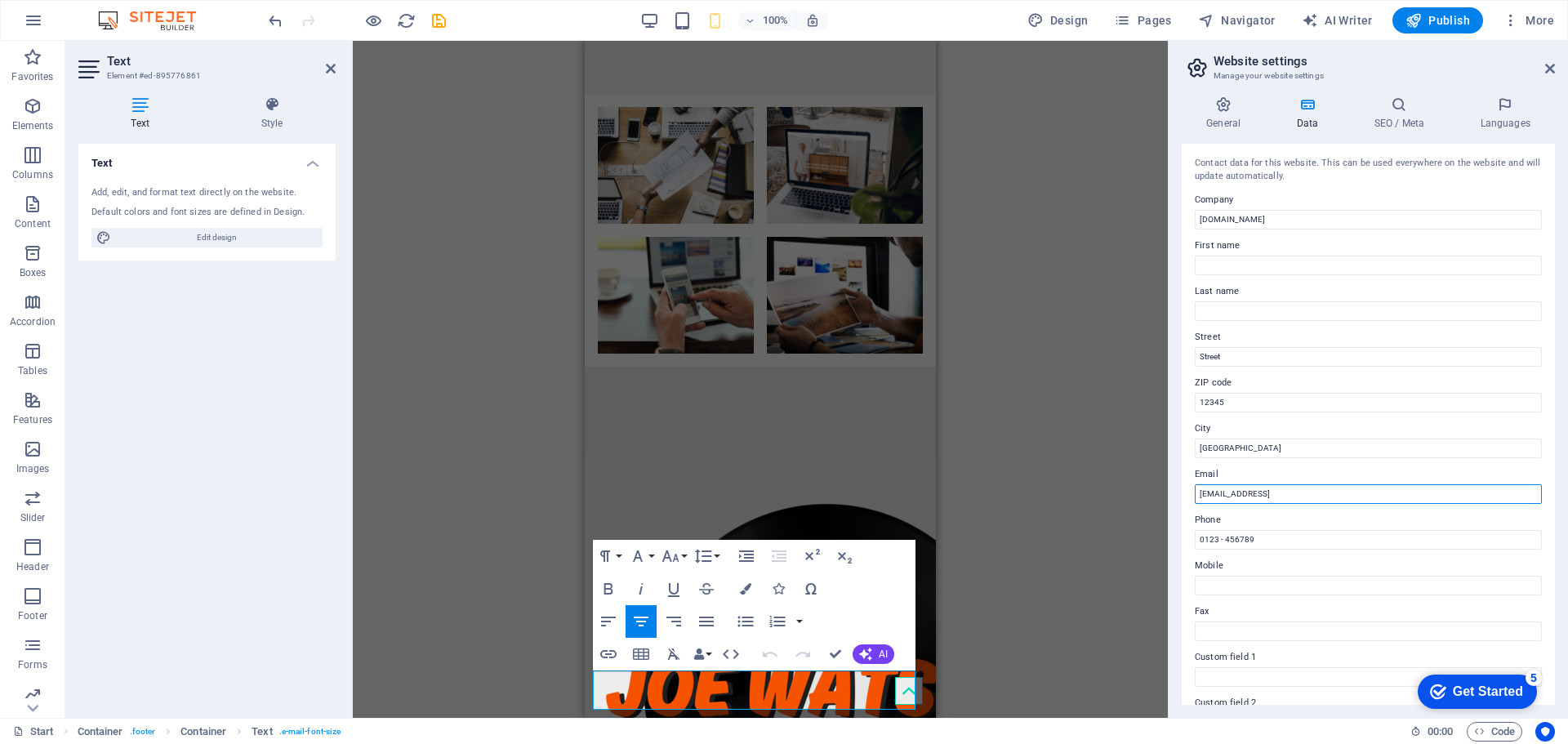
click at [1303, 497] on input "[EMAIL_ADDRESS]" at bounding box center [1368, 494] width 347 height 20
drag, startPoint x: 1368, startPoint y: 493, endPoint x: 1402, endPoint y: 493, distance: 34.0
click at [1370, 493] on input "[EMAIL_ADDRESS]" at bounding box center [1368, 494] width 347 height 20
drag, startPoint x: 1279, startPoint y: 490, endPoint x: 1142, endPoint y: 487, distance: 137.0
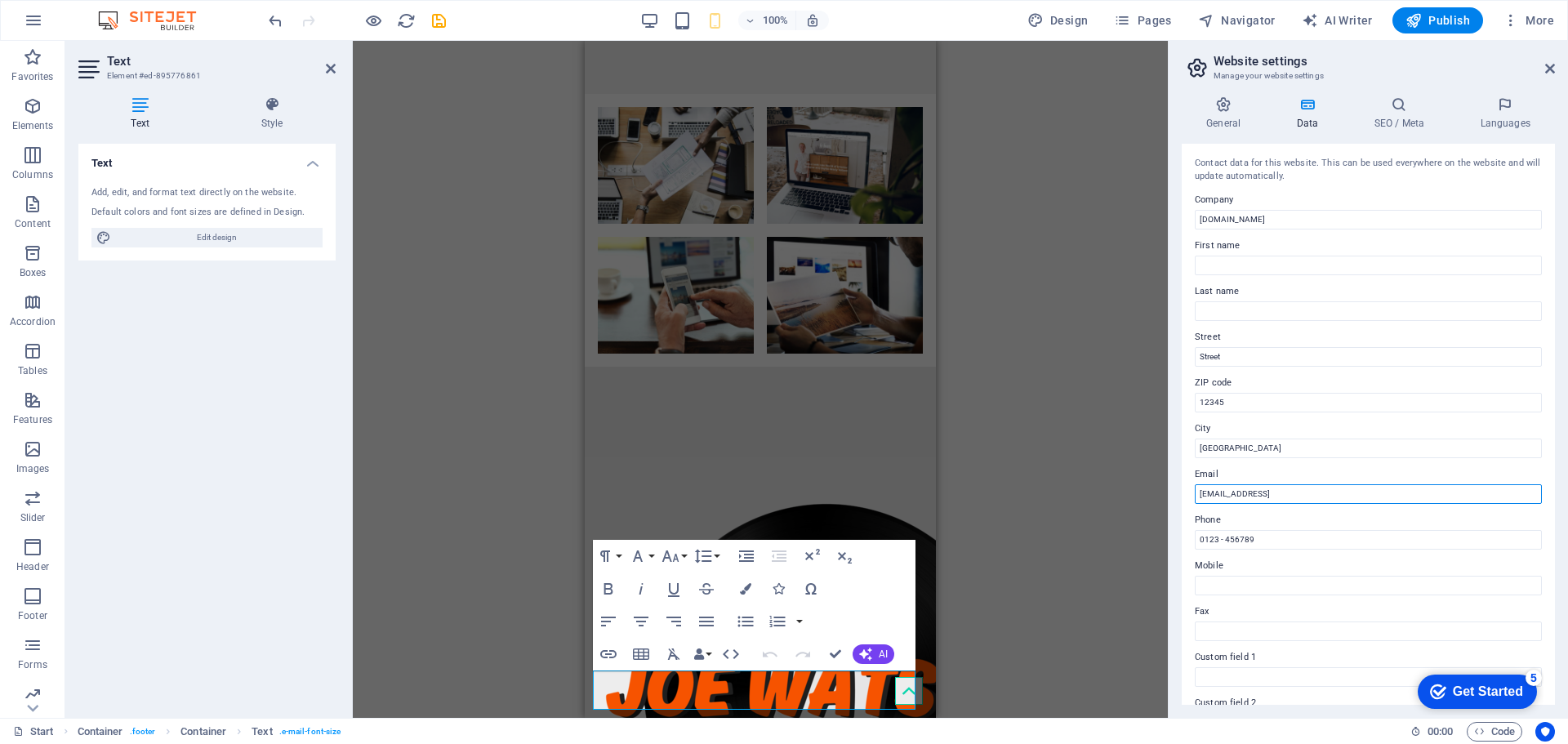
click at [1142, 487] on div "Start Favorites Elements Columns Content Boxes Accordion Tables Features Images…" at bounding box center [784, 379] width 1568 height 677
click at [1137, 485] on div "H4 Banner Banner Container Container Banner 2 columns 2 columns Container Image…" at bounding box center [760, 379] width 815 height 677
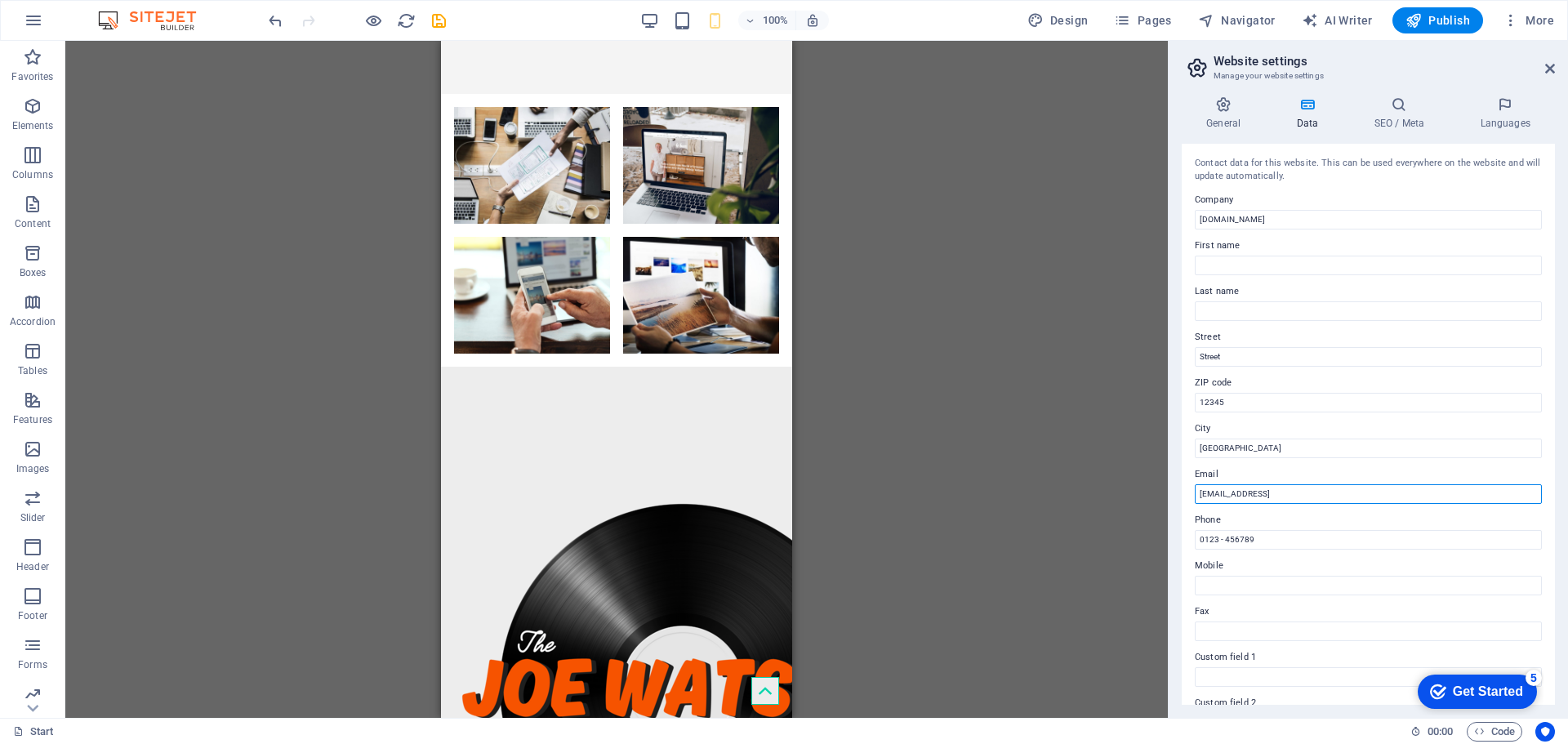
click at [1380, 493] on input "[EMAIL_ADDRESS]" at bounding box center [1368, 494] width 347 height 20
type input "J"
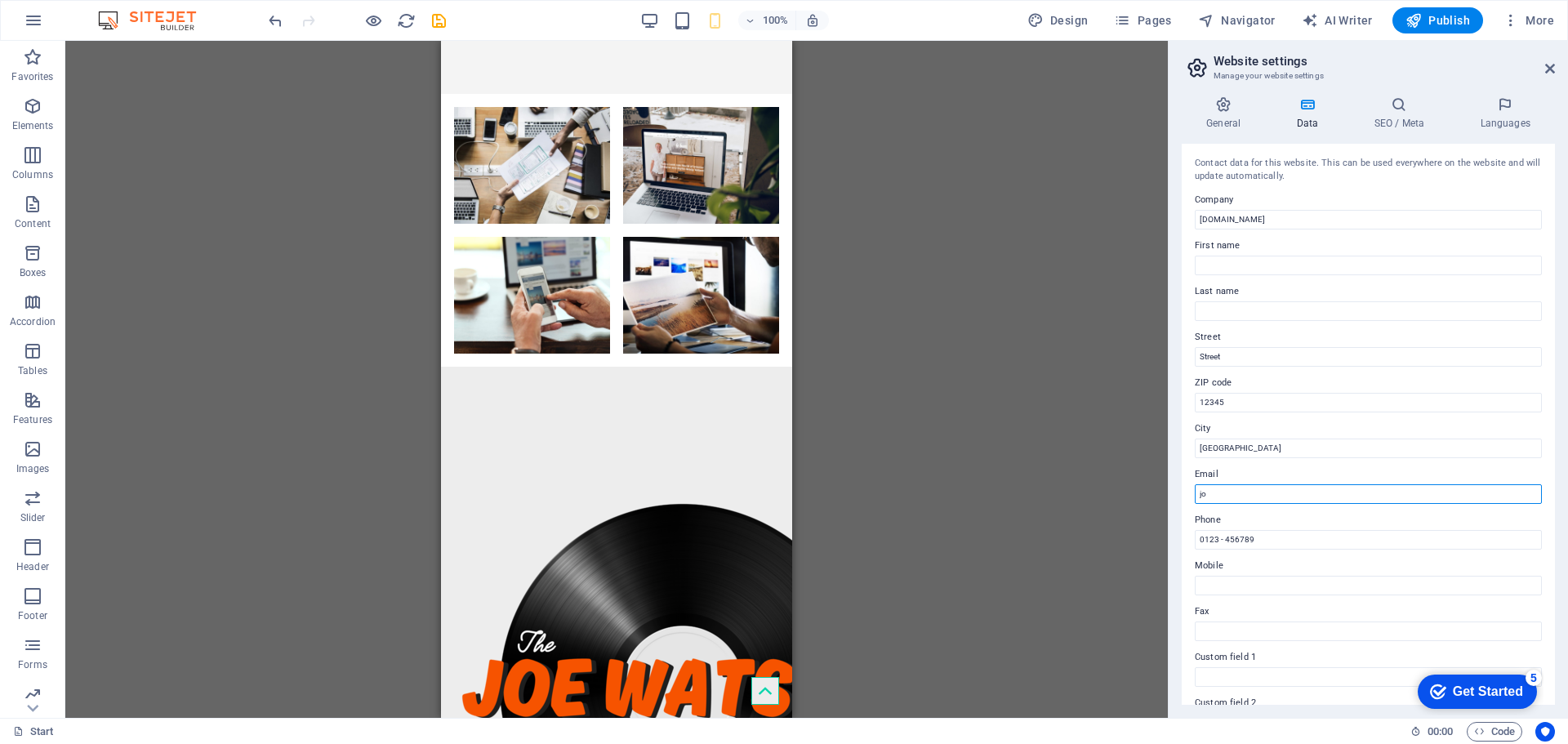
type input "j"
type input "[PERSON_NAME][EMAIL_ADDRESS][DOMAIN_NAME]"
drag, startPoint x: 1288, startPoint y: 538, endPoint x: 1121, endPoint y: 533, distance: 167.1
click at [1121, 533] on div "Start Favorites Elements Columns Content Boxes Accordion Tables Features Images…" at bounding box center [784, 379] width 1568 height 677
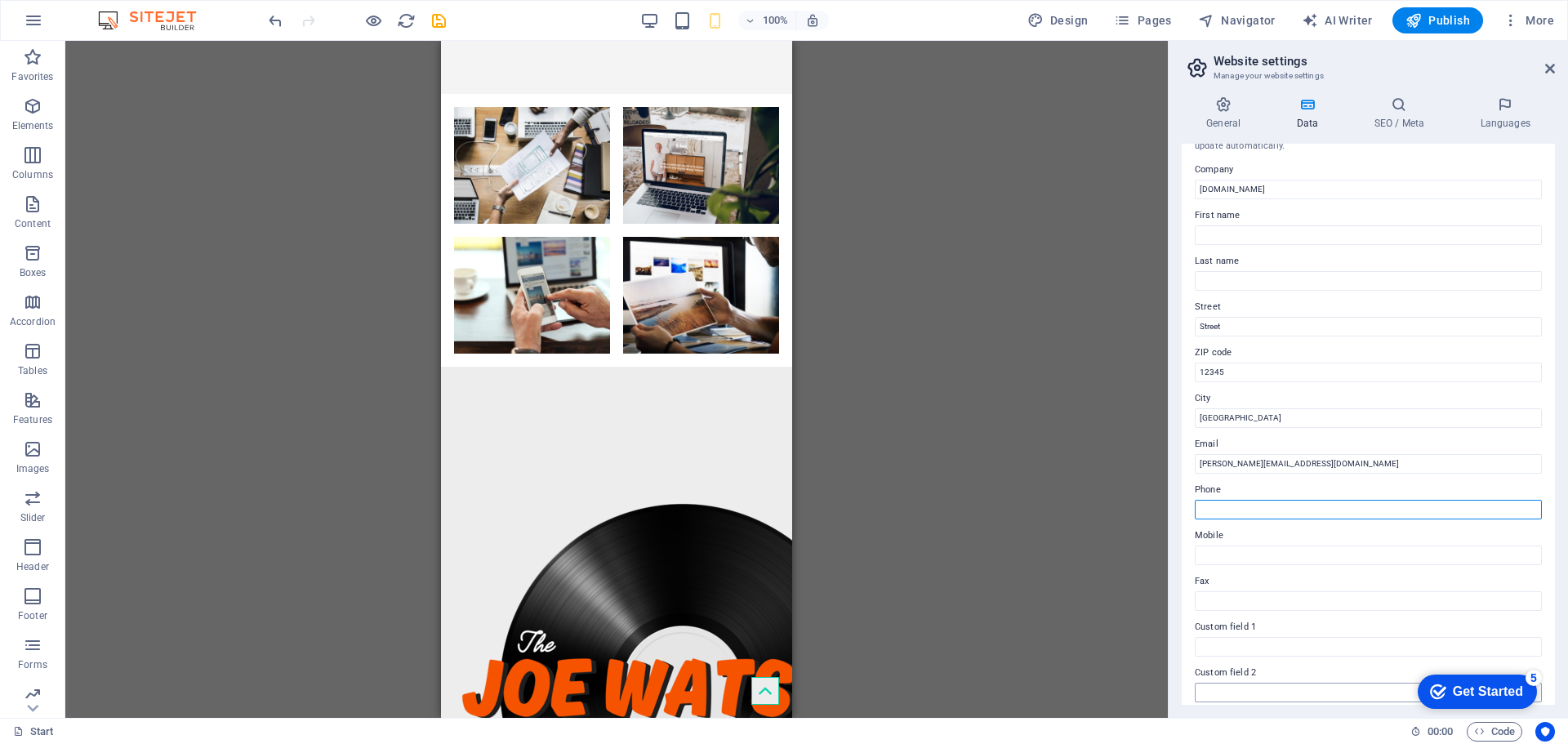
scroll to position [0, 0]
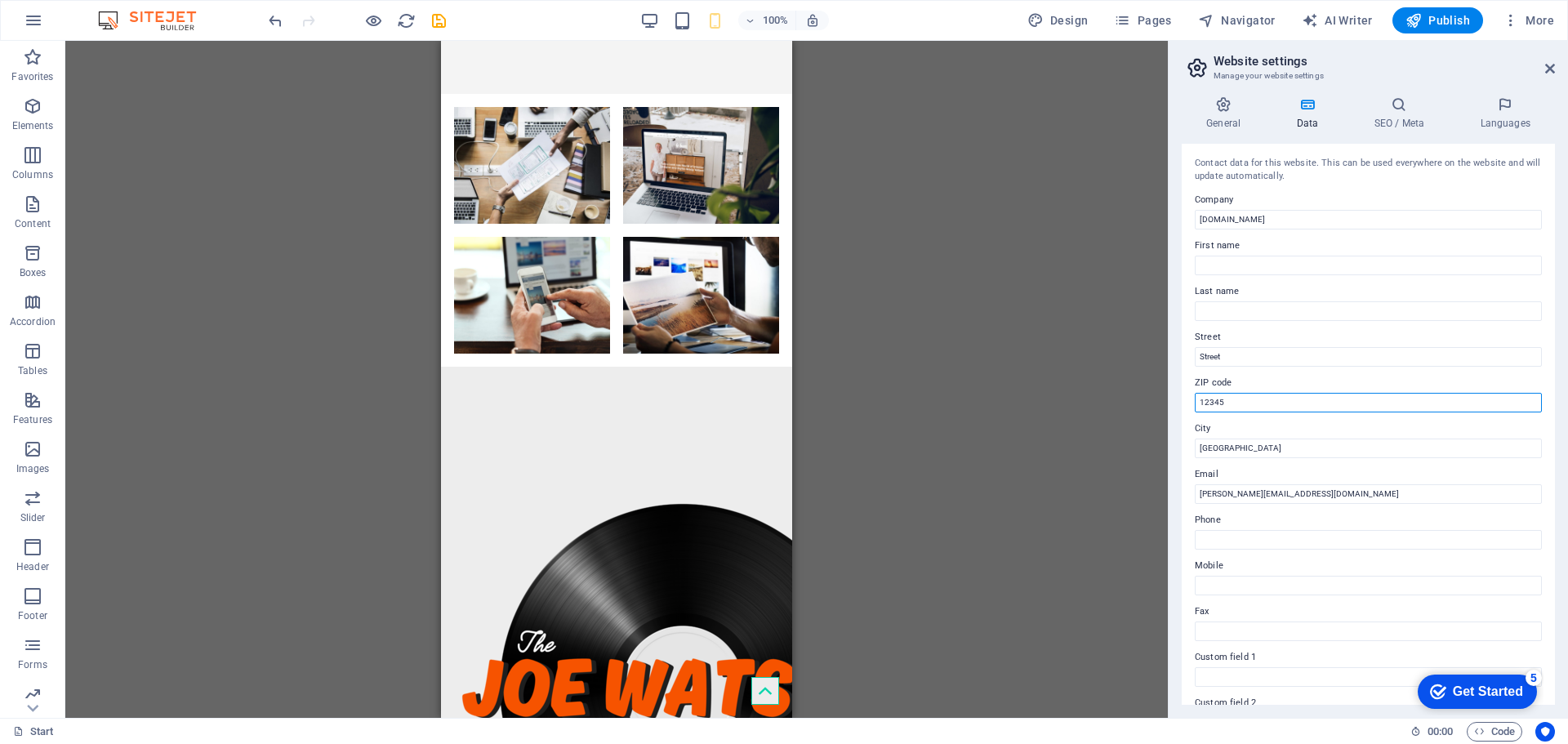
drag, startPoint x: 1237, startPoint y: 394, endPoint x: 1116, endPoint y: 396, distance: 121.0
click at [1116, 396] on div "Start Favorites Elements Columns Content Boxes Accordion Tables Features Images…" at bounding box center [784, 379] width 1568 height 677
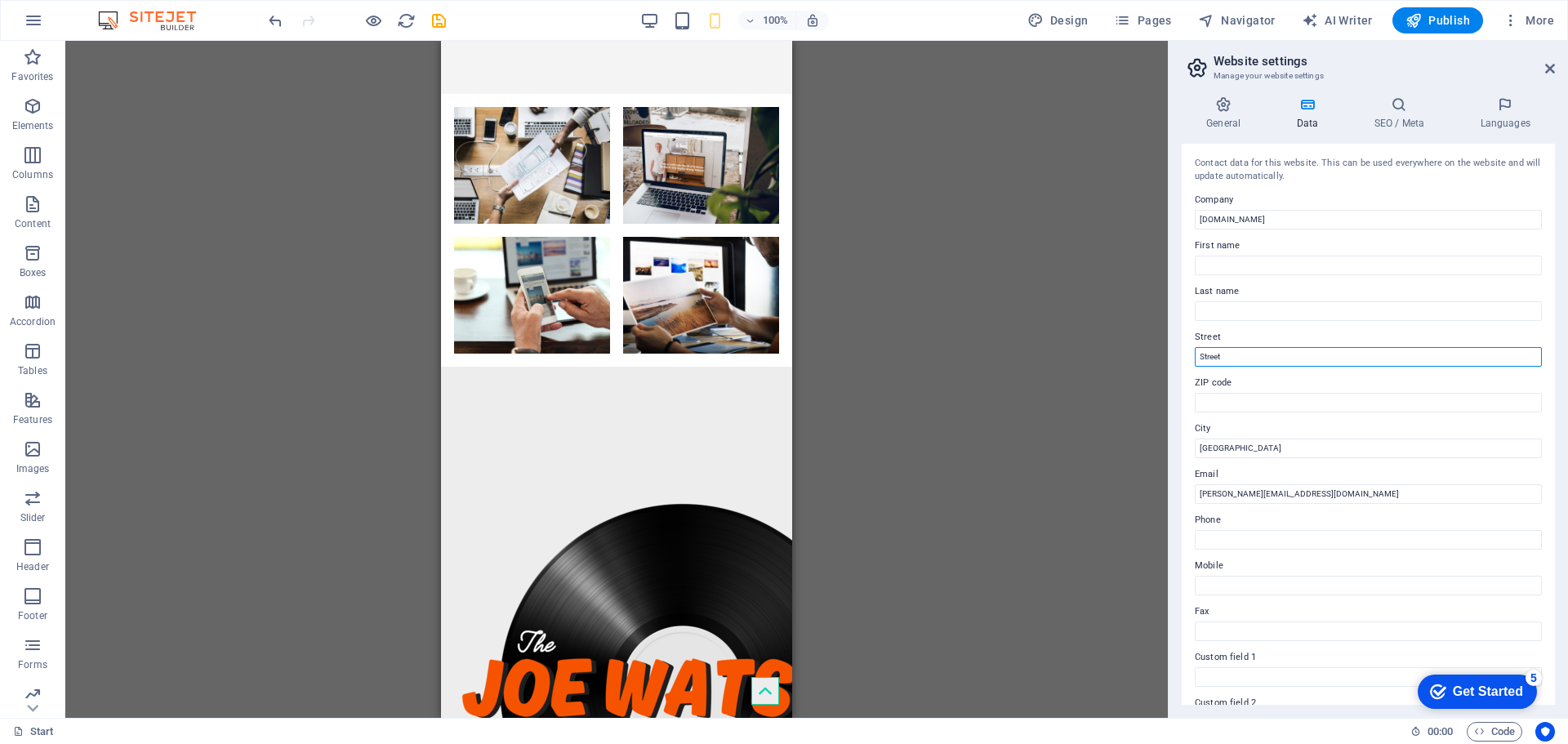
drag, startPoint x: 1257, startPoint y: 353, endPoint x: 1162, endPoint y: 353, distance: 95.0
click at [1162, 353] on div "Start Favorites Elements Columns Content Boxes Accordion Tables Features Images…" at bounding box center [784, 379] width 1568 height 677
click at [1231, 110] on icon at bounding box center [1223, 105] width 83 height 16
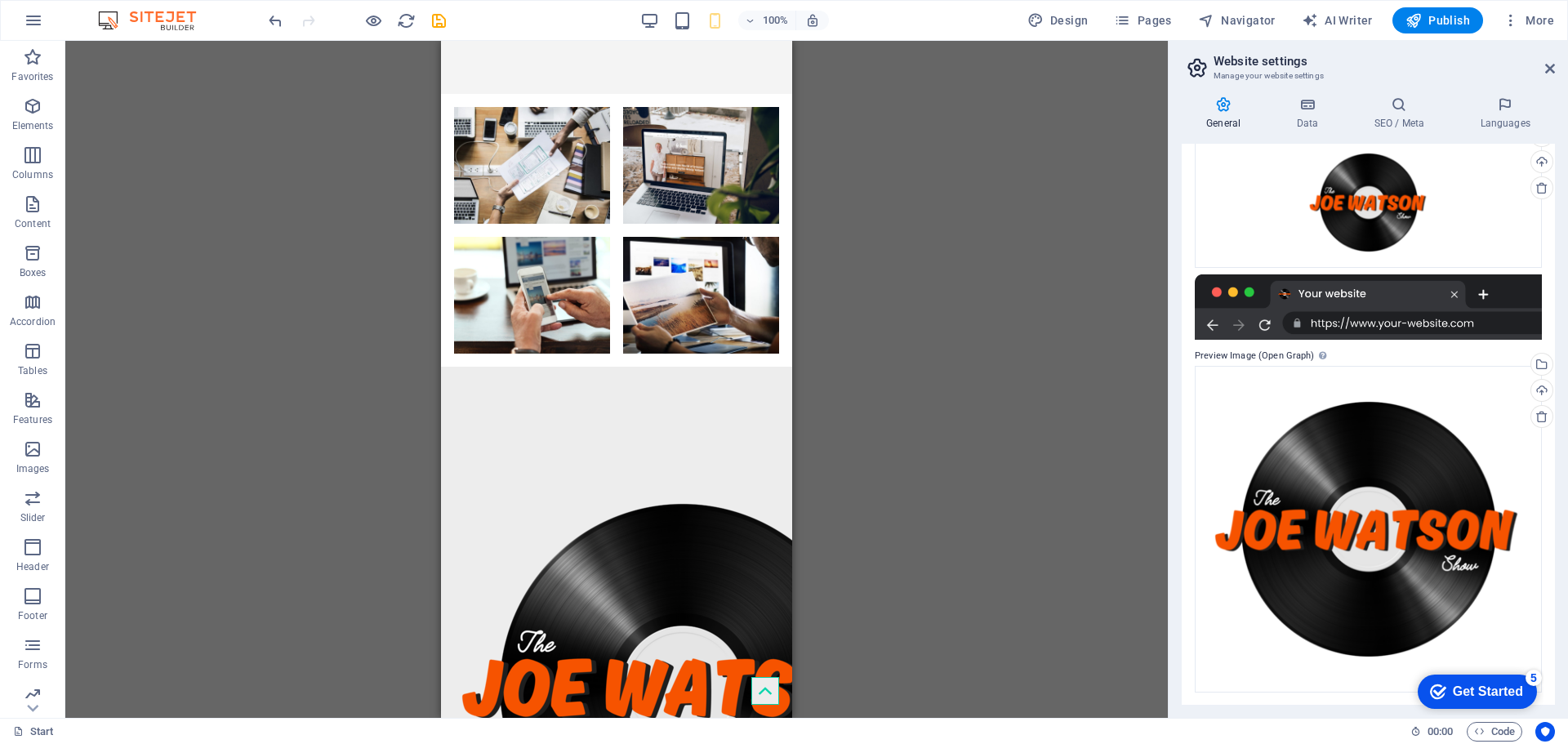
scroll to position [243, 0]
click at [29, 588] on icon "button" at bounding box center [33, 597] width 20 height 20
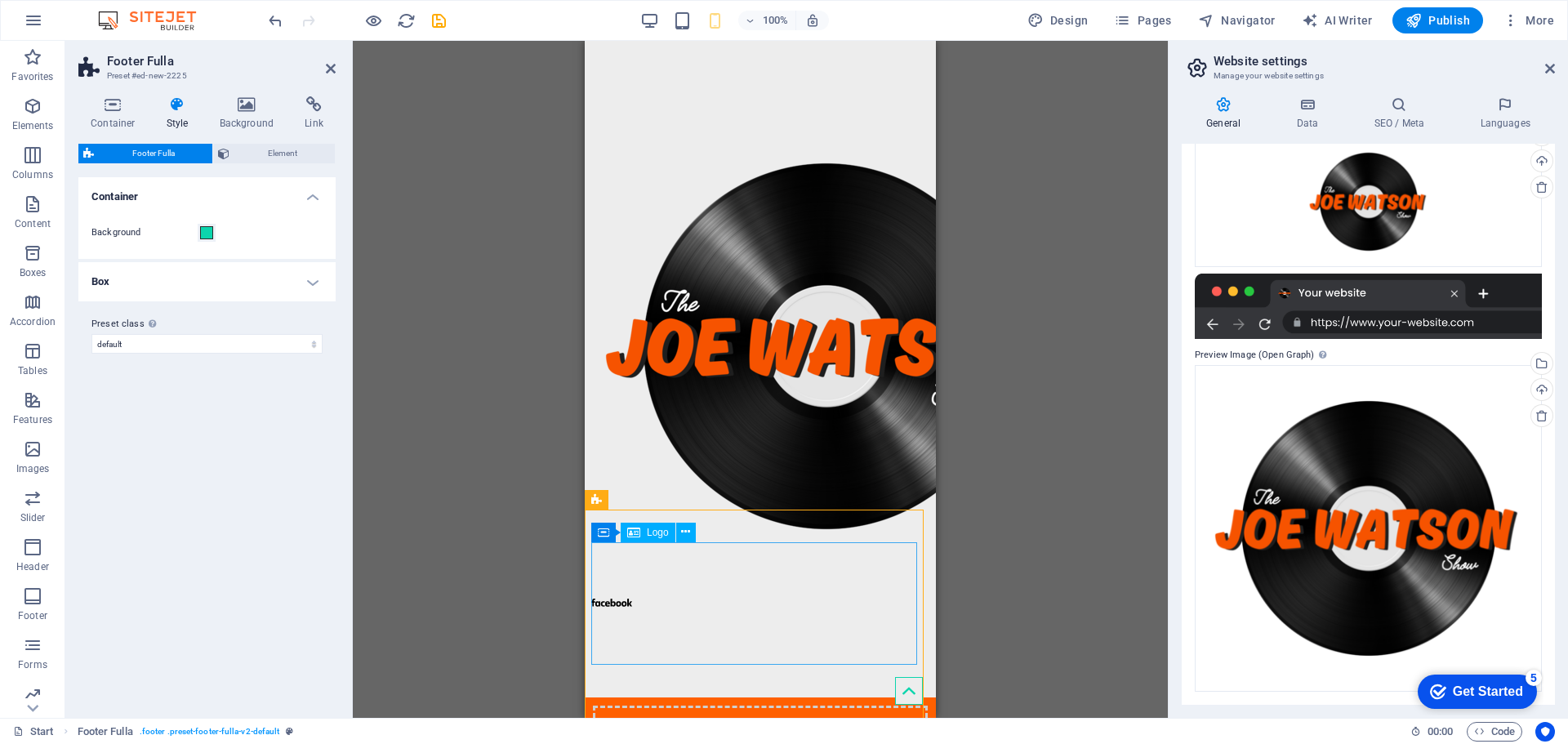
scroll to position [773, 0]
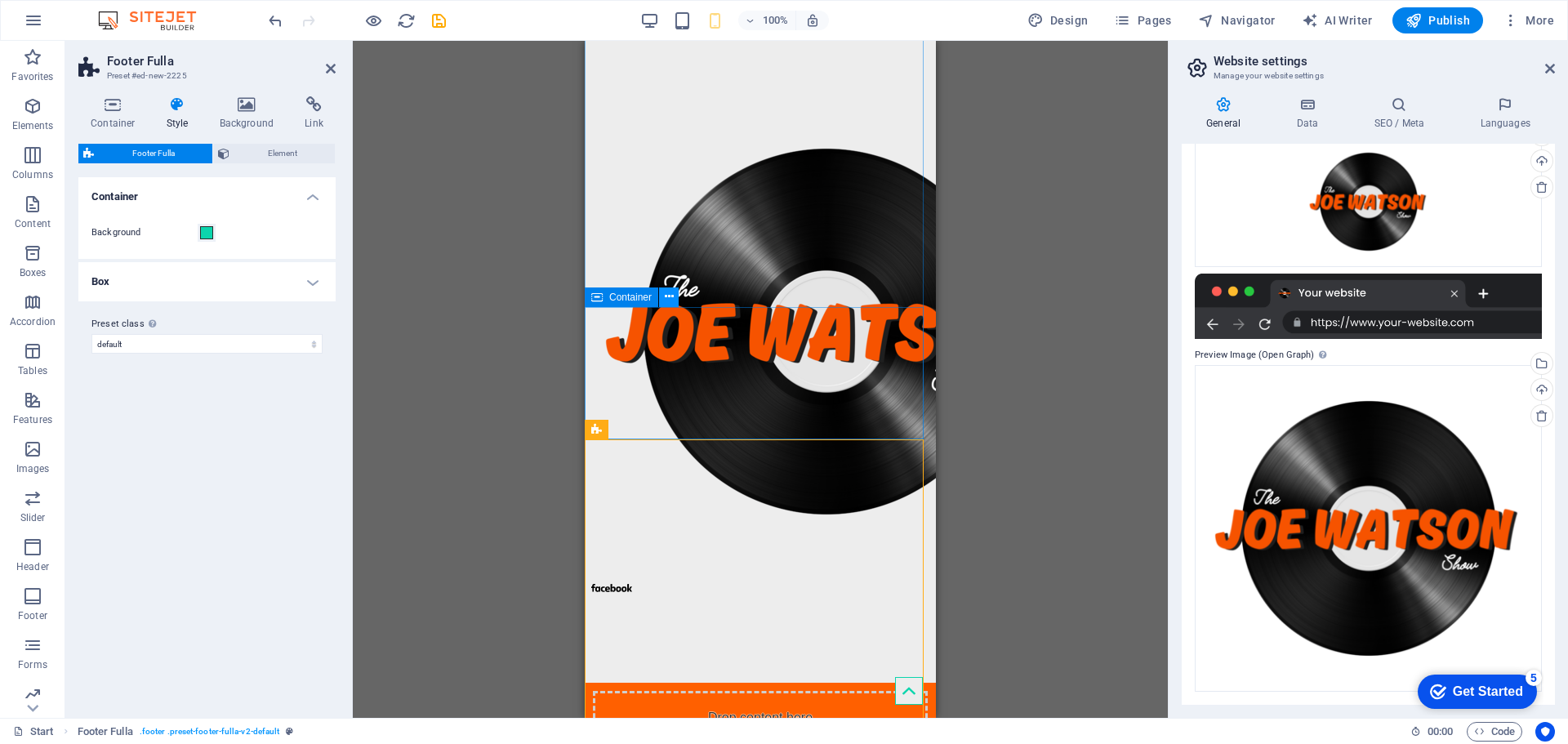
click at [663, 299] on button at bounding box center [669, 298] width 20 height 20
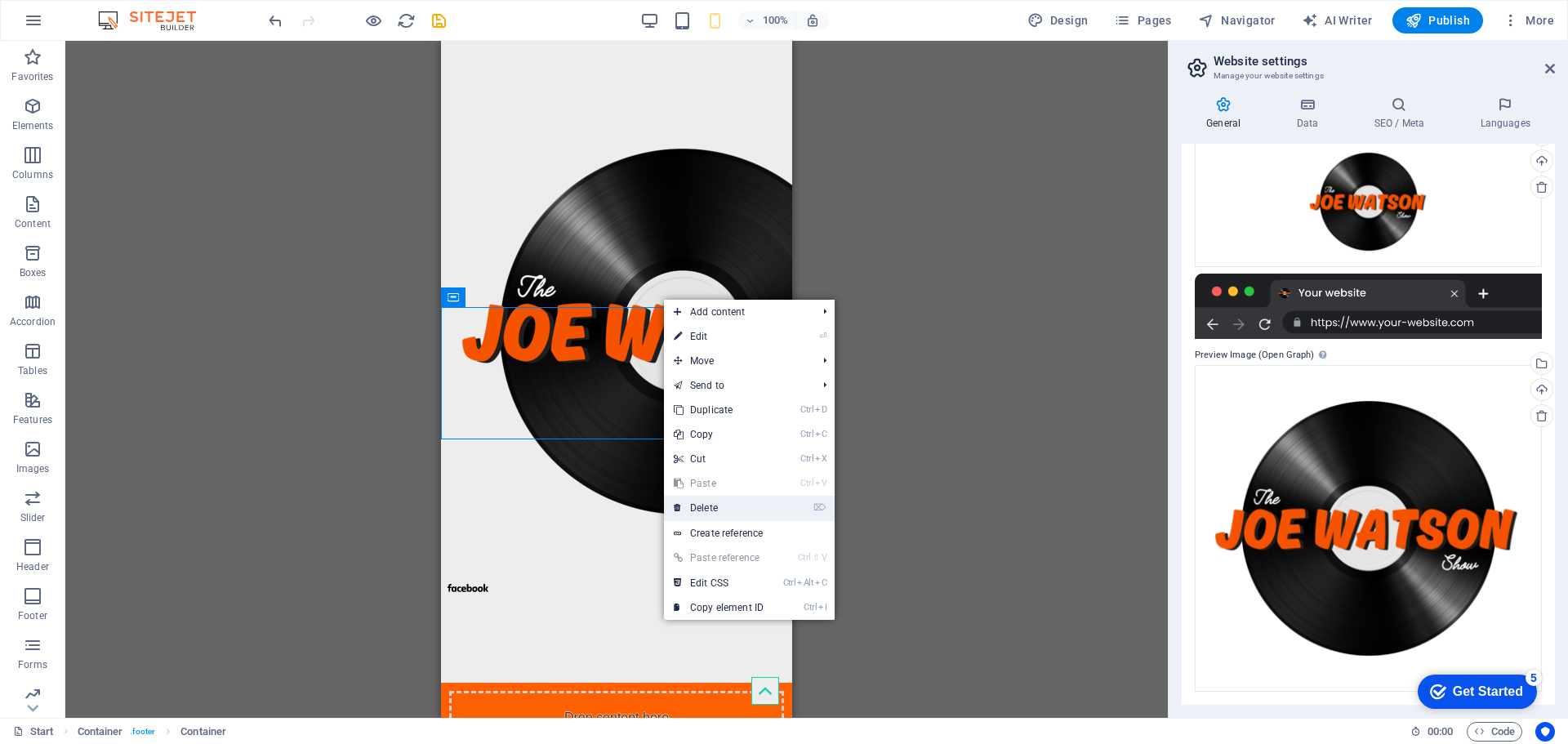
click at [724, 511] on link "⌦ Delete" at bounding box center [719, 508] width 110 height 25
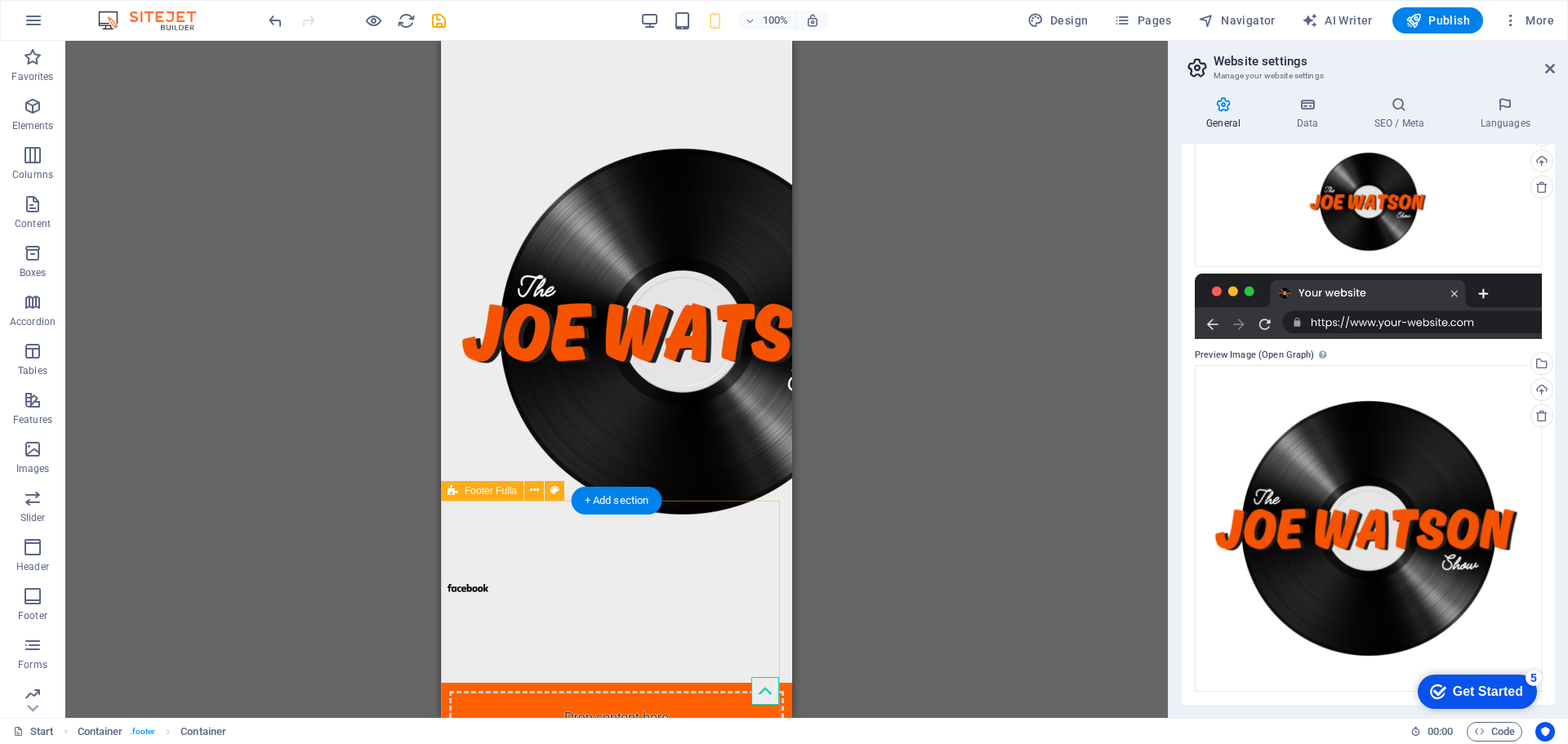
scroll to position [579, 0]
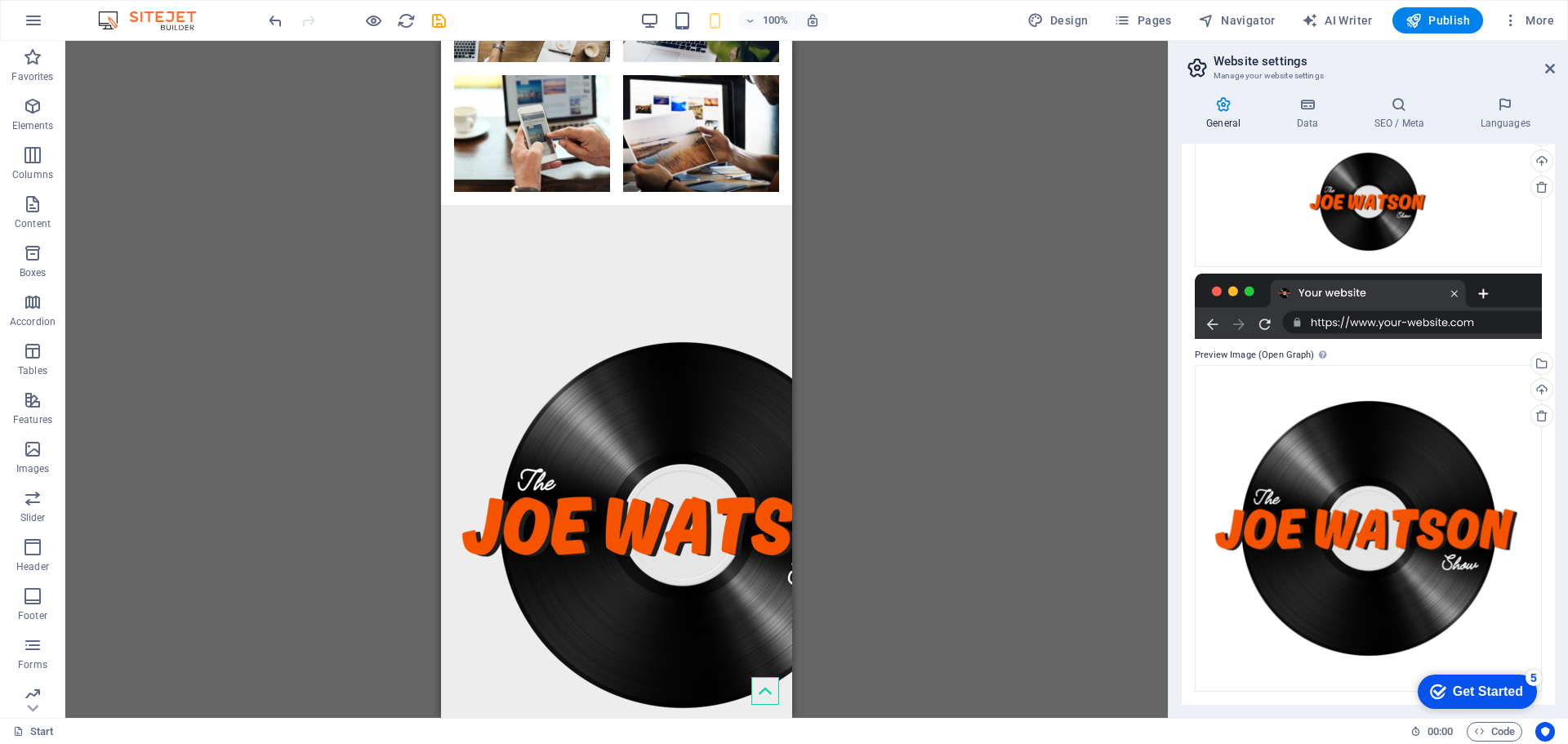
click at [933, 446] on div "Drag here to replace the existing content. Press “Ctrl” if you want to create a…" at bounding box center [616, 379] width 1103 height 677
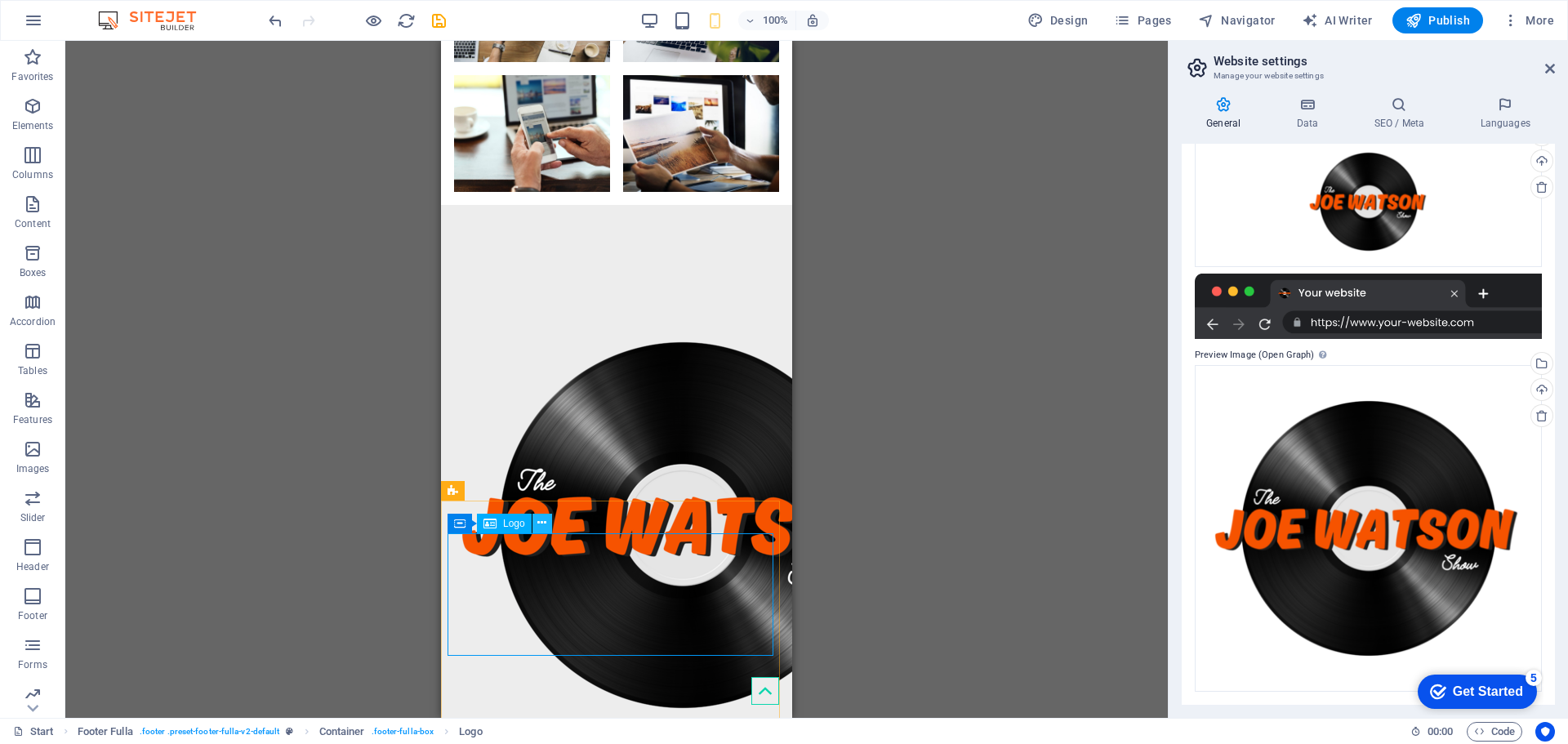
click at [546, 523] on icon at bounding box center [541, 523] width 9 height 17
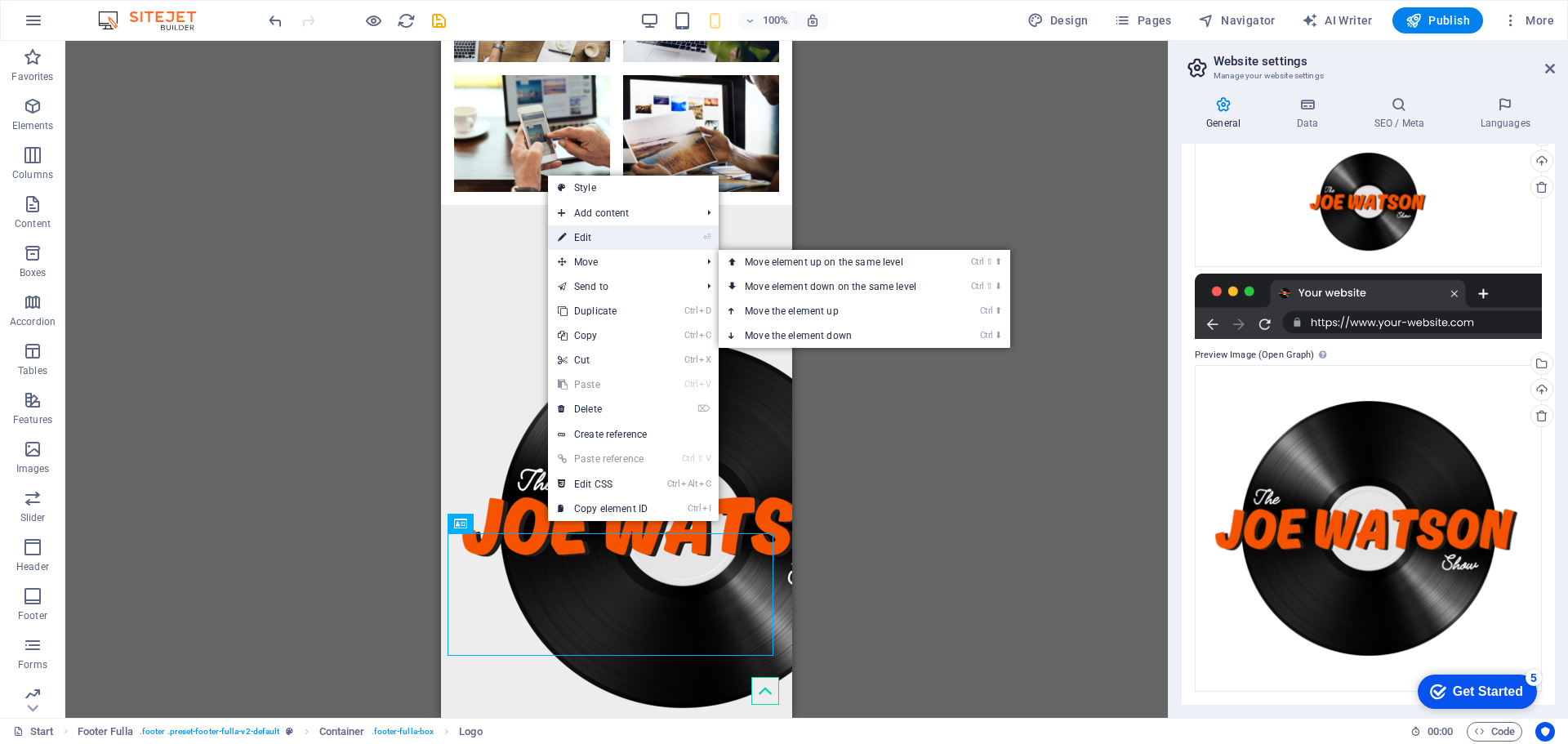
click at [621, 237] on link "⏎ Edit" at bounding box center [603, 238] width 110 height 25
select select "px"
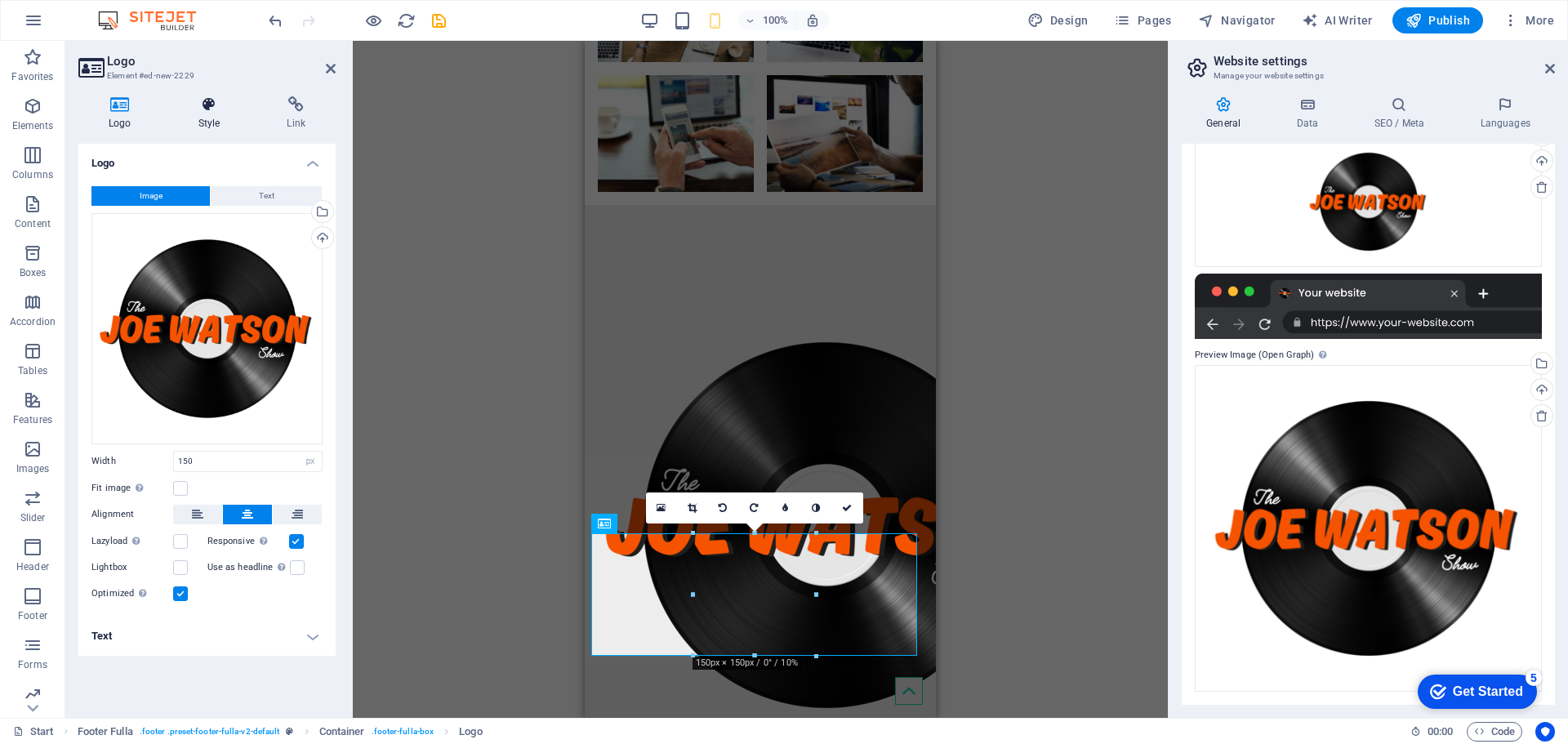
click at [204, 114] on h4 "Style" at bounding box center [213, 114] width 89 height 34
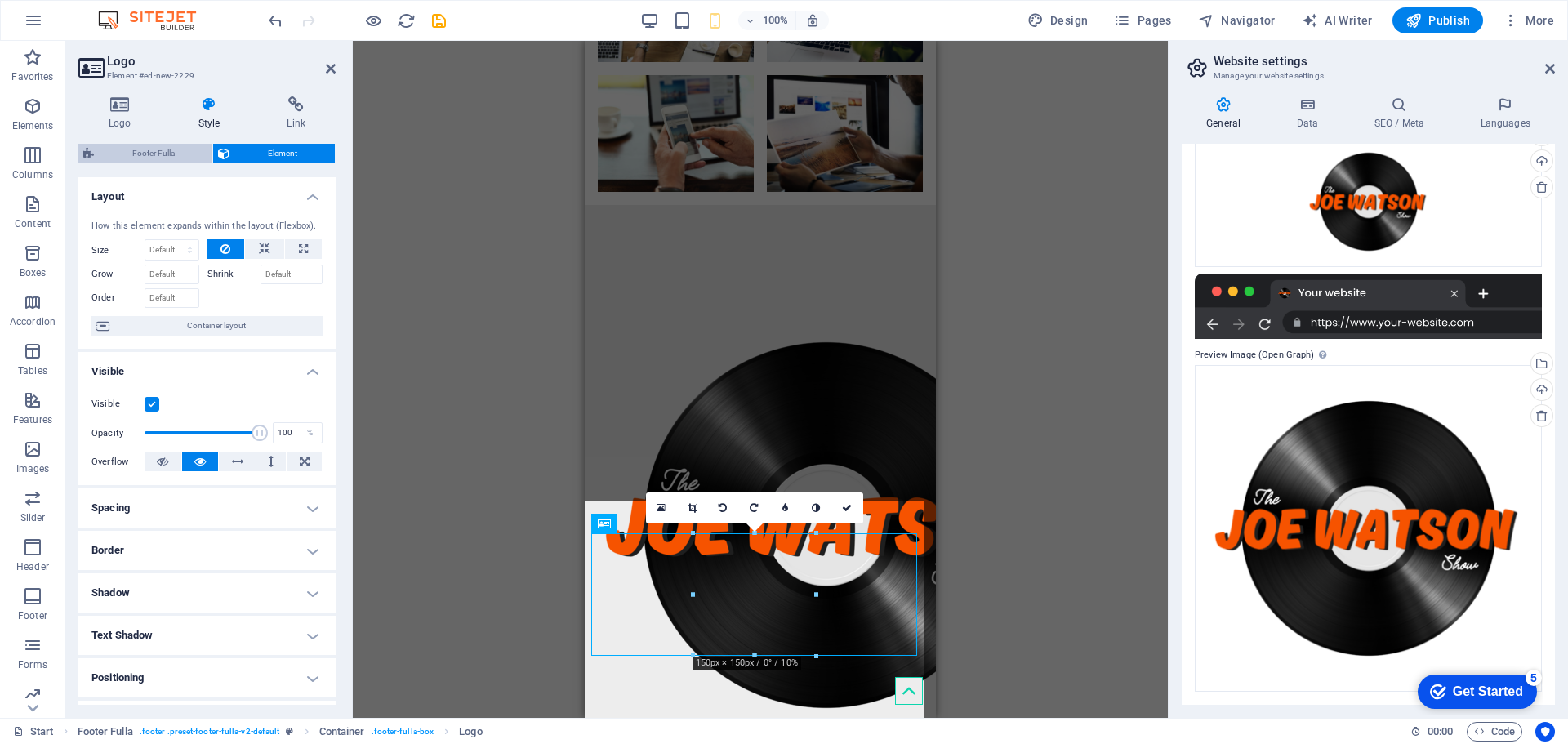
click at [175, 157] on span "Footer Fulla" at bounding box center [153, 154] width 109 height 20
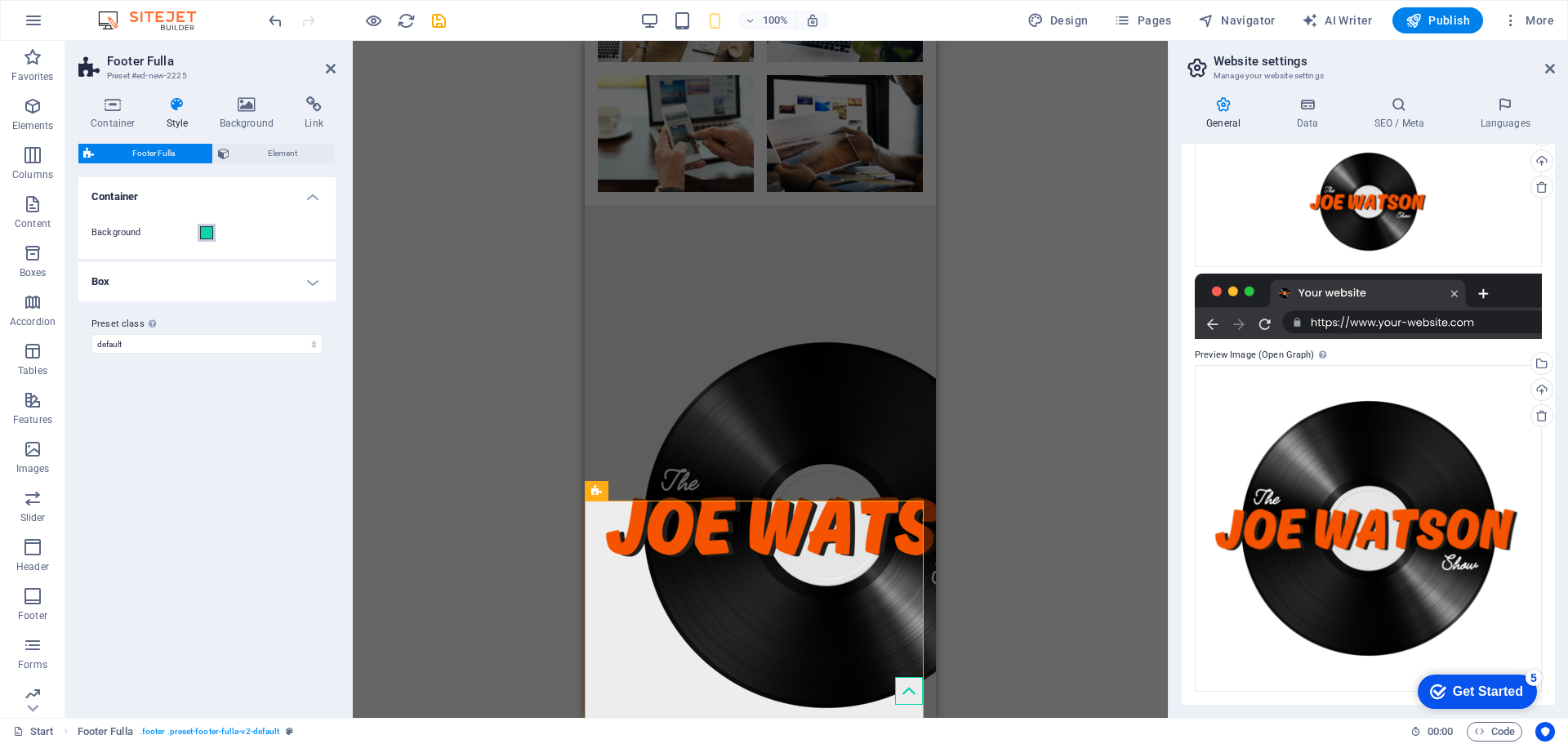
click at [207, 233] on span at bounding box center [206, 233] width 13 height 13
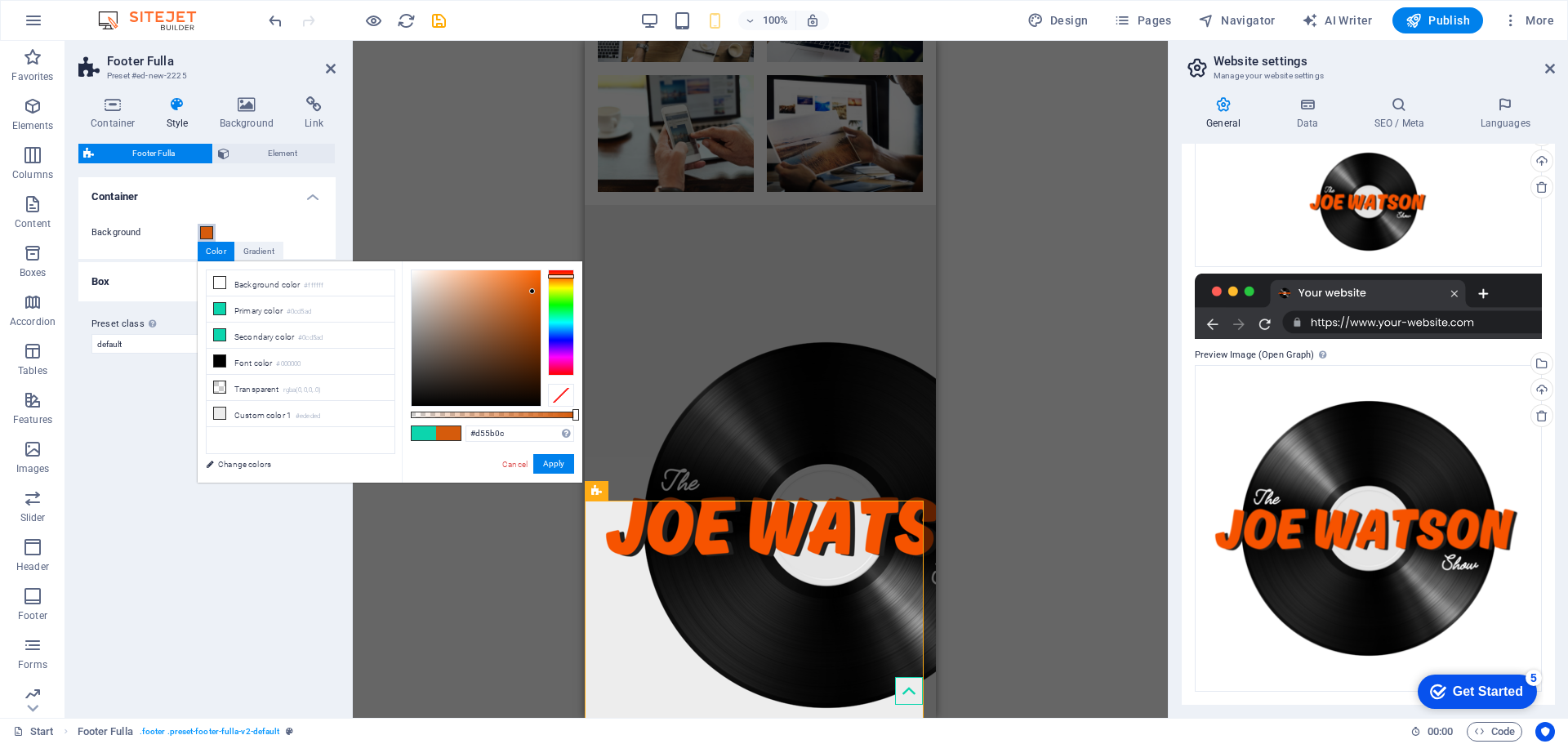
drag, startPoint x: 555, startPoint y: 282, endPoint x: 564, endPoint y: 277, distance: 10.3
click at [564, 277] on div at bounding box center [561, 323] width 26 height 106
type input "#ff6400"
drag, startPoint x: 519, startPoint y: 289, endPoint x: 554, endPoint y: 245, distance: 56.2
click at [554, 245] on body "[DOMAIN_NAME] Start Favorites Elements Columns Content Boxes Accordion Tables F…" at bounding box center [784, 372] width 1568 height 744
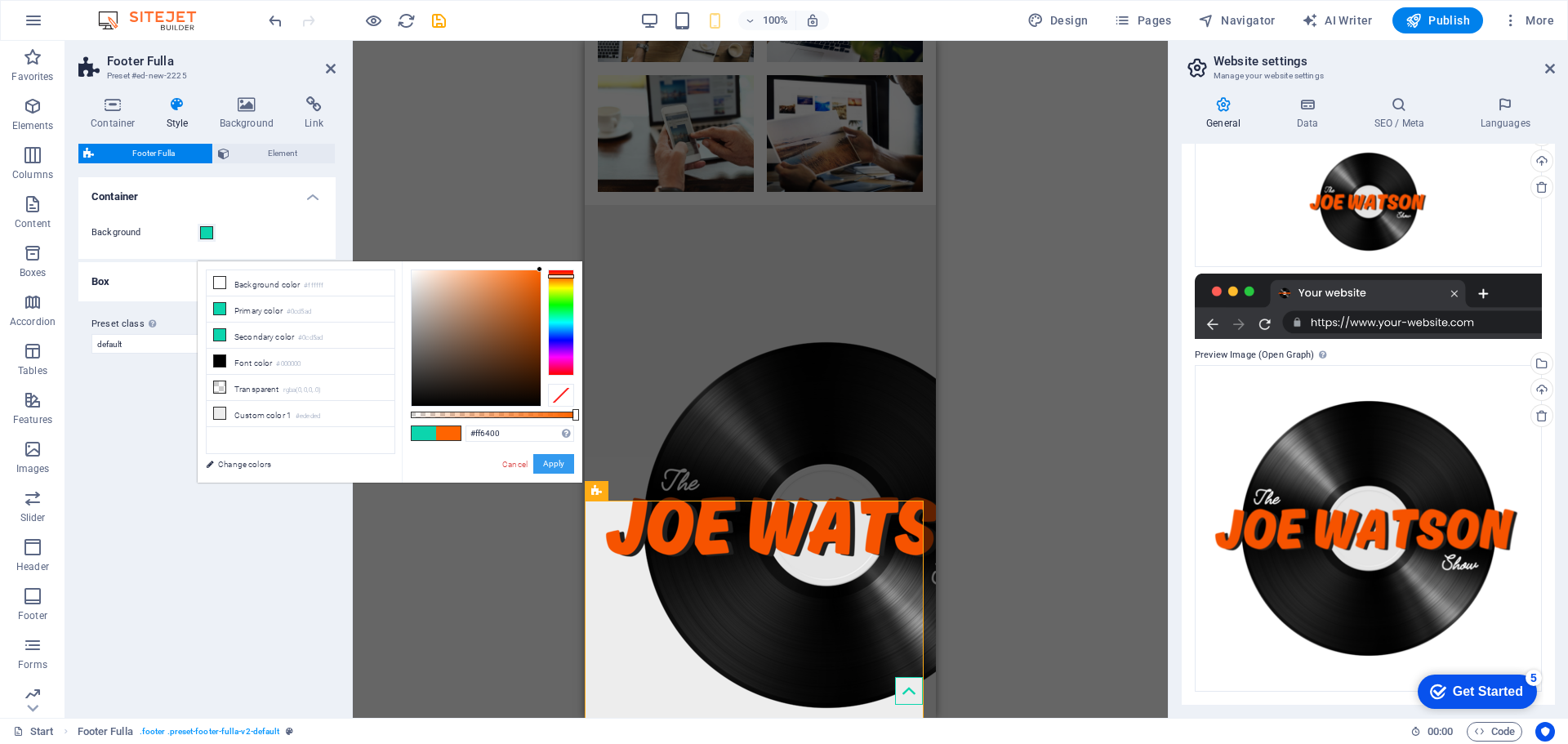
click at [567, 470] on button "Apply" at bounding box center [553, 464] width 41 height 20
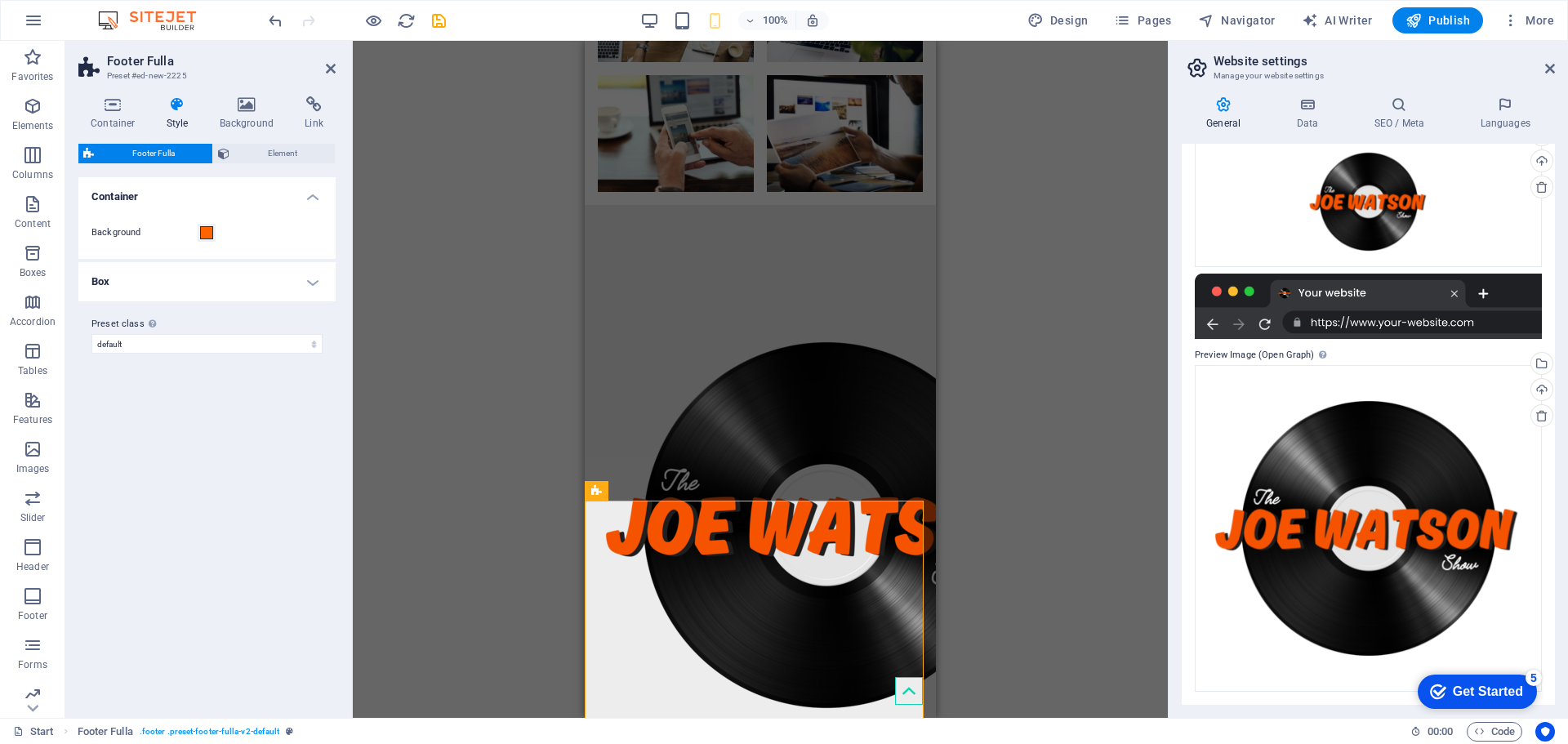
click at [498, 546] on div "Drag here to replace the existing content. Press “Ctrl” if you want to create a…" at bounding box center [760, 379] width 815 height 677
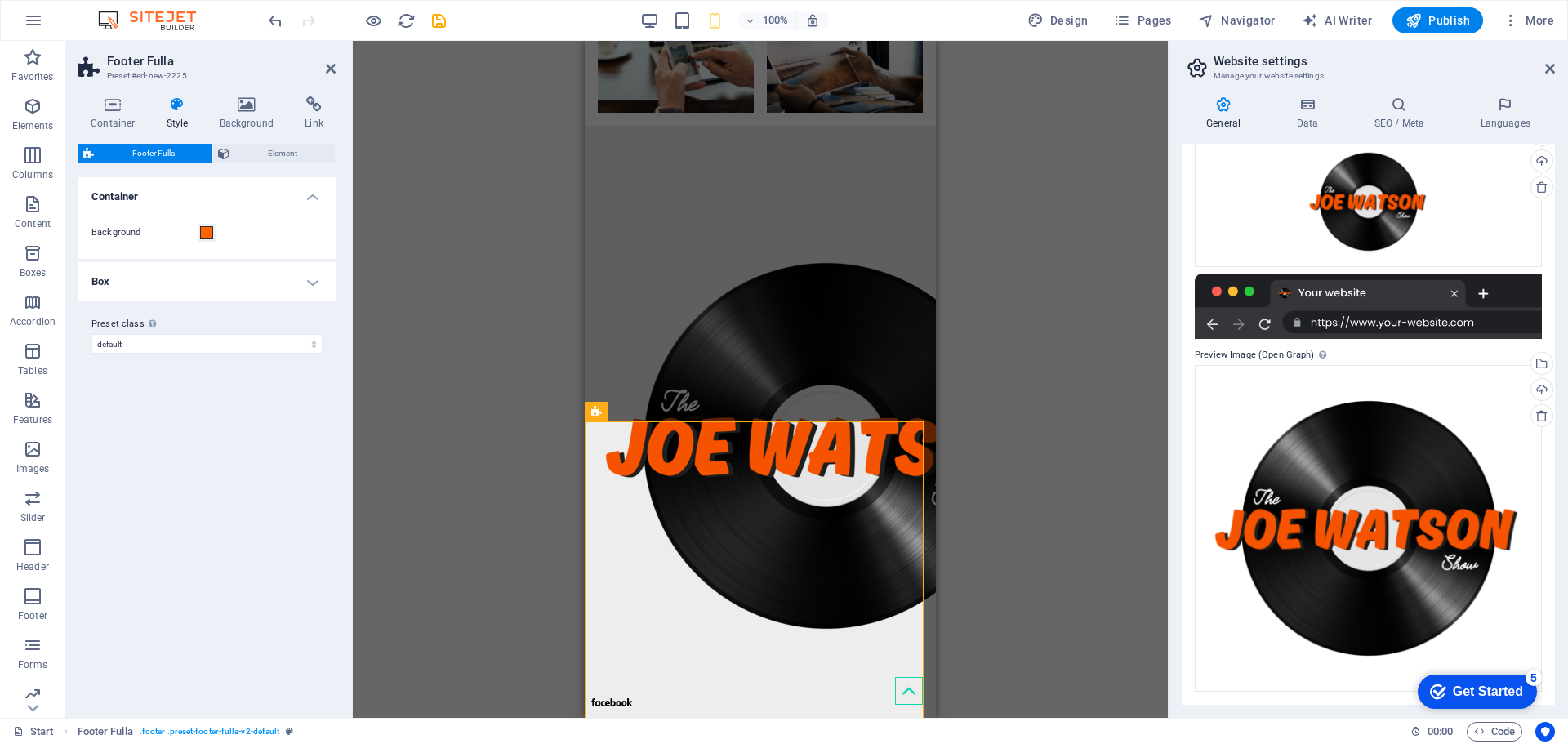
scroll to position [674, 0]
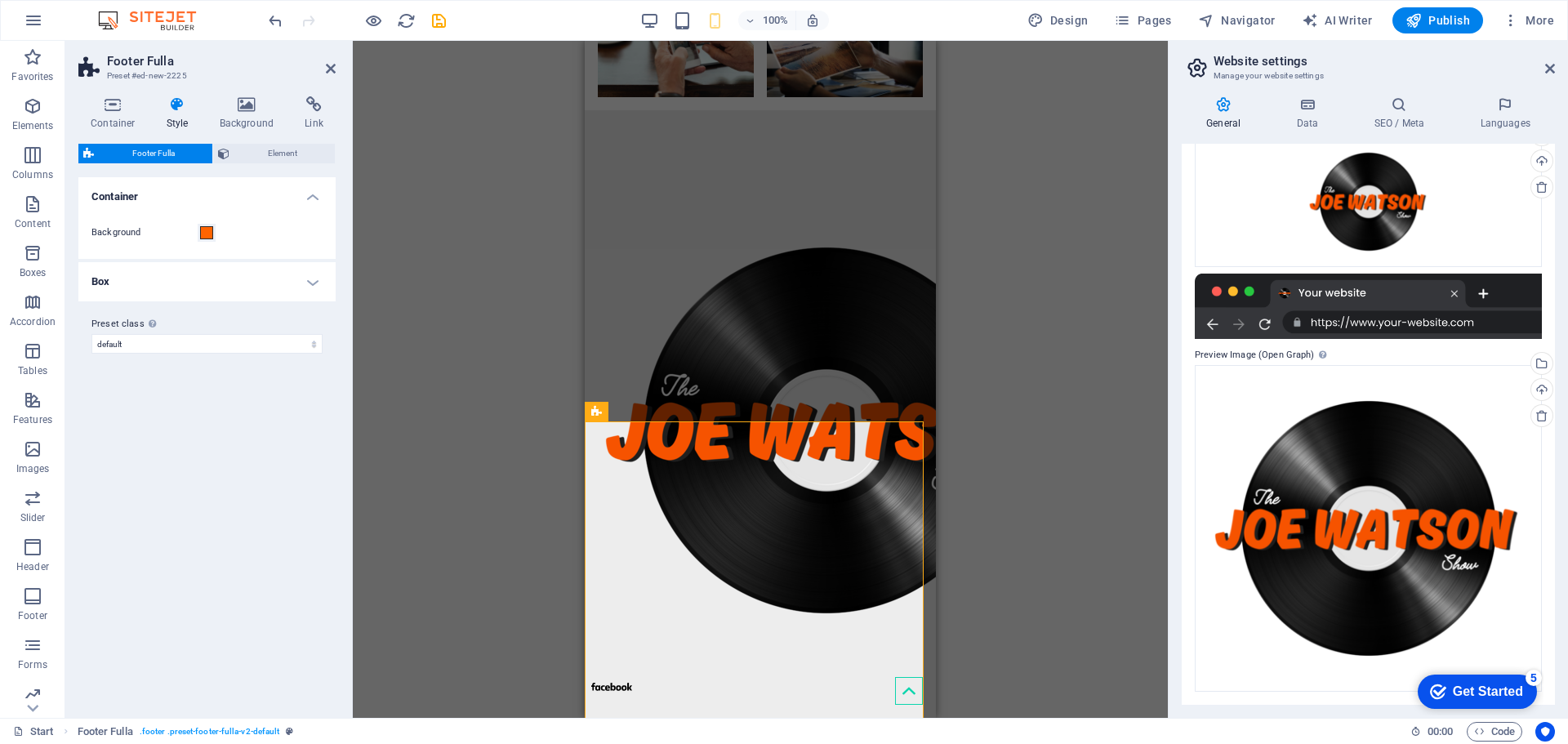
drag, startPoint x: 927, startPoint y: 598, endPoint x: 1530, endPoint y: 767, distance: 626.2
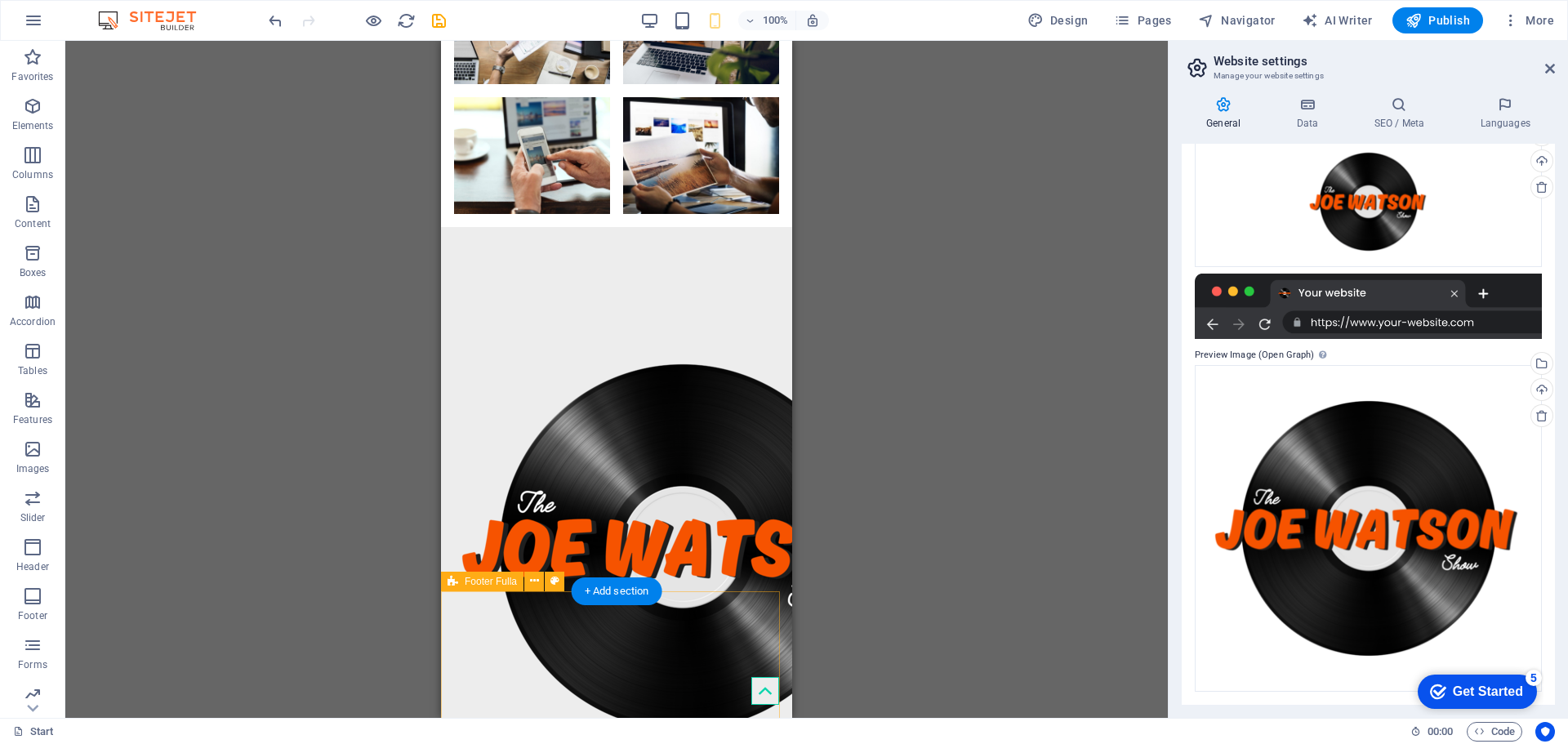
scroll to position [582, 0]
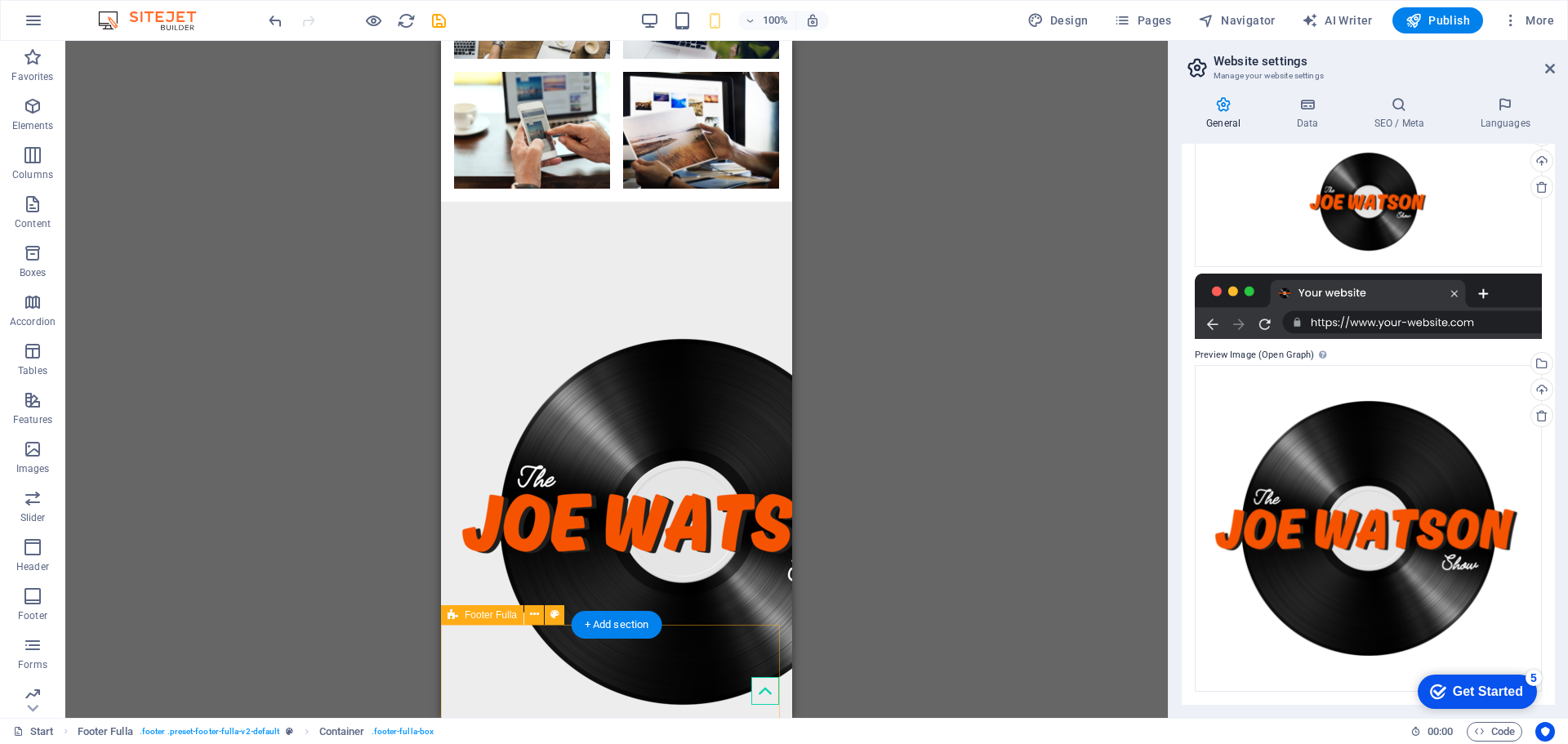
scroll to position [455, 0]
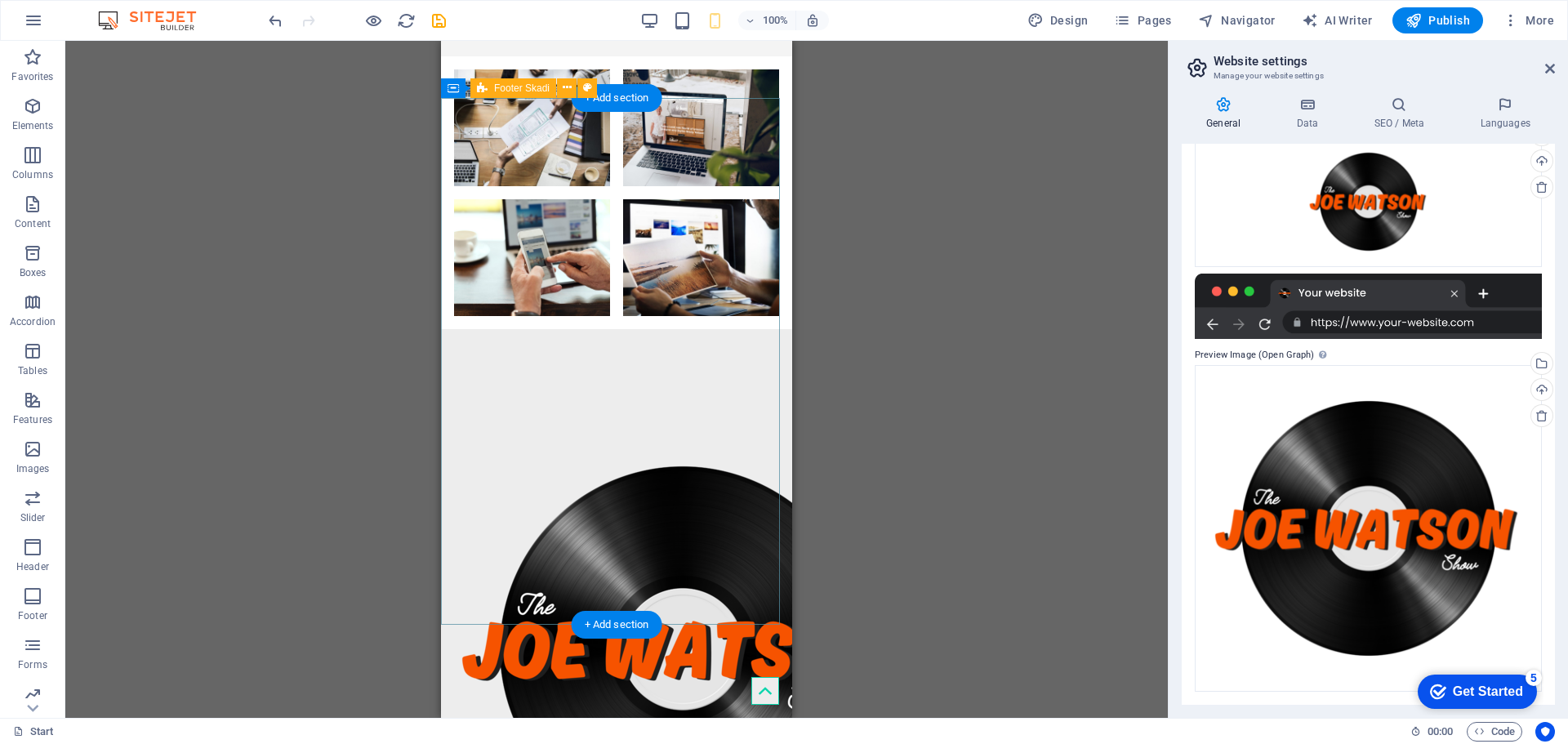
drag, startPoint x: 781, startPoint y: 539, endPoint x: 783, endPoint y: 555, distance: 16.1
click at [783, 555] on html "Skip to main content WELCOME TO THE OFFICIAL HOME OF THE [PERSON_NAME] SHOW Dro…" at bounding box center [617, 386] width 351 height 1603
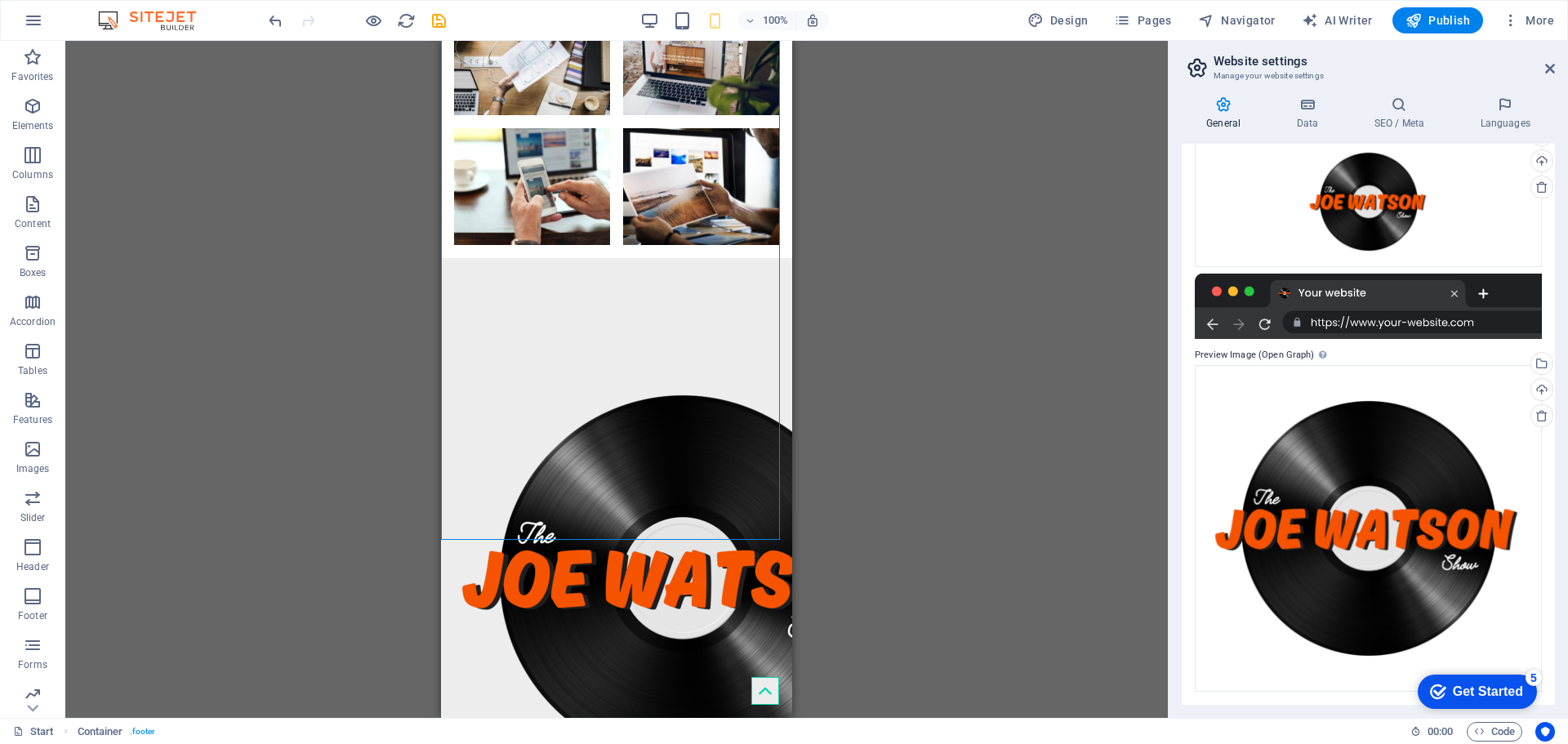
scroll to position [550, 0]
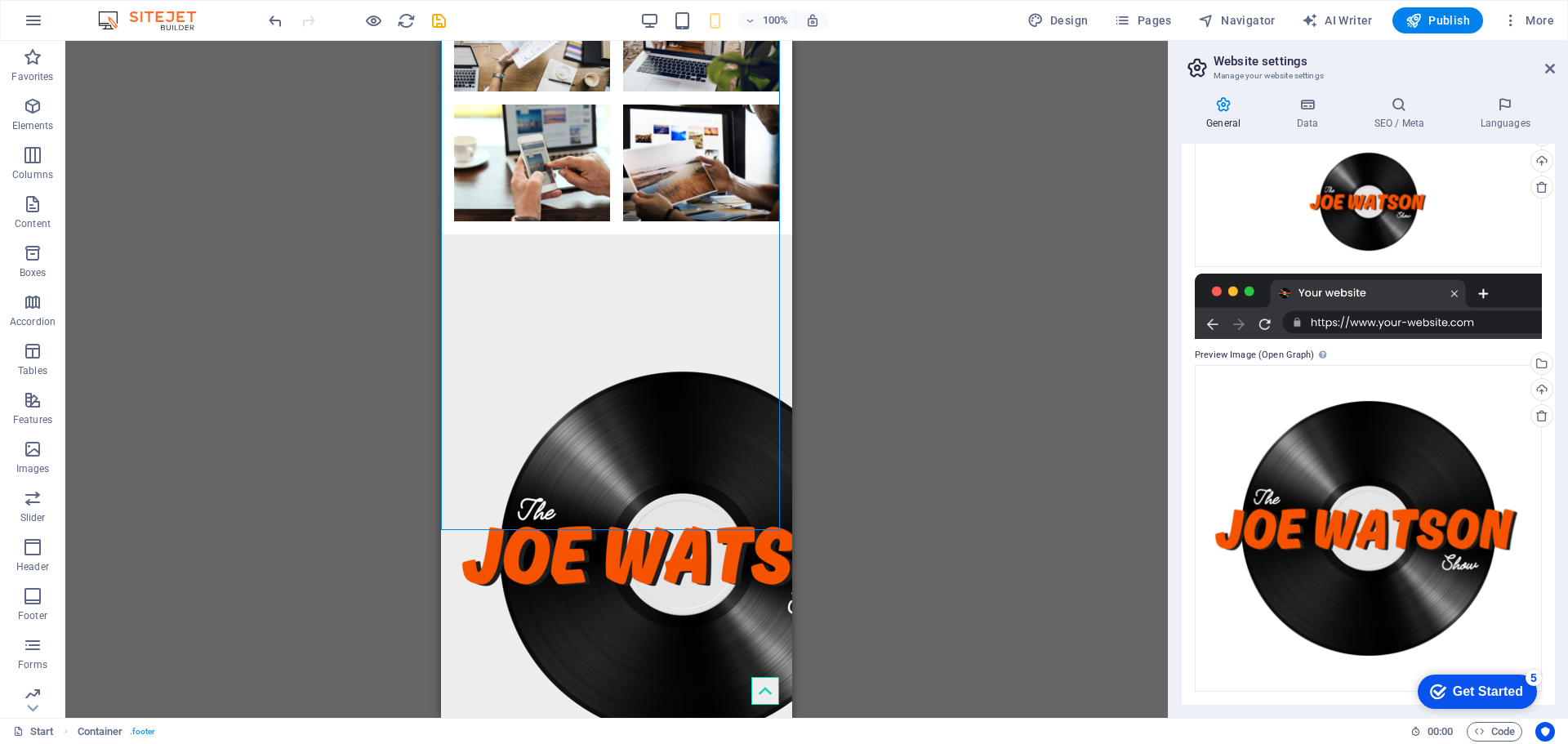
drag, startPoint x: 788, startPoint y: 547, endPoint x: 1284, endPoint y: 660, distance: 508.7
click at [849, 611] on div "Drag here to replace the existing content. Press “Ctrl” if you want to create a…" at bounding box center [616, 379] width 1103 height 677
click at [40, 124] on p "Elements" at bounding box center [33, 125] width 42 height 13
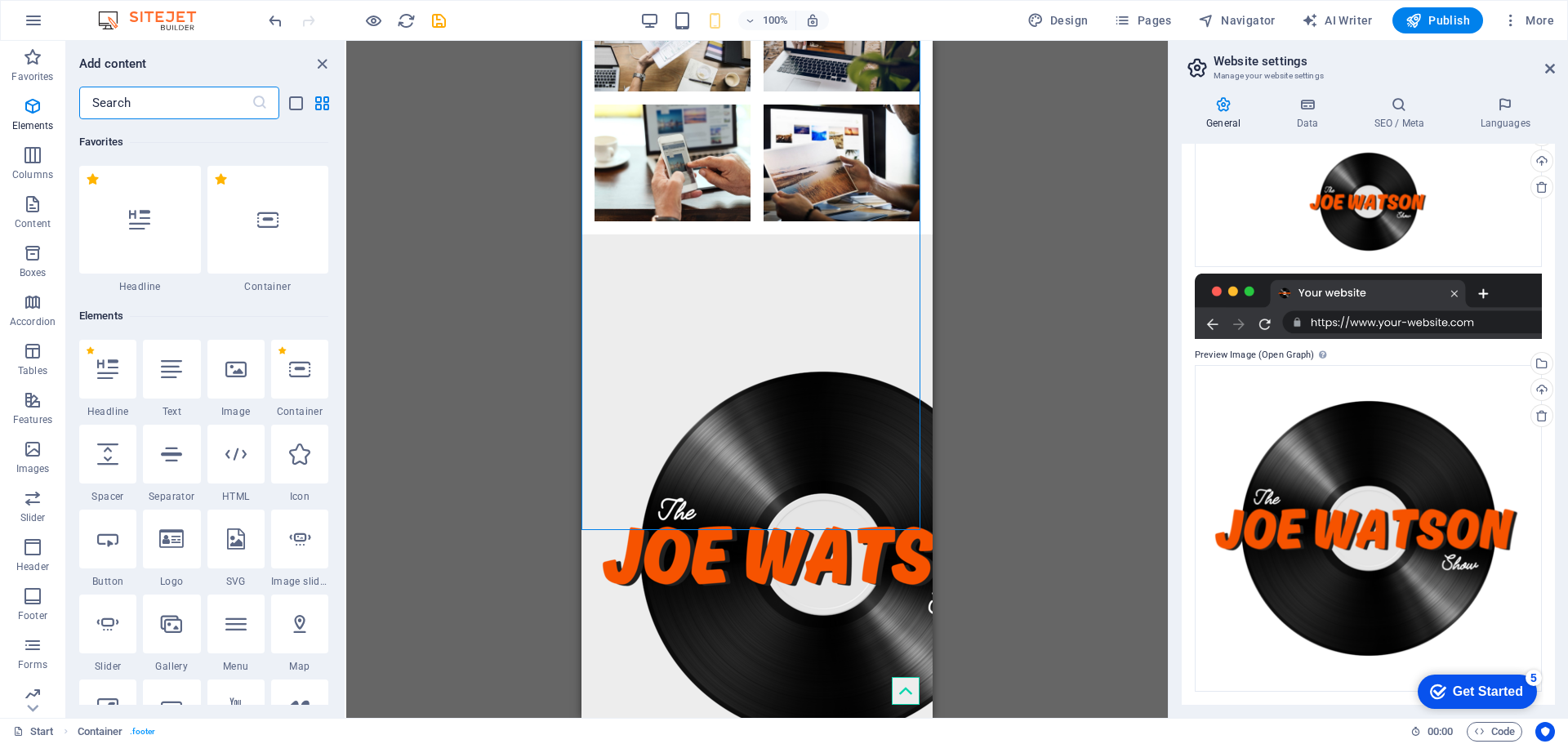
scroll to position [174, 0]
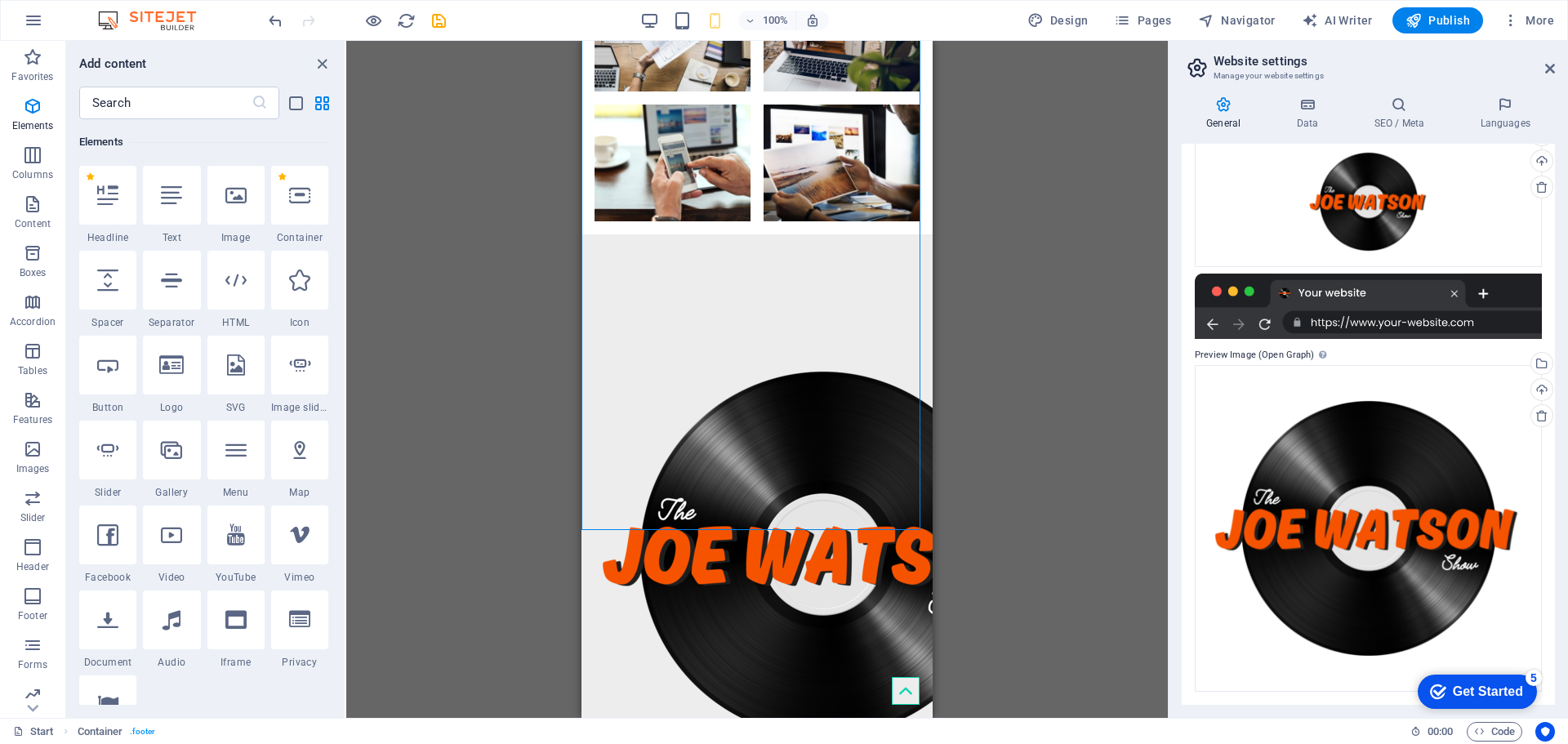
click at [564, 499] on div "Drag here to replace the existing content. Press “Ctrl” if you want to create a…" at bounding box center [757, 379] width 821 height 677
click at [560, 497] on div "Drag here to replace the existing content. Press “Ctrl” if you want to create a…" at bounding box center [757, 379] width 821 height 677
click at [558, 496] on div "Drag here to replace the existing content. Press “Ctrl” if you want to create a…" at bounding box center [757, 379] width 821 height 677
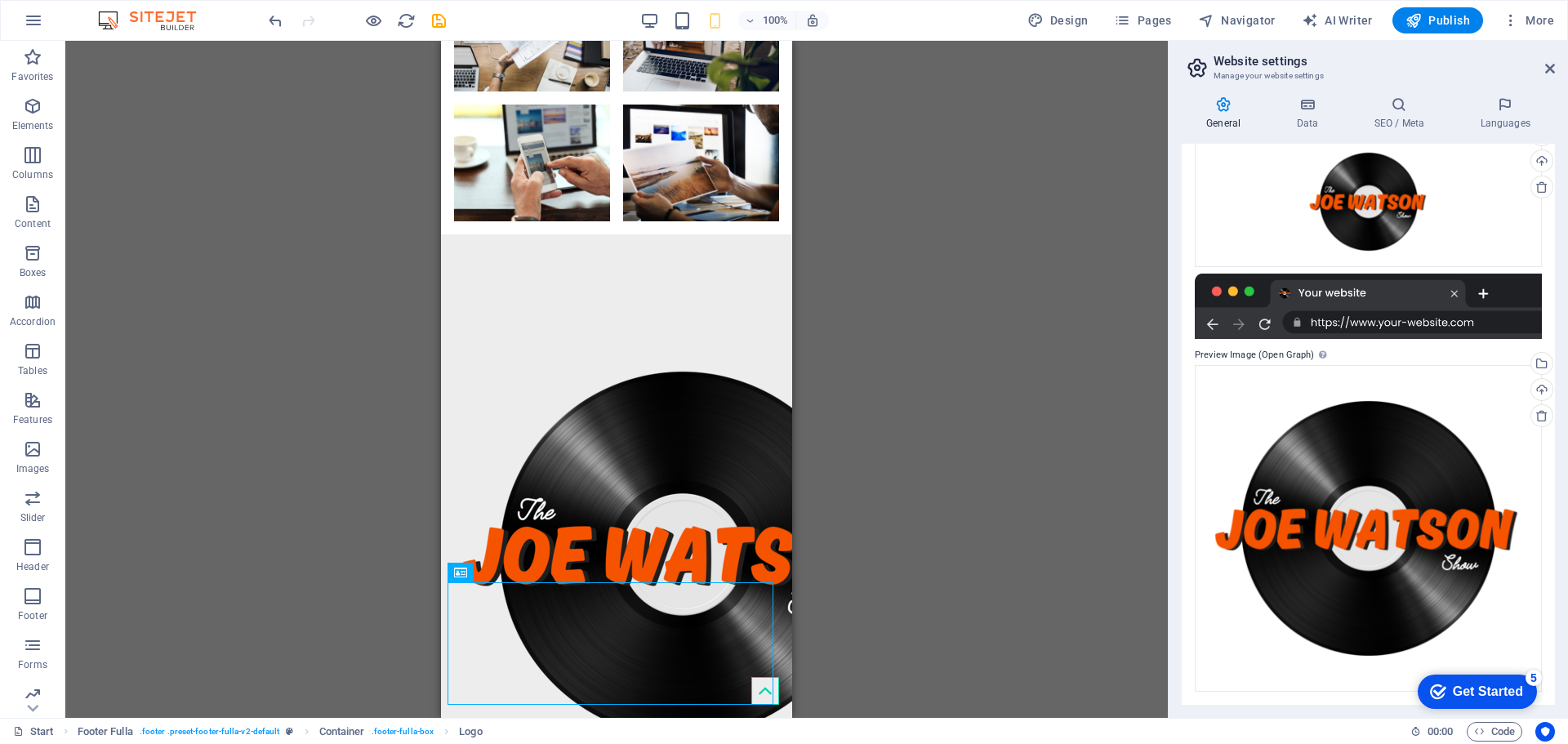
click at [1041, 557] on div "H4 Banner Banner Container Container Banner 2 columns 2 columns Container Image…" at bounding box center [616, 379] width 1103 height 677
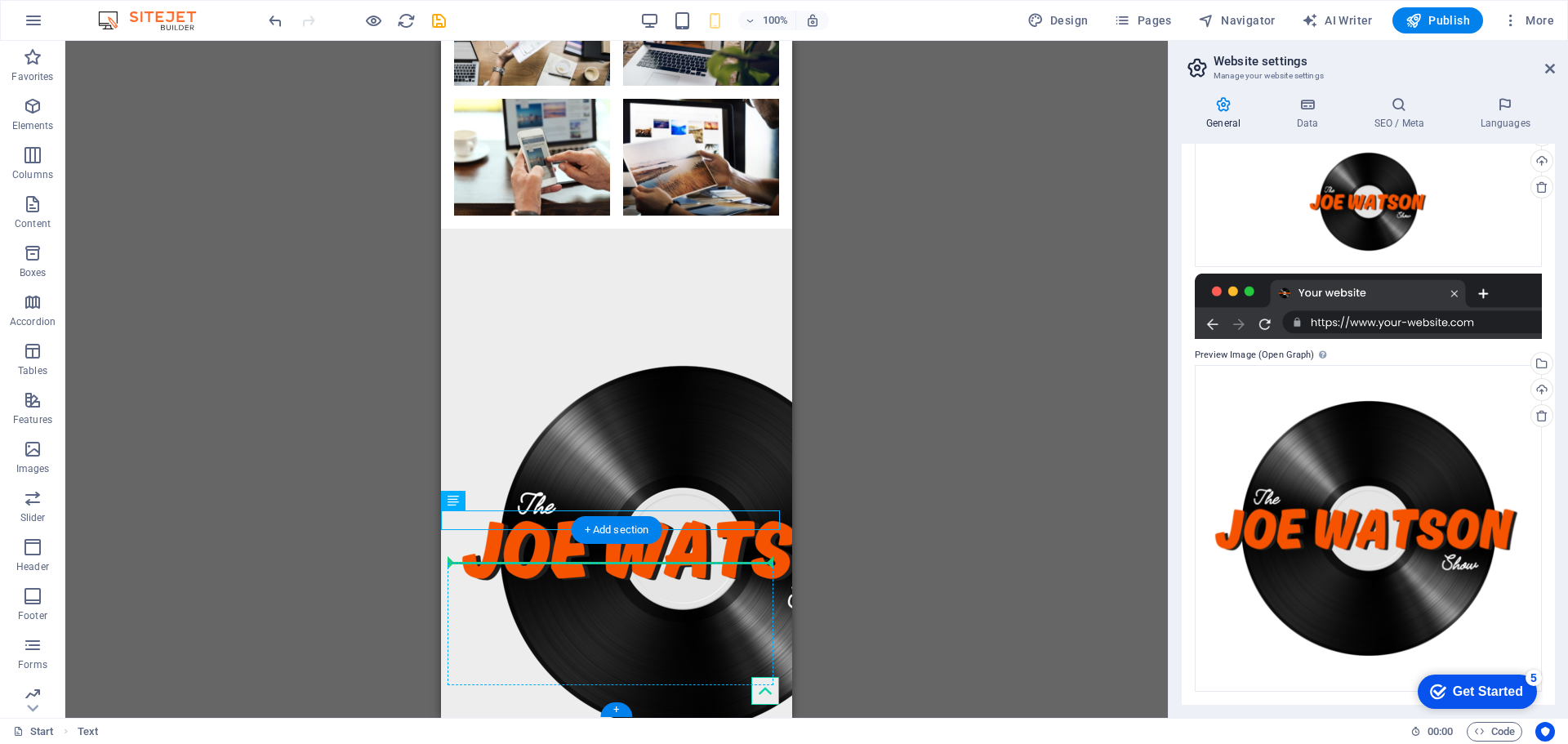
scroll to position [569, 0]
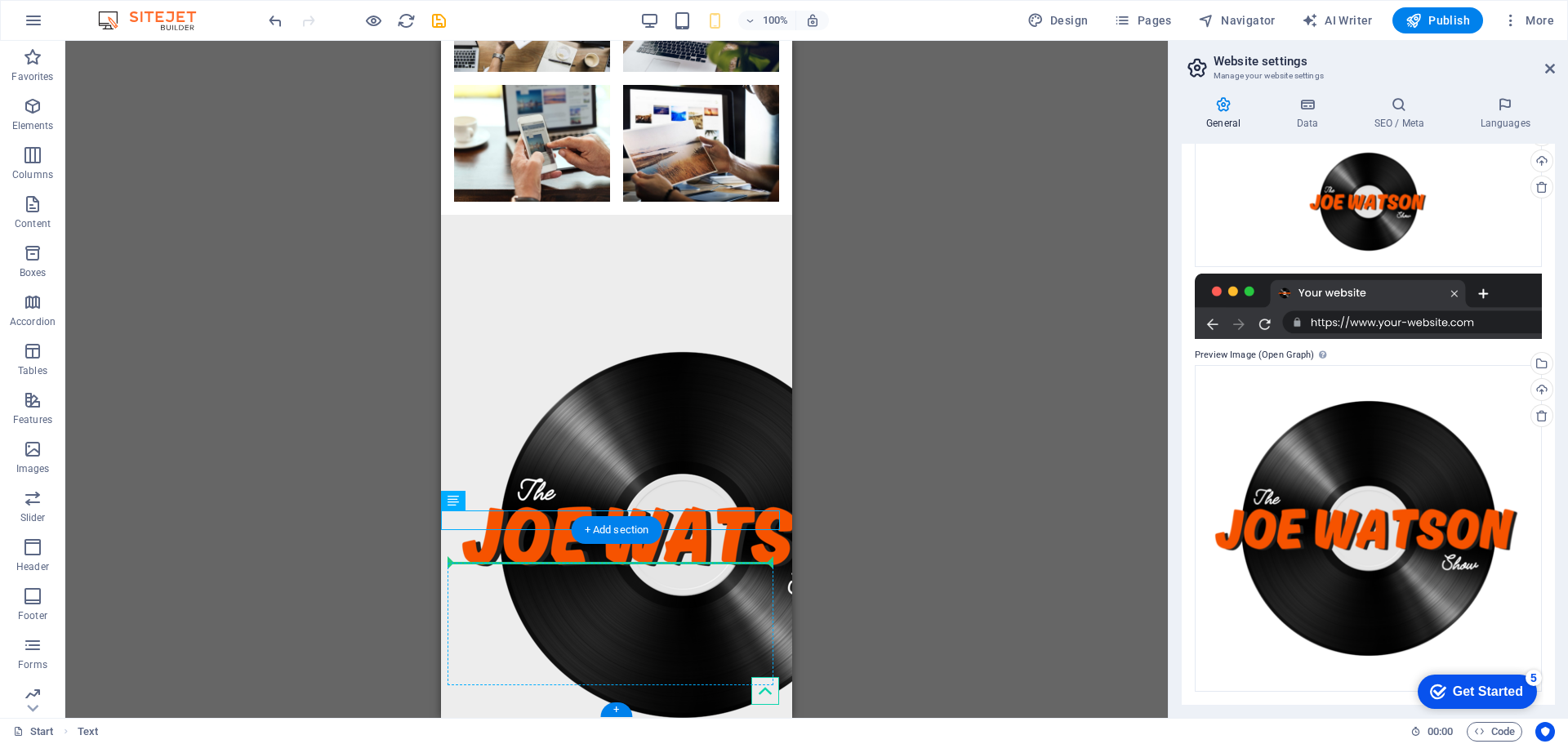
drag, startPoint x: 521, startPoint y: 537, endPoint x: 509, endPoint y: 586, distance: 50.4
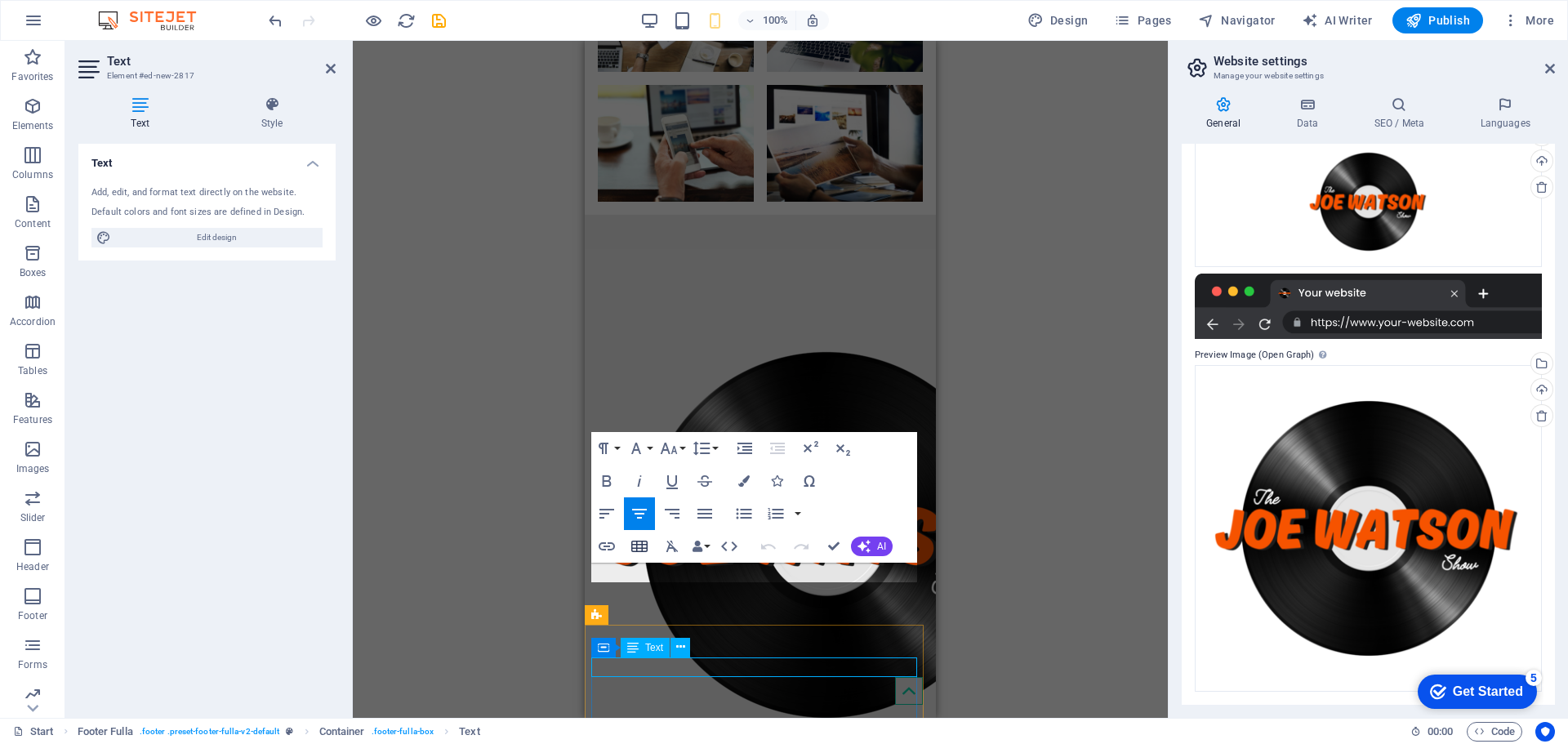
scroll to position [455, 0]
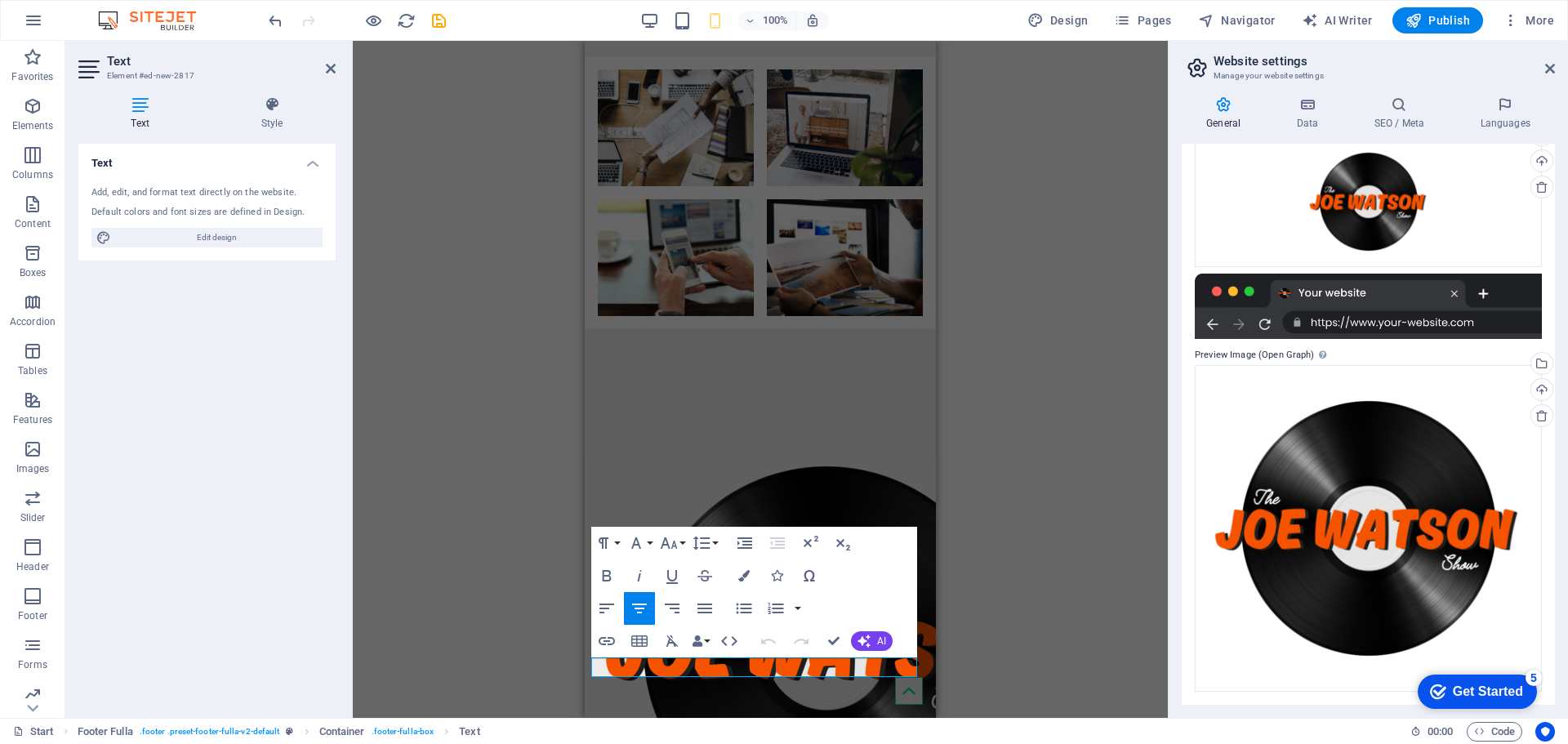
drag, startPoint x: 1025, startPoint y: 602, endPoint x: 975, endPoint y: 584, distance: 53.1
click at [1025, 601] on div "H4 Banner Banner Container Container Banner 2 columns 2 columns Container Image…" at bounding box center [760, 379] width 815 height 677
click at [988, 572] on div "H4 Banner Banner Container Container Banner 2 columns 2 columns Container Image…" at bounding box center [760, 379] width 815 height 677
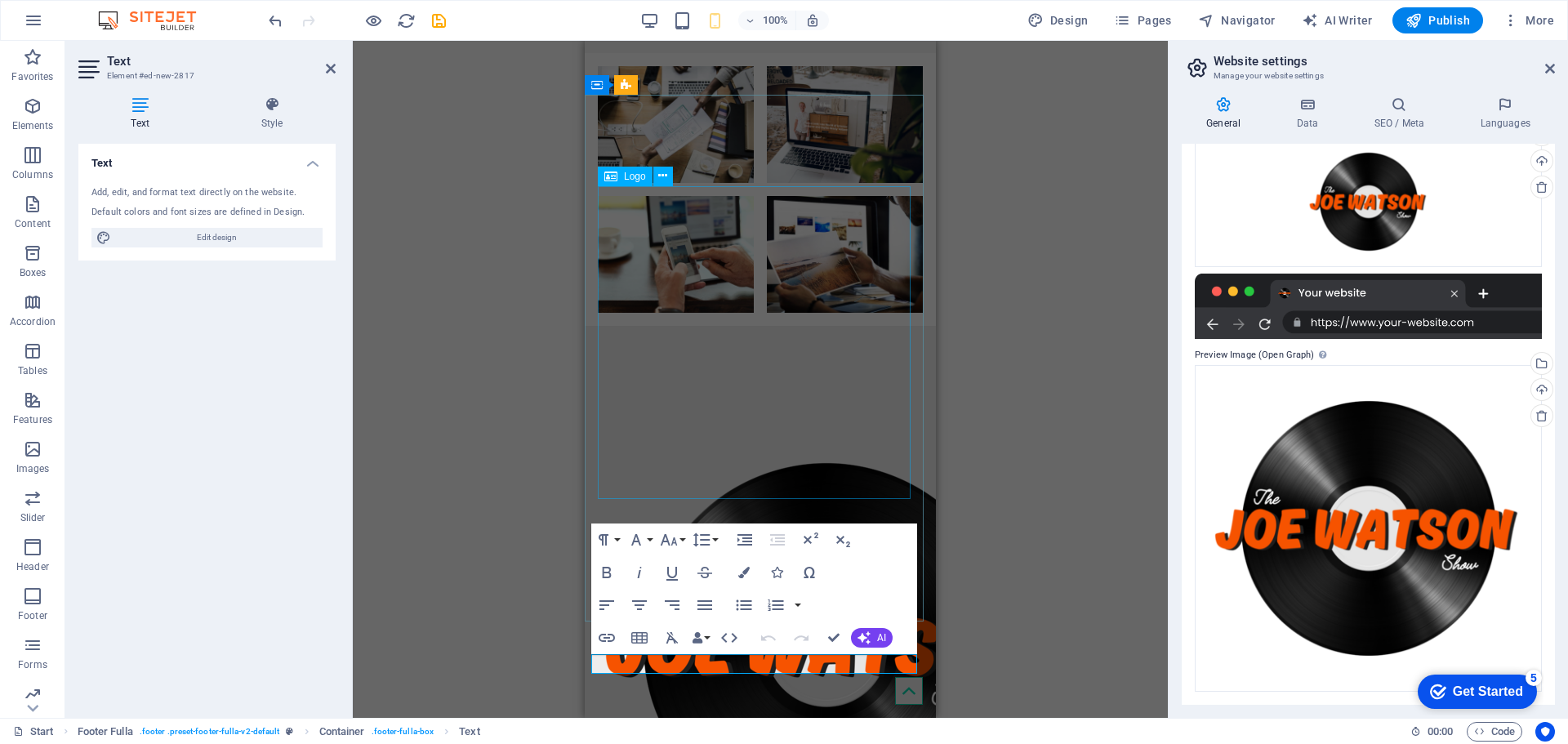
click at [901, 475] on div at bounding box center [761, 646] width 325 height 457
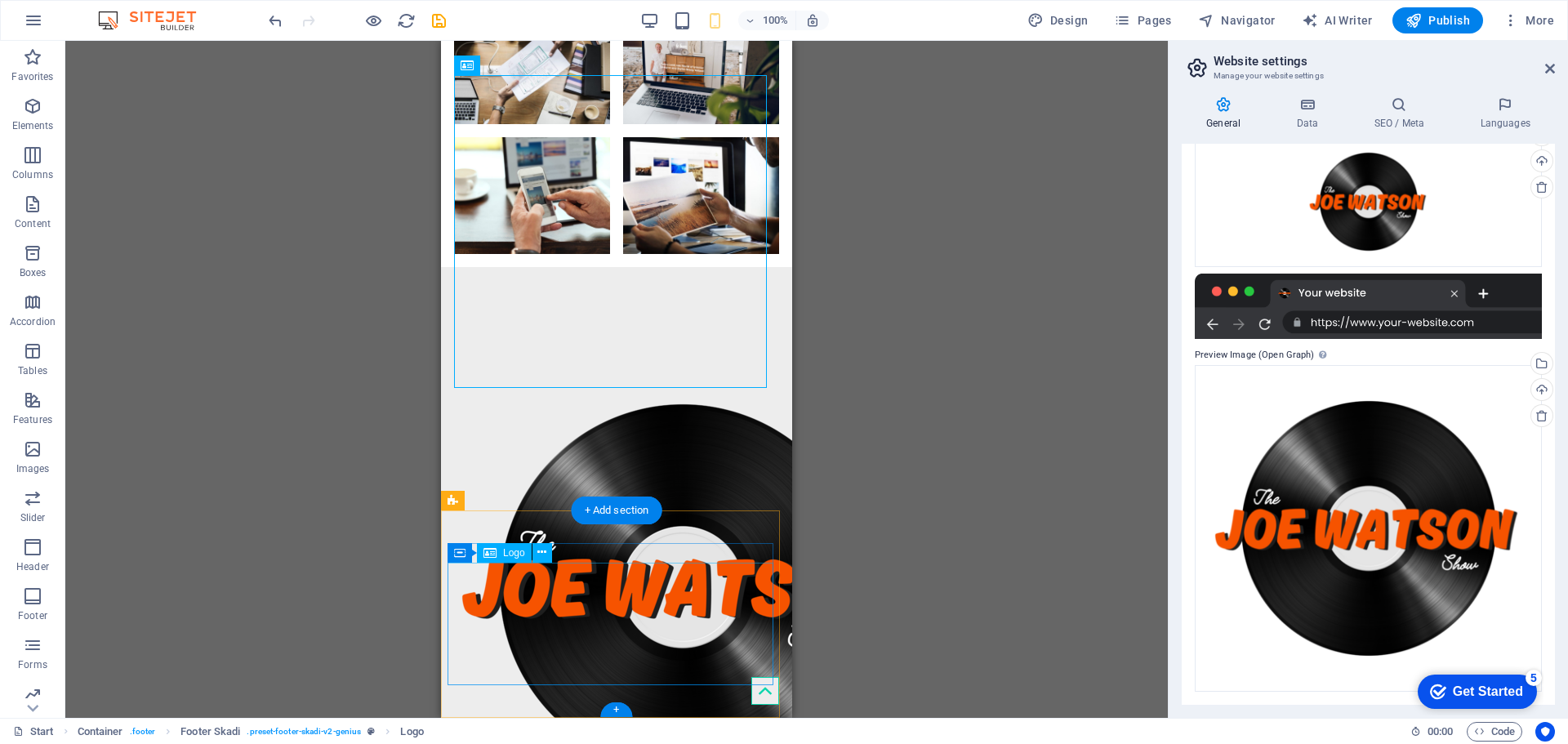
scroll to position [569, 0]
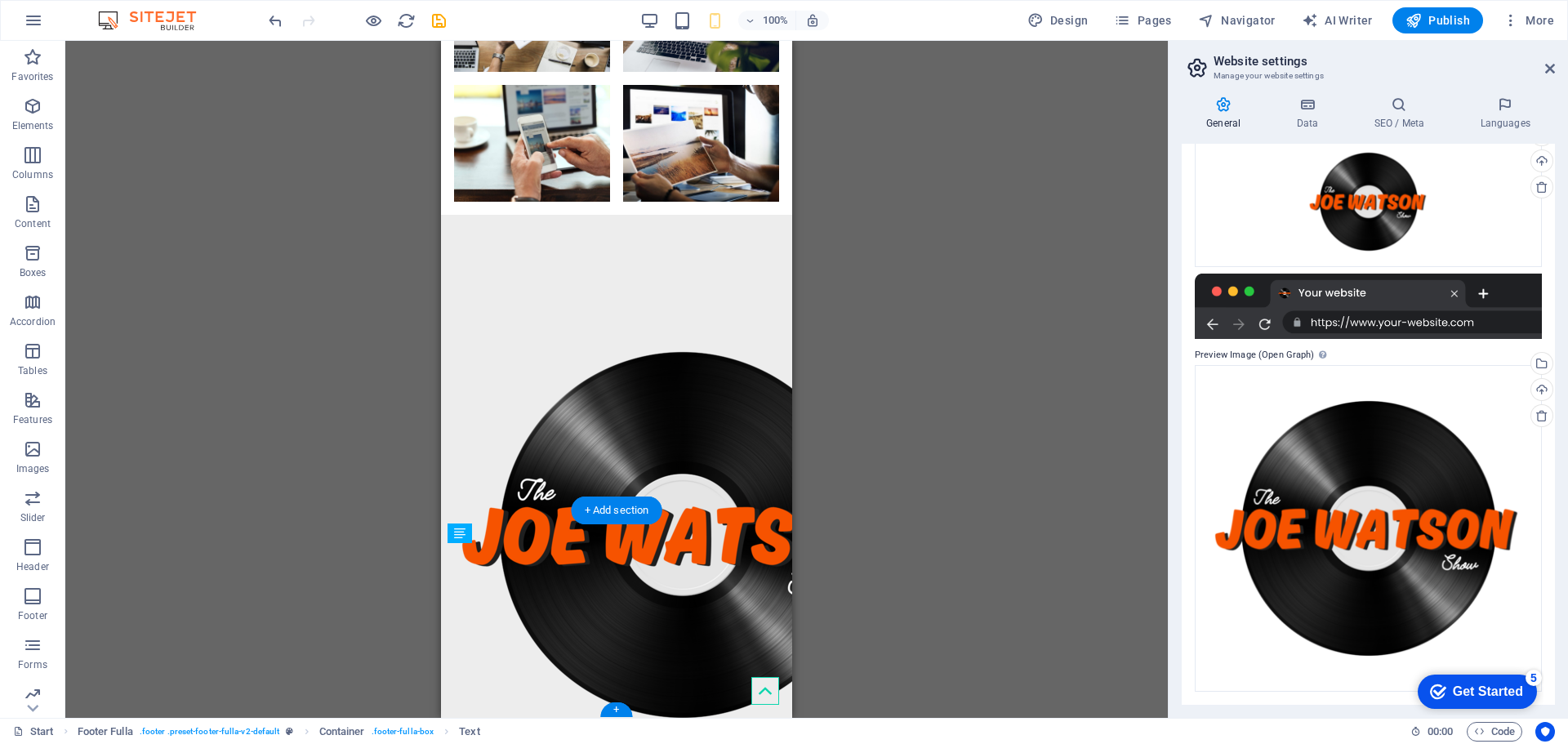
drag, startPoint x: 627, startPoint y: 551, endPoint x: 623, endPoint y: 675, distance: 124.1
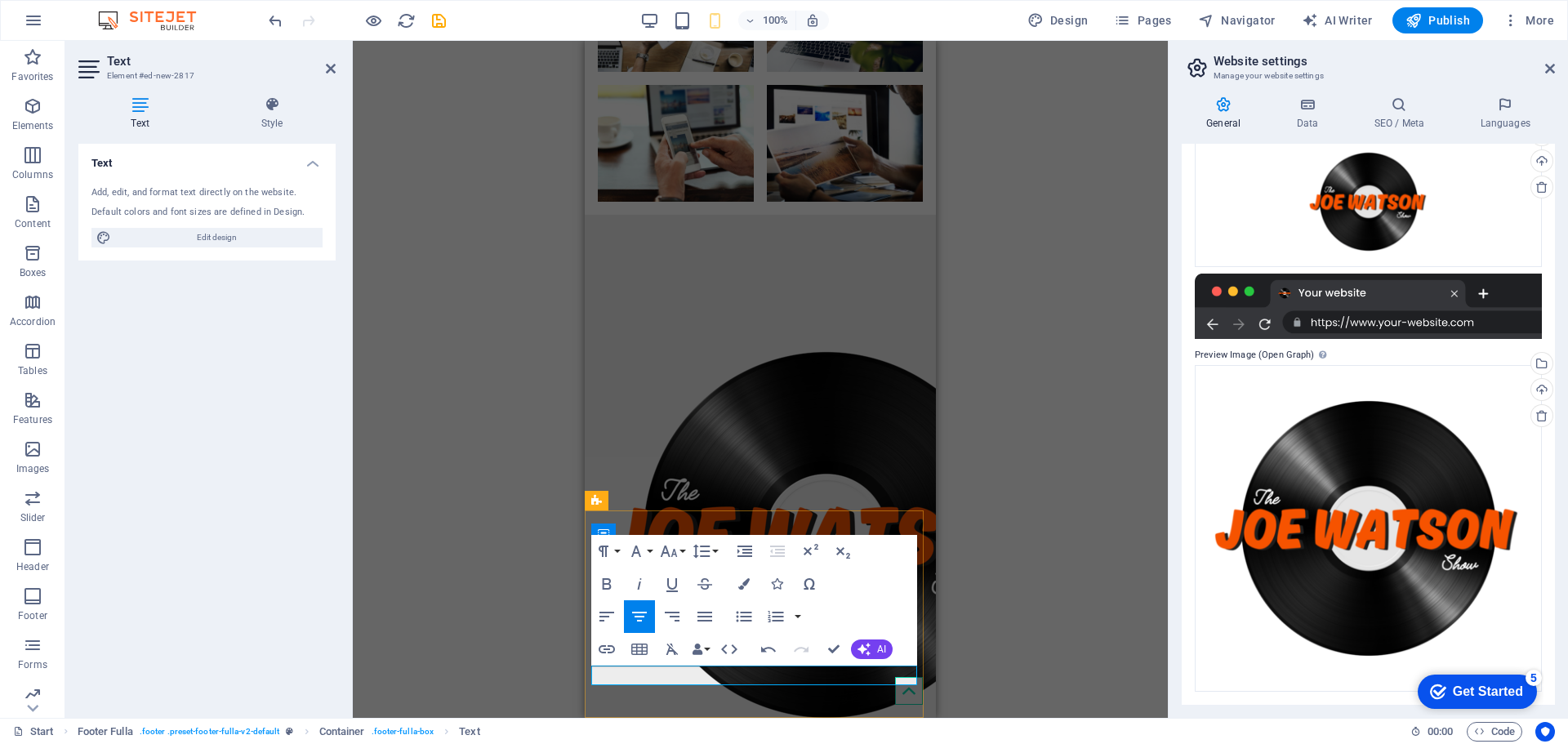
click at [605, 580] on icon "button" at bounding box center [607, 584] width 20 height 20
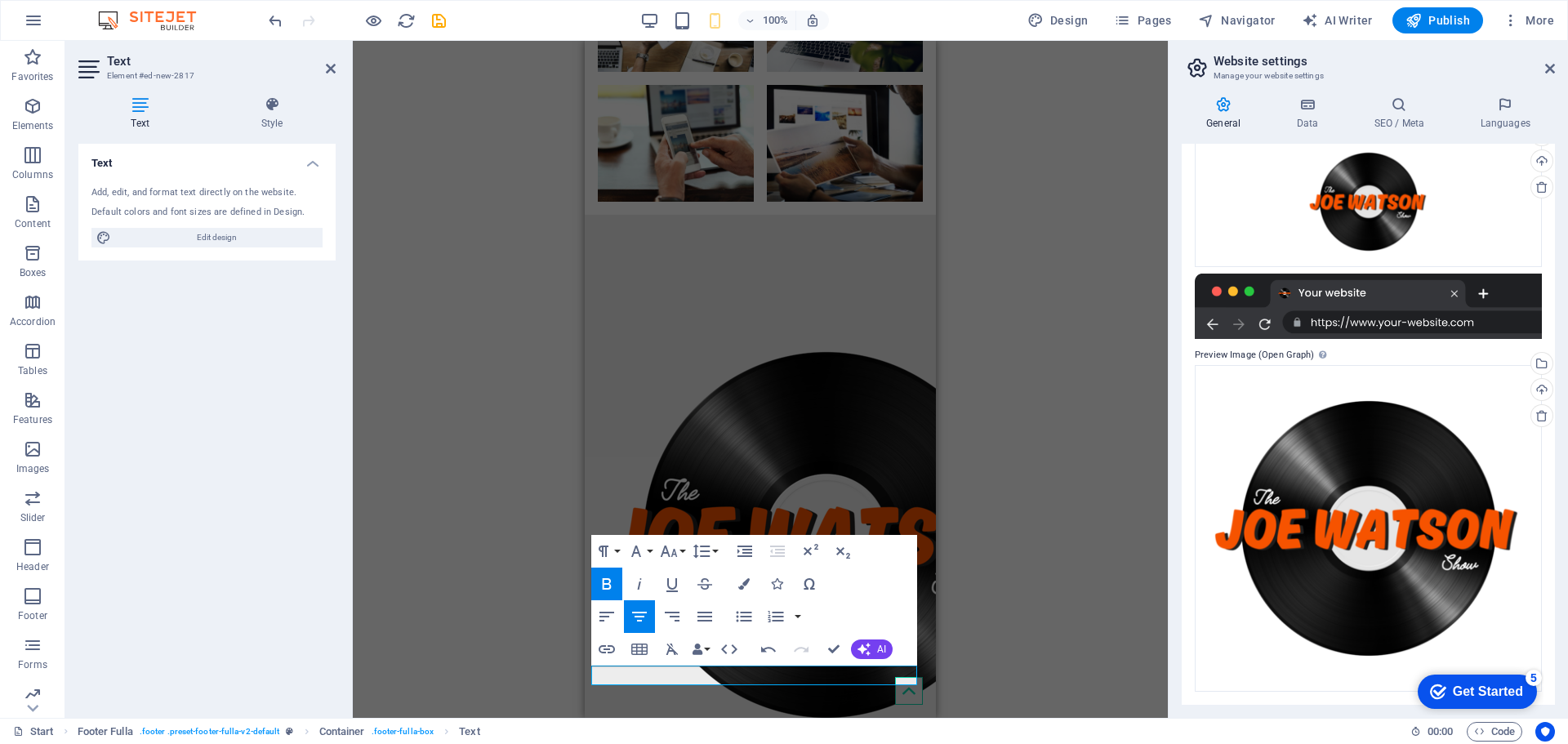
click at [605, 580] on icon "button" at bounding box center [607, 584] width 20 height 20
drag, startPoint x: 838, startPoint y: 677, endPoint x: 654, endPoint y: 674, distance: 184.0
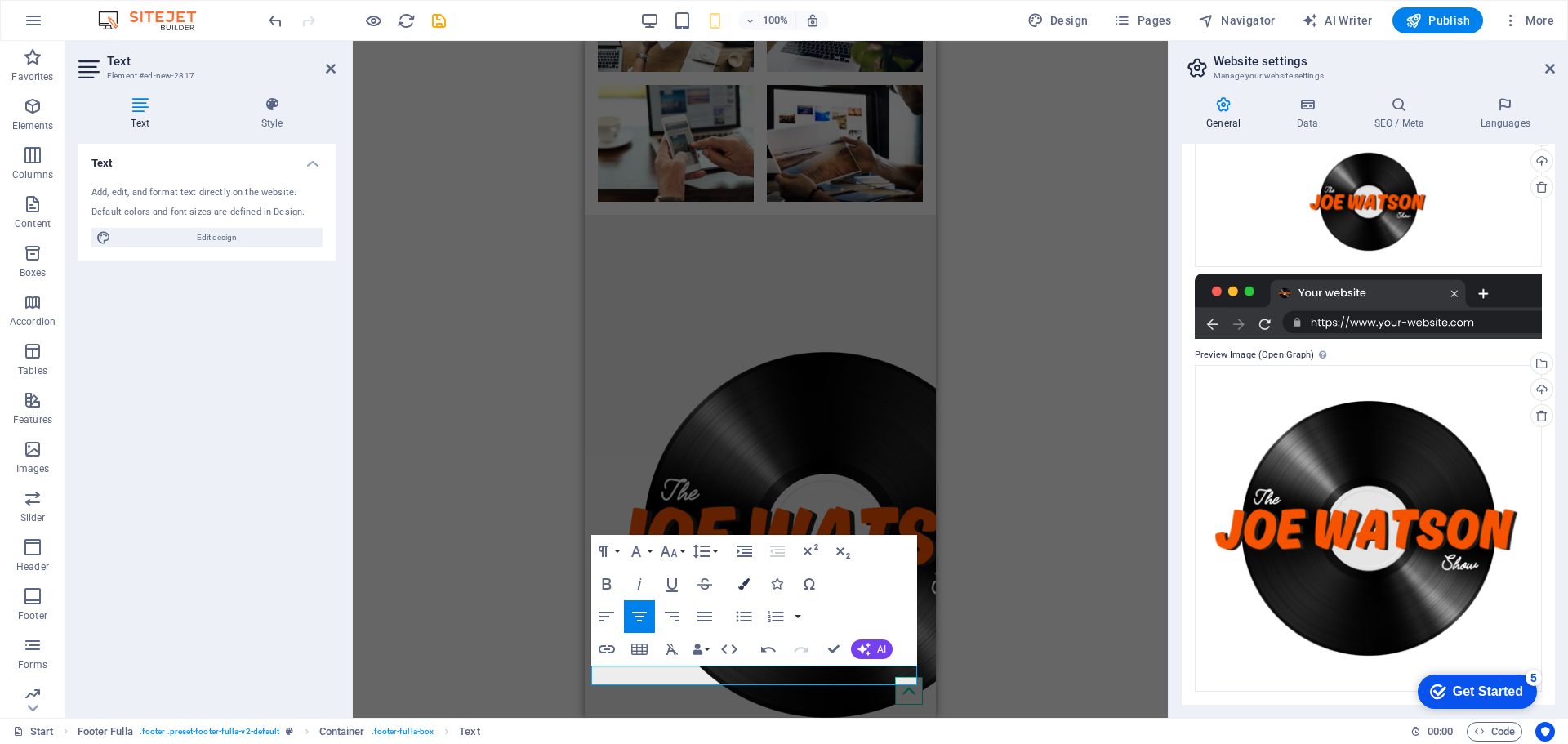
click at [749, 582] on icon "button" at bounding box center [744, 583] width 11 height 11
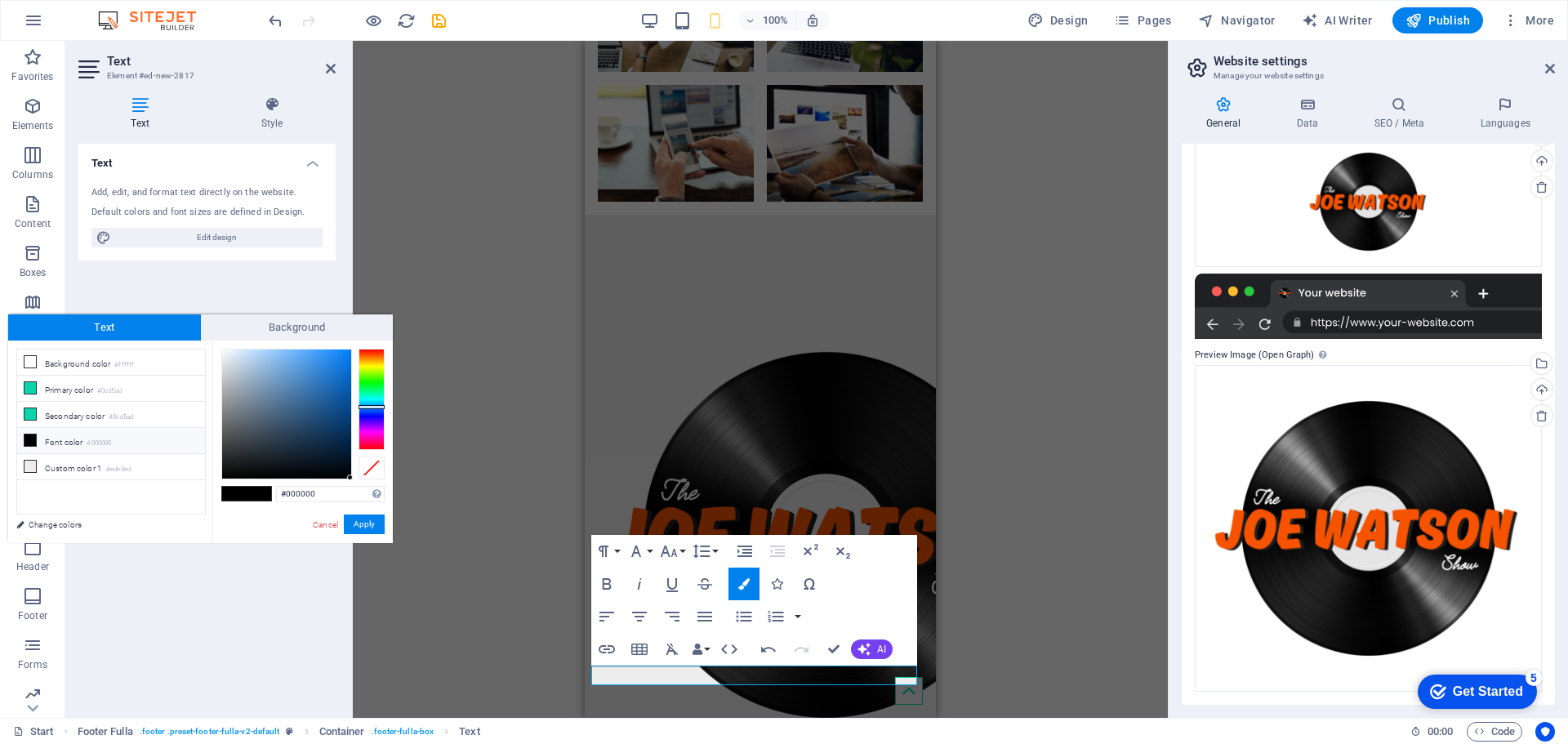
drag, startPoint x: 244, startPoint y: 471, endPoint x: 569, endPoint y: 538, distance: 331.8
click at [569, 538] on body "[DOMAIN_NAME] Start Favorites Elements Columns Content Boxes Accordion Tables F…" at bounding box center [784, 372] width 1568 height 744
click at [89, 366] on li "Background color #ffffff" at bounding box center [111, 363] width 188 height 26
type input "#ffffff"
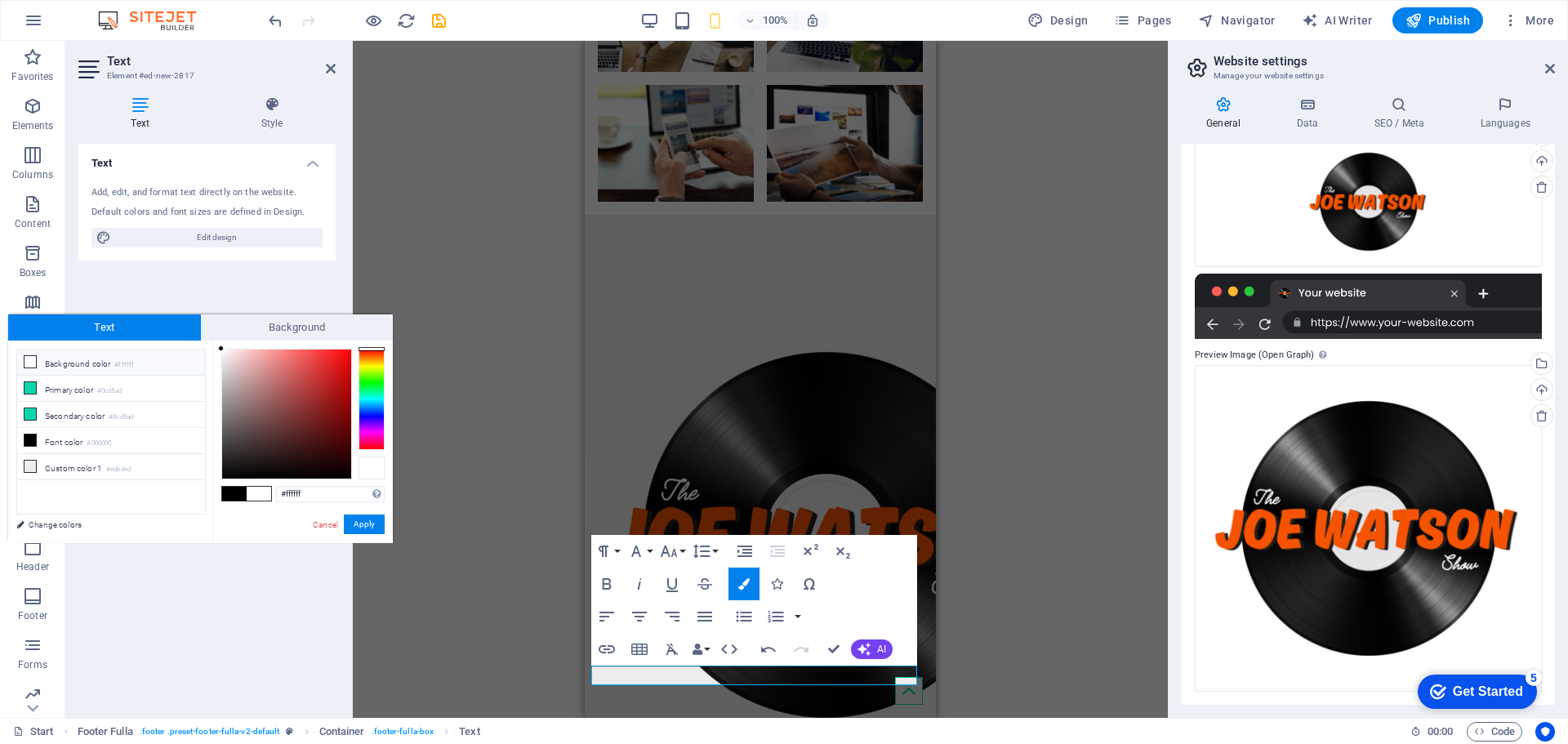
click at [374, 479] on div at bounding box center [371, 467] width 26 height 23
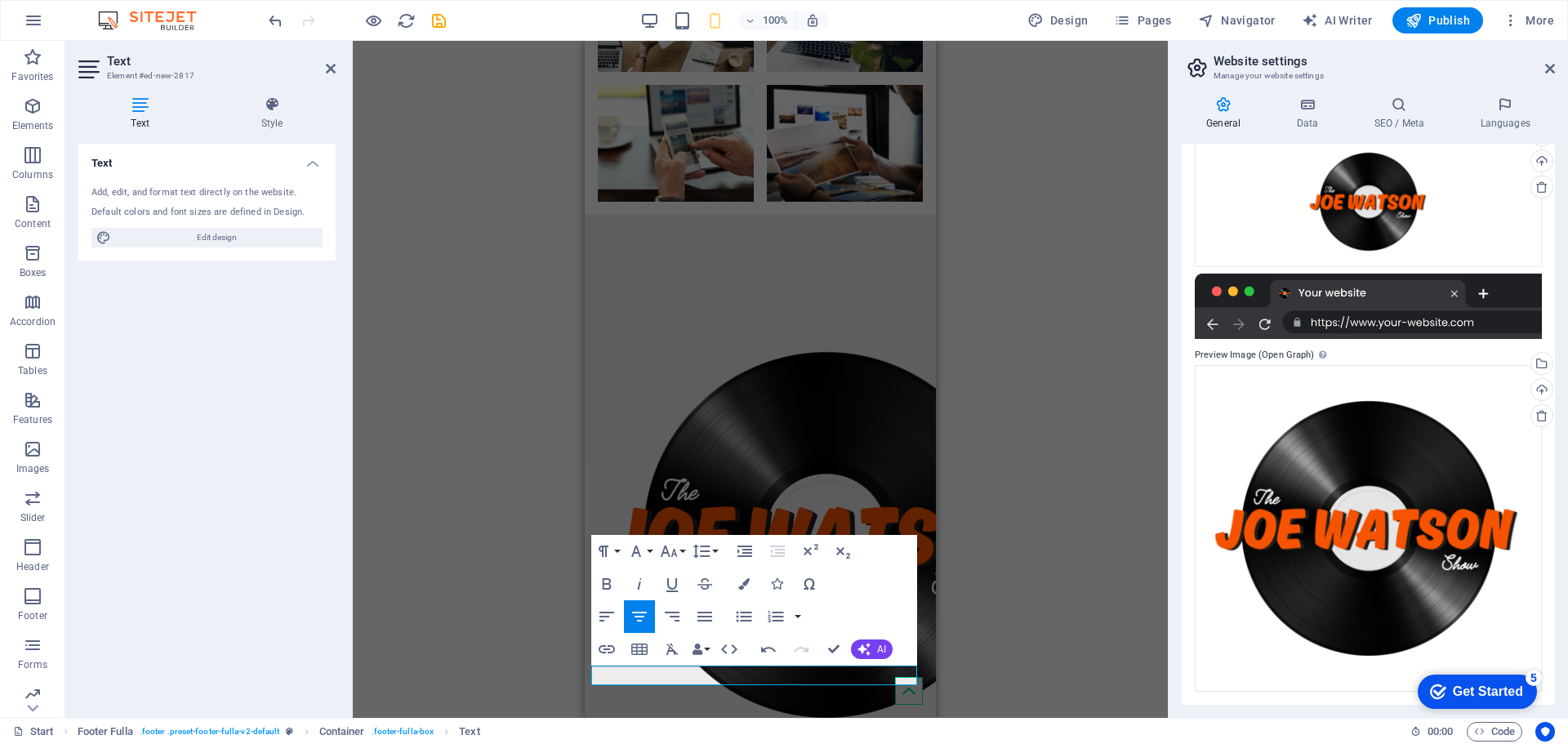
click at [456, 590] on div "H4 Banner Banner Container Container Banner 2 columns 2 columns Container Image…" at bounding box center [760, 379] width 815 height 677
click at [959, 593] on div "H4 Banner Banner Container Container Banner 2 columns 2 columns Container Image…" at bounding box center [760, 379] width 815 height 677
drag, startPoint x: 953, startPoint y: 543, endPoint x: 939, endPoint y: 531, distance: 18.4
click at [950, 541] on div "H4 Banner Banner Container Container Banner 2 columns 2 columns Container Image…" at bounding box center [760, 379] width 815 height 677
click at [998, 646] on div "H4 Banner Banner Container Container Banner 2 columns 2 columns Container Image…" at bounding box center [760, 379] width 815 height 677
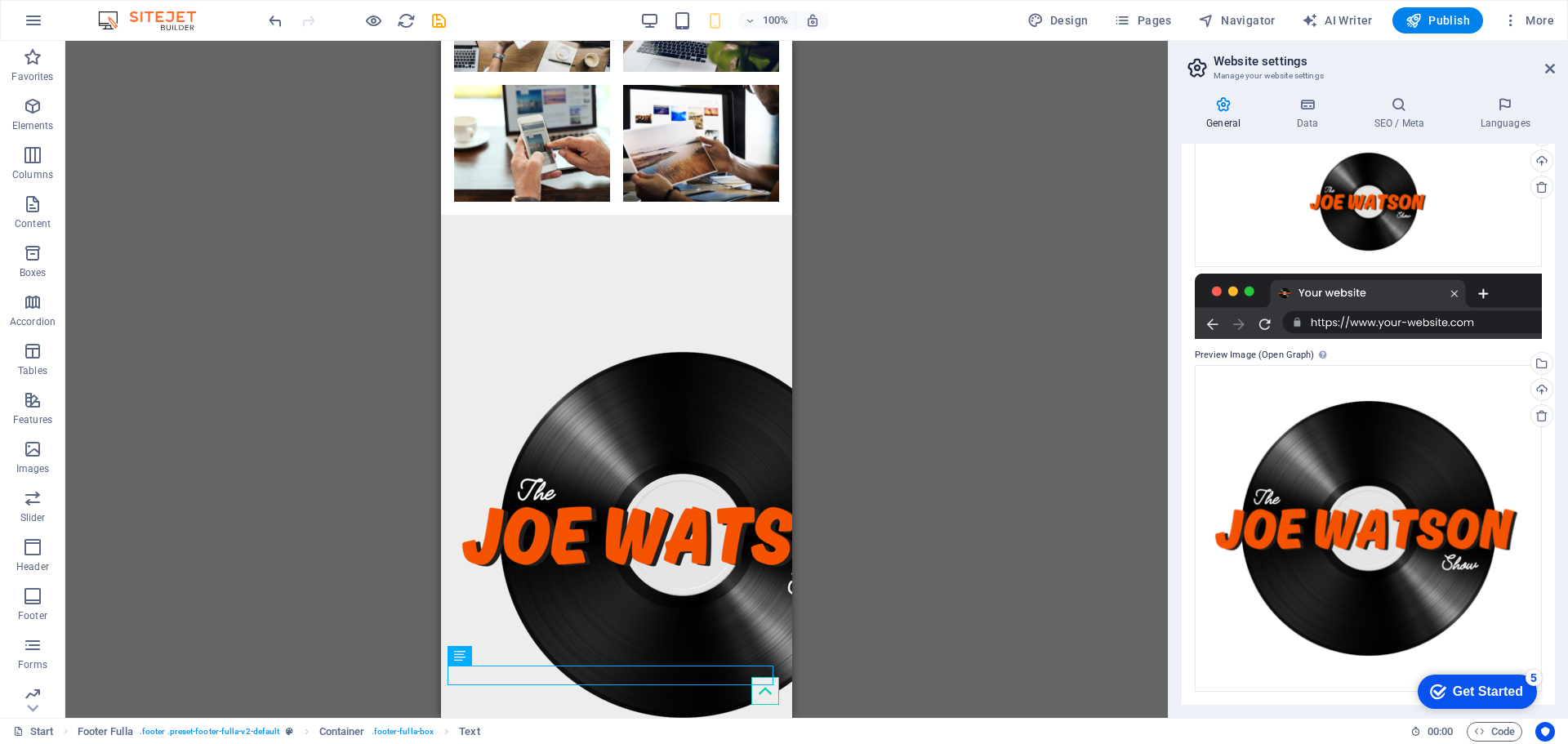
click at [975, 616] on div "H4 Banner Banner Container Container Banner 2 columns 2 columns Container Image…" at bounding box center [616, 379] width 1103 height 677
click at [905, 634] on div "H4 Banner Banner Container Container Banner 2 columns 2 columns Container Image…" at bounding box center [616, 379] width 1103 height 677
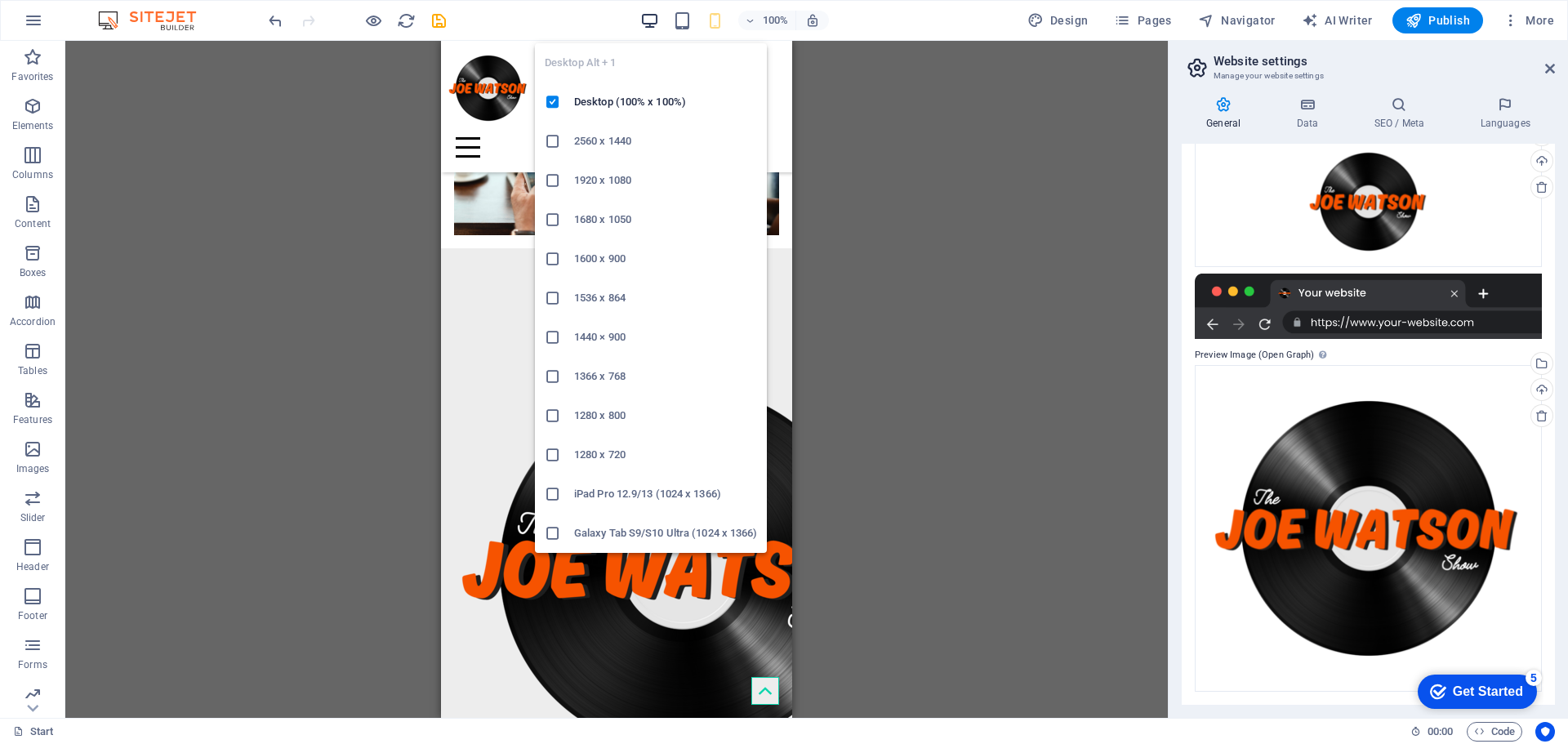
click at [657, 16] on icon "button" at bounding box center [650, 20] width 19 height 19
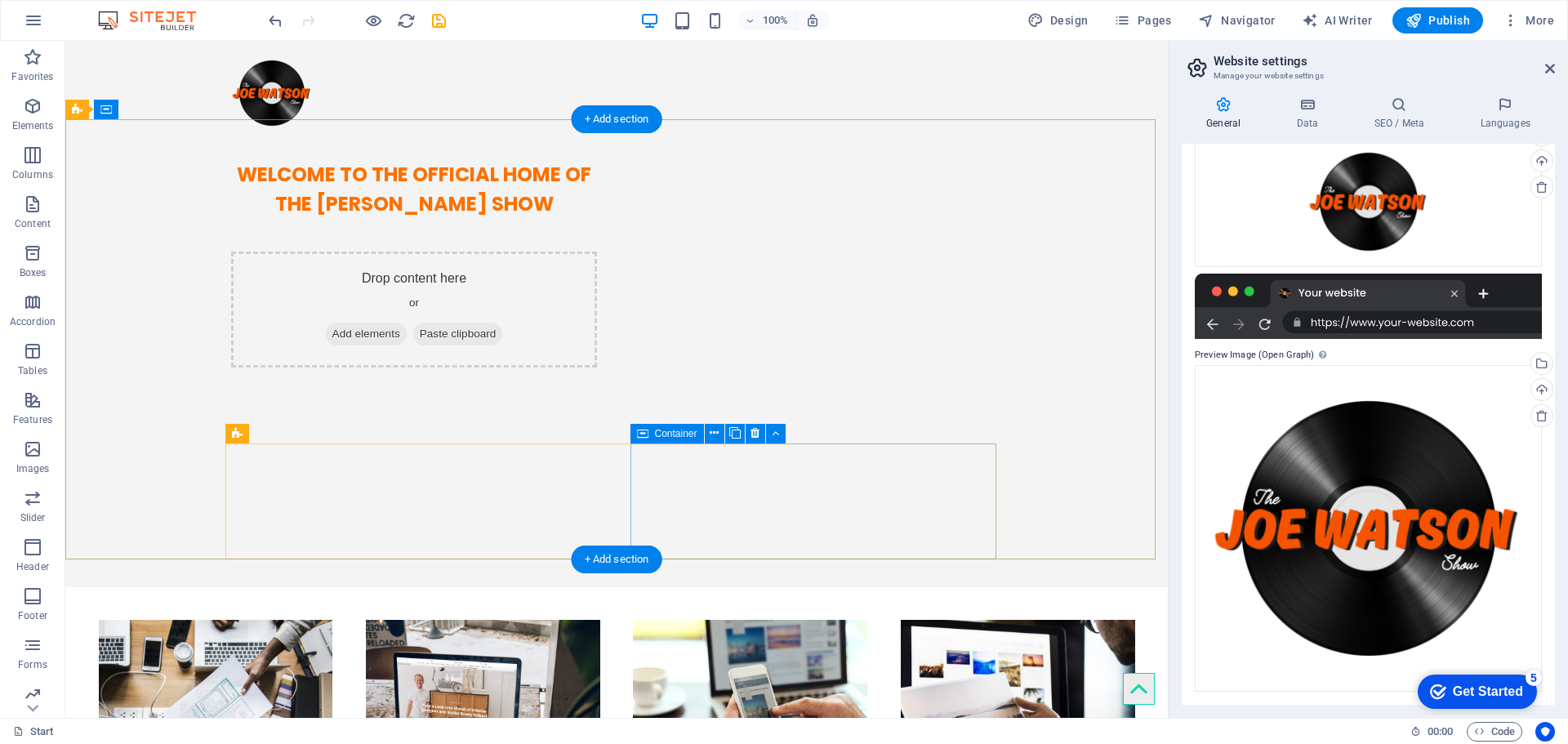
scroll to position [0, 0]
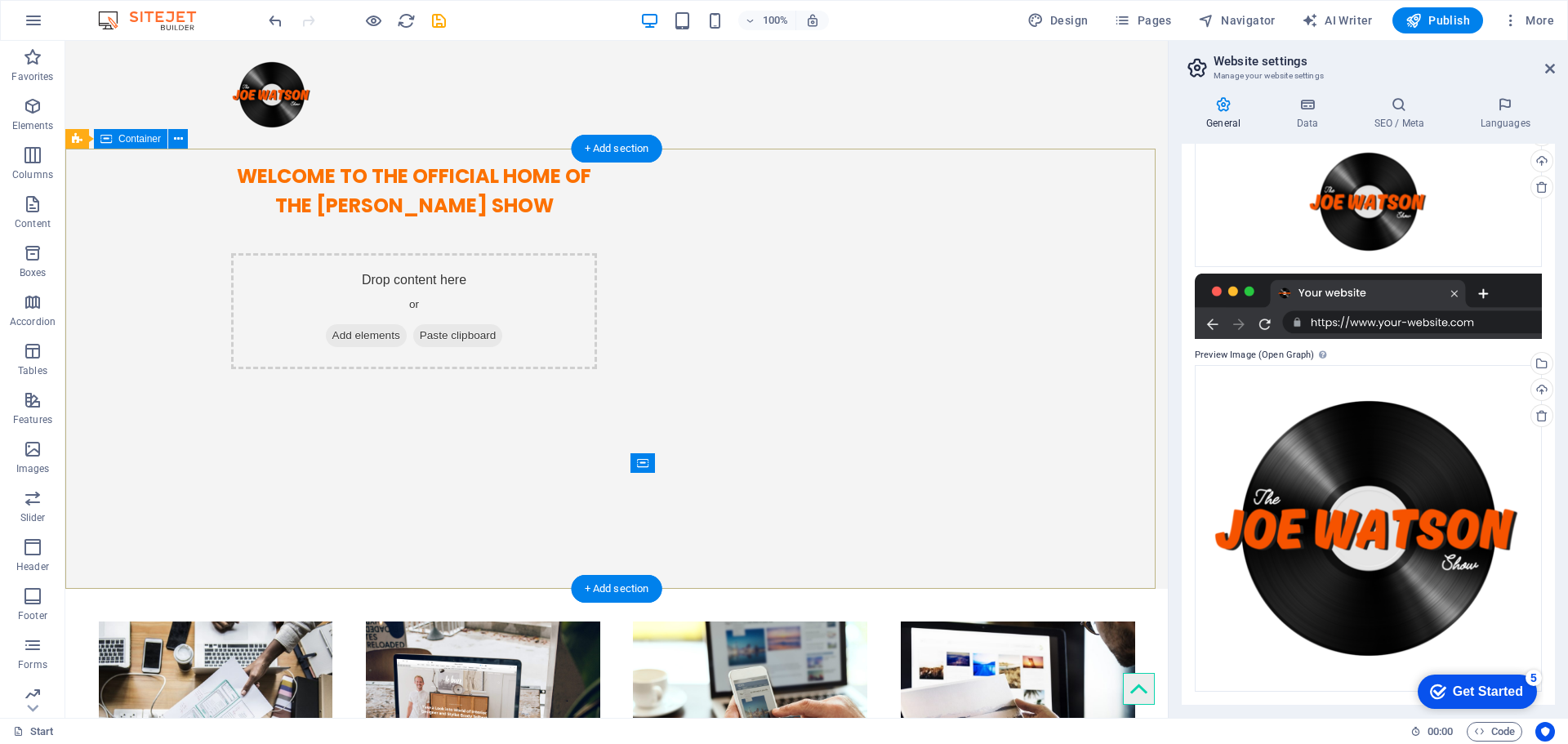
drag, startPoint x: 501, startPoint y: 501, endPoint x: 521, endPoint y: 353, distance: 149.3
click at [521, 353] on div "WELCOME TO THE OFFICIAL HOME OF THE [PERSON_NAME] SHOW Drop content here or Add…" at bounding box center [616, 259] width 1103 height 221
click at [474, 221] on div "WELCOME TO THE OFFICIAL HOME OF THE [PERSON_NAME] SHOW" at bounding box center [414, 191] width 366 height 59
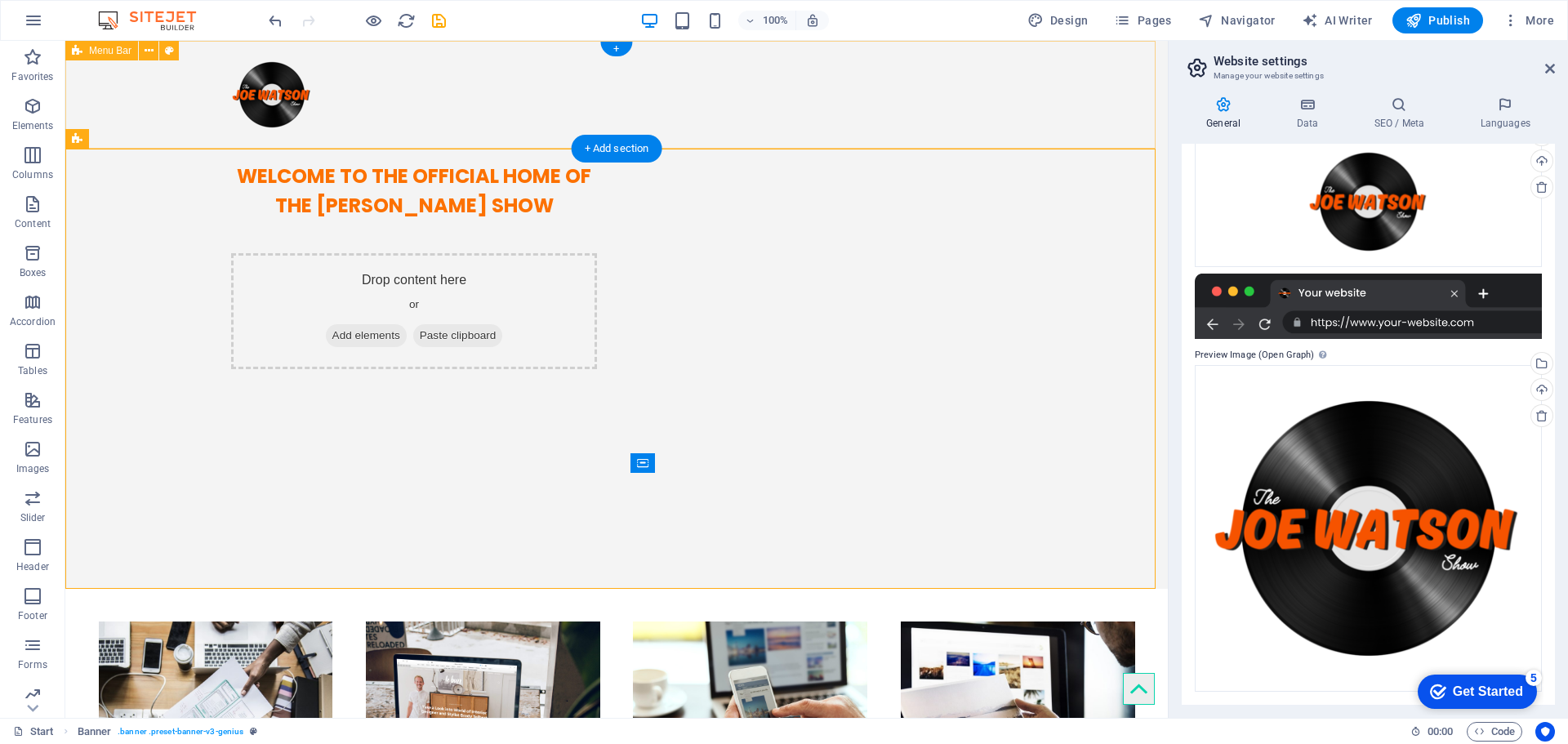
click at [74, 90] on div at bounding box center [616, 95] width 1103 height 108
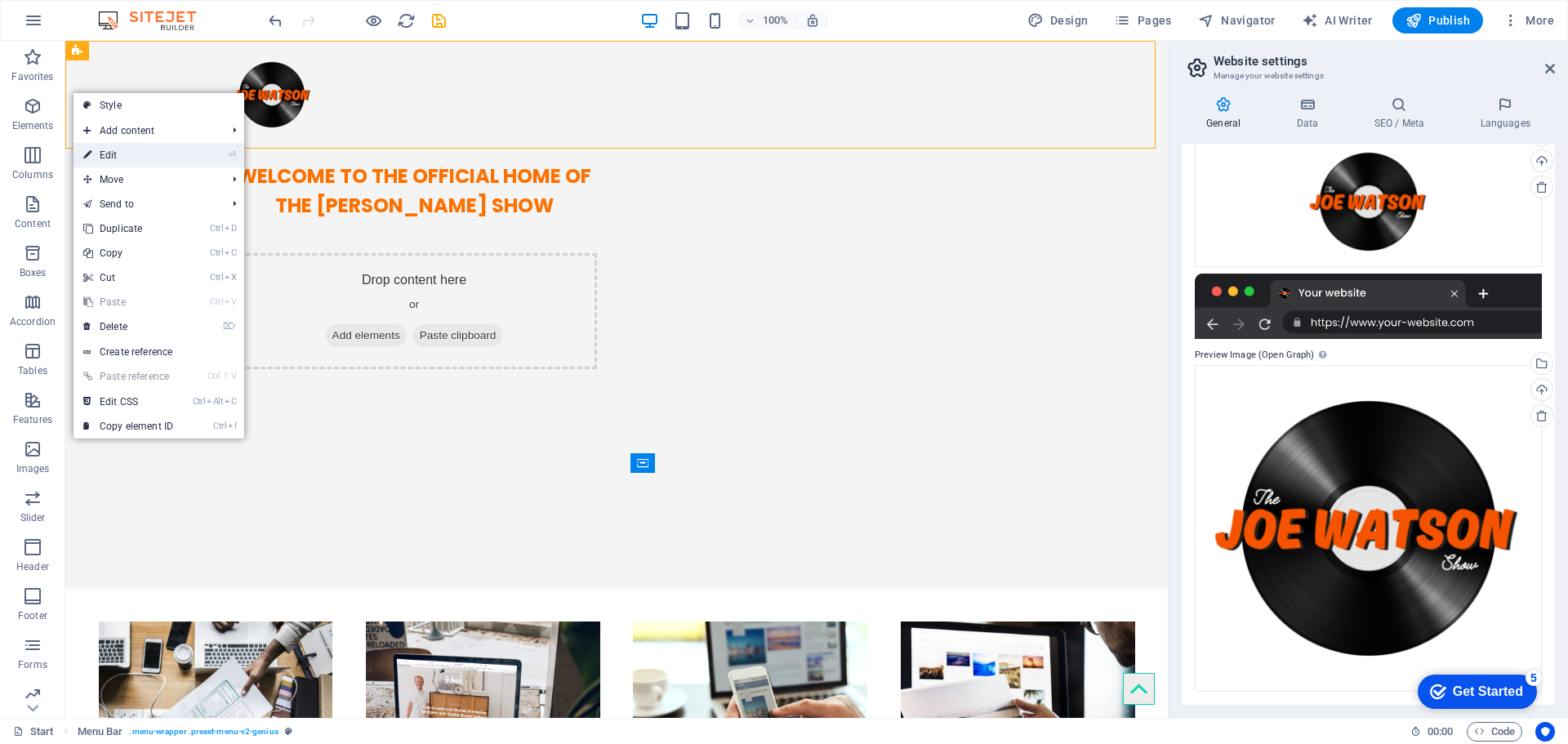
click at [127, 160] on link "⏎ Edit" at bounding box center [129, 155] width 110 height 25
select select "header"
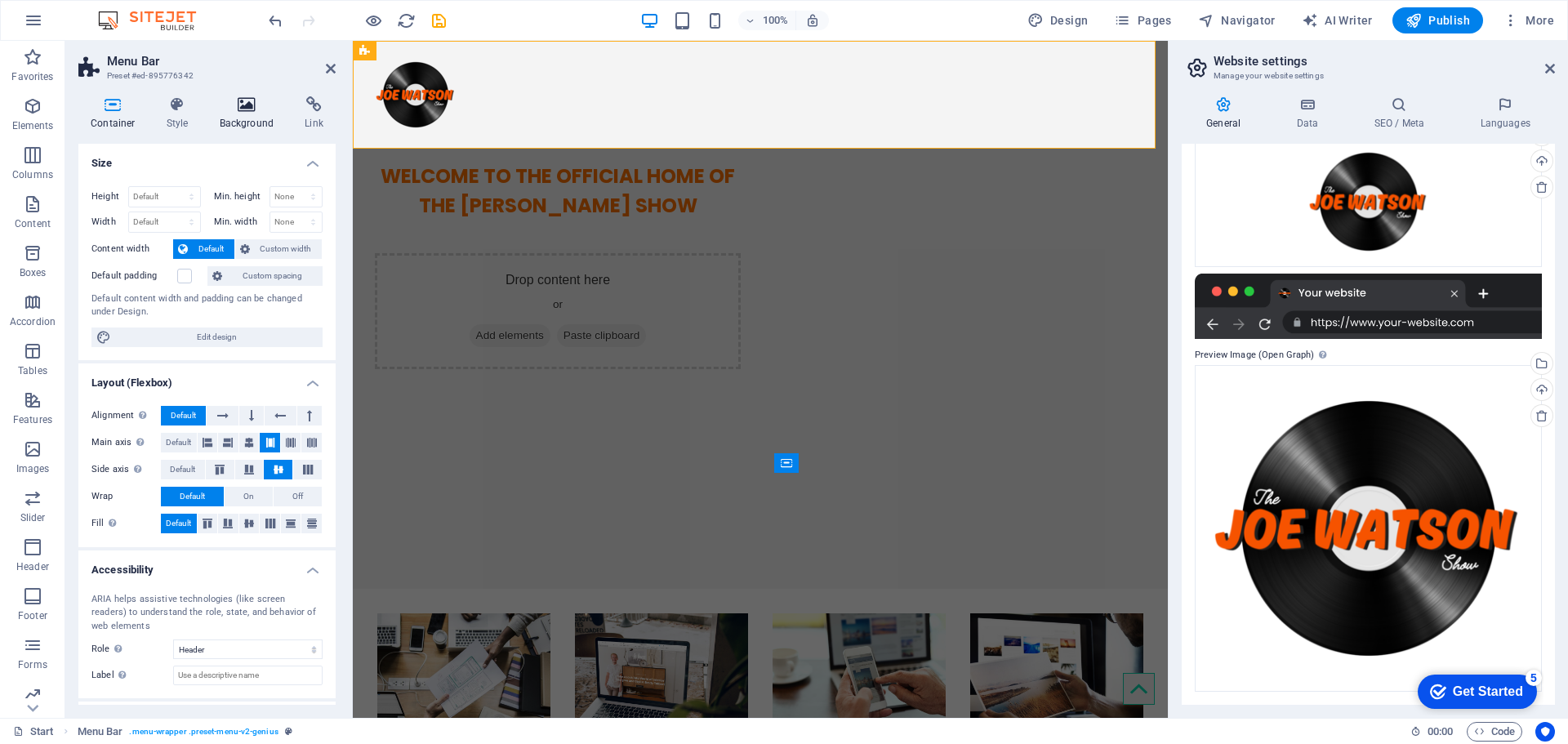
click at [267, 110] on icon at bounding box center [247, 105] width 79 height 16
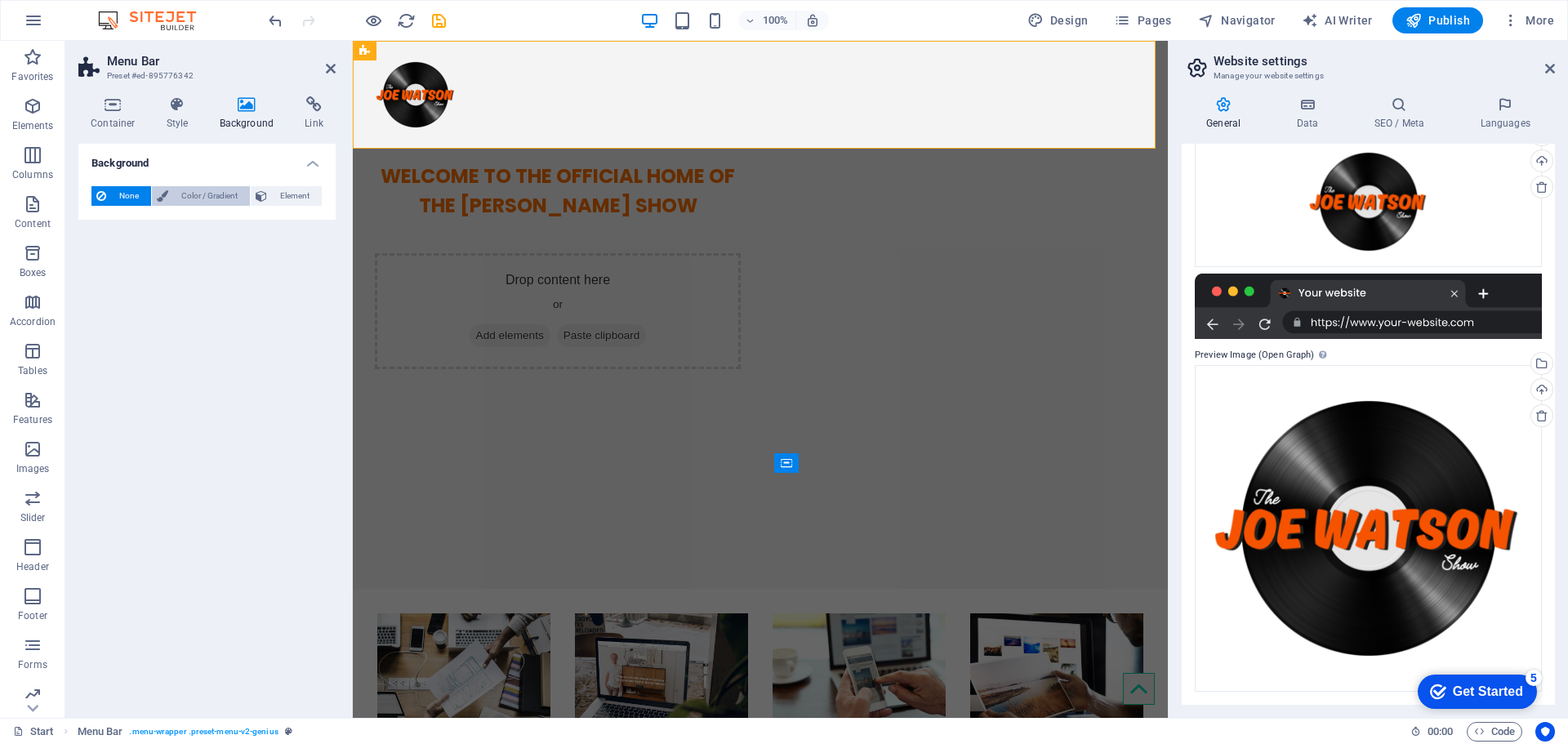
click at [167, 205] on icon at bounding box center [162, 197] width 11 height 20
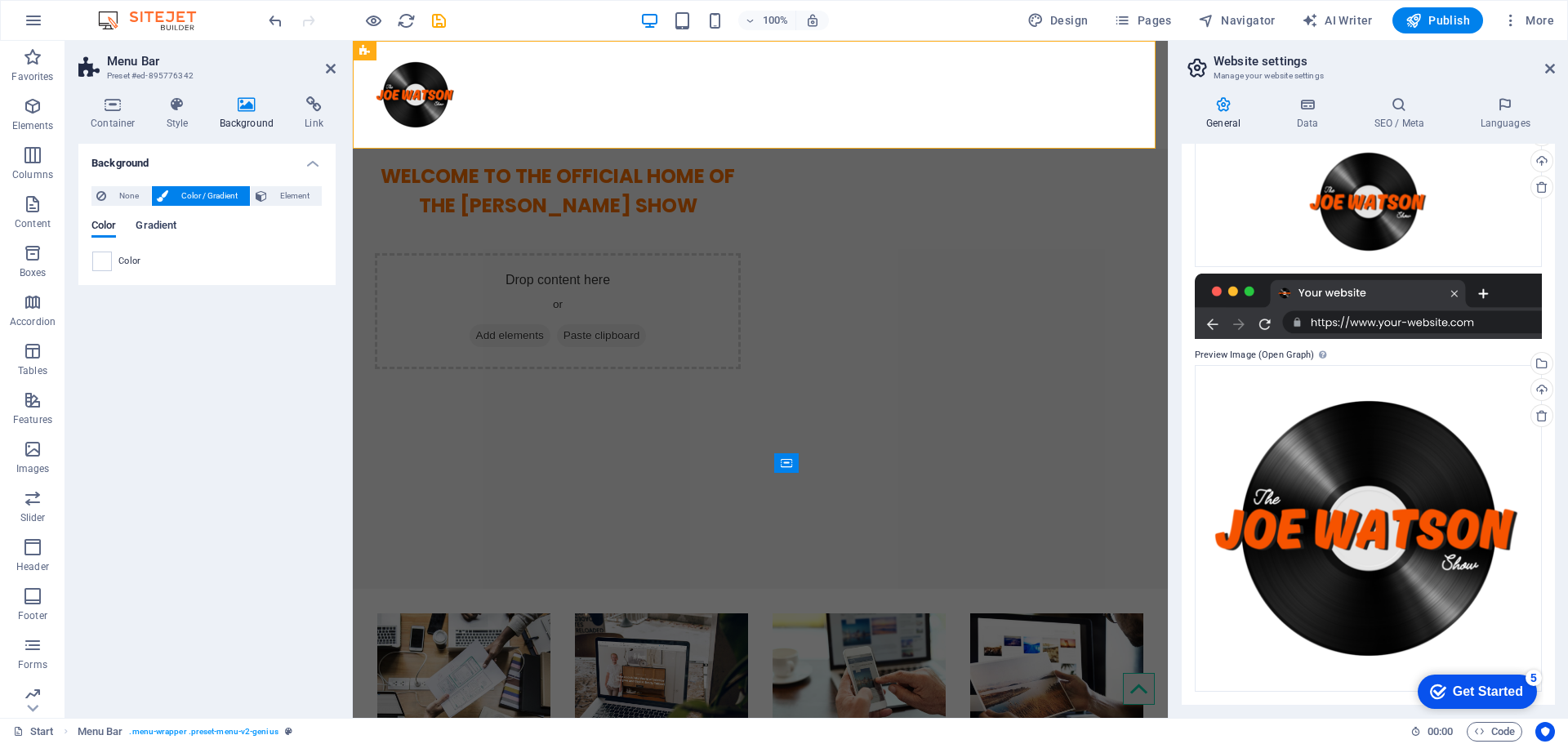
click at [155, 224] on span "Gradient" at bounding box center [156, 227] width 41 height 23
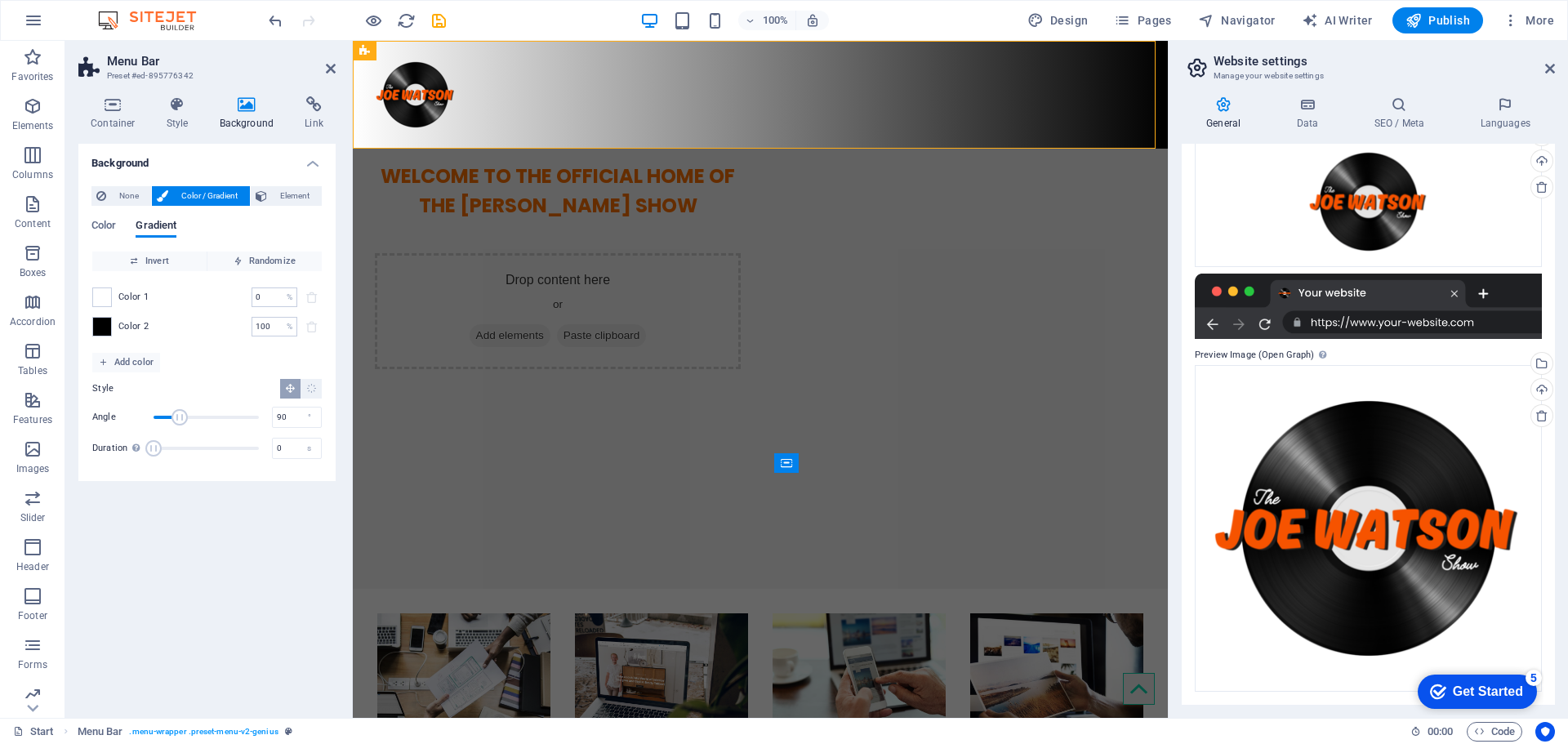
click at [112, 297] on div "Color 1 0 % ​" at bounding box center [207, 298] width 230 height 20
click at [107, 297] on span at bounding box center [102, 298] width 18 height 18
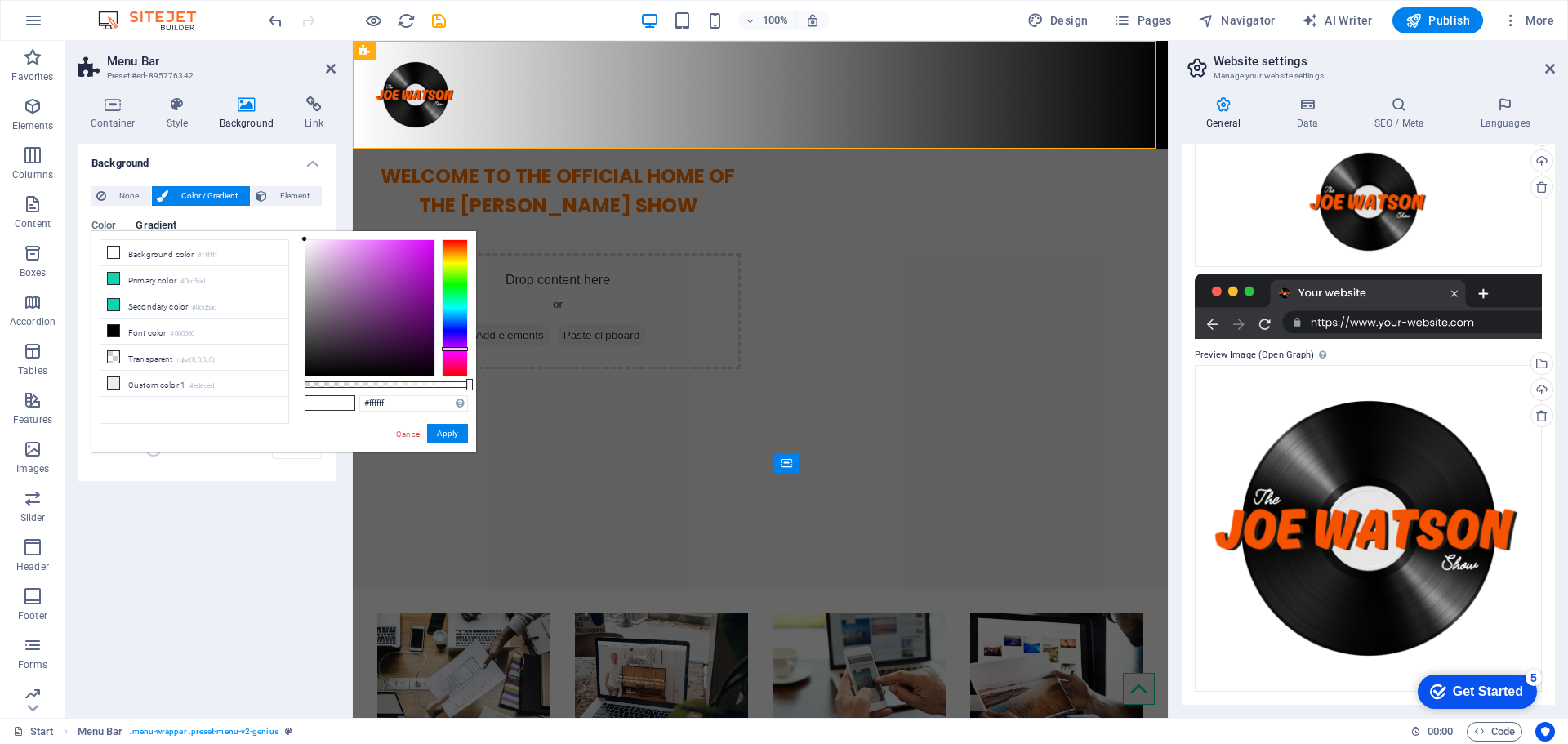
click at [456, 348] on div at bounding box center [455, 308] width 26 height 137
click at [434, 249] on div at bounding box center [369, 309] width 129 height 136
type input "#bb00ed"
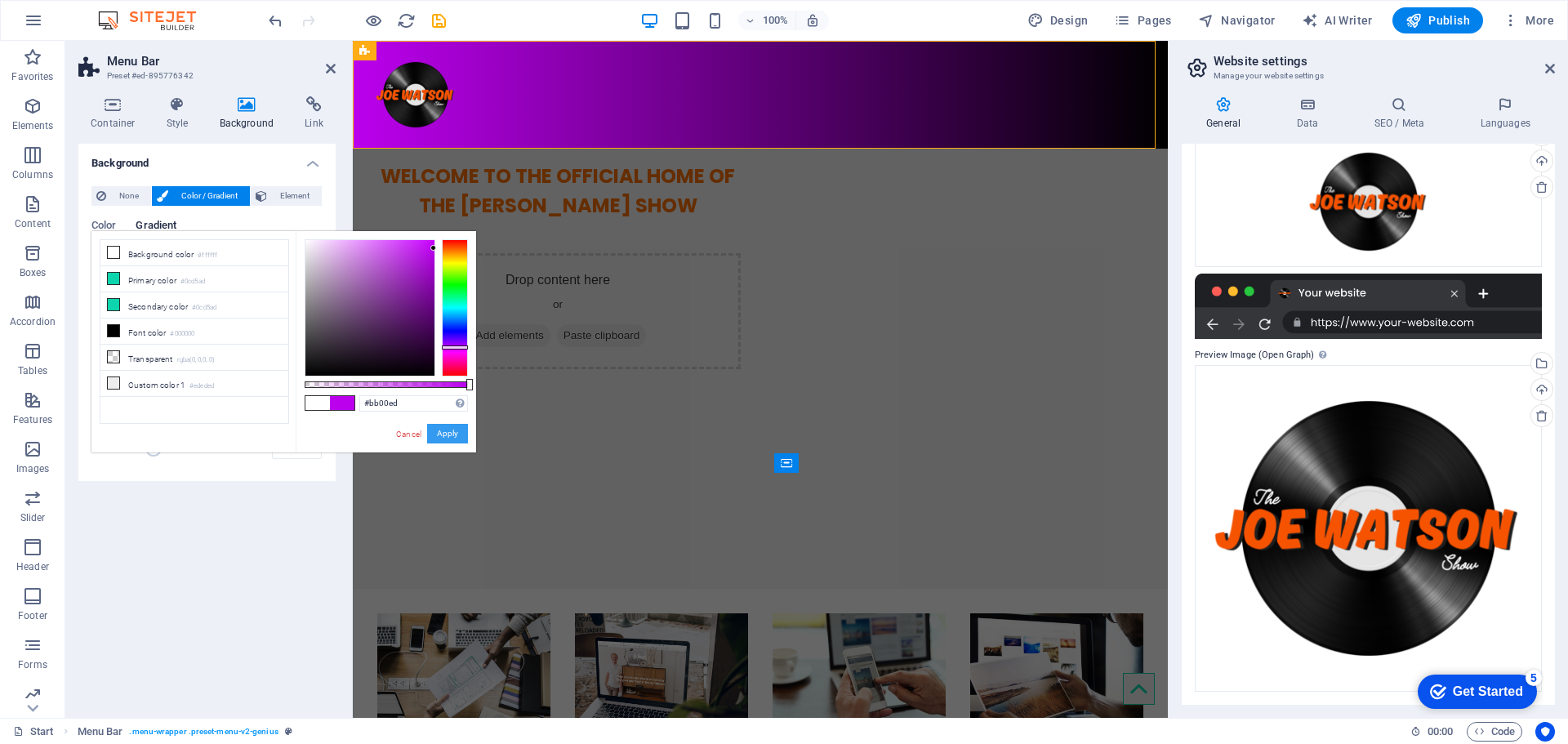
click at [458, 435] on button "Apply" at bounding box center [447, 434] width 41 height 20
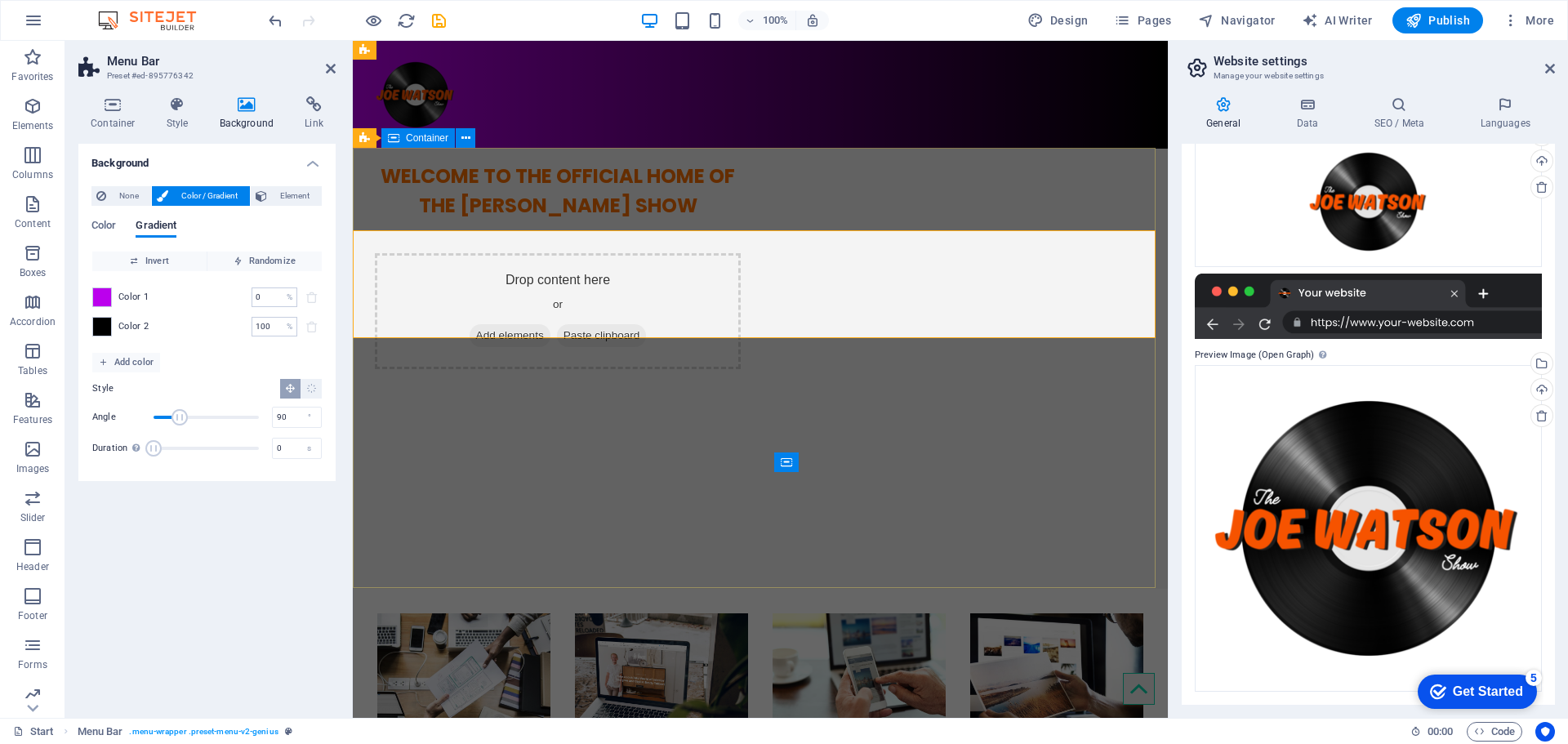
click at [519, 269] on div "WELCOME TO THE OFFICIAL HOME OF THE [PERSON_NAME] SHOW Drop content here or Add…" at bounding box center [760, 259] width 815 height 221
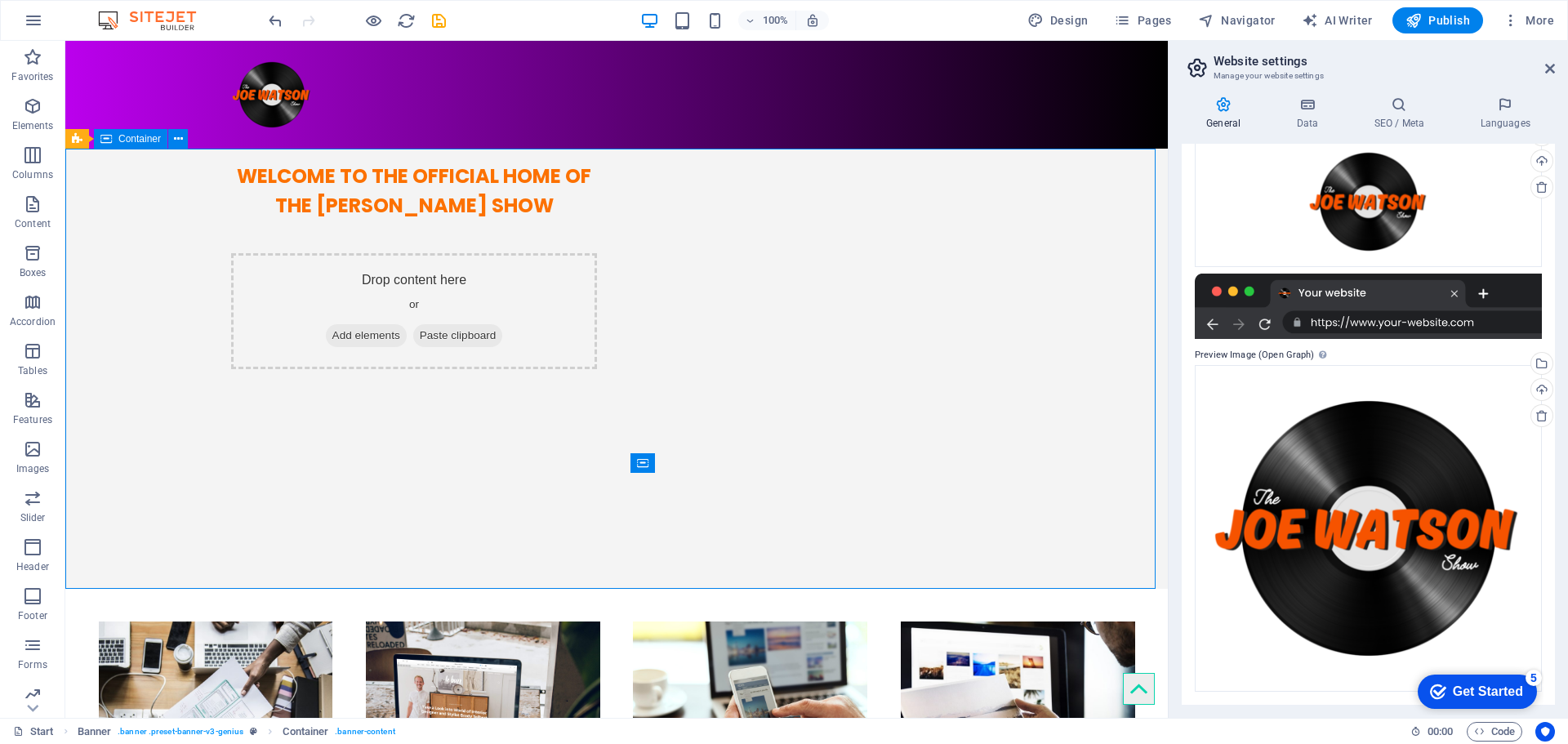
click at [389, 259] on div "WELCOME TO THE OFFICIAL HOME OF THE [PERSON_NAME] SHOW Drop content here or Add…" at bounding box center [616, 259] width 1103 height 221
click at [179, 142] on icon at bounding box center [178, 139] width 9 height 17
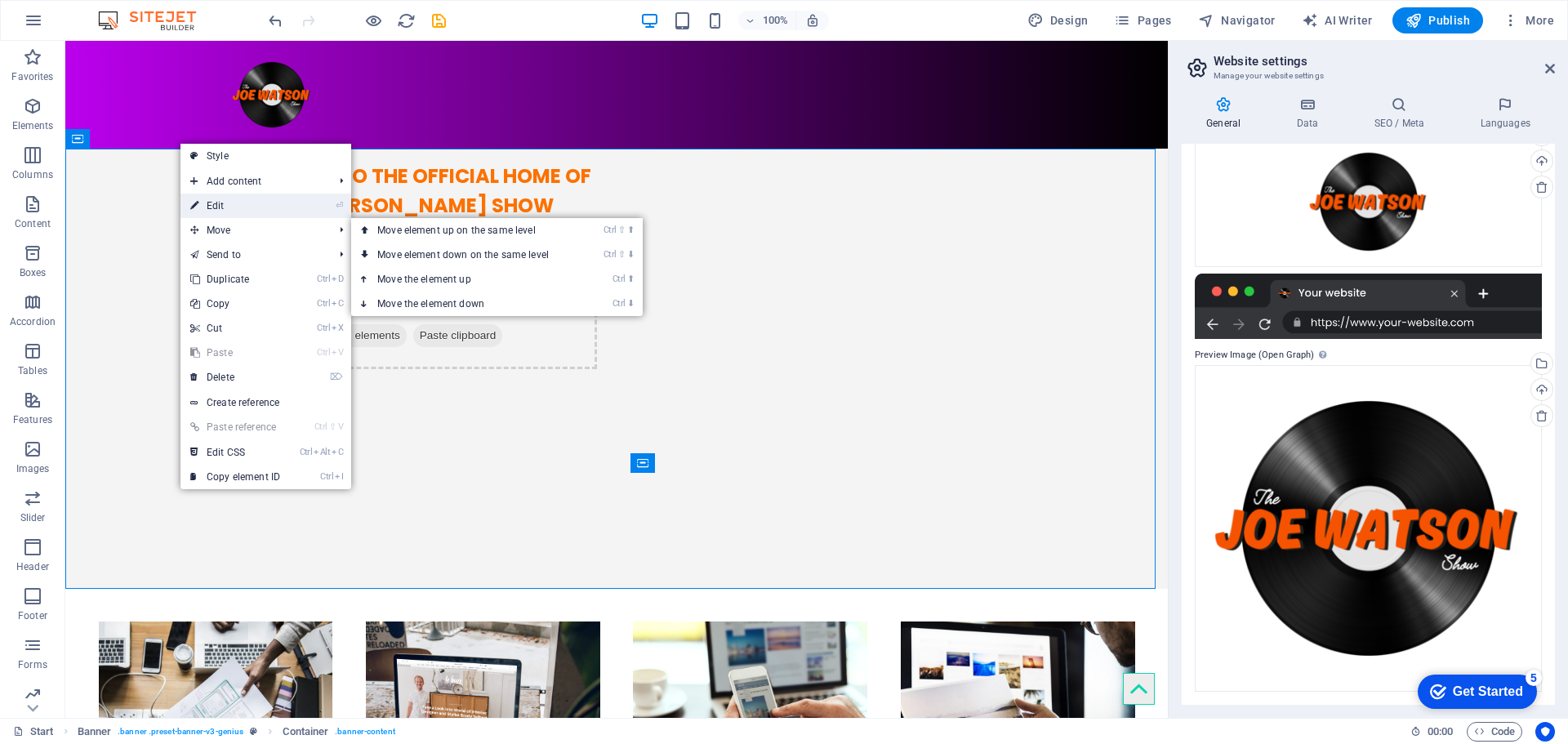
click at [227, 204] on link "⏎ Edit" at bounding box center [236, 206] width 110 height 25
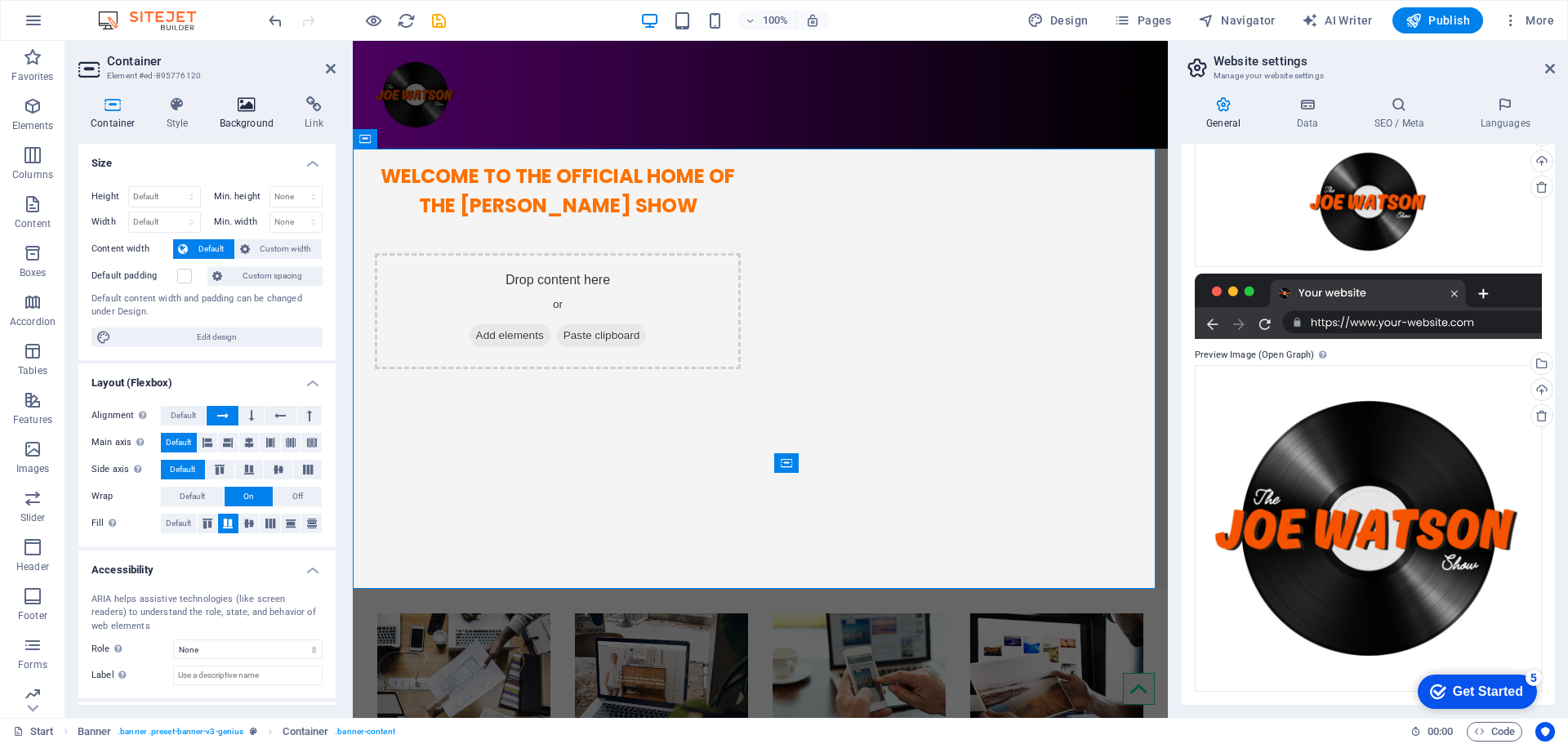
click at [259, 111] on icon at bounding box center [247, 105] width 79 height 16
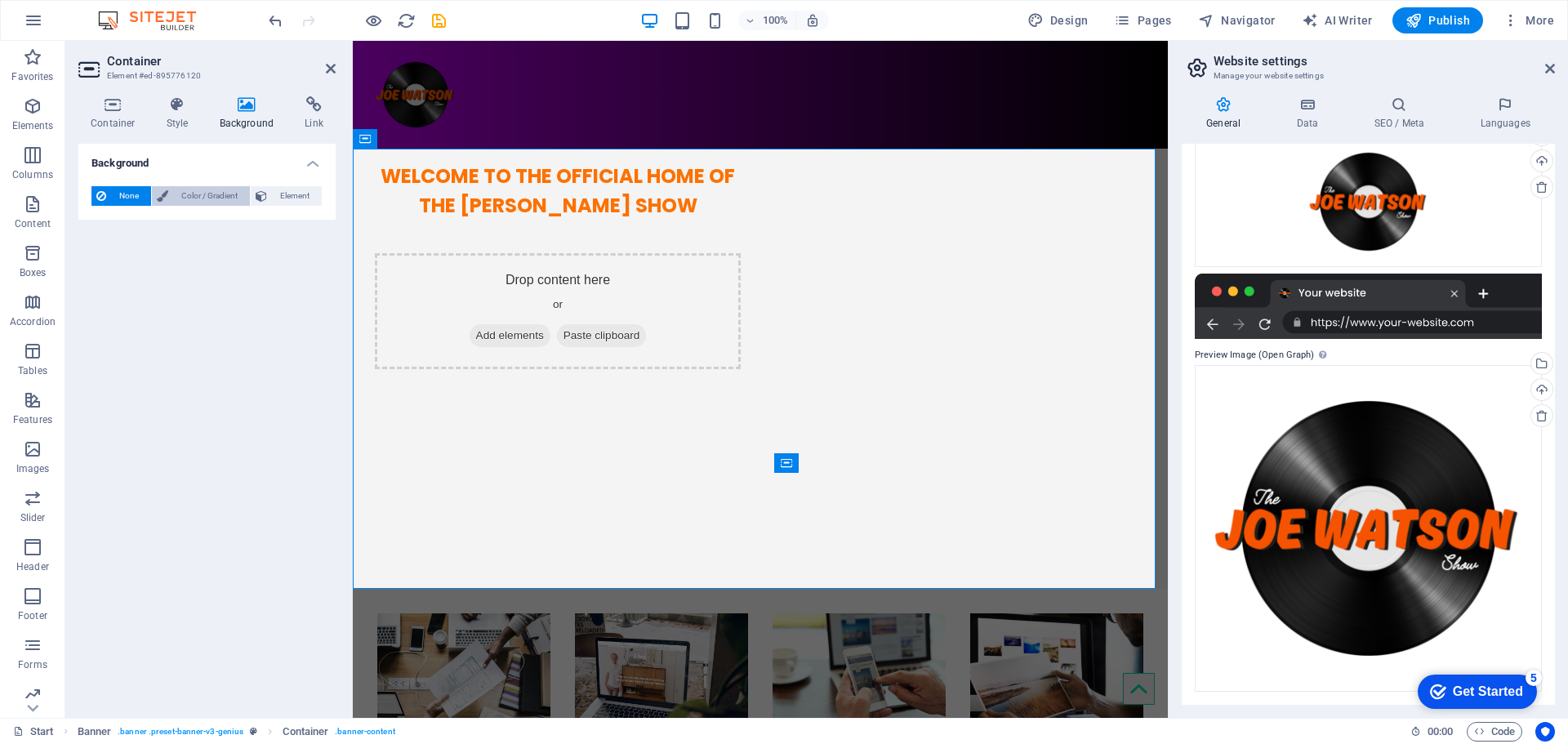
click at [180, 197] on span "Color / Gradient" at bounding box center [209, 197] width 72 height 20
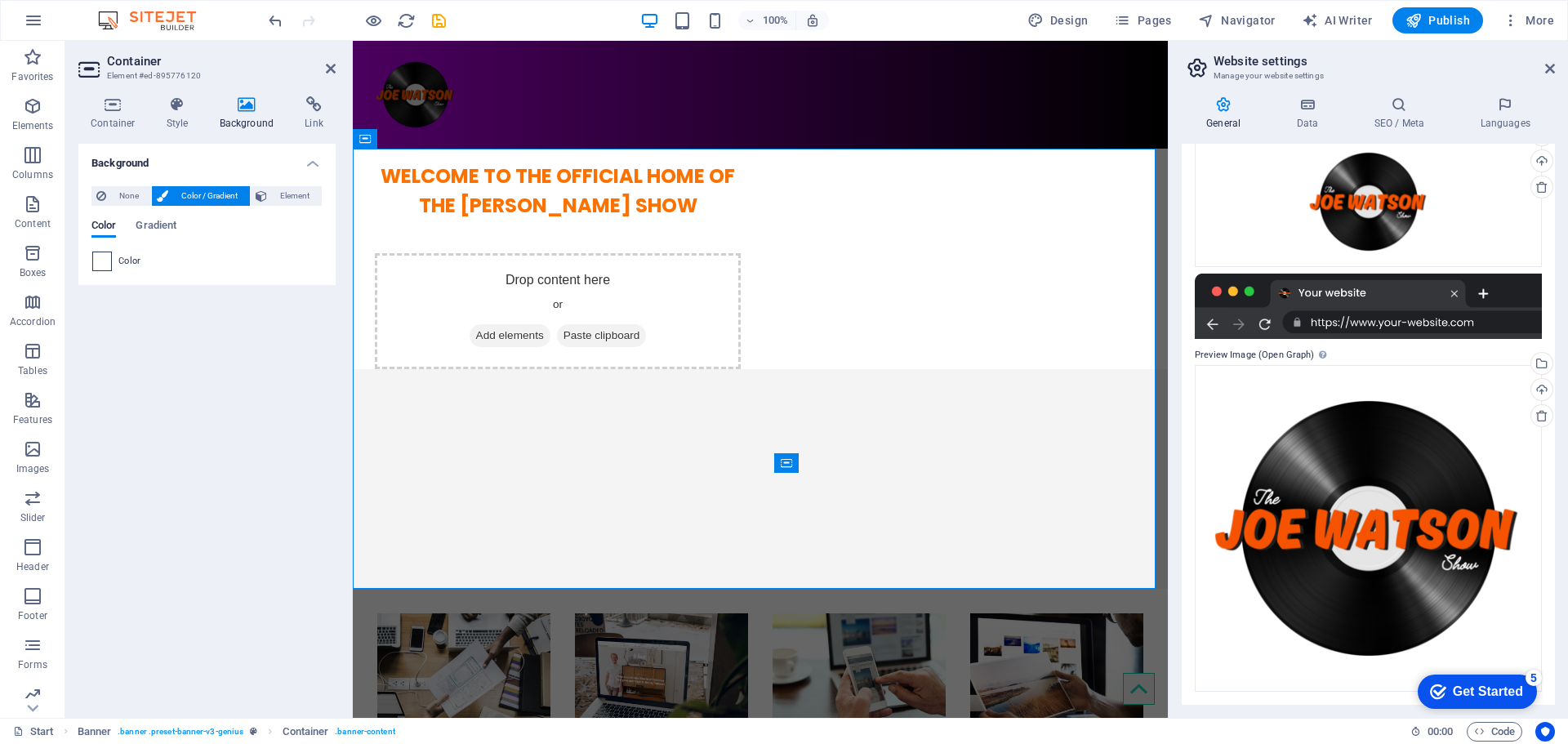
click at [106, 270] on span at bounding box center [102, 262] width 18 height 18
type input "#ffffff"
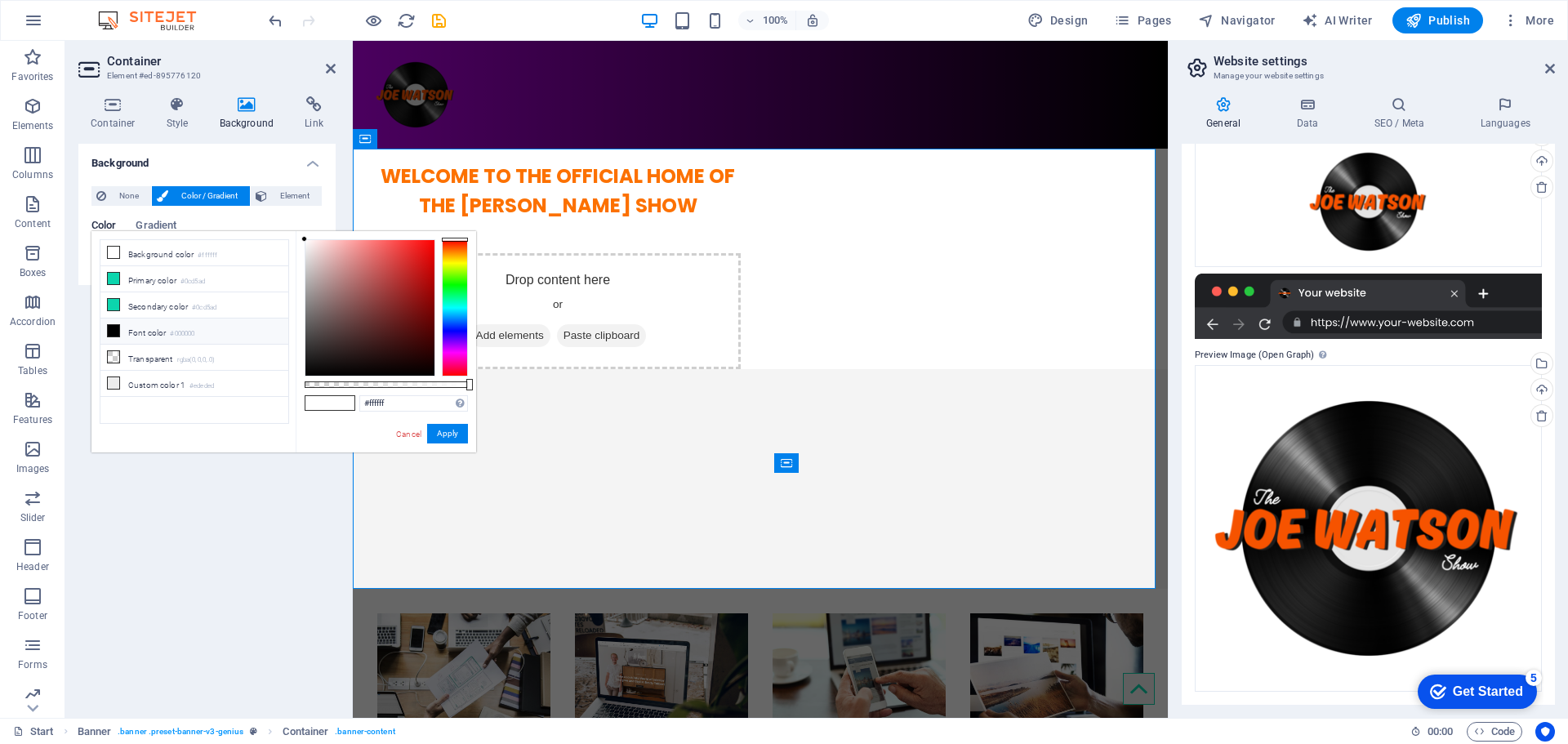
click at [158, 232] on div "less Background color #ffffff Primary color #0cd5ad Secondary color #0cd5ad Fon…" at bounding box center [194, 232] width 205 height 1
click at [157, 219] on span "Gradient" at bounding box center [156, 227] width 41 height 23
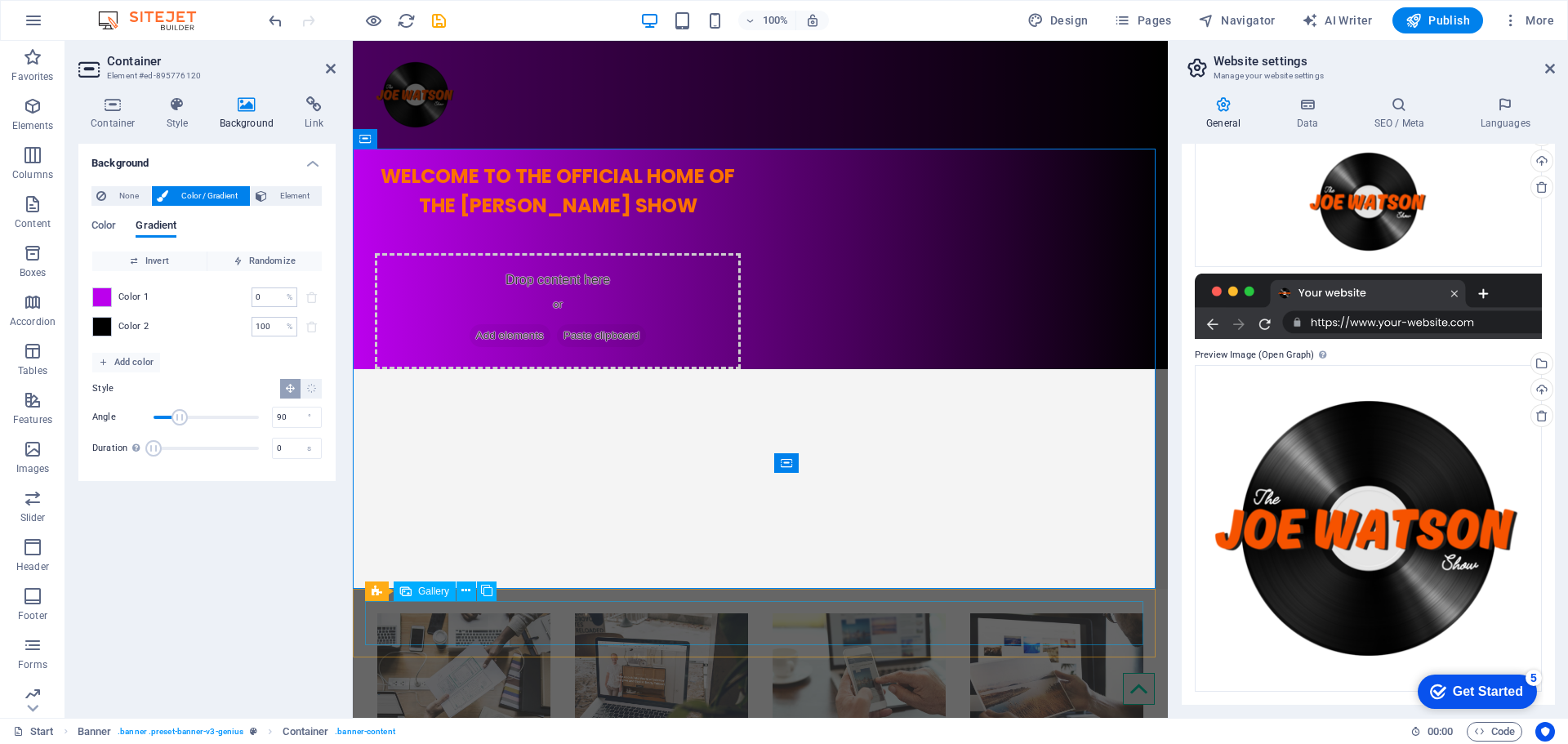
click at [518, 617] on li at bounding box center [463, 679] width 173 height 130
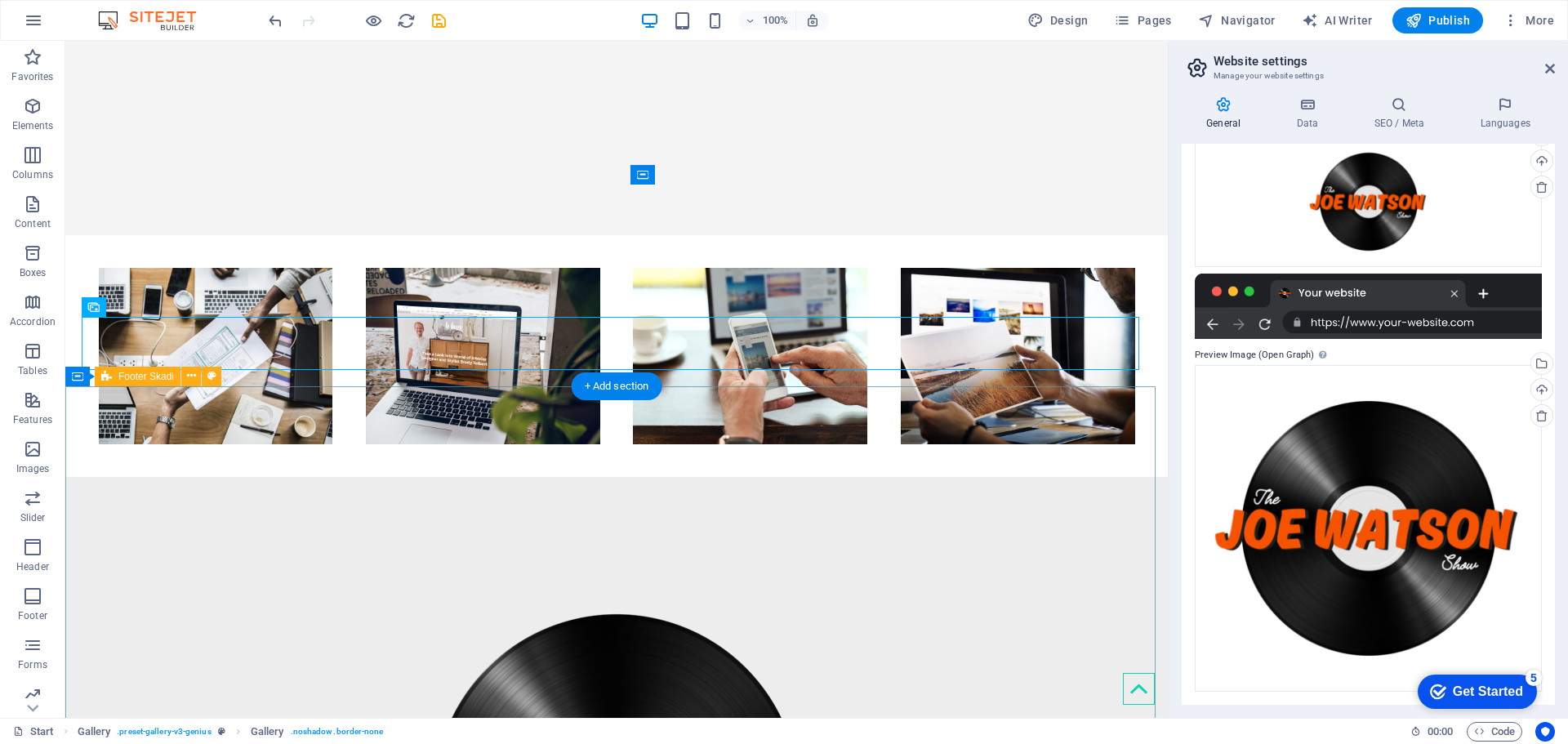
scroll to position [381, 0]
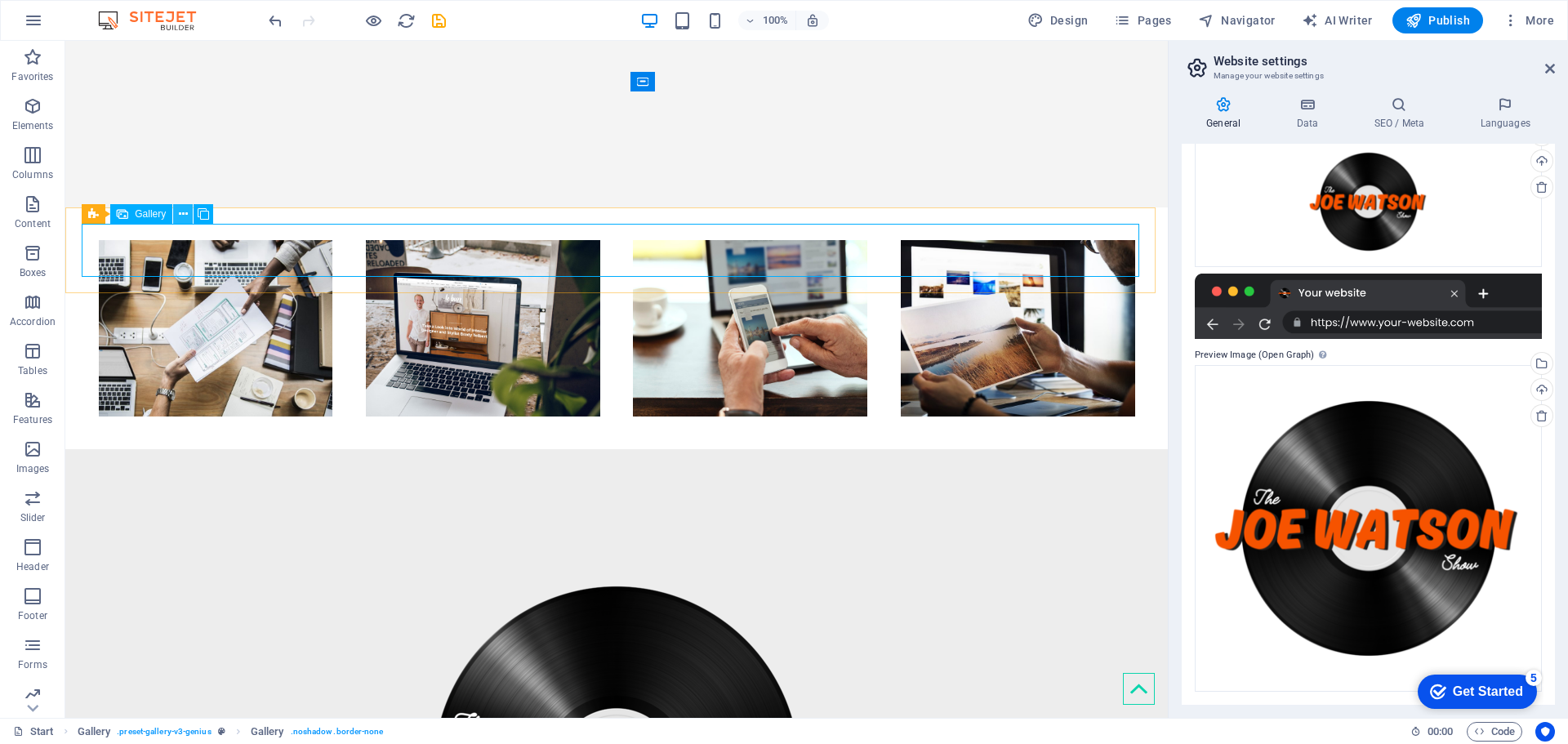
click at [182, 214] on icon at bounding box center [183, 214] width 9 height 17
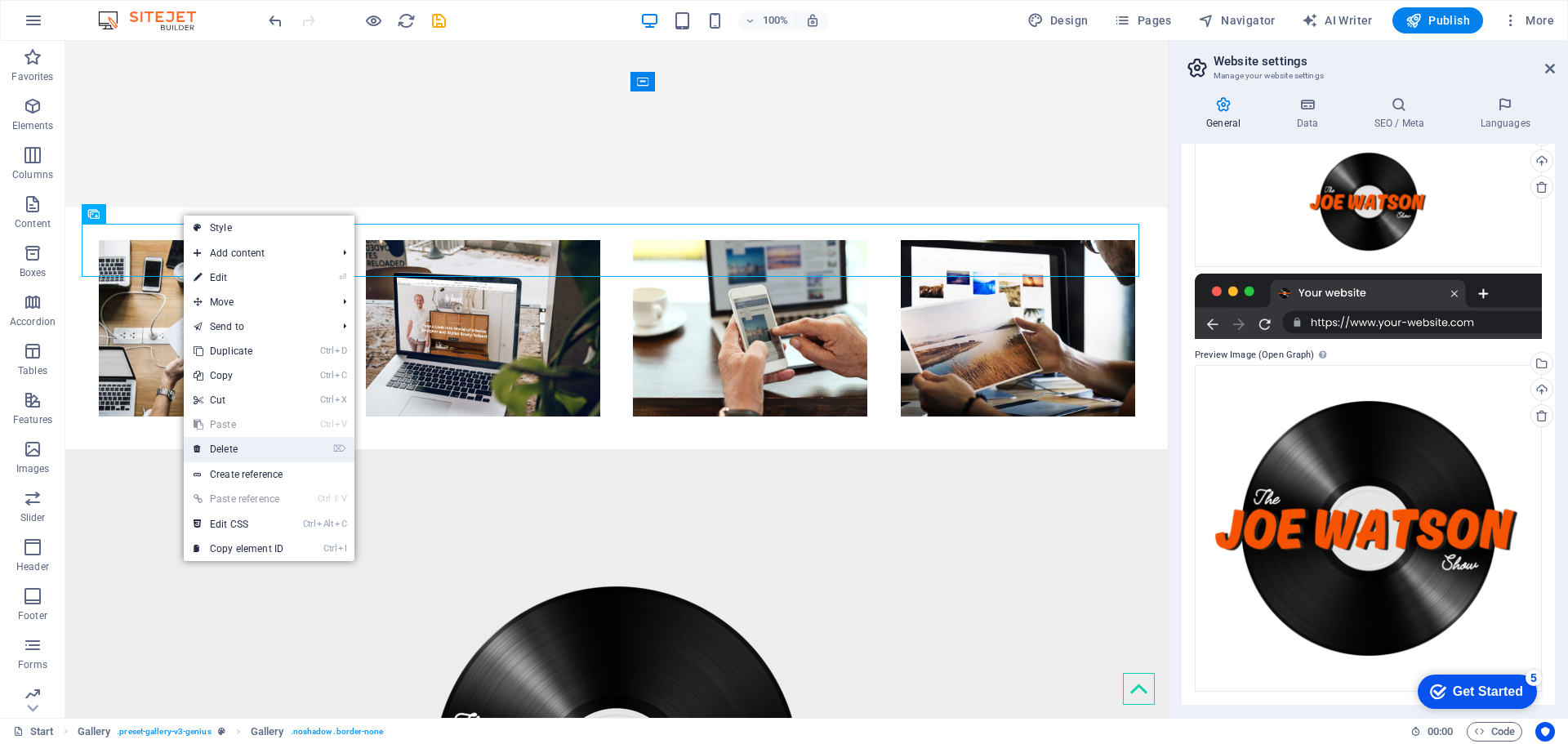
click at [259, 461] on link "⌦ Delete" at bounding box center [239, 449] width 110 height 25
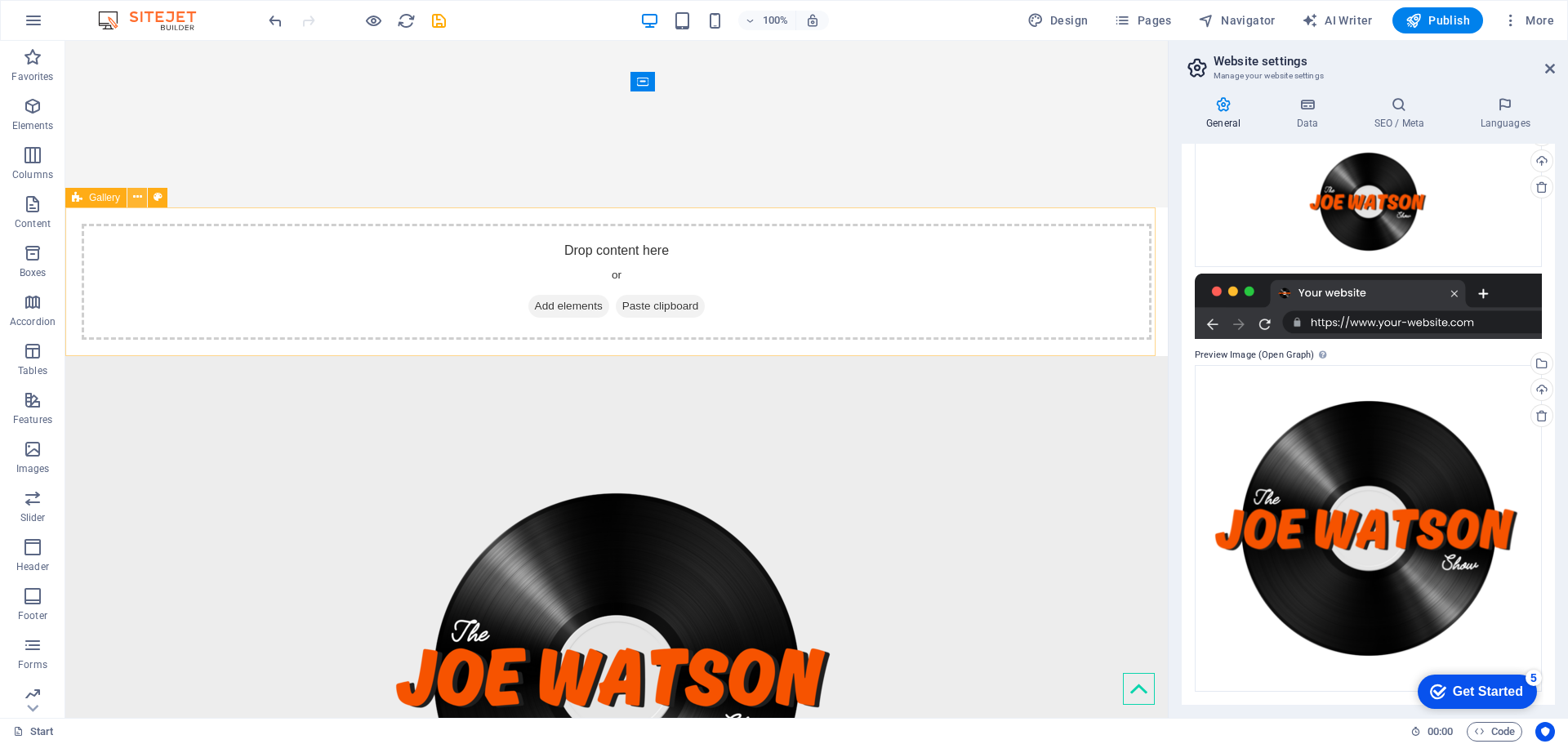
click at [138, 196] on icon at bounding box center [137, 197] width 9 height 17
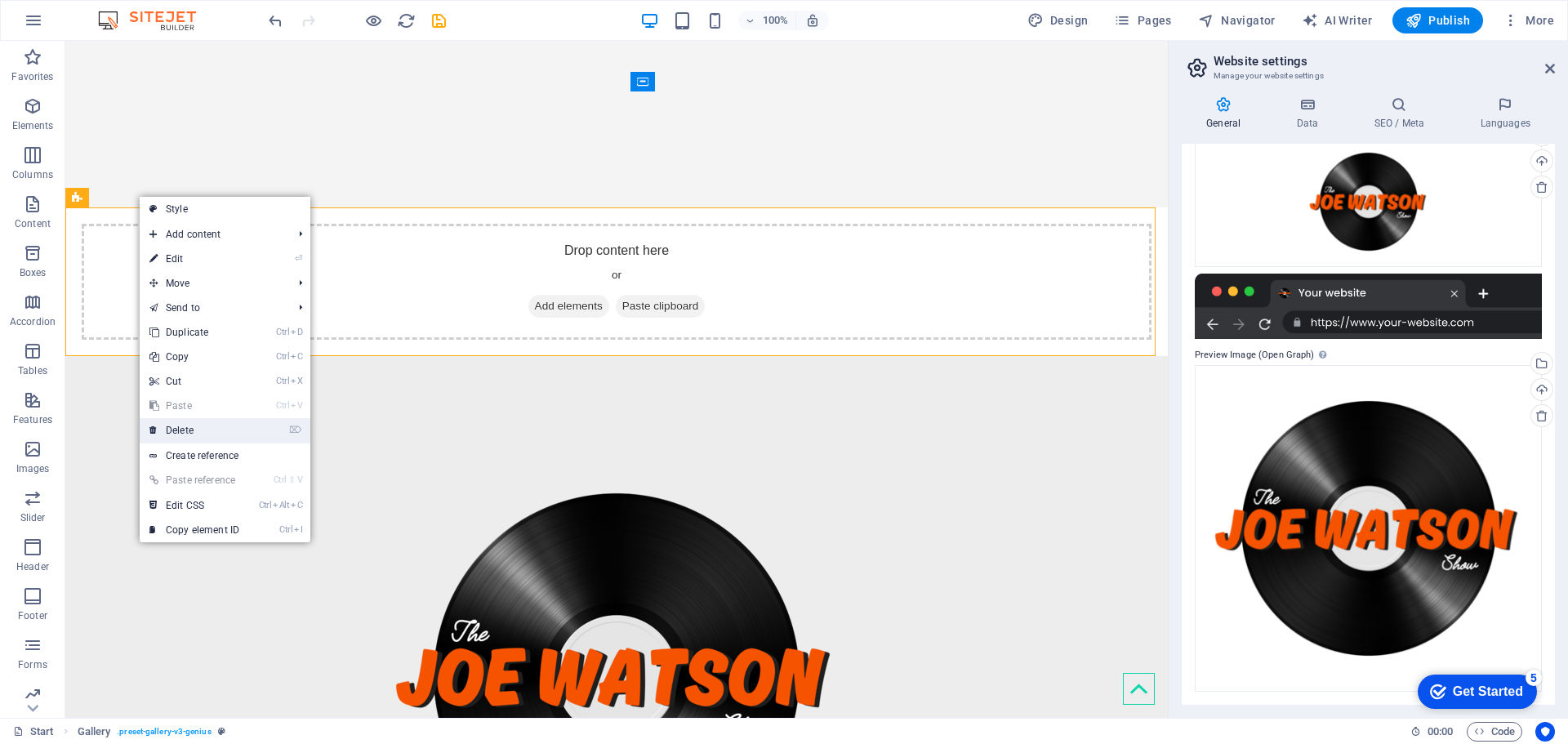
click at [190, 435] on link "⌦ Delete" at bounding box center [195, 430] width 110 height 25
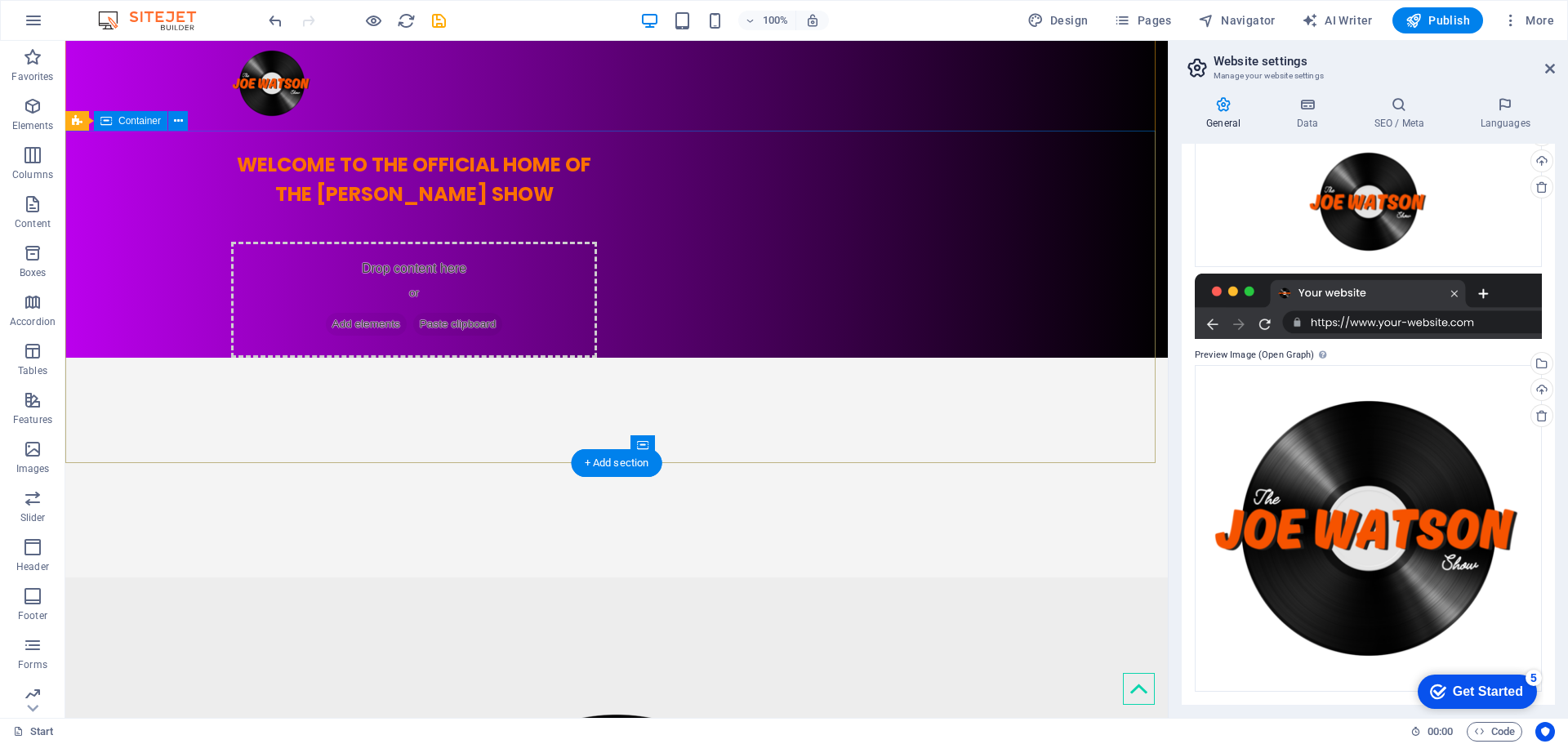
scroll to position [0, 0]
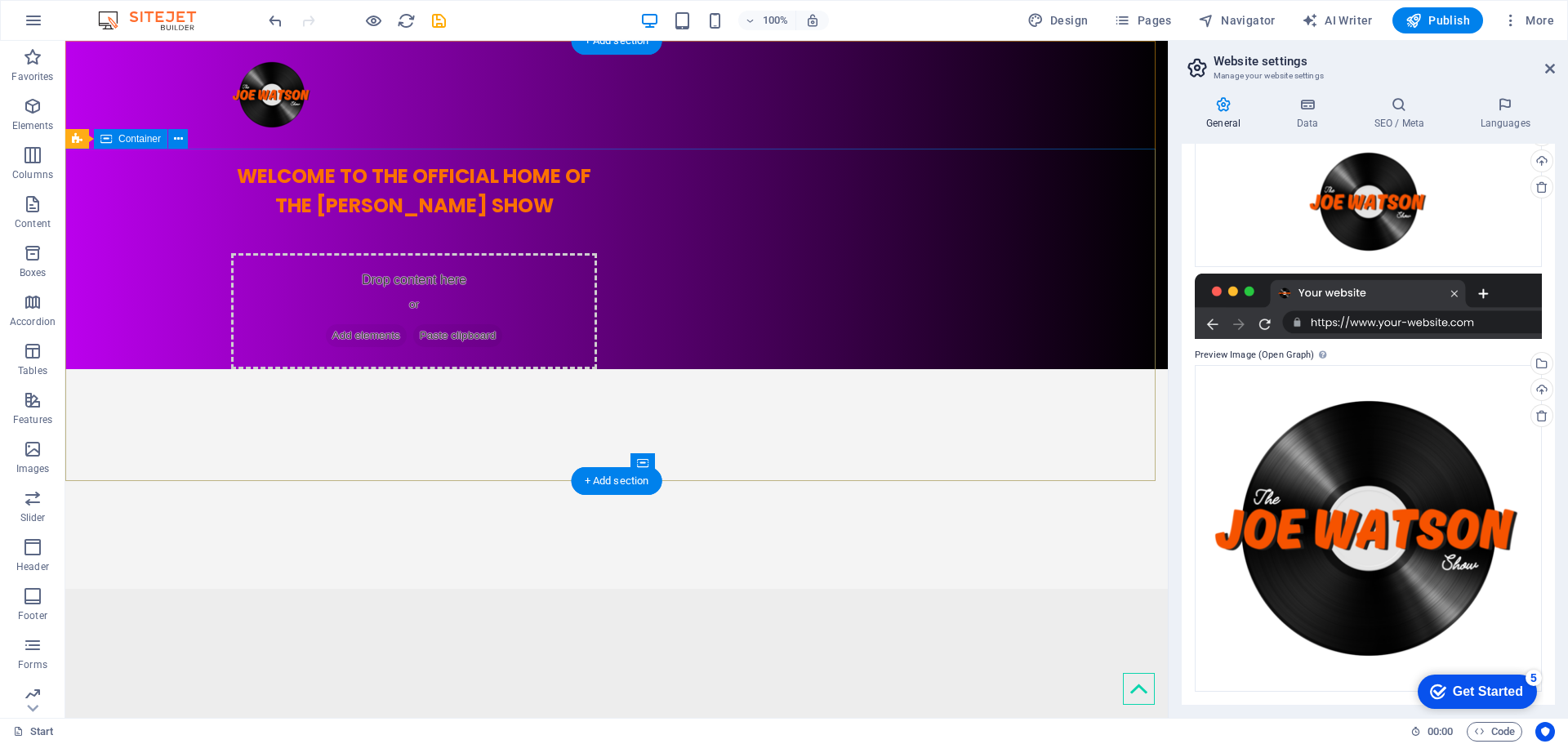
click at [449, 287] on div "WELCOME TO THE OFFICIAL HOME OF THE [PERSON_NAME] SHOW Drop content here or Add…" at bounding box center [616, 259] width 1103 height 221
click at [178, 138] on icon at bounding box center [178, 139] width 9 height 17
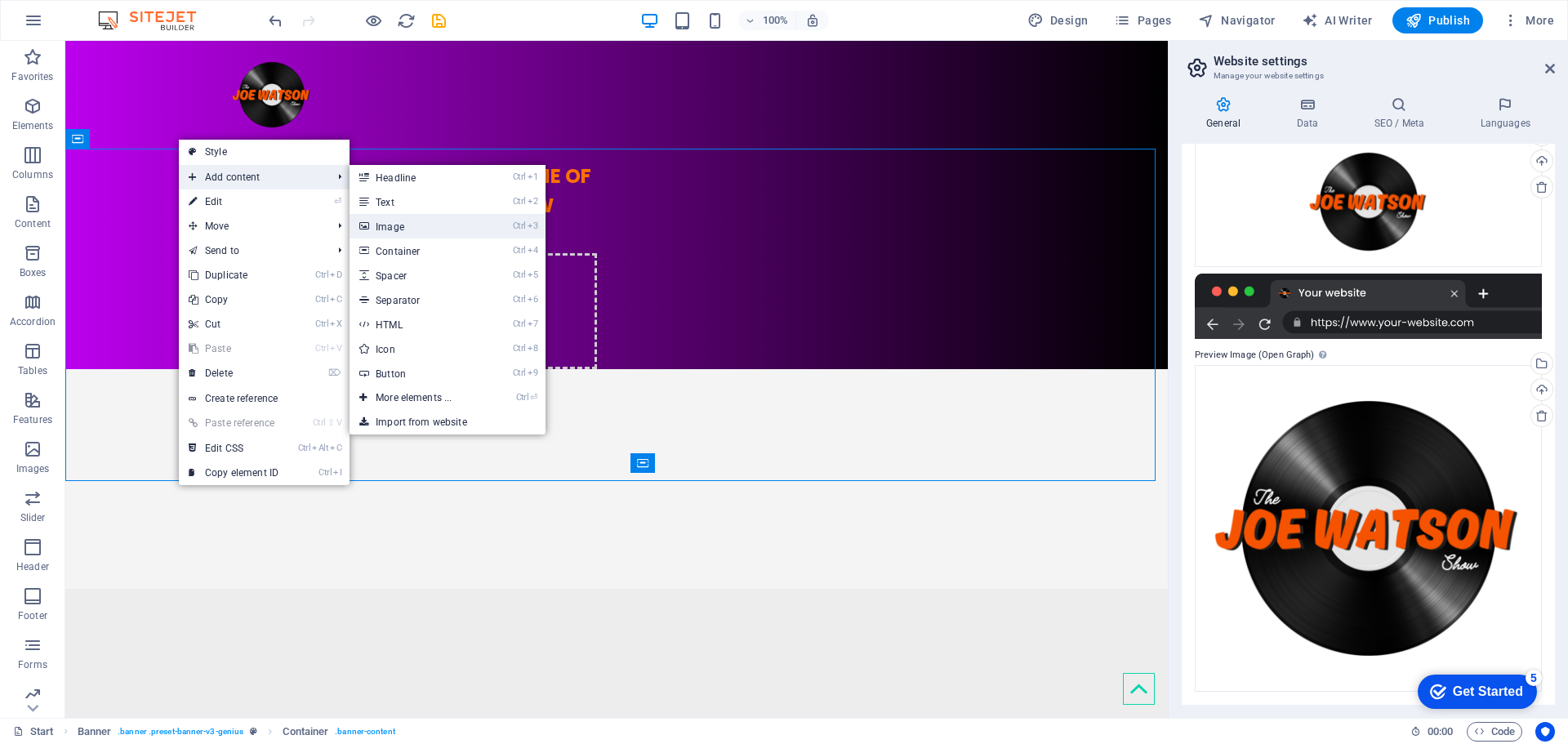
click at [425, 223] on link "Ctrl 3 Image" at bounding box center [416, 226] width 135 height 25
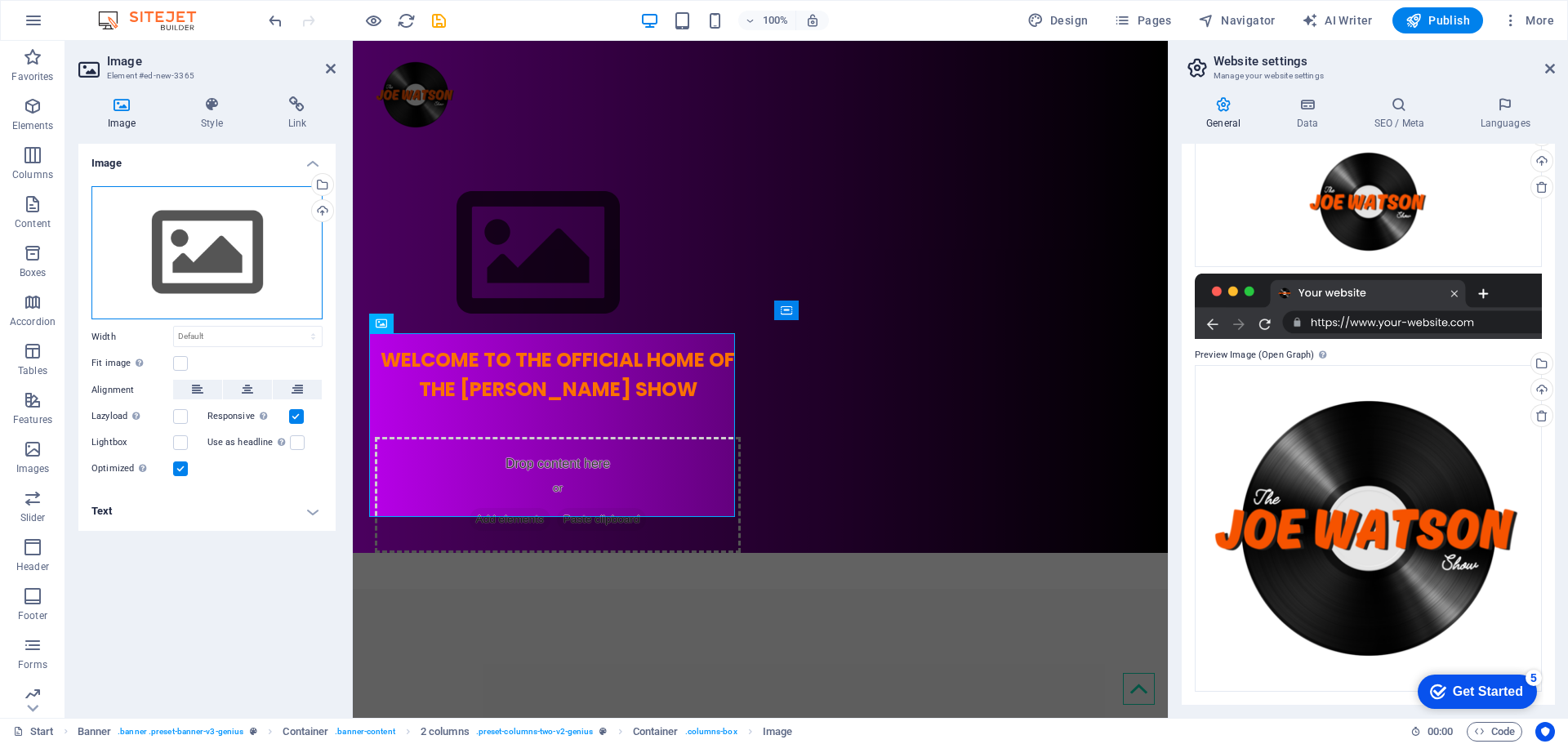
click at [169, 264] on div "Drag files here, click to choose files or select files from Files or our free s…" at bounding box center [208, 254] width 232 height 134
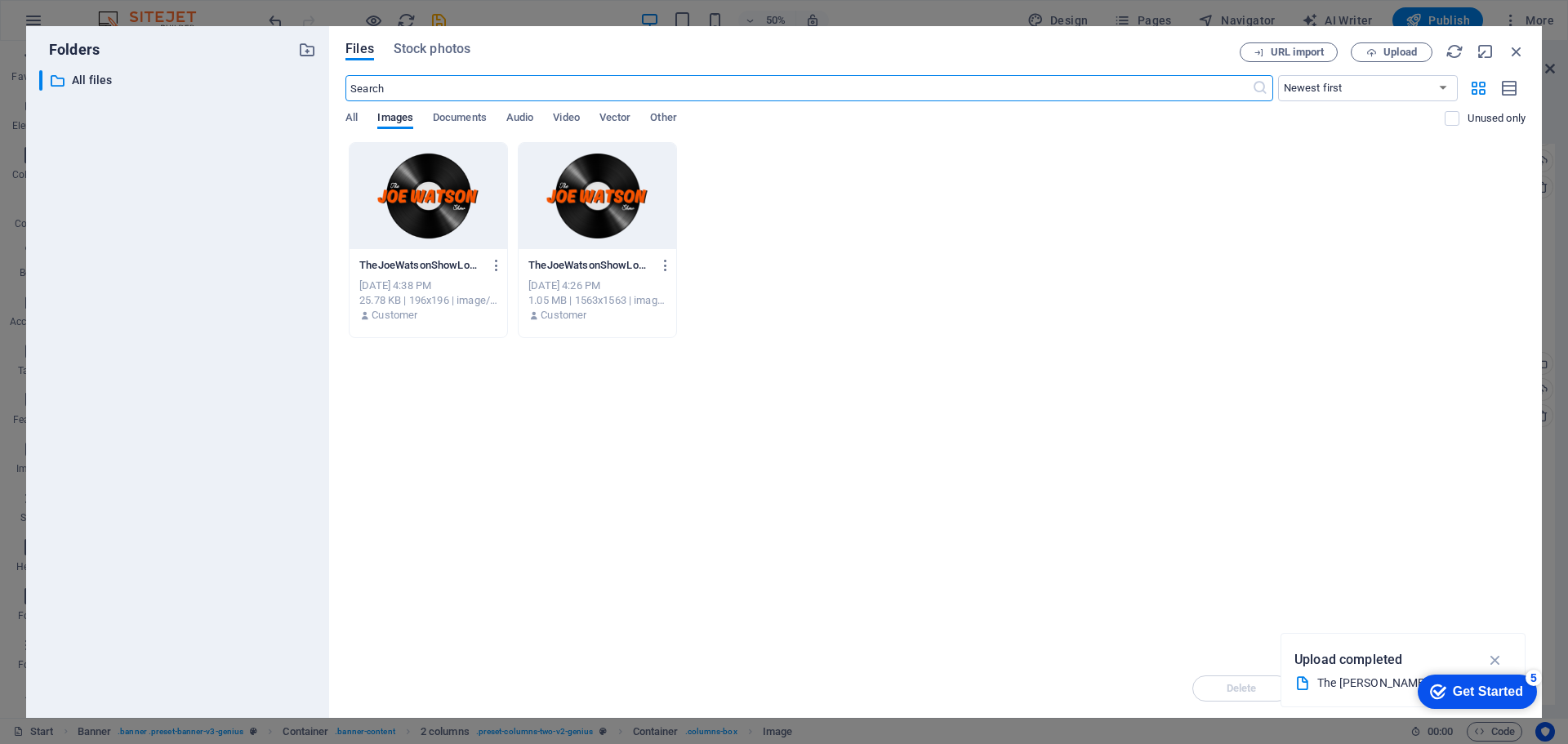
click at [582, 200] on div at bounding box center [598, 196] width 158 height 106
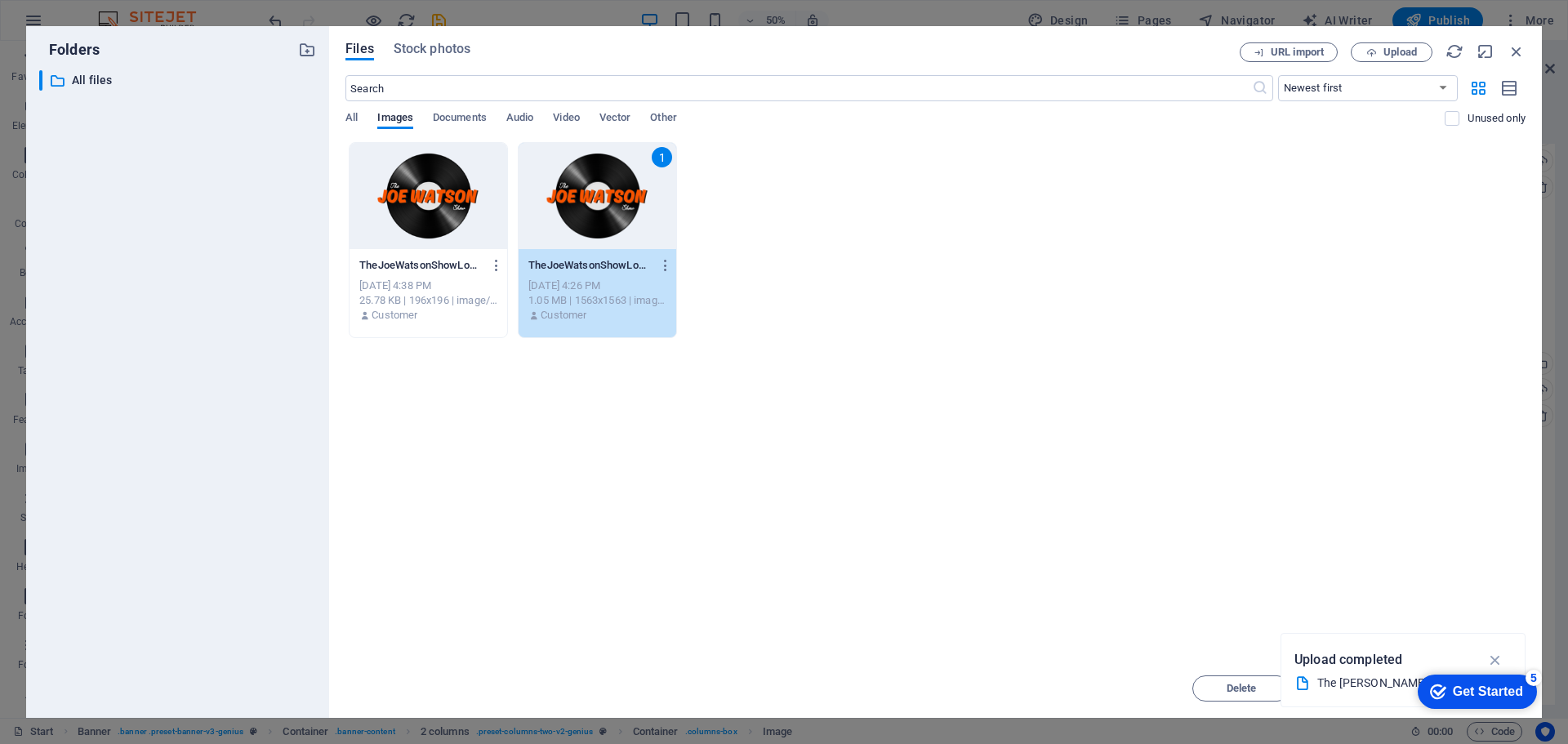
click at [582, 200] on div "1" at bounding box center [598, 196] width 158 height 106
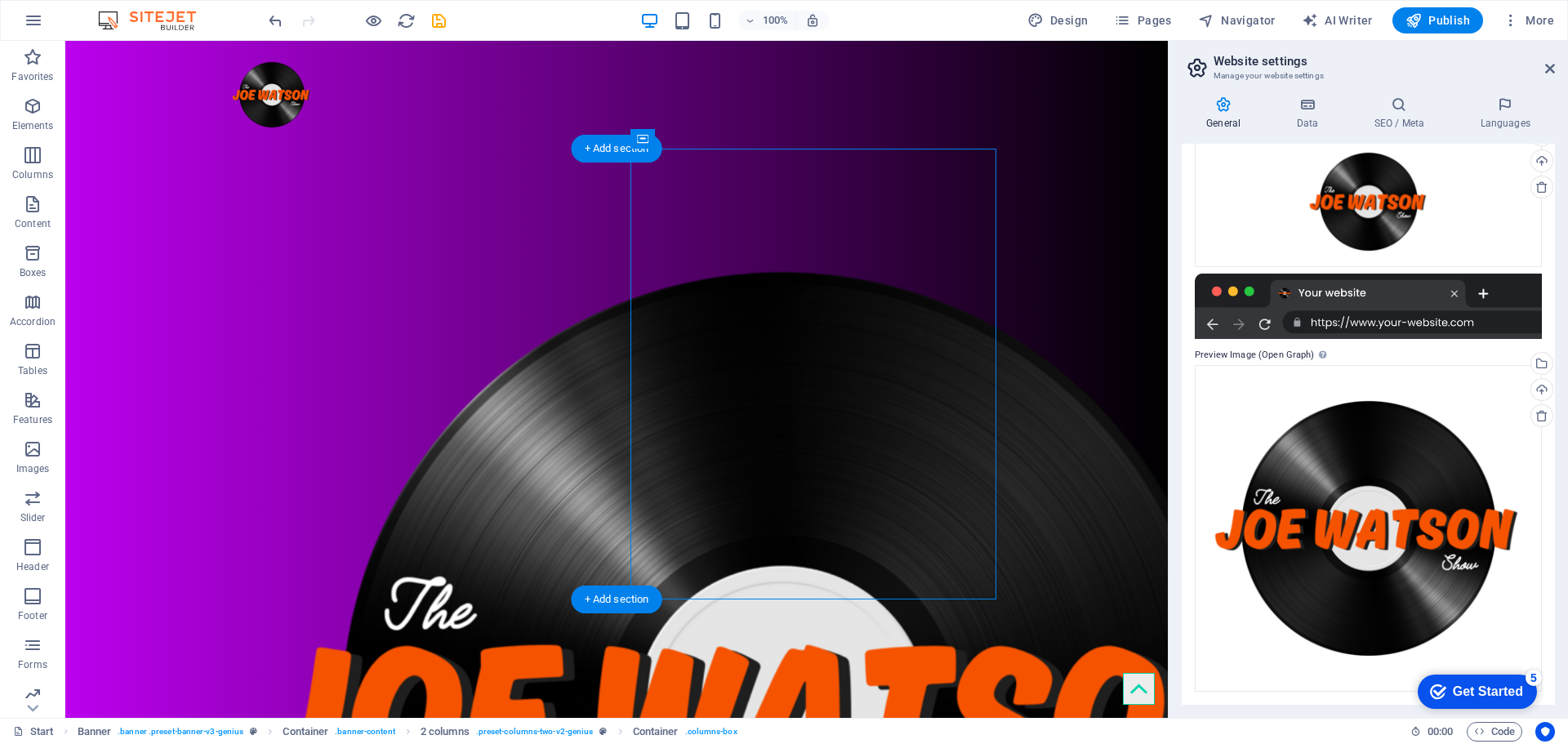
drag, startPoint x: 852, startPoint y: 217, endPoint x: 885, endPoint y: 337, distance: 124.5
drag, startPoint x: 1119, startPoint y: 323, endPoint x: 1090, endPoint y: 327, distance: 29.3
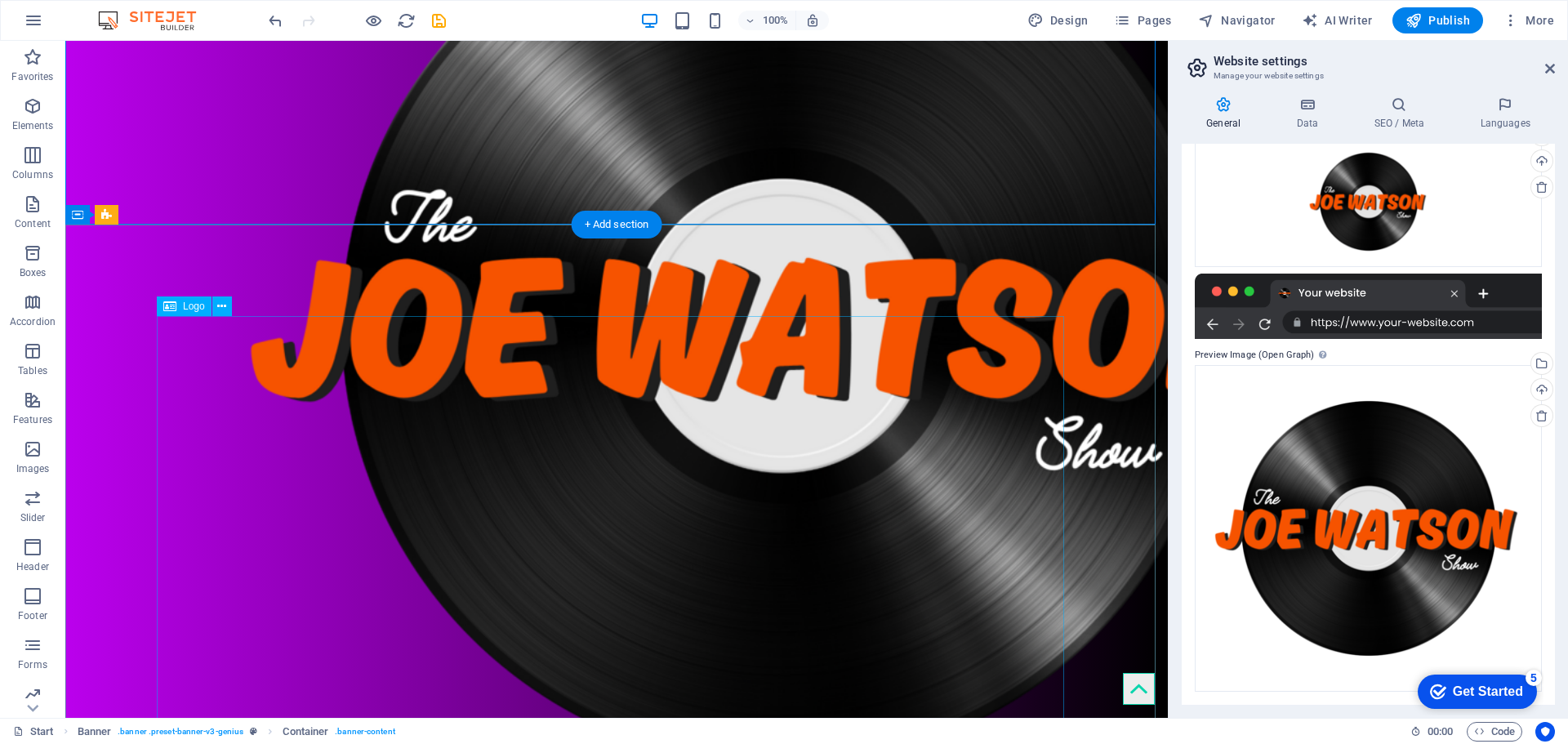
scroll to position [408, 0]
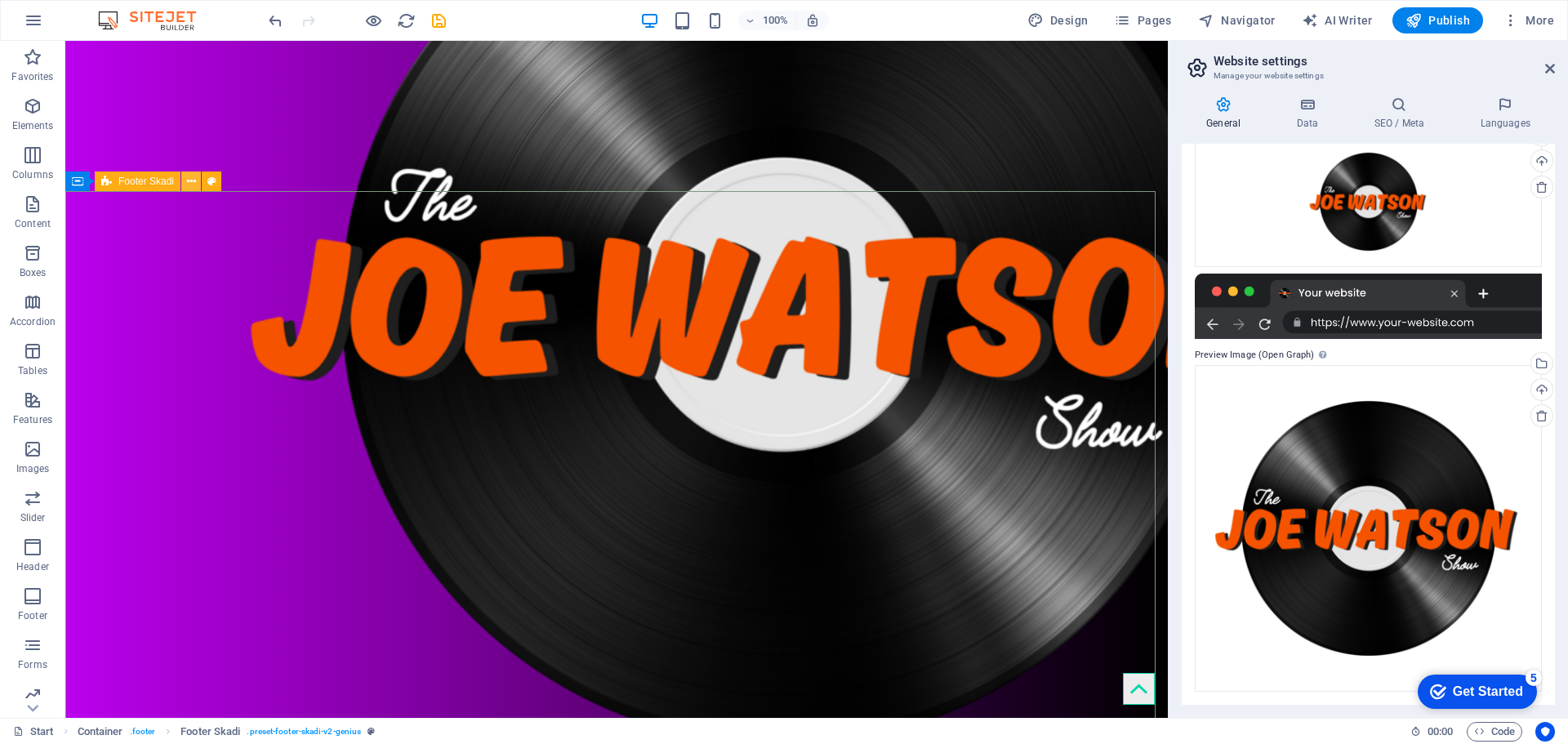
click at [189, 186] on icon at bounding box center [191, 181] width 9 height 17
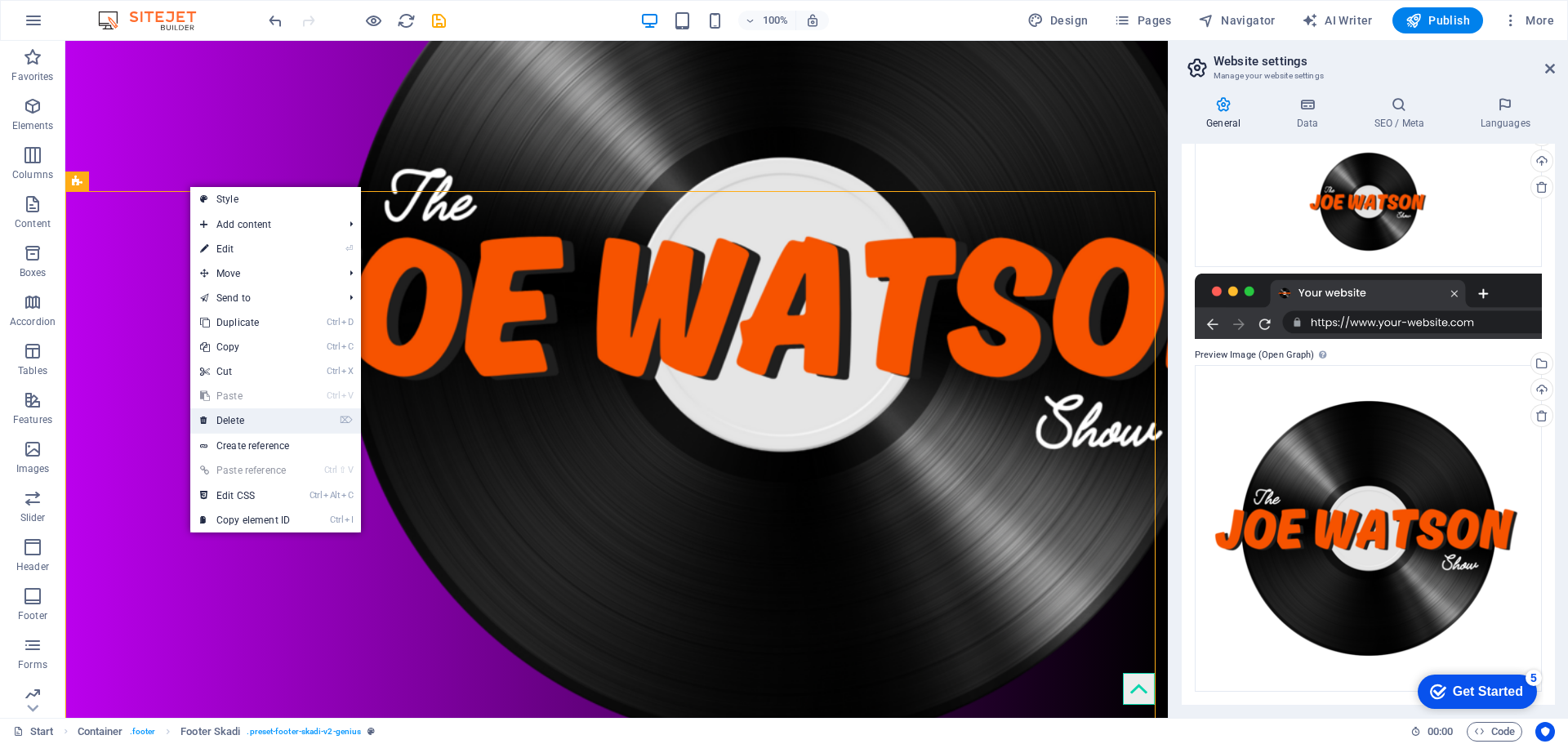
click at [250, 415] on link "⌦ Delete" at bounding box center [246, 420] width 110 height 25
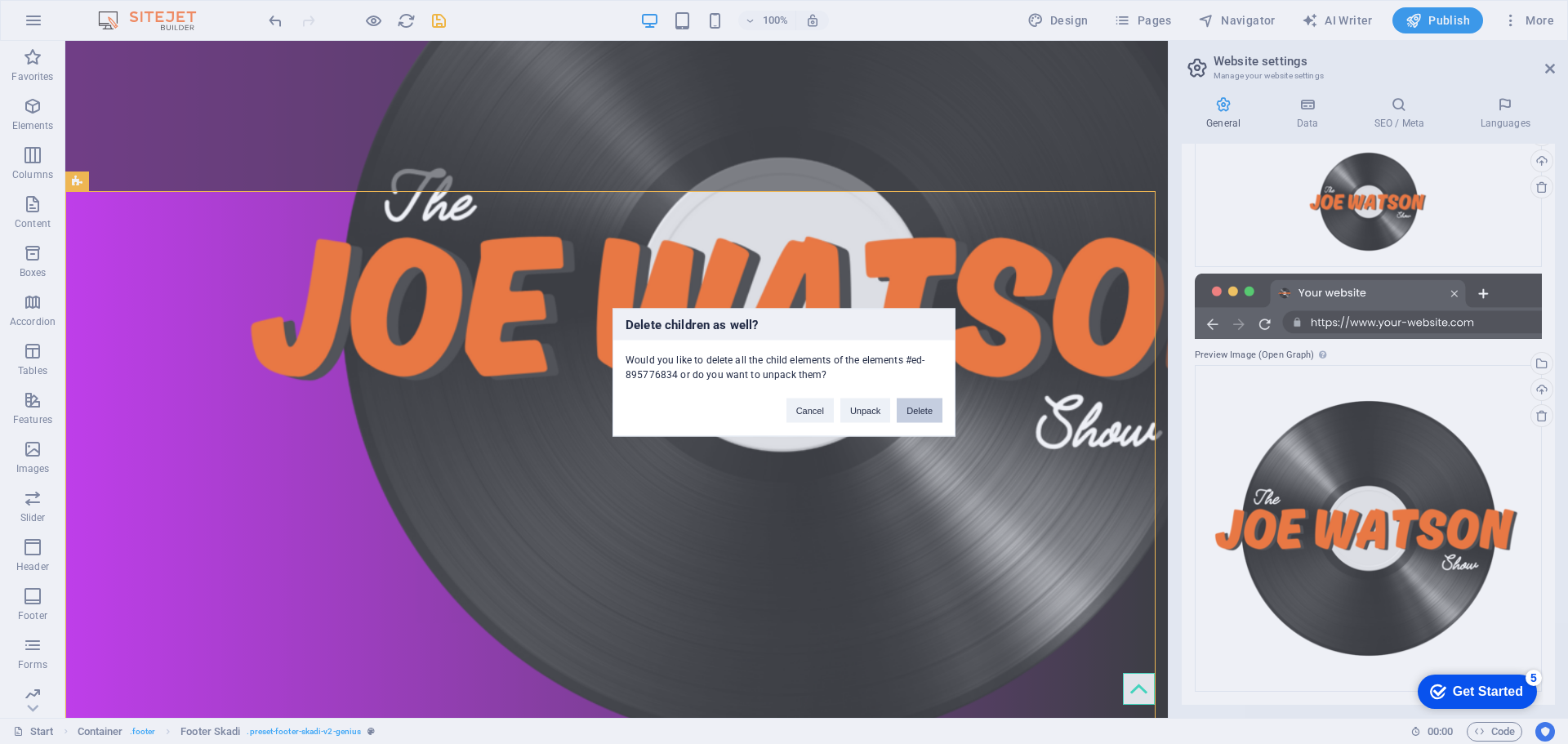
click at [915, 406] on button "Delete" at bounding box center [919, 409] width 46 height 25
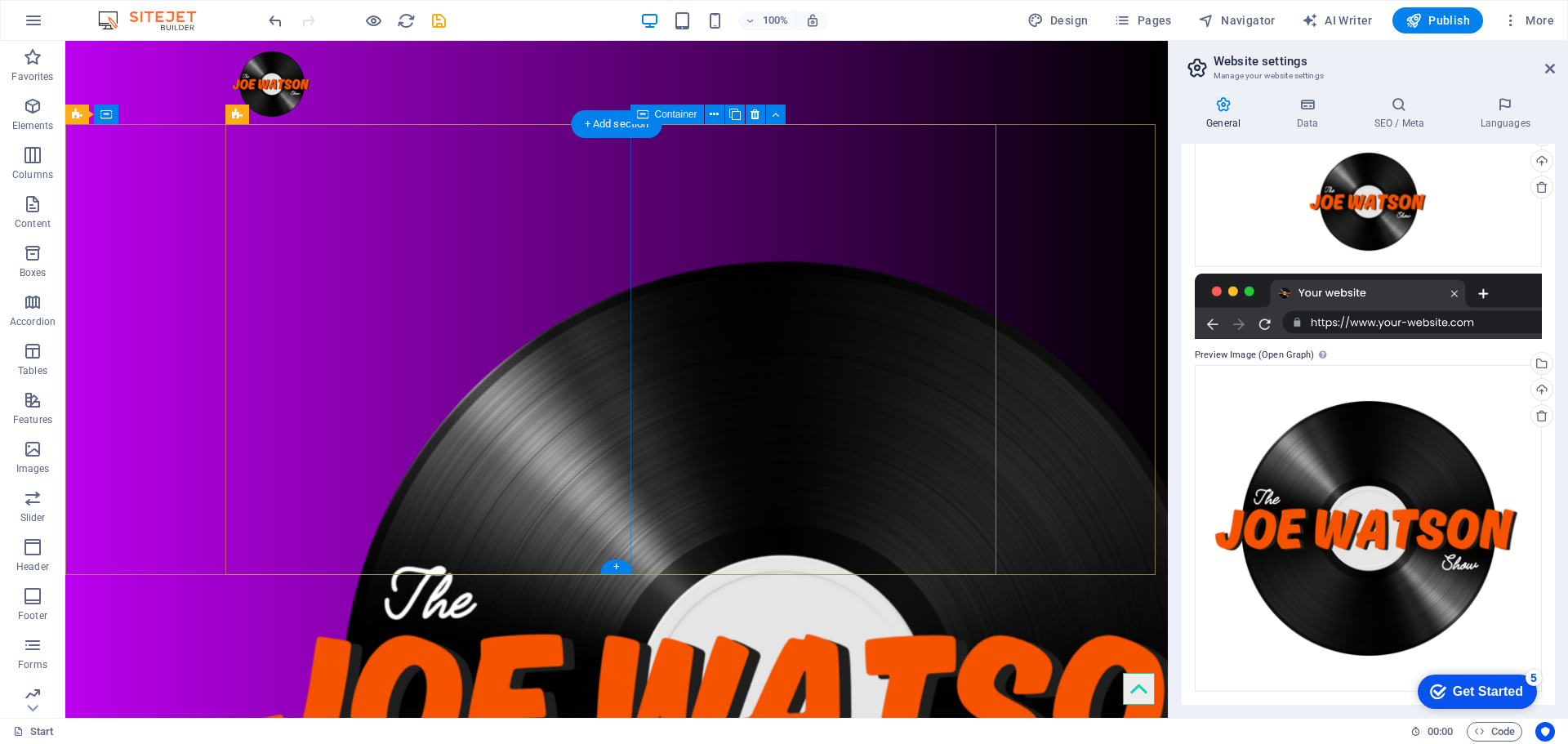
scroll to position [0, 0]
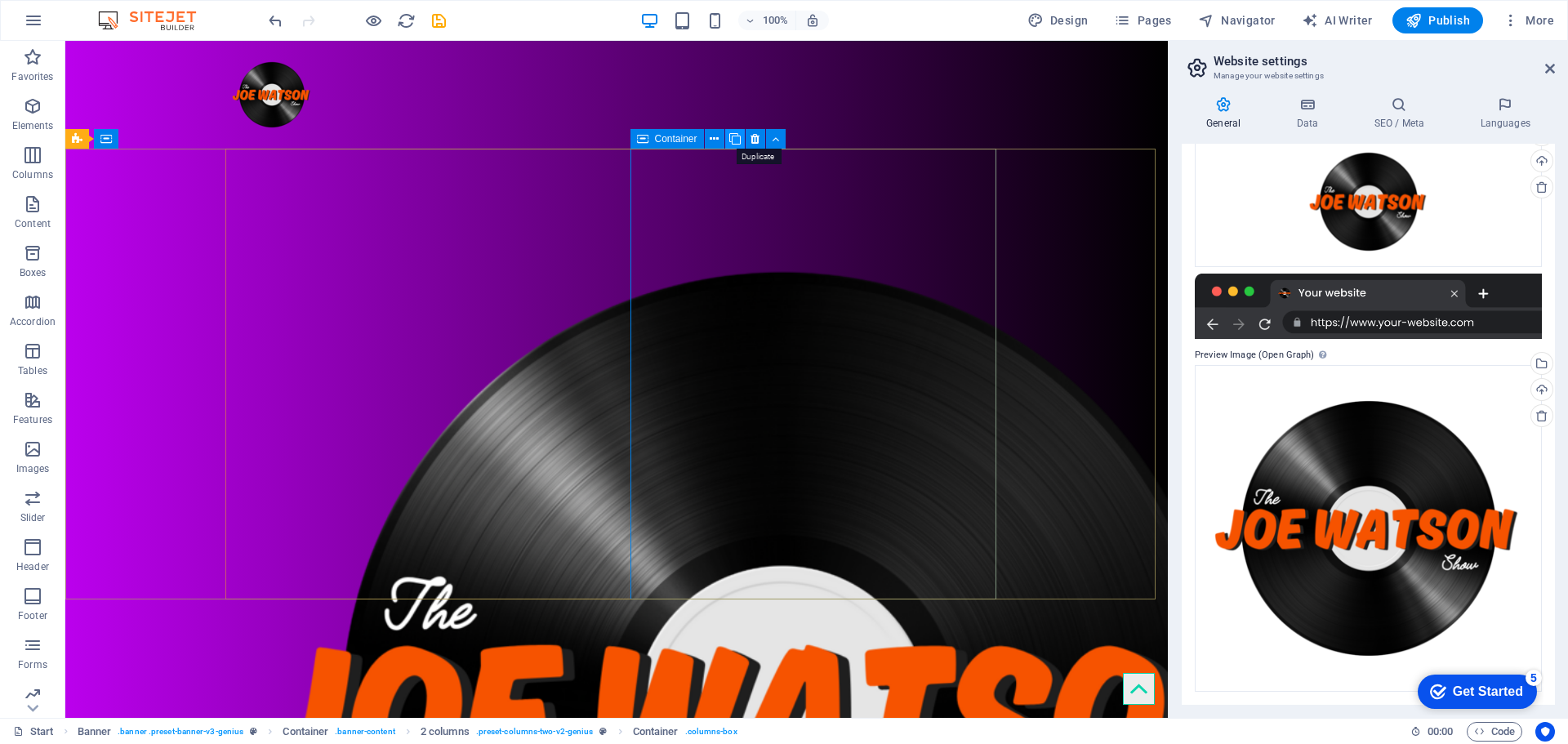
click at [726, 136] on button at bounding box center [736, 139] width 20 height 20
click at [278, 20] on icon "undo" at bounding box center [275, 20] width 19 height 19
click at [717, 141] on icon at bounding box center [714, 139] width 9 height 17
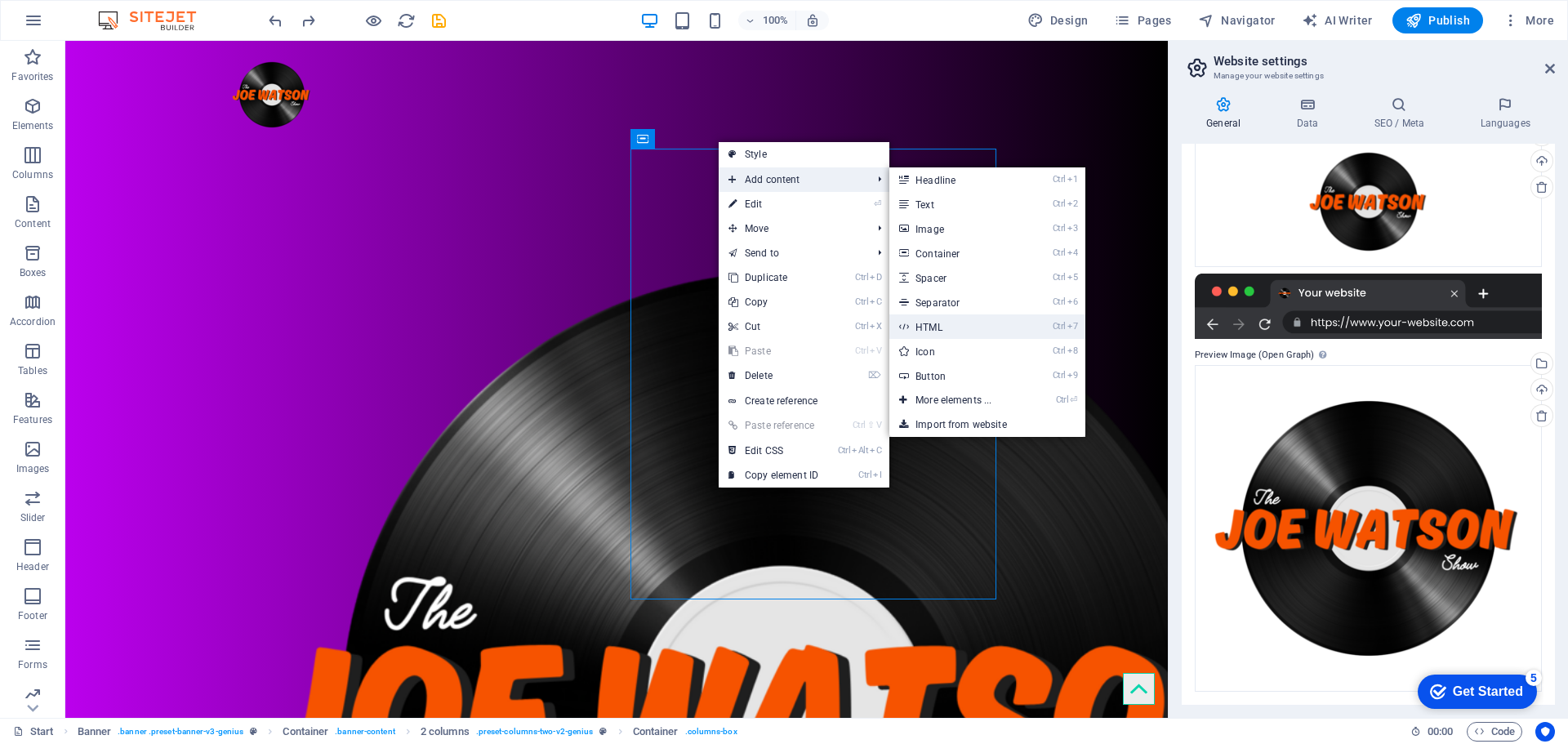
click at [945, 325] on link "Ctrl 7 HTML" at bounding box center [956, 327] width 135 height 25
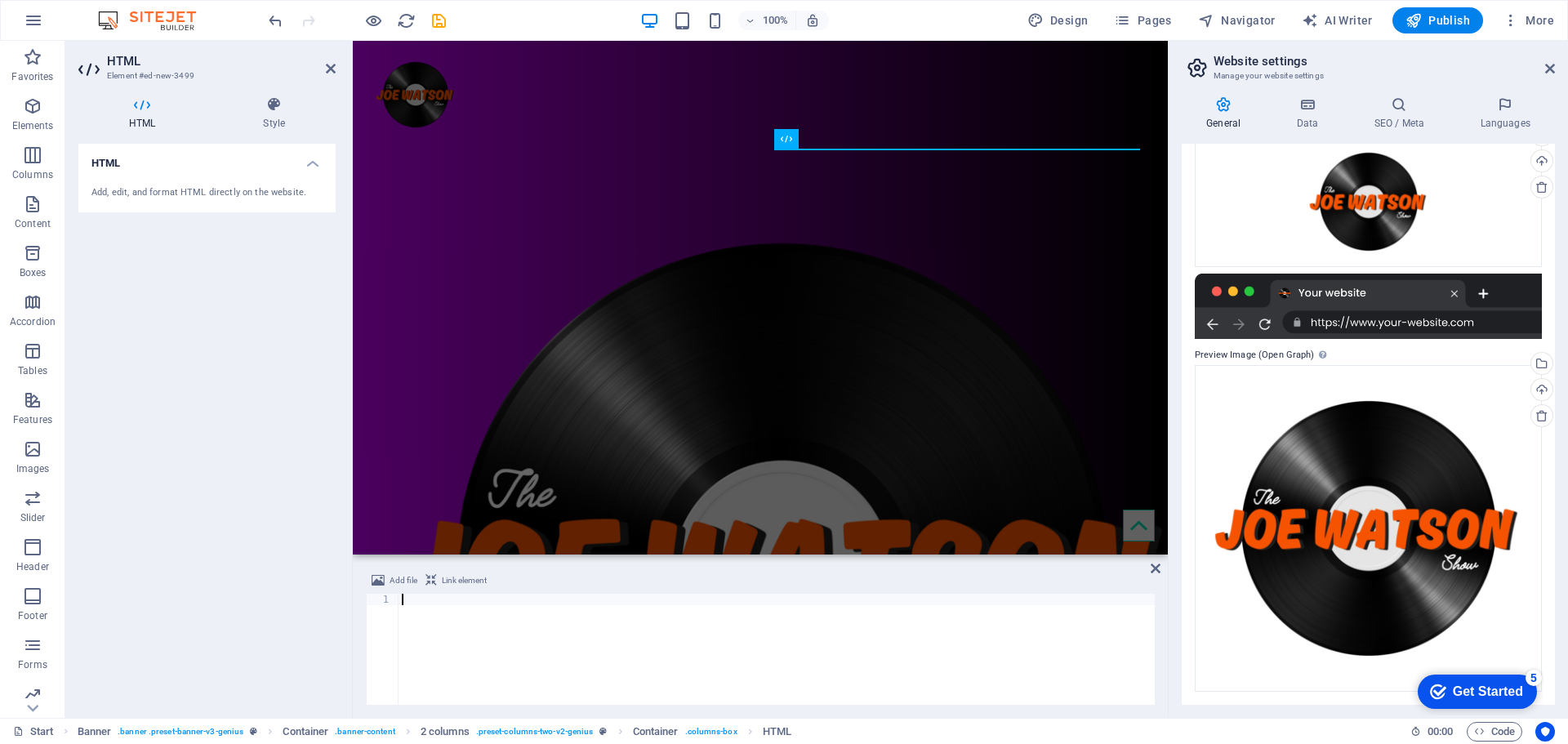
click at [132, 197] on div "Add, edit, and format HTML directly on the website." at bounding box center [208, 194] width 232 height 14
click at [271, 119] on h4 "Style" at bounding box center [274, 114] width 124 height 34
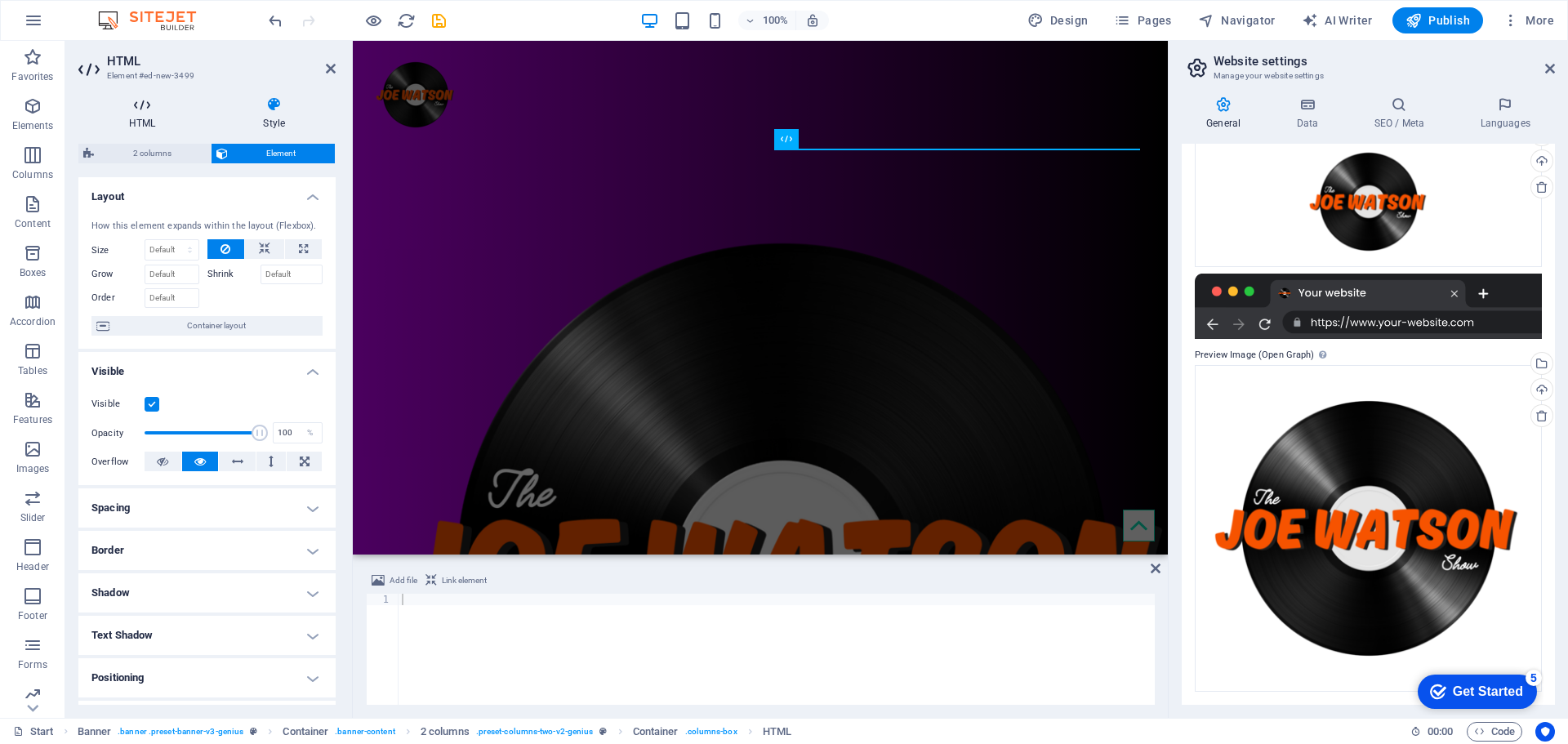
click at [162, 109] on icon at bounding box center [143, 105] width 128 height 16
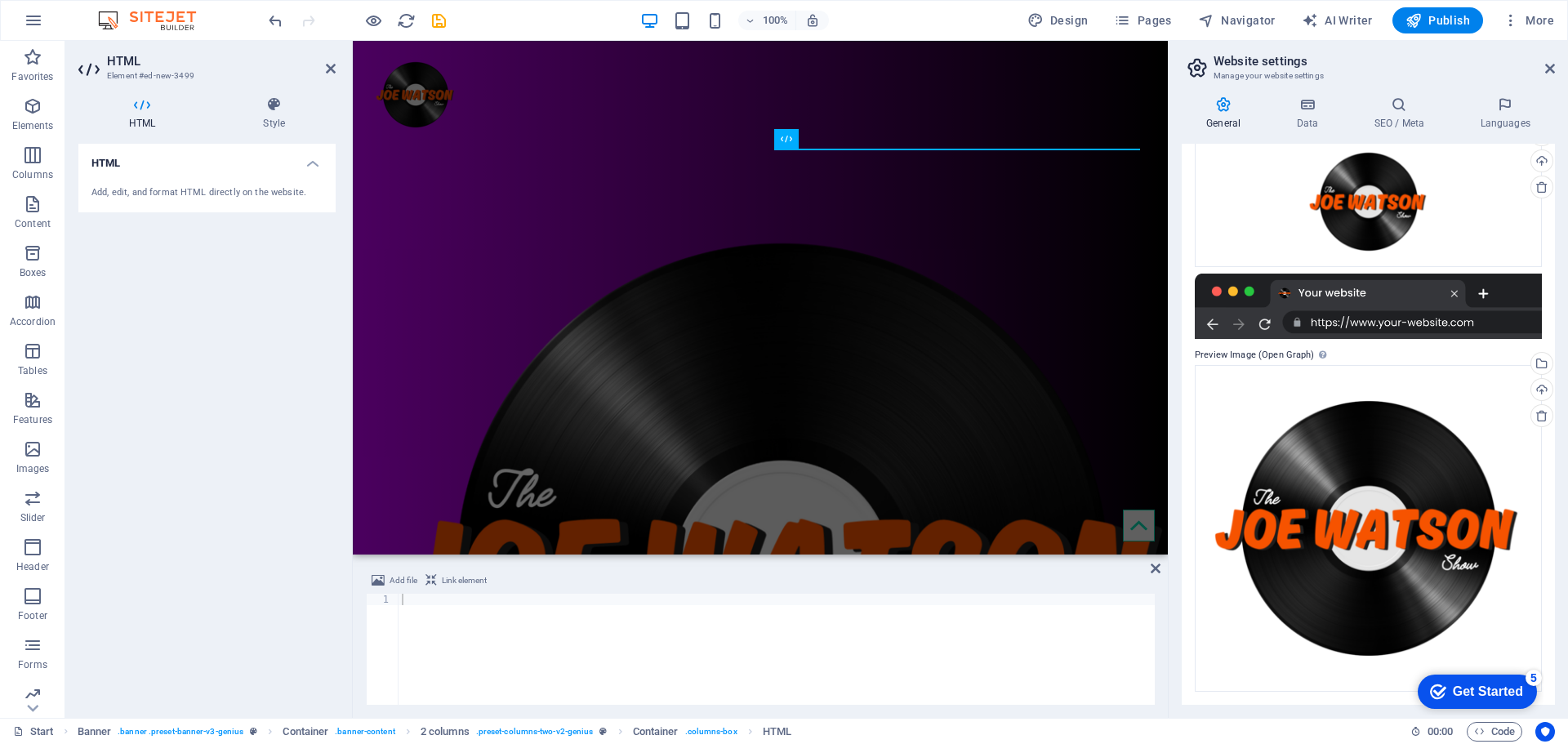
click at [128, 181] on div "Add, edit, and format HTML directly on the website." at bounding box center [208, 193] width 258 height 40
click at [129, 182] on div "Add, edit, and format HTML directly on the website." at bounding box center [208, 193] width 258 height 40
click at [133, 198] on div "Add, edit, and format HTML directly on the website." at bounding box center [208, 194] width 232 height 14
click at [136, 197] on div "Add, edit, and format HTML directly on the website." at bounding box center [208, 194] width 232 height 14
drag, startPoint x: 157, startPoint y: 195, endPoint x: 187, endPoint y: 192, distance: 30.1
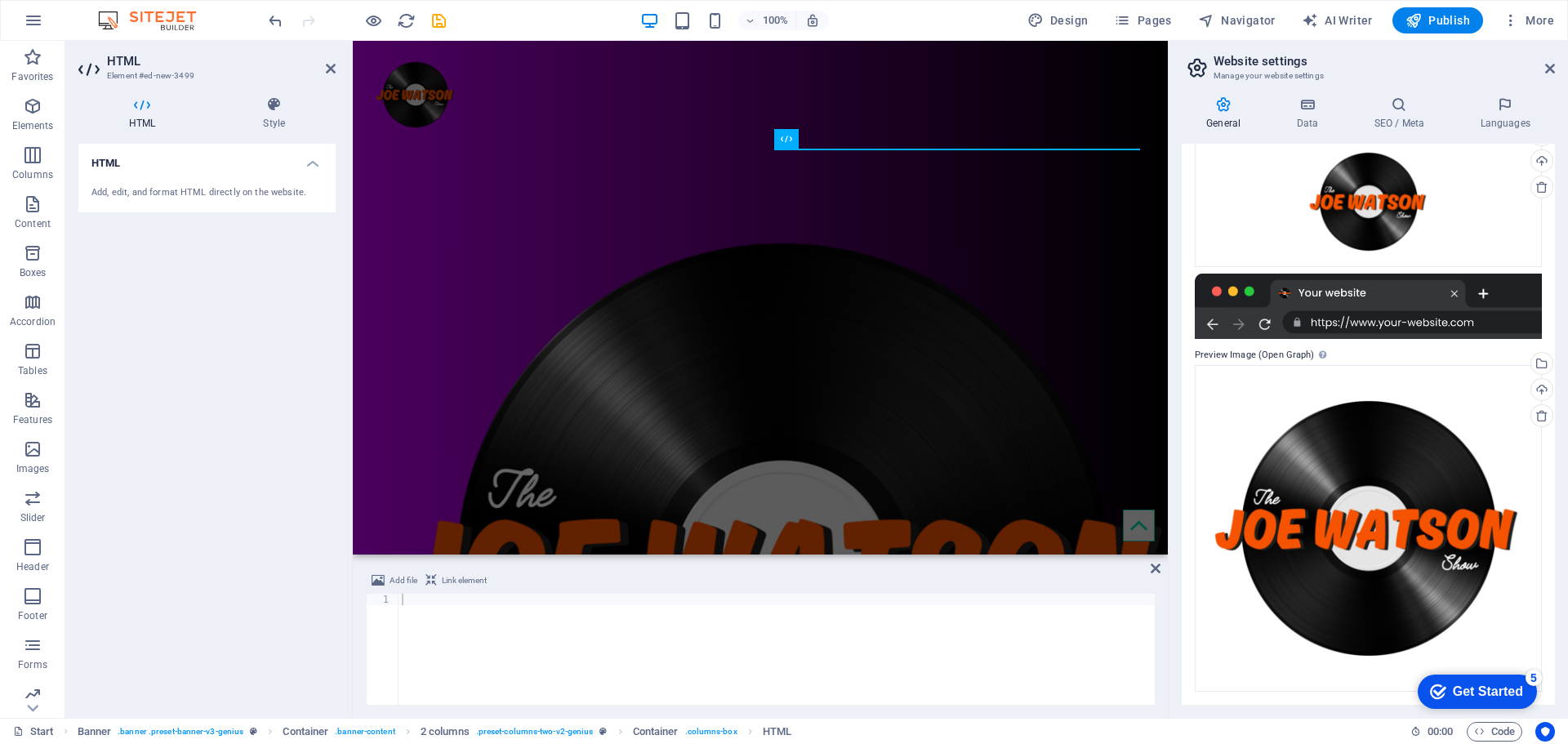
click at [164, 194] on div "Add, edit, and format HTML directly on the website." at bounding box center [208, 194] width 232 height 14
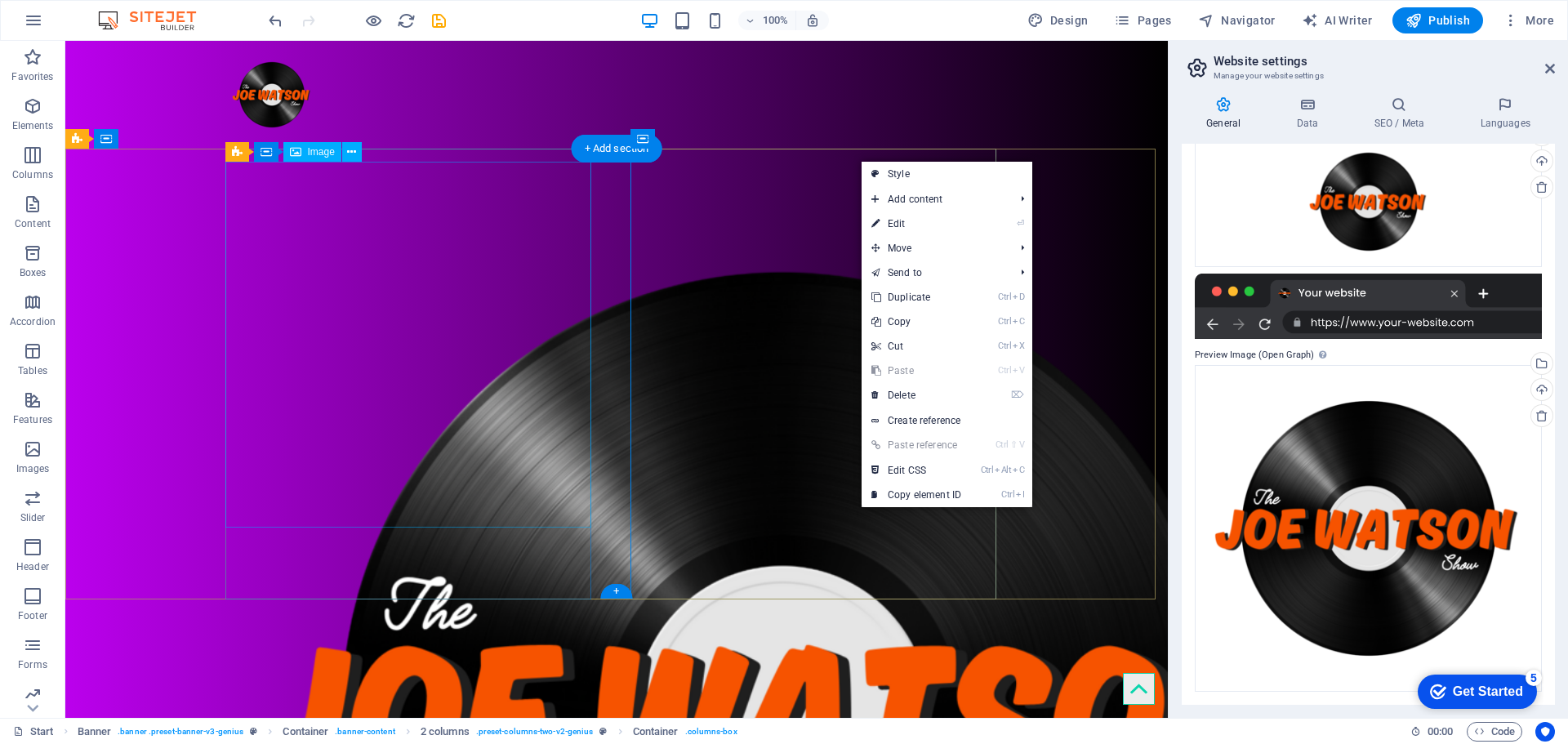
drag, startPoint x: 149, startPoint y: 240, endPoint x: 101, endPoint y: 238, distance: 48.0
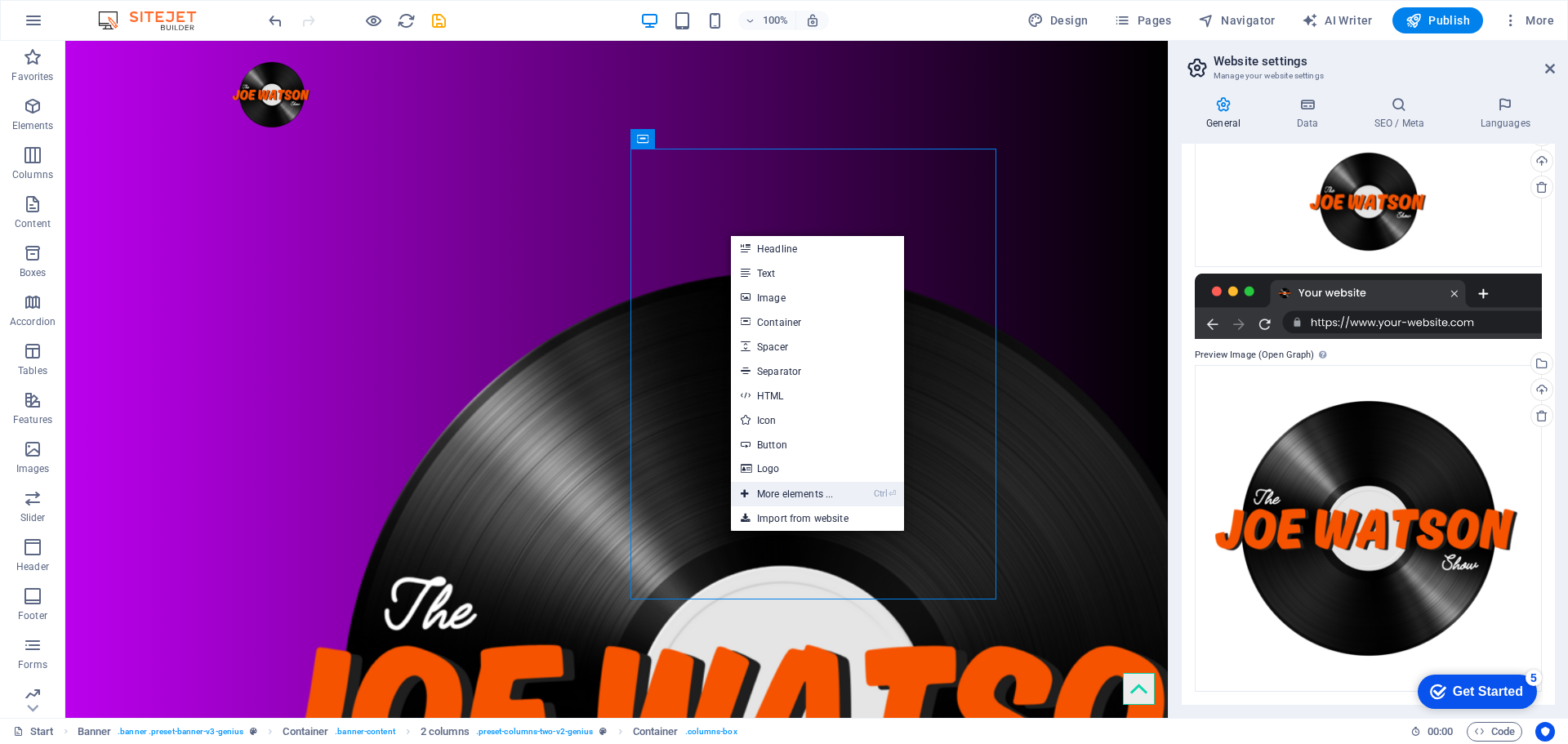
click at [814, 499] on link "Ctrl ⏎ More elements ..." at bounding box center [786, 494] width 112 height 25
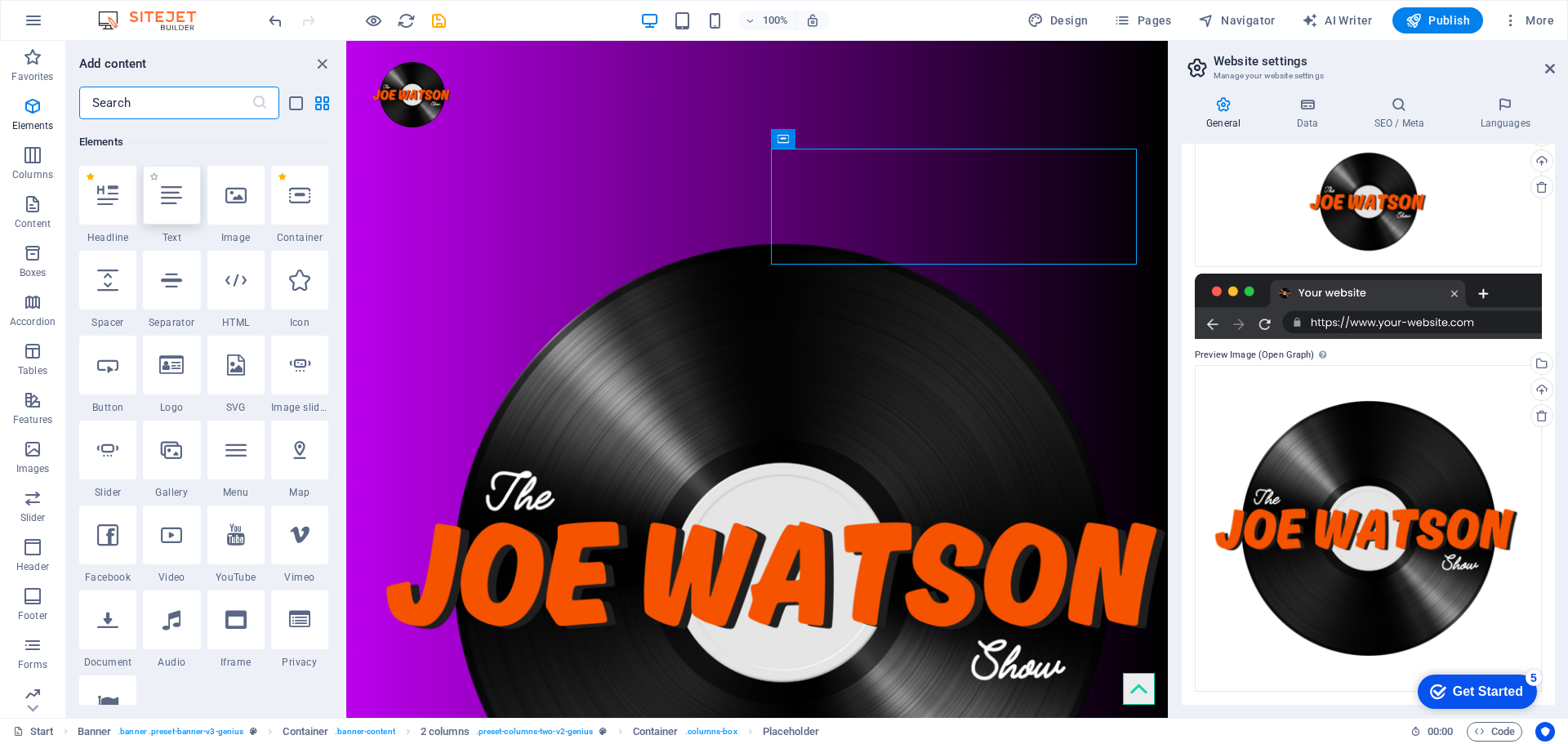
scroll to position [201, 0]
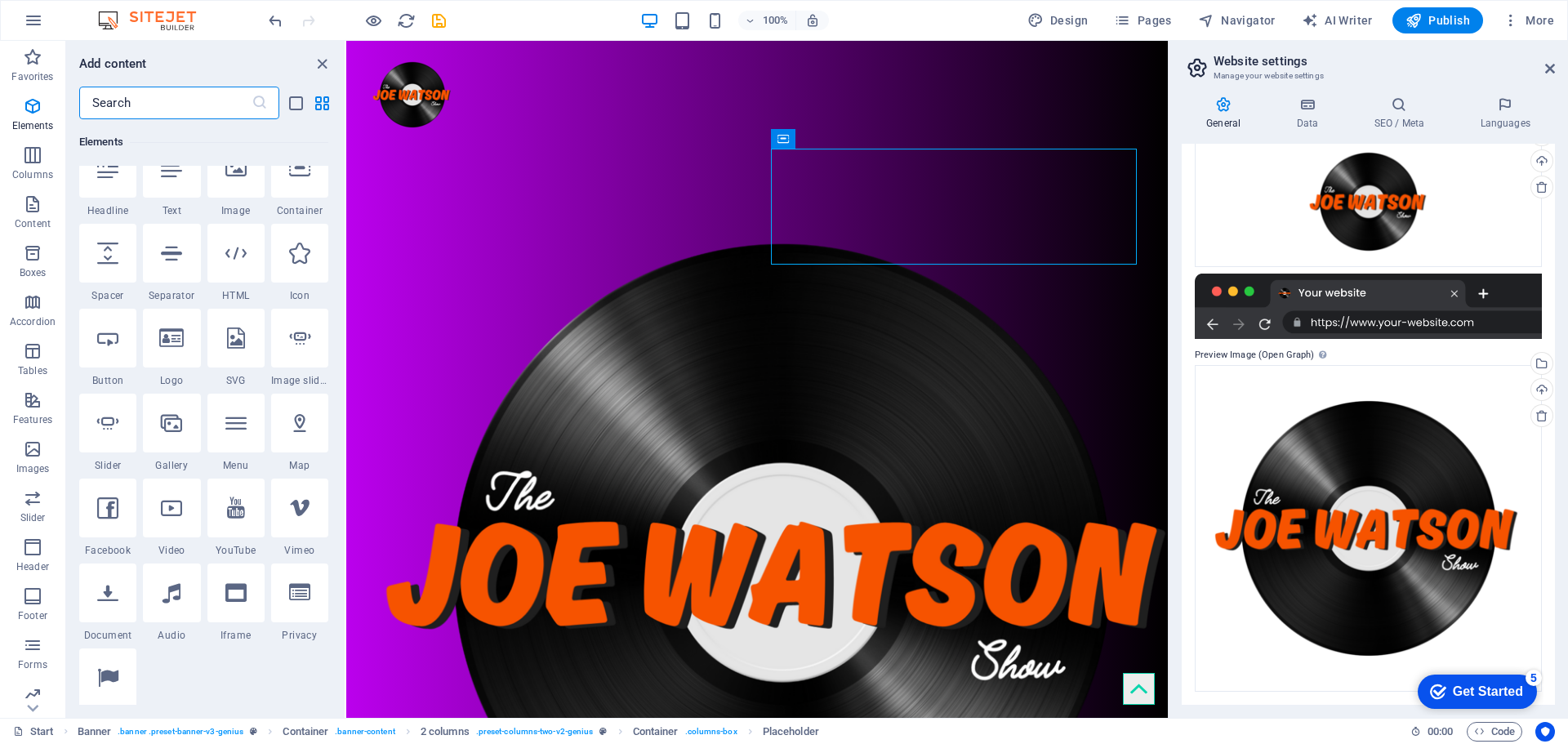
click at [135, 92] on input "text" at bounding box center [165, 103] width 173 height 33
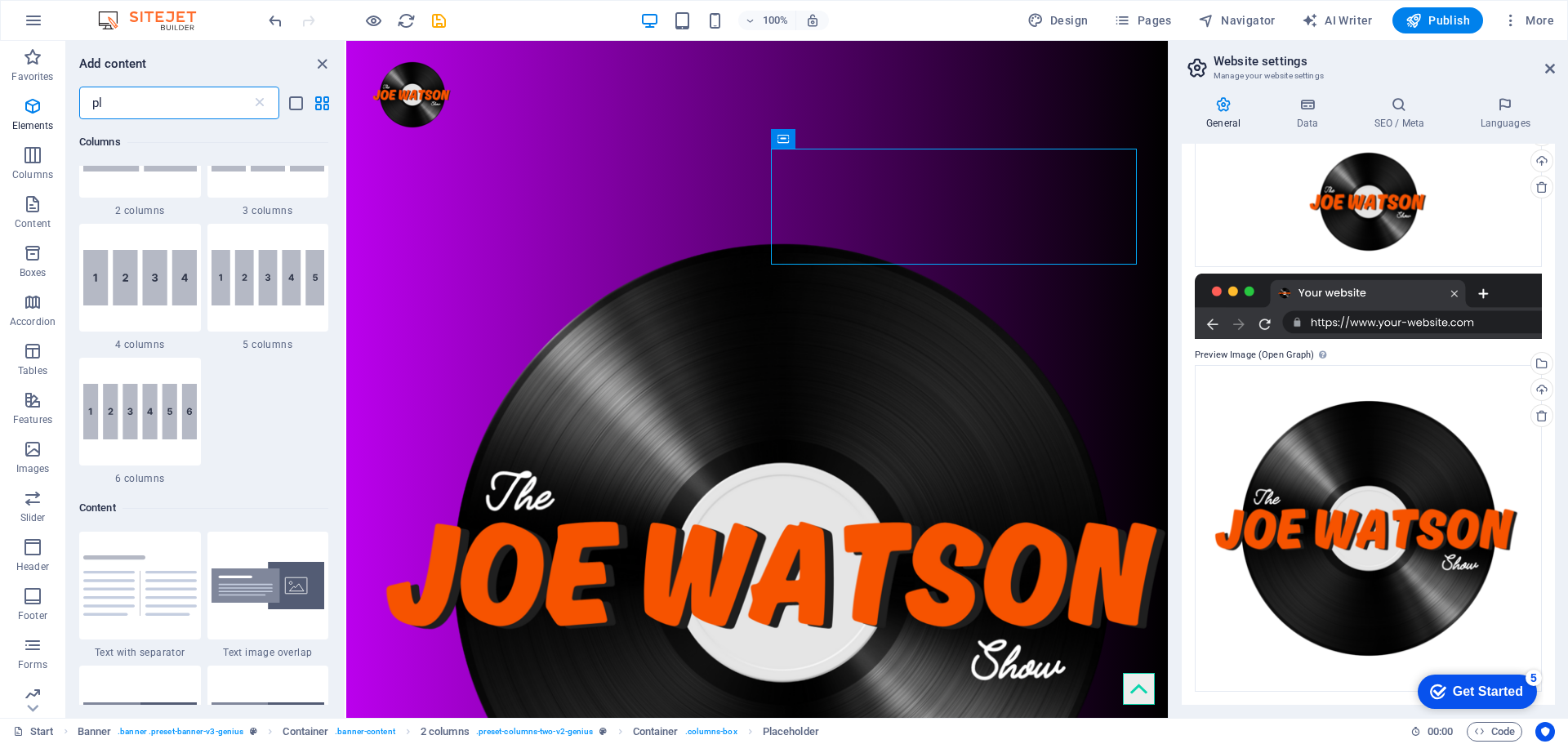
scroll to position [0, 0]
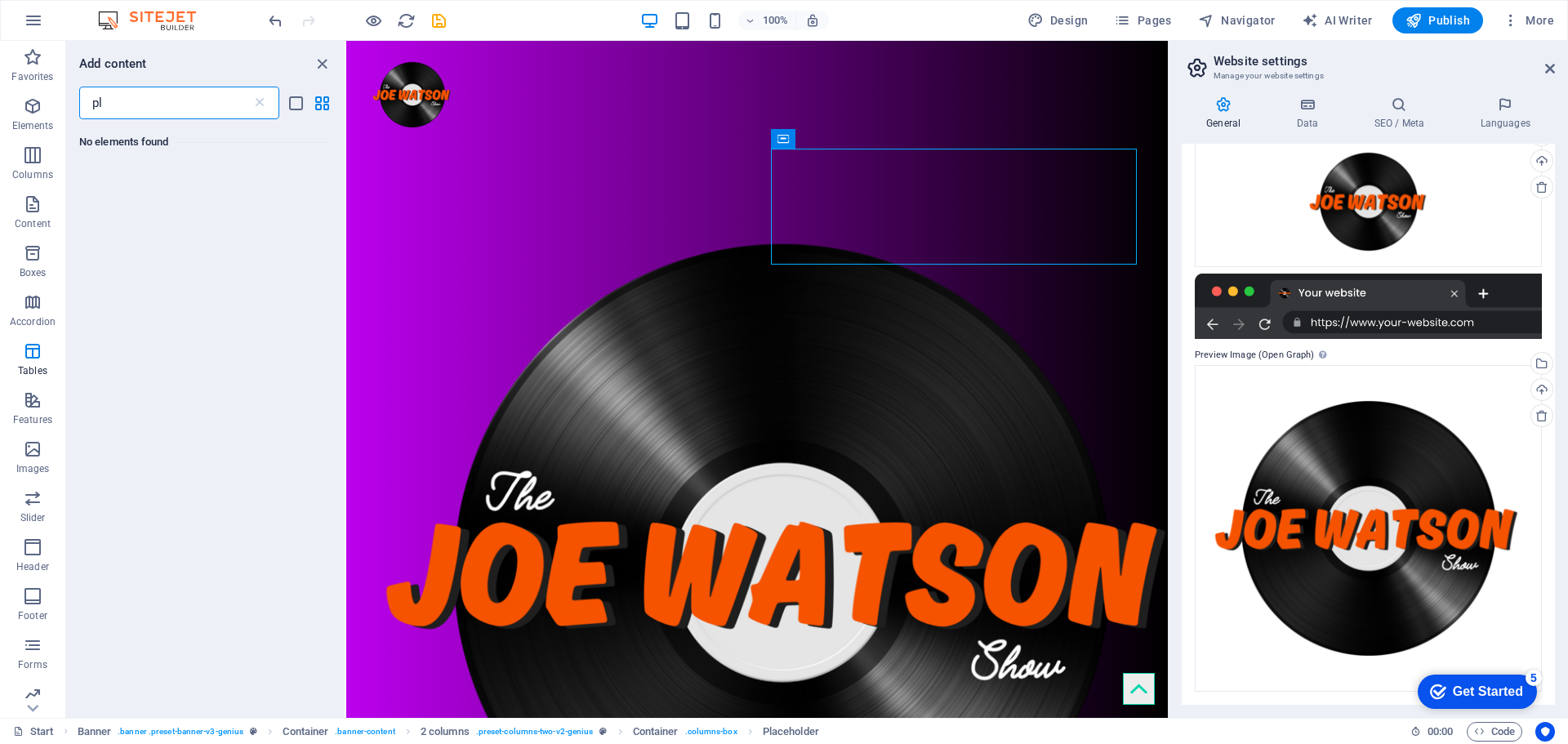
type input "p"
type input "audio"
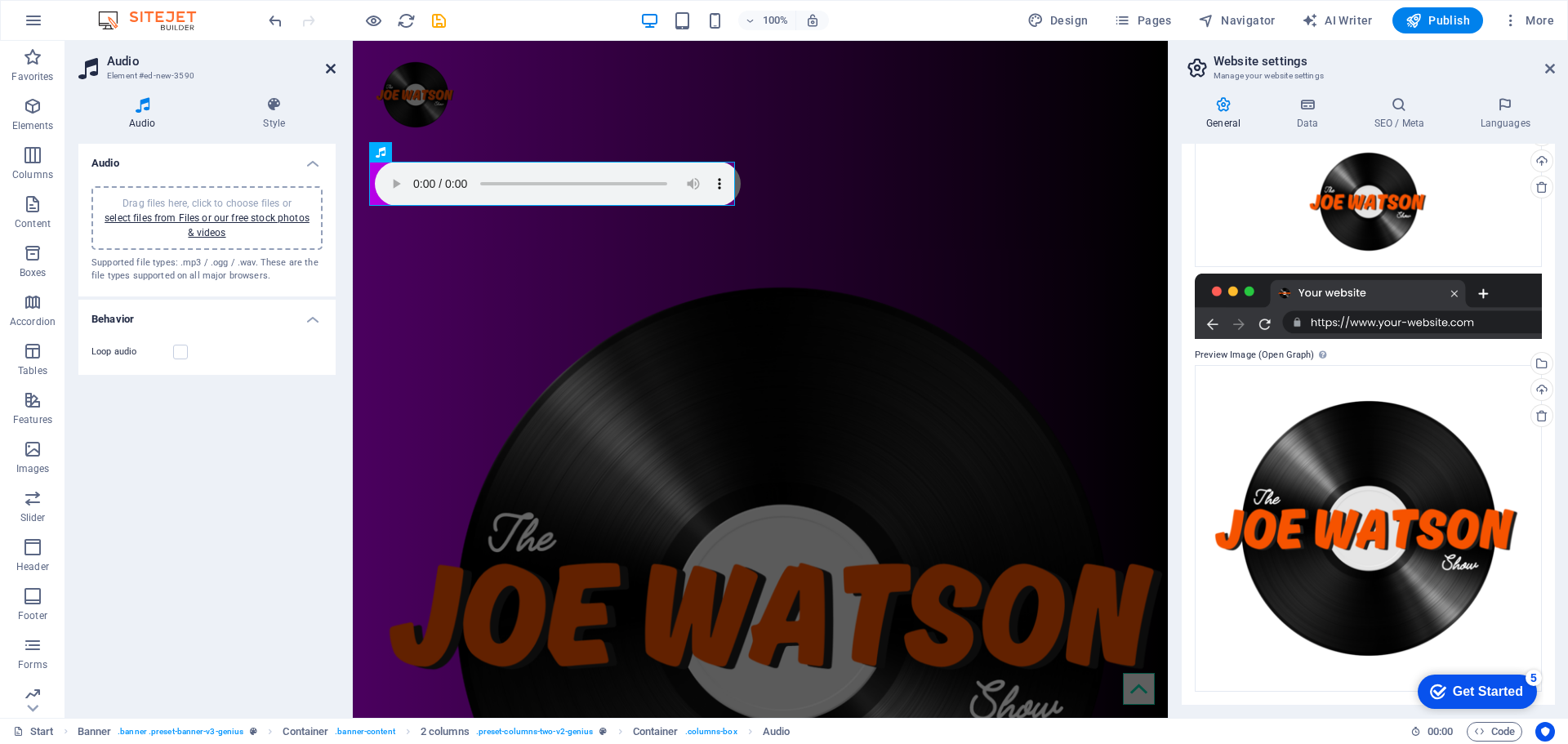
drag, startPoint x: 264, startPoint y: 29, endPoint x: 330, endPoint y: 68, distance: 76.7
click at [330, 68] on icon at bounding box center [330, 68] width 10 height 13
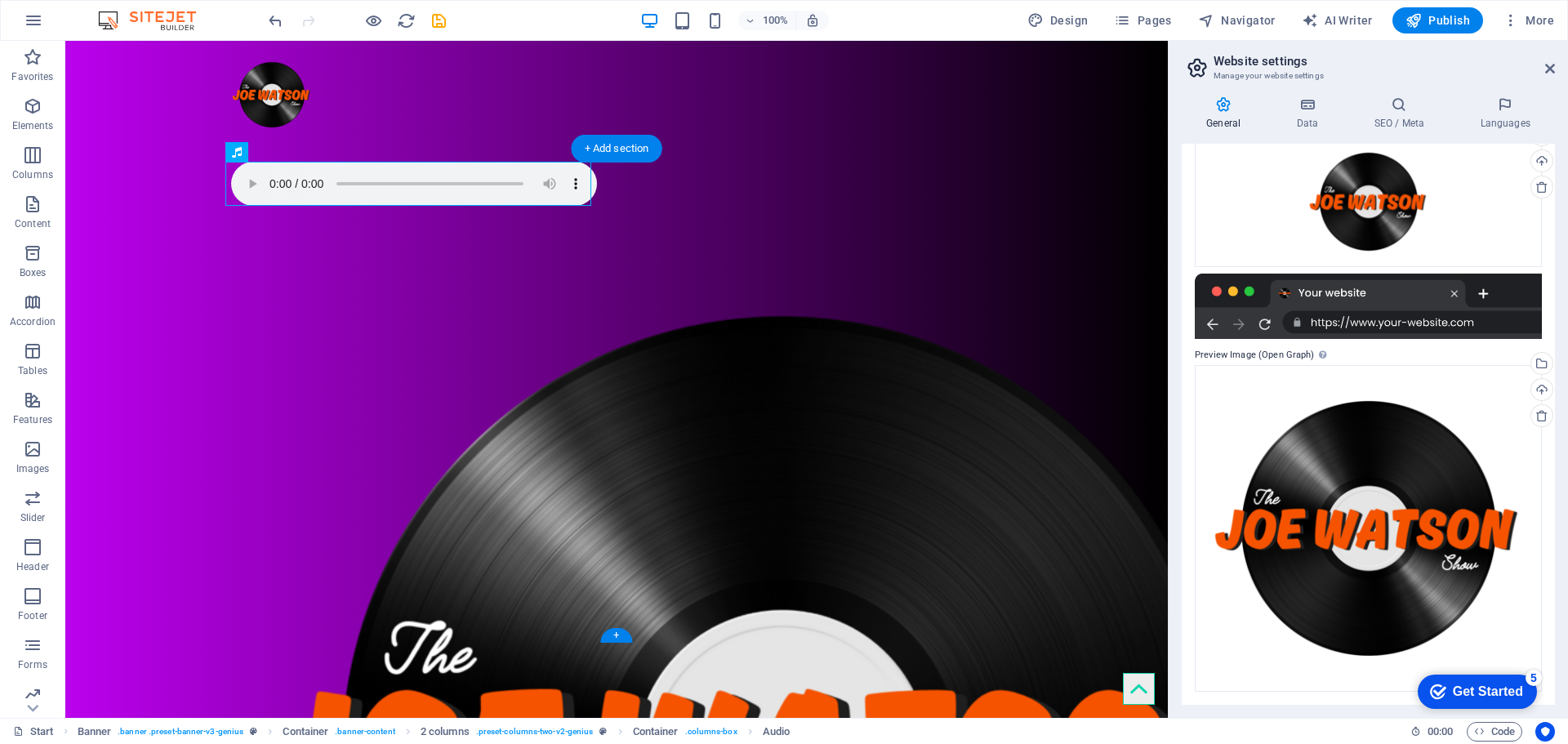
drag, startPoint x: 336, startPoint y: 175, endPoint x: 651, endPoint y: 202, distance: 316.2
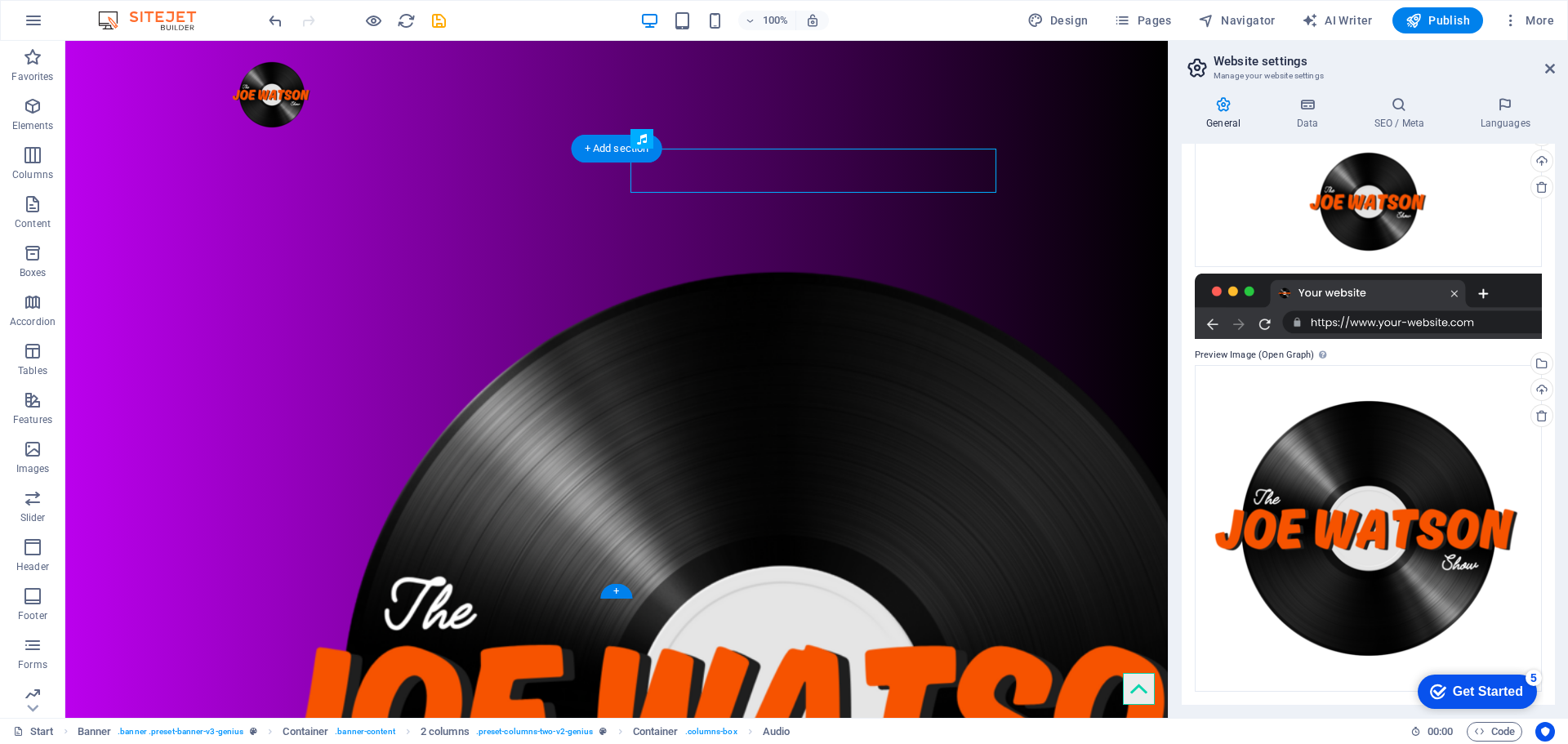
drag, startPoint x: 764, startPoint y: 175, endPoint x: 743, endPoint y: 234, distance: 62.6
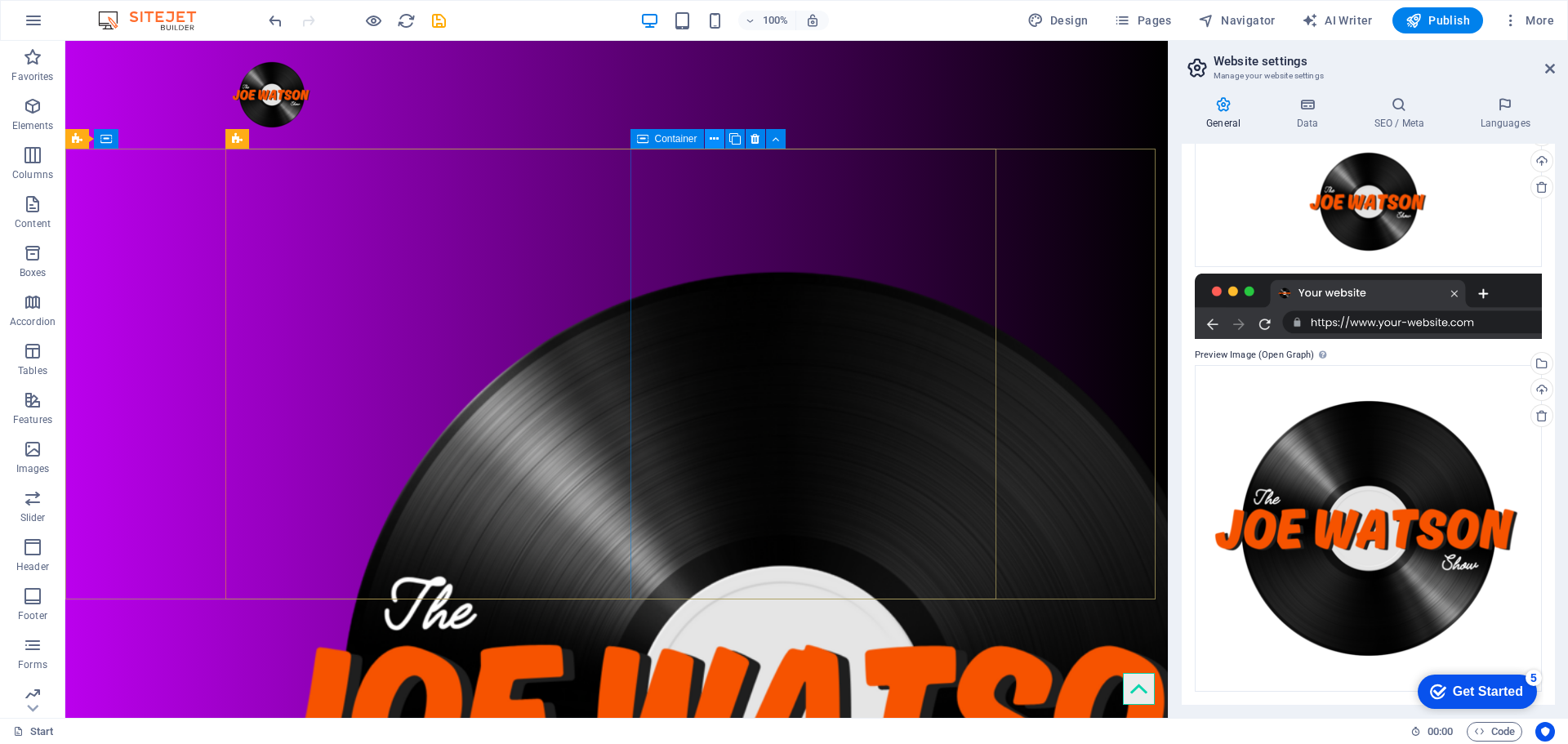
click at [707, 133] on button at bounding box center [715, 139] width 20 height 20
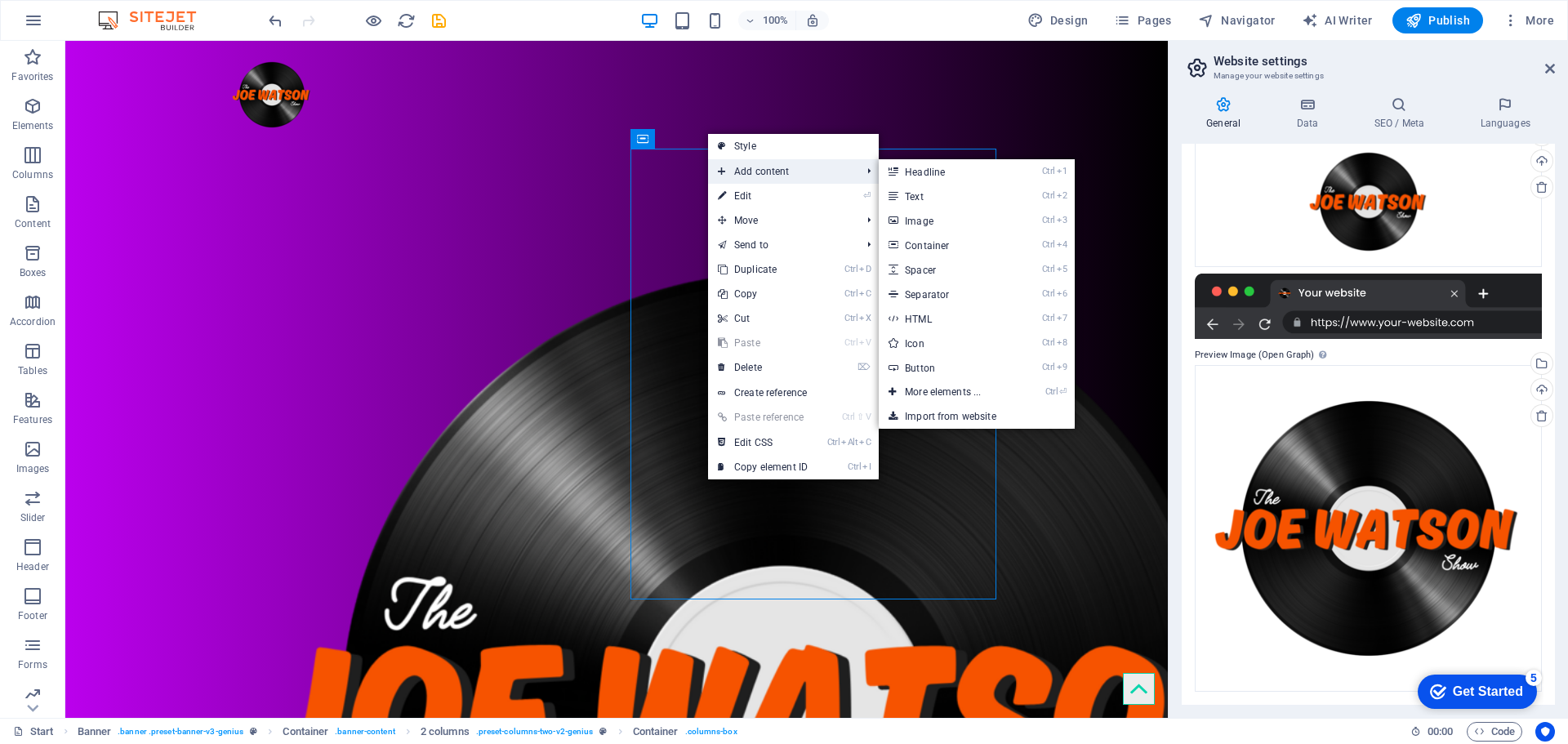
click at [828, 180] on span "Add content" at bounding box center [781, 172] width 146 height 25
click at [955, 317] on link "Ctrl 7 HTML" at bounding box center [945, 319] width 135 height 25
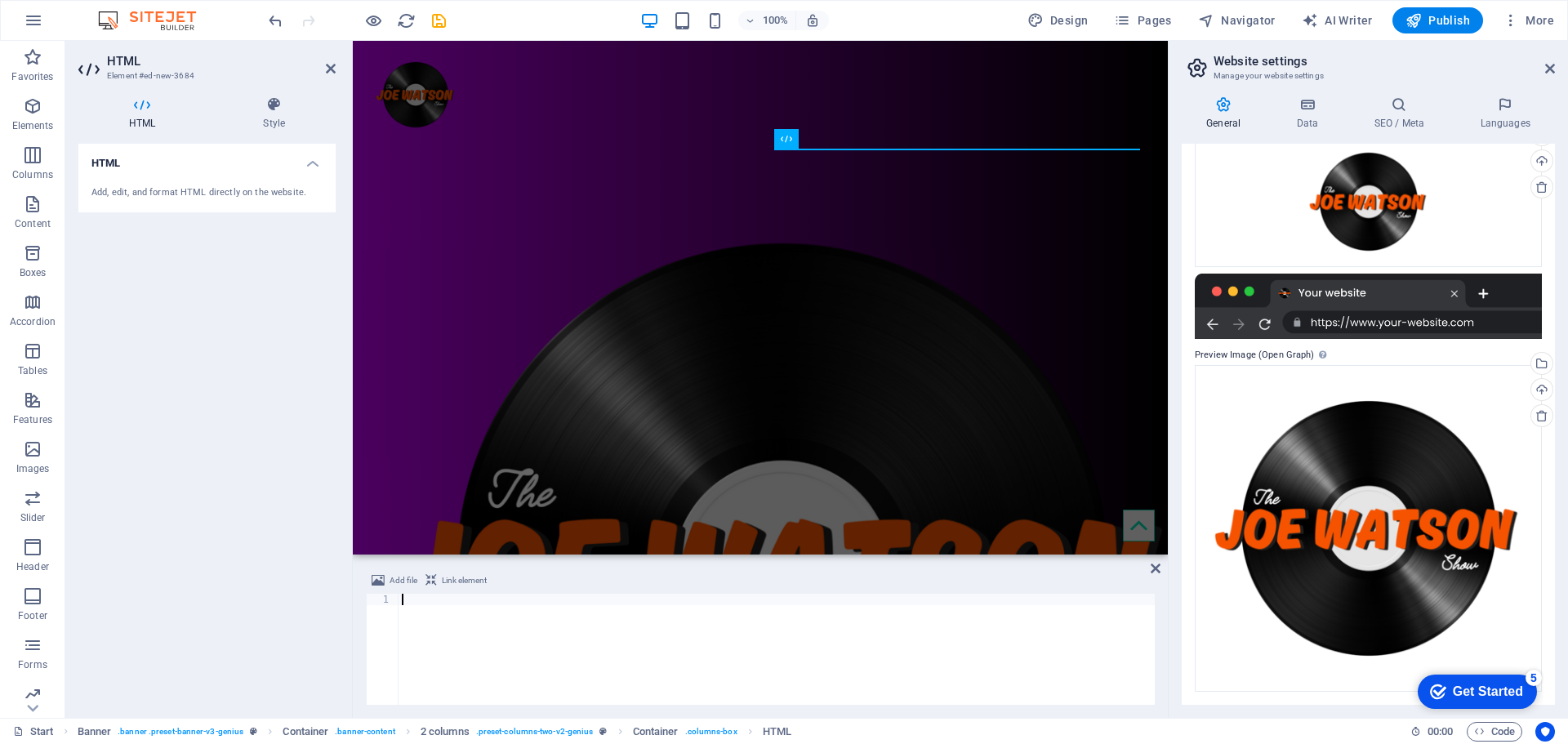
click at [194, 191] on div "Add, edit, and format HTML directly on the website." at bounding box center [208, 194] width 232 height 14
drag, startPoint x: 194, startPoint y: 191, endPoint x: 130, endPoint y: 184, distance: 64.4
click at [156, 184] on div "Add, edit, and format HTML directly on the website." at bounding box center [208, 193] width 258 height 40
click at [178, 191] on div "Add, edit, and format HTML directly on the website." at bounding box center [208, 194] width 232 height 14
drag, startPoint x: 408, startPoint y: 615, endPoint x: 409, endPoint y: 604, distance: 11.0
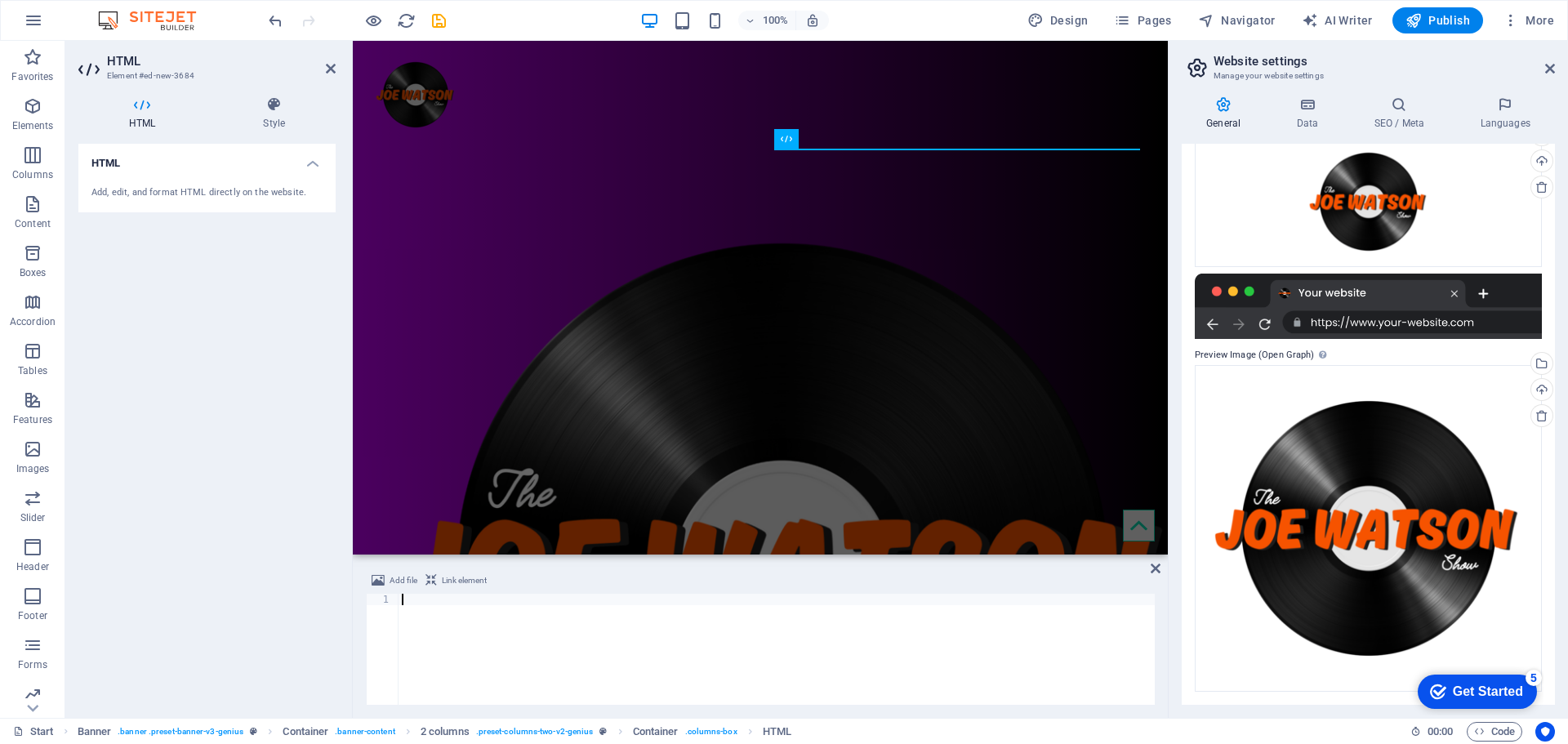
click at [409, 614] on div at bounding box center [777, 661] width 757 height 134
paste textarea "[URL][DOMAIN_NAME]"
type textarea "[URL][DOMAIN_NAME]"
click at [267, 629] on div "HTML Add, edit, and format HTML directly on the website." at bounding box center [208, 424] width 258 height 561
click at [476, 575] on span "Link element" at bounding box center [464, 581] width 45 height 20
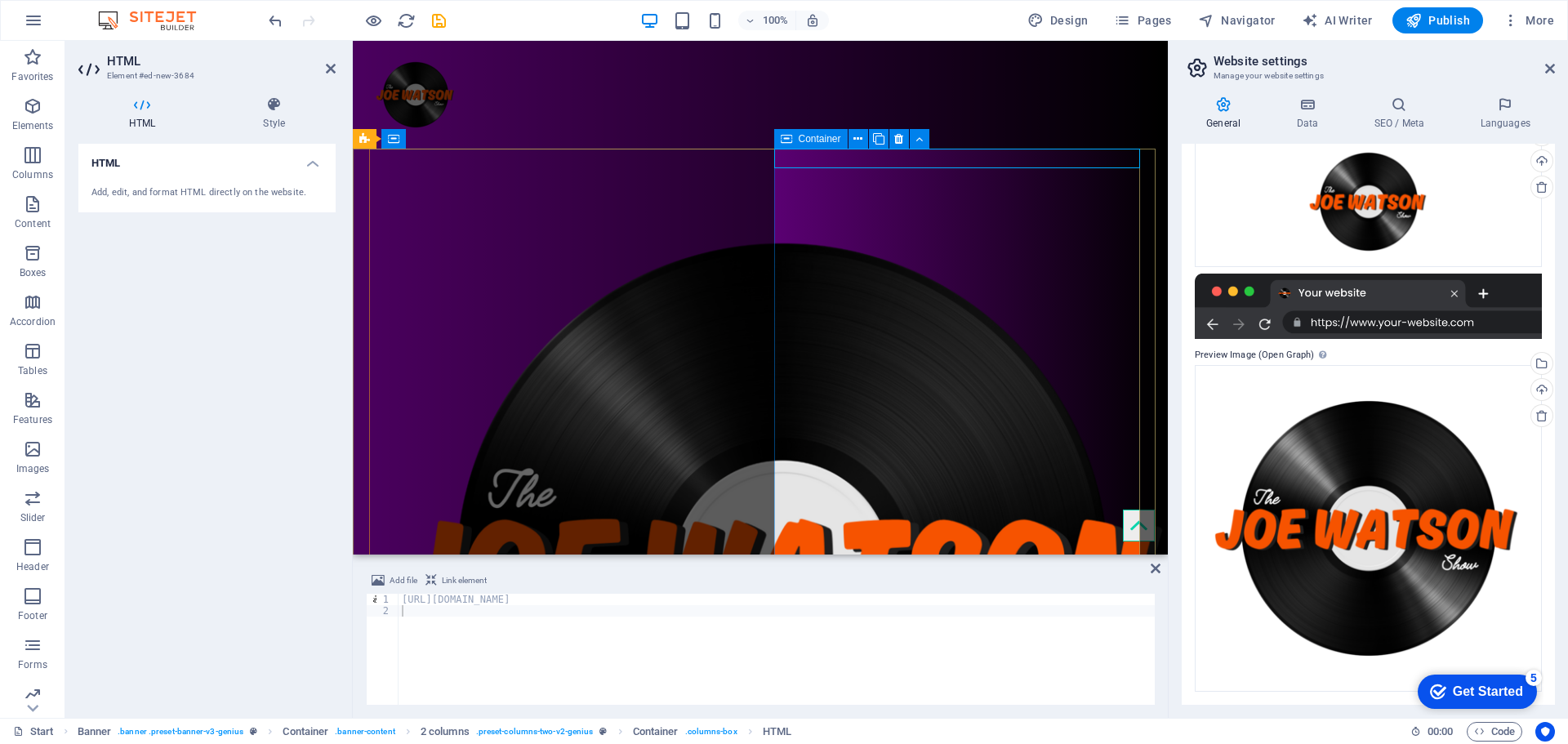
type textarea "<a href="#ed-895776156" class="wv-link-elm"></a>"
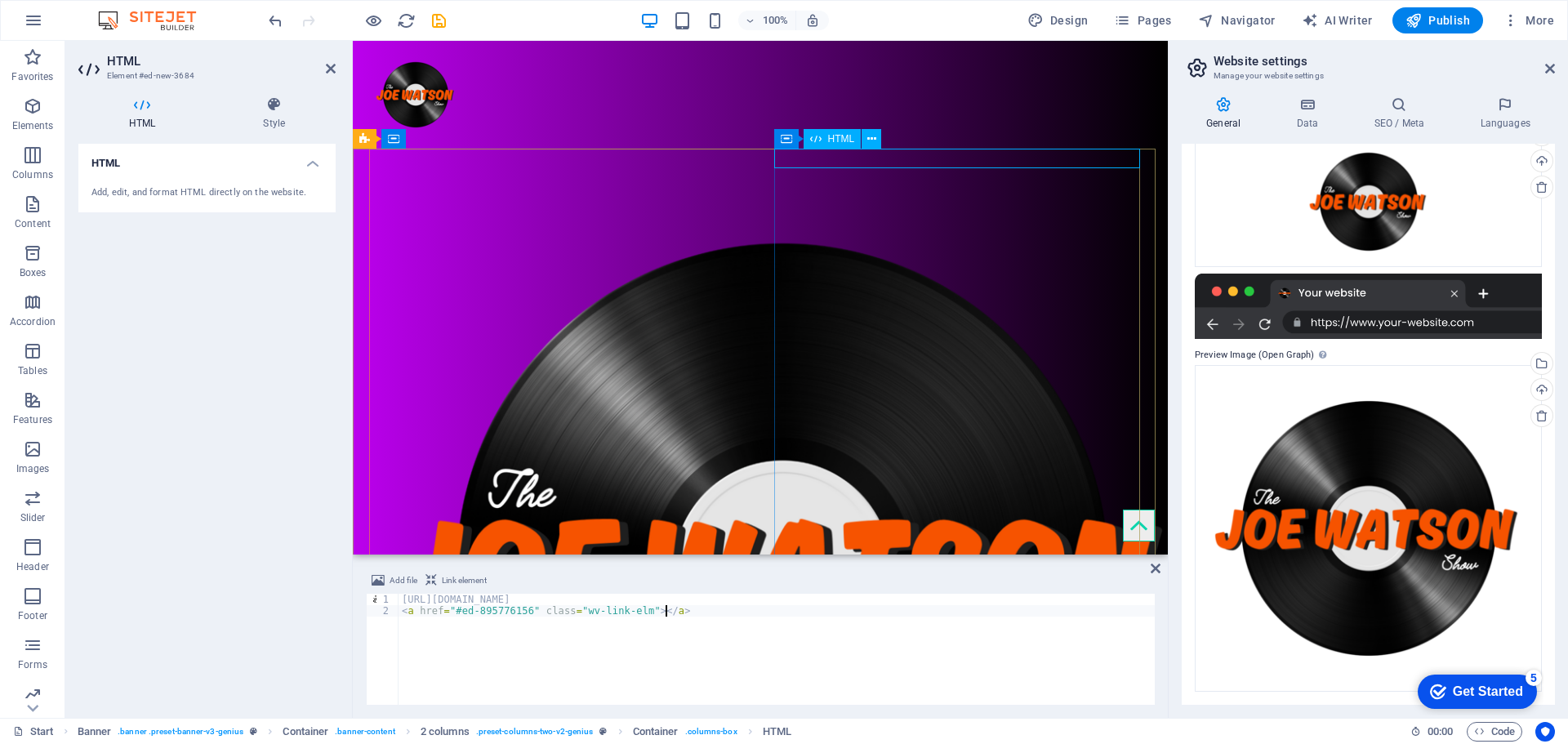
click at [330, 69] on icon at bounding box center [330, 68] width 10 height 13
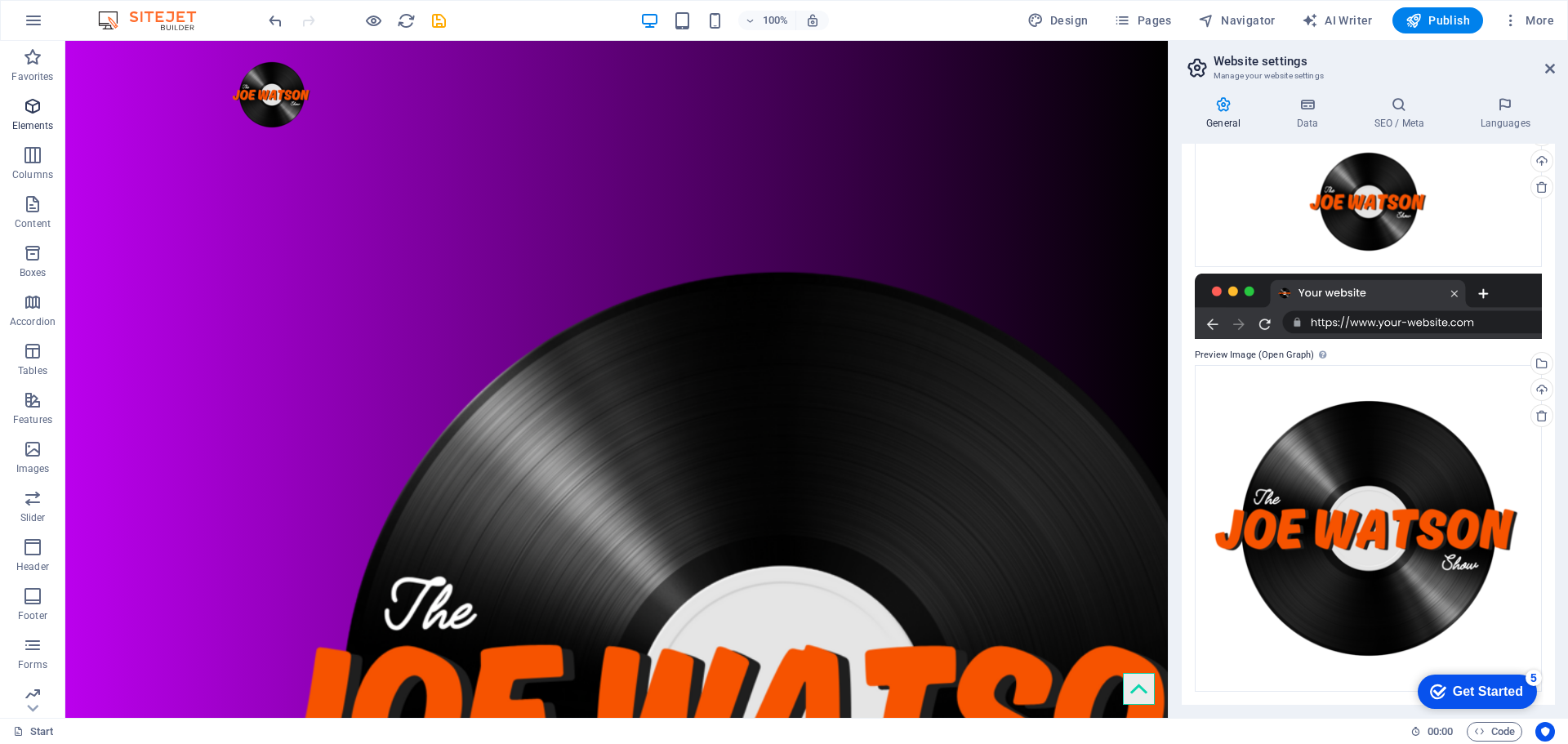
click at [46, 101] on span "Elements" at bounding box center [32, 116] width 65 height 39
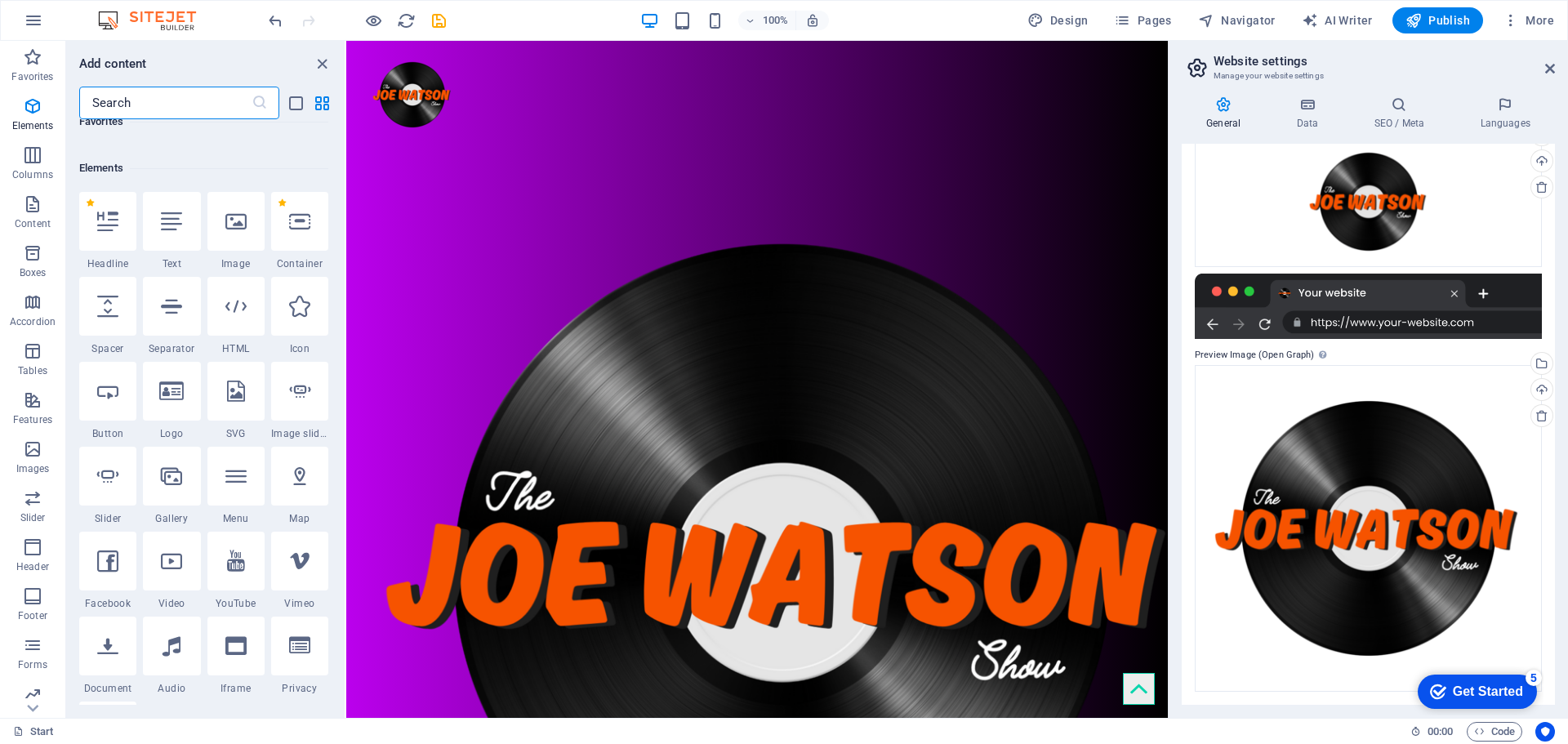
scroll to position [174, 0]
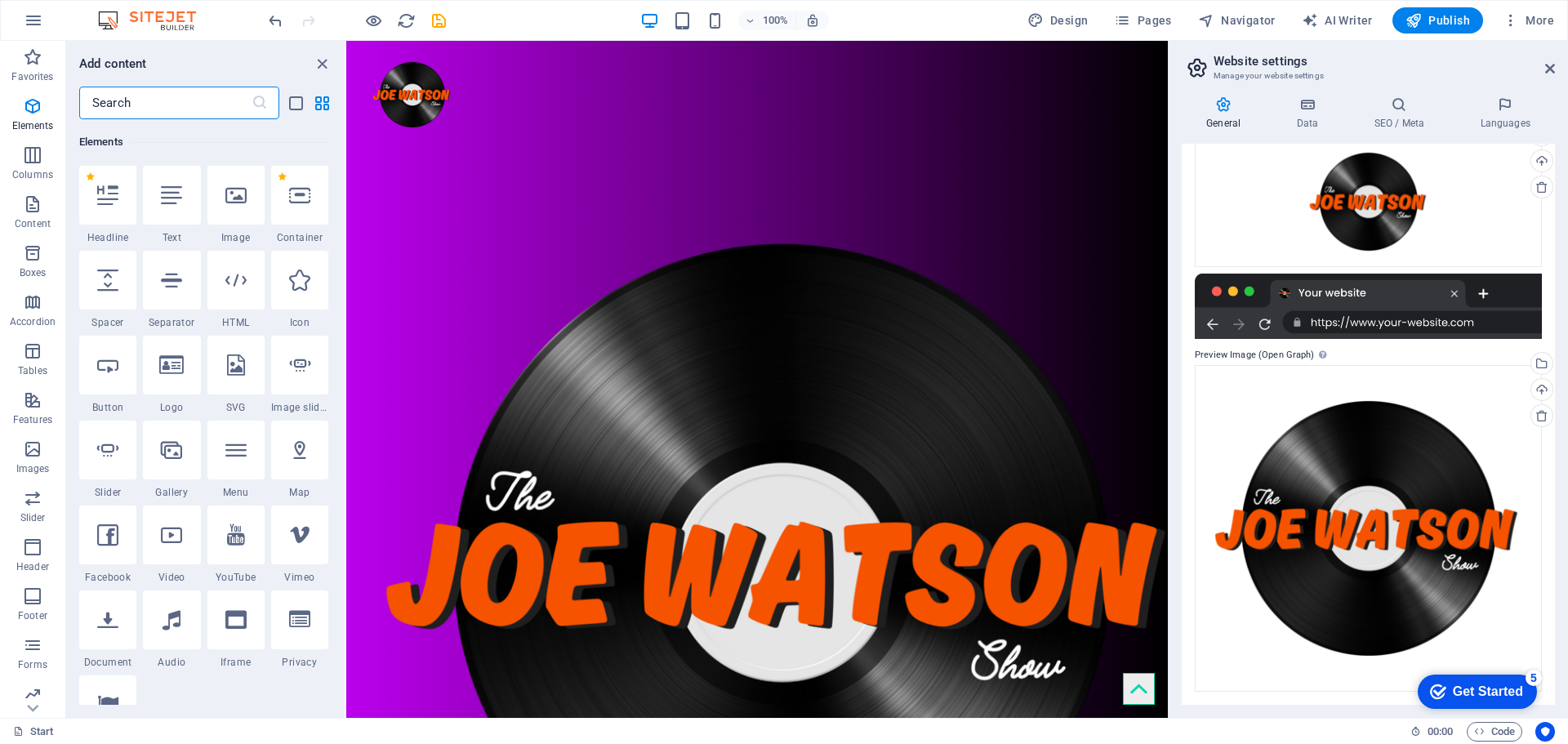
click at [179, 99] on input "text" at bounding box center [165, 103] width 173 height 33
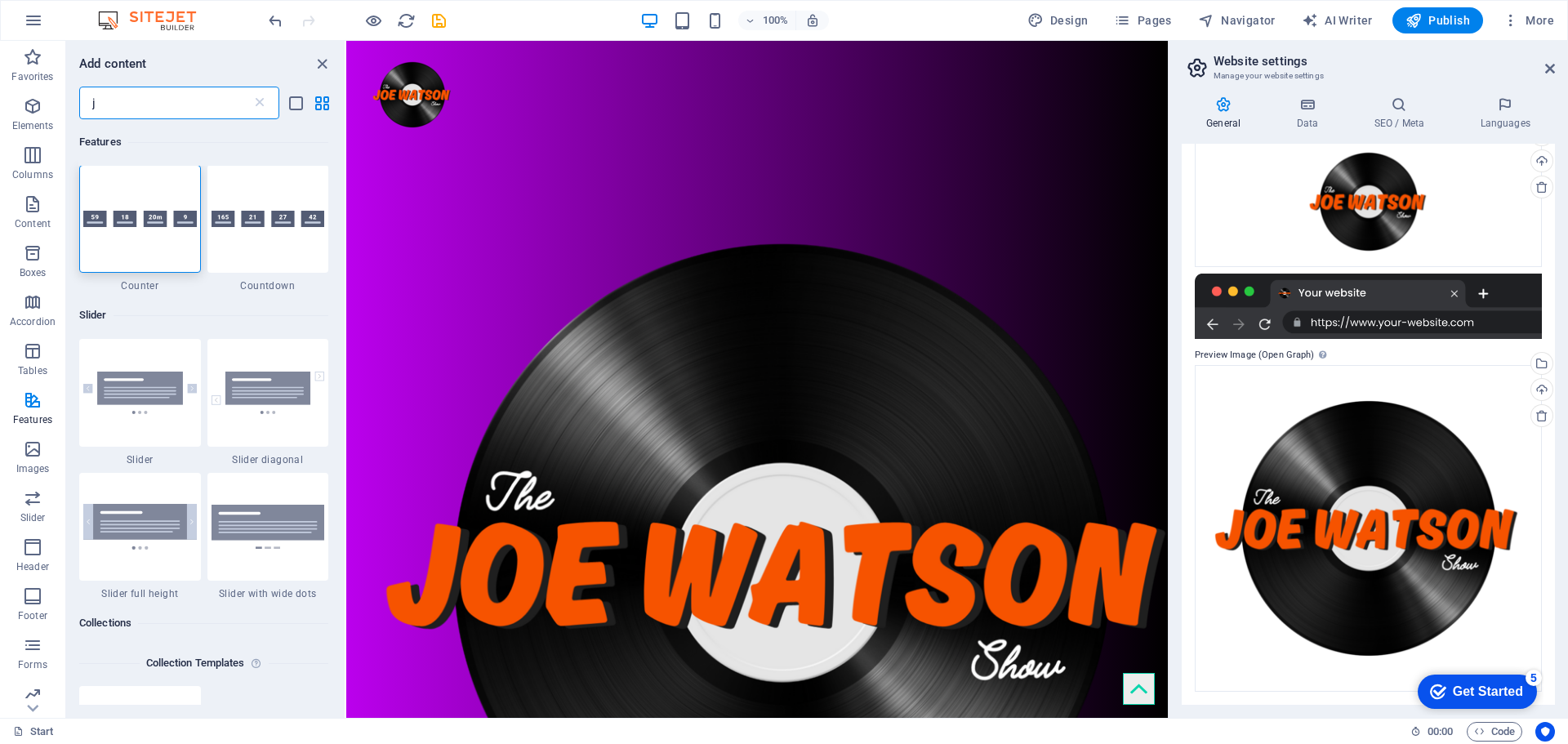
scroll to position [0, 0]
type input "j"
click at [259, 104] on icon at bounding box center [260, 103] width 16 height 16
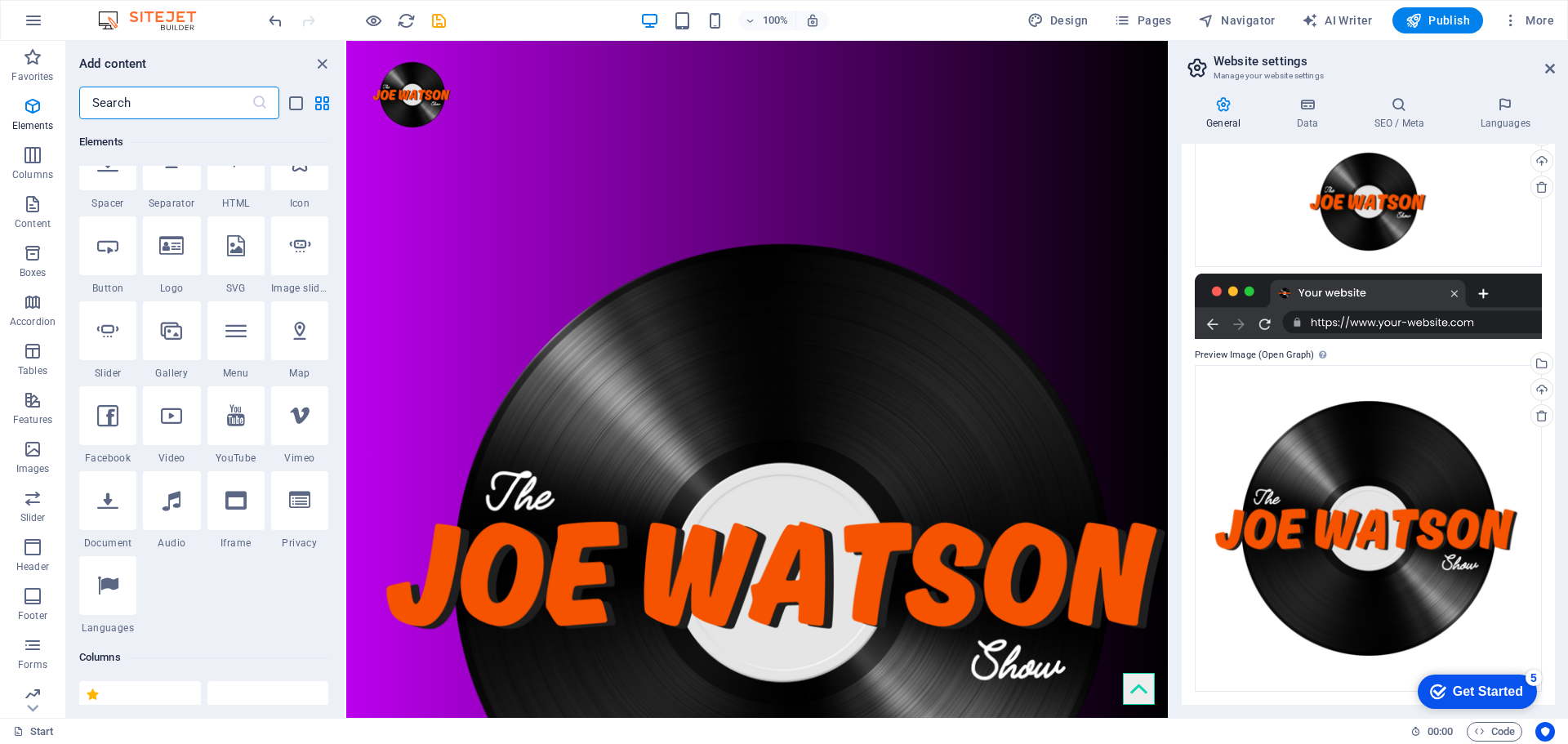
scroll to position [300, 0]
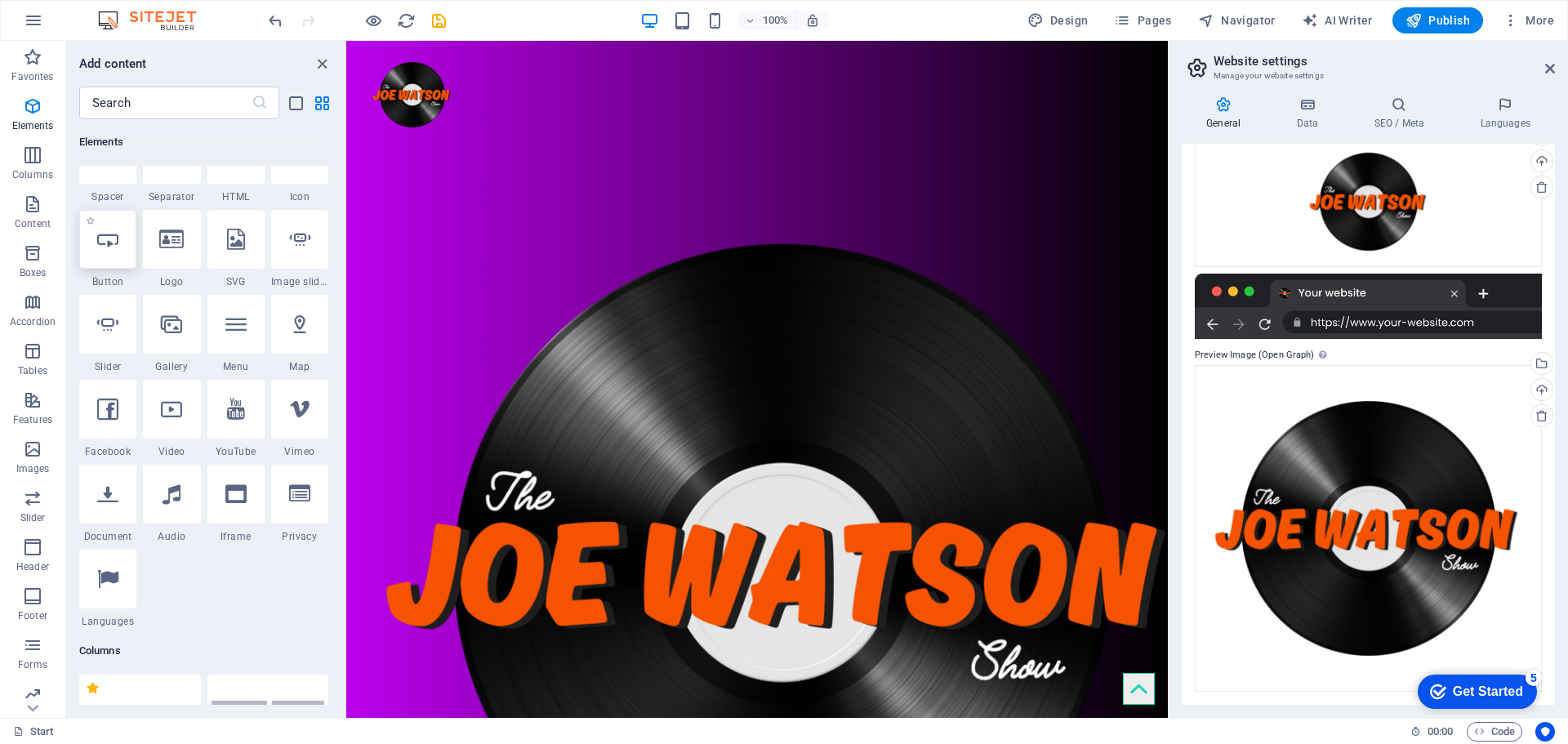
click at [118, 245] on icon at bounding box center [107, 239] width 21 height 21
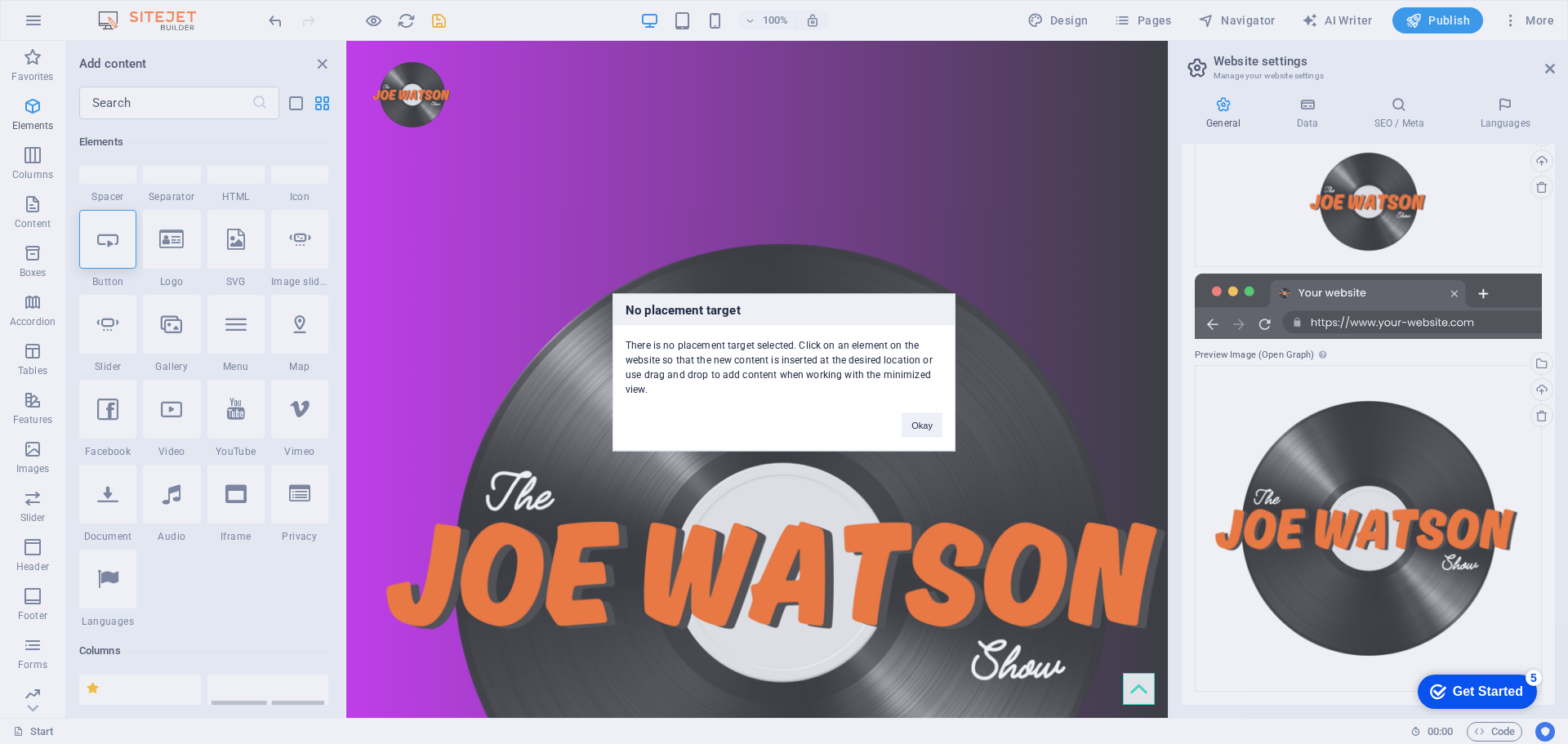
click at [953, 418] on div "Okay" at bounding box center [921, 417] width 65 height 42
click at [929, 418] on button "Okay" at bounding box center [921, 424] width 41 height 25
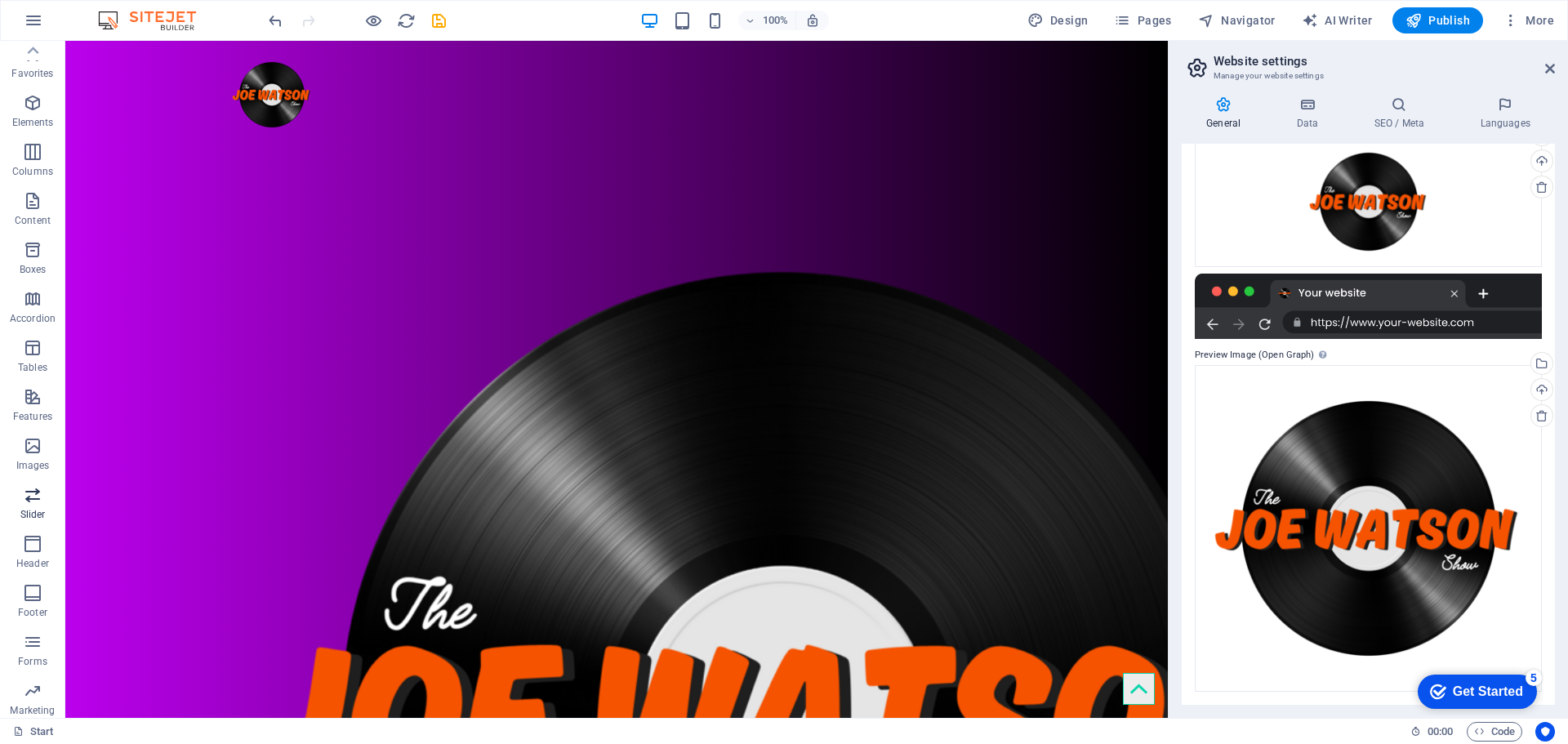
scroll to position [0, 0]
click at [35, 414] on p "Features" at bounding box center [32, 419] width 39 height 13
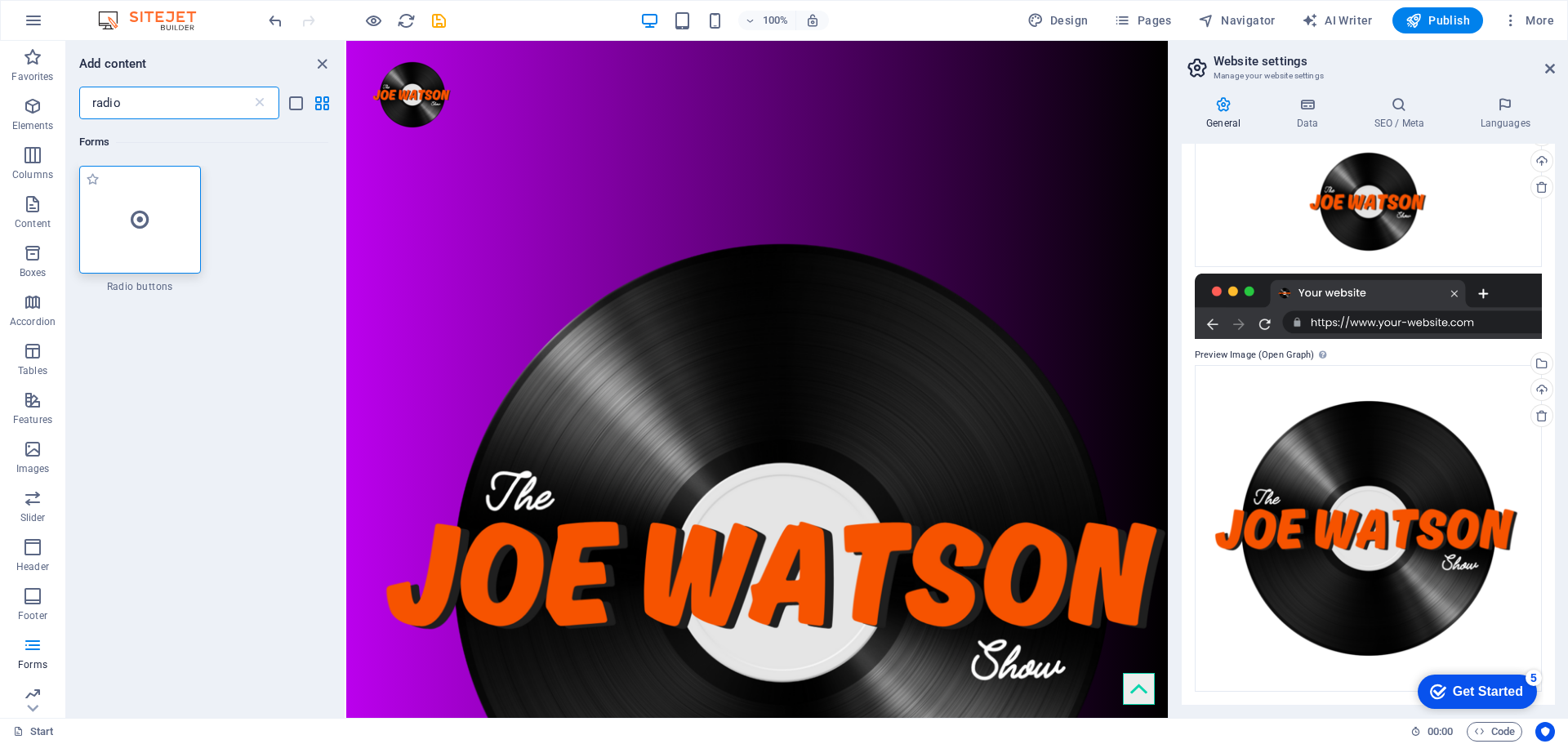
type input "radio"
click at [171, 230] on div at bounding box center [140, 220] width 122 height 108
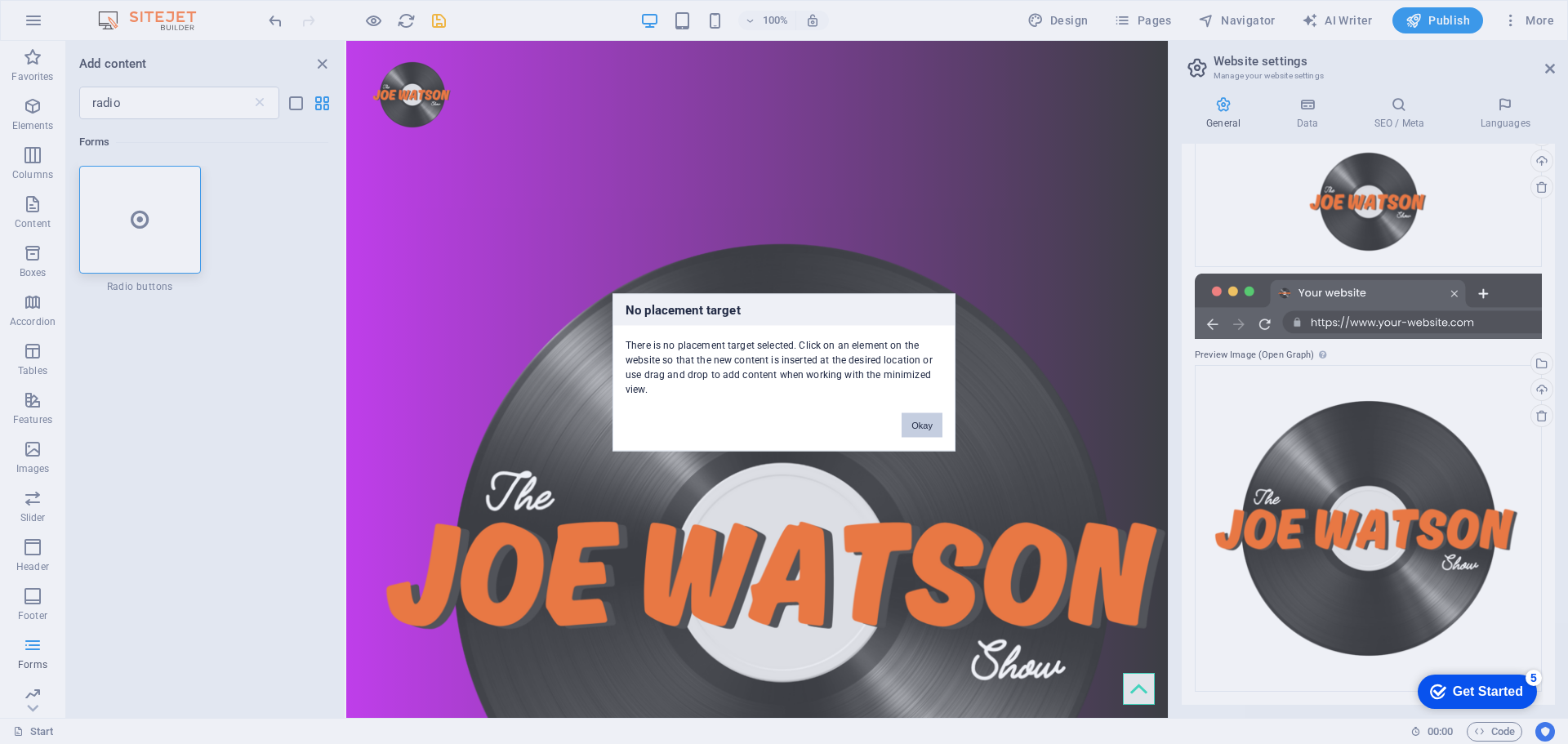
click at [919, 424] on button "Okay" at bounding box center [921, 424] width 41 height 25
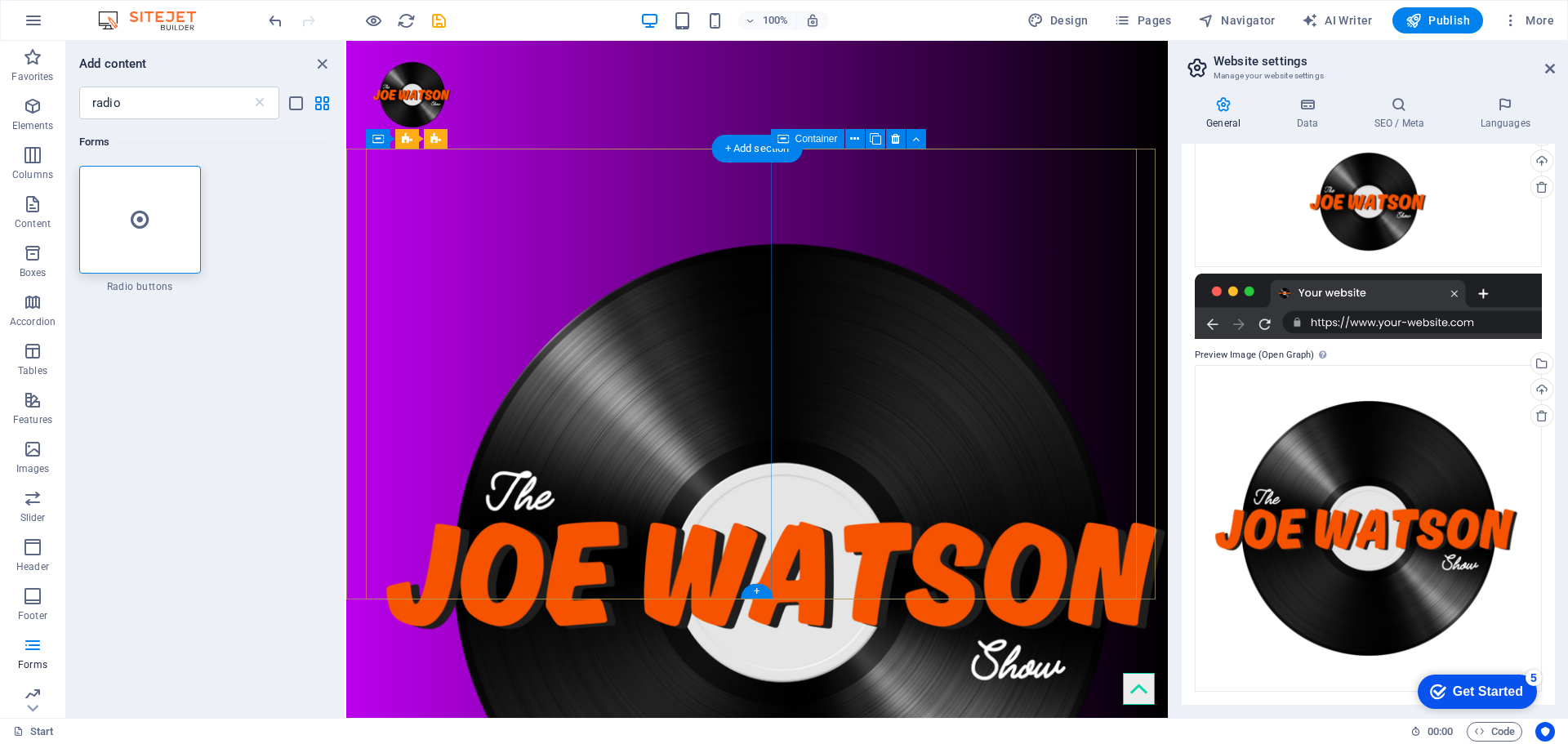
drag, startPoint x: 622, startPoint y: 268, endPoint x: 896, endPoint y: 222, distance: 277.8
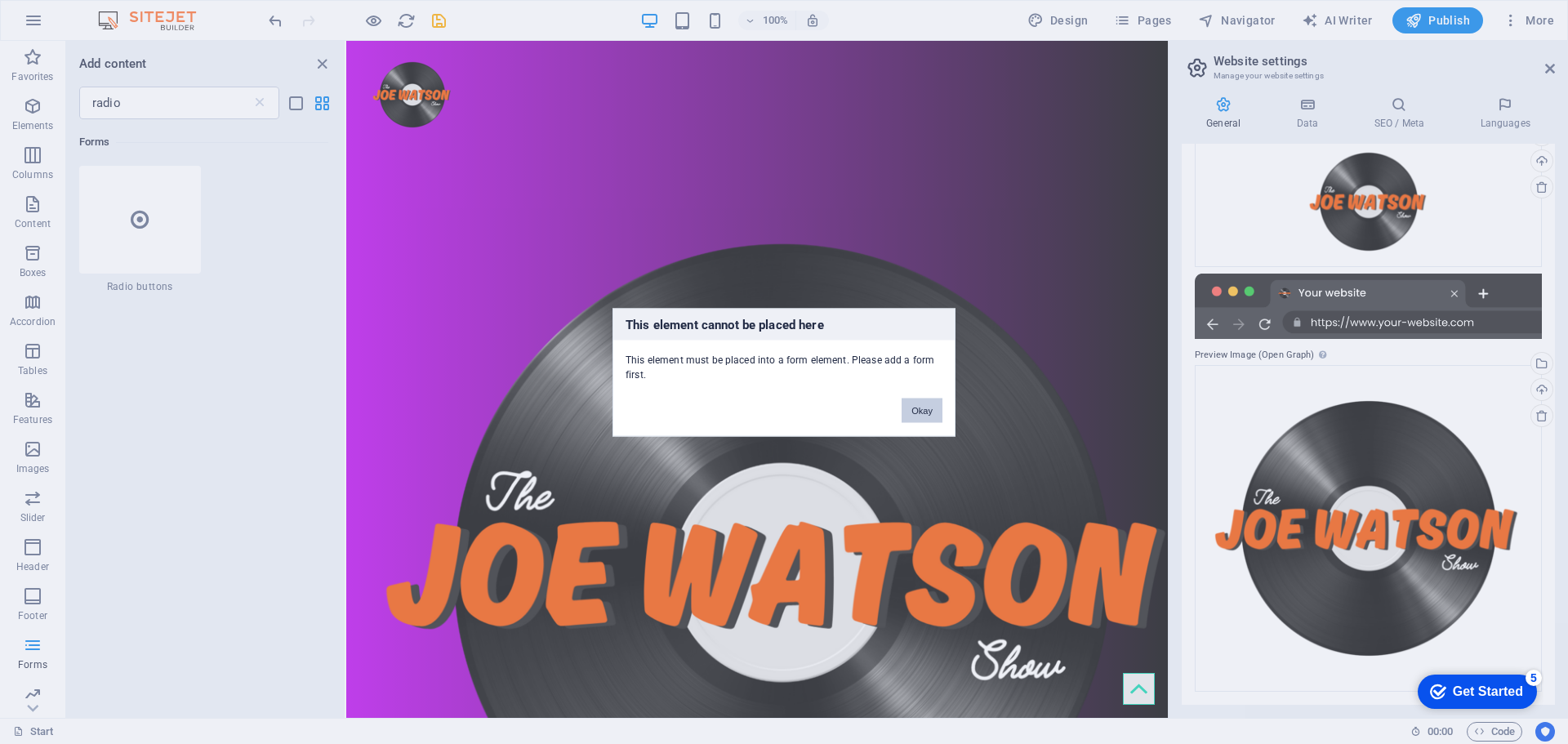
click at [914, 407] on button "Okay" at bounding box center [921, 409] width 41 height 25
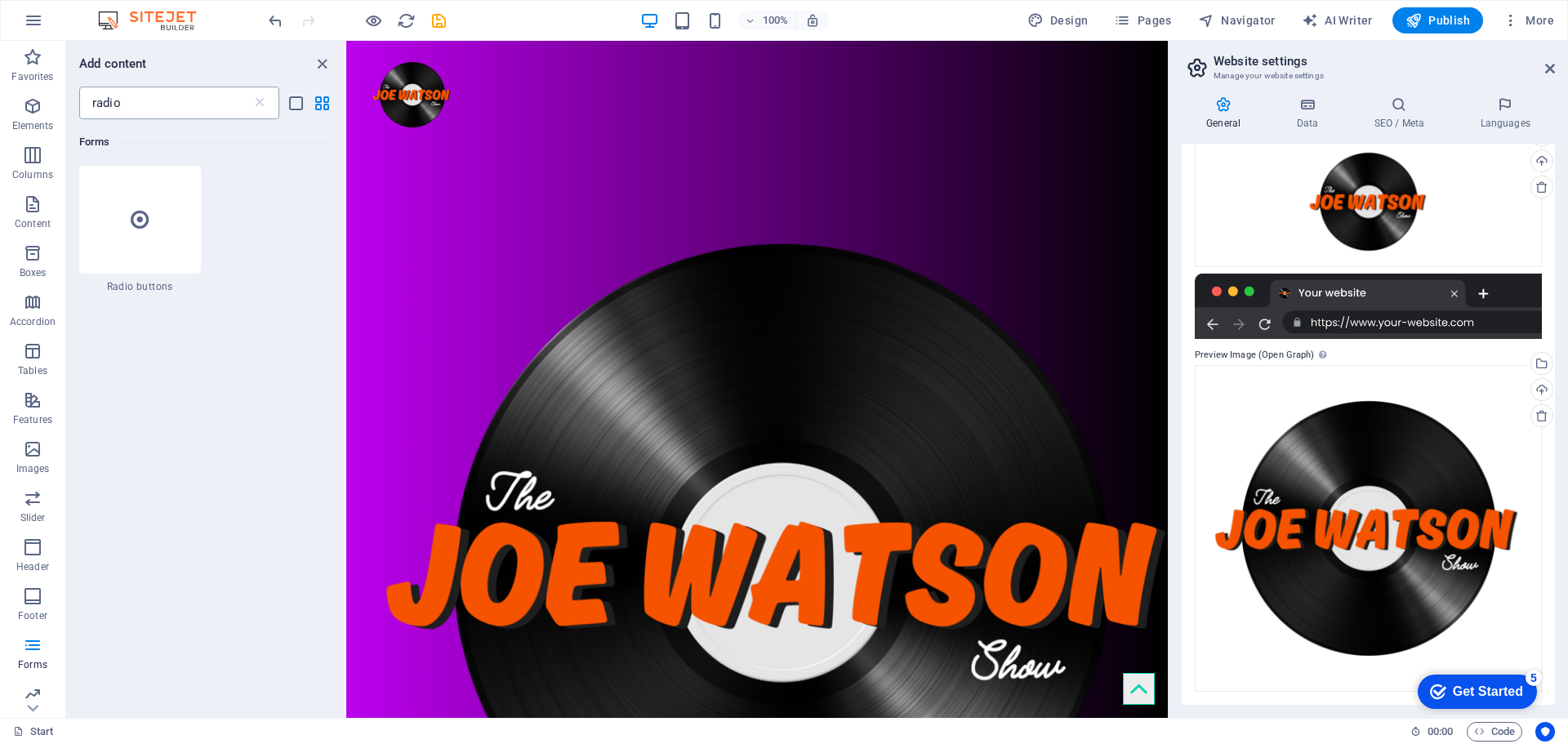
click at [270, 110] on div "radio ​" at bounding box center [179, 103] width 200 height 33
click at [34, 122] on p "Elements" at bounding box center [33, 125] width 42 height 13
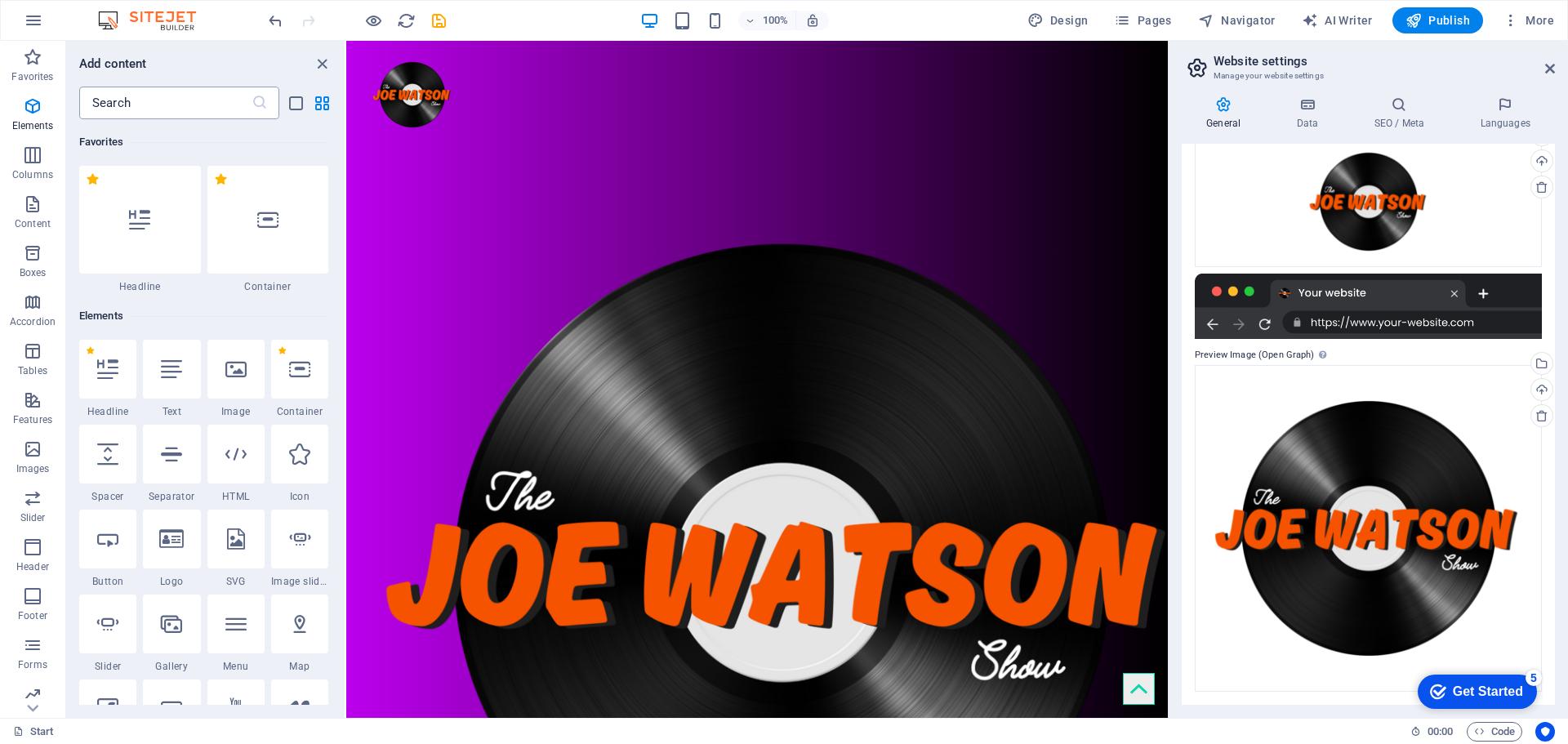
click at [166, 101] on input "text" at bounding box center [165, 103] width 173 height 33
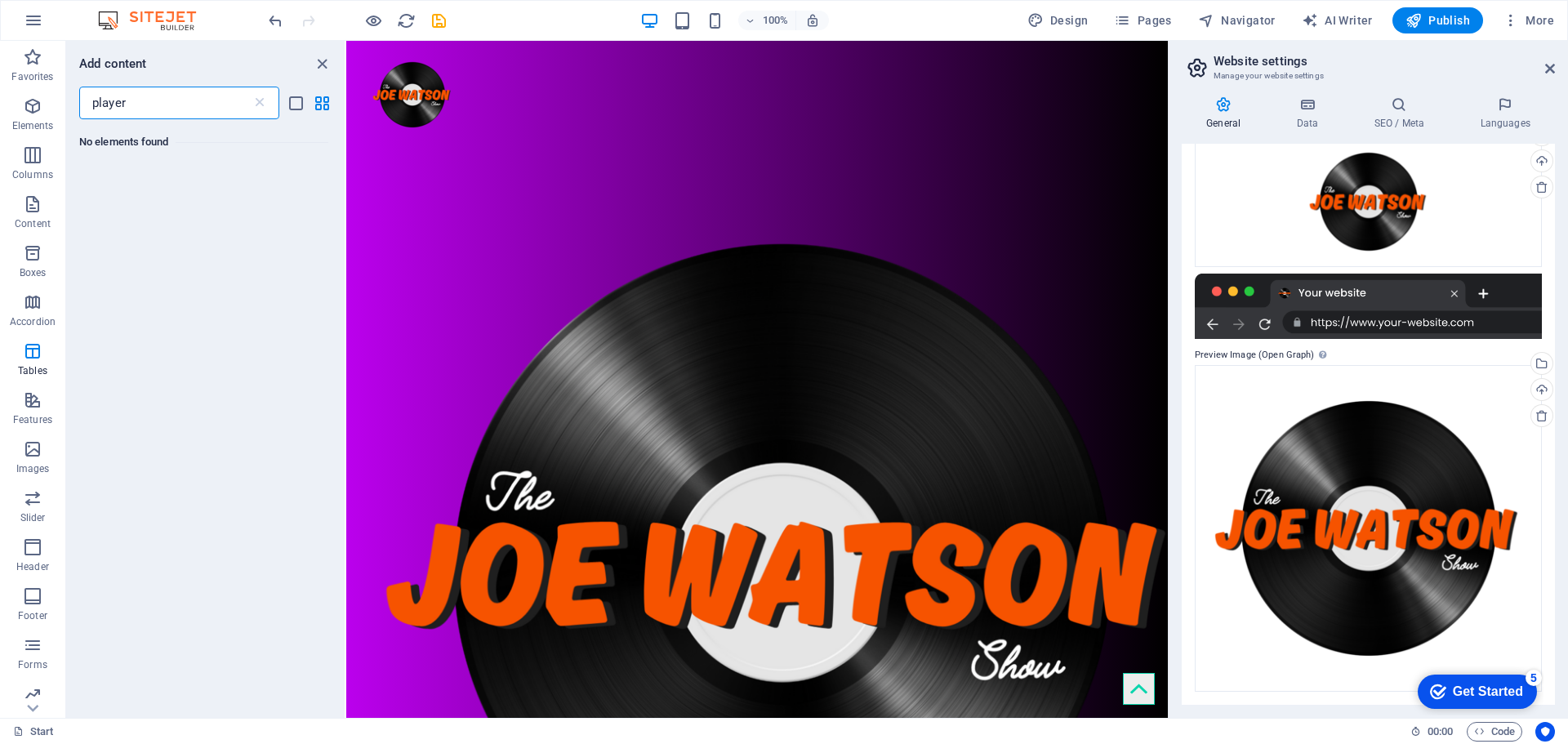
type input "player"
click at [254, 96] on icon at bounding box center [260, 103] width 16 height 16
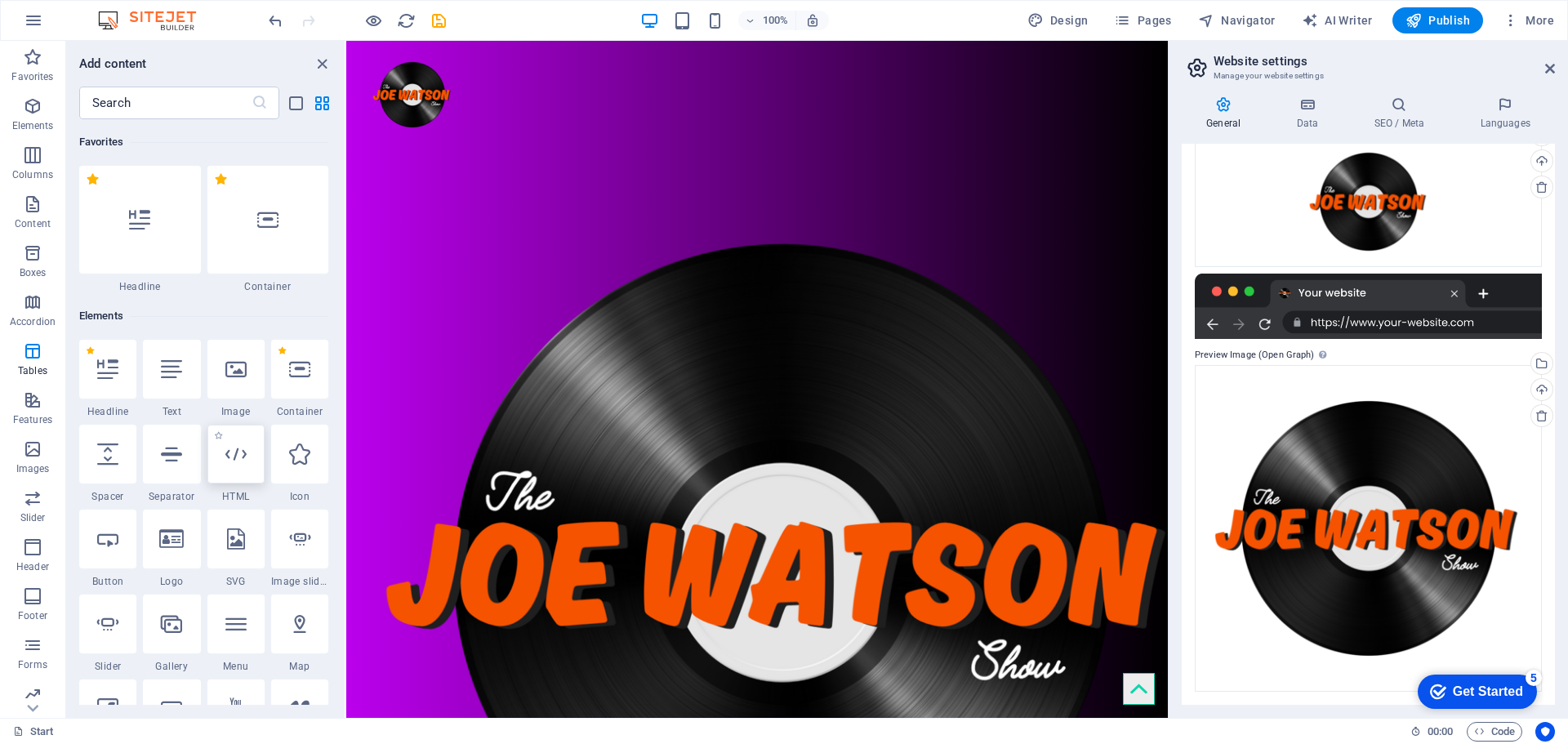
click at [234, 465] on div at bounding box center [236, 453] width 57 height 59
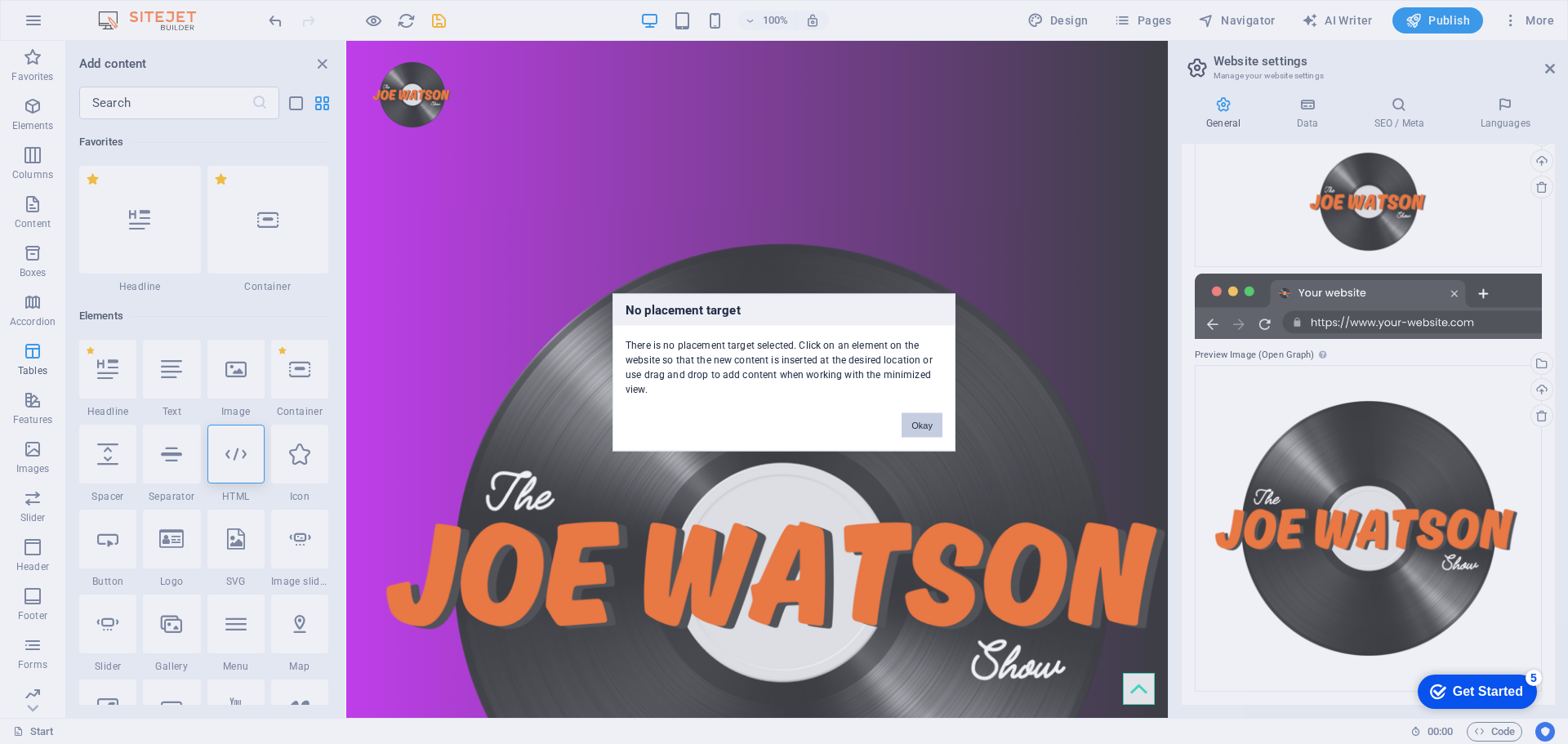
drag, startPoint x: 909, startPoint y: 423, endPoint x: 553, endPoint y: 382, distance: 358.4
click at [909, 423] on button "Okay" at bounding box center [921, 424] width 41 height 25
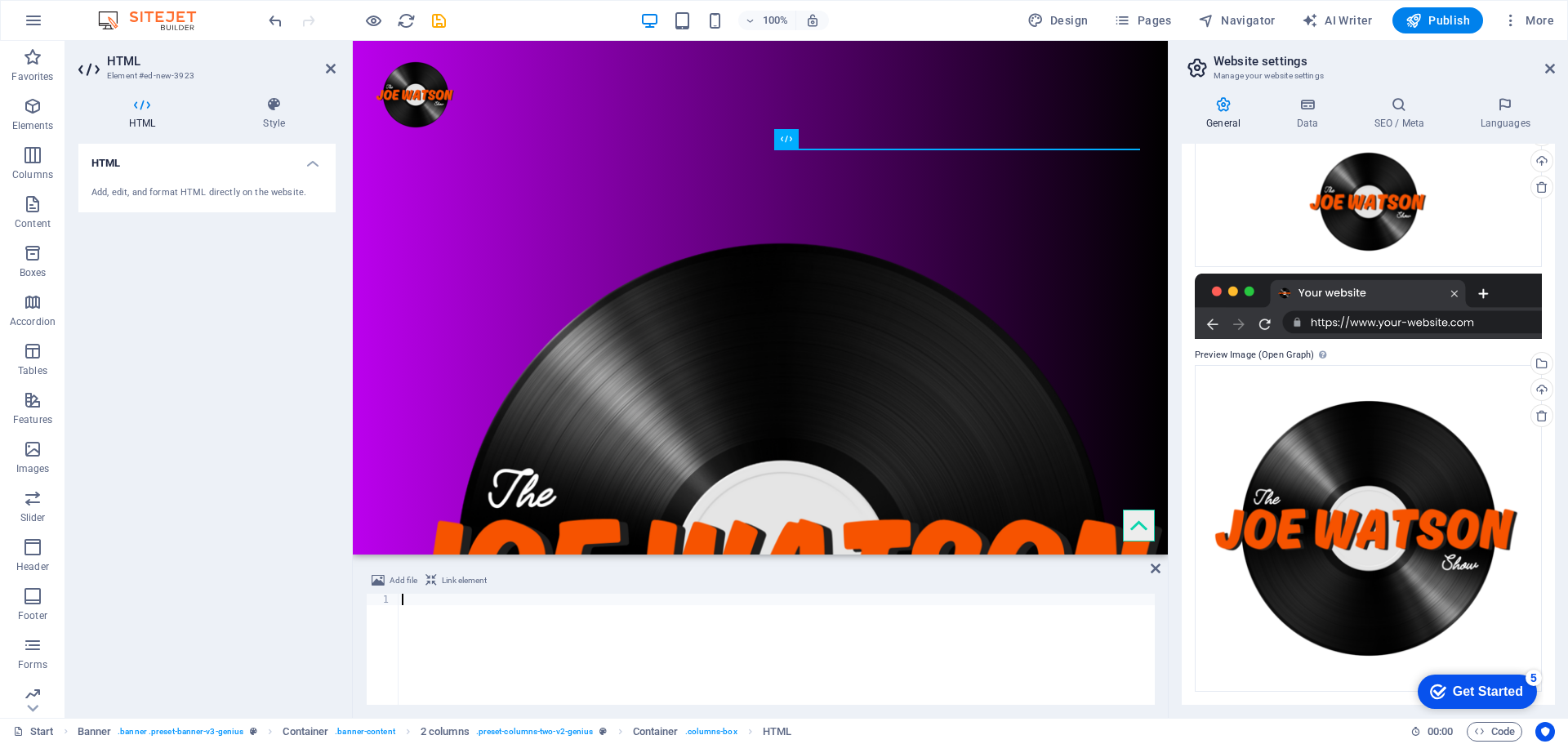
click at [140, 190] on div "Add, edit, and format HTML directly on the website." at bounding box center [208, 194] width 232 height 14
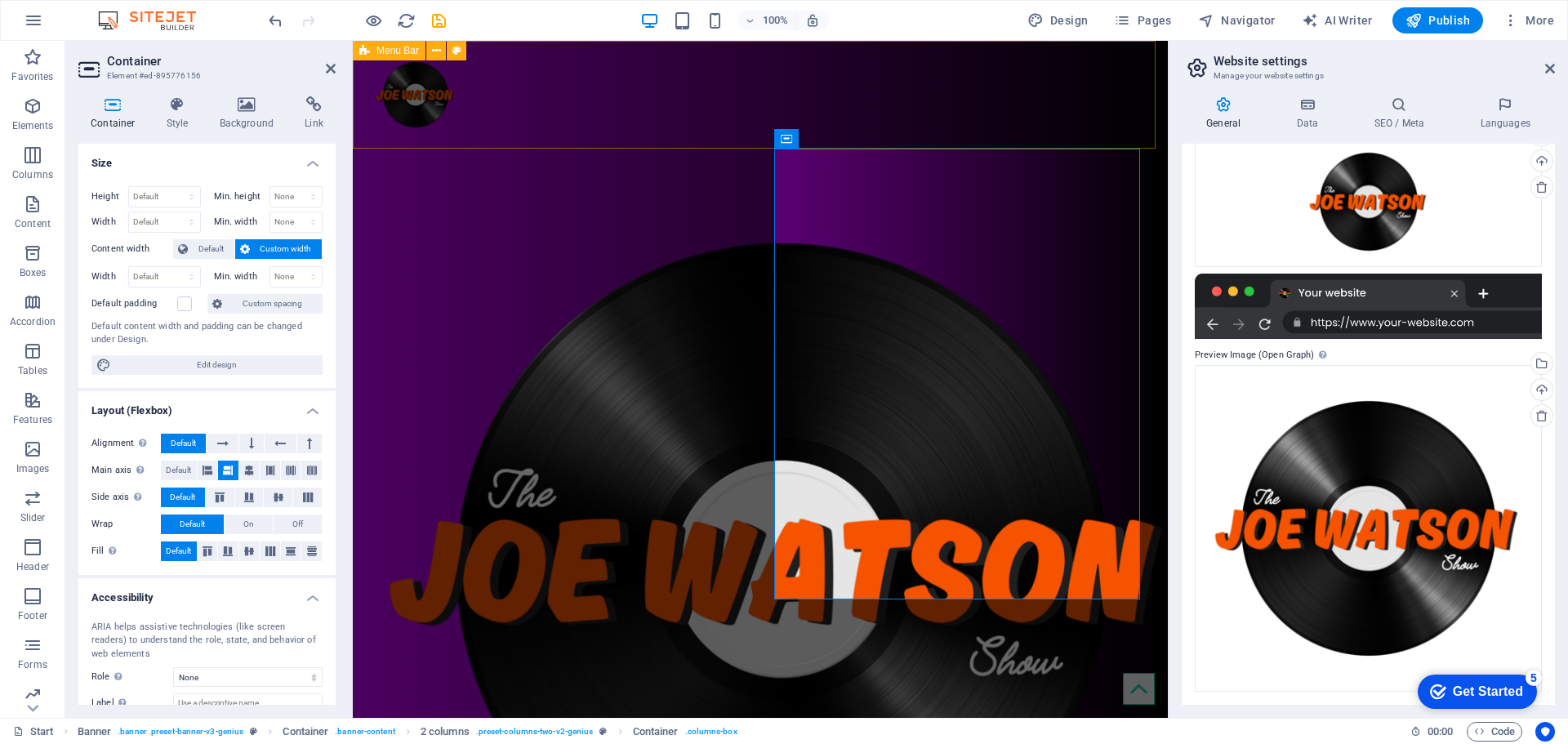
click at [666, 96] on div at bounding box center [760, 95] width 815 height 108
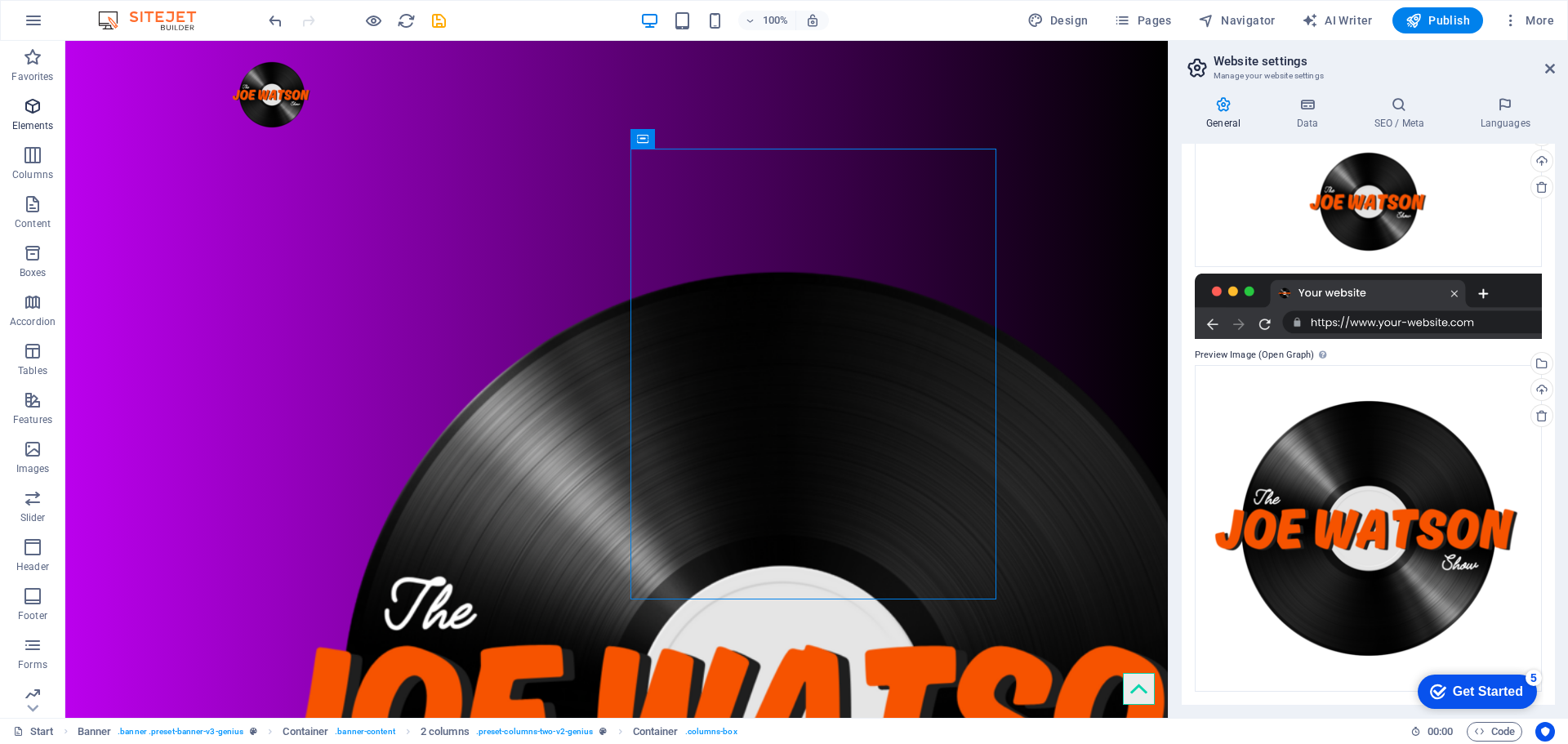
click at [37, 119] on span "Elements" at bounding box center [32, 116] width 65 height 39
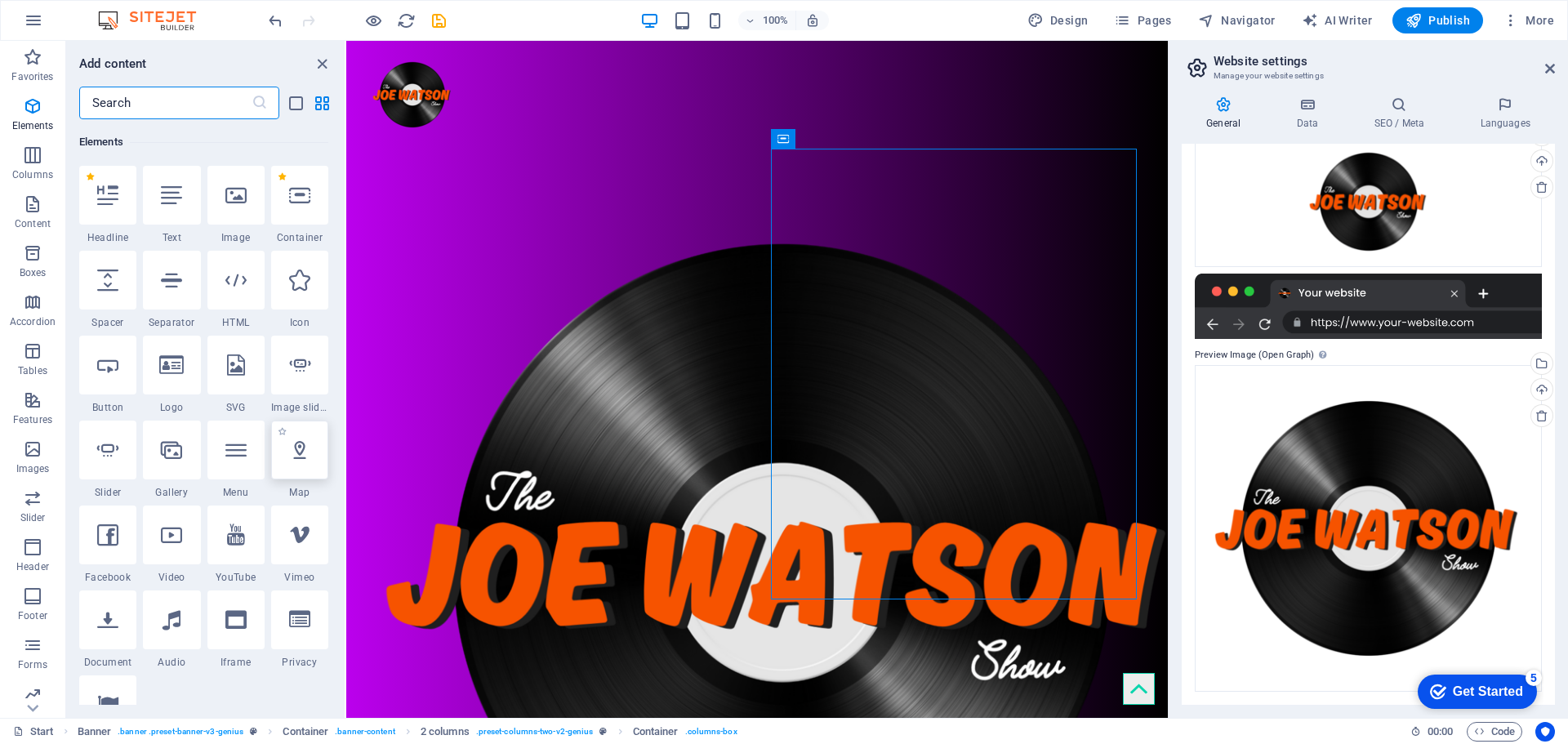
scroll to position [174, 0]
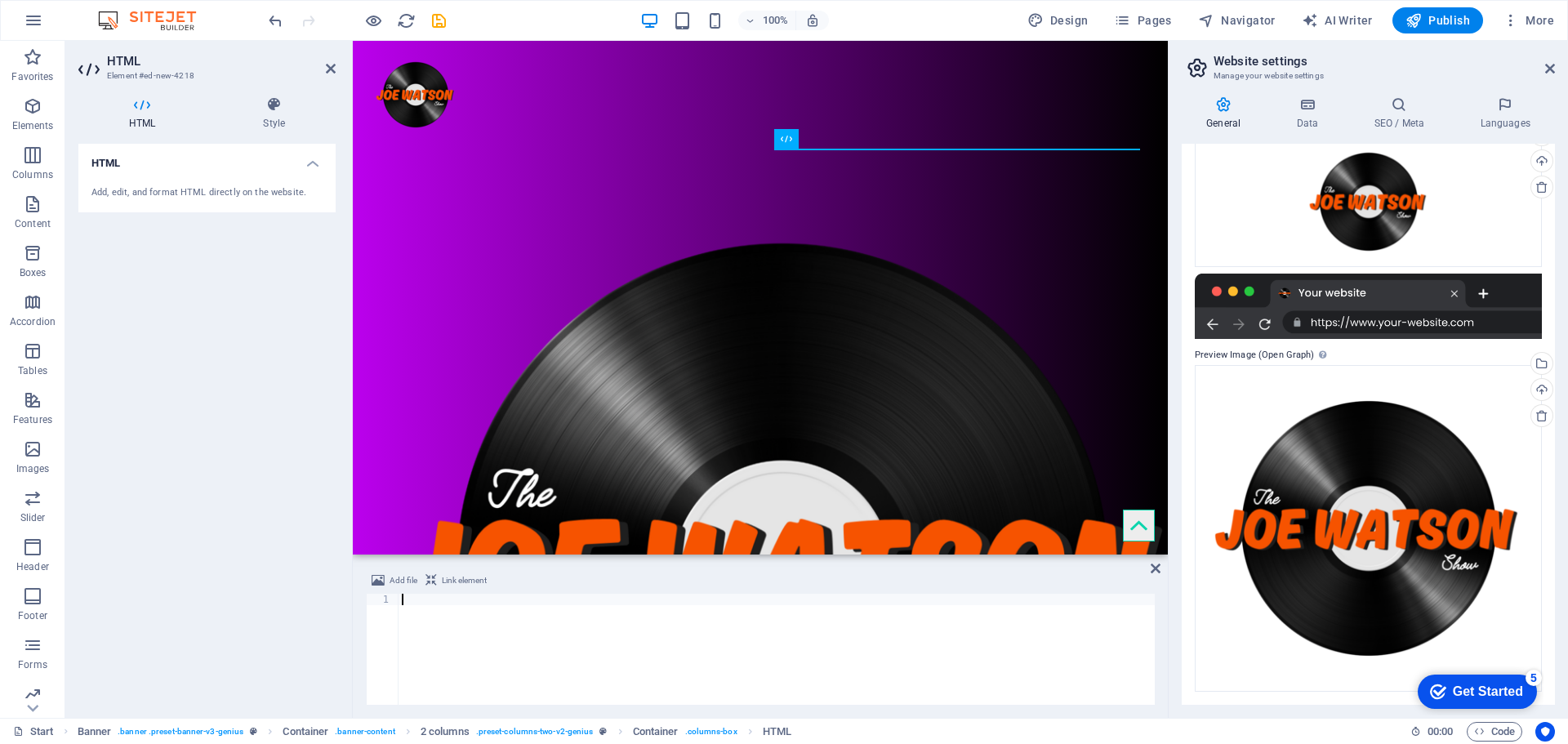
click at [97, 193] on div "Add, edit, and format HTML directly on the website." at bounding box center [208, 194] width 232 height 14
click at [100, 193] on div "Add, edit, and format HTML directly on the website." at bounding box center [208, 194] width 232 height 14
click at [187, 194] on div "Add, edit, and format HTML directly on the website." at bounding box center [208, 194] width 232 height 14
click at [858, 142] on icon at bounding box center [857, 139] width 9 height 17
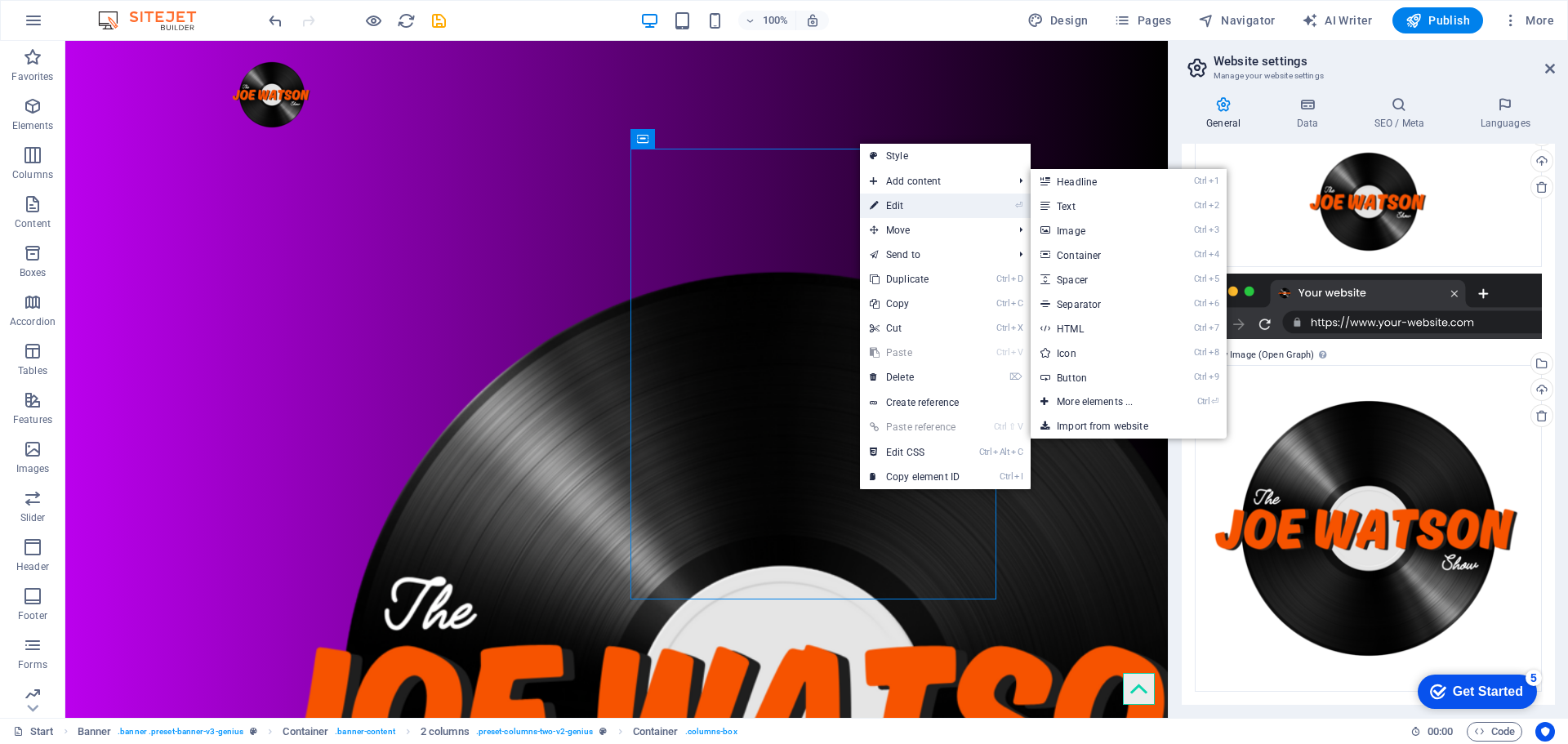
click at [890, 199] on link "⏎ Edit" at bounding box center [915, 206] width 110 height 25
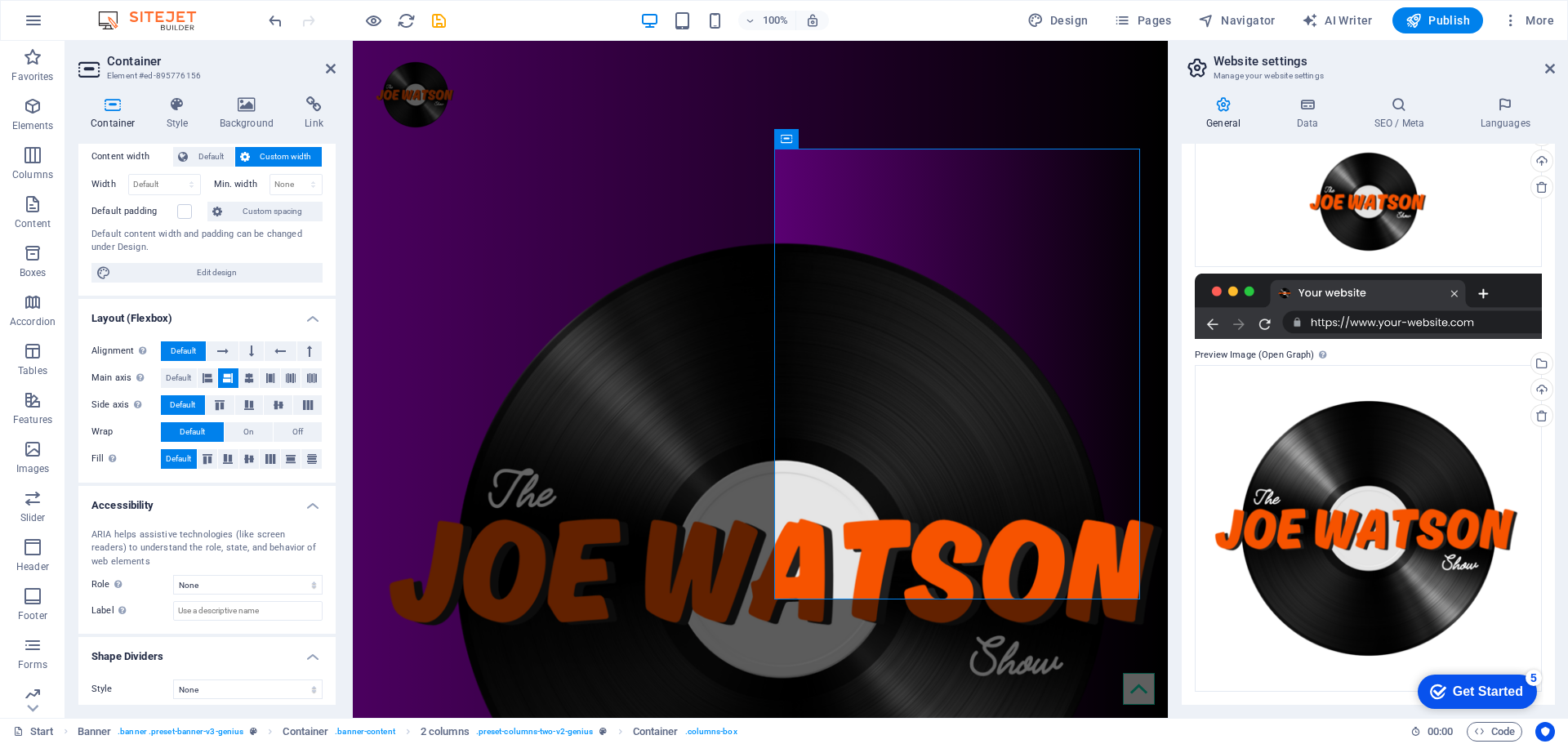
scroll to position [100, 0]
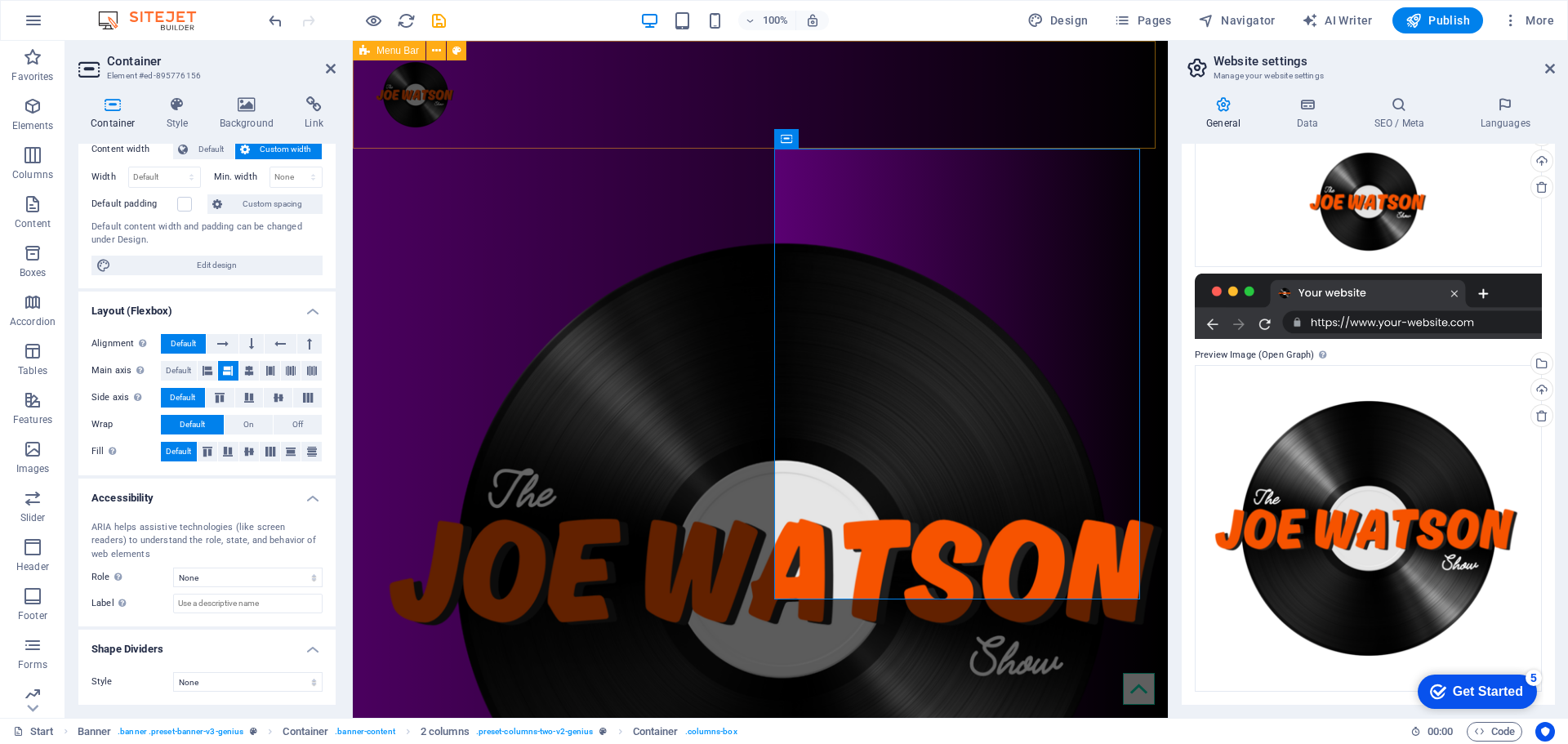
click at [672, 128] on div at bounding box center [760, 95] width 815 height 108
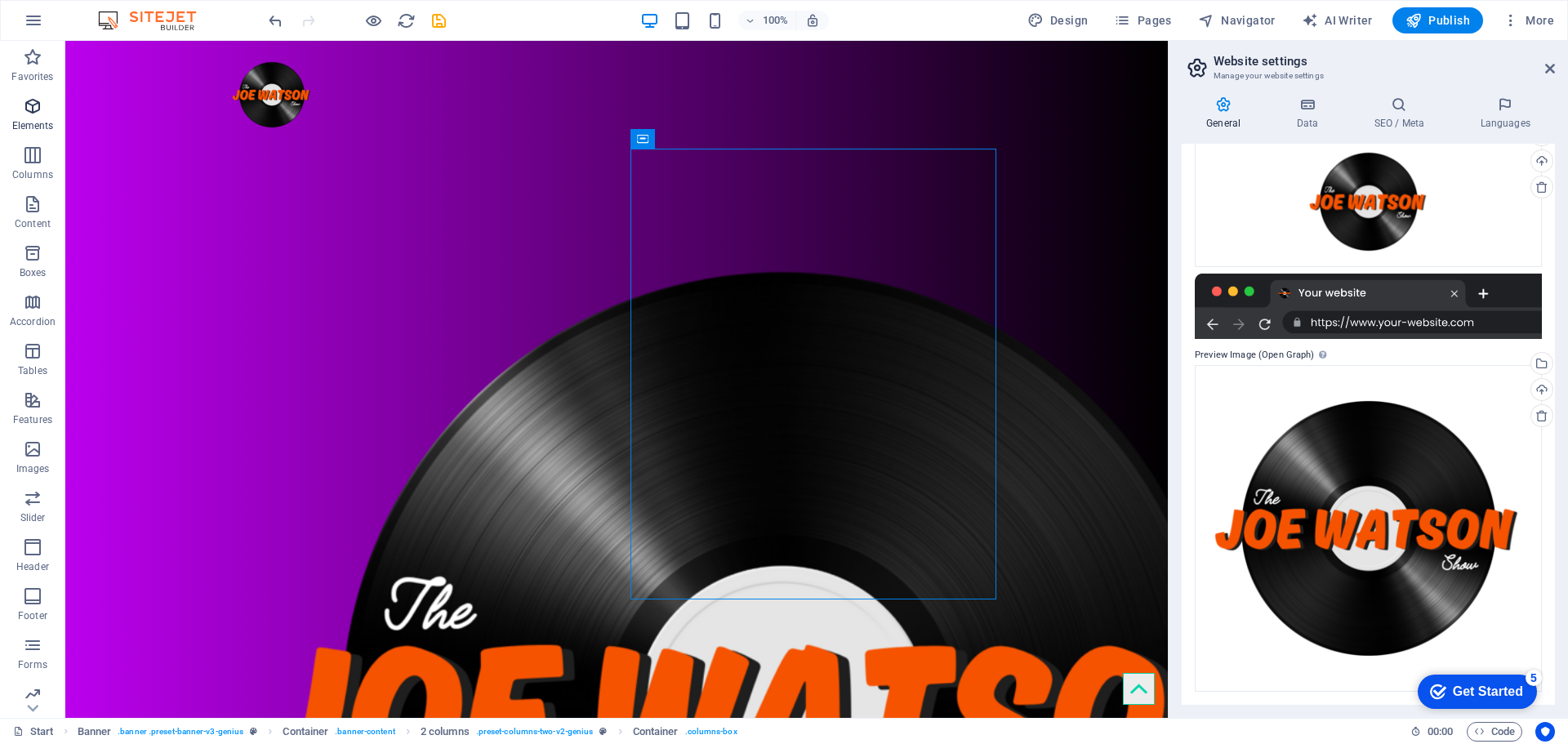
click at [33, 101] on icon "button" at bounding box center [33, 107] width 20 height 20
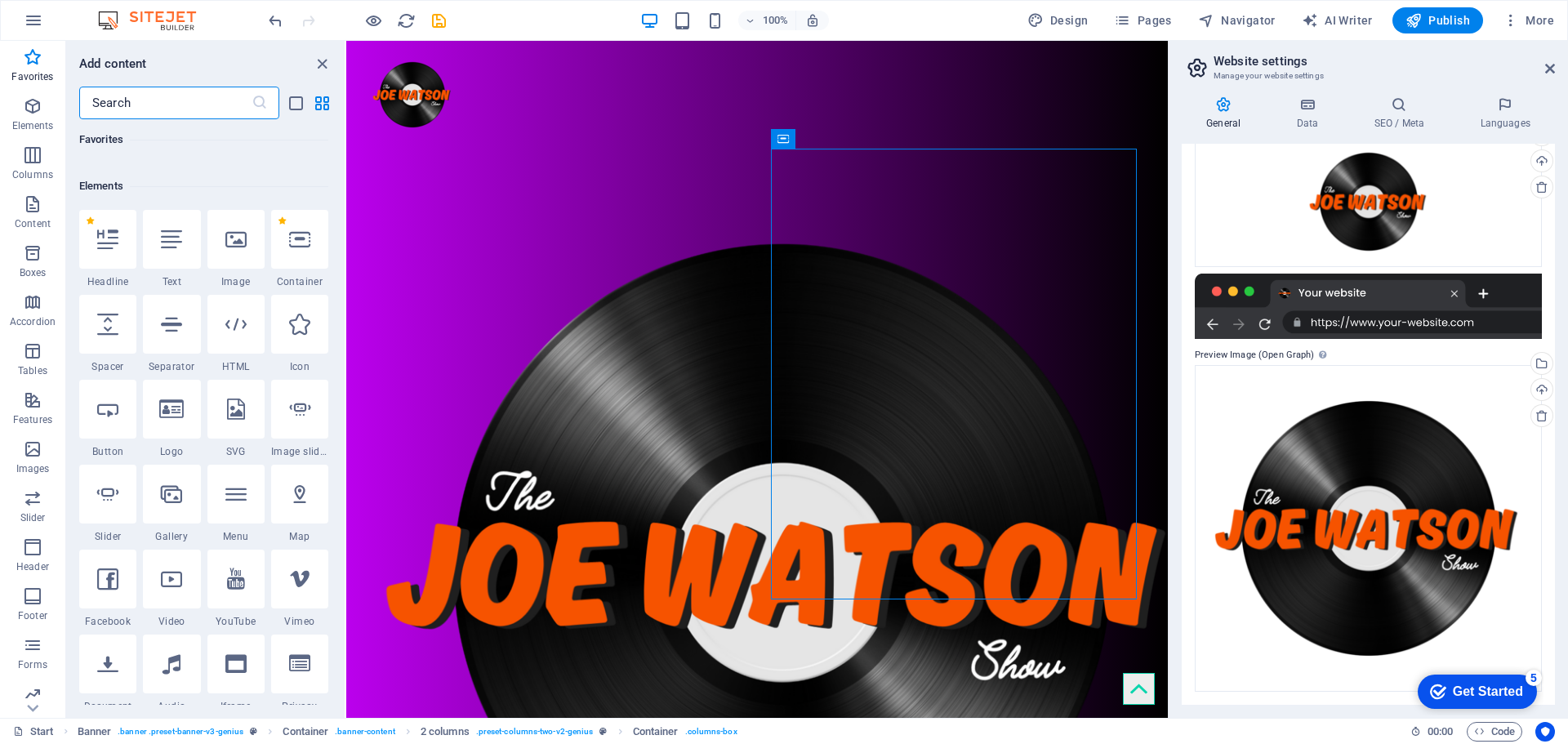
scroll to position [92, 0]
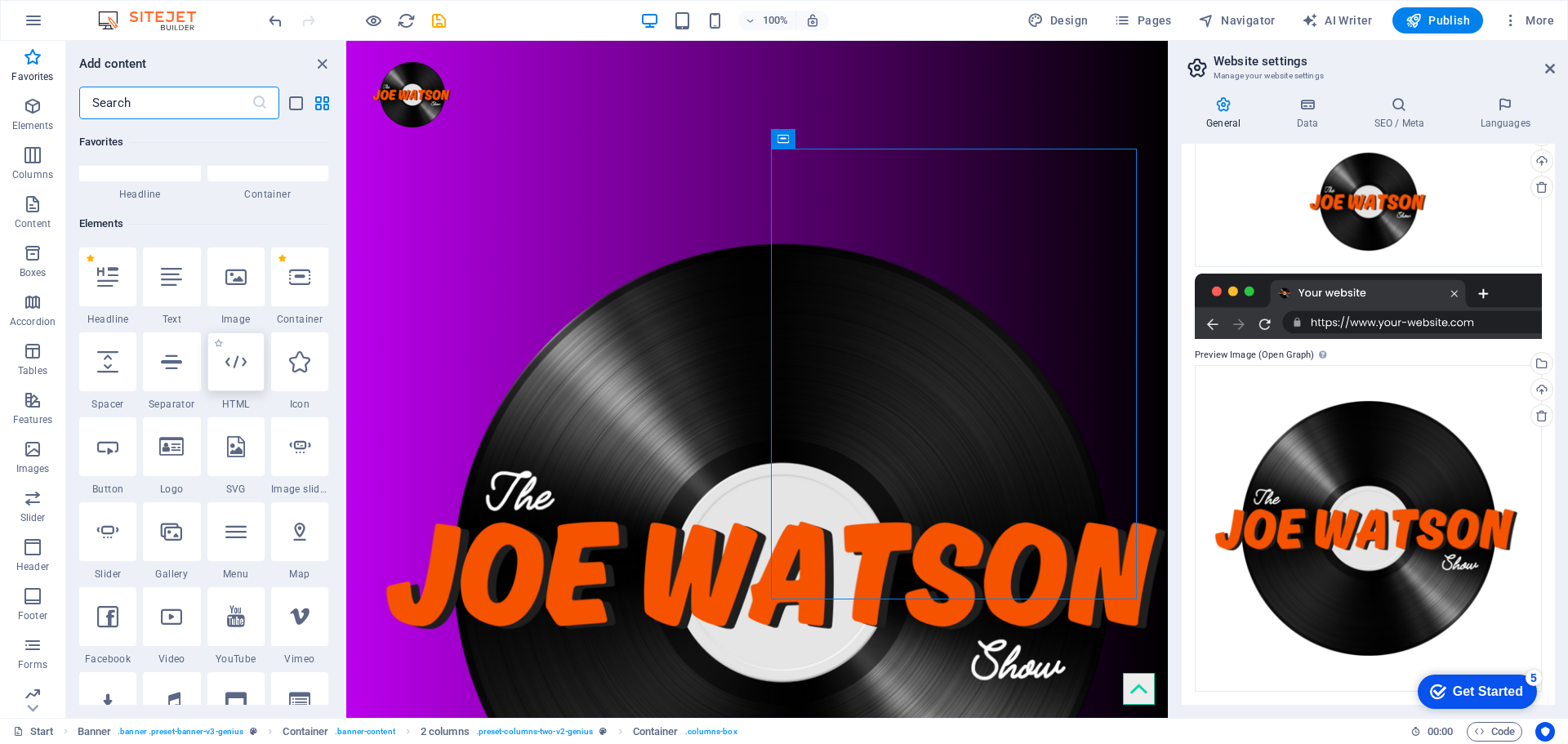
click at [239, 382] on div at bounding box center [236, 362] width 57 height 59
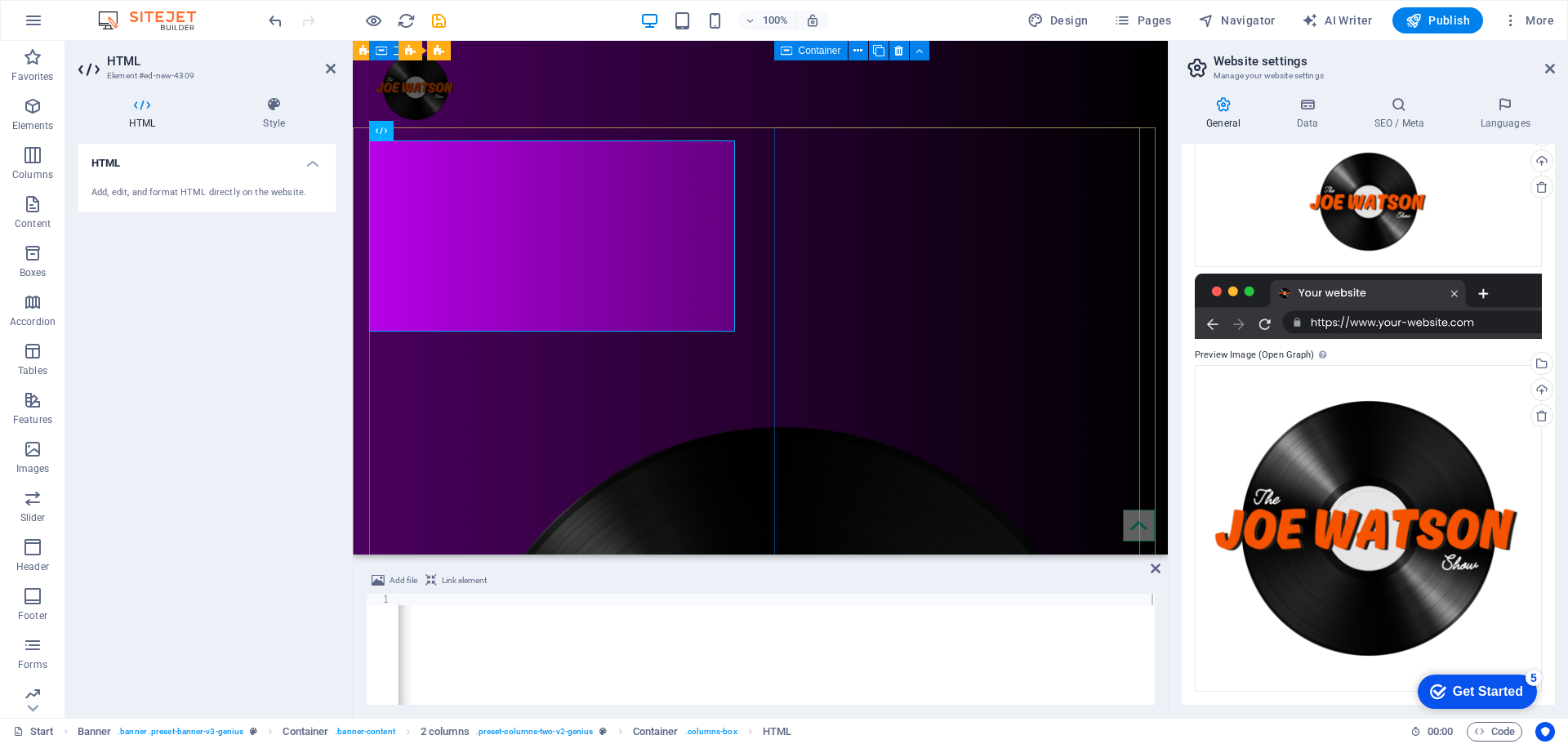
scroll to position [0, 0]
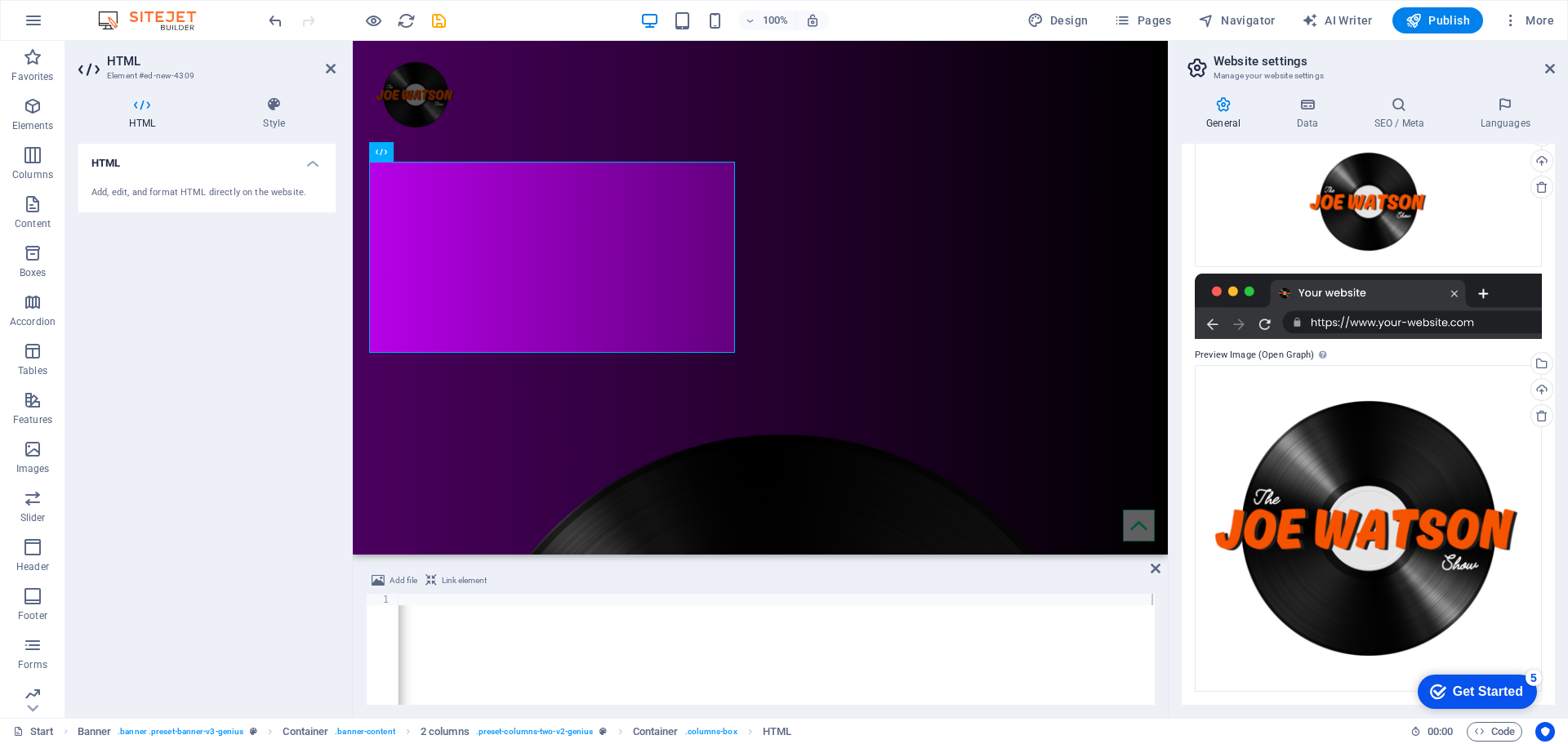
click at [296, 488] on div "HTML Add, edit, and format HTML directly on the website." at bounding box center [208, 424] width 258 height 561
click at [639, 152] on div "WELCOME TO THE OFFICIAL HOME OF THE [PERSON_NAME] SHOW" at bounding box center [558, 694] width 366 height 1092
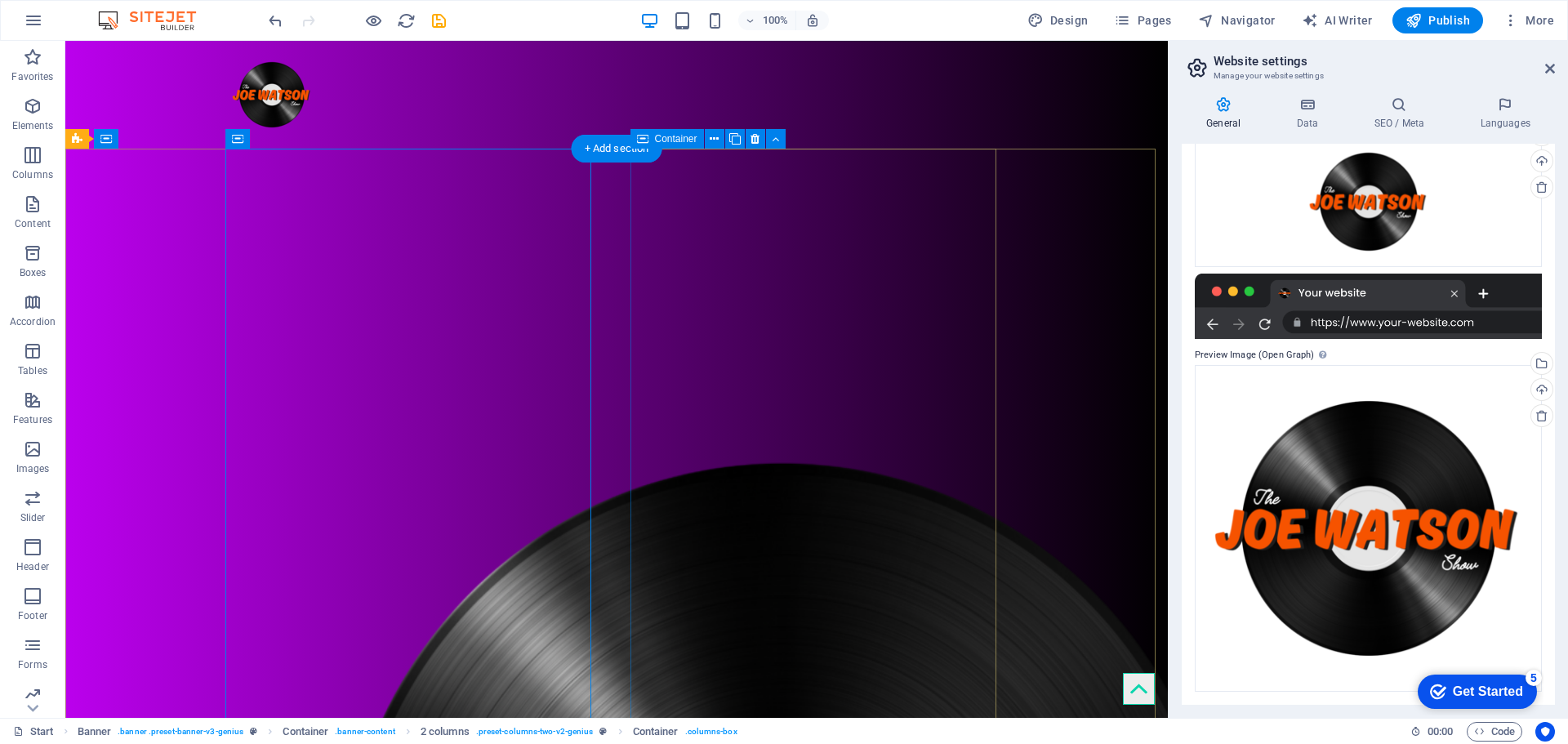
drag, startPoint x: 576, startPoint y: 204, endPoint x: 829, endPoint y: 208, distance: 253.0
drag, startPoint x: 612, startPoint y: 238, endPoint x: 656, endPoint y: 252, distance: 46.2
drag, startPoint x: 776, startPoint y: 328, endPoint x: 756, endPoint y: 322, distance: 20.9
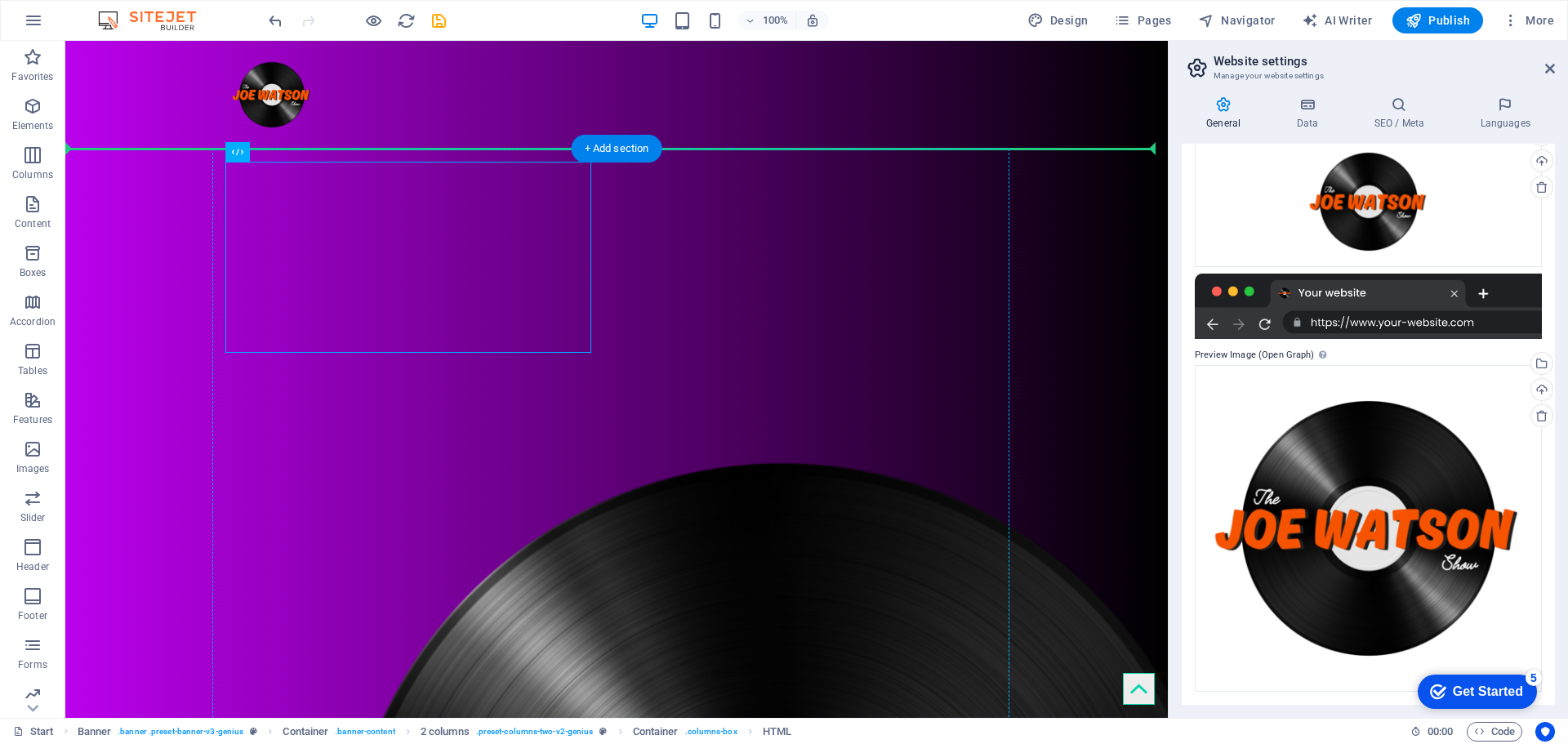
drag, startPoint x: 486, startPoint y: 250, endPoint x: 675, endPoint y: 346, distance: 212.0
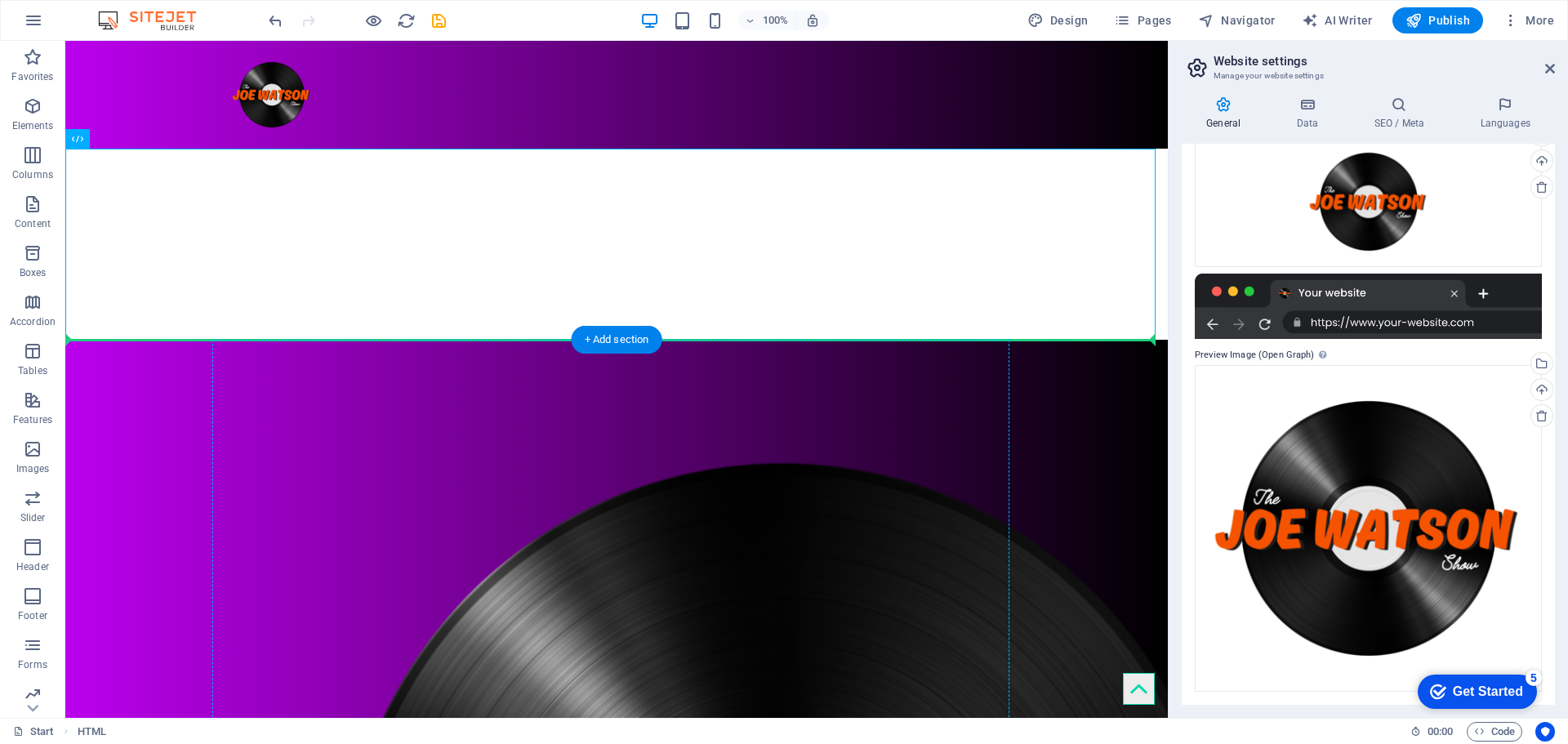
drag, startPoint x: 259, startPoint y: 243, endPoint x: 734, endPoint y: 393, distance: 498.1
drag, startPoint x: 373, startPoint y: 251, endPoint x: 815, endPoint y: 447, distance: 483.5
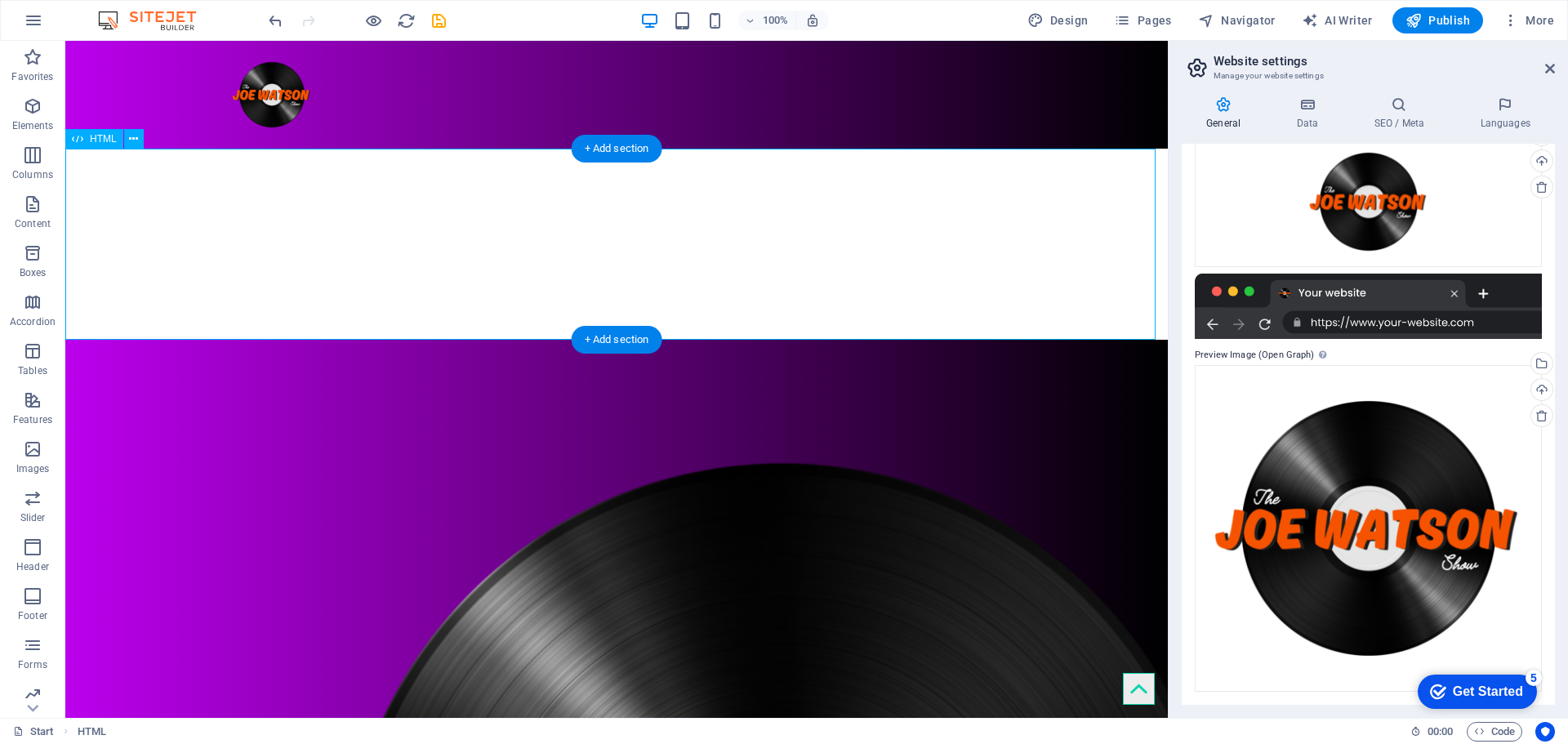
click at [301, 254] on div at bounding box center [616, 244] width 1103 height 191
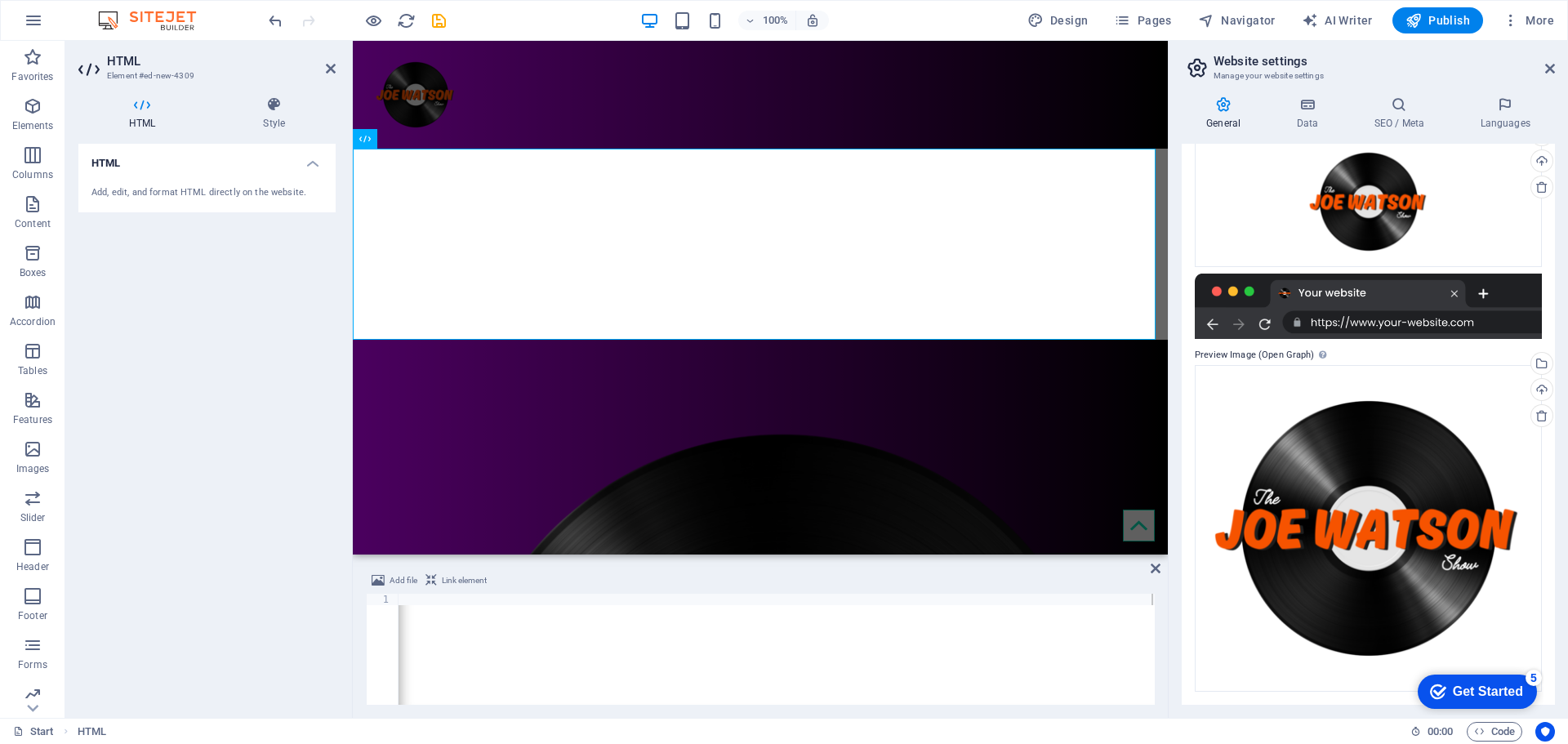
click at [170, 180] on div "Add, edit, and format HTML directly on the website." at bounding box center [208, 193] width 258 height 40
click at [265, 117] on h4 "Style" at bounding box center [274, 114] width 124 height 34
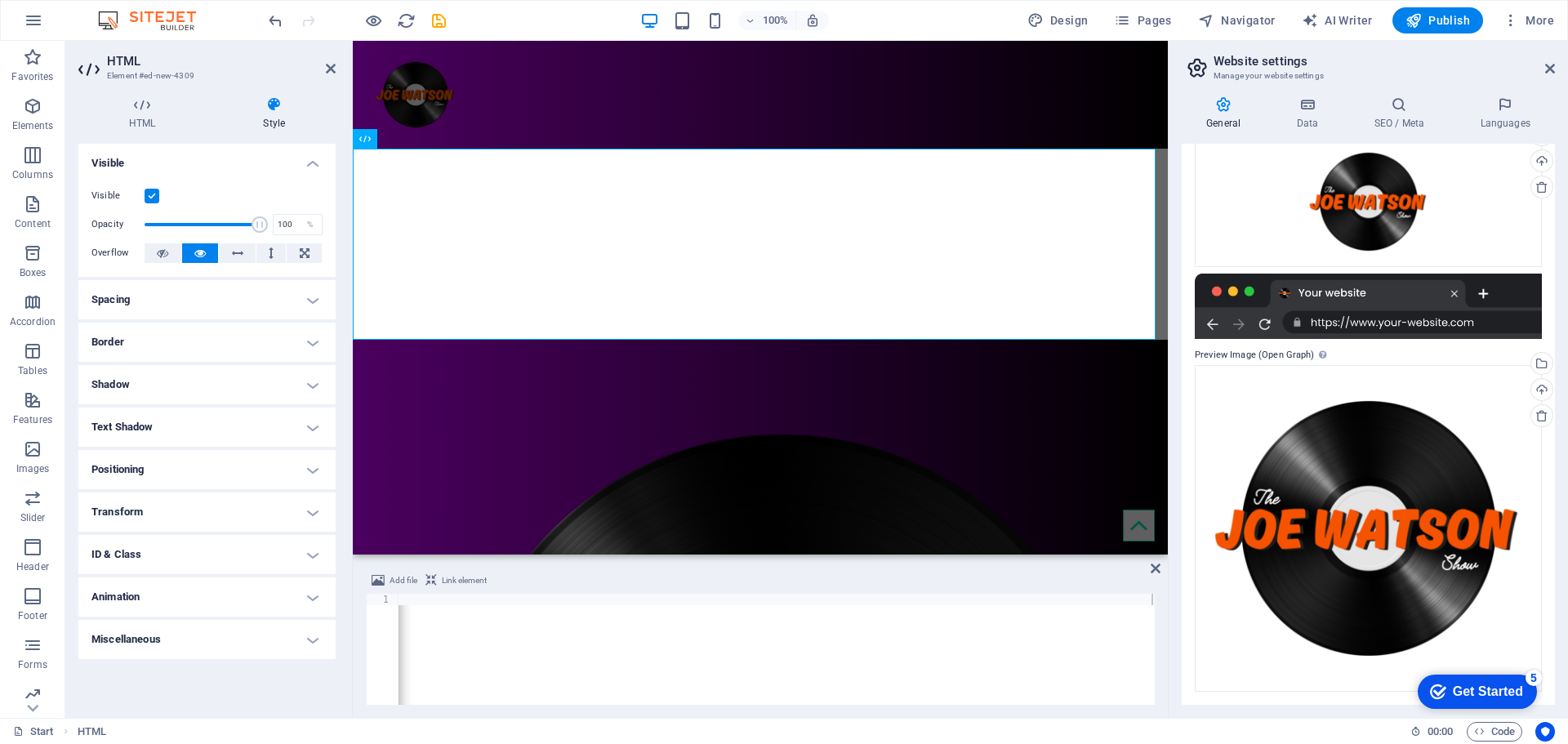
drag, startPoint x: 160, startPoint y: 306, endPoint x: 168, endPoint y: 305, distance: 8.1
click at [160, 305] on h4 "Spacing" at bounding box center [208, 300] width 258 height 39
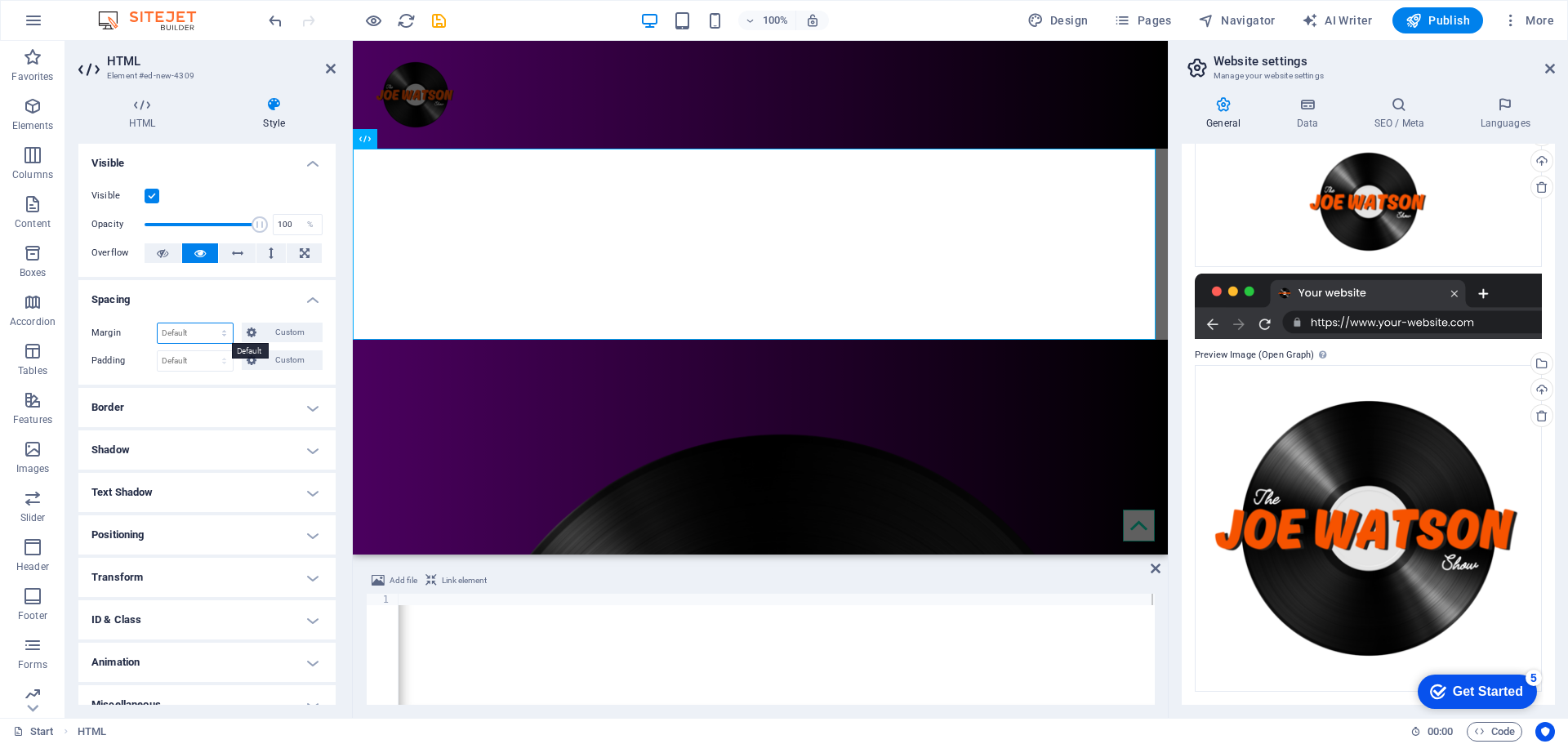
drag, startPoint x: 217, startPoint y: 335, endPoint x: 226, endPoint y: 338, distance: 9.5
click at [218, 335] on select "Default auto px % rem vw vh Custom" at bounding box center [195, 334] width 75 height 20
click at [383, 275] on div at bounding box center [760, 244] width 815 height 191
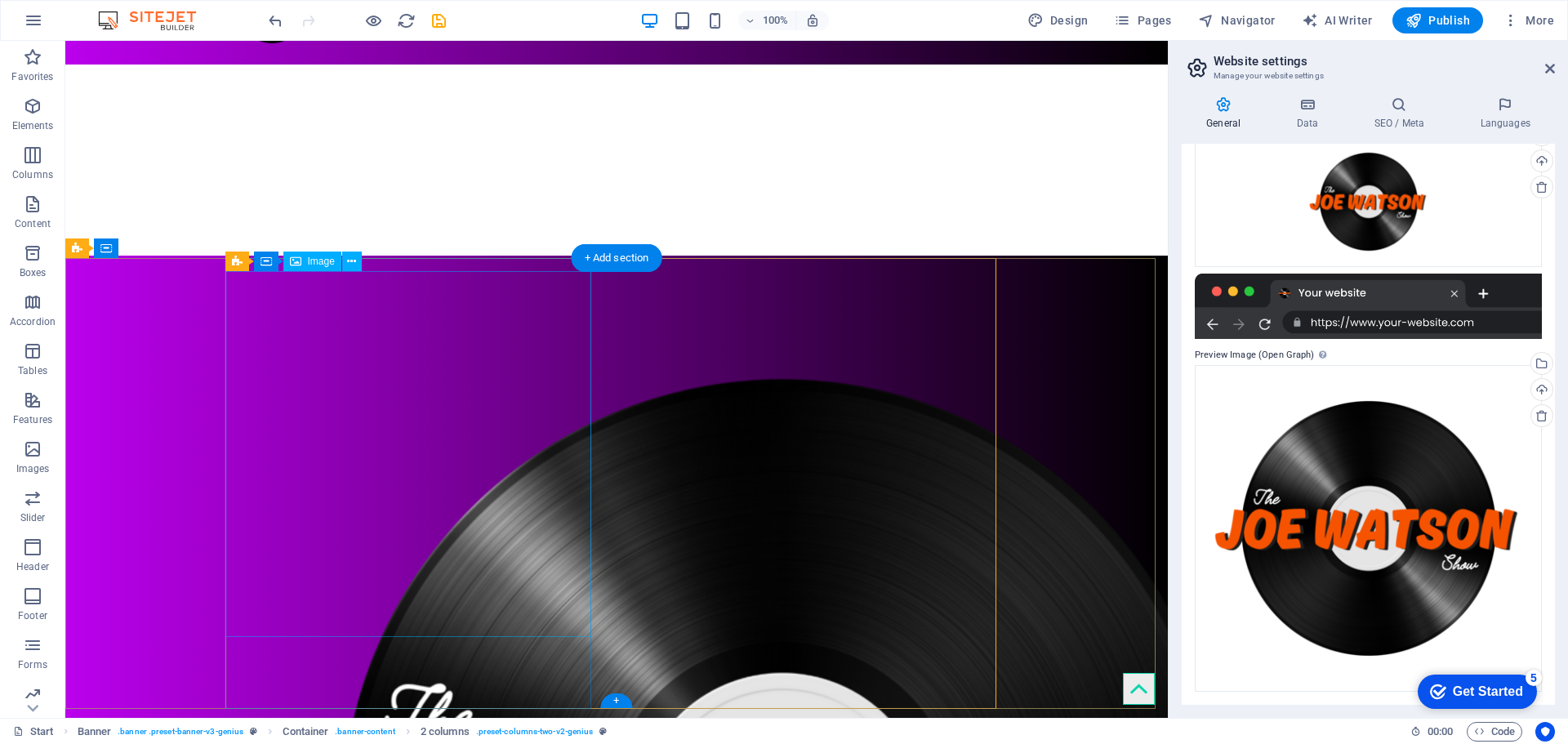
scroll to position [82, 0]
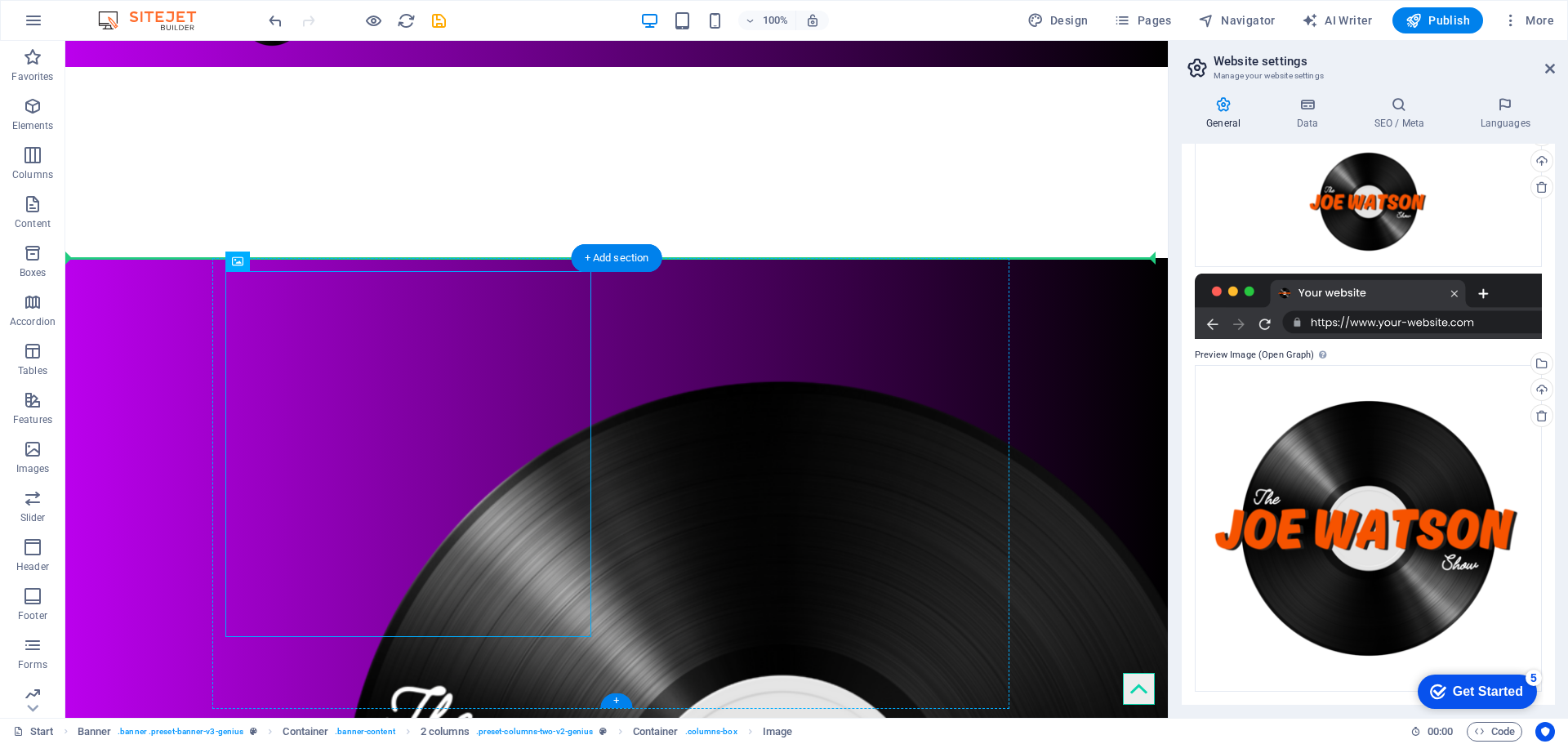
drag, startPoint x: 449, startPoint y: 426, endPoint x: 823, endPoint y: 479, distance: 377.7
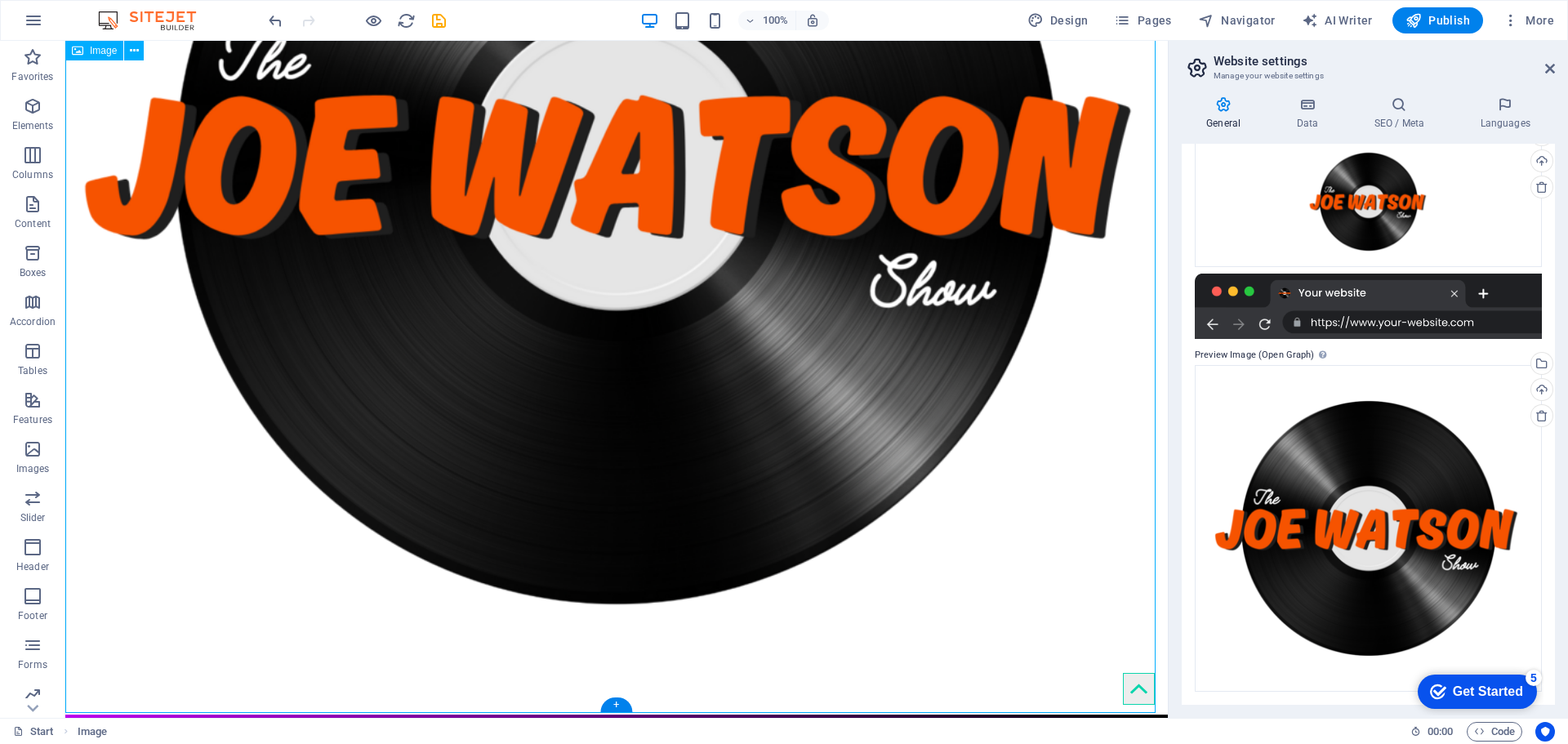
scroll to position [735, 0]
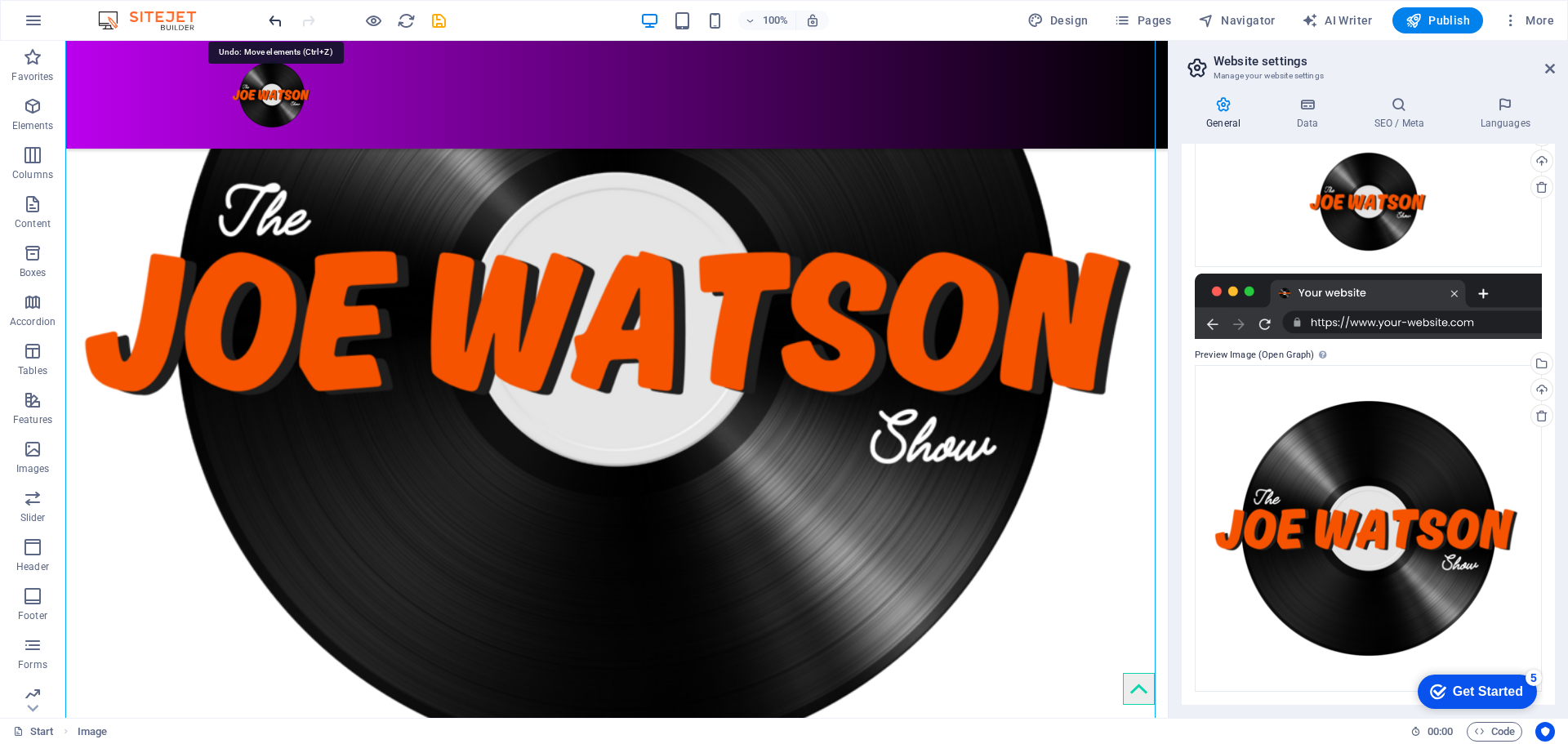
click at [276, 26] on icon "undo" at bounding box center [275, 20] width 19 height 19
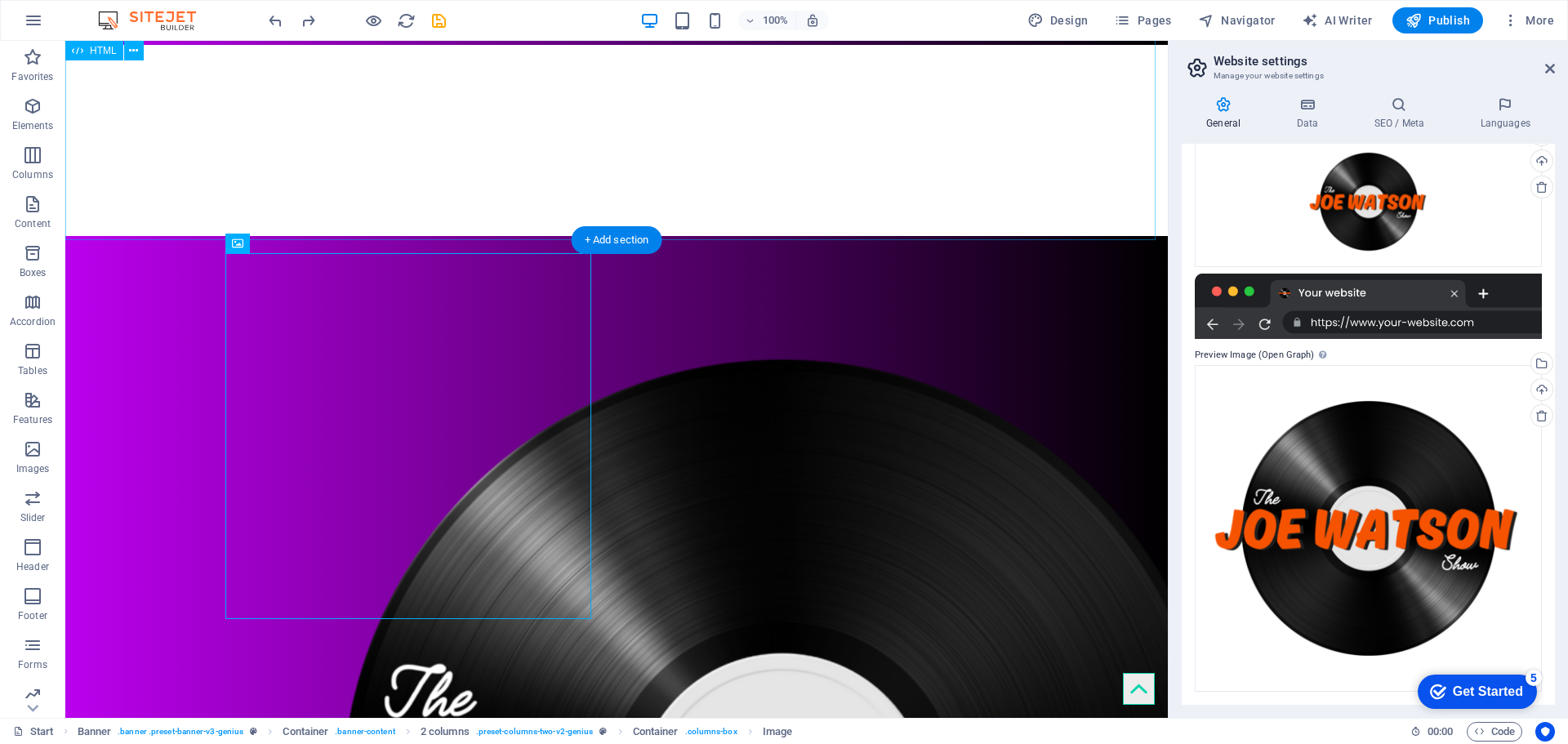
scroll to position [0, 0]
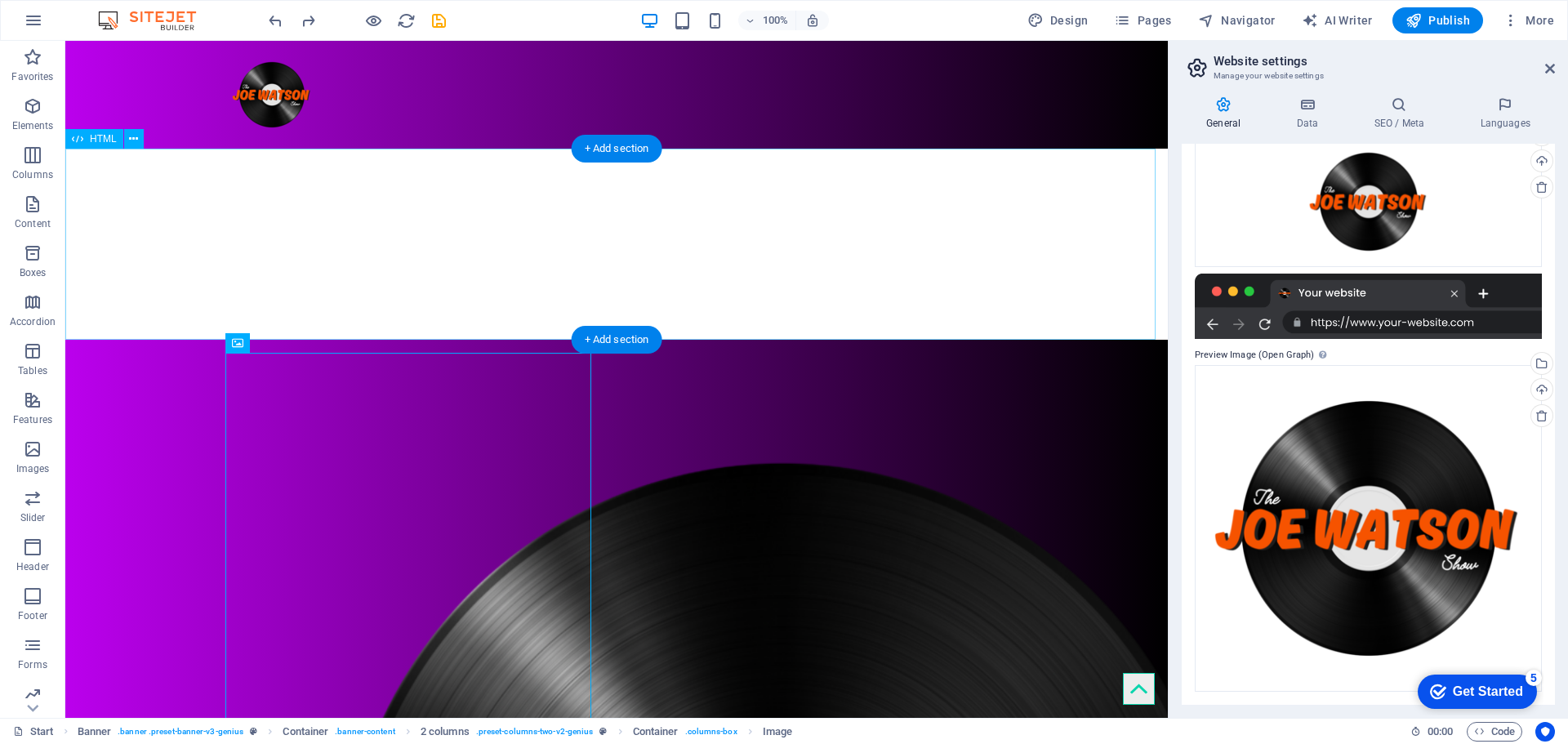
click at [310, 203] on div at bounding box center [616, 244] width 1103 height 191
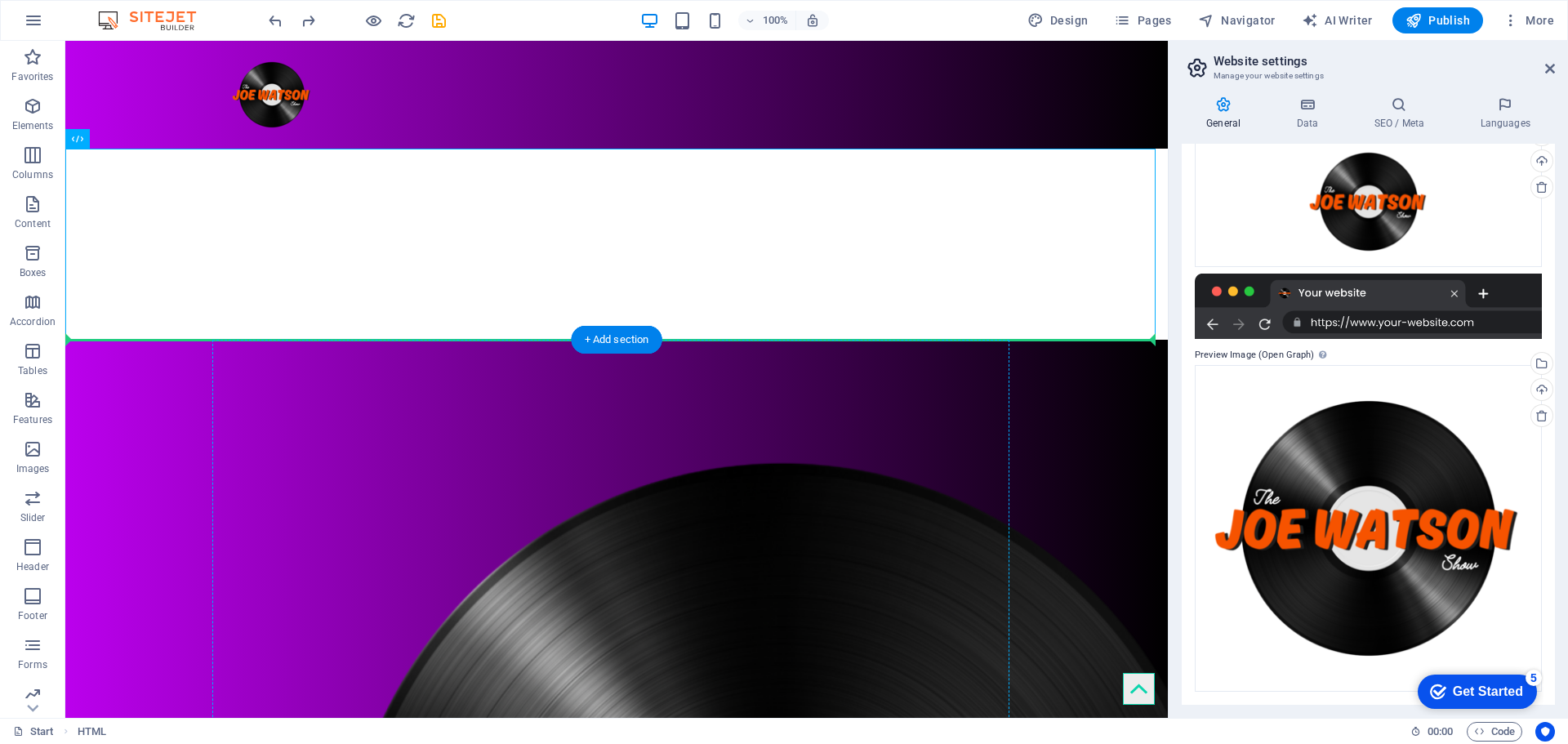
drag, startPoint x: 400, startPoint y: 266, endPoint x: 793, endPoint y: 494, distance: 454.3
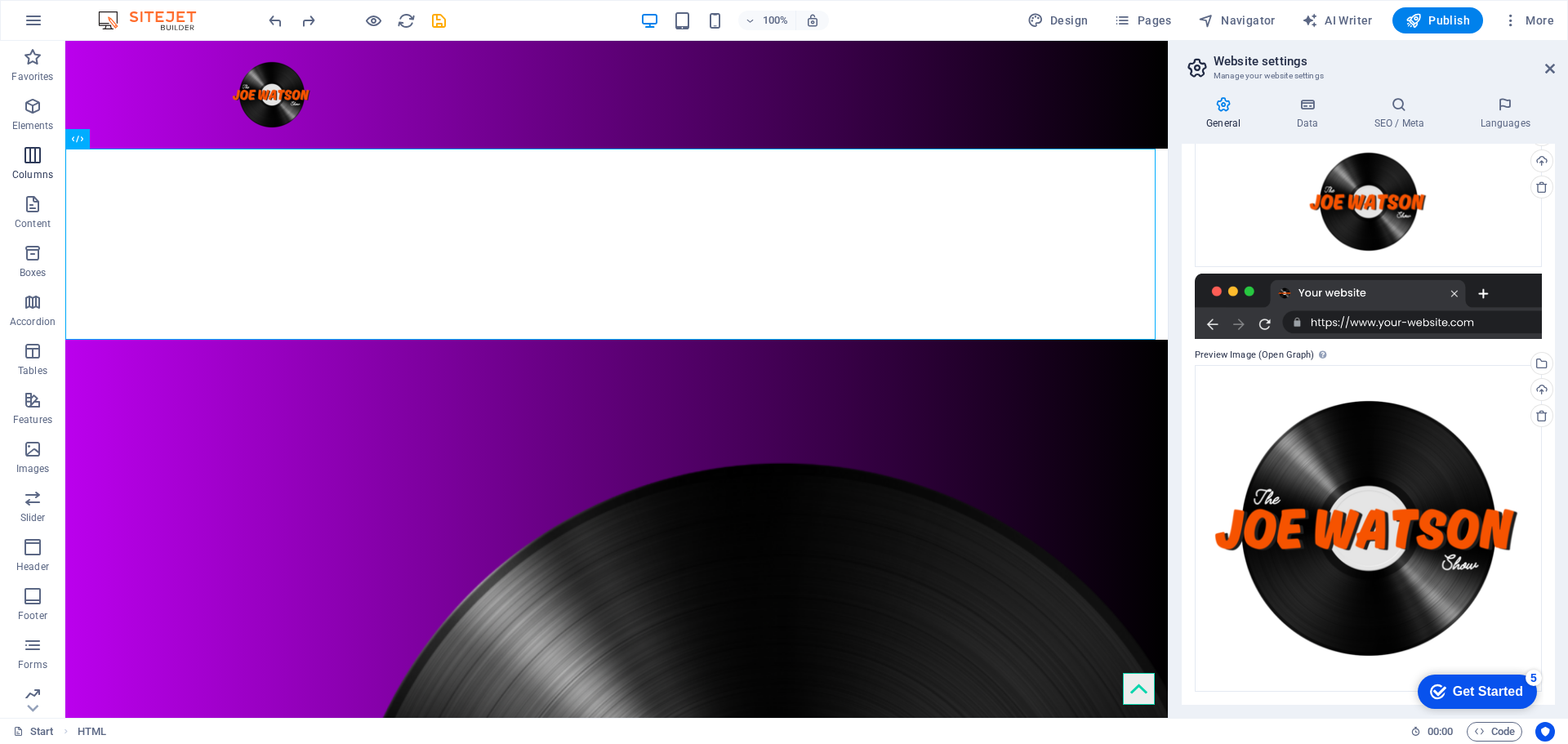
click at [47, 167] on span "Columns" at bounding box center [32, 165] width 65 height 39
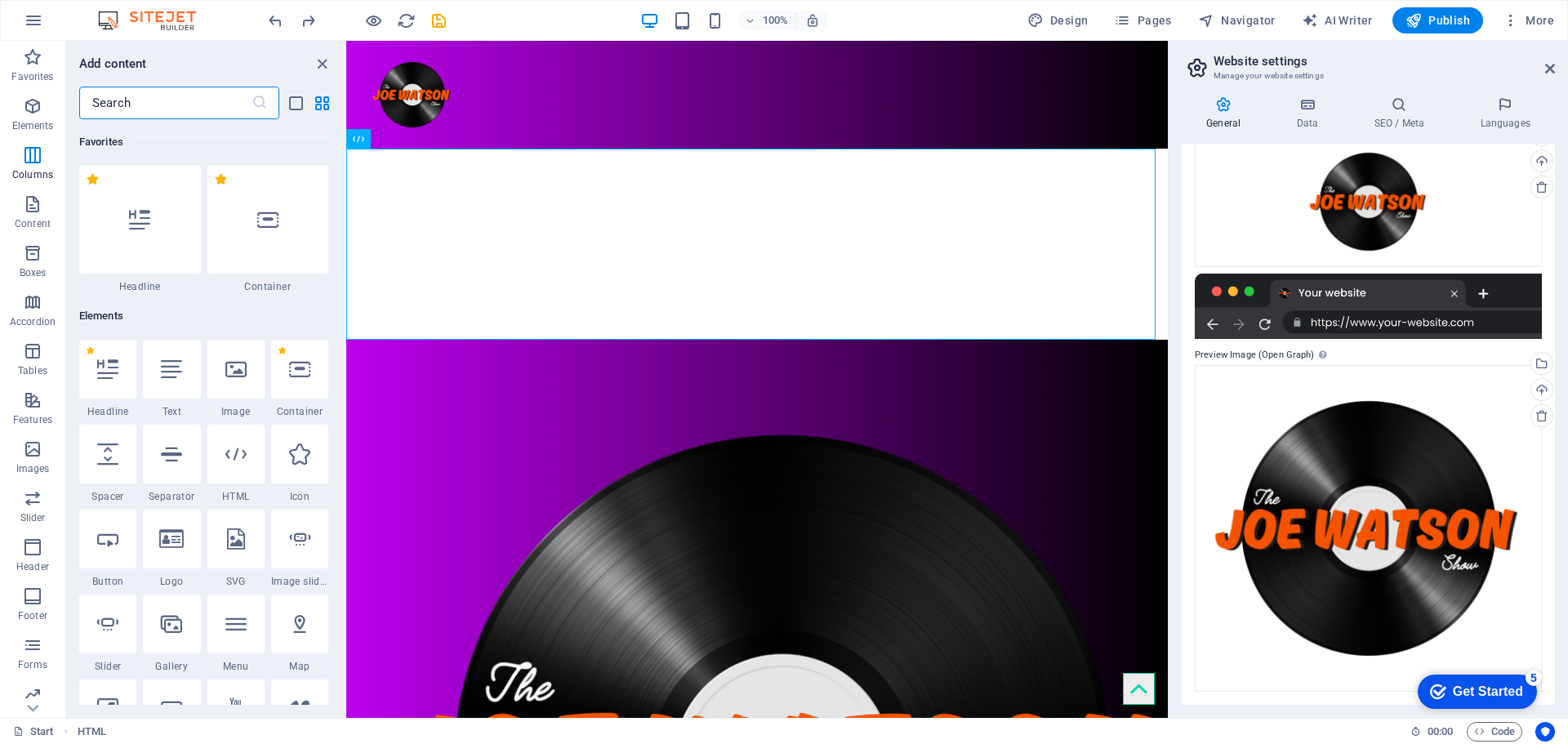
scroll to position [809, 0]
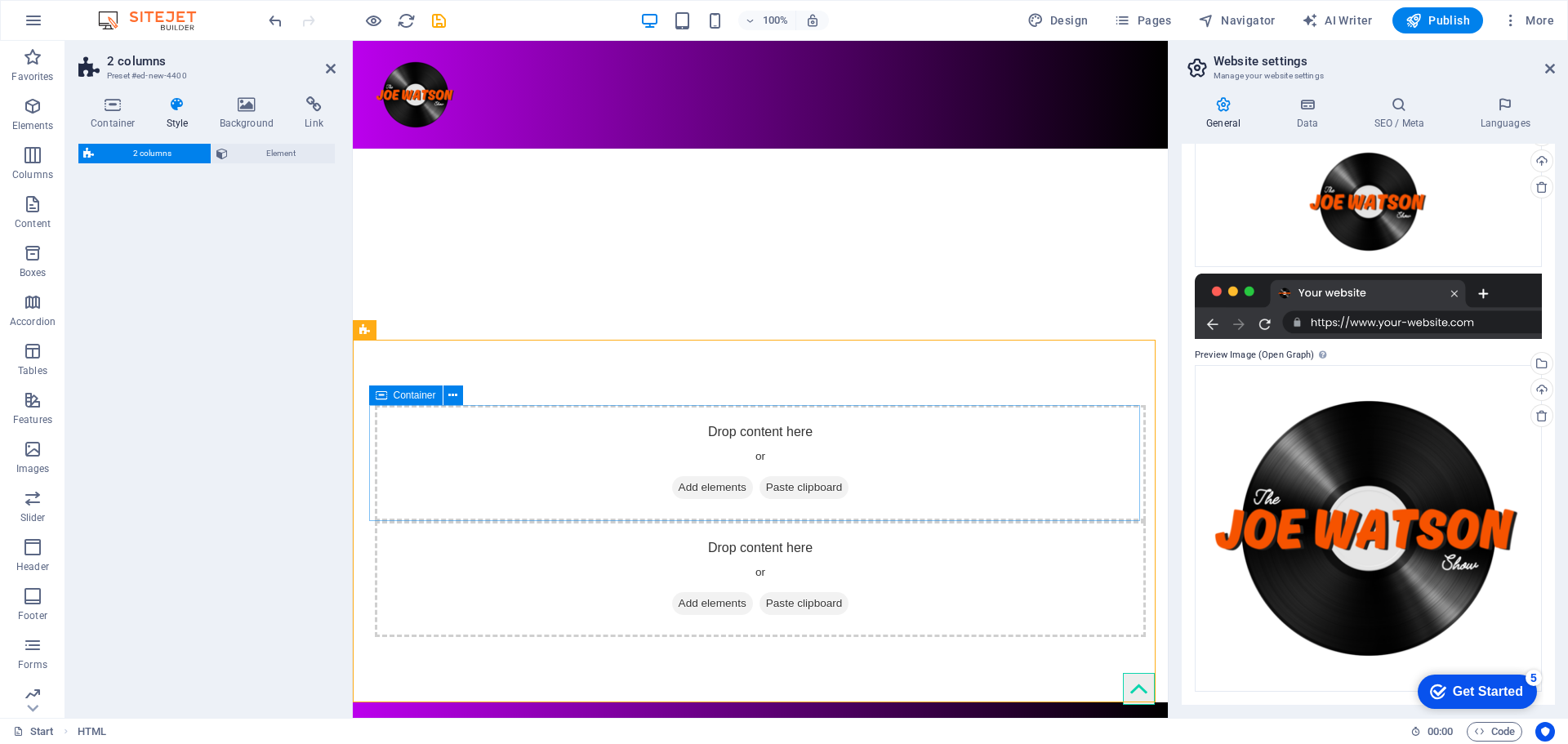
select select "rem"
select select "preset-columns-two-v2-default"
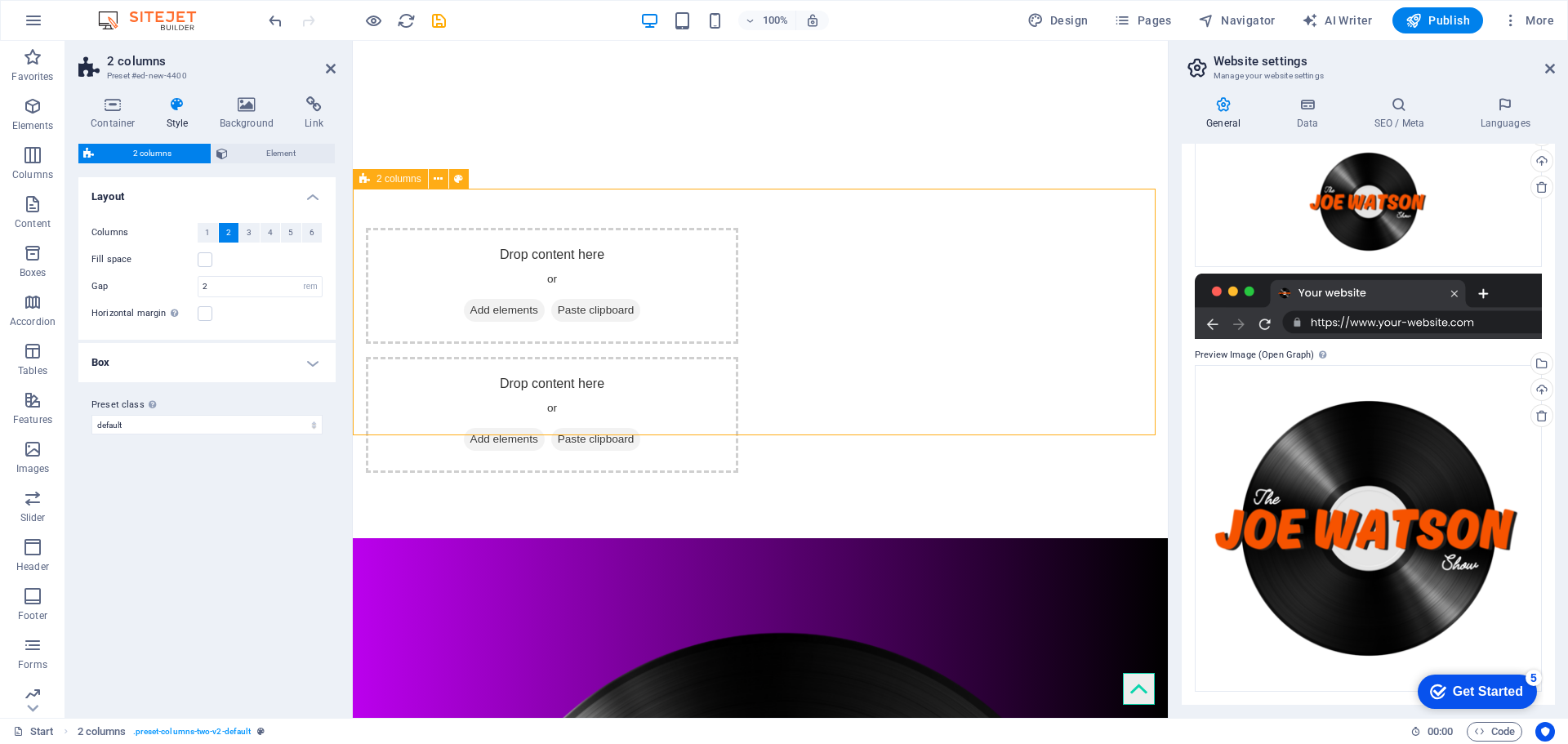
scroll to position [191, 0]
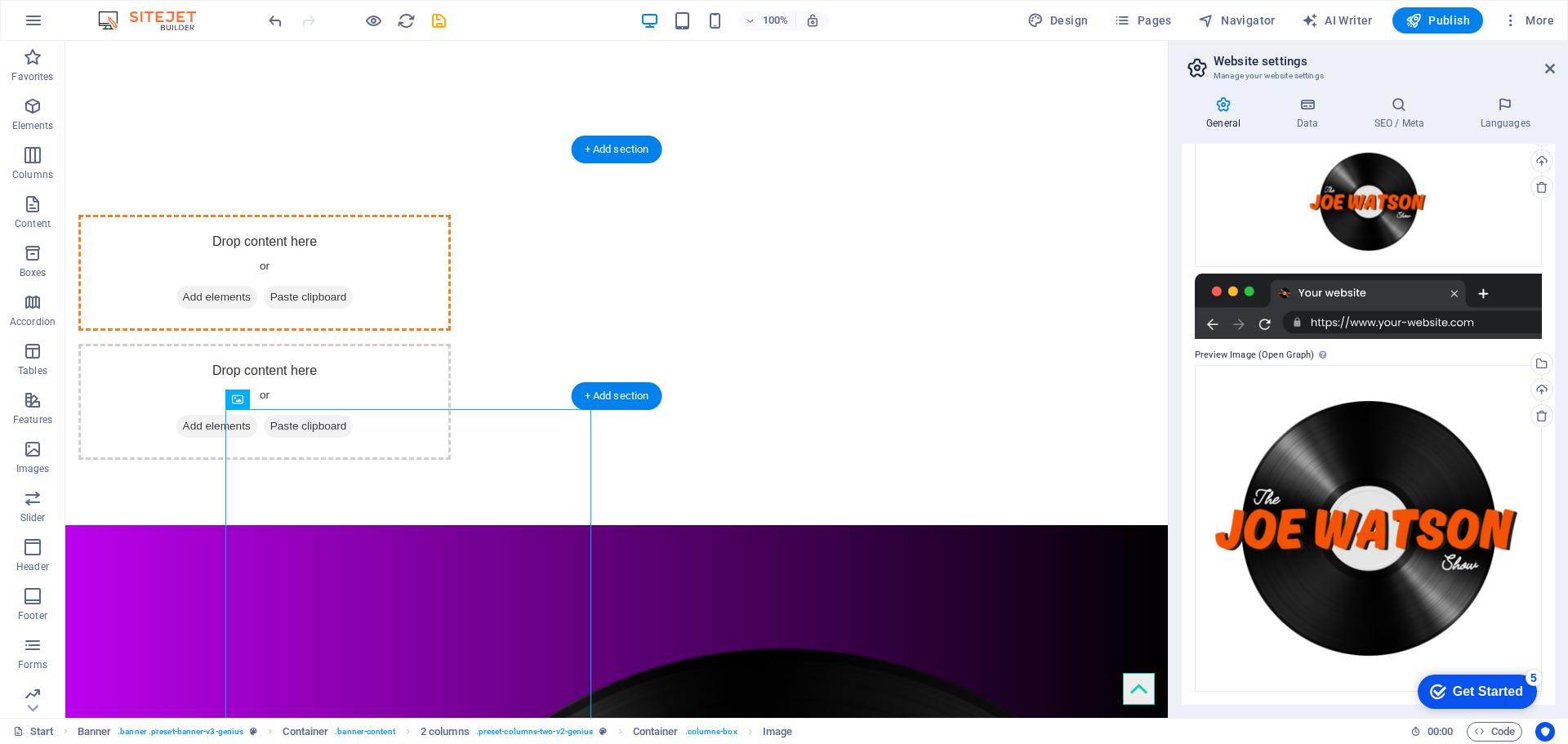
drag, startPoint x: 261, startPoint y: 515, endPoint x: 553, endPoint y: 266, distance: 383.8
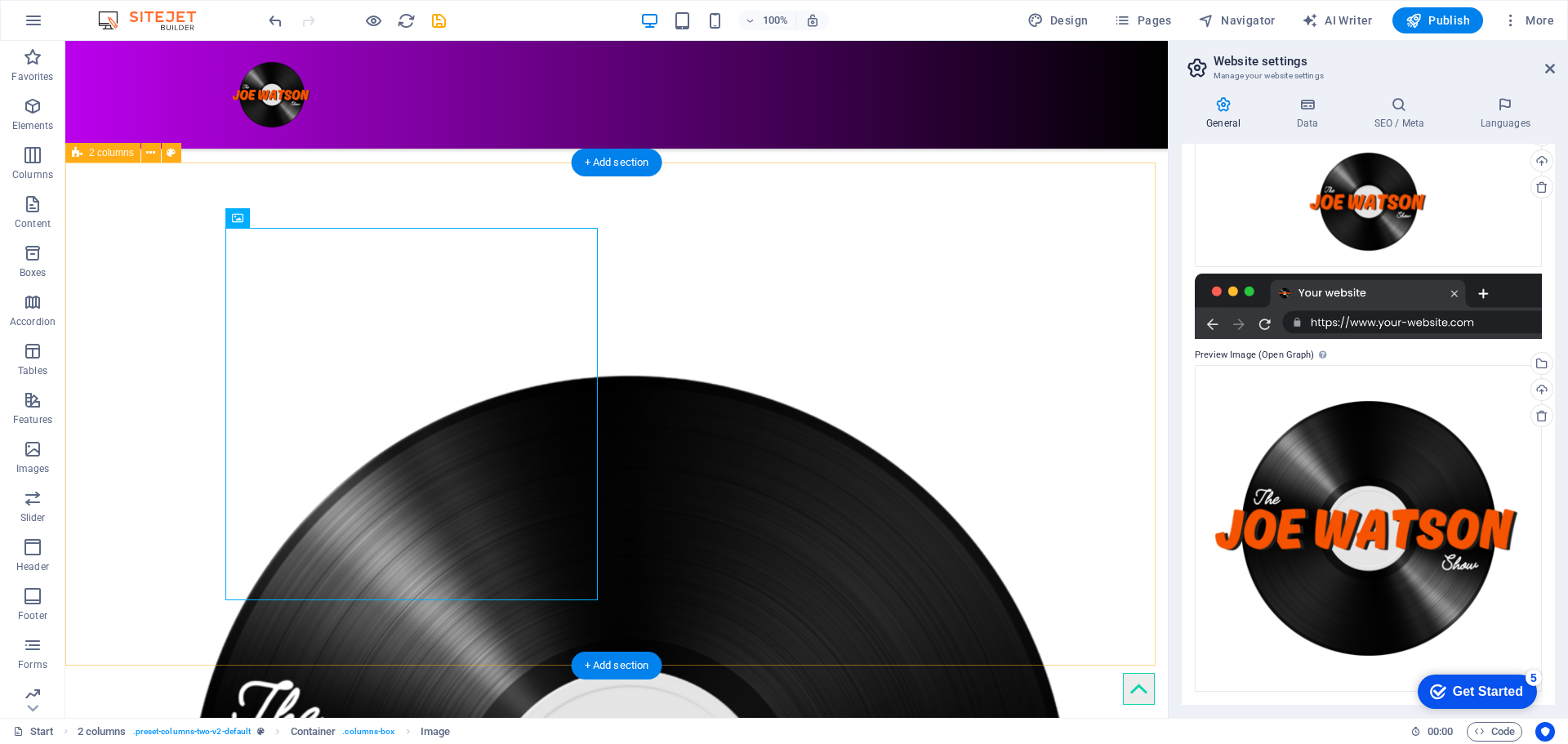
scroll to position [109, 0]
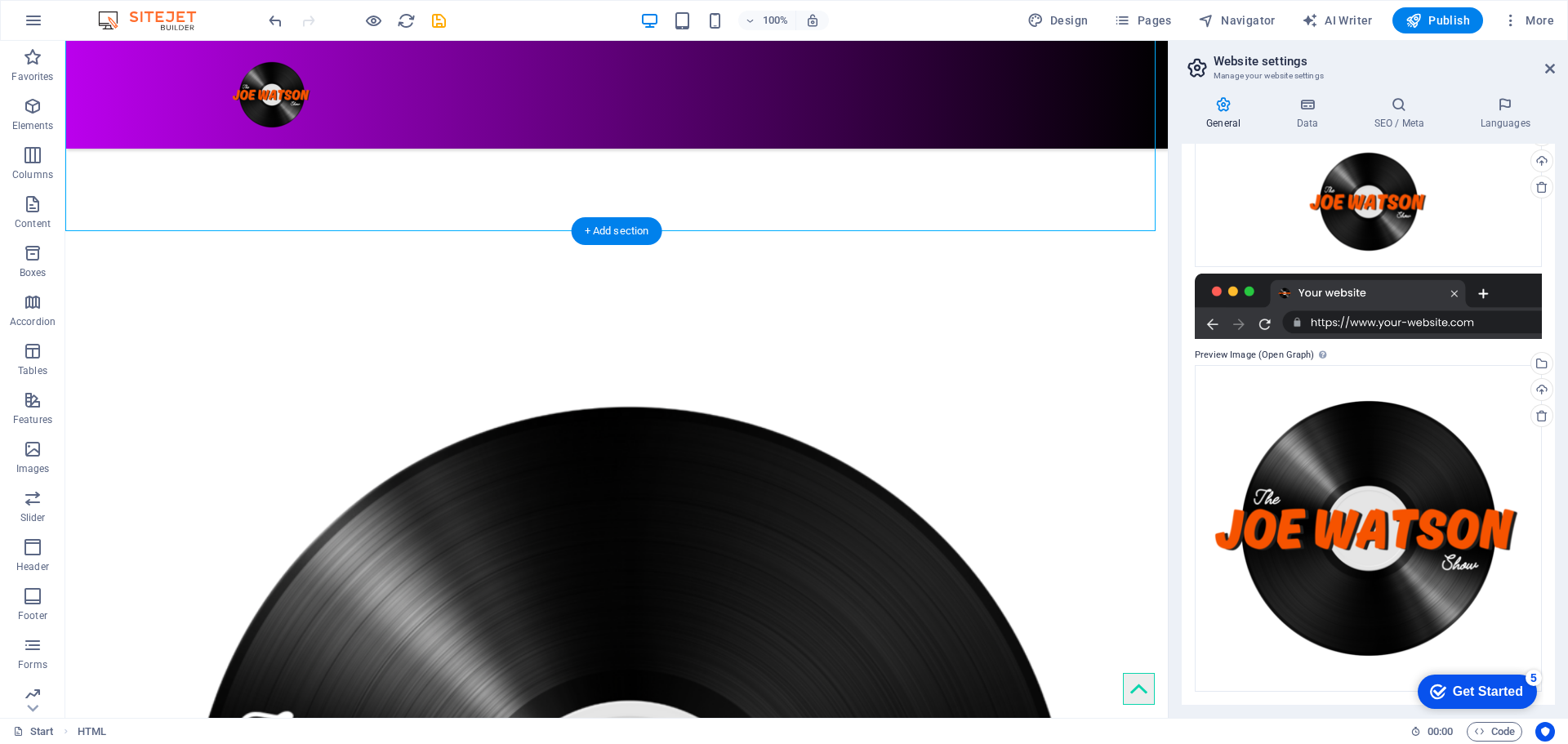
drag, startPoint x: 325, startPoint y: 187, endPoint x: 860, endPoint y: 384, distance: 570.1
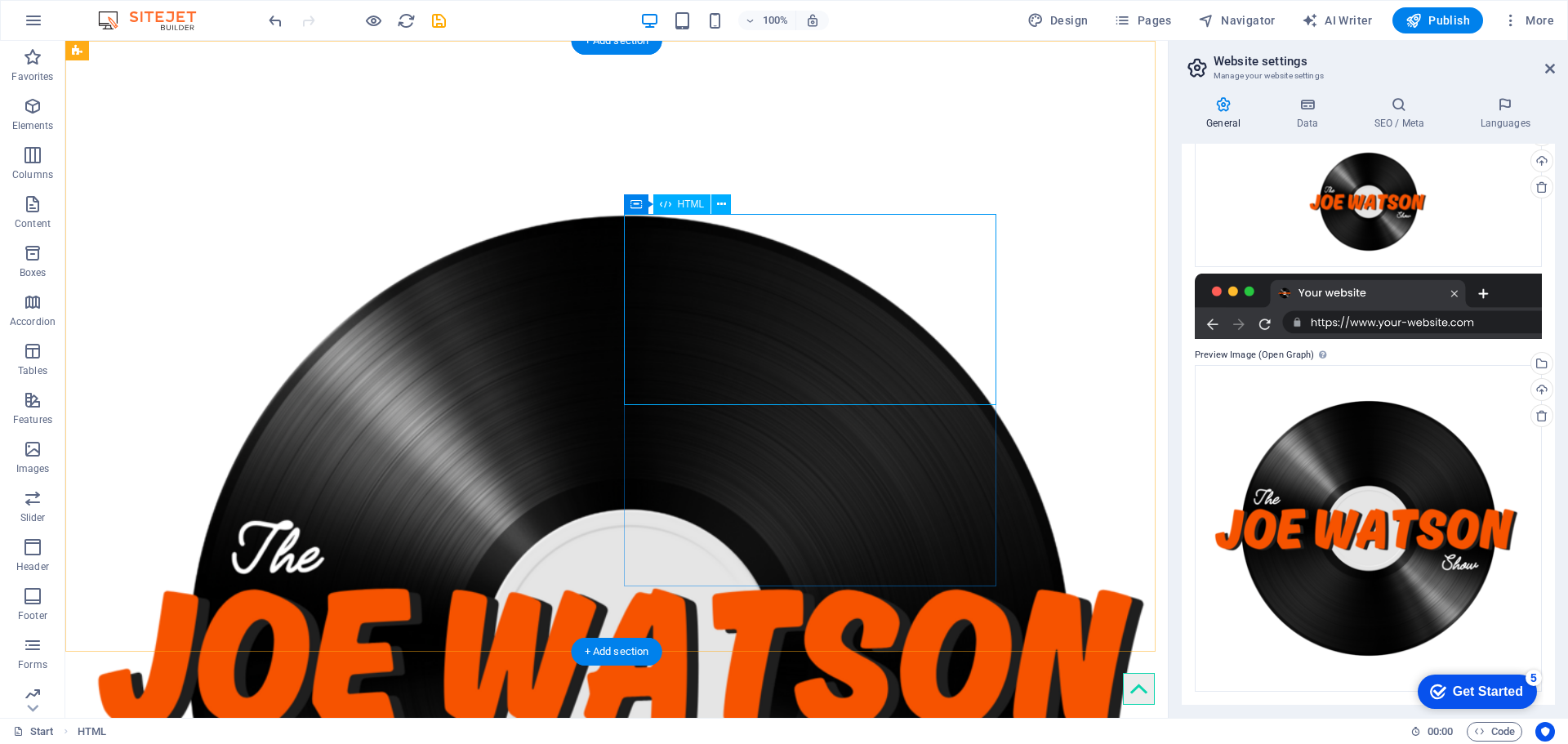
scroll to position [0, 0]
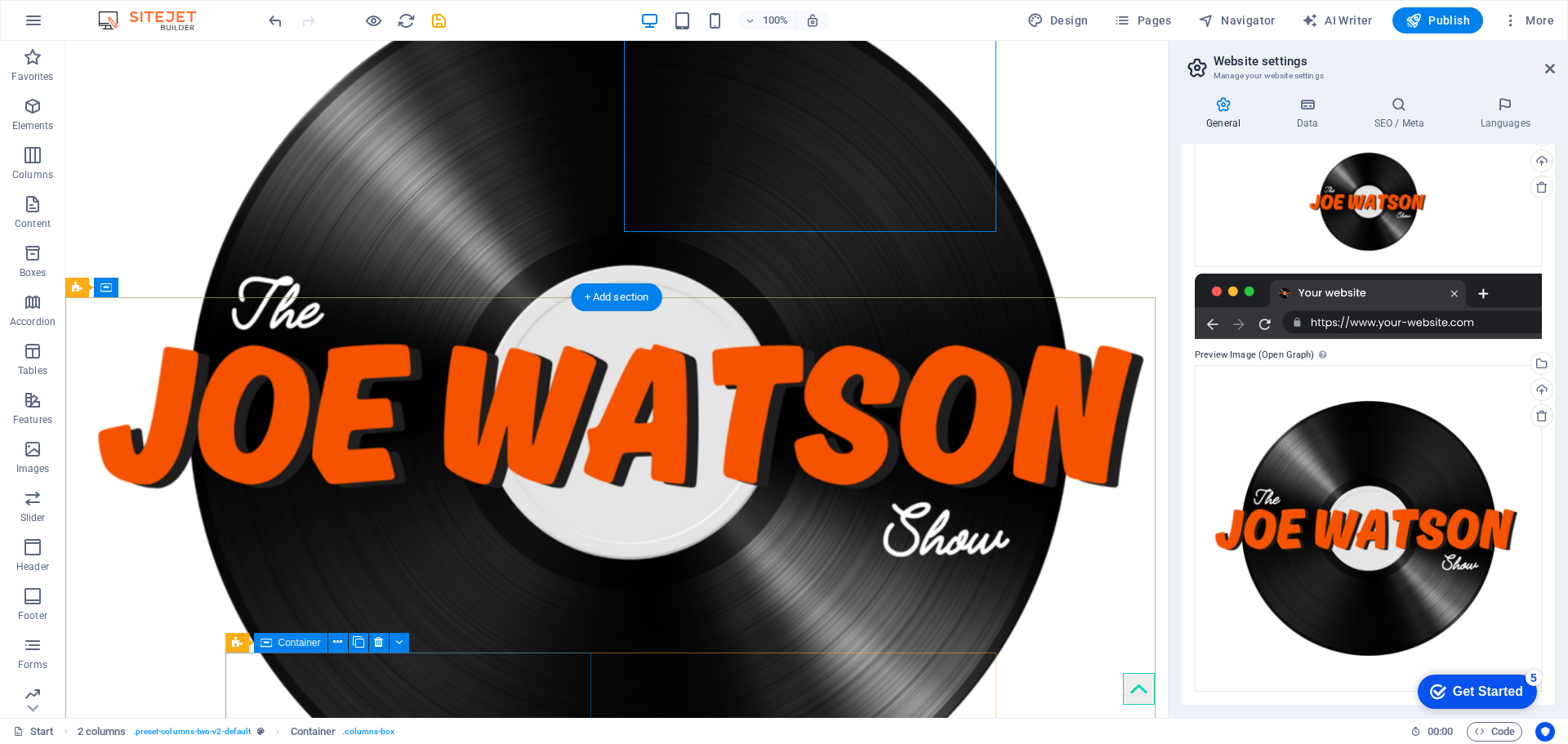
scroll to position [355, 0]
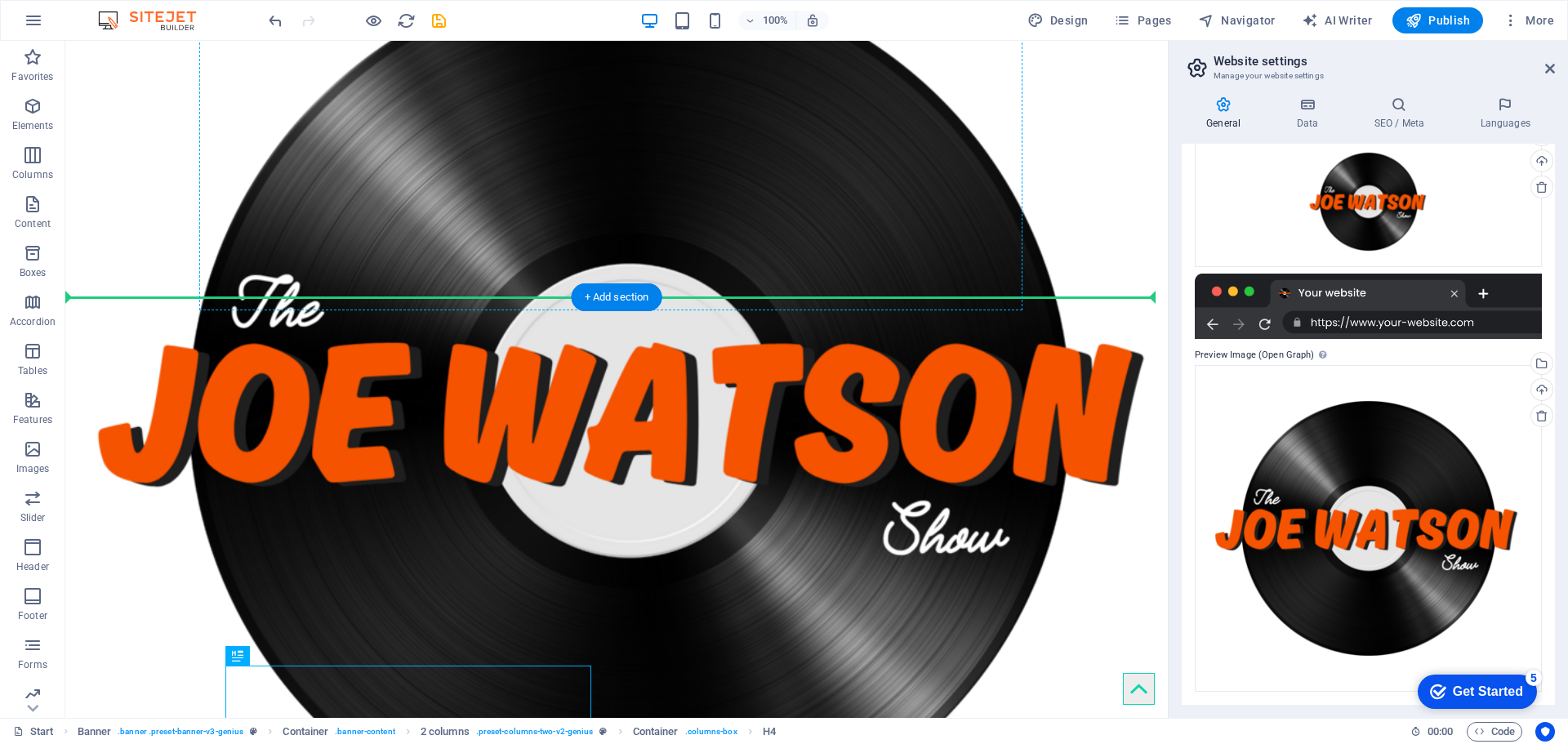
drag, startPoint x: 461, startPoint y: 677, endPoint x: 780, endPoint y: 184, distance: 587.2
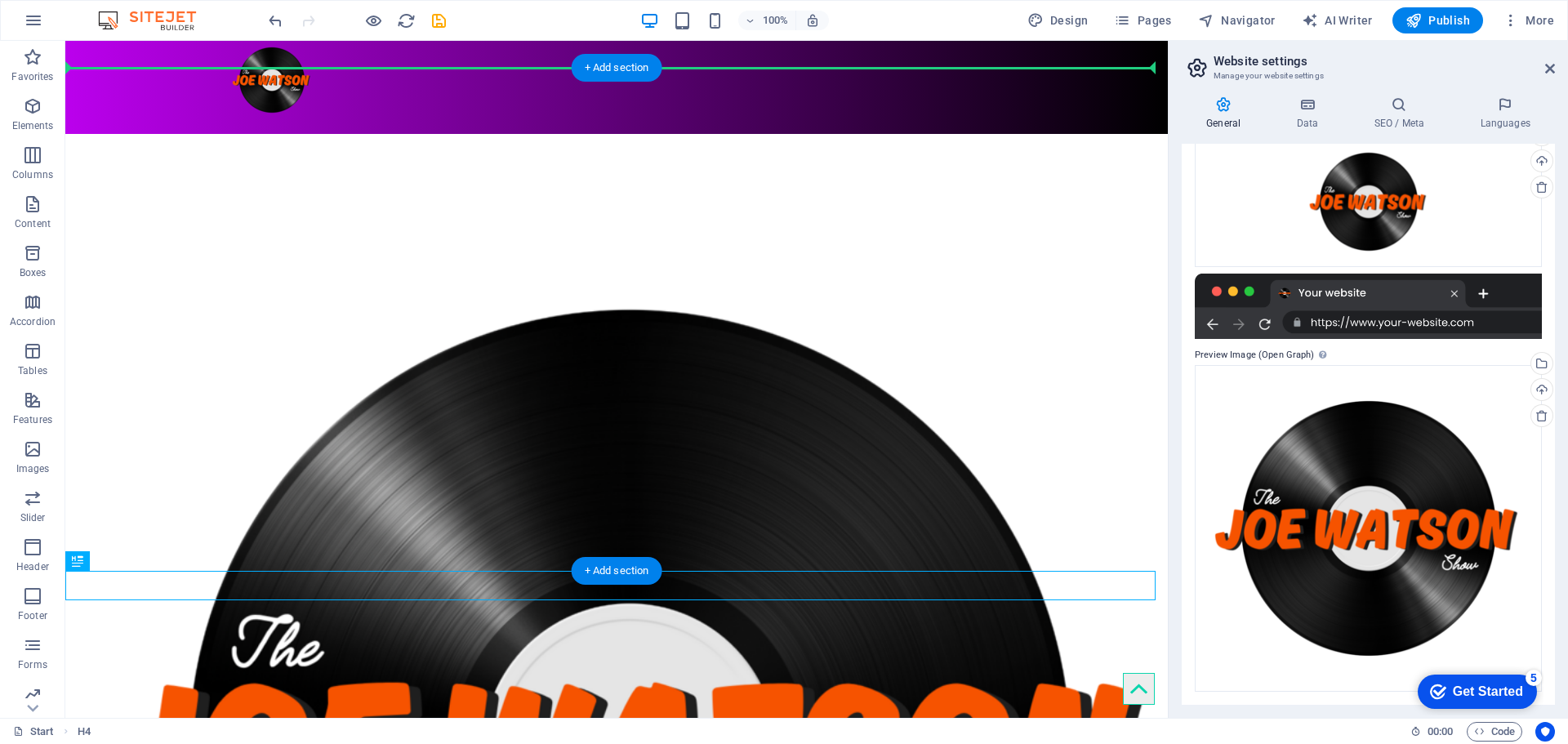
scroll to position [0, 0]
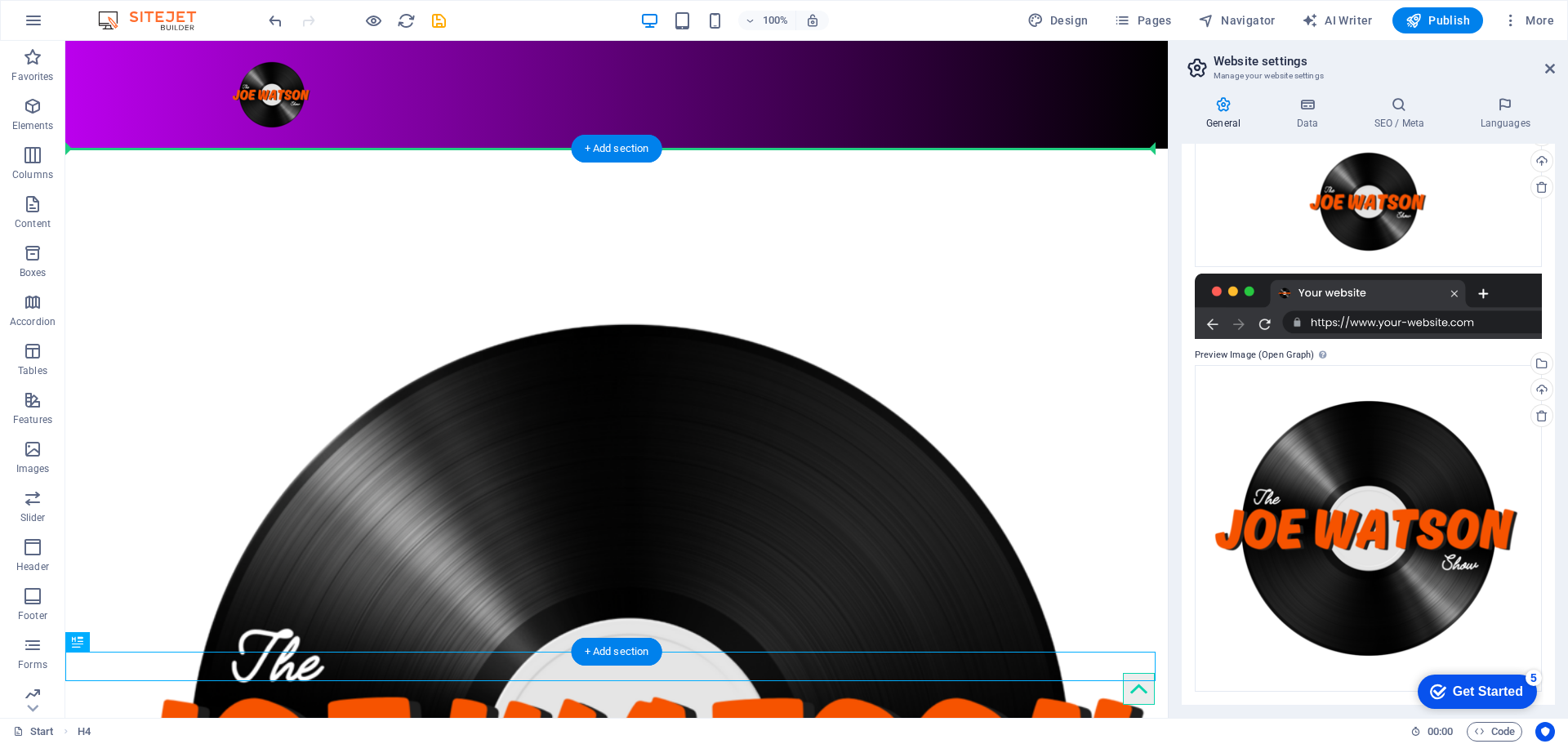
drag, startPoint x: 569, startPoint y: 519, endPoint x: 655, endPoint y: 169, distance: 360.4
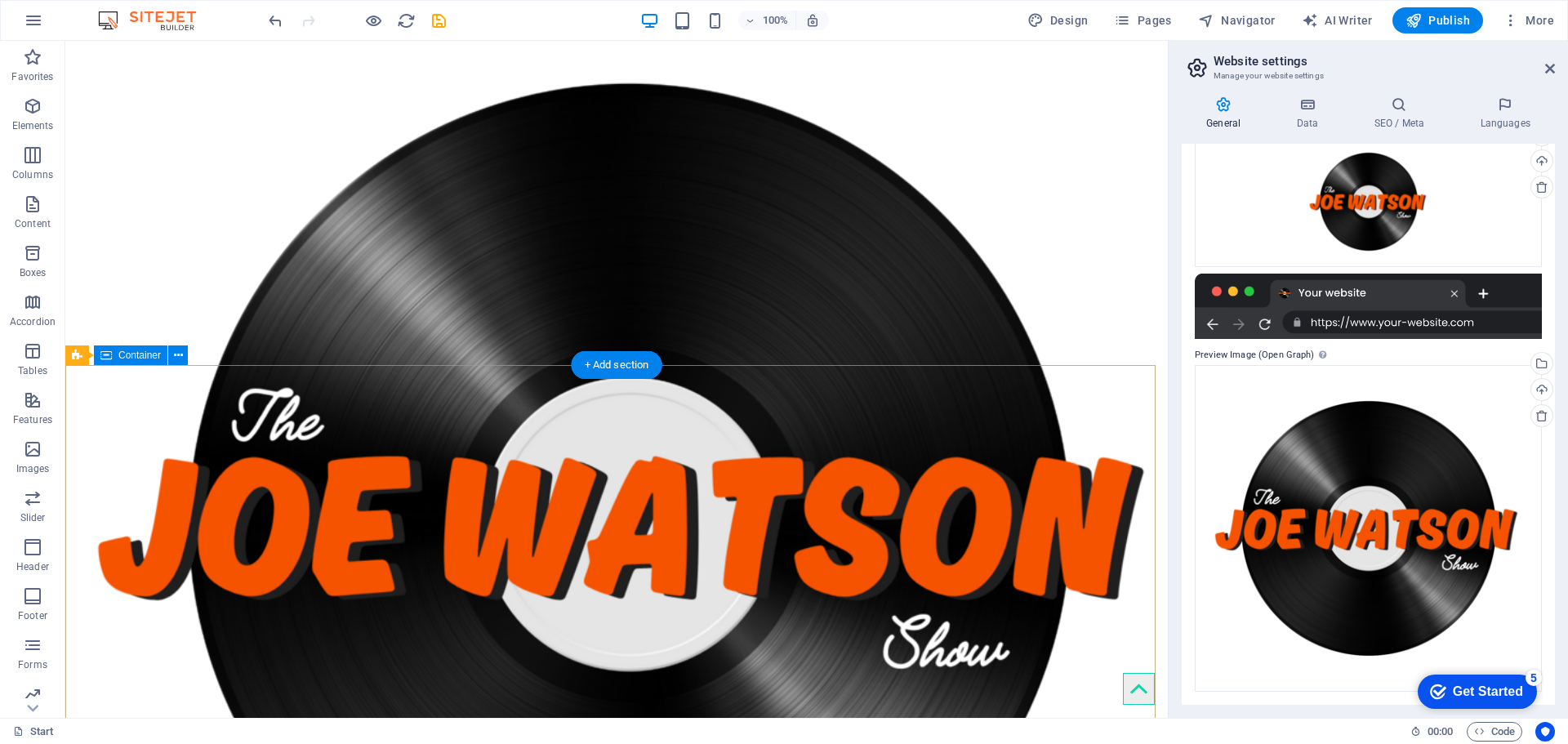
scroll to position [435, 0]
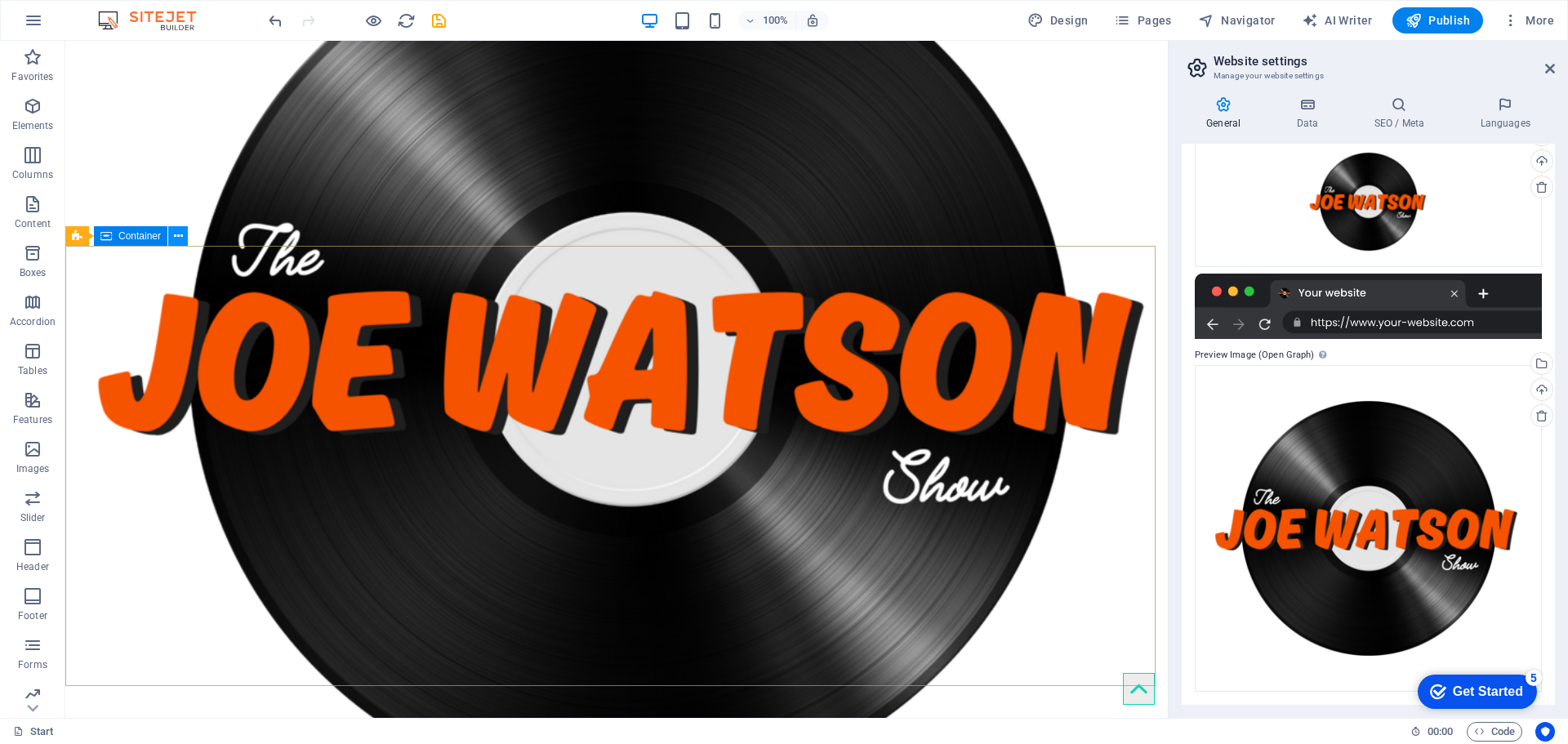
click at [173, 241] on button at bounding box center [179, 237] width 20 height 20
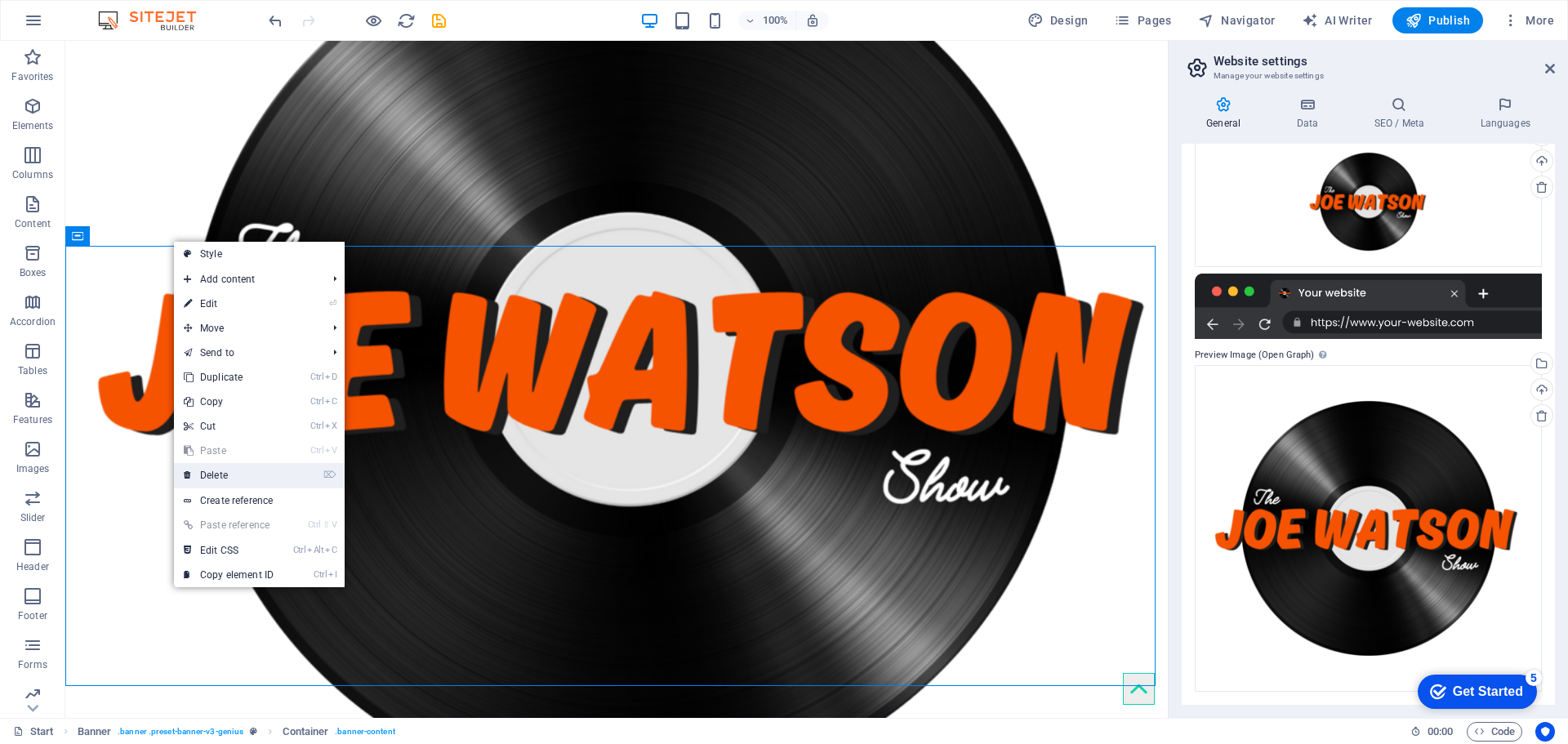
click at [245, 471] on link "⌦ Delete" at bounding box center [229, 475] width 110 height 25
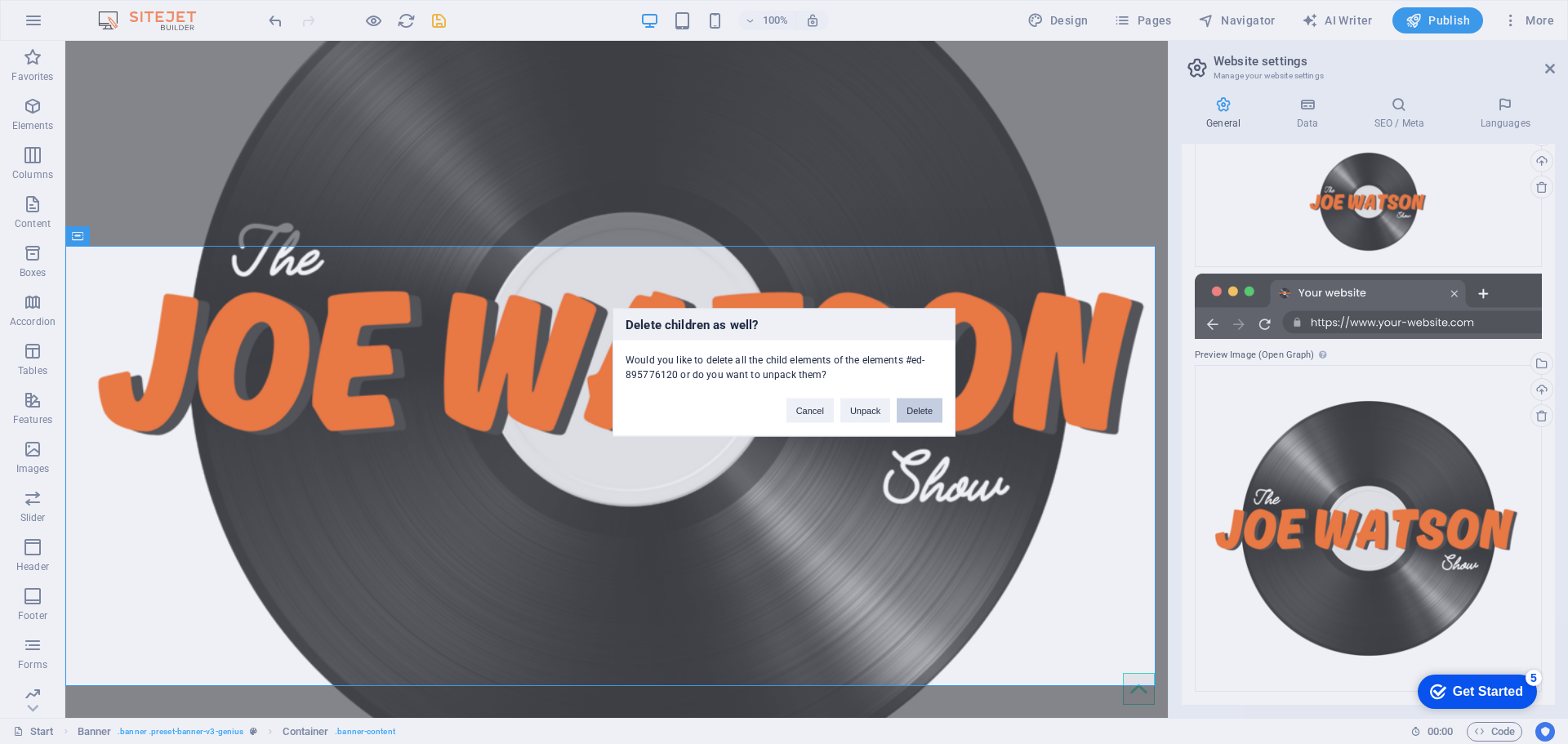
click at [919, 404] on button "Delete" at bounding box center [919, 409] width 46 height 25
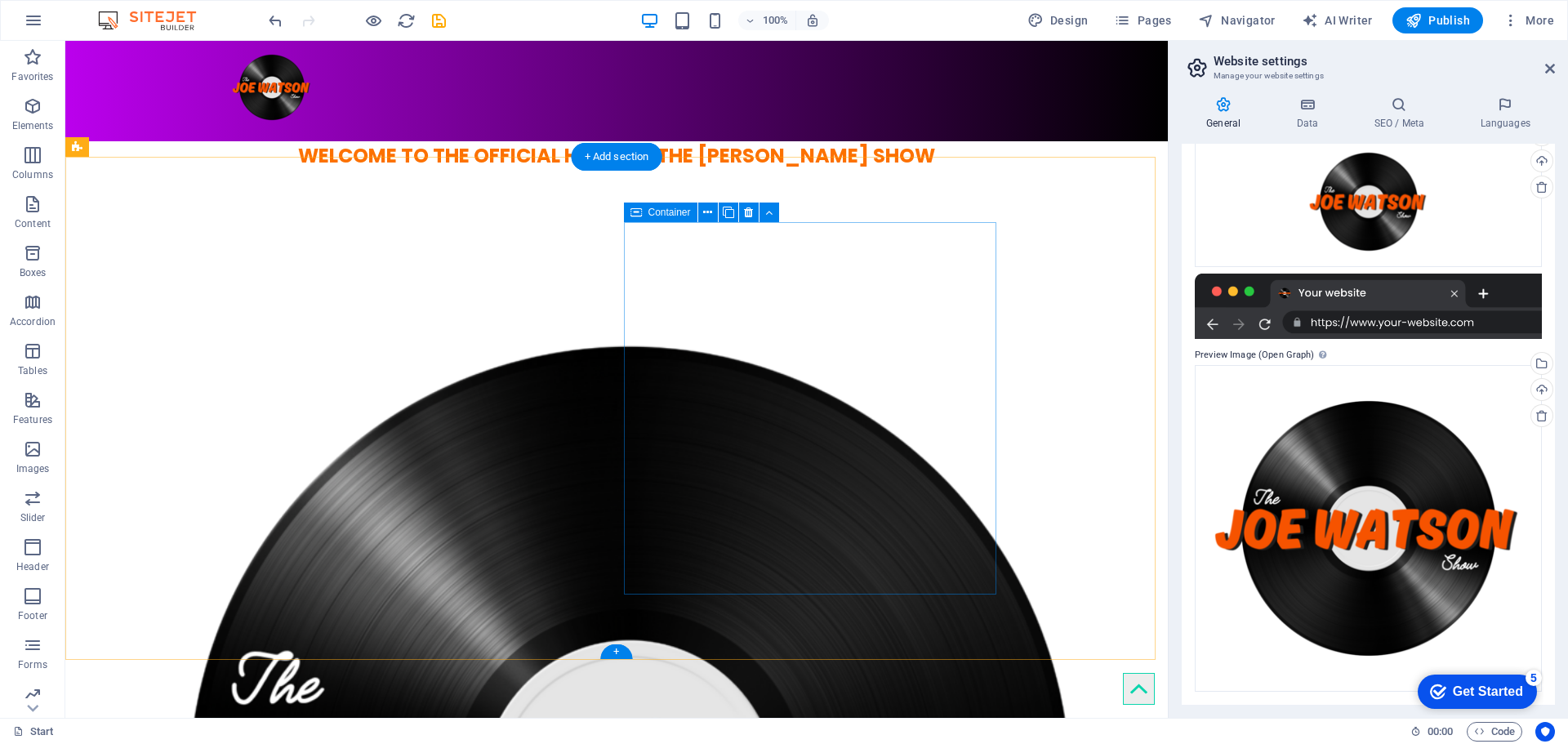
scroll to position [171, 0]
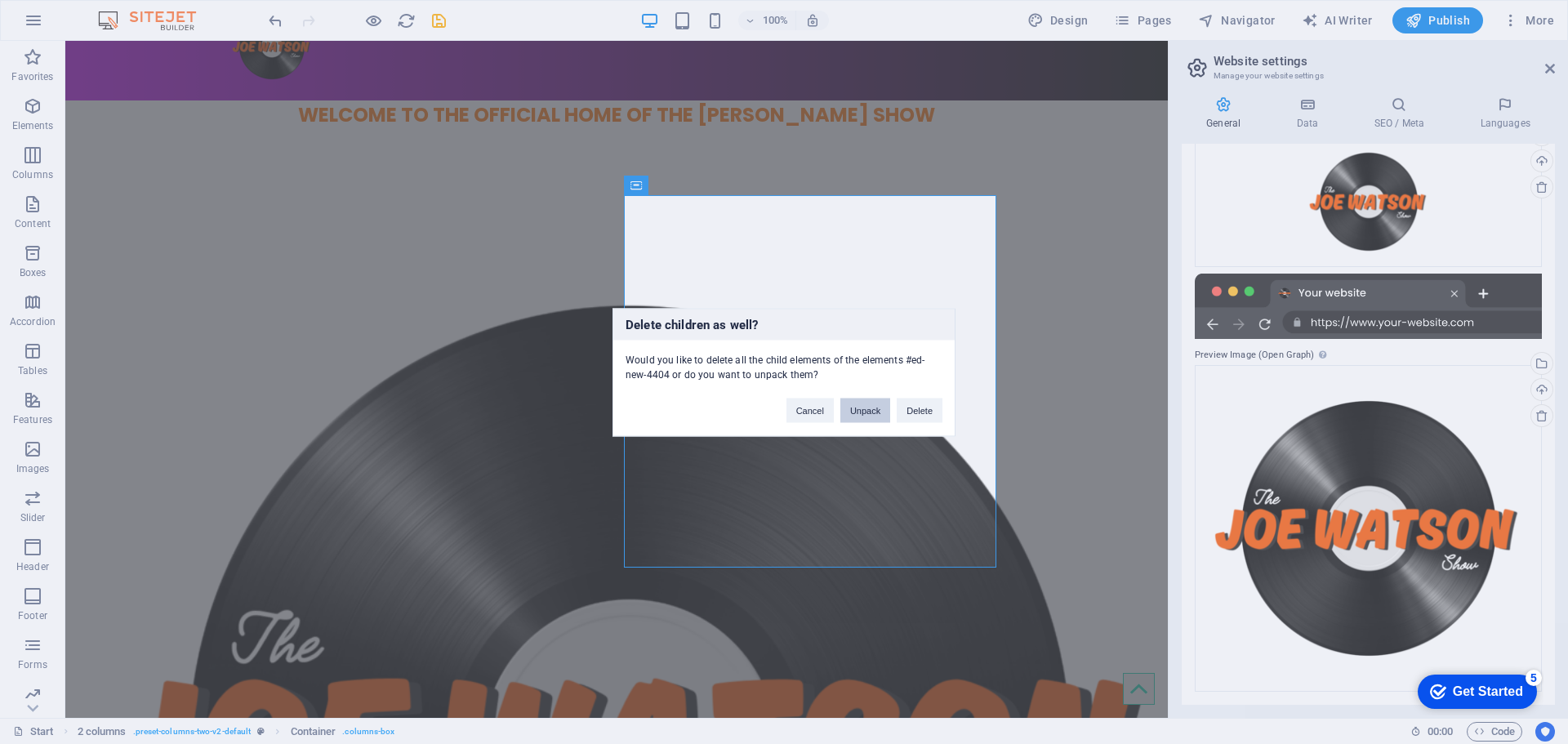
click at [874, 409] on button "Unpack" at bounding box center [865, 409] width 50 height 25
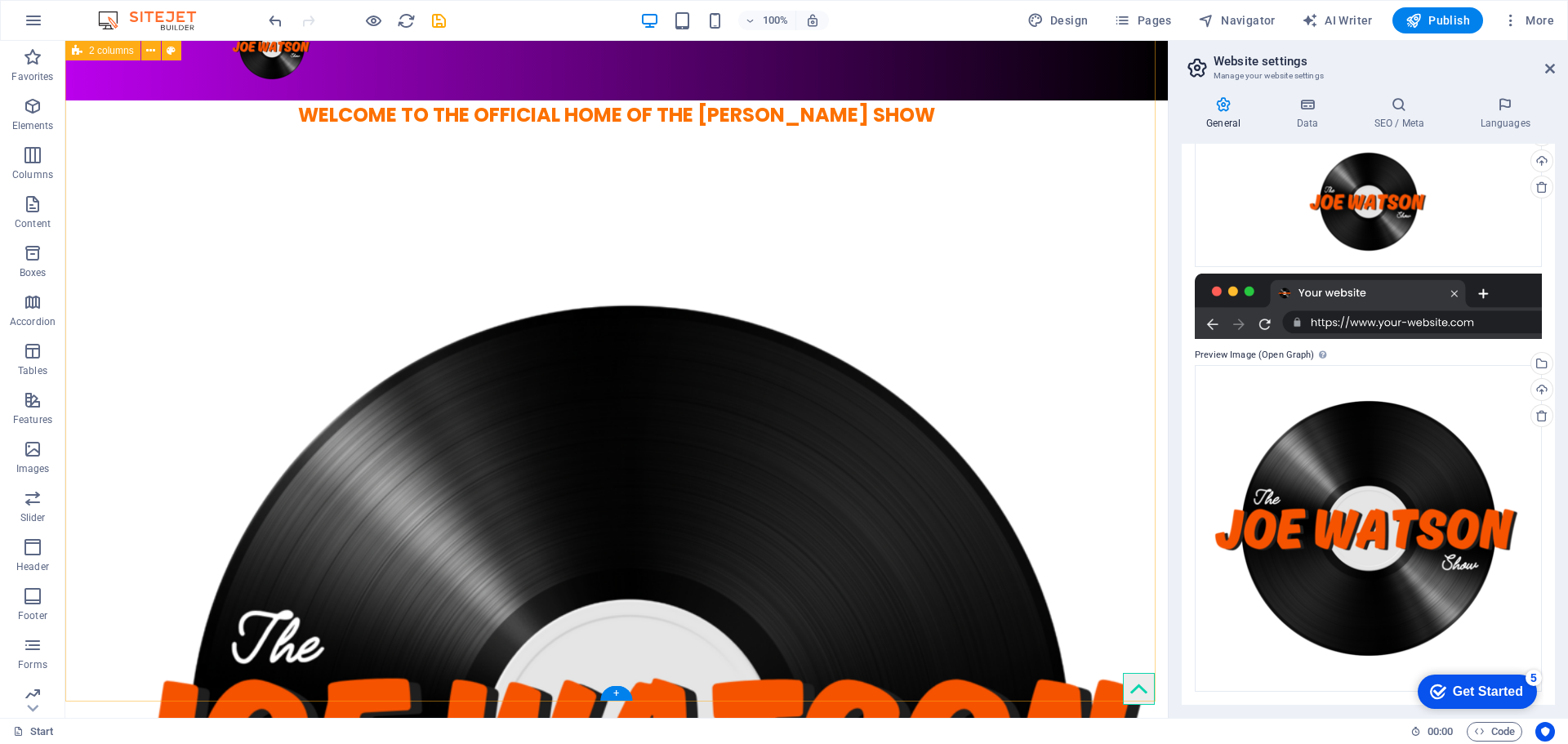
scroll to position [171, 0]
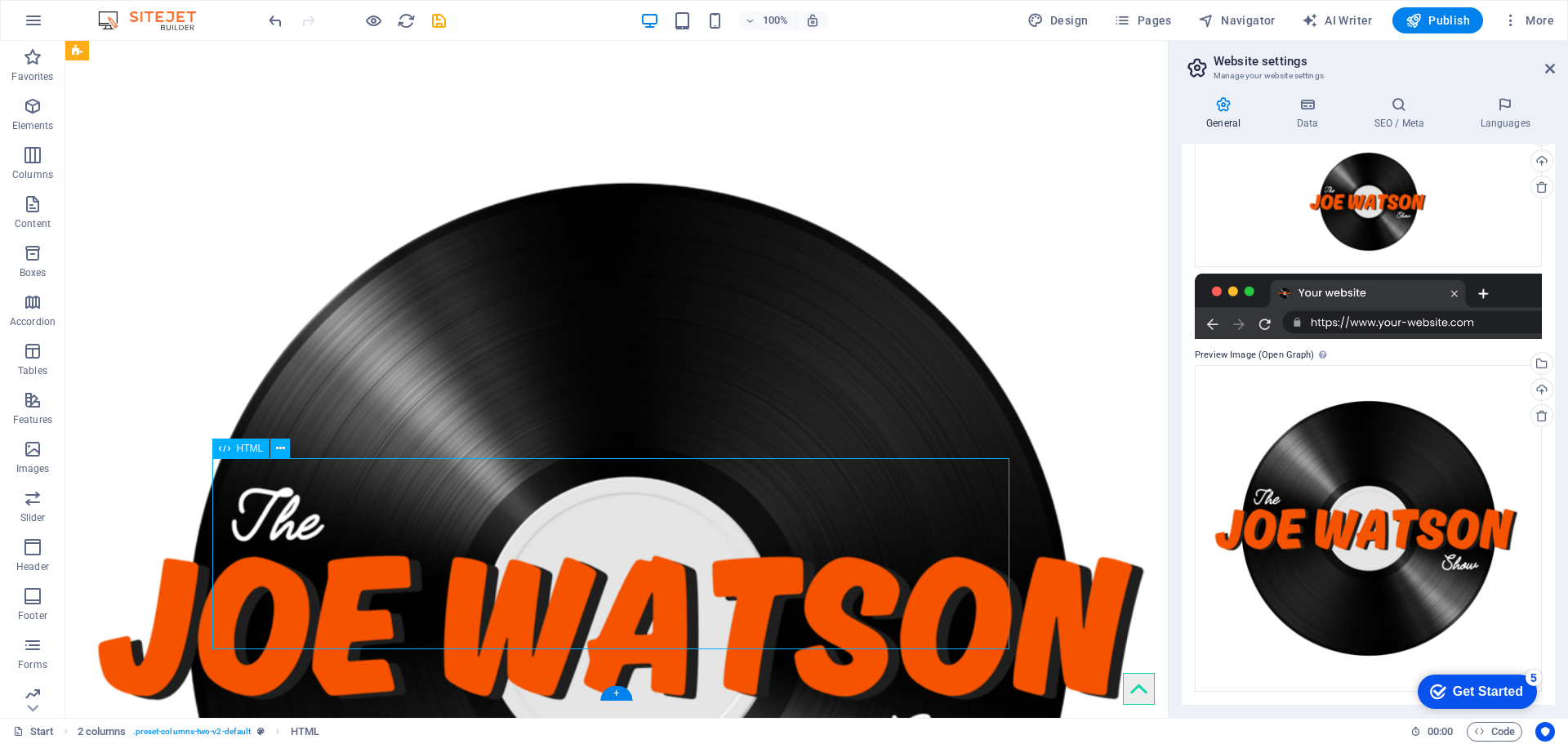
drag, startPoint x: 393, startPoint y: 501, endPoint x: 881, endPoint y: 507, distance: 488.0
click at [276, 452] on icon at bounding box center [280, 448] width 9 height 17
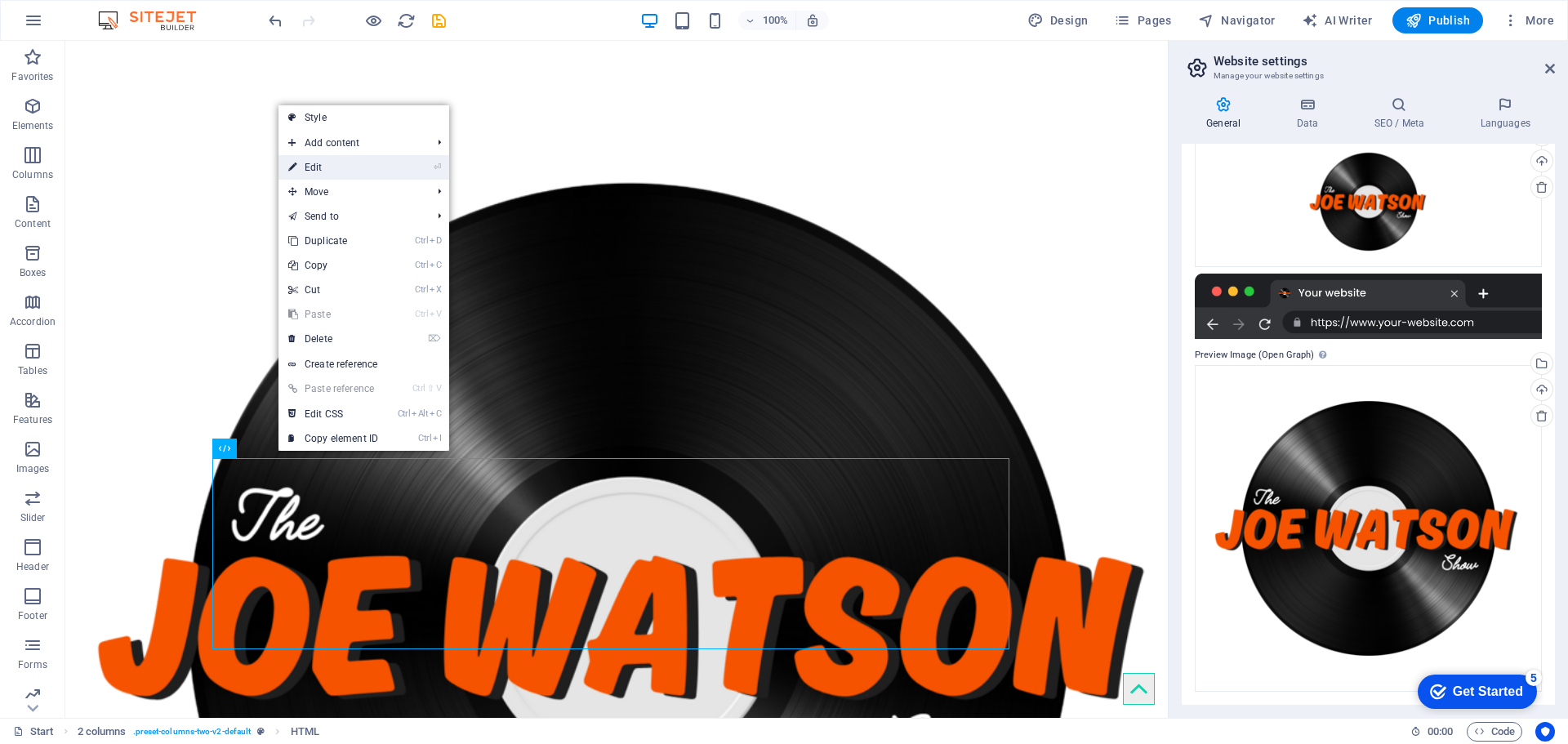
click at [397, 172] on li "⏎ Edit" at bounding box center [363, 167] width 171 height 25
click at [316, 171] on link "⏎ Edit" at bounding box center [333, 167] width 110 height 25
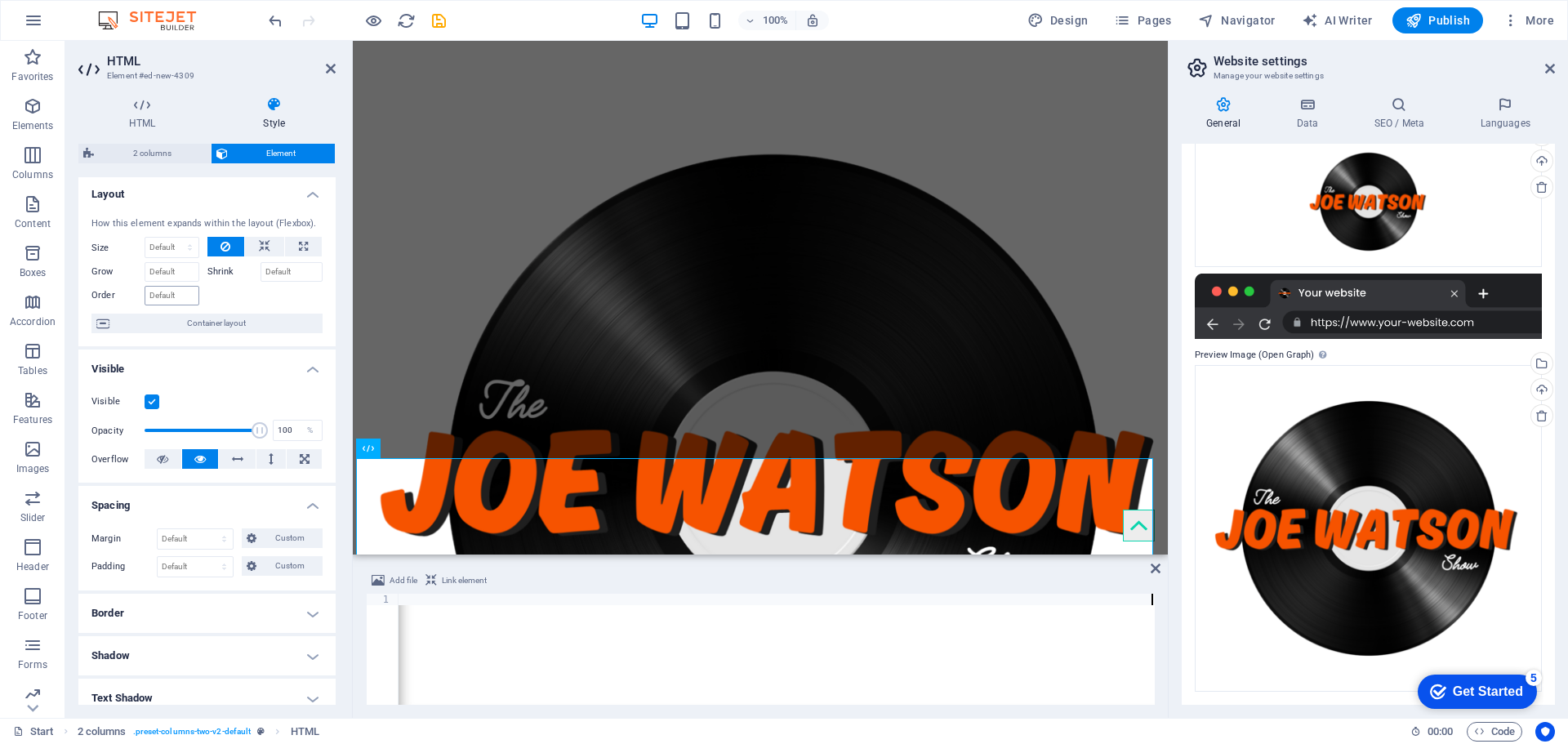
scroll to position [0, 0]
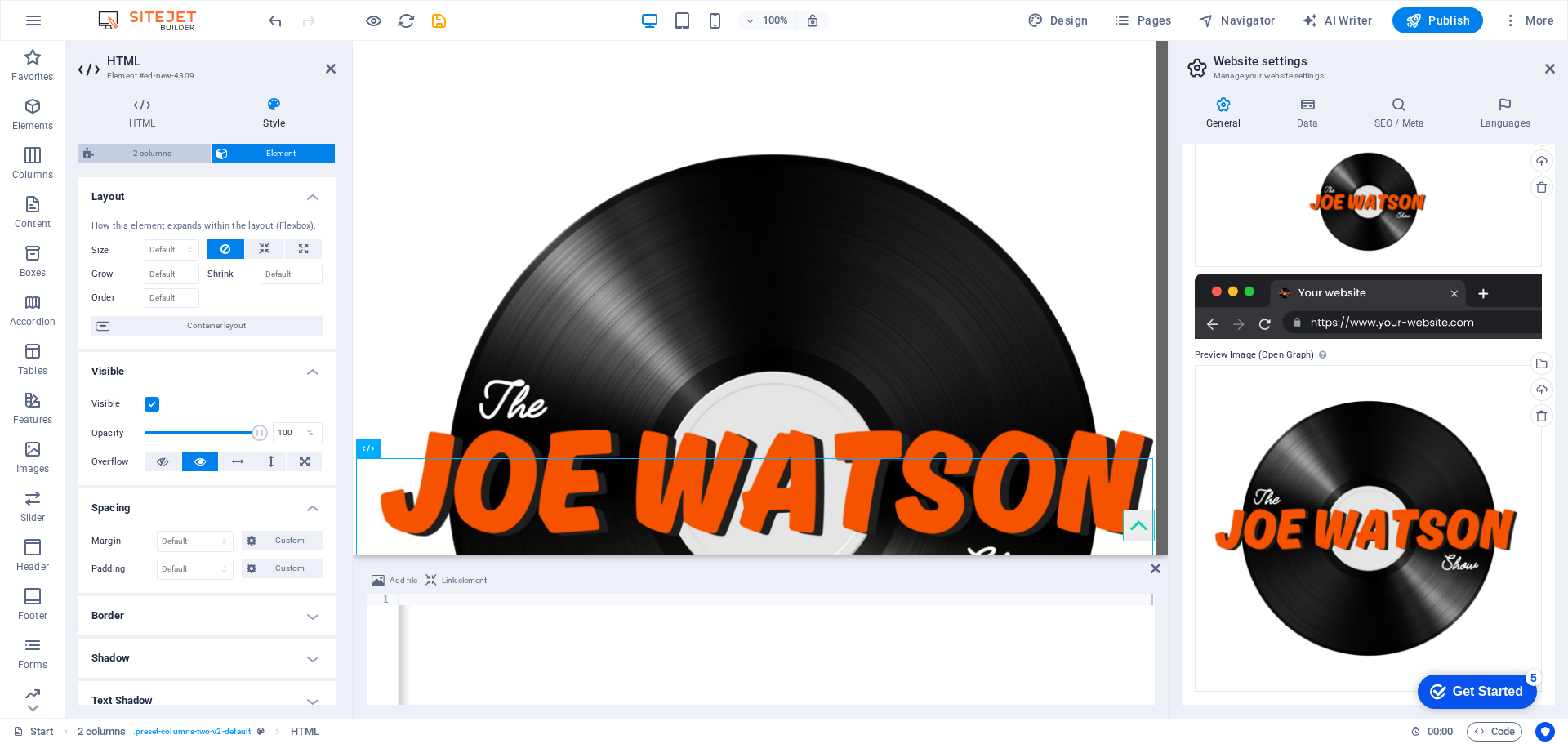
click at [189, 151] on span "2 columns" at bounding box center [152, 154] width 107 height 20
select select "rem"
select select "preset-columns-two-v2-default"
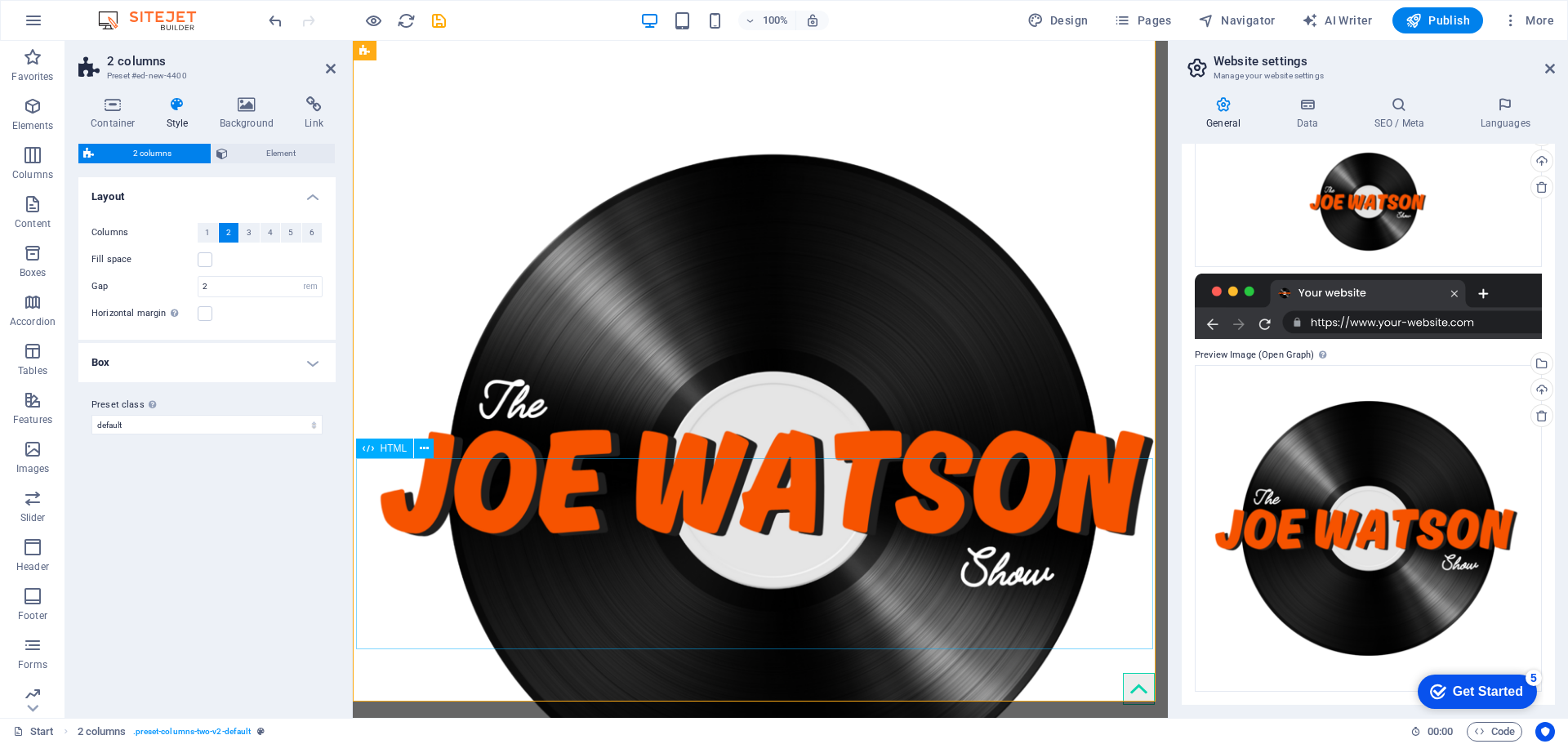
click at [330, 65] on icon at bounding box center [330, 68] width 10 height 13
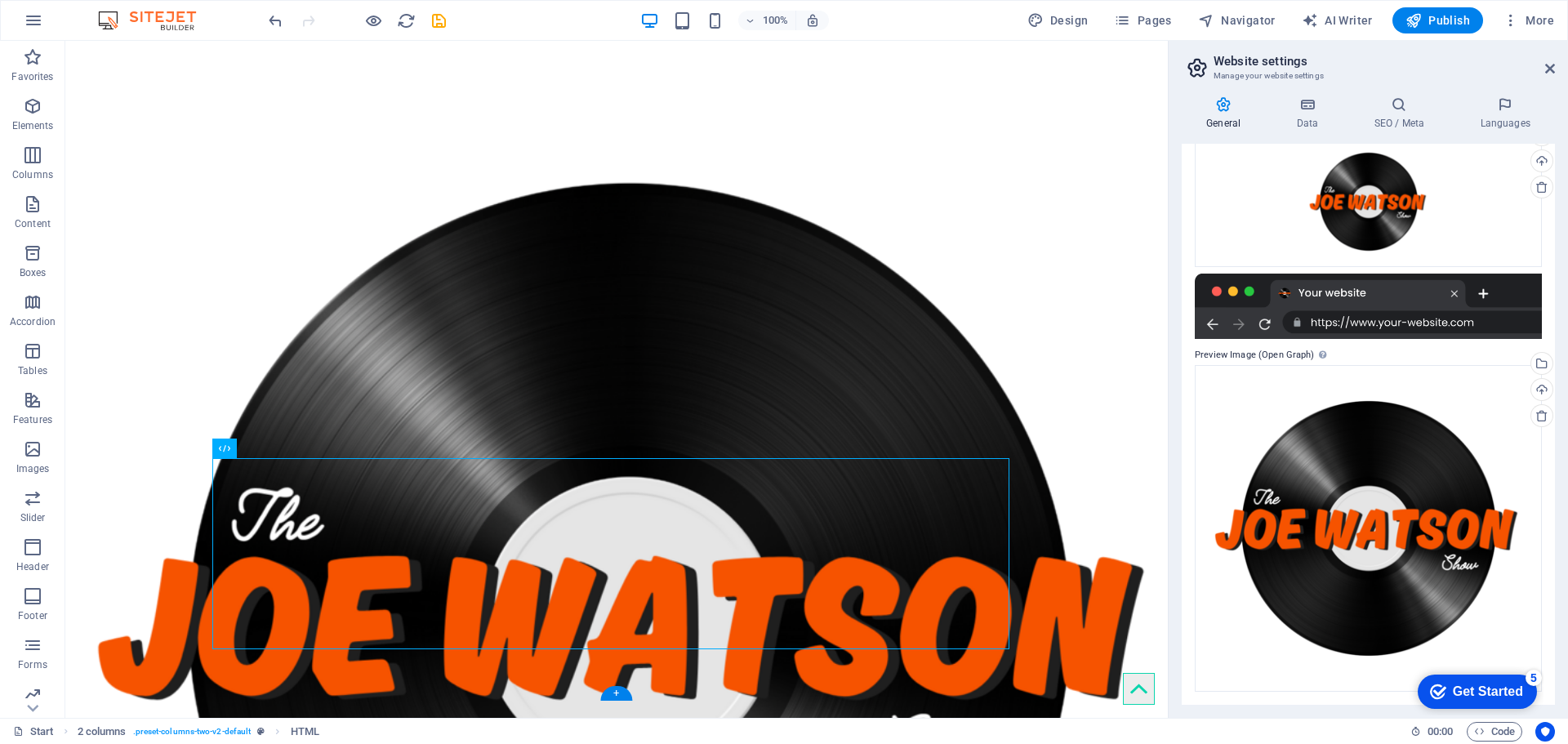
drag, startPoint x: 379, startPoint y: 502, endPoint x: 811, endPoint y: 247, distance: 501.6
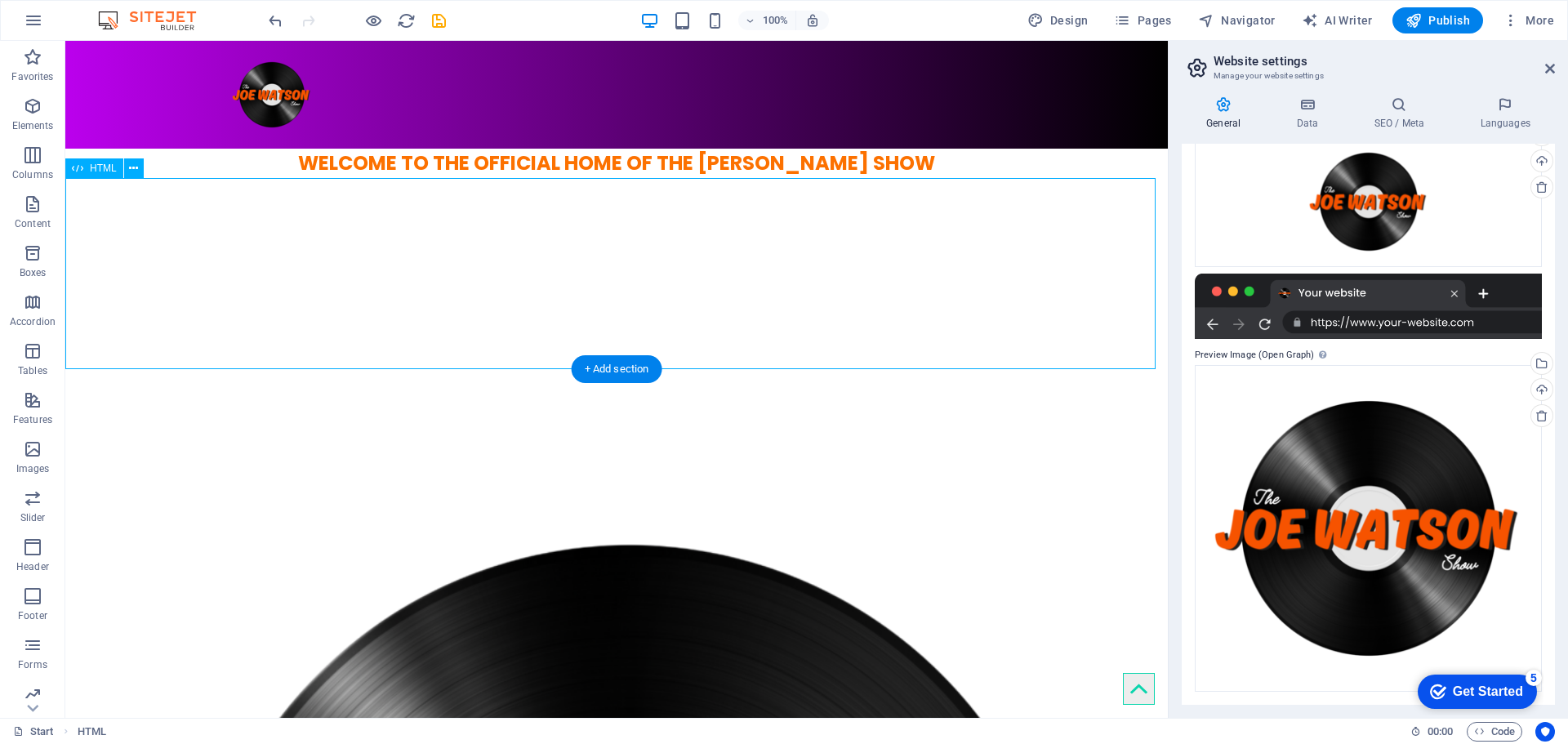
drag, startPoint x: 283, startPoint y: 261, endPoint x: 636, endPoint y: 278, distance: 353.4
click at [636, 278] on div at bounding box center [616, 273] width 1103 height 191
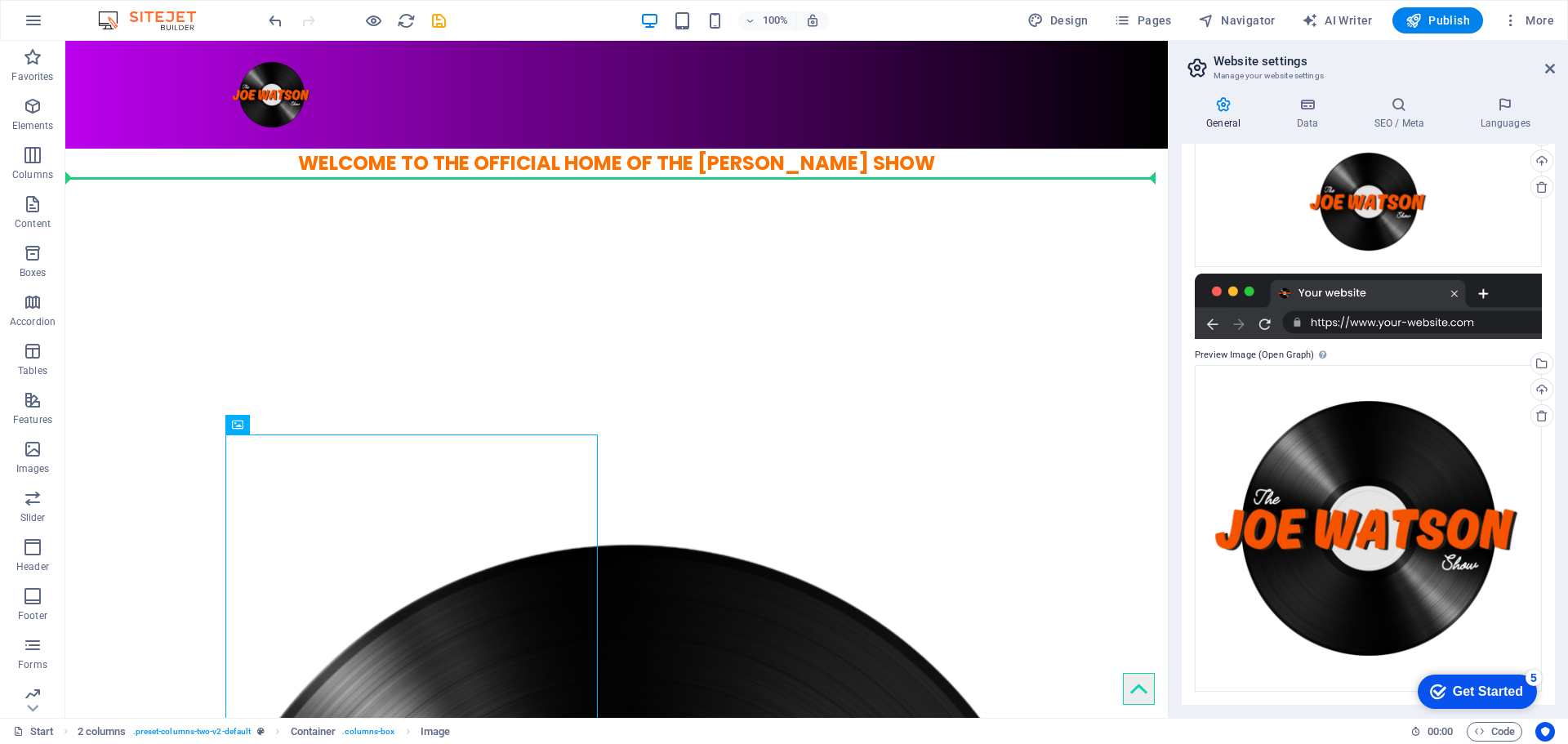
drag, startPoint x: 401, startPoint y: 524, endPoint x: 904, endPoint y: 279, distance: 559.5
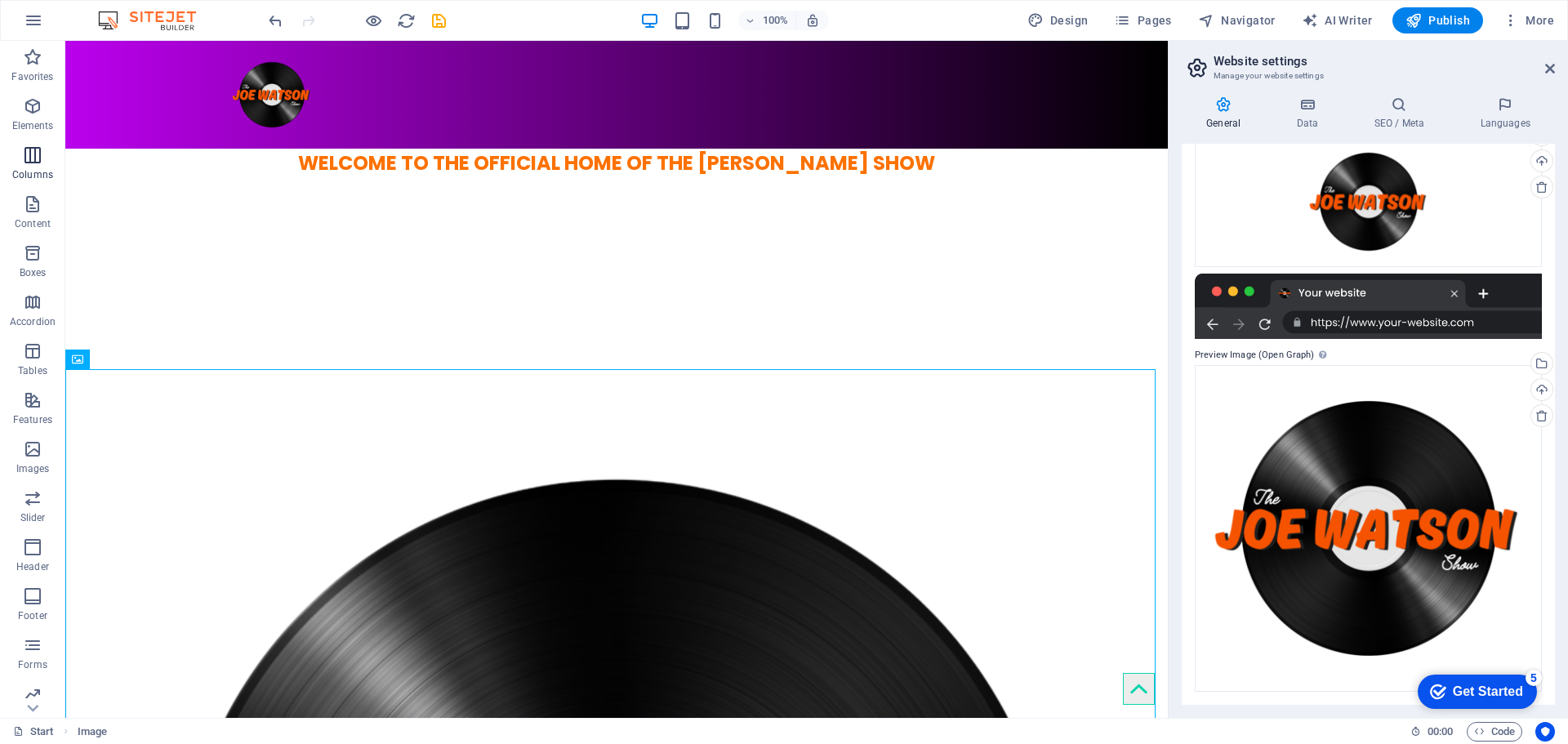
click at [47, 154] on span "Columns" at bounding box center [32, 165] width 65 height 39
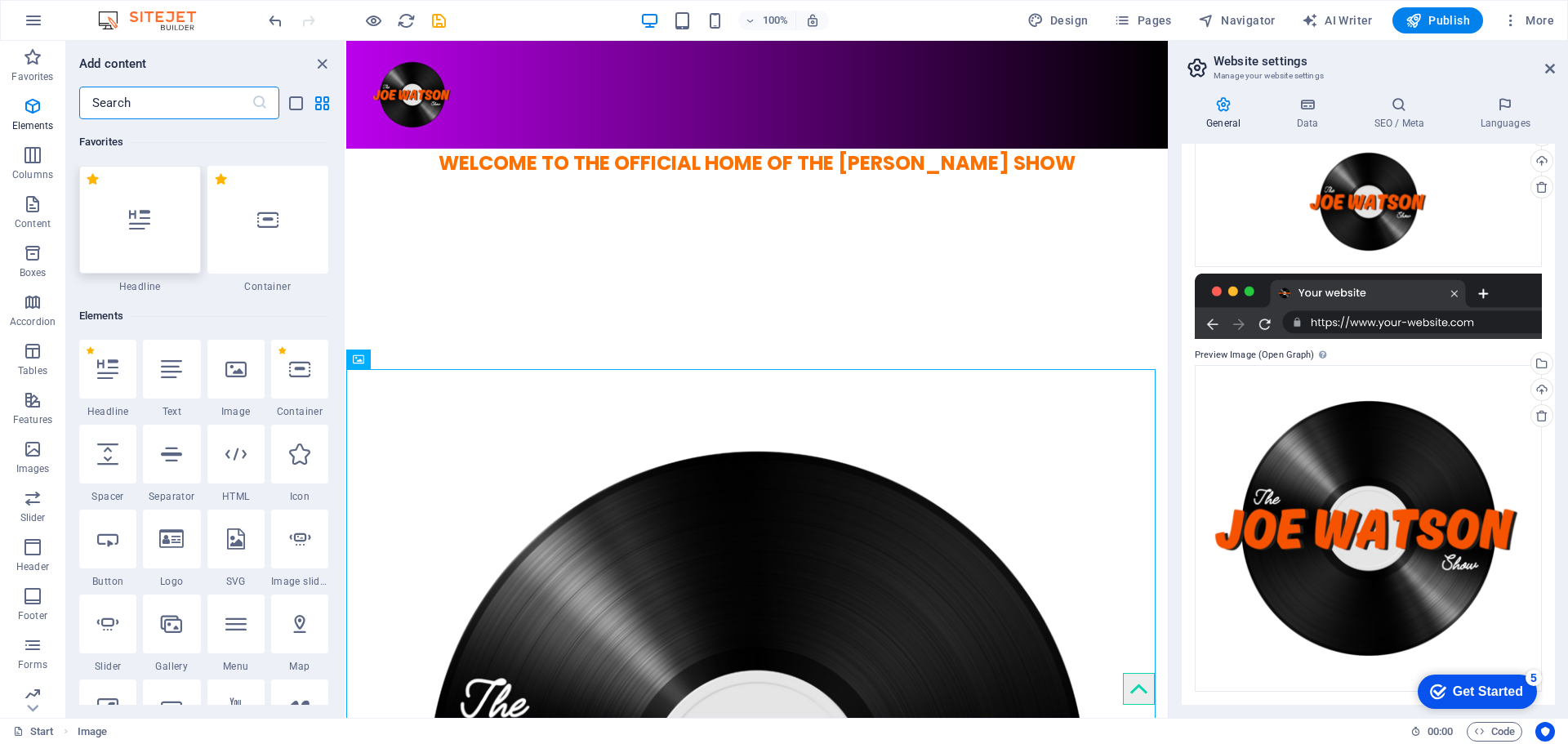
scroll to position [809, 0]
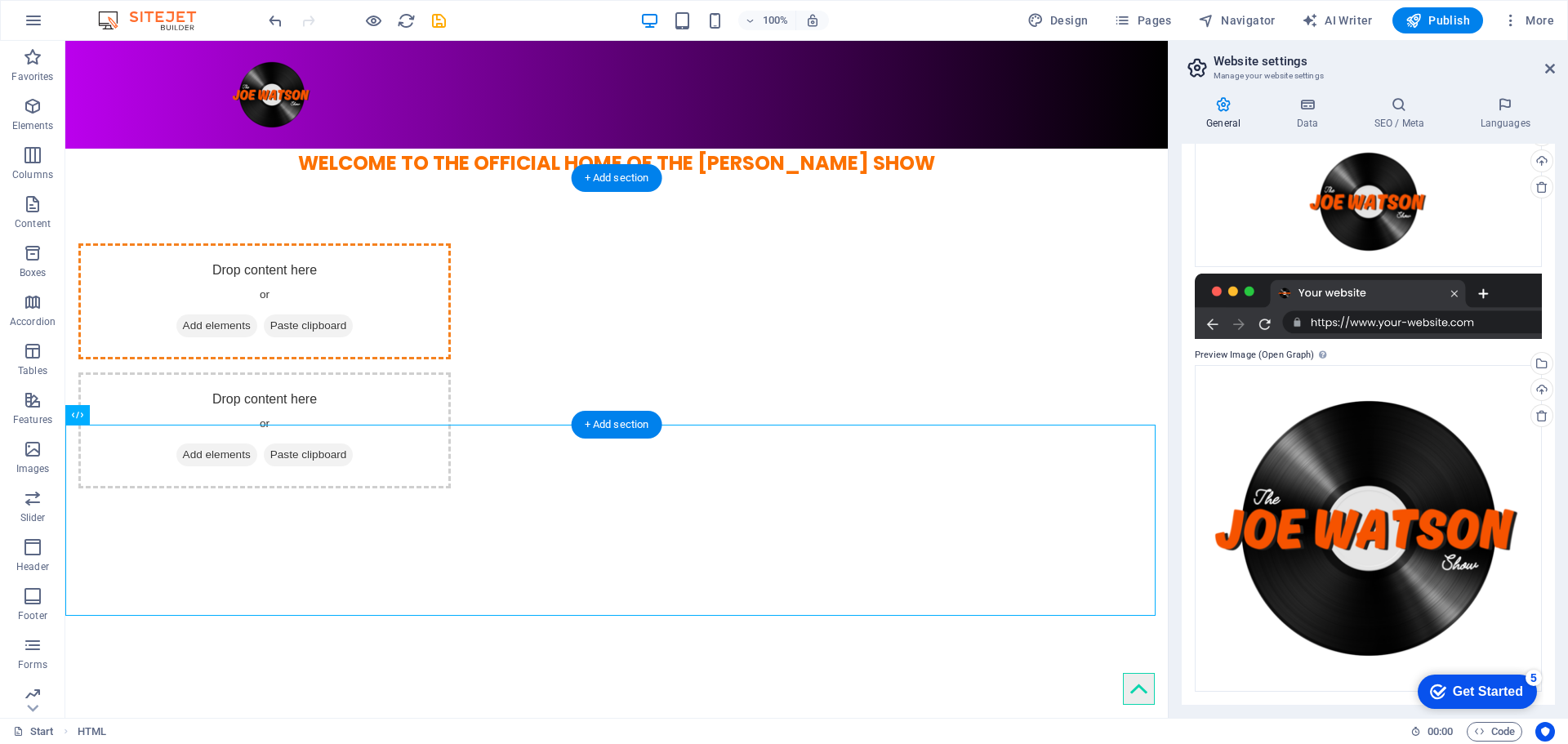
drag, startPoint x: 249, startPoint y: 447, endPoint x: 546, endPoint y: 300, distance: 331.4
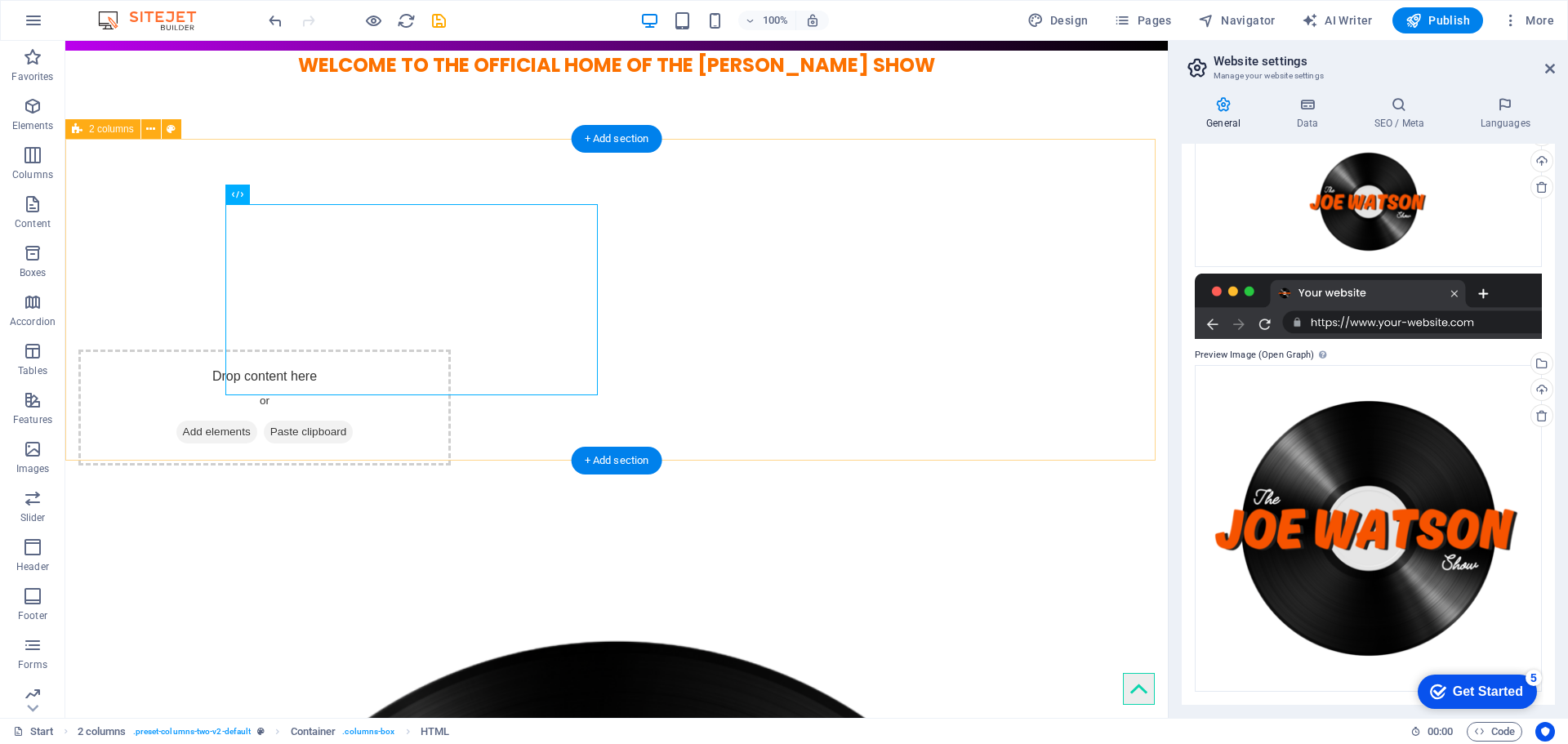
scroll to position [109, 0]
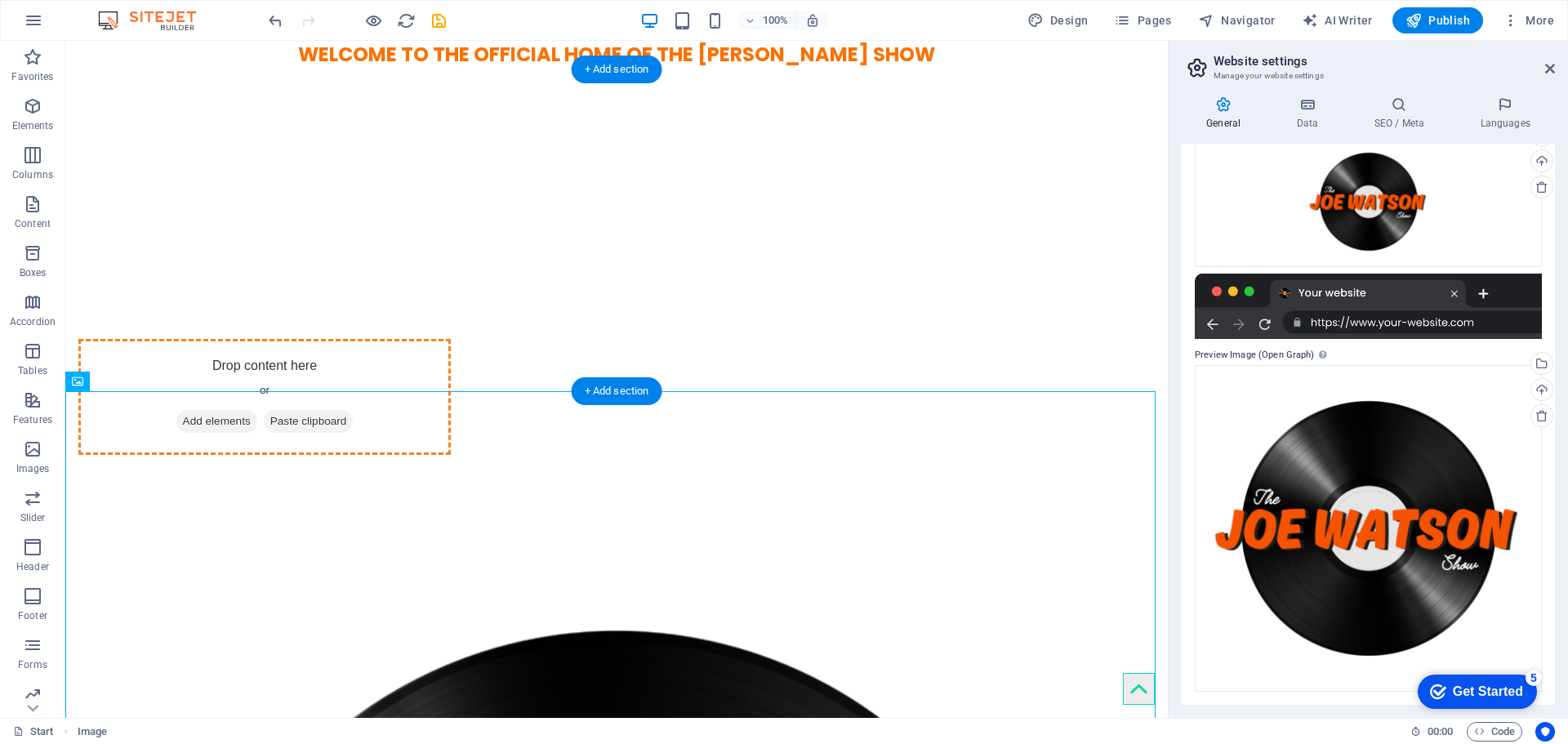
drag, startPoint x: 606, startPoint y: 544, endPoint x: 764, endPoint y: 205, distance: 374.0
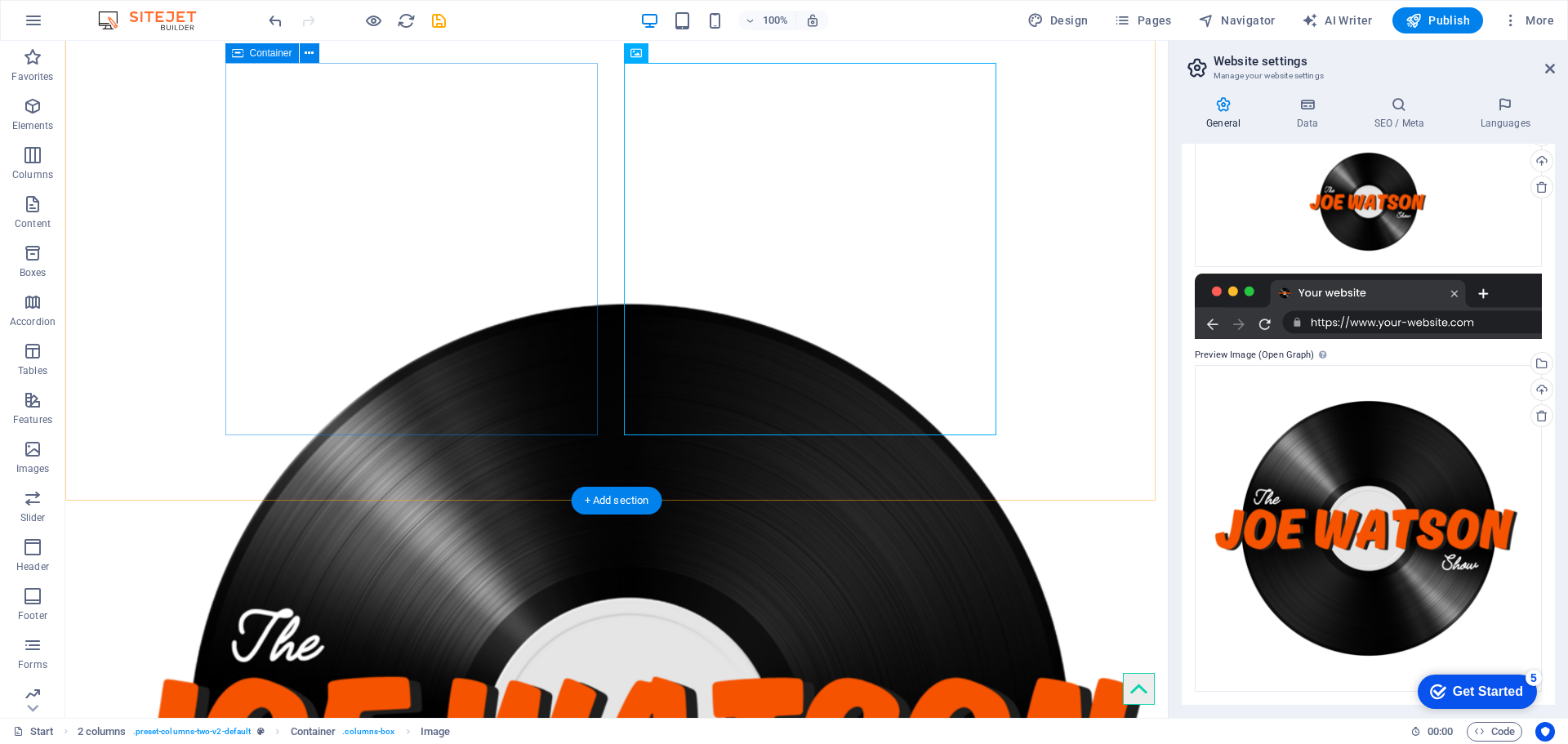
scroll to position [295, 0]
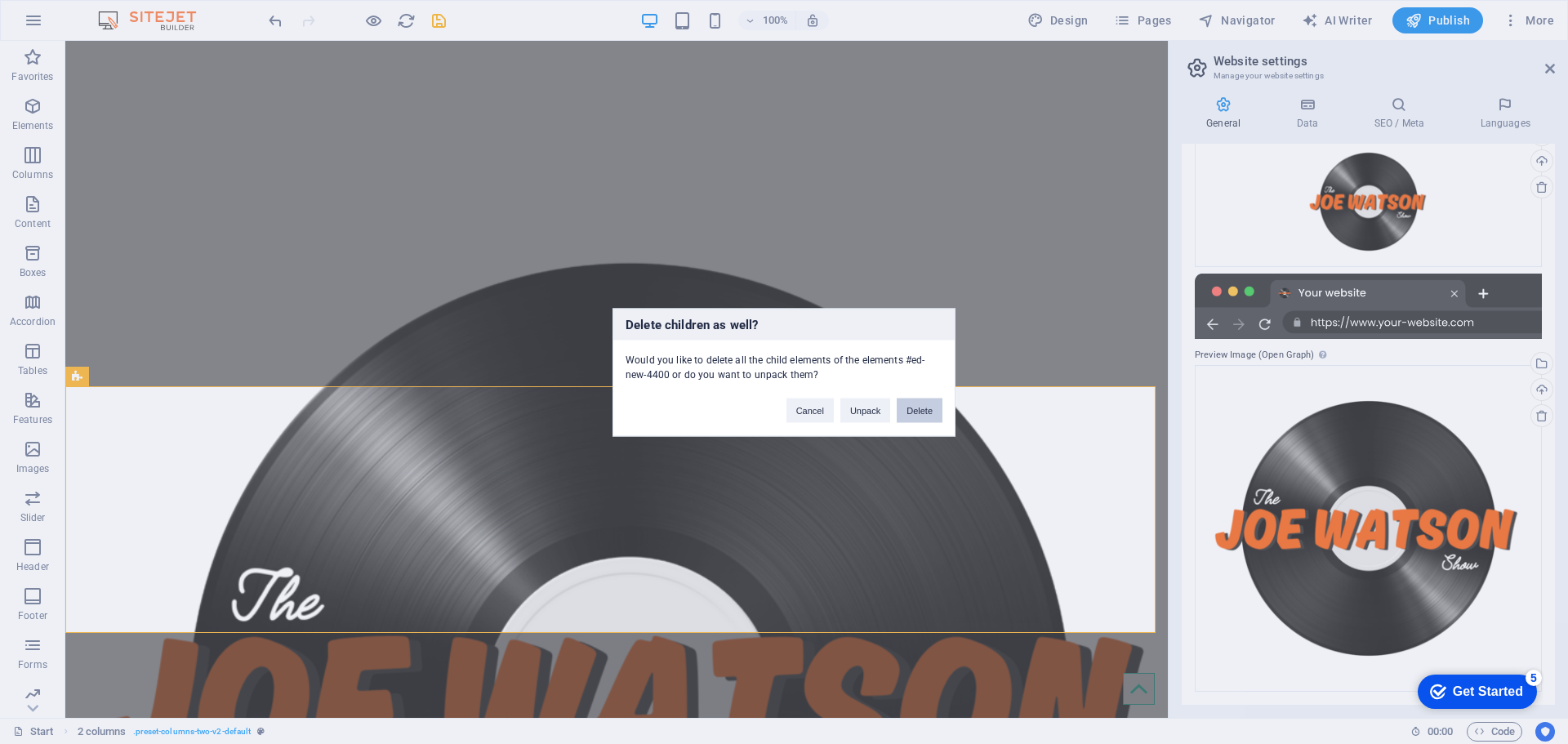
click at [926, 402] on button "Delete" at bounding box center [919, 409] width 46 height 25
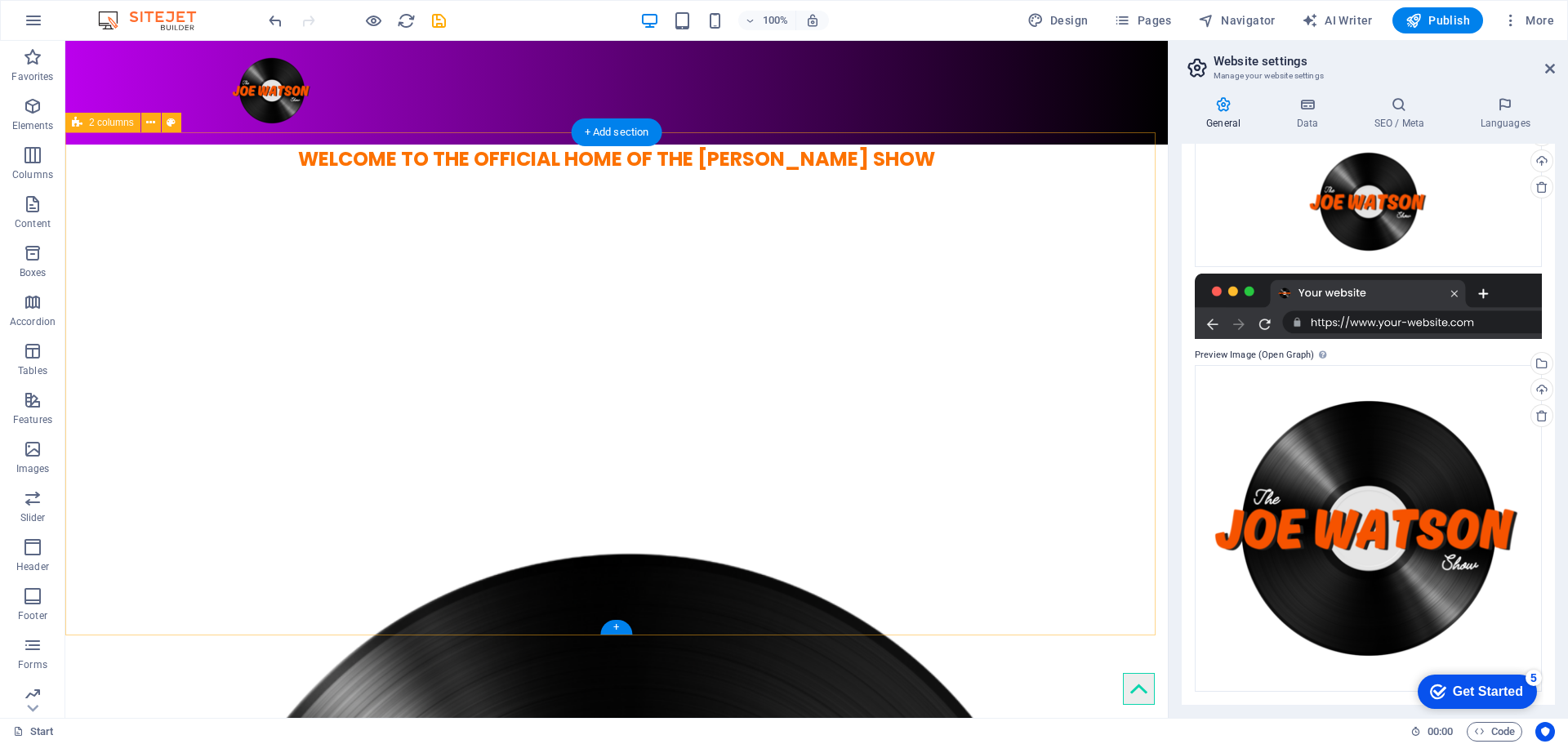
scroll to position [0, 0]
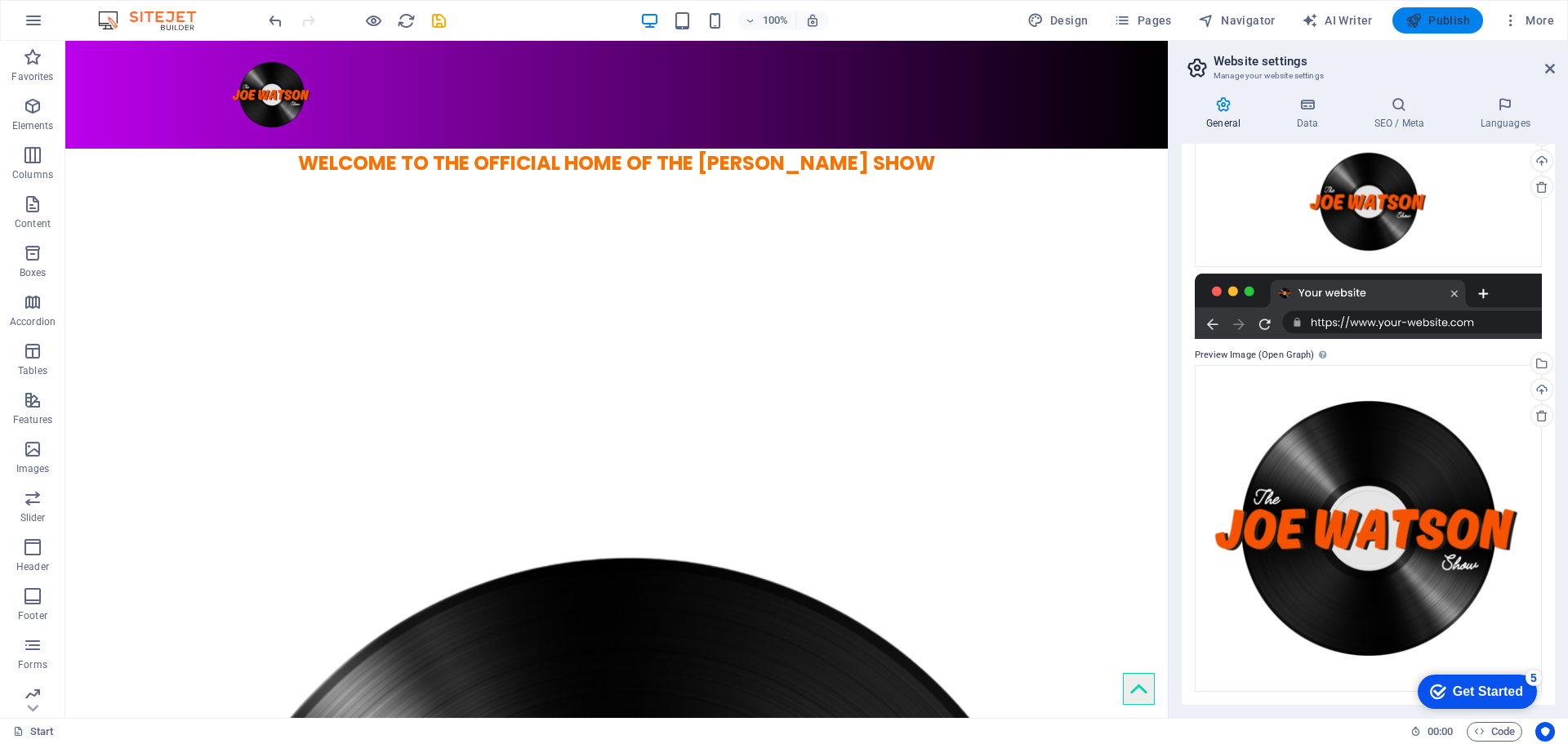
click at [1436, 20] on span "Publish" at bounding box center [1437, 20] width 65 height 16
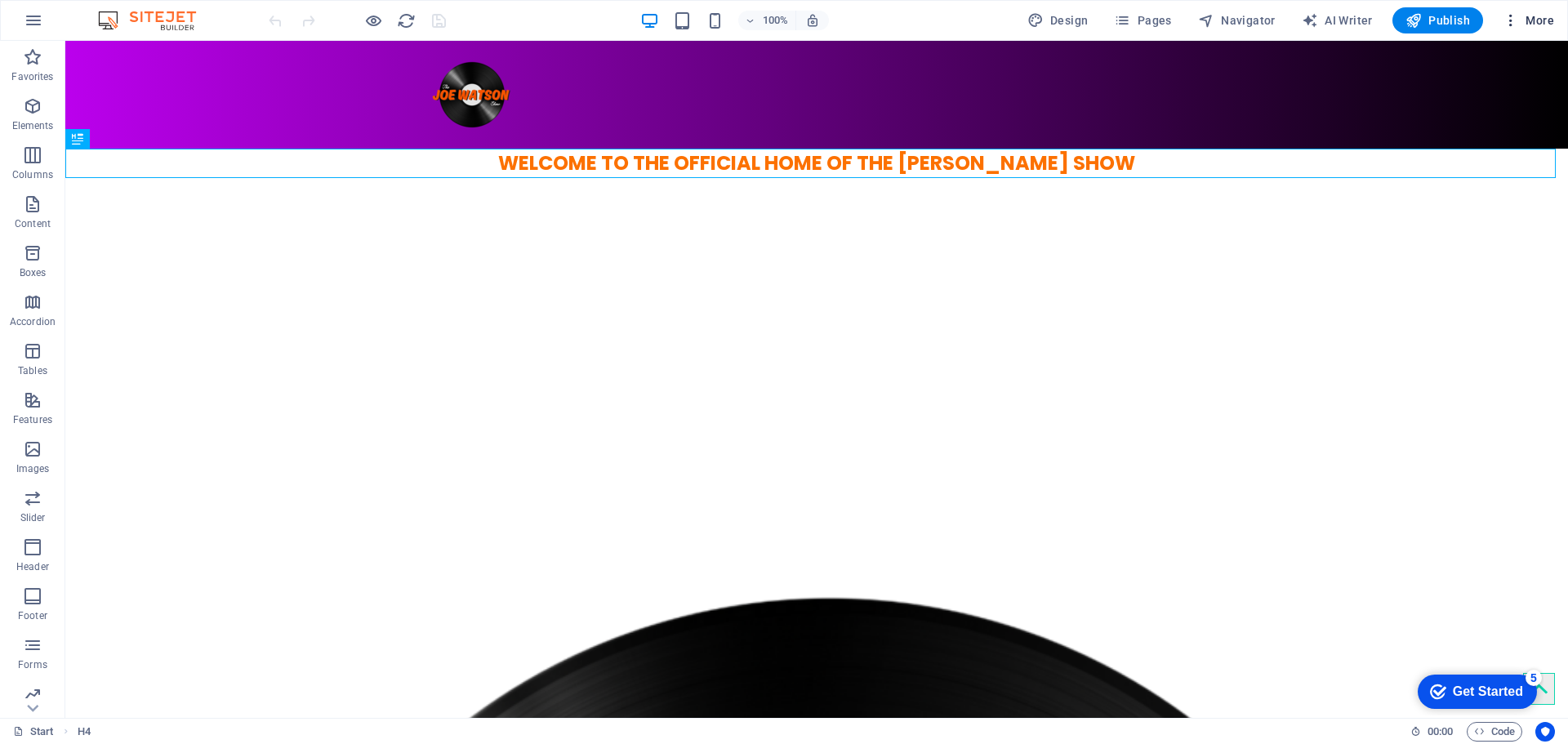
click at [1511, 14] on icon "button" at bounding box center [1511, 20] width 16 height 16
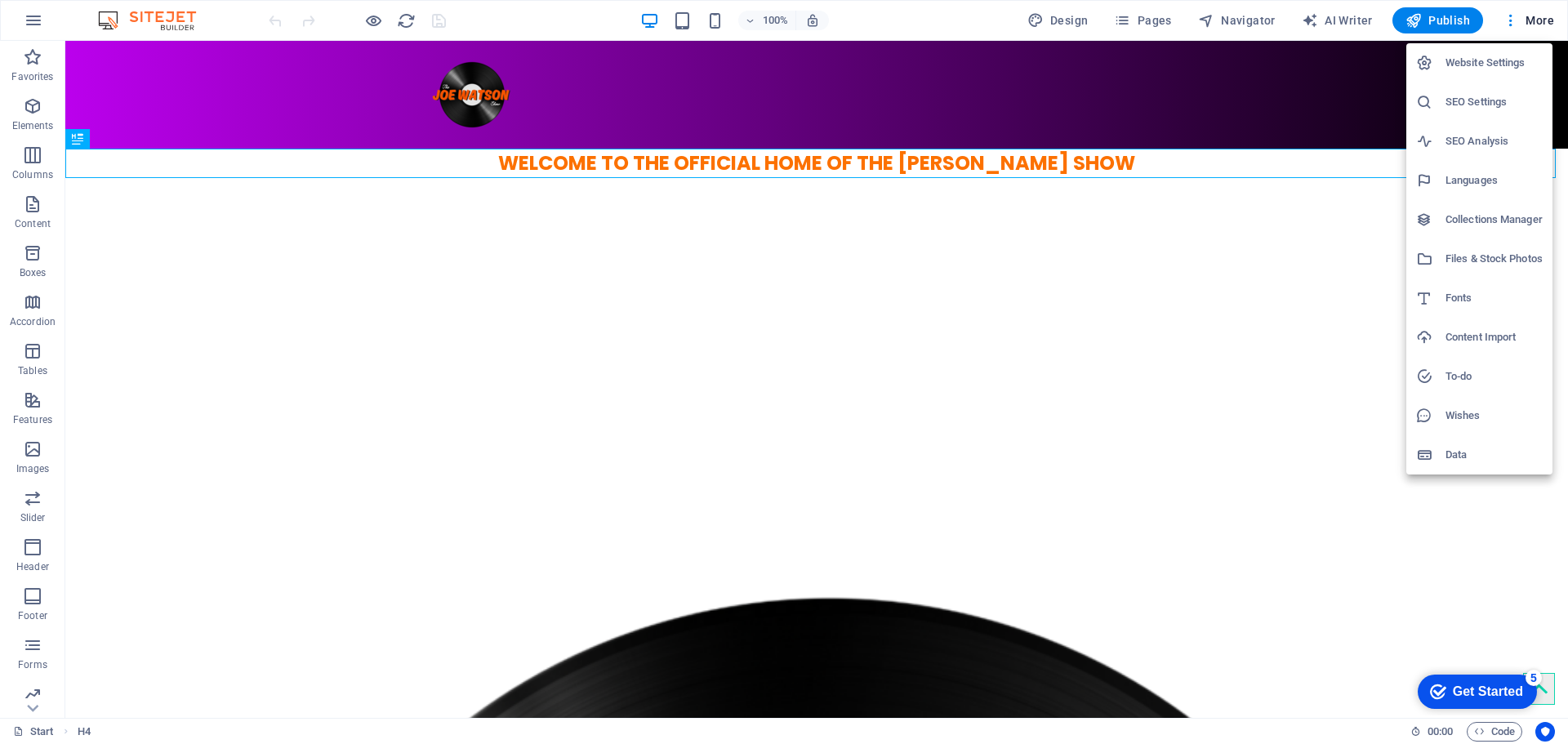
click at [1489, 64] on h6 "Website Settings" at bounding box center [1493, 63] width 97 height 20
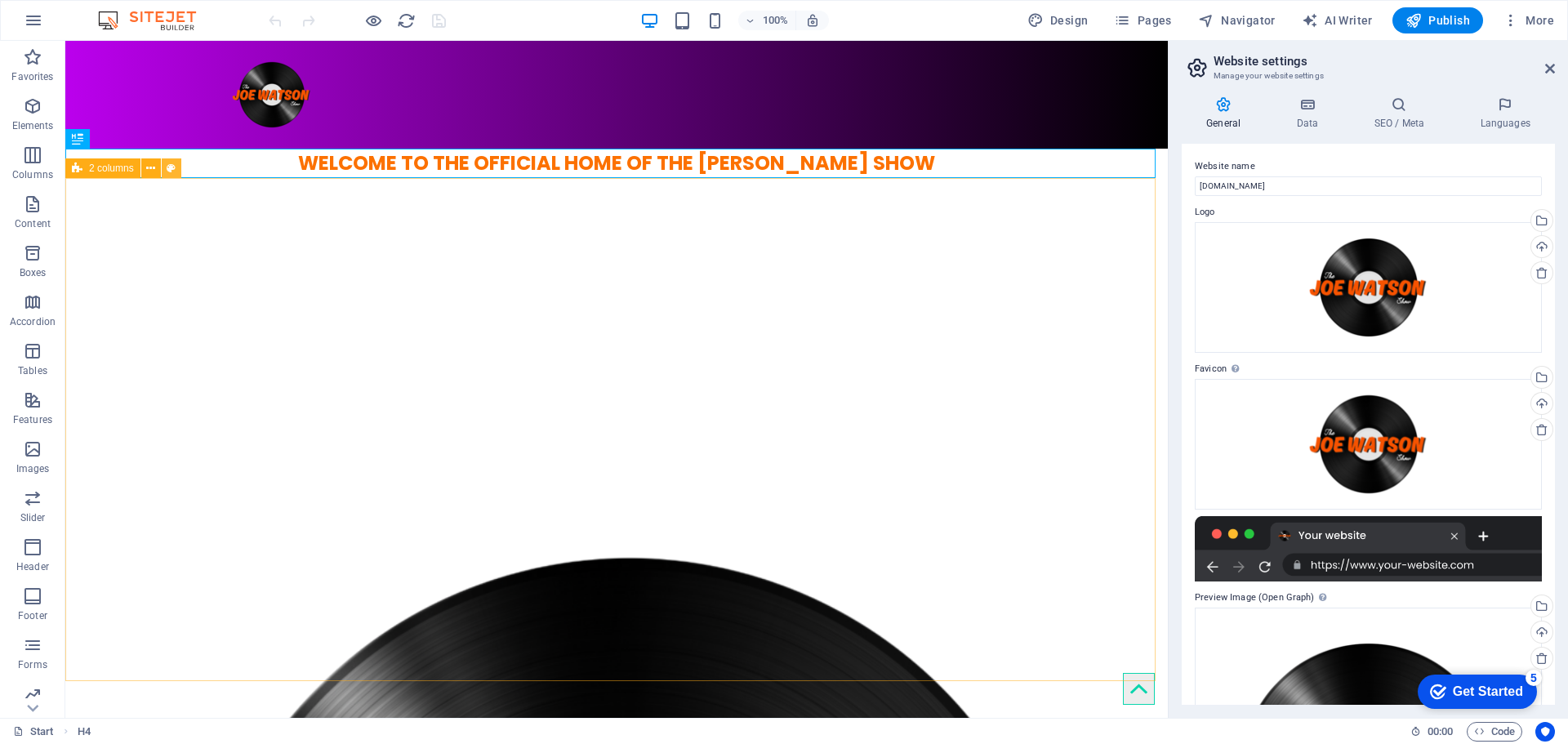
click at [168, 169] on icon at bounding box center [171, 168] width 9 height 17
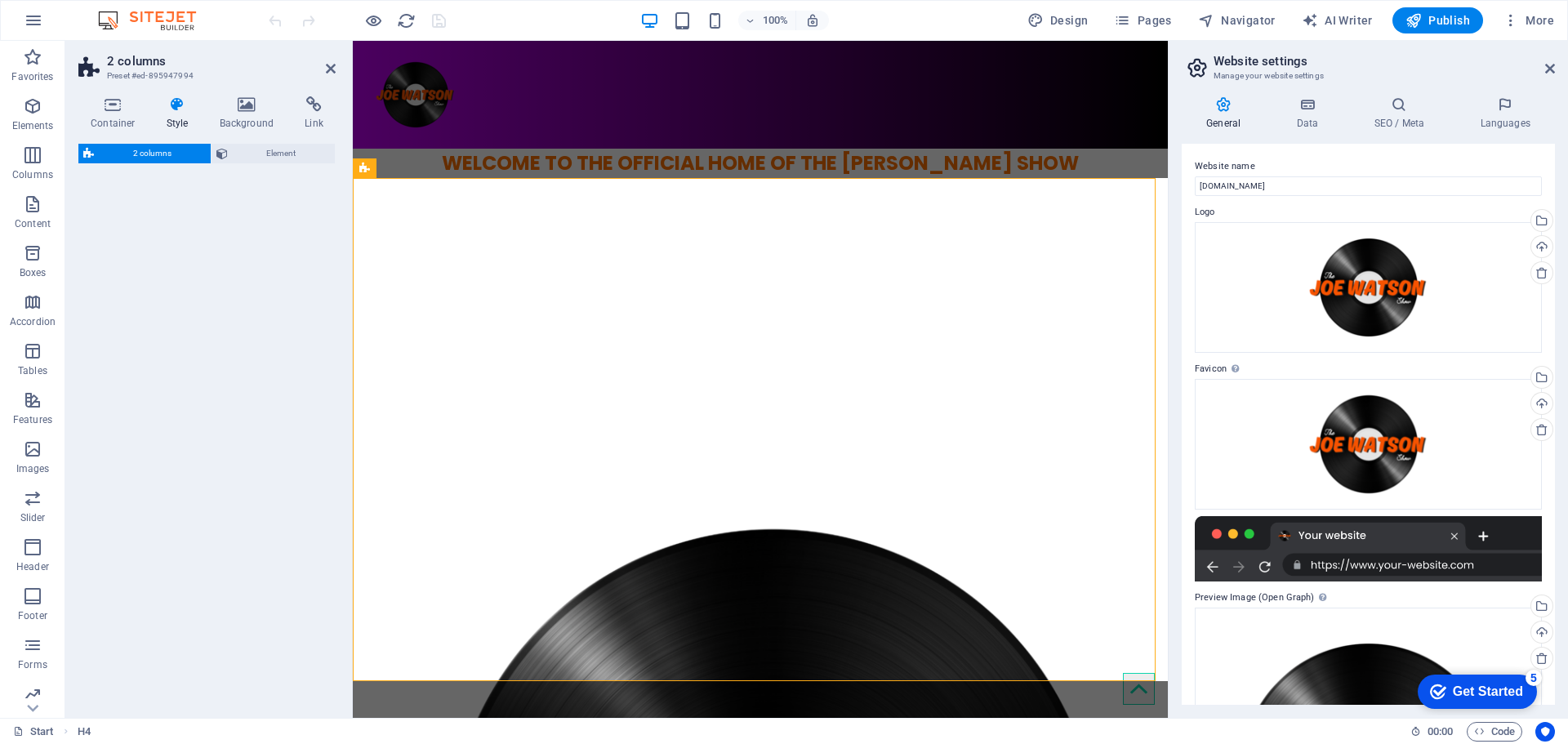
select select "rem"
select select "preset-columns-two-v2-default"
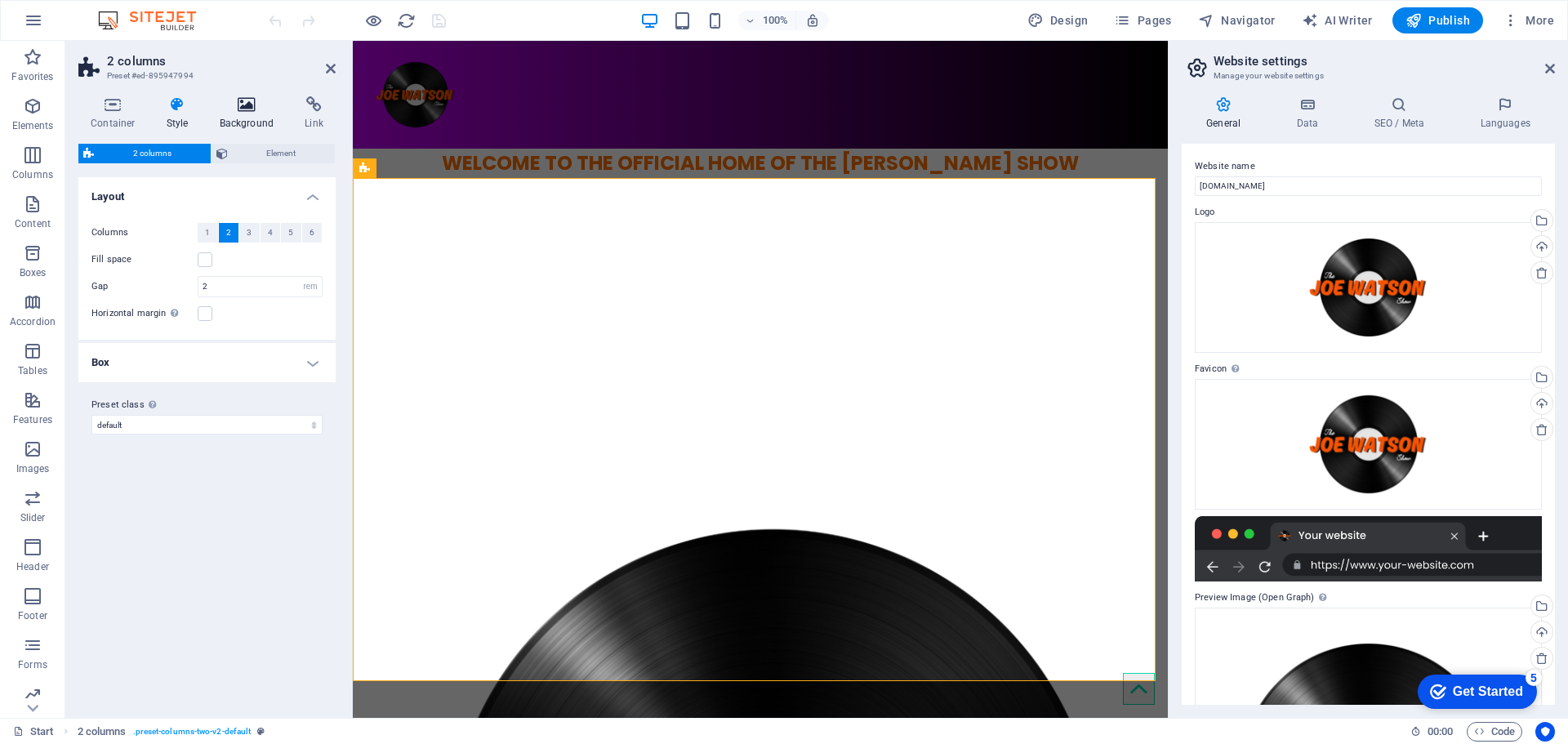
click at [246, 116] on h4 "Background" at bounding box center [251, 114] width 86 height 34
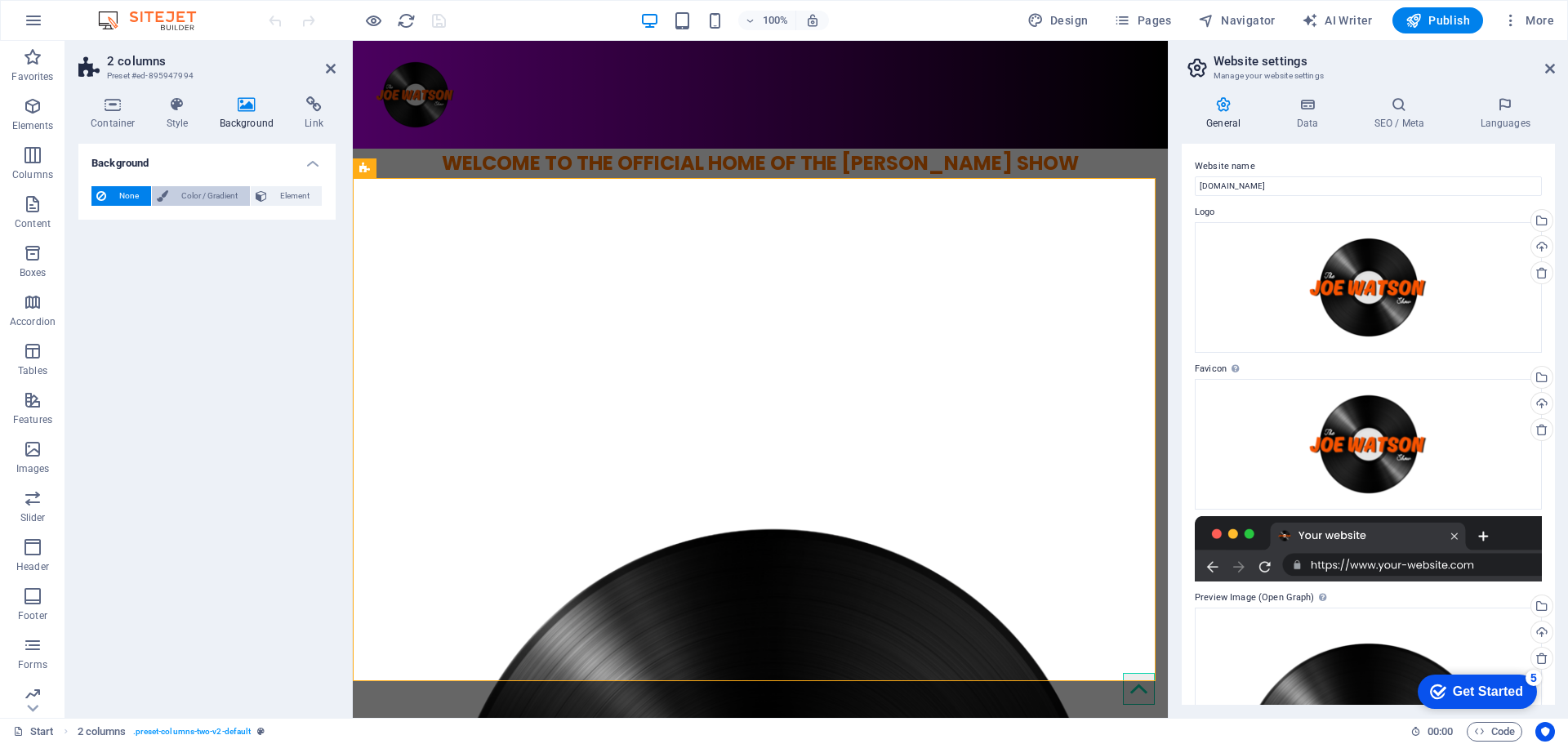
click at [199, 200] on span "Color / Gradient" at bounding box center [209, 197] width 72 height 20
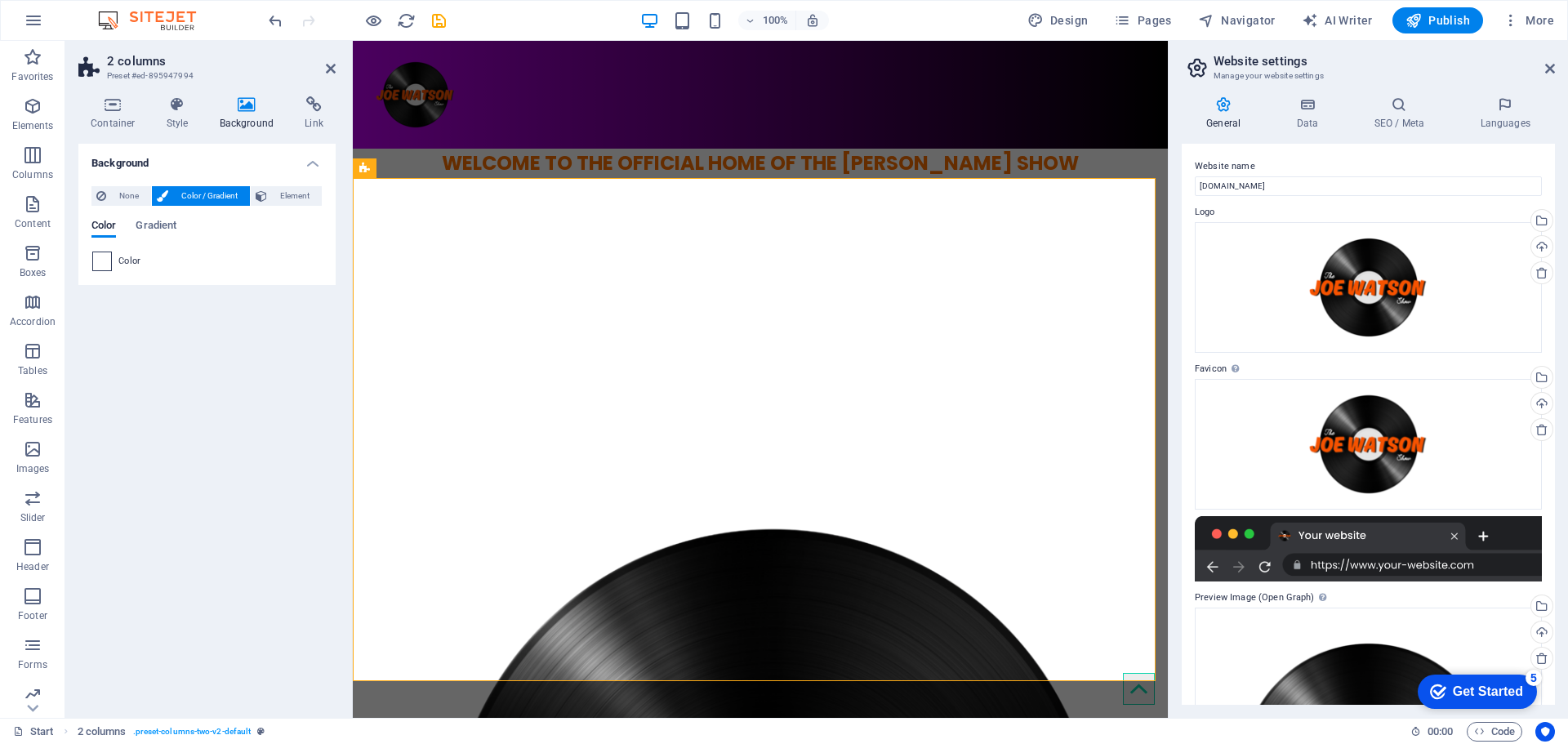
click at [107, 262] on span at bounding box center [102, 262] width 18 height 18
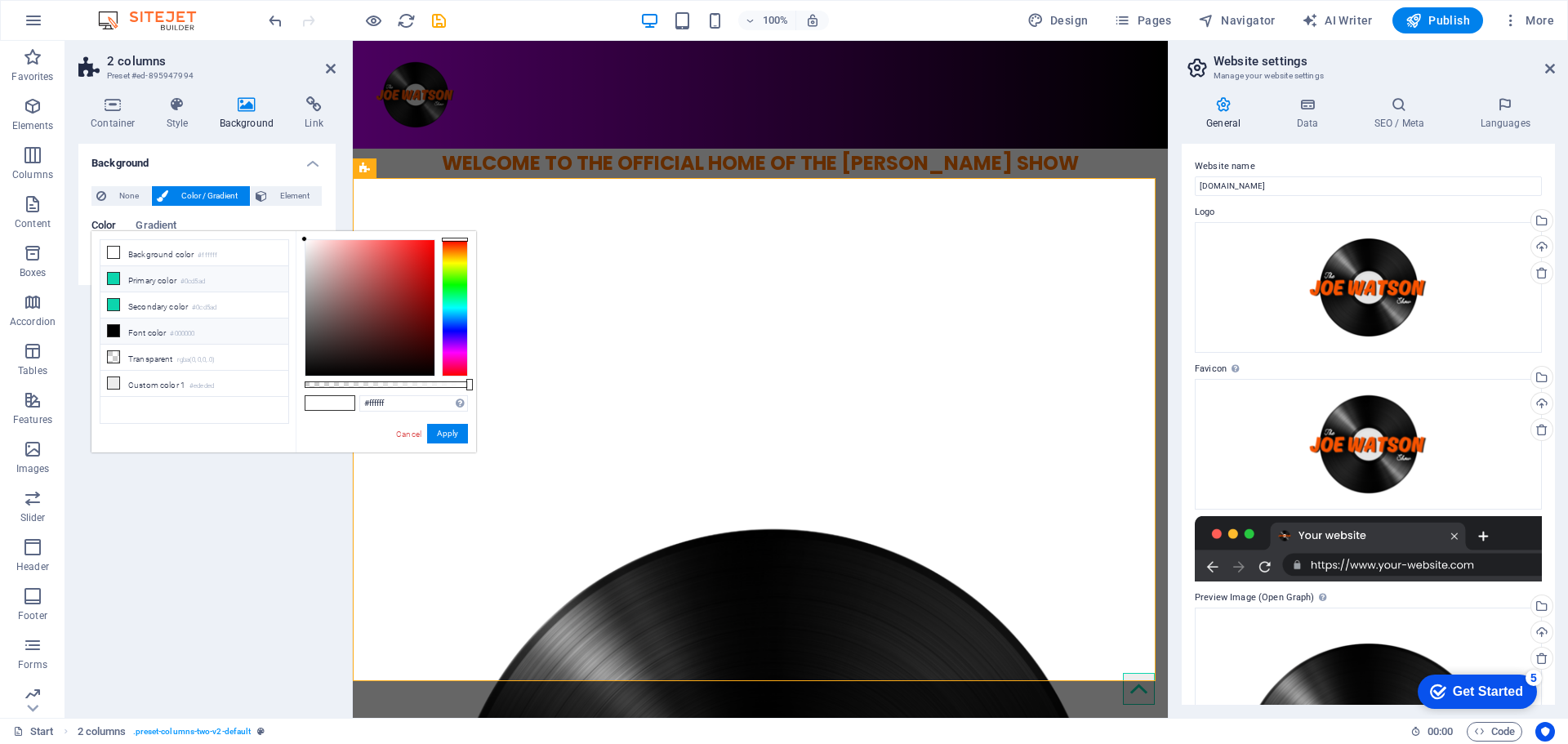
click at [198, 282] on small "#0cd5ad" at bounding box center [193, 282] width 25 height 11
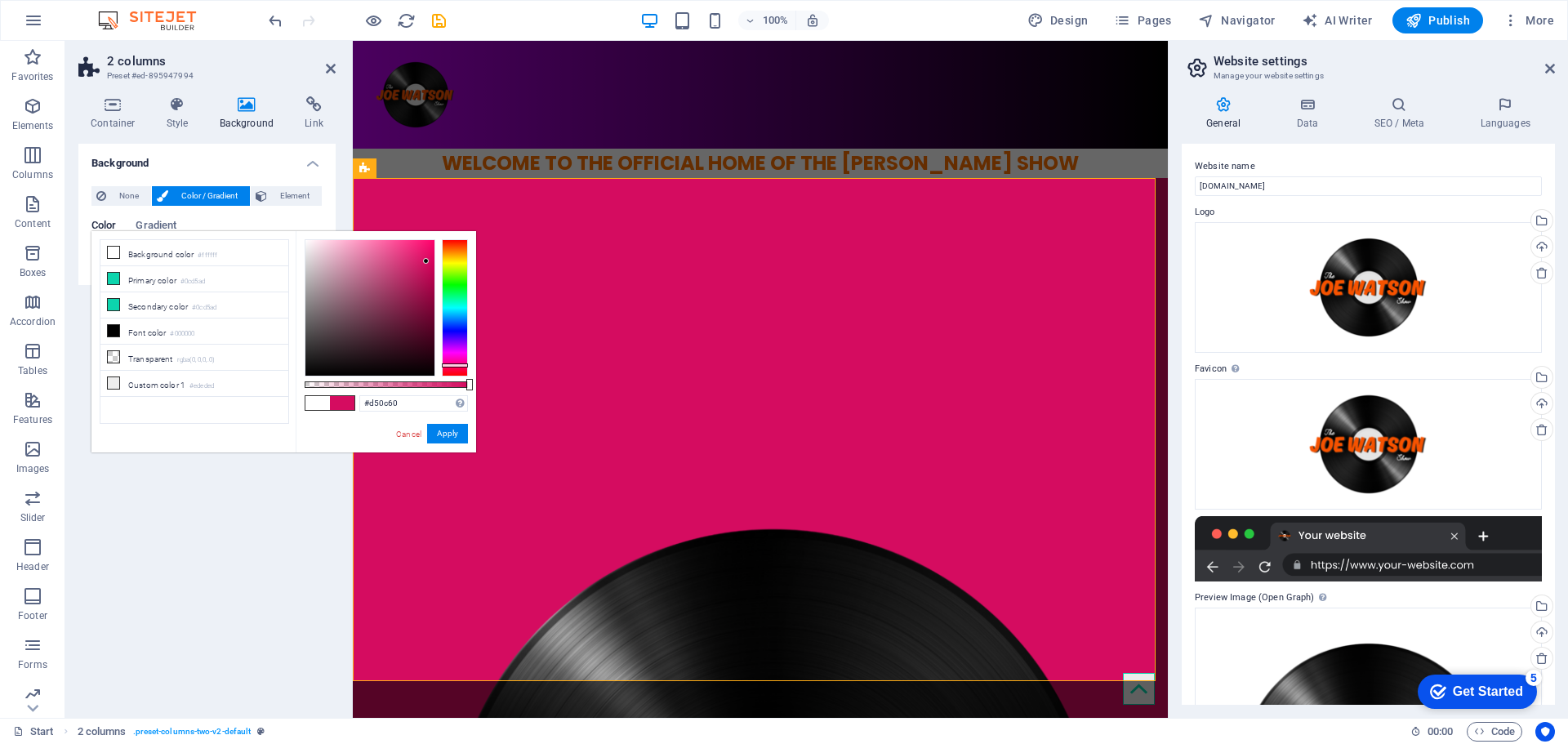
drag, startPoint x: 459, startPoint y: 335, endPoint x: 457, endPoint y: 366, distance: 31.1
click at [457, 366] on div at bounding box center [455, 308] width 26 height 137
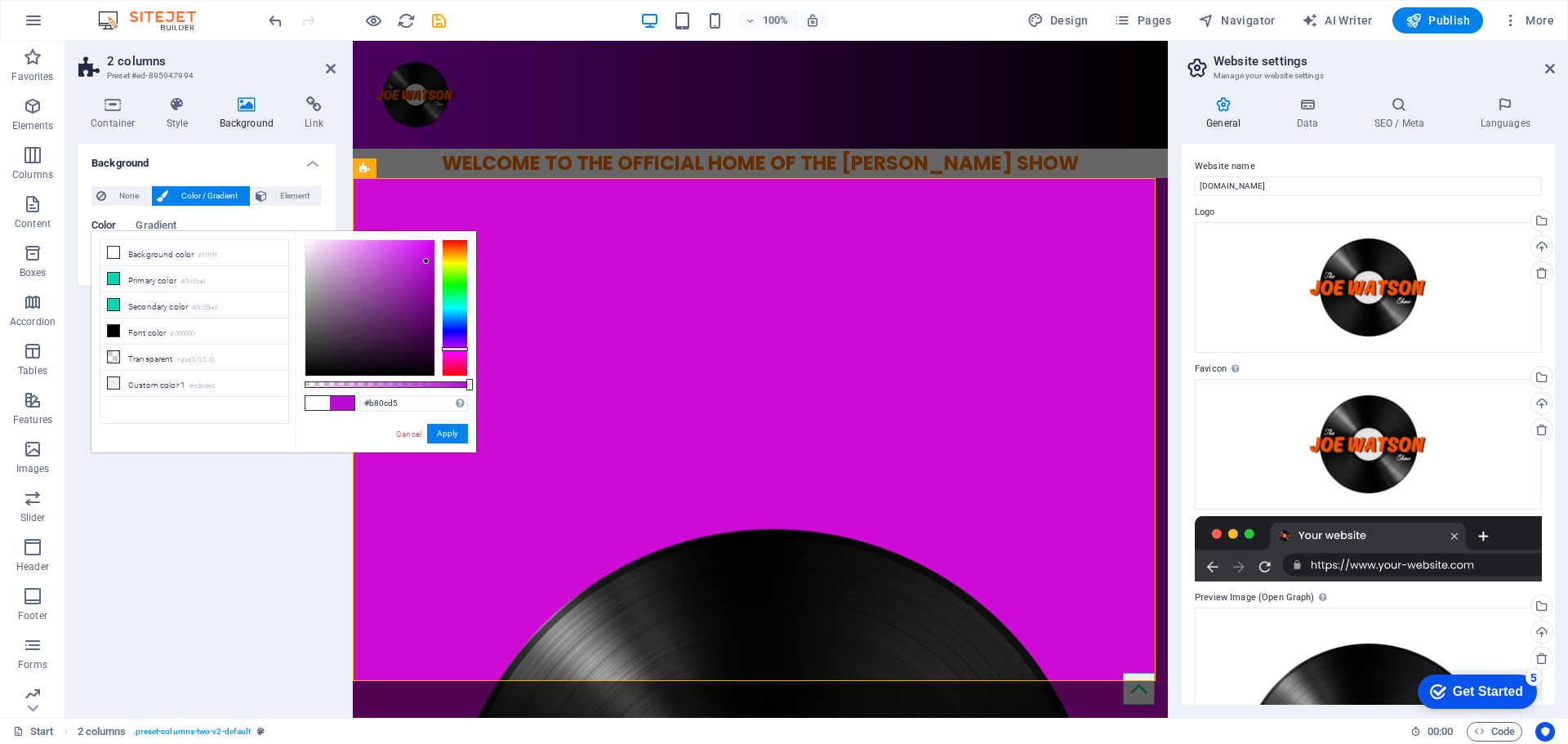
drag, startPoint x: 457, startPoint y: 358, endPoint x: 461, endPoint y: 349, distance: 9.8
click at [461, 349] on div at bounding box center [455, 308] width 26 height 137
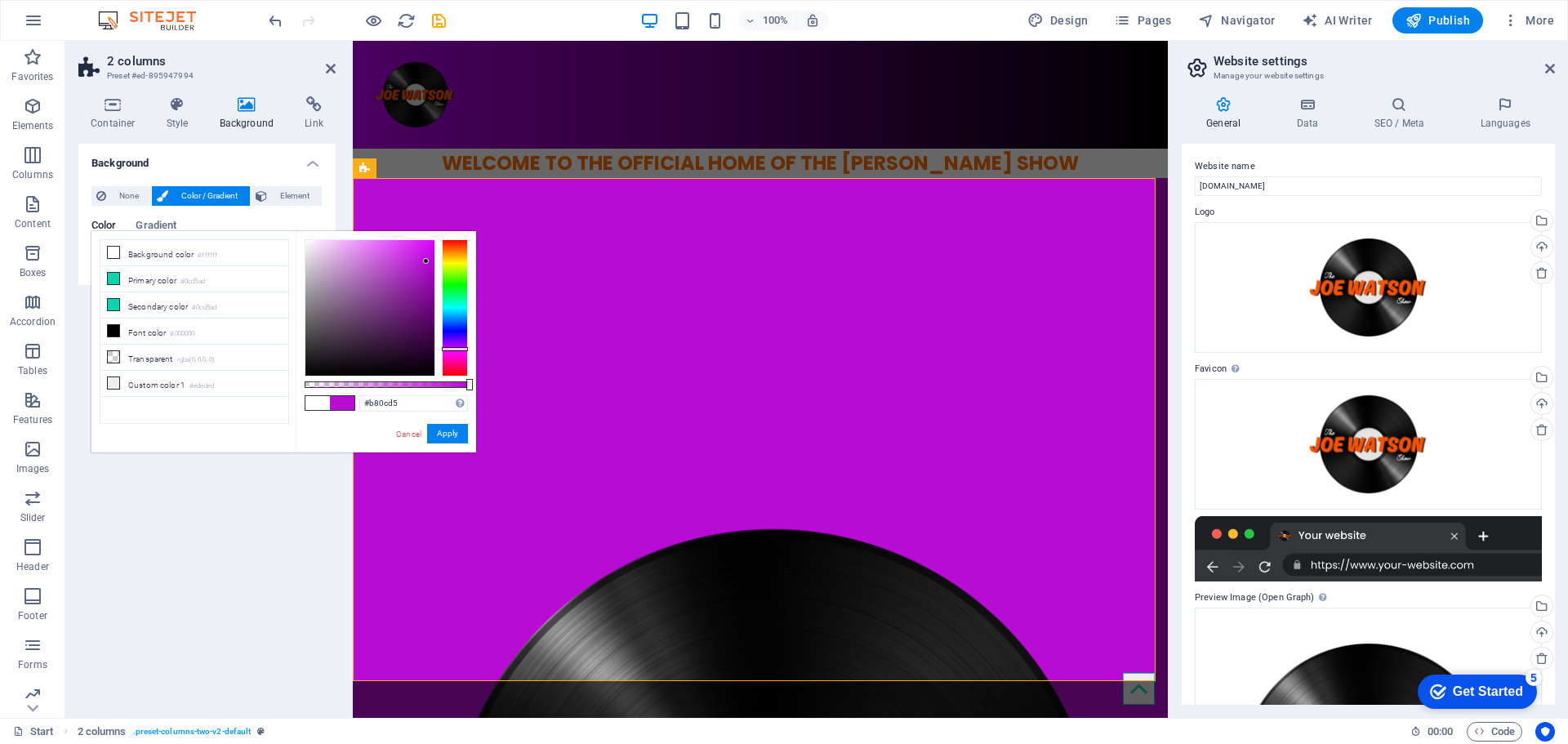
click at [461, 349] on div at bounding box center [455, 350] width 26 height 4
click at [213, 184] on div "None Color / Gradient Element Stretch background to full-width Color overlay Pl…" at bounding box center [208, 229] width 258 height 112
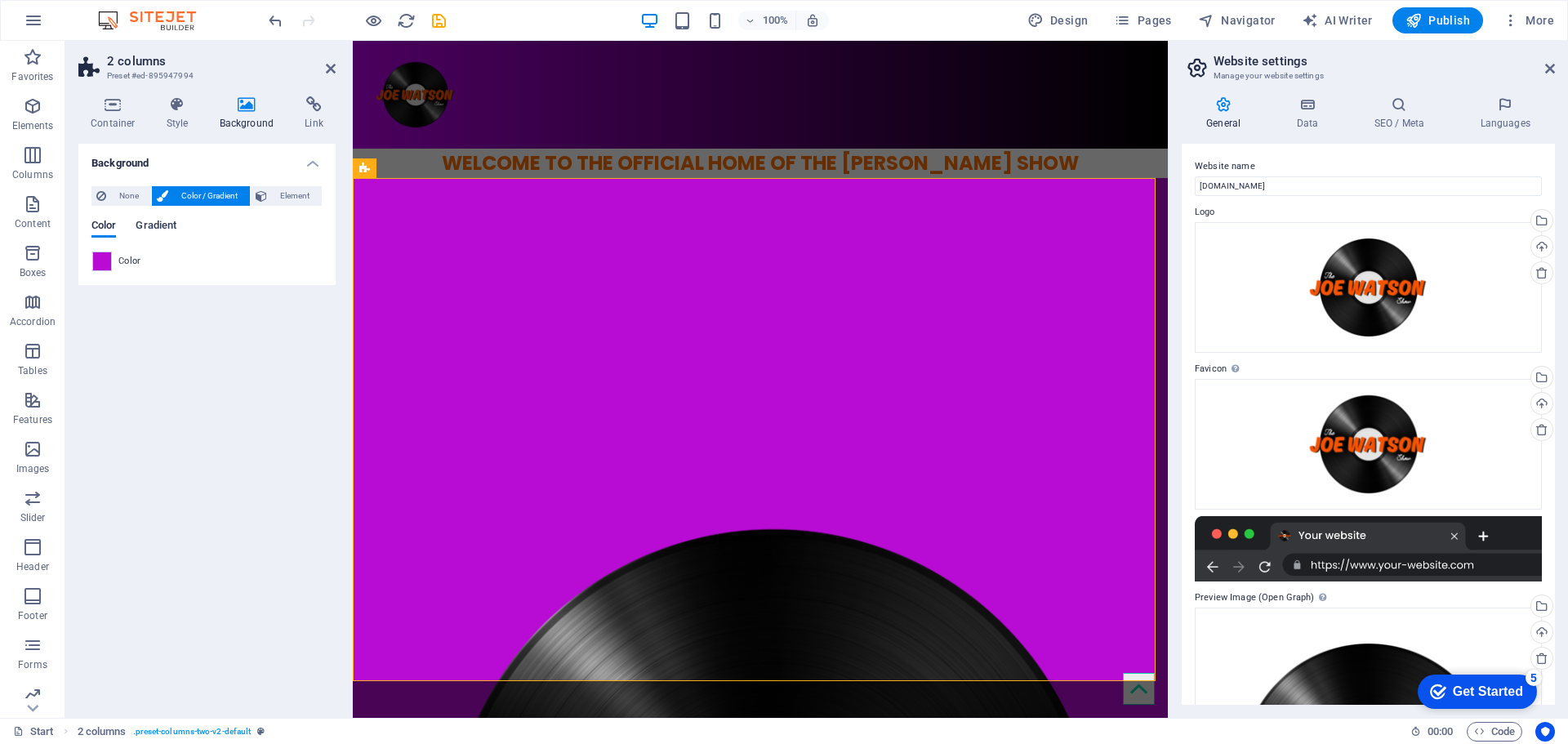
click at [173, 221] on span "Gradient" at bounding box center [156, 227] width 41 height 23
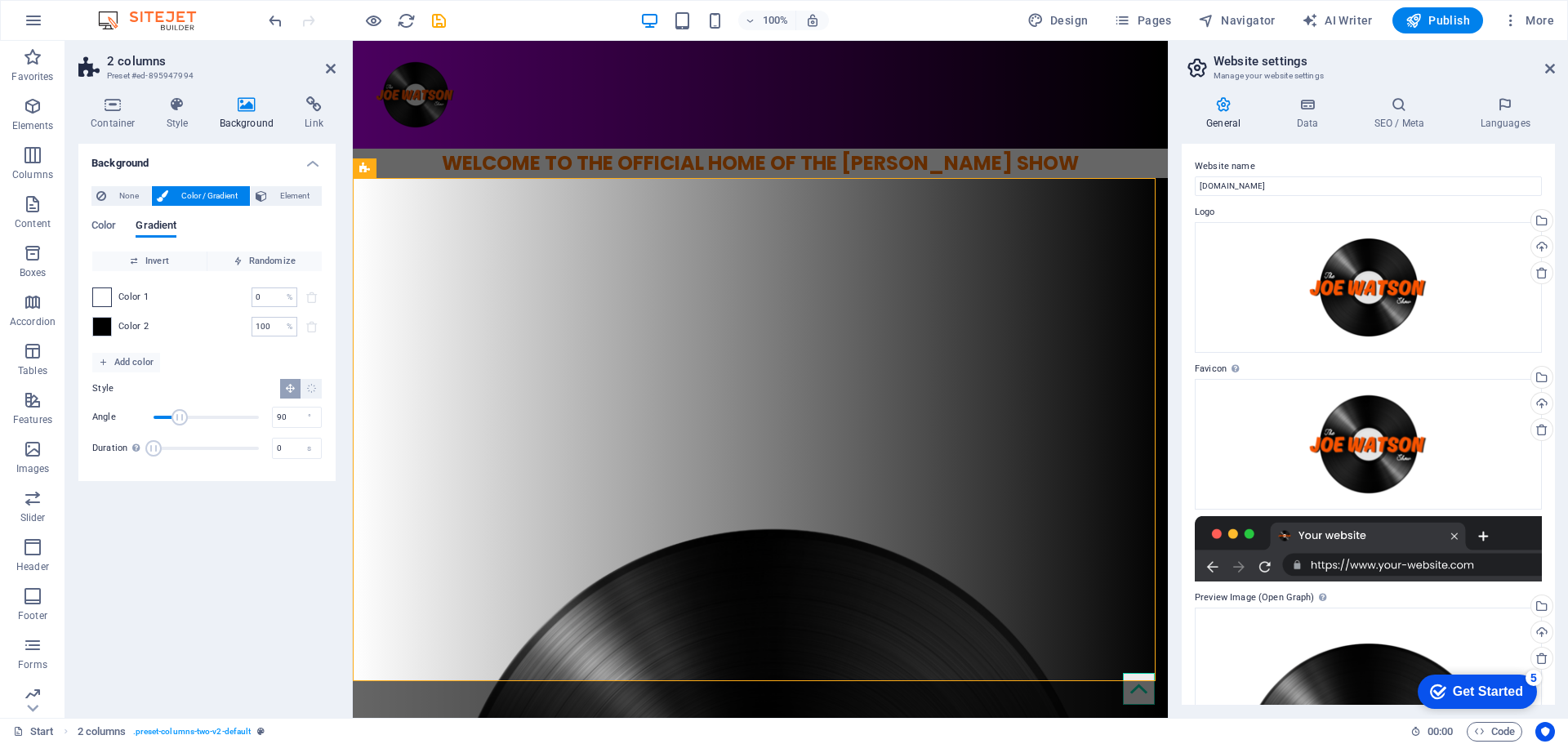
click at [98, 299] on span at bounding box center [102, 298] width 18 height 18
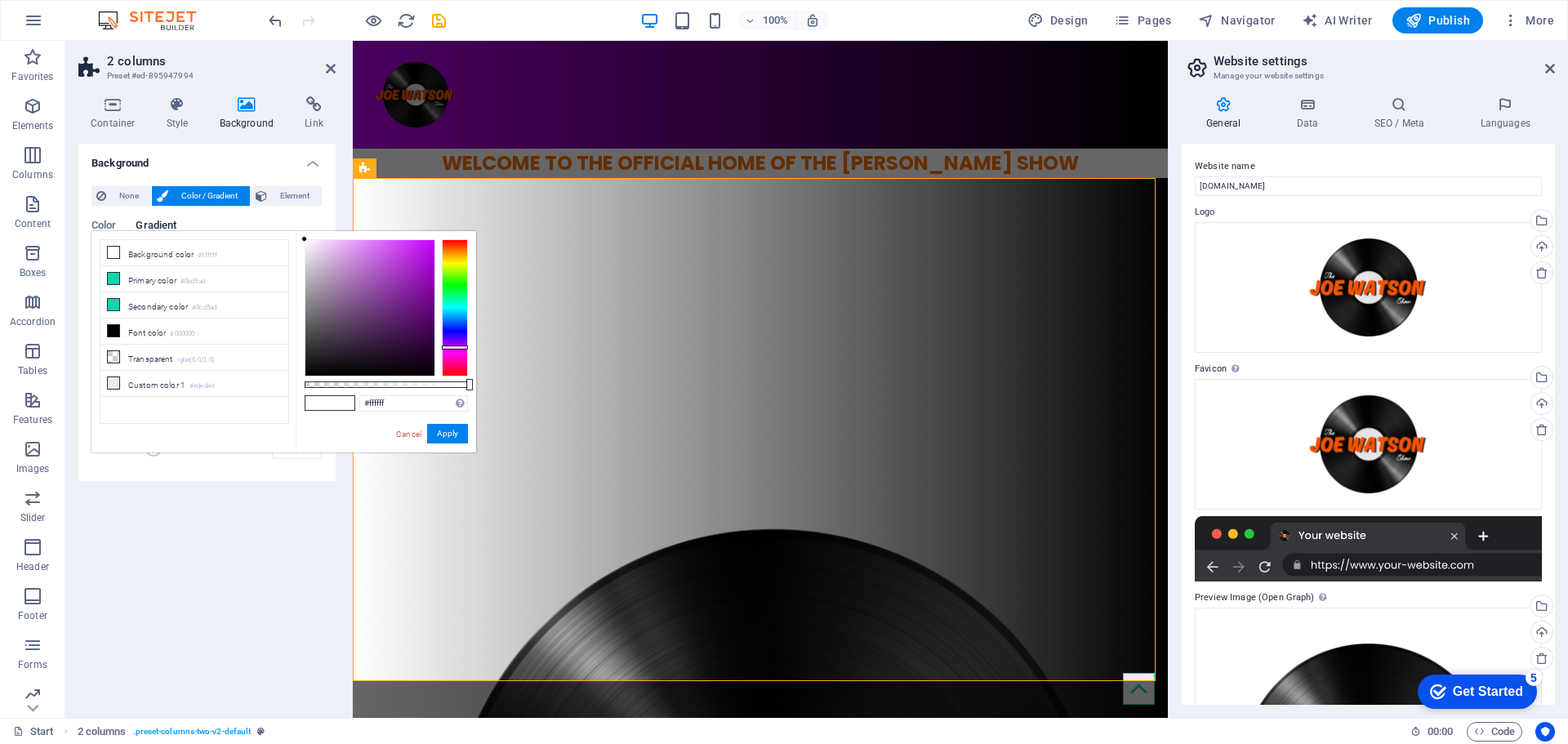
drag, startPoint x: 456, startPoint y: 363, endPoint x: 454, endPoint y: 348, distance: 15.1
click at [454, 348] on div at bounding box center [455, 308] width 26 height 137
type input "#c800ff"
drag, startPoint x: 458, startPoint y: 183, endPoint x: 463, endPoint y: 170, distance: 13.9
click at [463, 170] on body "joewatsonshow.com Start Favorites Elements Columns Content Boxes Accordion Tabl…" at bounding box center [784, 372] width 1568 height 744
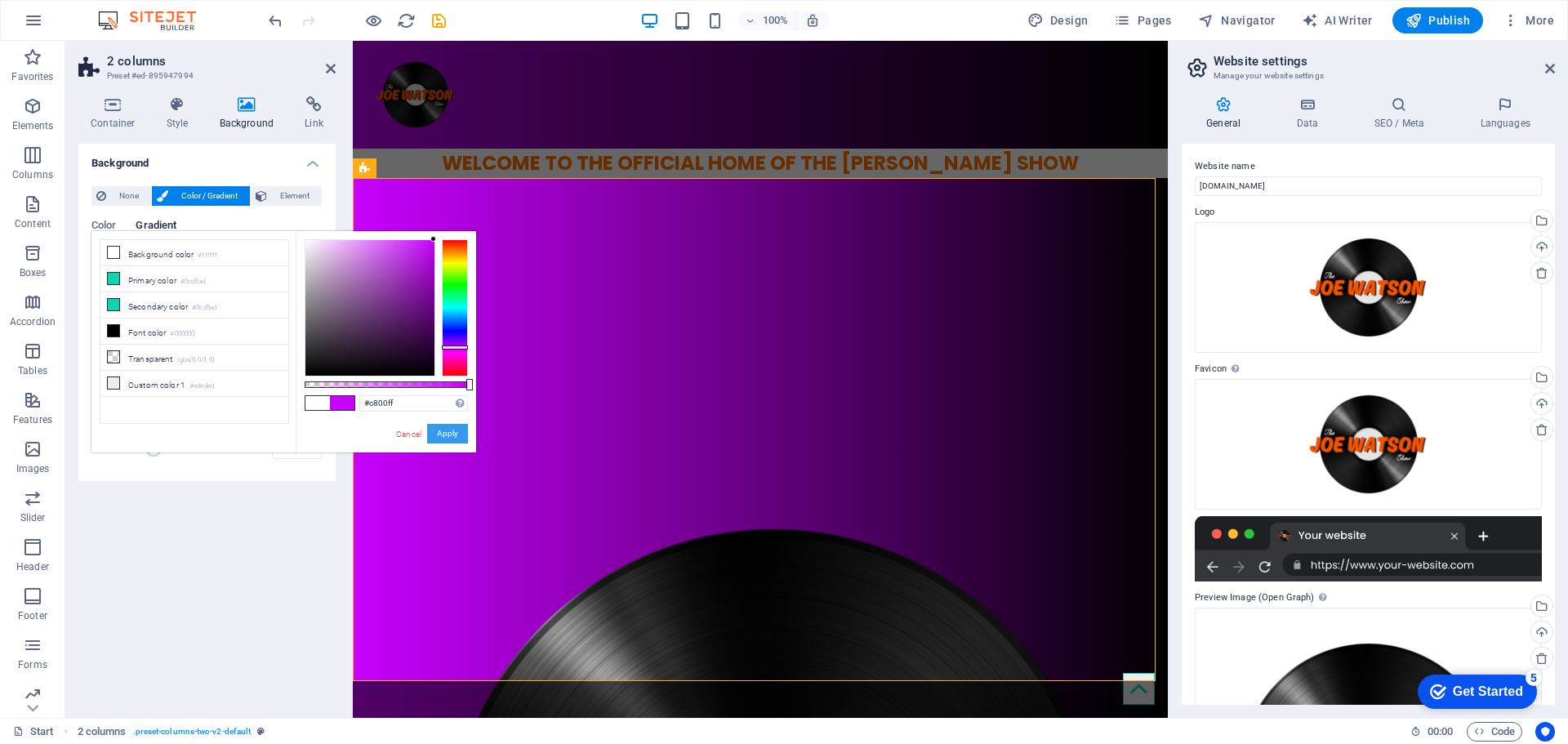
click at [452, 438] on button "Apply" at bounding box center [447, 434] width 41 height 20
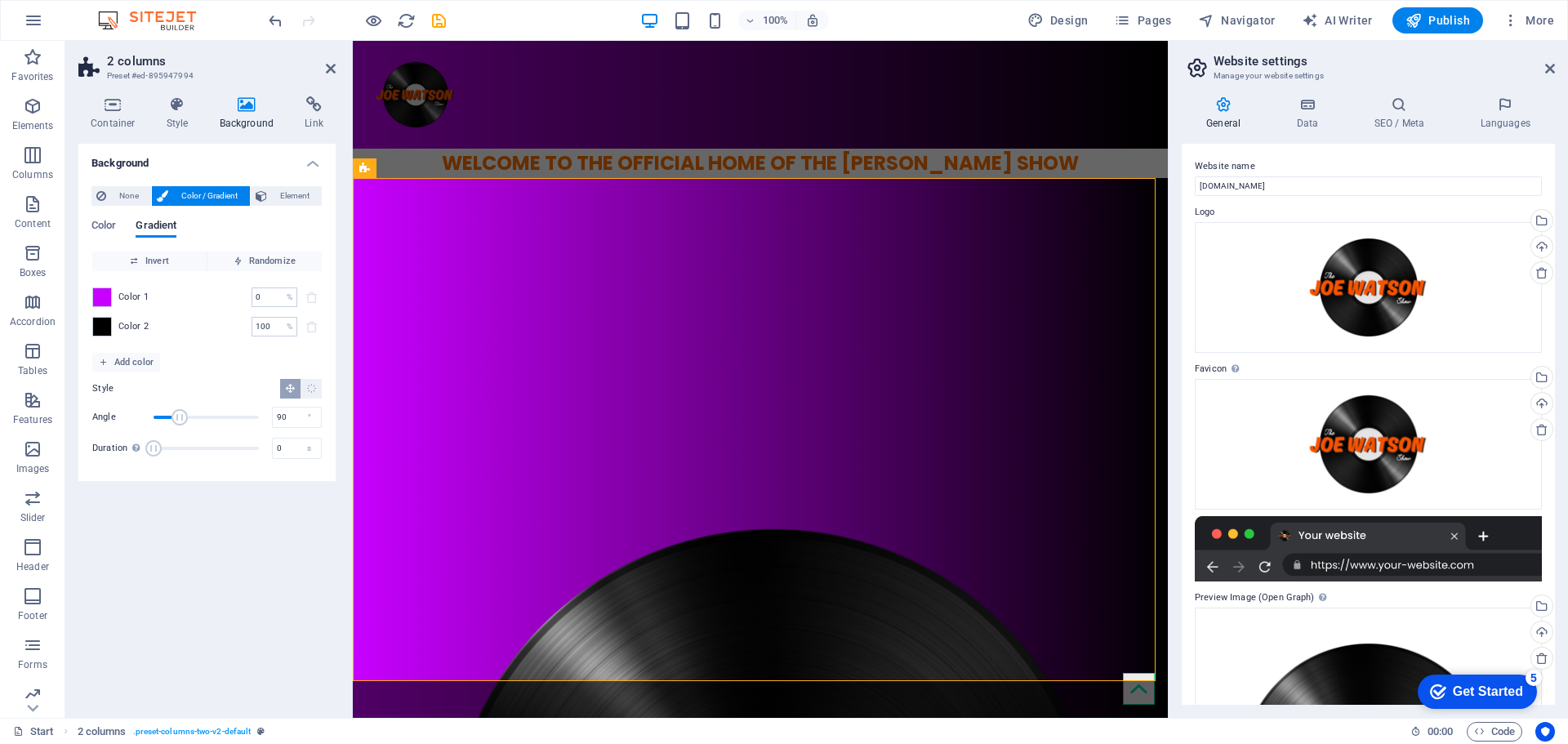
click at [240, 519] on div "Background None Color / Gradient Element Stretch background to full-width Color…" at bounding box center [208, 424] width 258 height 561
click at [336, 69] on aside "2 columns Preset #ed-895947994 Container Style Background Link Size Height Defa…" at bounding box center [209, 379] width 287 height 677
click at [331, 69] on icon at bounding box center [330, 68] width 10 height 13
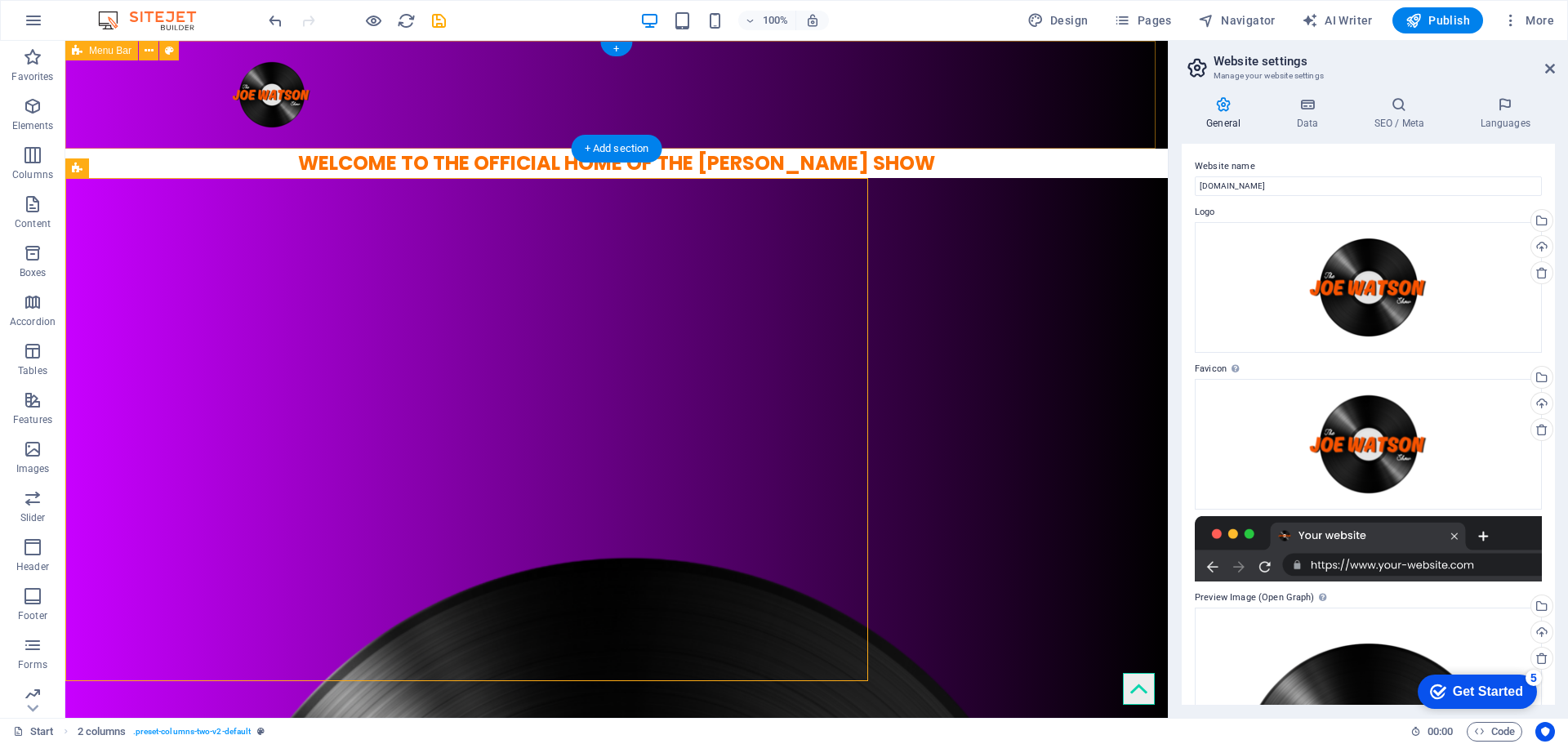
click at [331, 69] on div at bounding box center [616, 95] width 1103 height 108
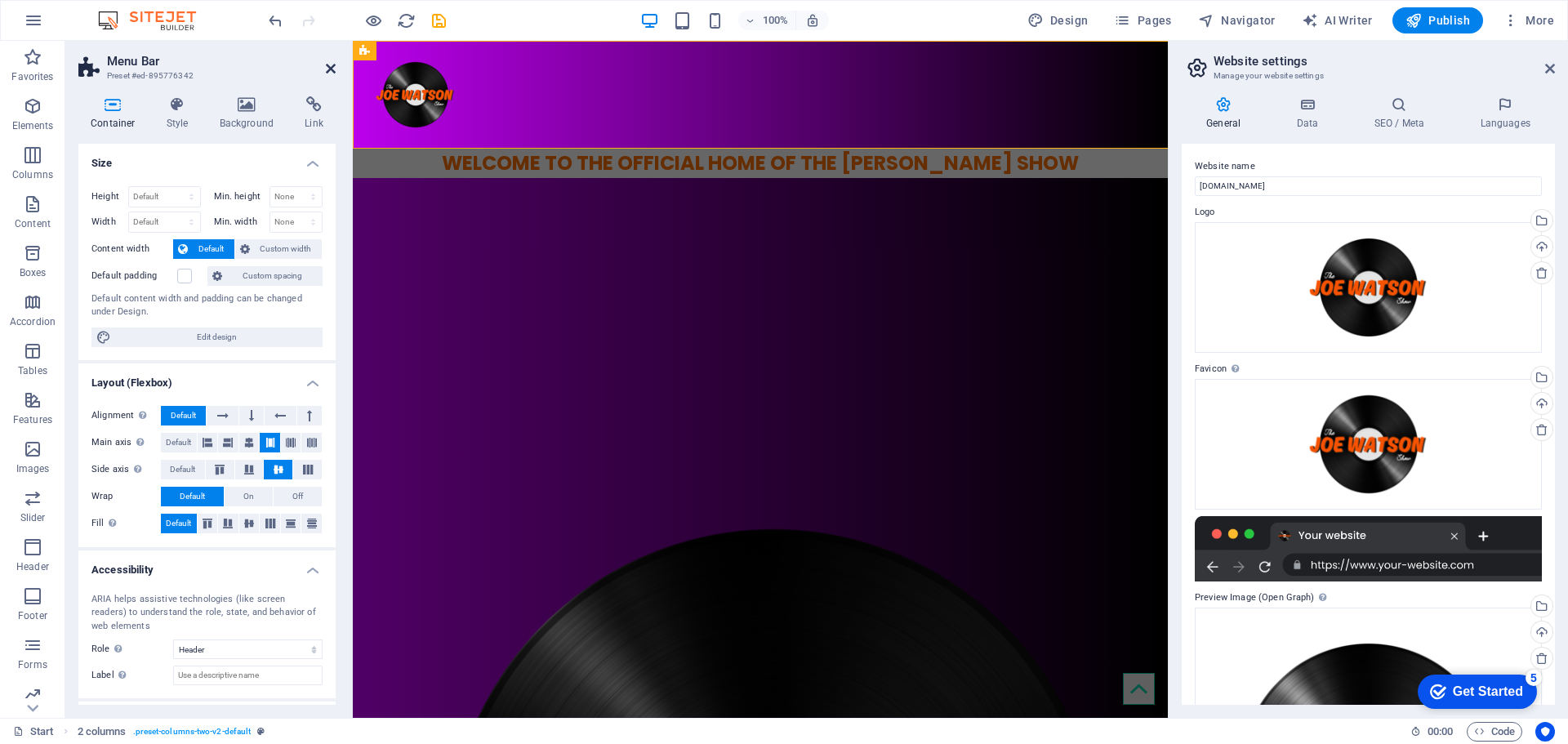
click at [328, 66] on icon at bounding box center [330, 68] width 10 height 13
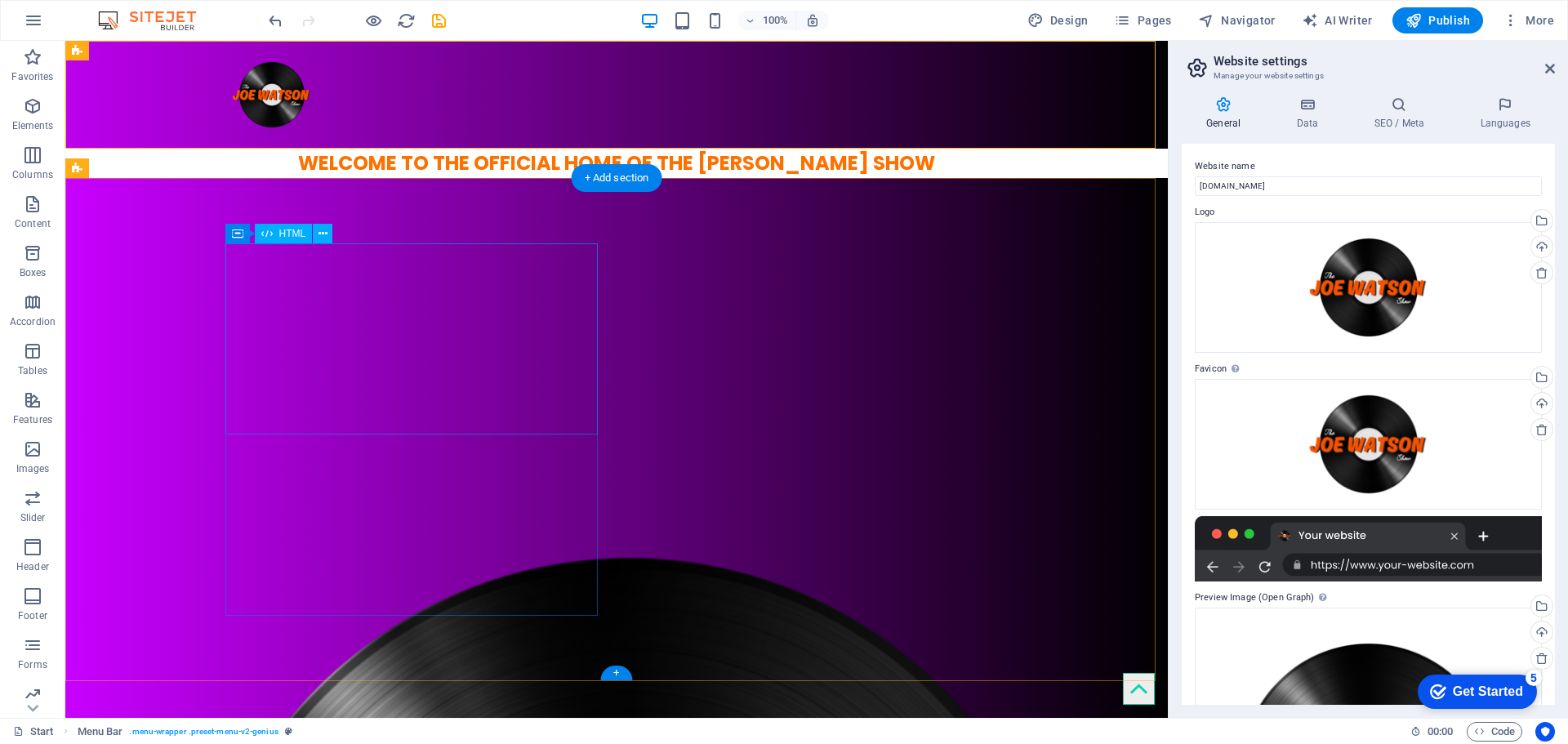
click at [271, 384] on div at bounding box center [264, 339] width 372 height 191
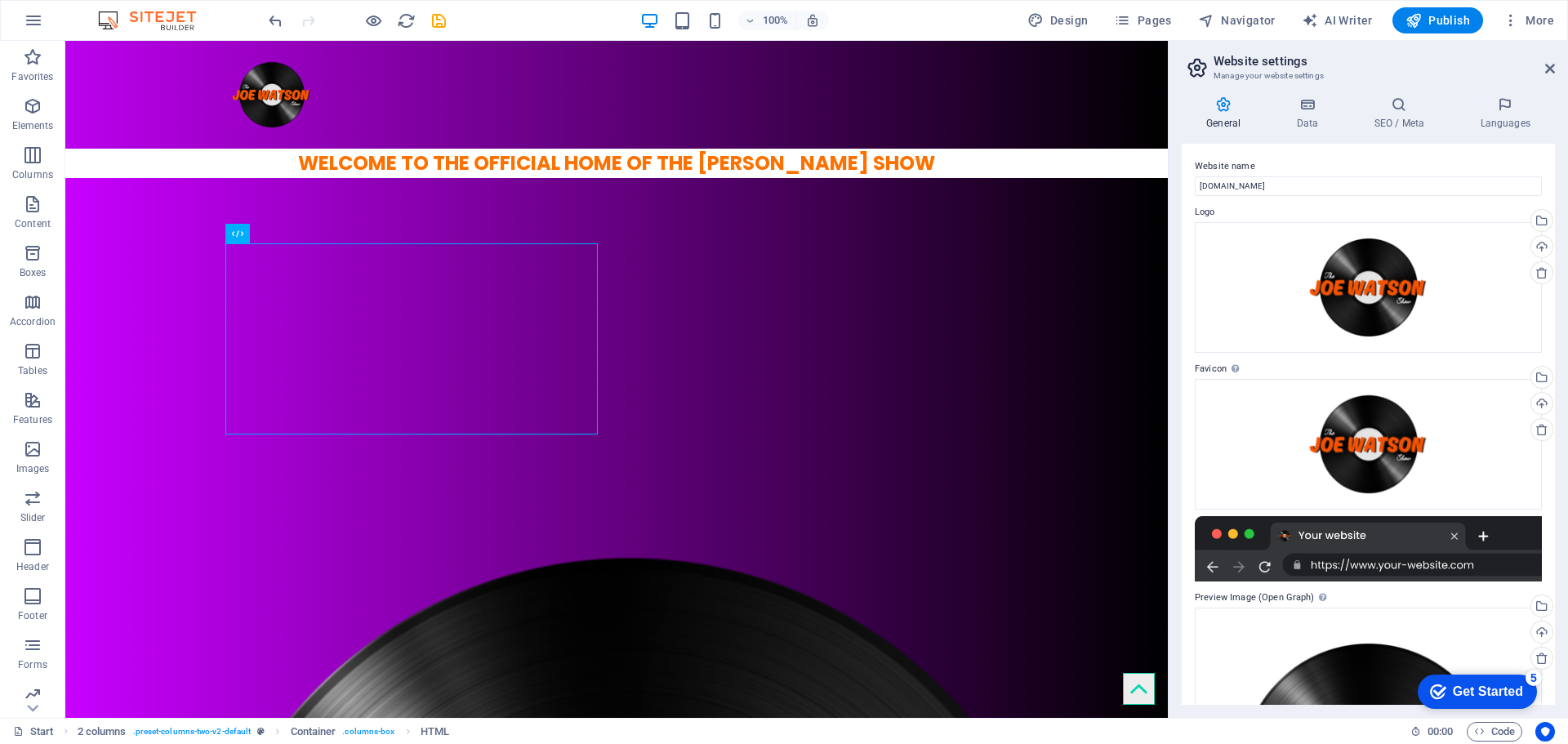
click at [194, 20] on img at bounding box center [155, 21] width 123 height 20
click at [27, 14] on icon "button" at bounding box center [34, 21] width 20 height 20
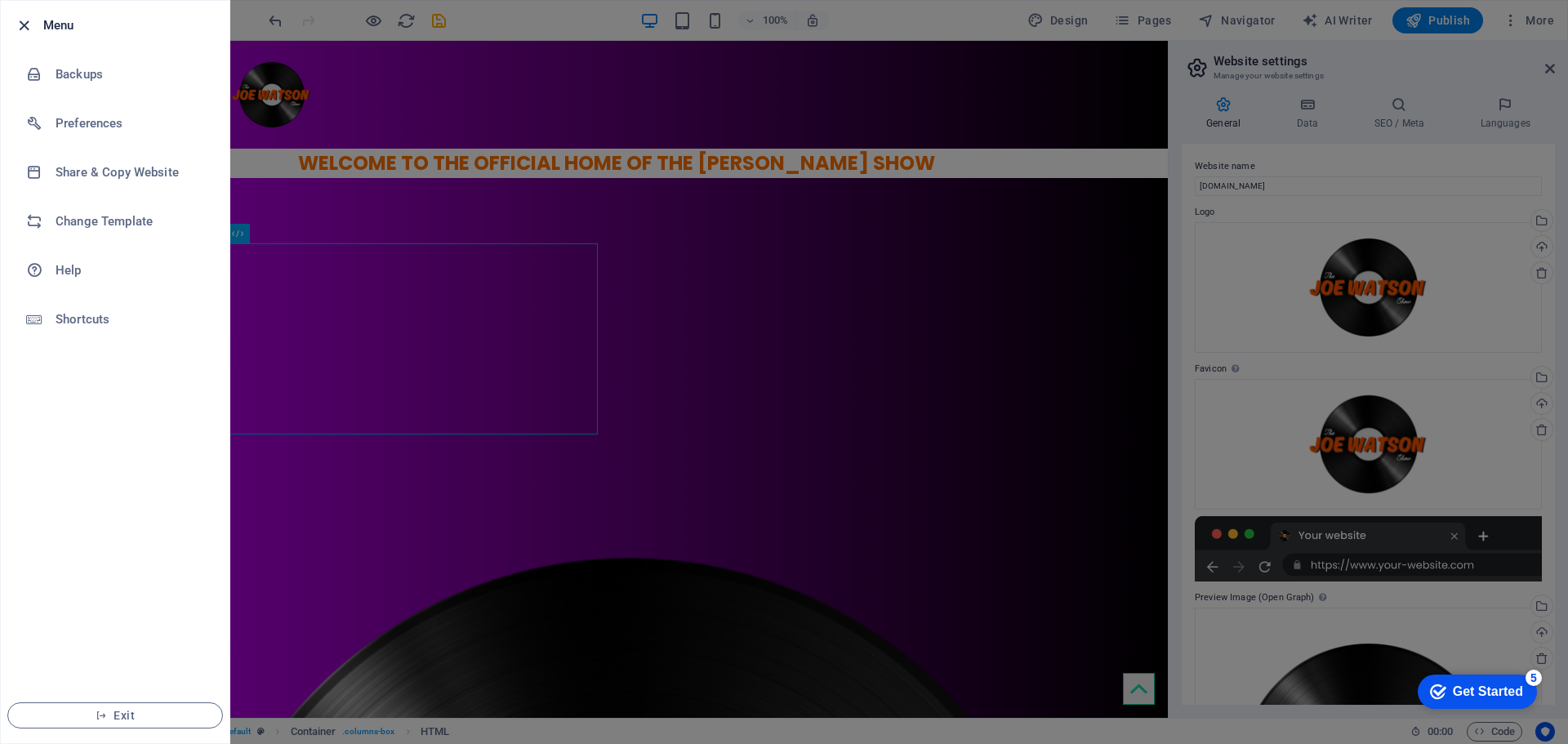
click at [22, 20] on icon "button" at bounding box center [24, 25] width 19 height 19
